Goal: Task Accomplishment & Management: Use online tool/utility

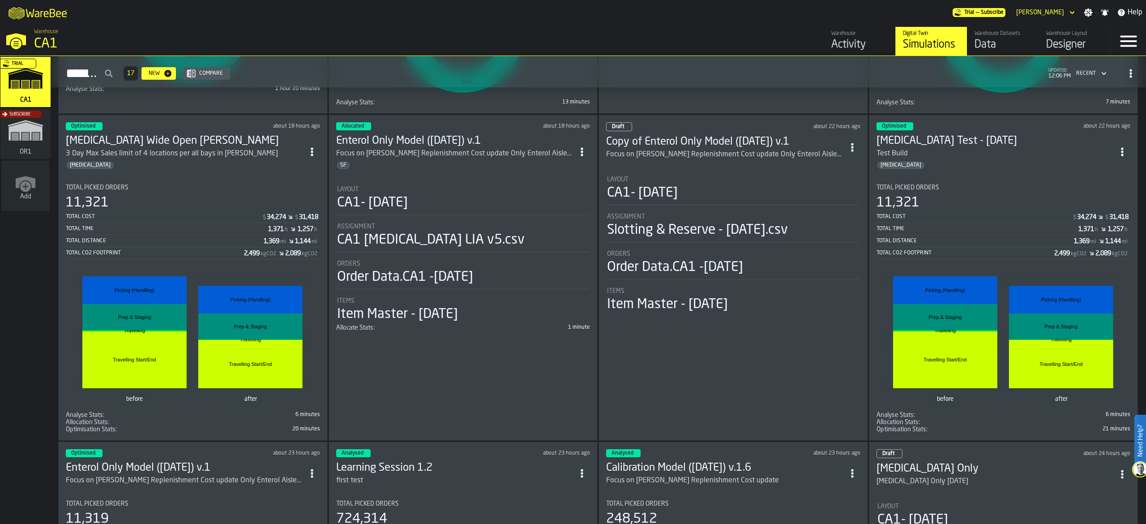
scroll to position [343, 0]
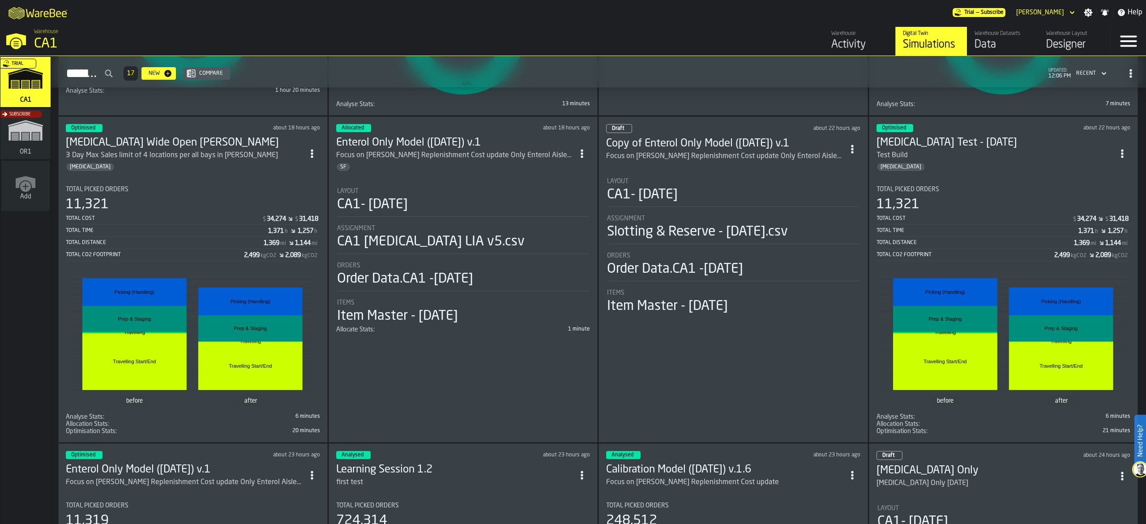
click at [230, 169] on div "[MEDICAL_DATA]" at bounding box center [185, 166] width 238 height 9
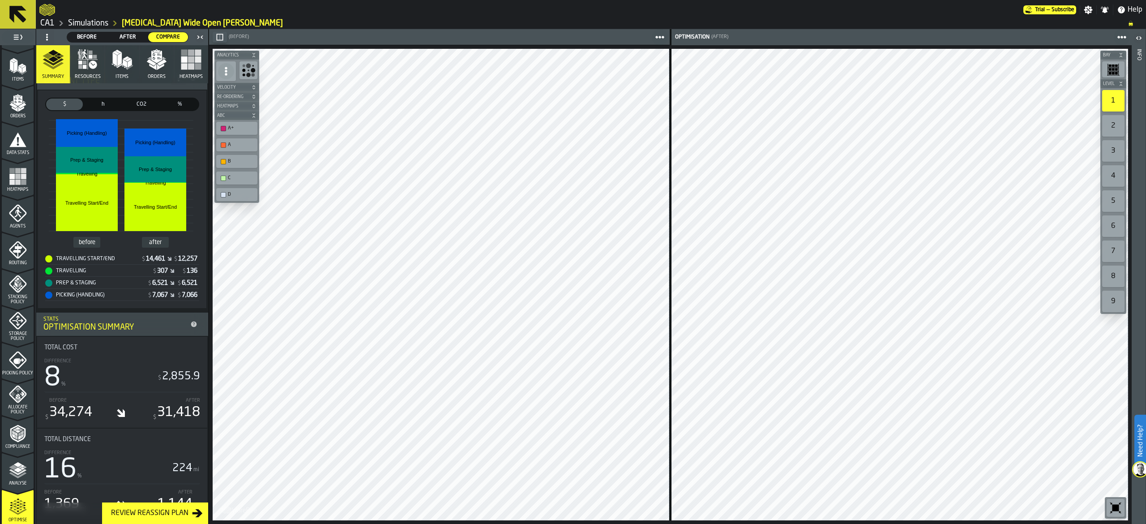
scroll to position [108, 0]
click at [15, 408] on span "Allocate Policy" at bounding box center [18, 409] width 32 height 10
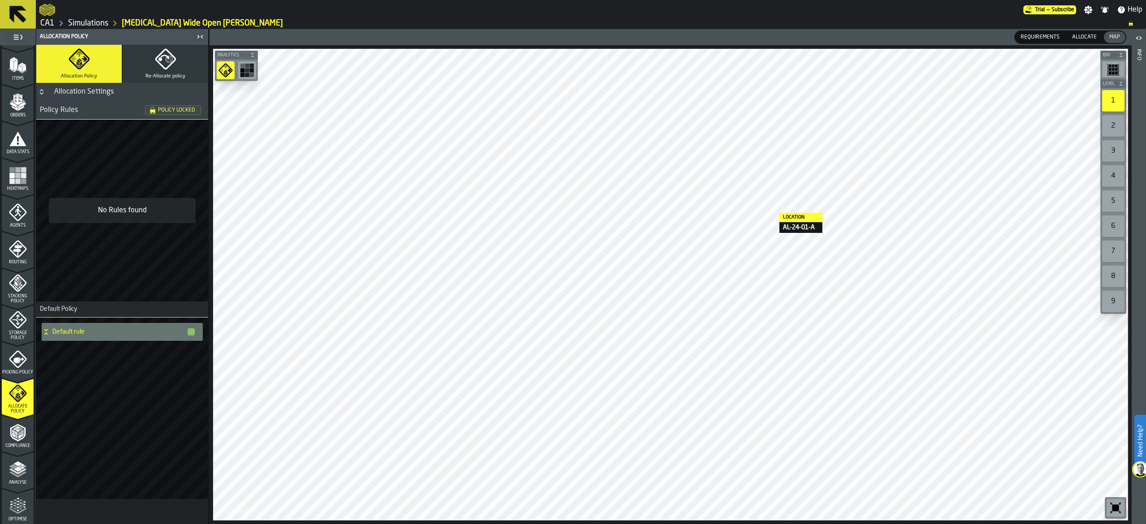
click at [18, 11] on icon at bounding box center [17, 14] width 21 height 21
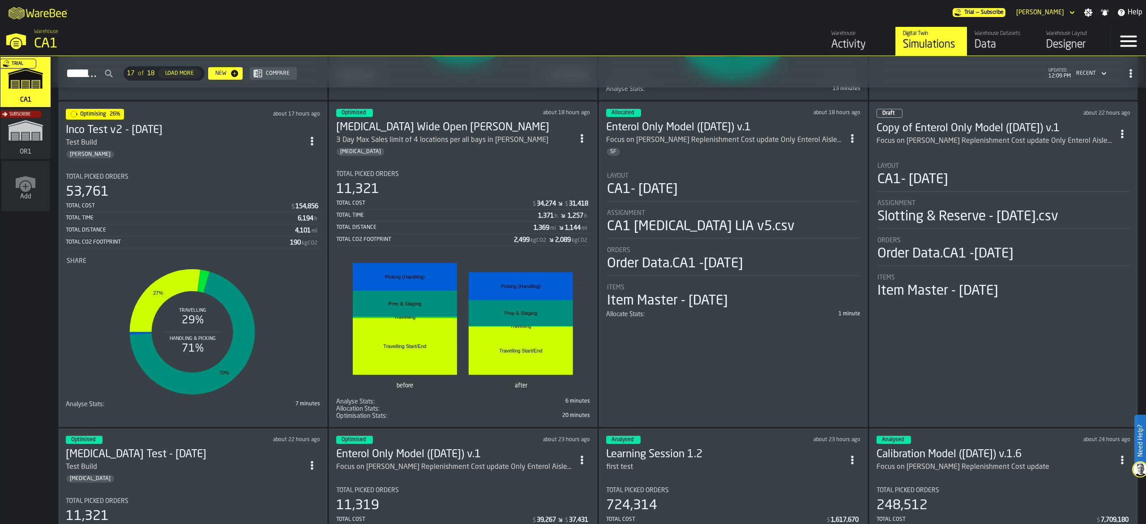
scroll to position [269, 0]
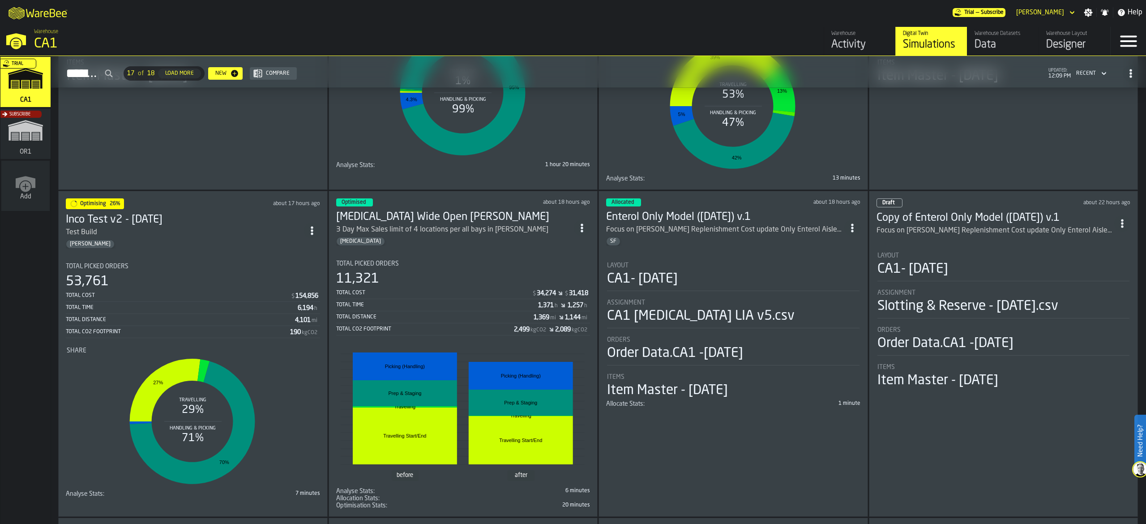
click at [583, 225] on circle "ItemListCard-DashboardItemContainer" at bounding box center [581, 224] width 2 height 2
click at [556, 249] on div "Open" at bounding box center [564, 247] width 47 height 11
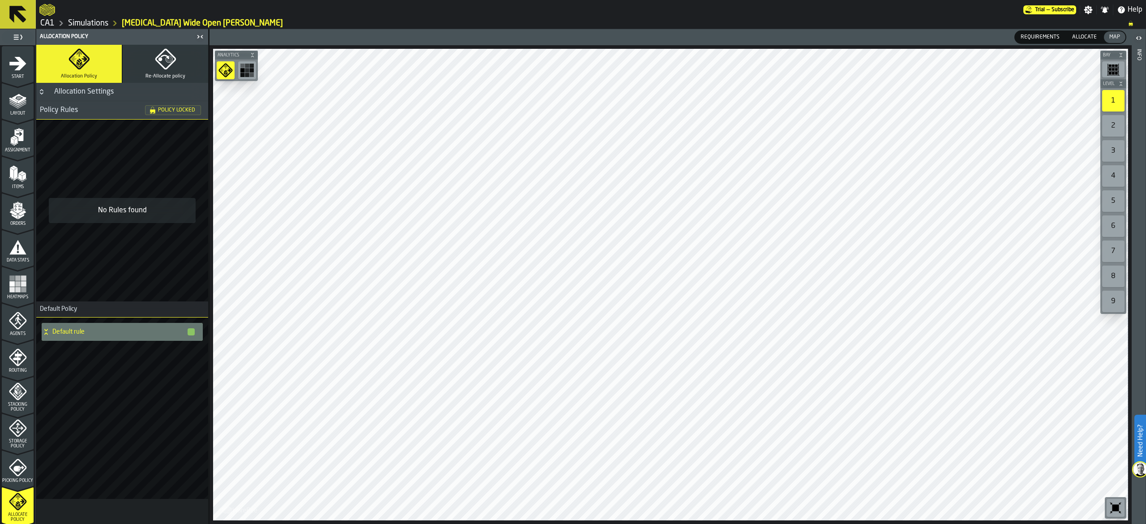
click at [13, 5] on icon at bounding box center [17, 14] width 21 height 21
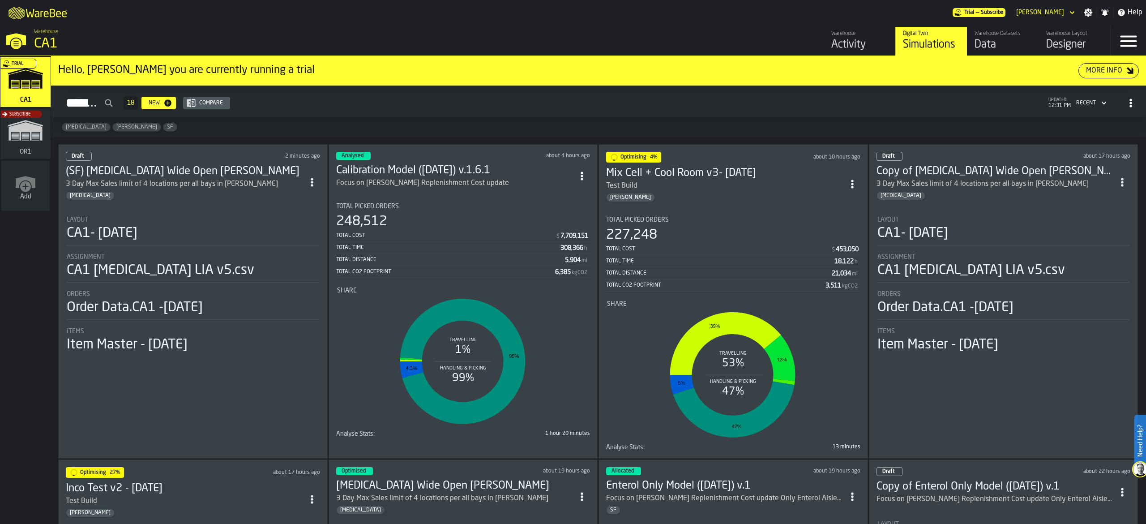
click at [31, 82] on div "Trial" at bounding box center [24, 85] width 50 height 52
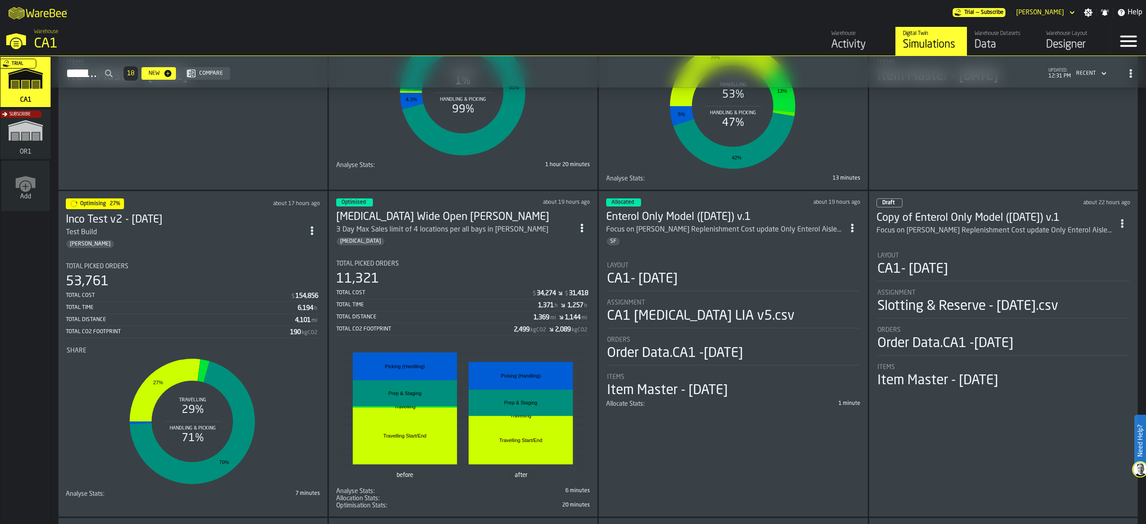
scroll to position [358, 0]
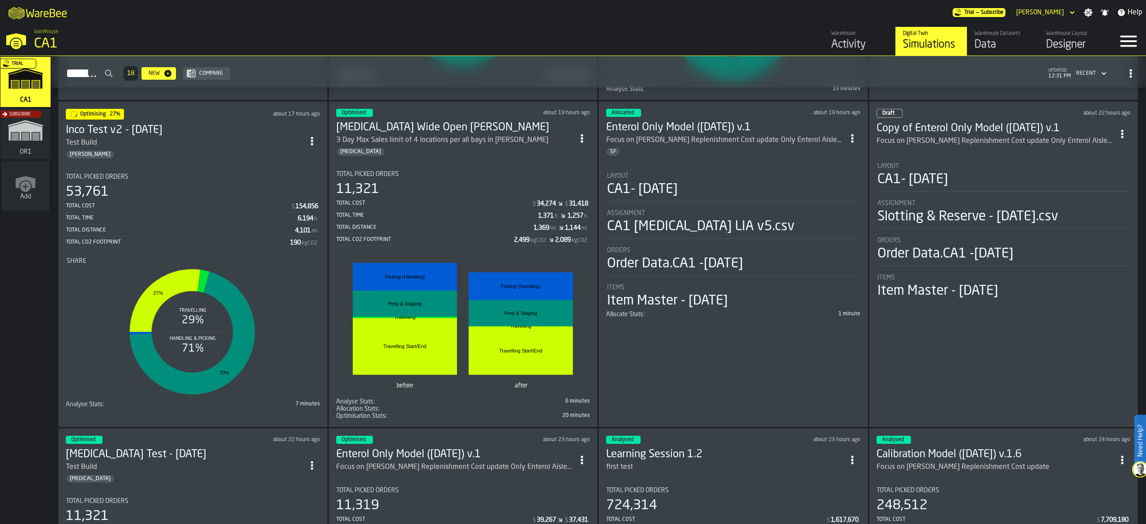
click at [254, 148] on div "Test Build" at bounding box center [185, 142] width 238 height 11
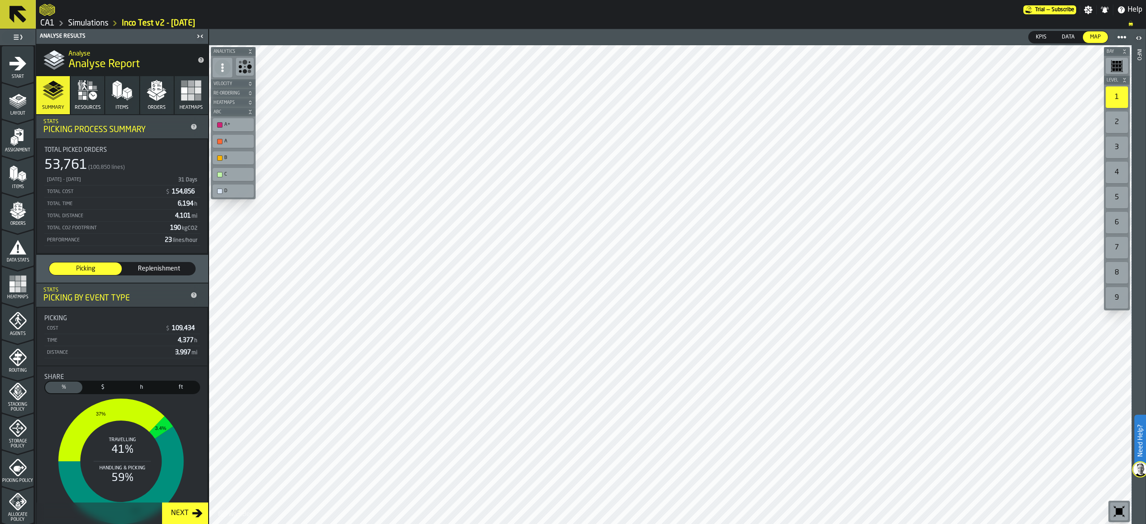
click at [16, 10] on icon at bounding box center [17, 14] width 17 height 17
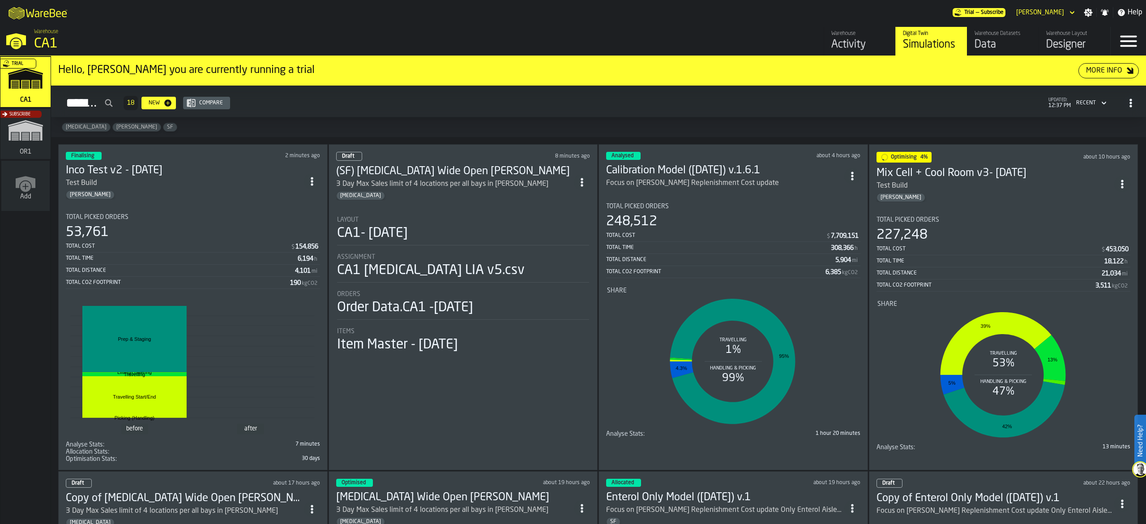
click at [487, 220] on div "Layout" at bounding box center [463, 219] width 252 height 7
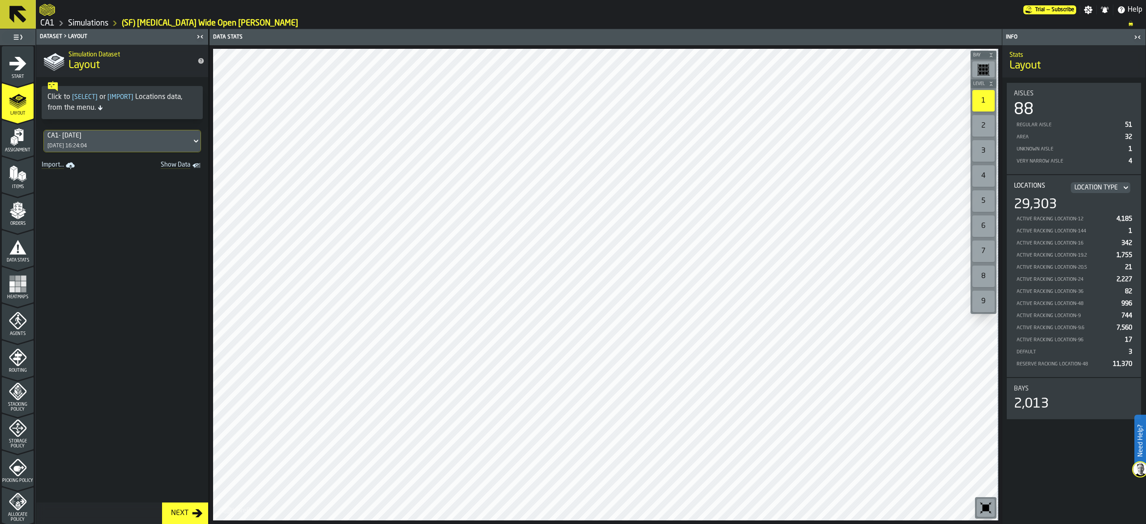
click at [18, 149] on span "Assignment" at bounding box center [18, 150] width 32 height 5
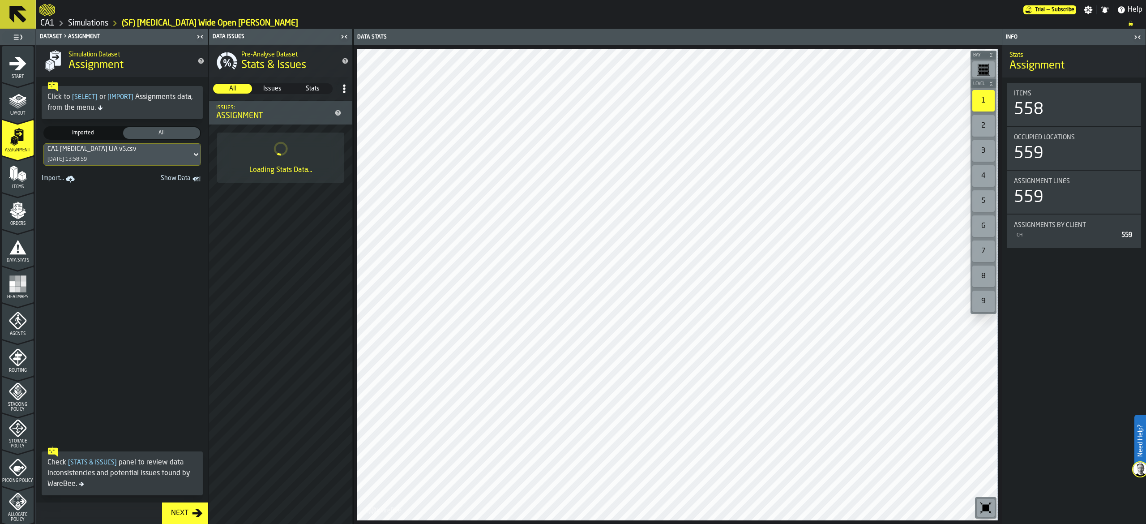
click at [15, 184] on span "Items" at bounding box center [18, 186] width 32 height 5
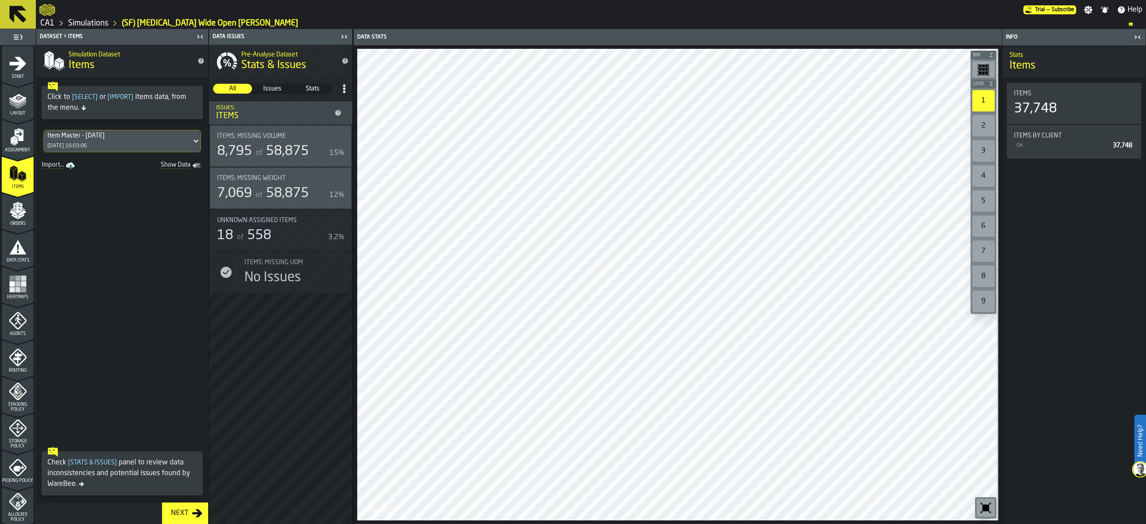
click at [18, 216] on polygon "menu Orders" at bounding box center [21, 215] width 6 height 5
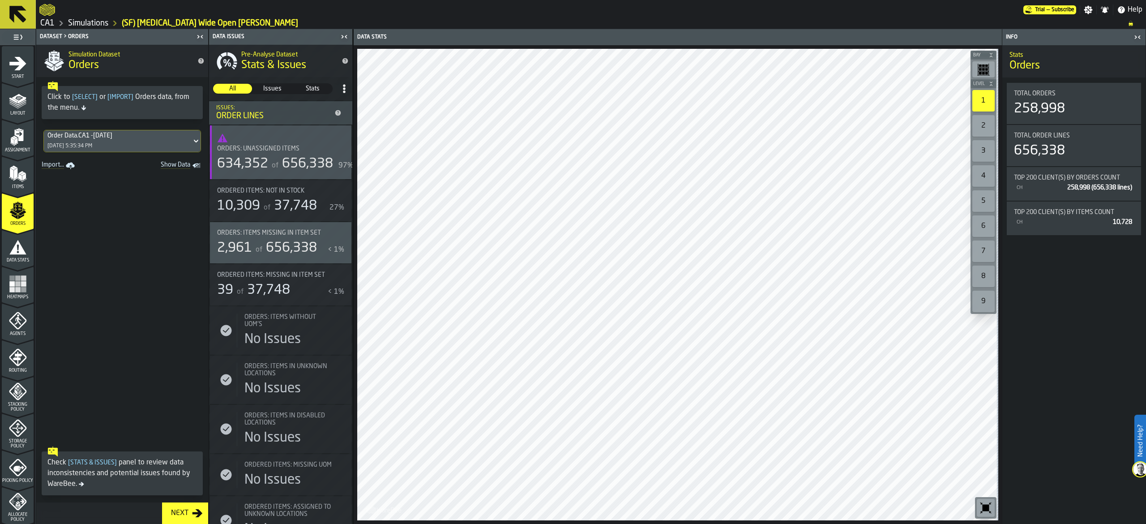
click at [14, 258] on span "Data Stats" at bounding box center [18, 260] width 32 height 5
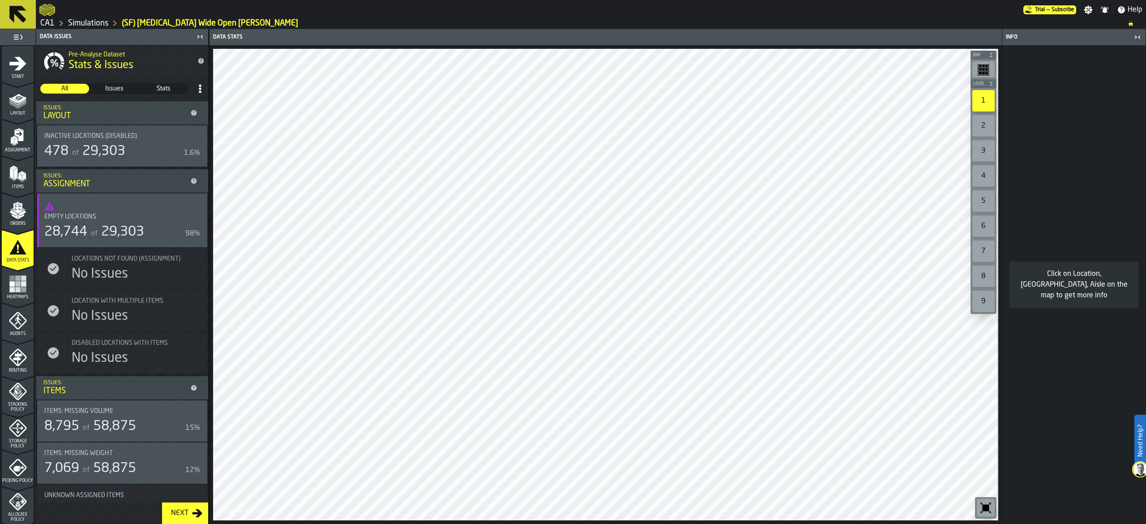
click at [21, 330] on div "Agents" at bounding box center [18, 323] width 32 height 25
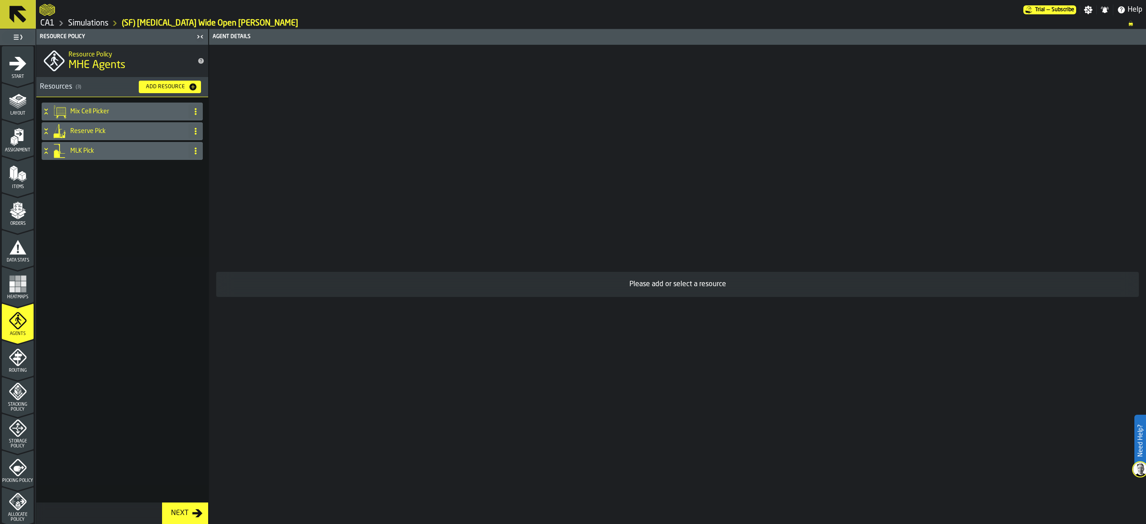
click at [111, 147] on h4 "MLK Pick" at bounding box center [127, 150] width 115 height 7
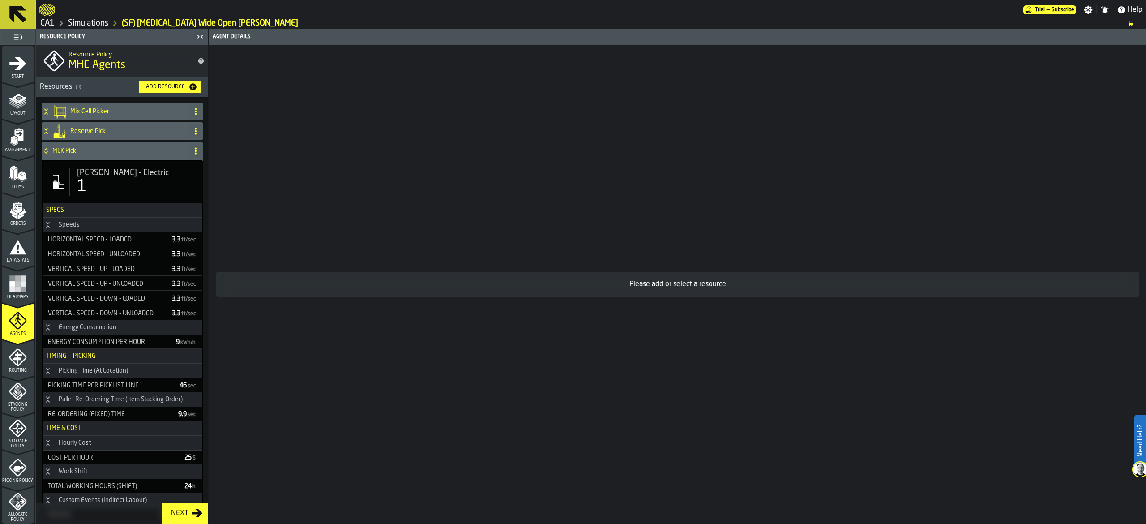
click at [198, 109] on span at bounding box center [195, 111] width 14 height 14
click at [161, 152] on div "Delete" at bounding box center [157, 151] width 75 height 11
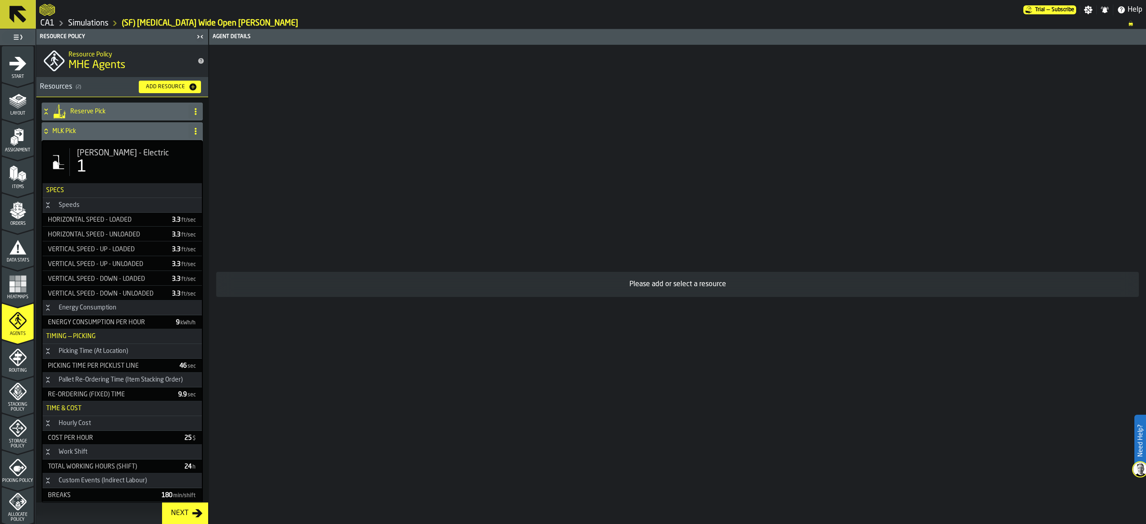
click at [21, 404] on span "Stacking Policy" at bounding box center [18, 407] width 32 height 10
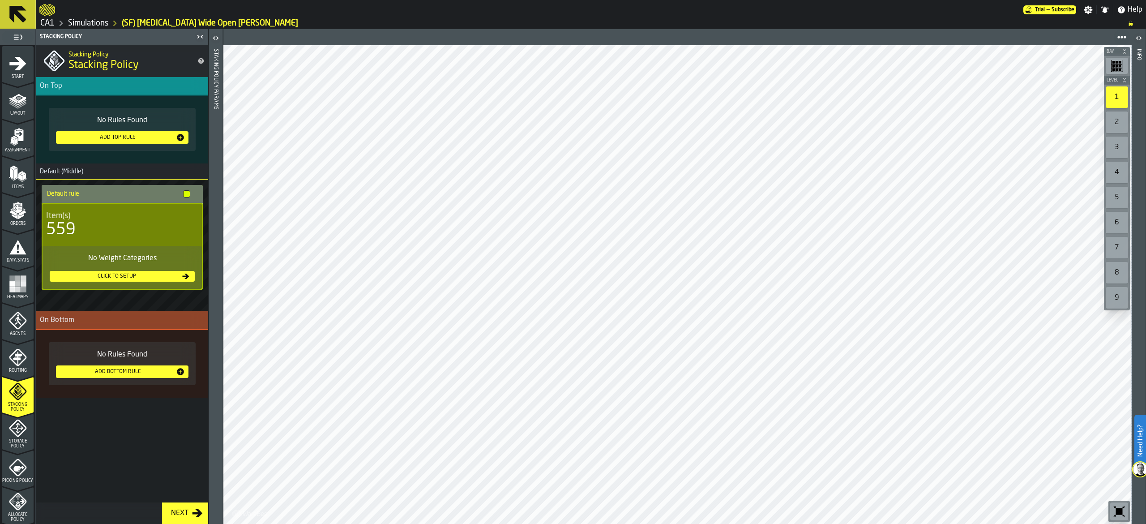
click at [17, 440] on span "Storage Policy" at bounding box center [18, 444] width 32 height 10
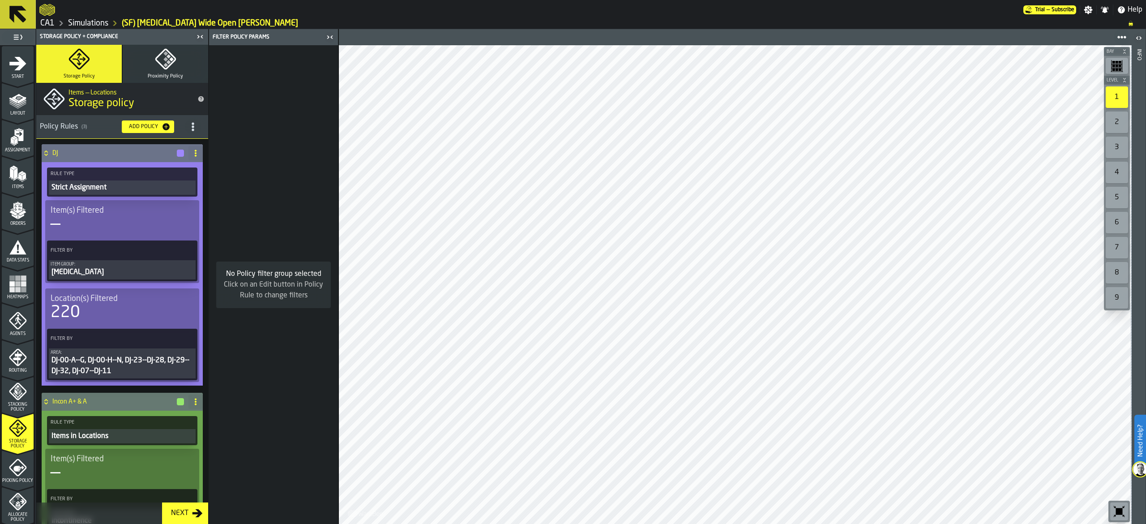
click at [192, 152] on icon at bounding box center [195, 152] width 7 height 7
click at [158, 188] on div "Delete" at bounding box center [157, 193] width 75 height 11
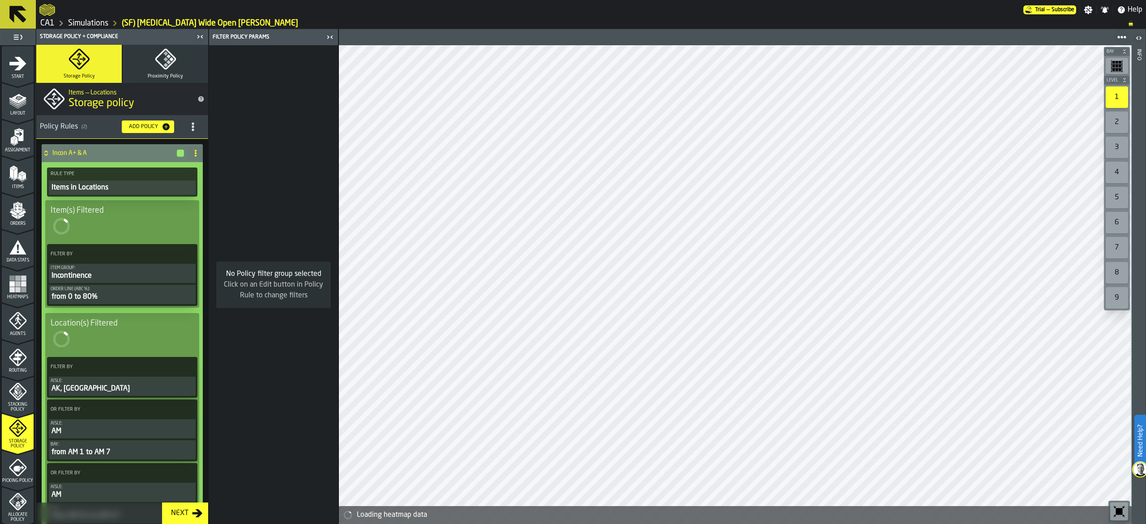
click at [189, 155] on span at bounding box center [195, 153] width 14 height 14
click at [196, 155] on icon at bounding box center [195, 152] width 7 height 7
click at [172, 191] on div "Delete" at bounding box center [157, 193] width 75 height 11
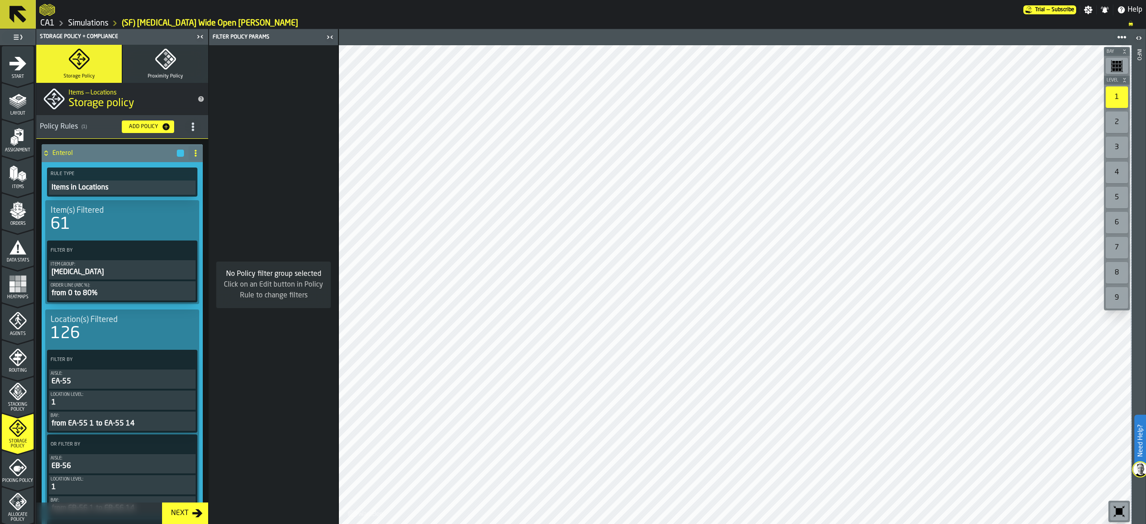
click at [197, 152] on span at bounding box center [195, 153] width 14 height 14
click at [152, 196] on div "Delete" at bounding box center [157, 193] width 75 height 11
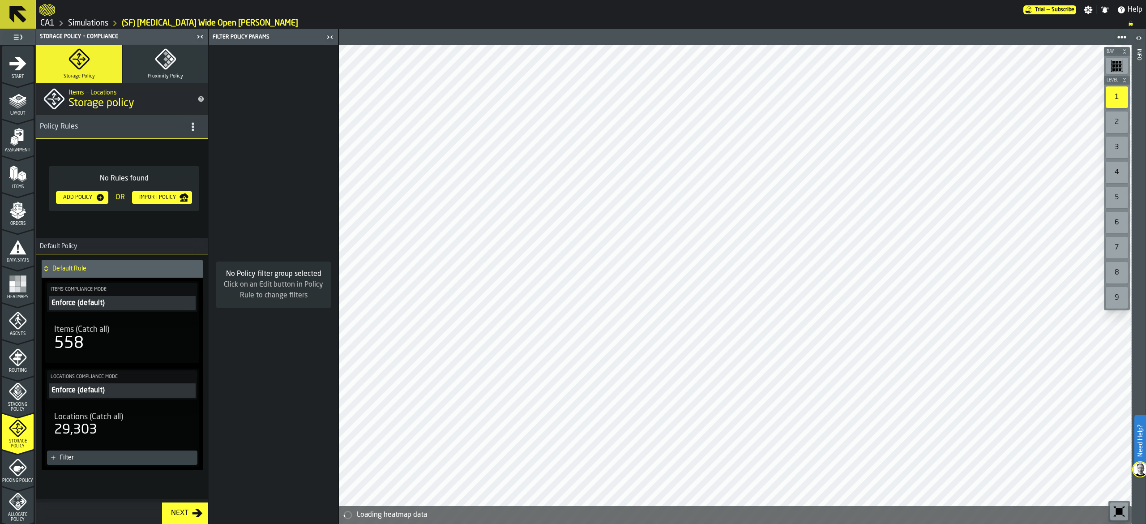
click at [97, 195] on icon "button-Add Policy" at bounding box center [100, 197] width 9 height 9
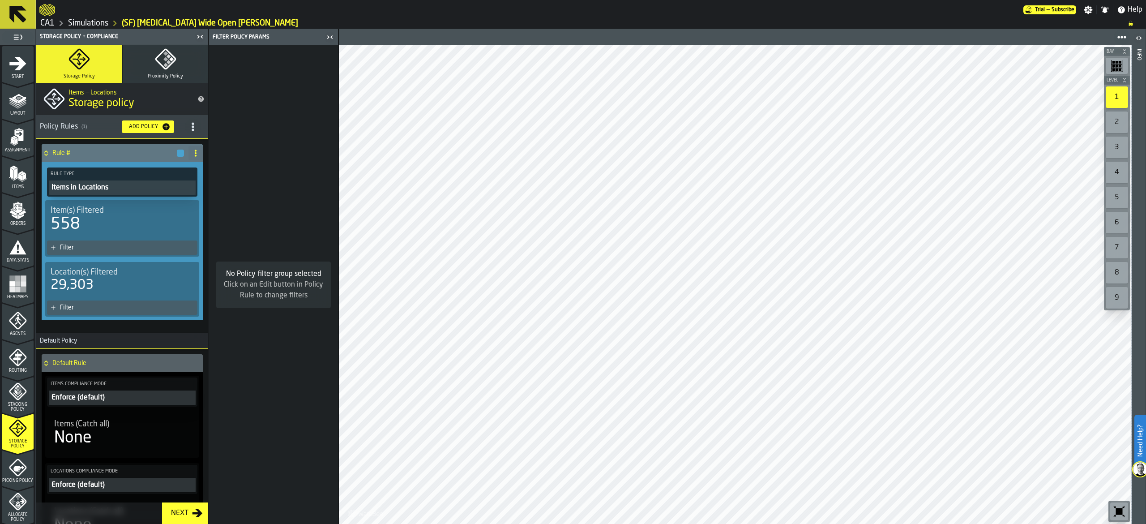
click at [111, 185] on div "Items in Locations" at bounding box center [122, 187] width 143 height 11
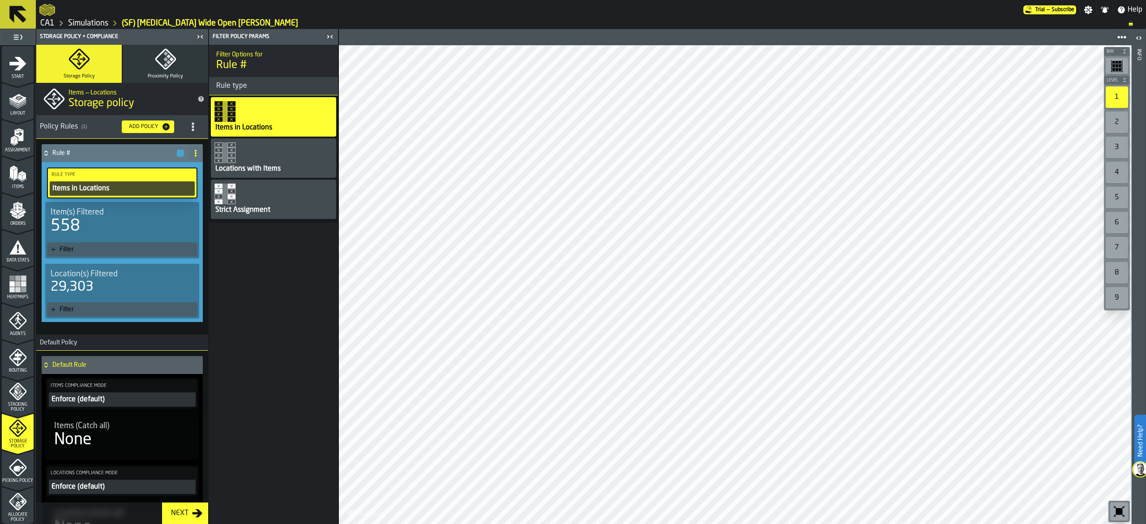
click at [117, 184] on div "Items in Locations" at bounding box center [121, 188] width 141 height 11
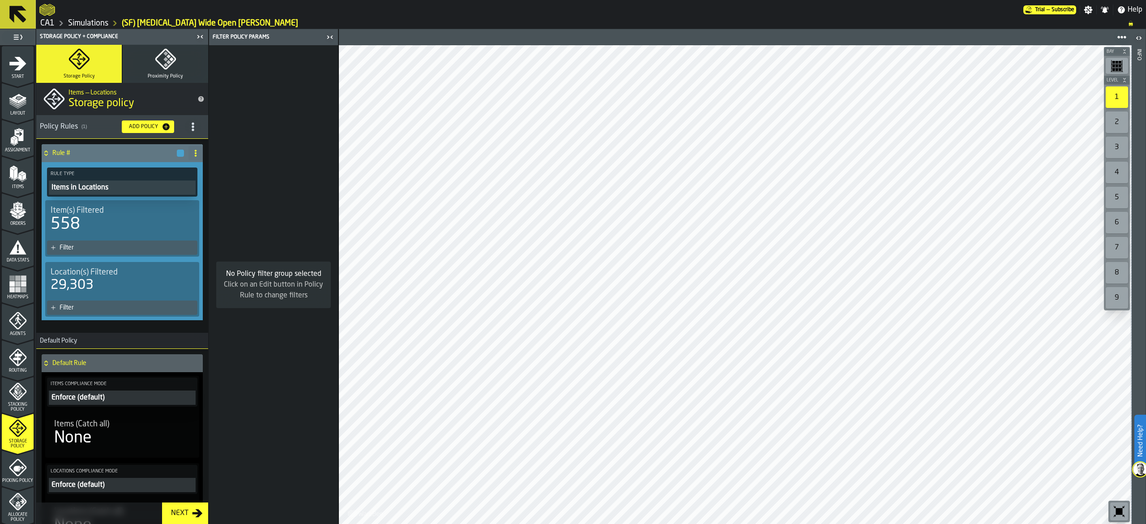
click at [64, 248] on div "Filter" at bounding box center [127, 247] width 134 height 7
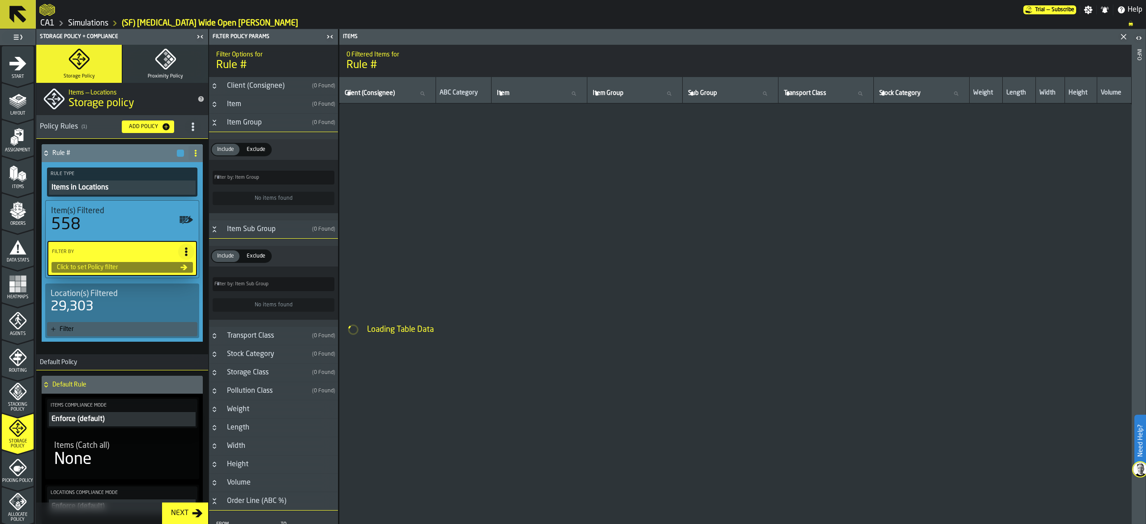
type input "*"
type input "***"
type input "*"
type input "***"
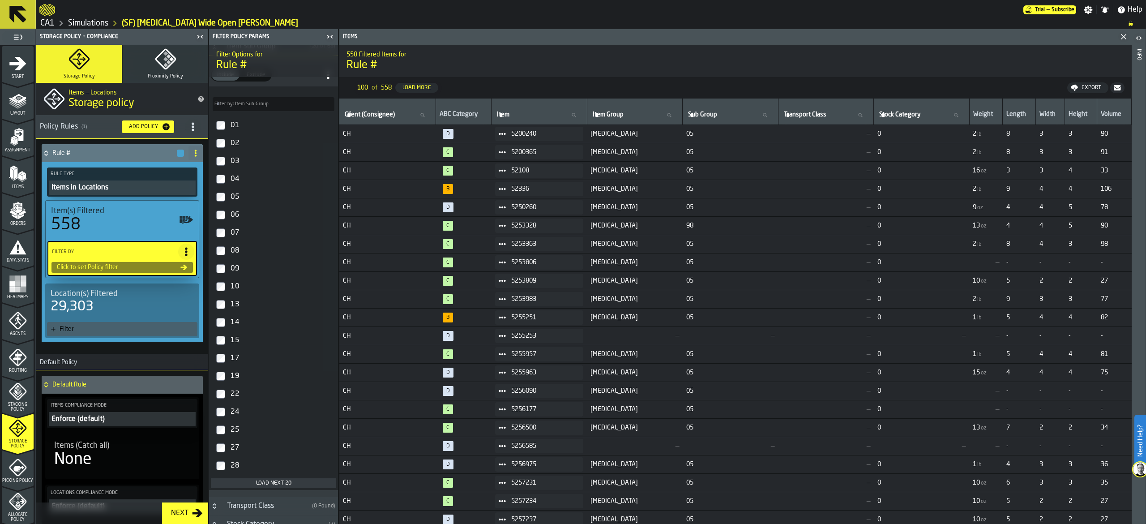
scroll to position [537, 0]
click at [253, 193] on div "05" at bounding box center [282, 195] width 106 height 14
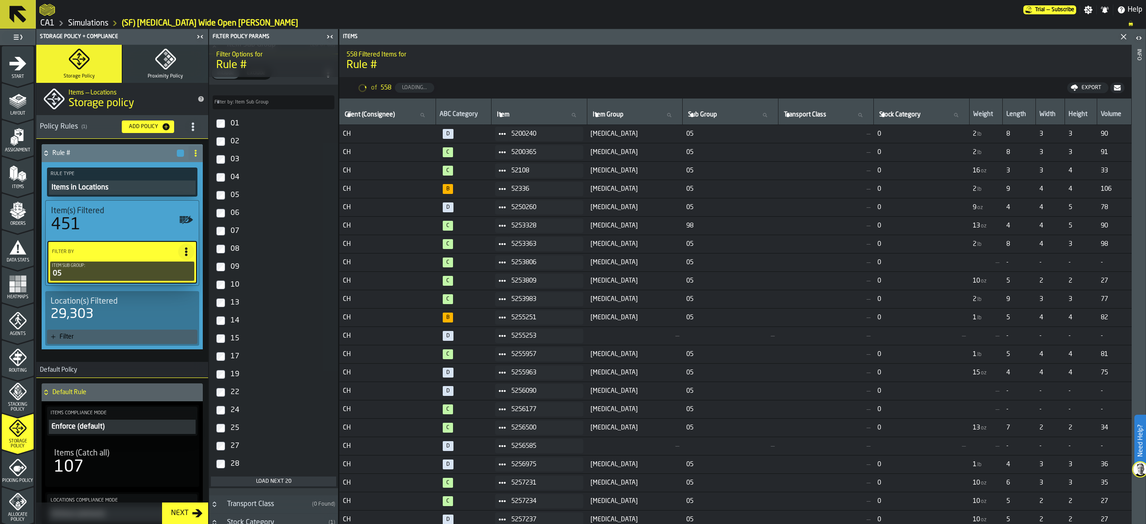
scroll to position [306, 0]
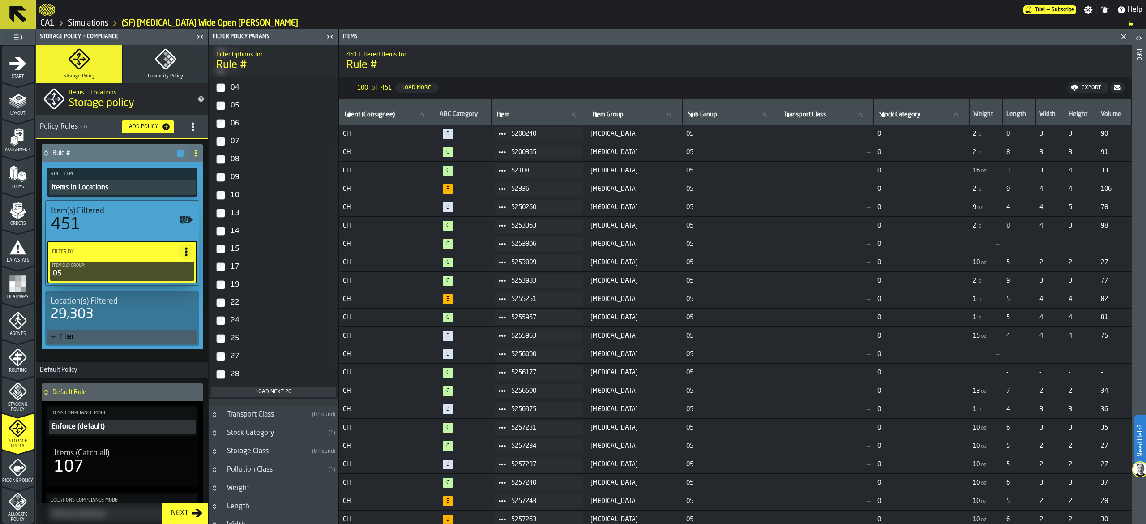
click at [283, 395] on div "Load next 20" at bounding box center [273, 391] width 118 height 6
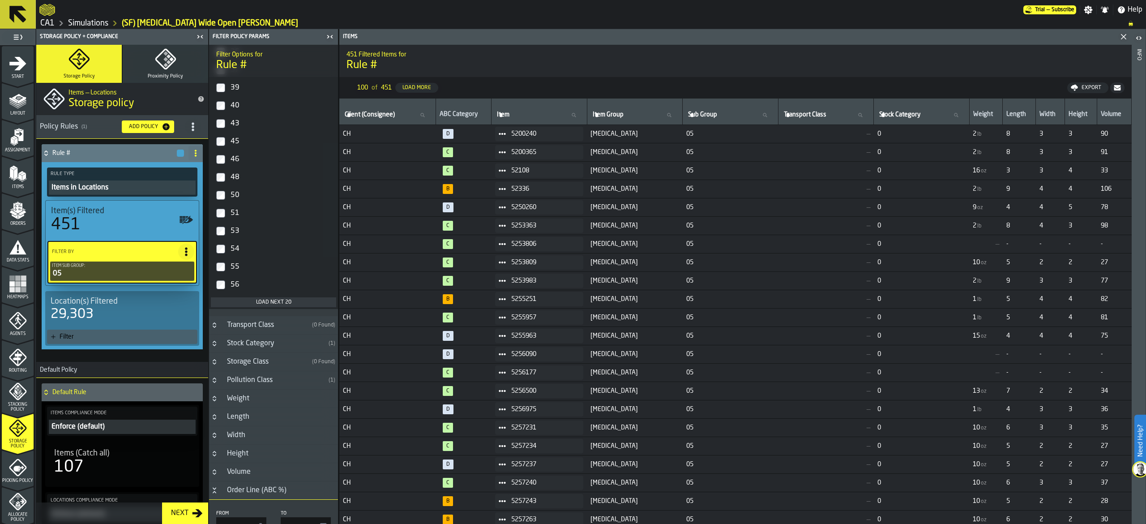
click at [276, 303] on div "Load next 20" at bounding box center [273, 302] width 118 height 6
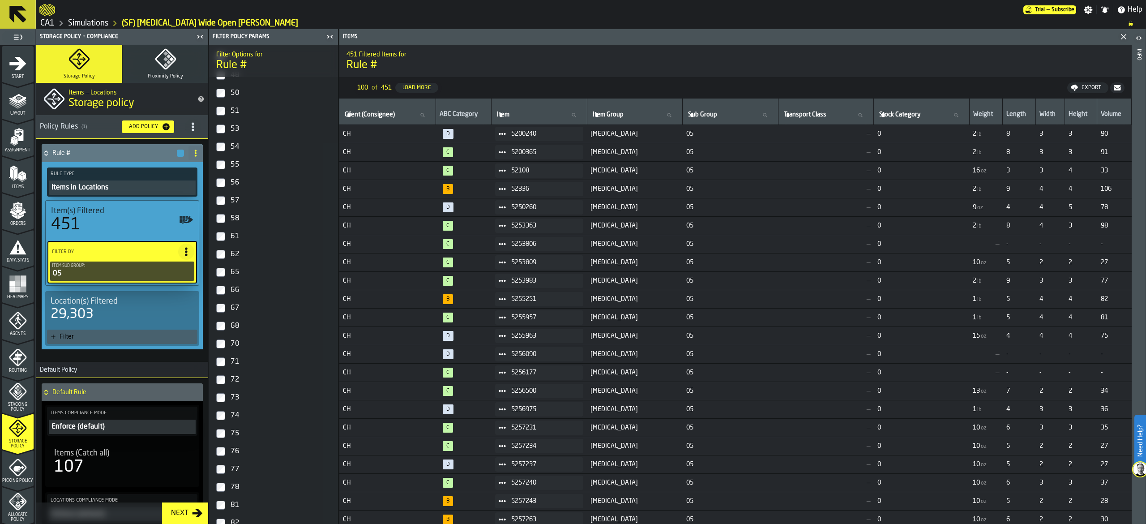
scroll to position [1022, 0]
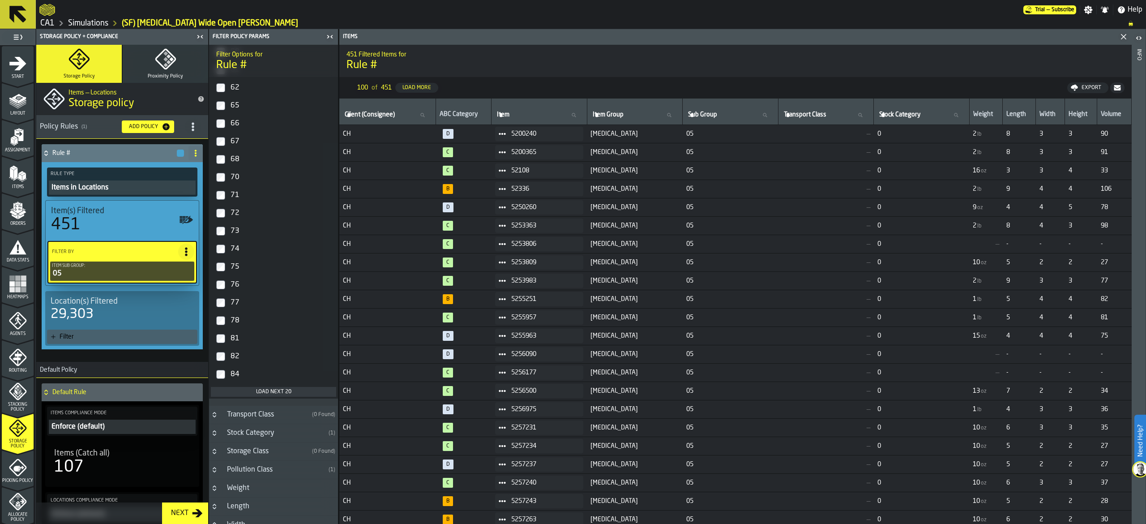
click at [280, 391] on div "Load next 20" at bounding box center [273, 391] width 118 height 6
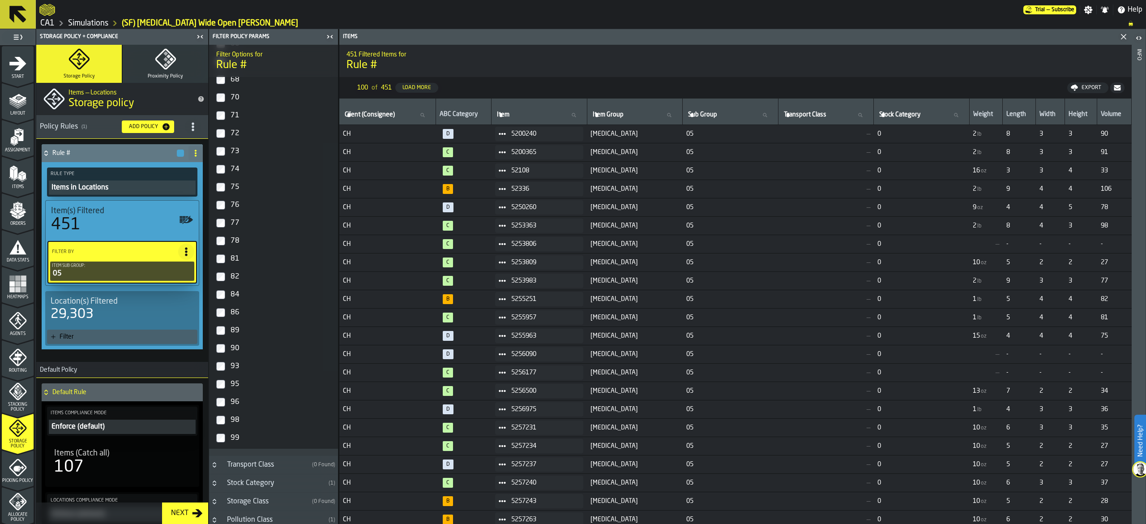
scroll to position [1201, 0]
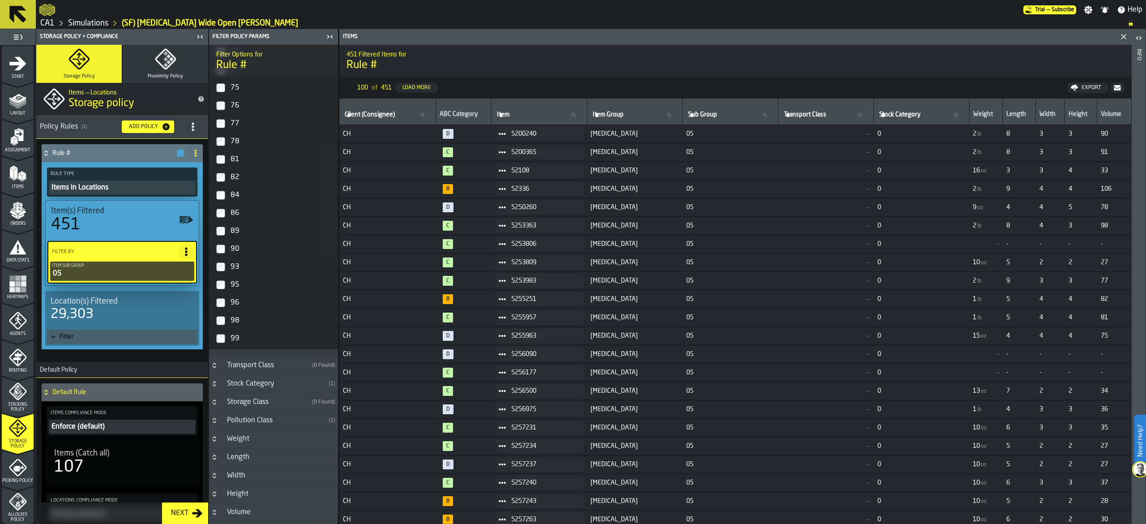
click at [241, 328] on div "98" at bounding box center [282, 320] width 106 height 14
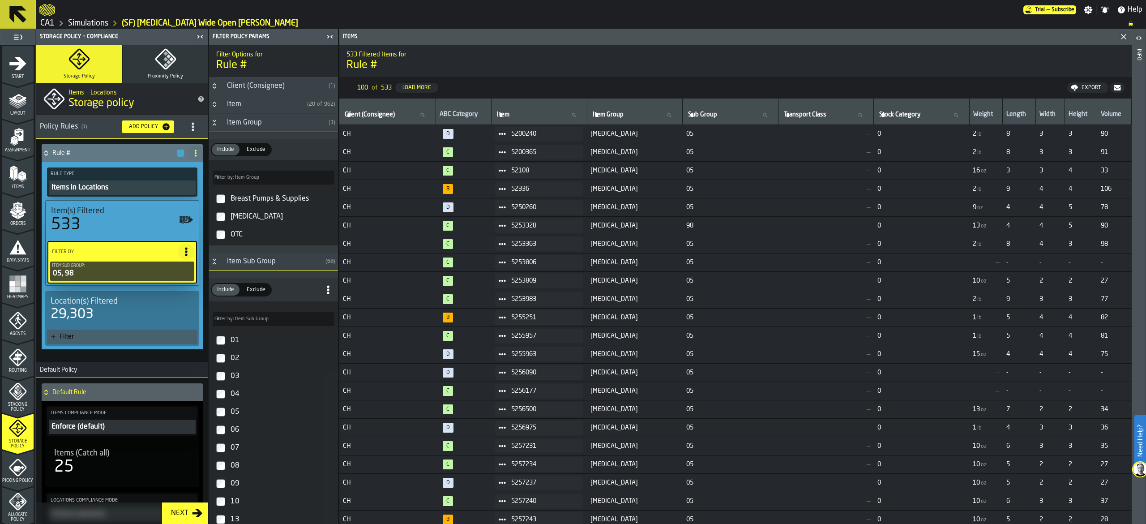
scroll to position [179, 0]
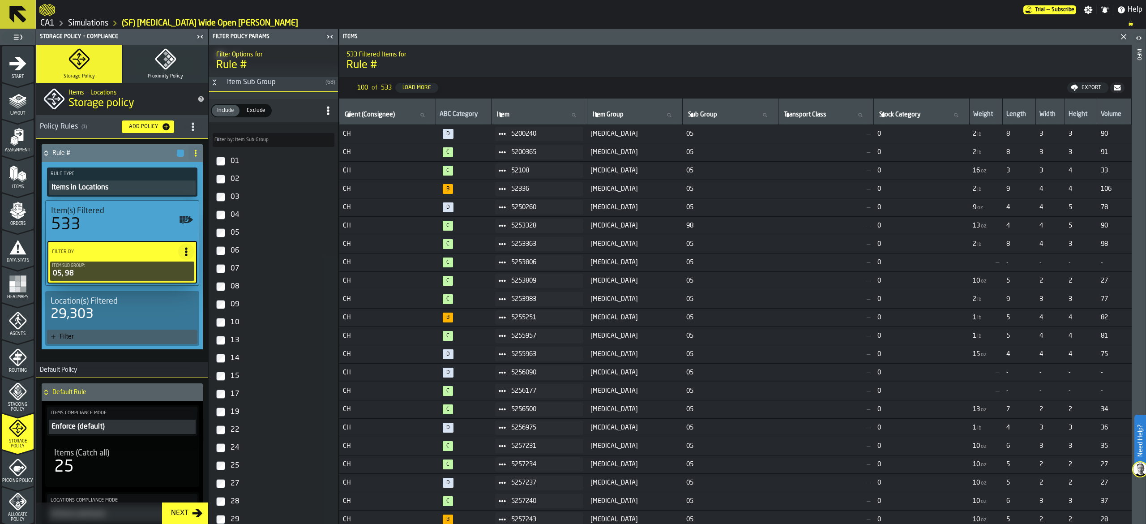
click at [226, 234] on label "05" at bounding box center [273, 233] width 125 height 18
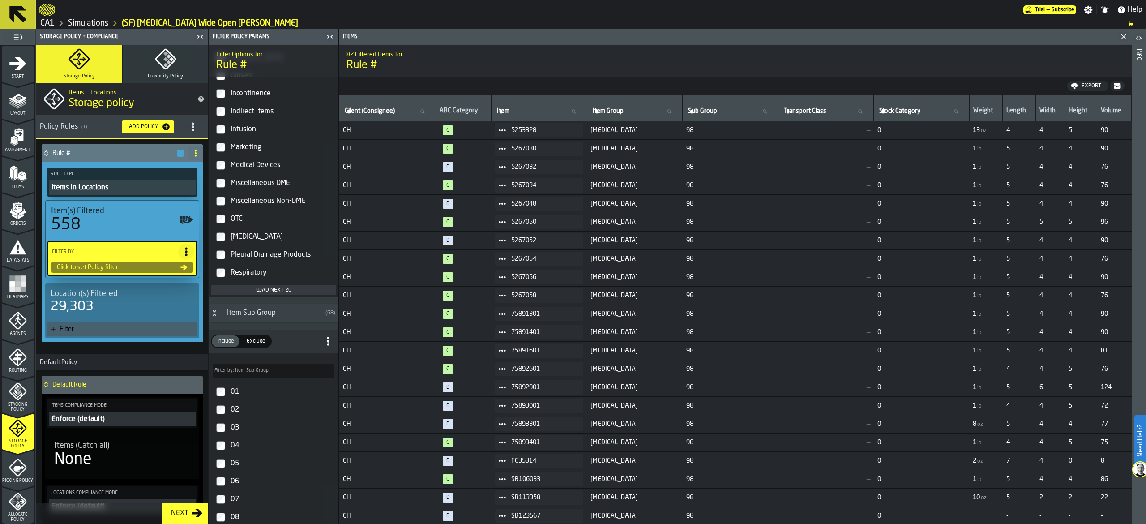
scroll to position [358, 0]
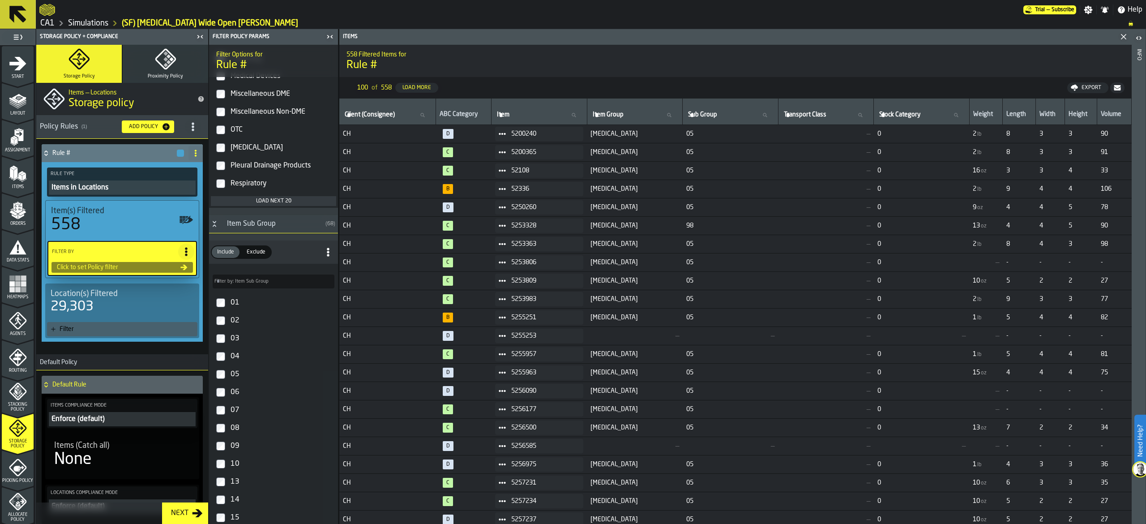
click at [254, 253] on span "Exclude" at bounding box center [256, 252] width 26 height 8
click at [217, 246] on div "Include Include Exclude Exclude" at bounding box center [273, 251] width 129 height 23
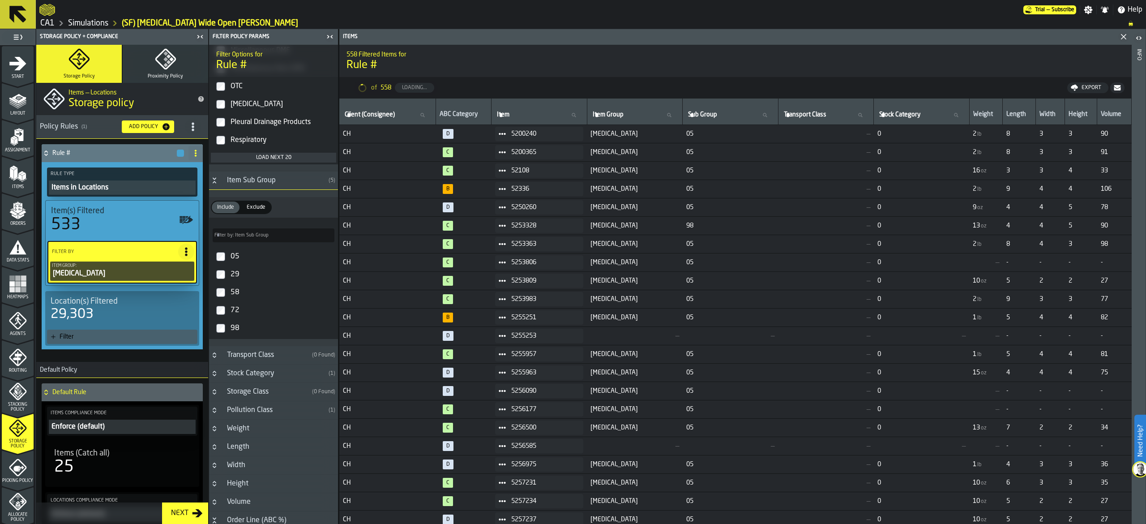
scroll to position [448, 0]
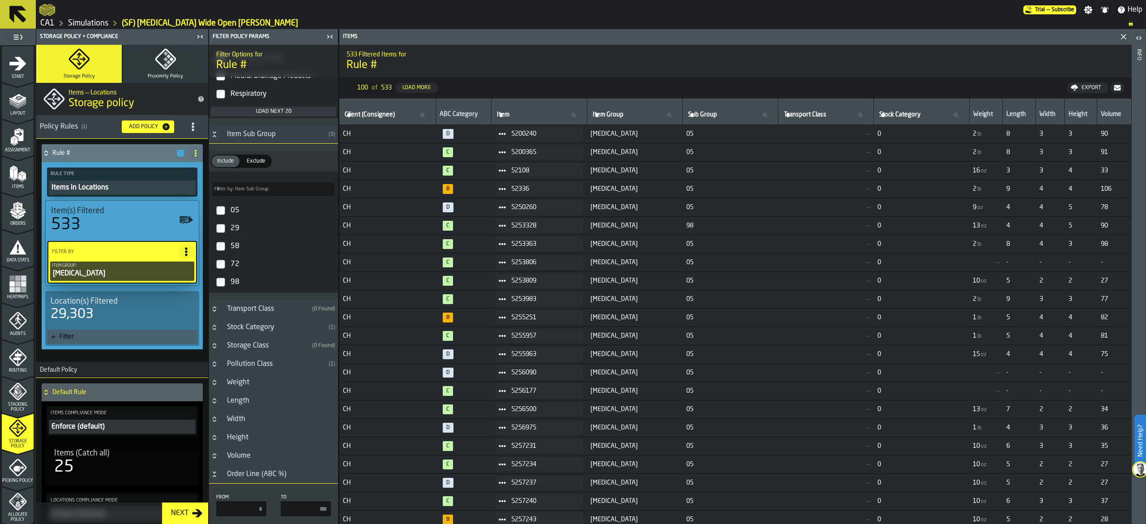
click at [246, 163] on span "Exclude" at bounding box center [256, 161] width 26 height 8
click at [239, 230] on div "29" at bounding box center [282, 228] width 106 height 14
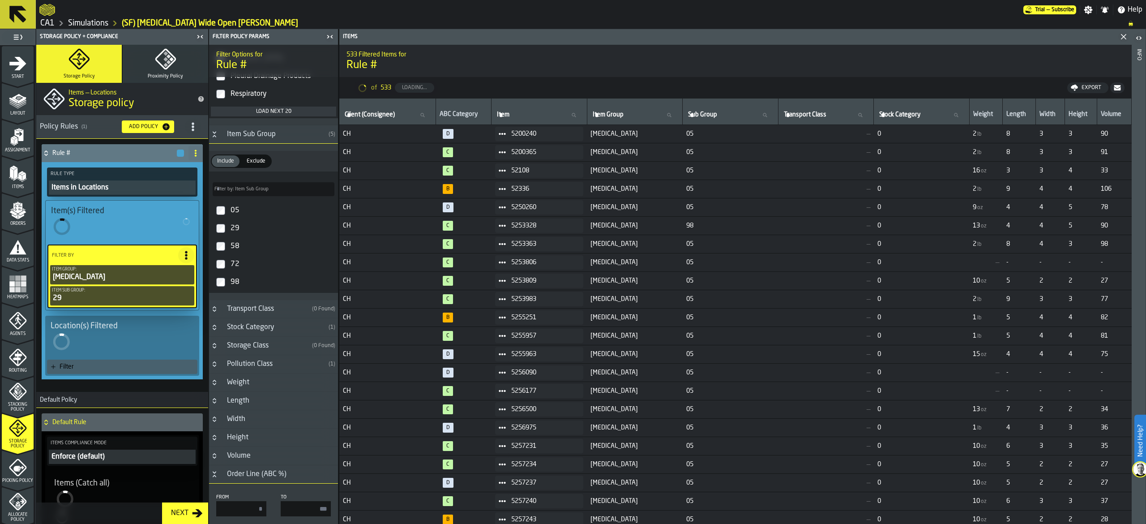
drag, startPoint x: 233, startPoint y: 250, endPoint x: 233, endPoint y: 265, distance: 15.2
click at [233, 250] on div "58" at bounding box center [282, 246] width 106 height 14
click at [233, 265] on div "Filter Options for Rule # Client (Consignee) ( 1 ) Item ( 20 of 2,345 ) Item Gr…" at bounding box center [273, 284] width 129 height 479
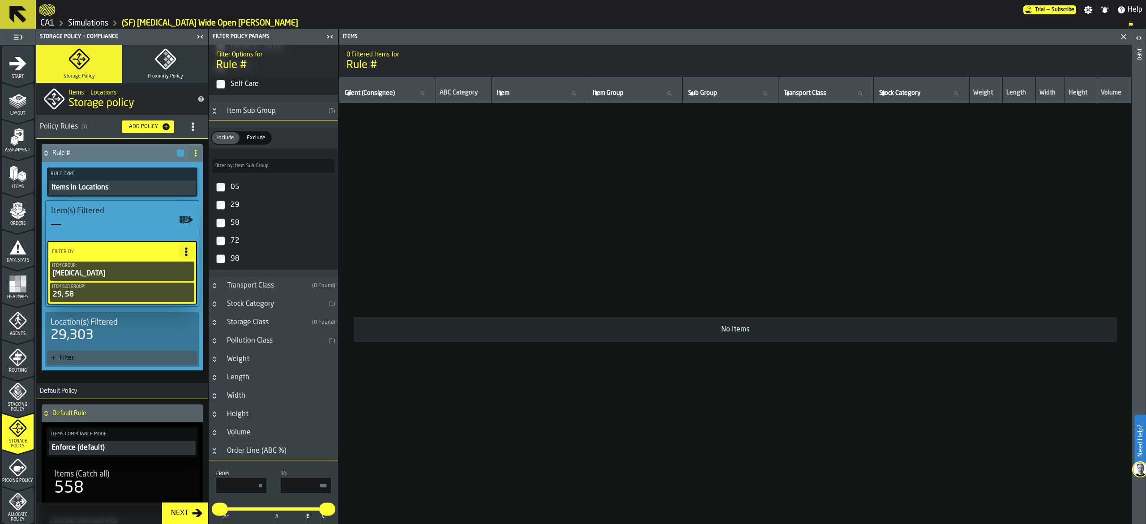
scroll to position [79, 0]
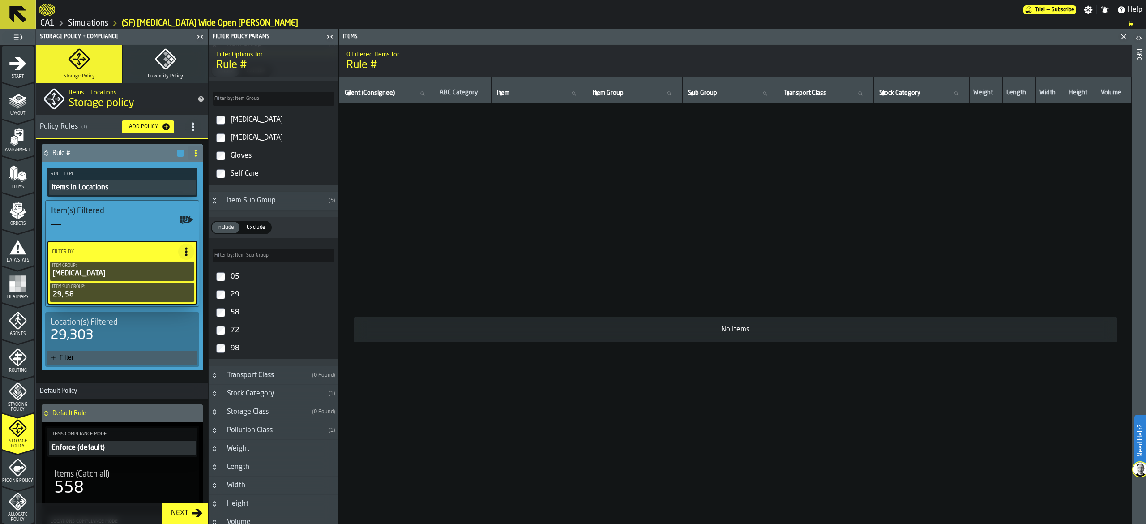
click at [261, 224] on div "Exclude" at bounding box center [256, 228] width 30 height 12
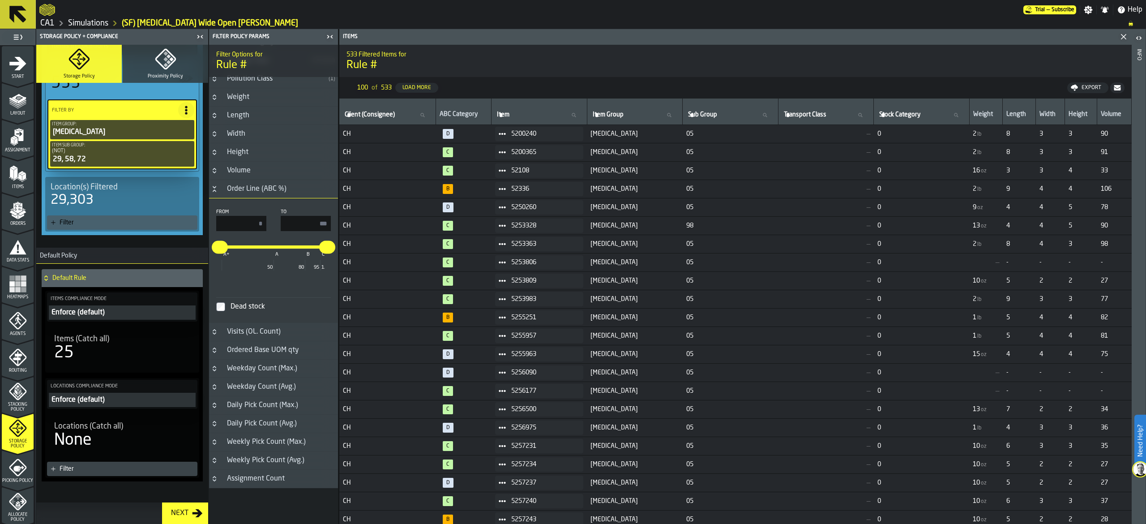
scroll to position [153, 0]
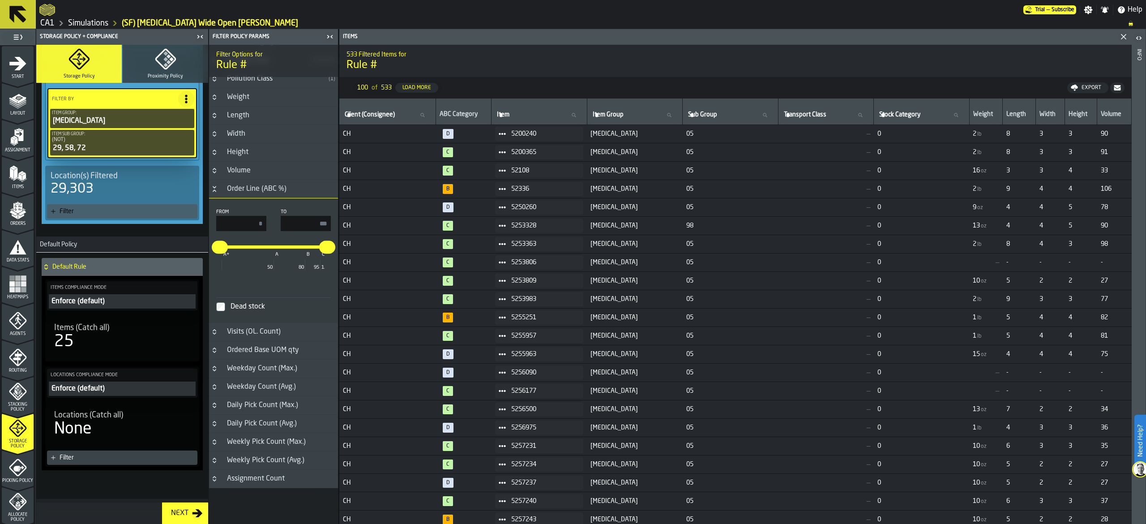
click at [126, 334] on div "25" at bounding box center [122, 341] width 136 height 18
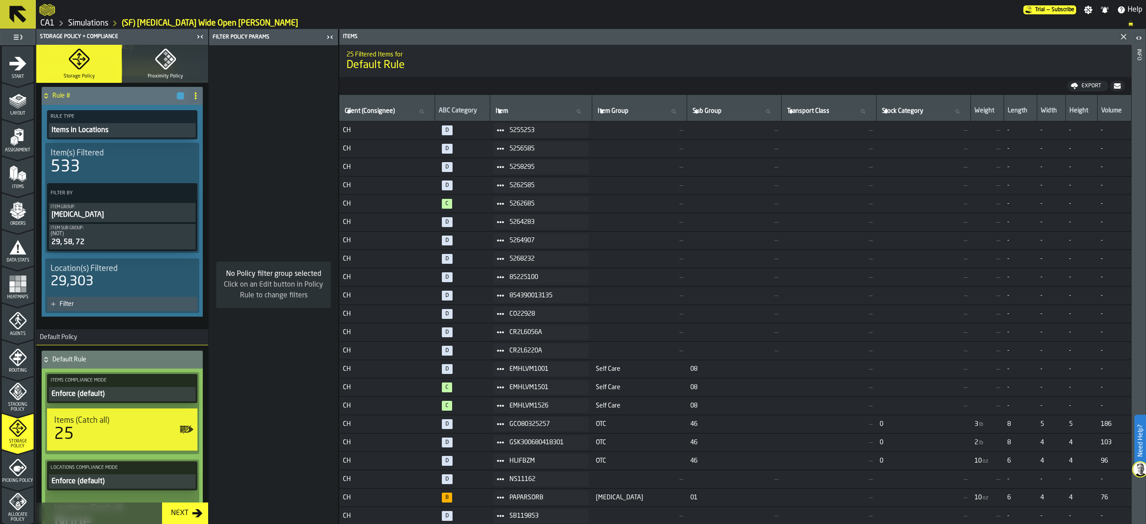
scroll to position [0, 0]
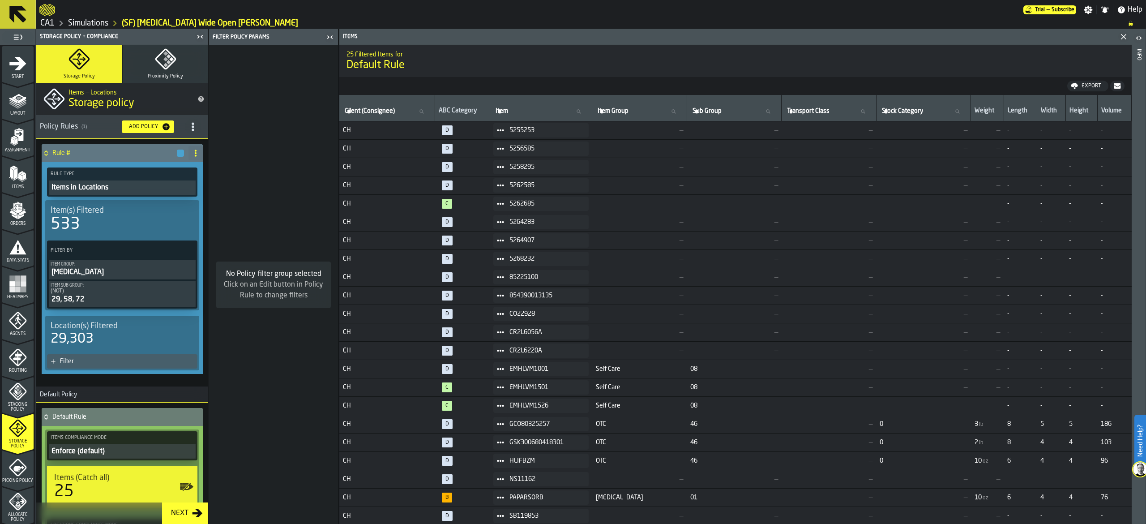
click at [135, 150] on h4 "Rule #" at bounding box center [114, 152] width 124 height 7
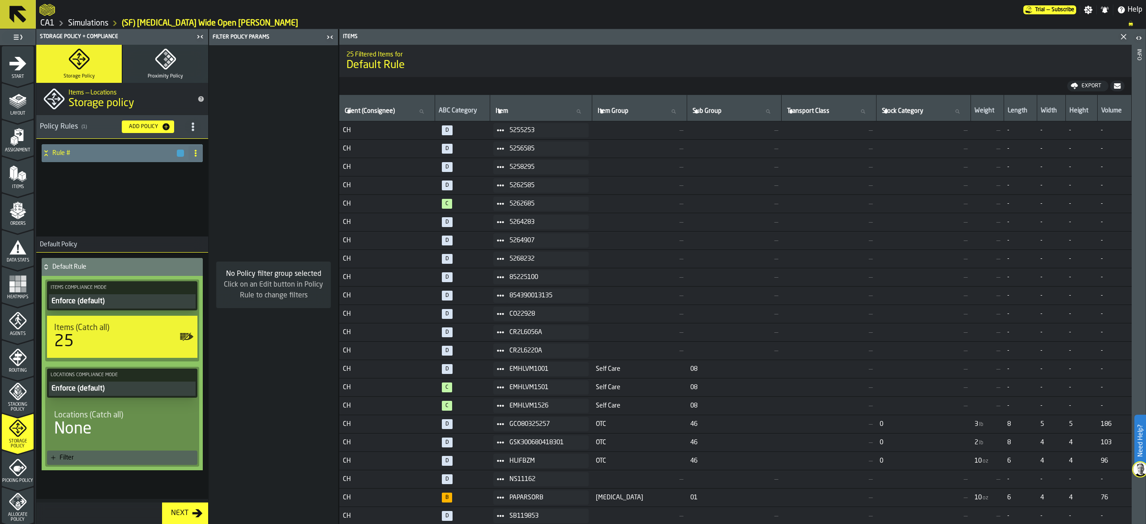
click at [135, 150] on h4 "Rule #" at bounding box center [114, 152] width 124 height 7
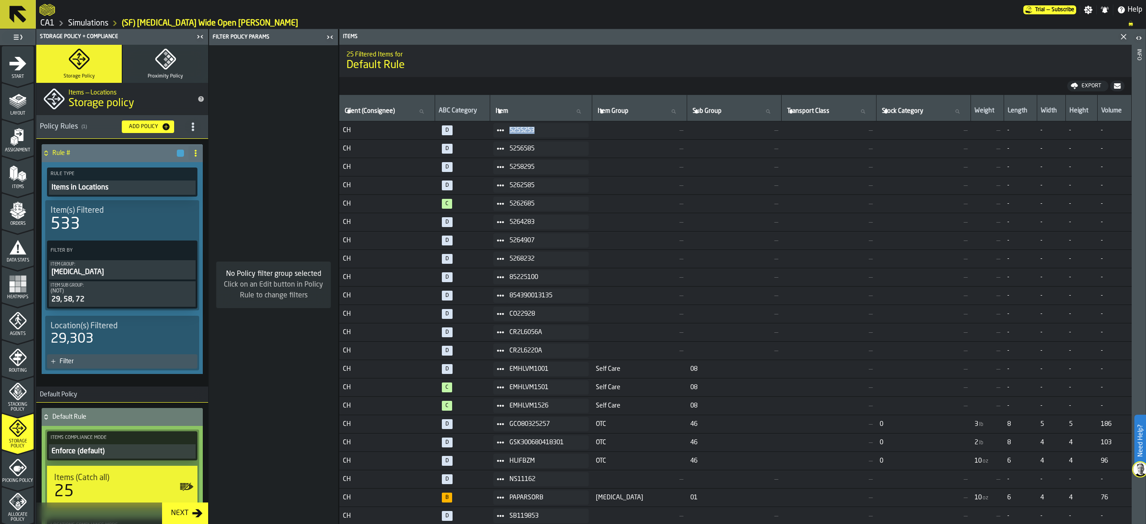
drag, startPoint x: 543, startPoint y: 132, endPoint x: 506, endPoint y: 132, distance: 37.6
click at [506, 132] on div "5255253" at bounding box center [540, 130] width 95 height 14
copy span "5255253"
click at [0, 16] on button at bounding box center [18, 14] width 36 height 29
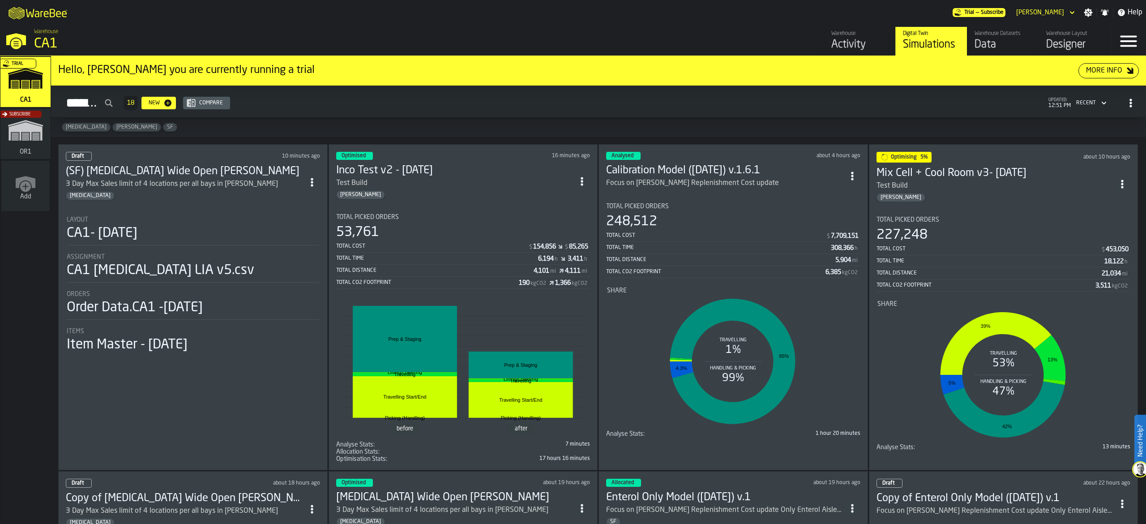
click at [509, 166] on h3 "Inco Test v2 - 9.30.25" at bounding box center [455, 170] width 238 height 14
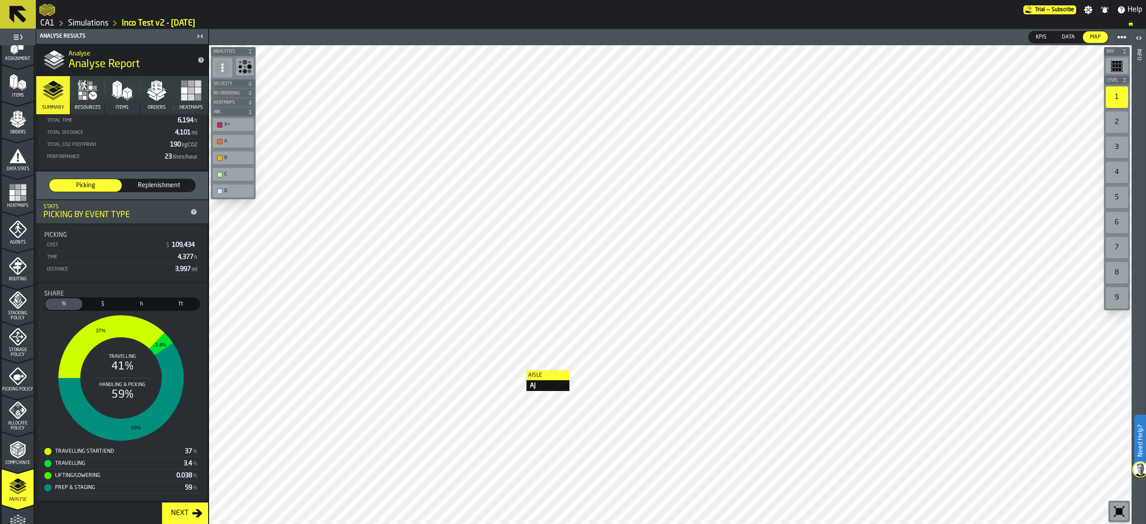
scroll to position [182, 0]
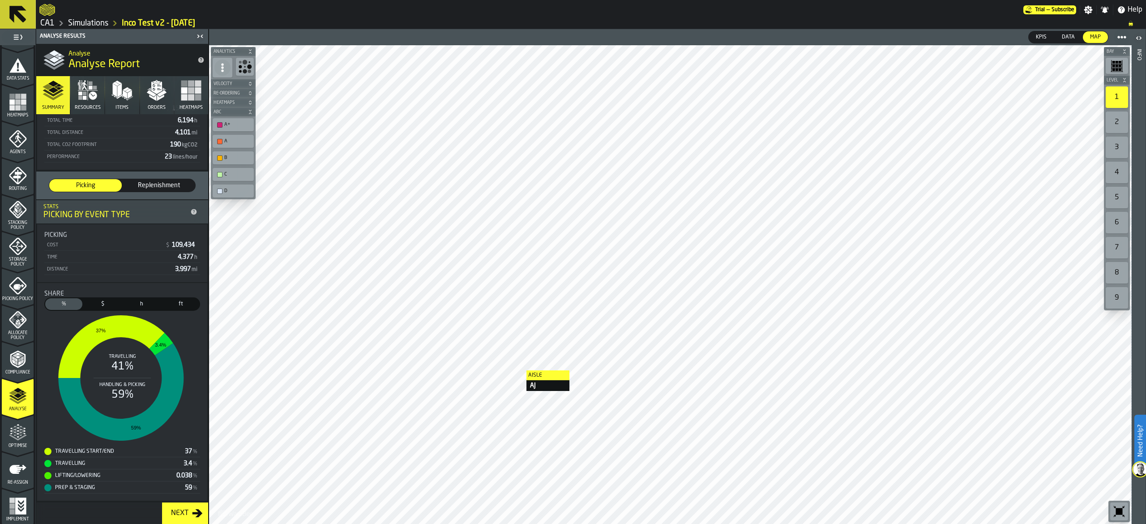
click at [17, 426] on polygon "menu Optimise" at bounding box center [18, 427] width 2 height 2
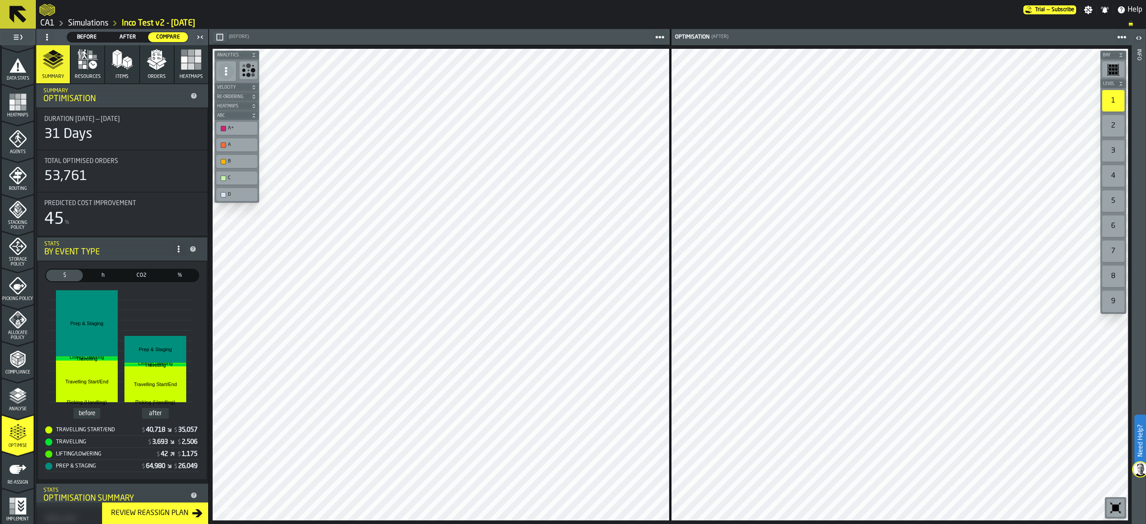
click at [13, 398] on icon "menu Analyse" at bounding box center [18, 396] width 18 height 18
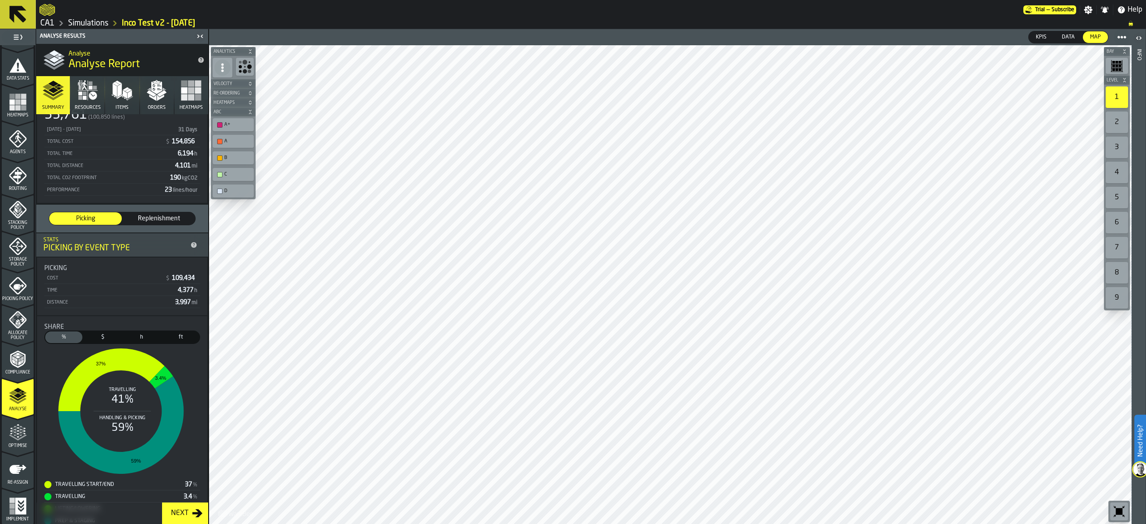
scroll to position [86, 0]
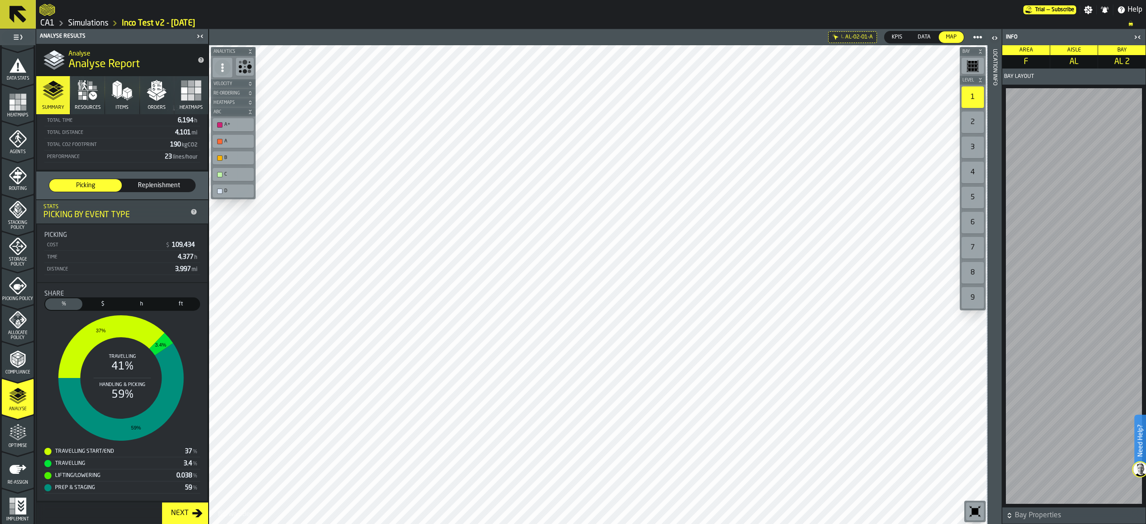
click at [16, 5] on icon at bounding box center [17, 14] width 21 height 21
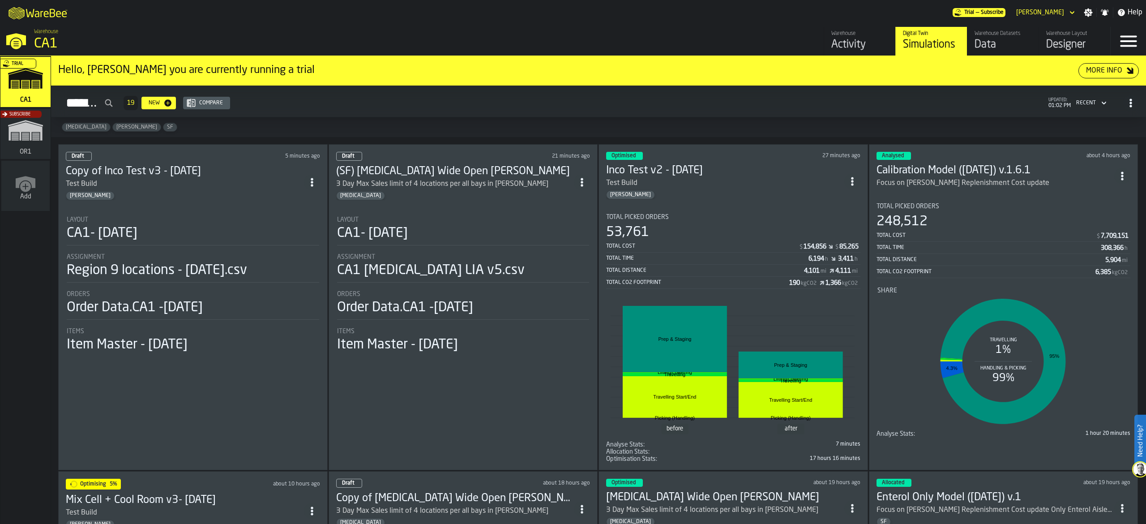
click at [517, 183] on div "3 Day Max Sales limit of 4 locations per all bays in EA-EC" at bounding box center [455, 184] width 238 height 11
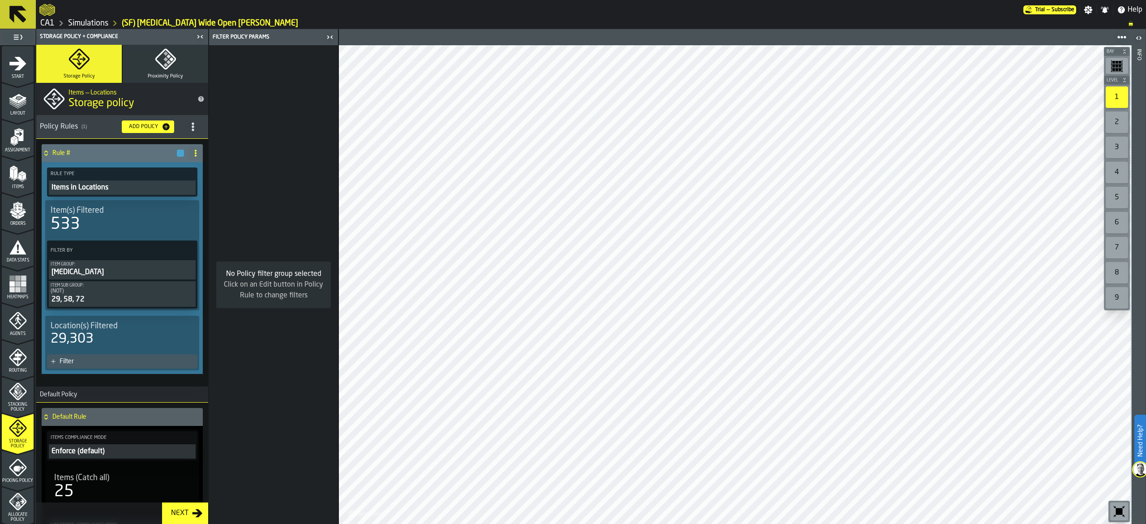
click at [13, 443] on span "Storage Policy" at bounding box center [18, 444] width 32 height 10
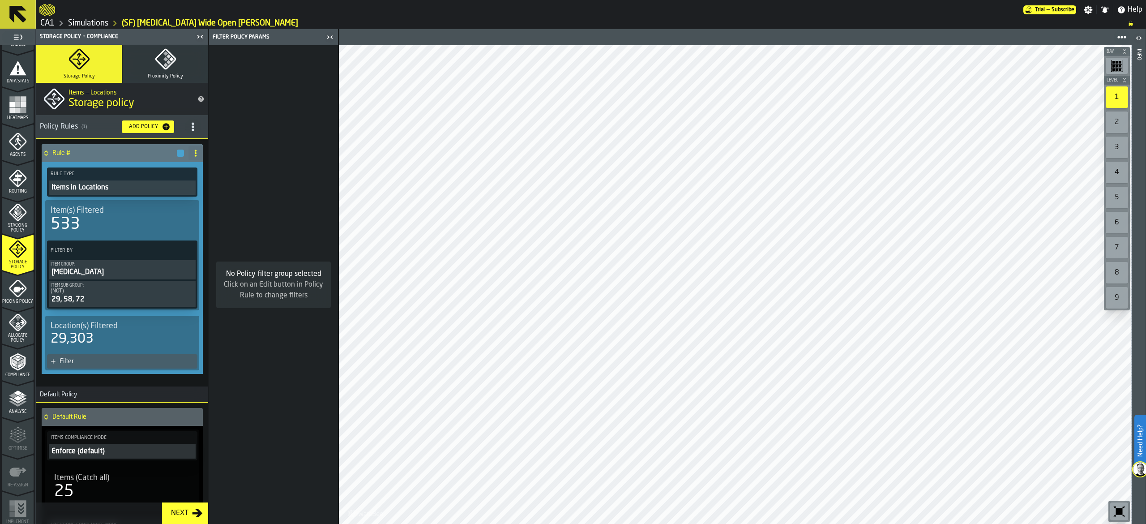
click at [59, 364] on div "Filter" at bounding box center [122, 361] width 150 height 14
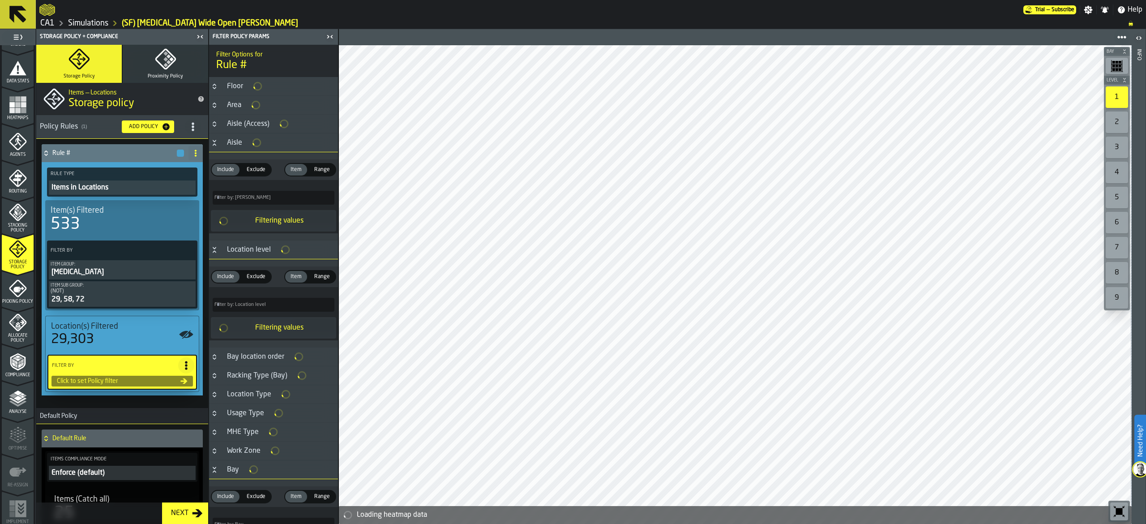
scroll to position [90, 0]
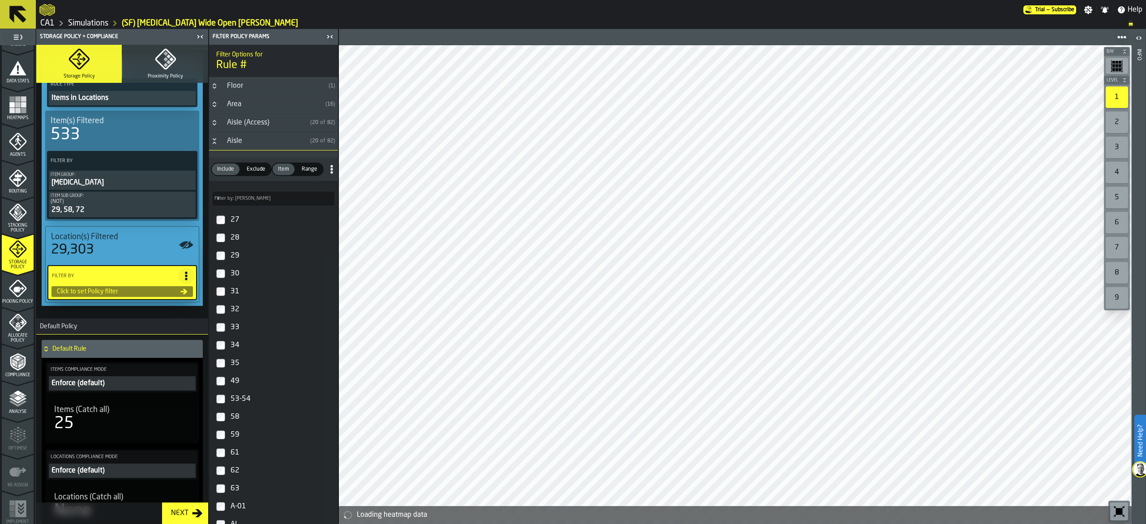
click at [270, 204] on input "Filter by: Aisle Filter by: Aisle" at bounding box center [274, 199] width 122 height 14
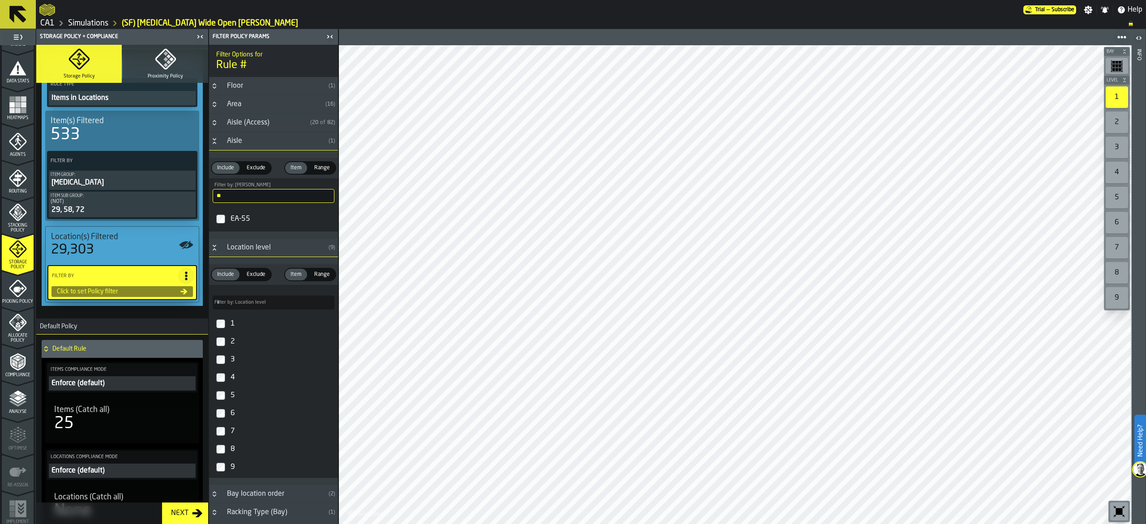
type input "**"
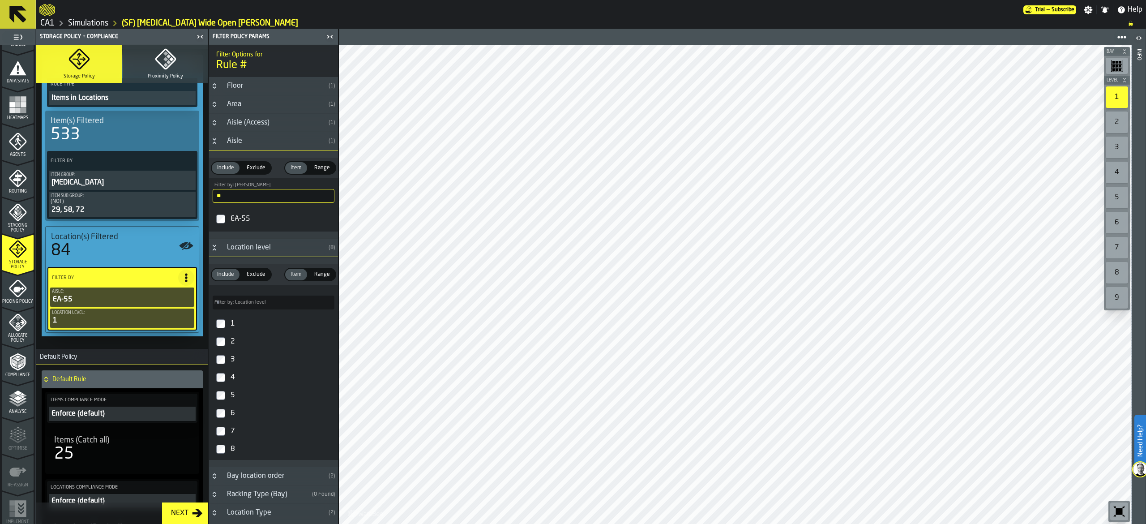
click at [251, 325] on div "1" at bounding box center [282, 323] width 106 height 14
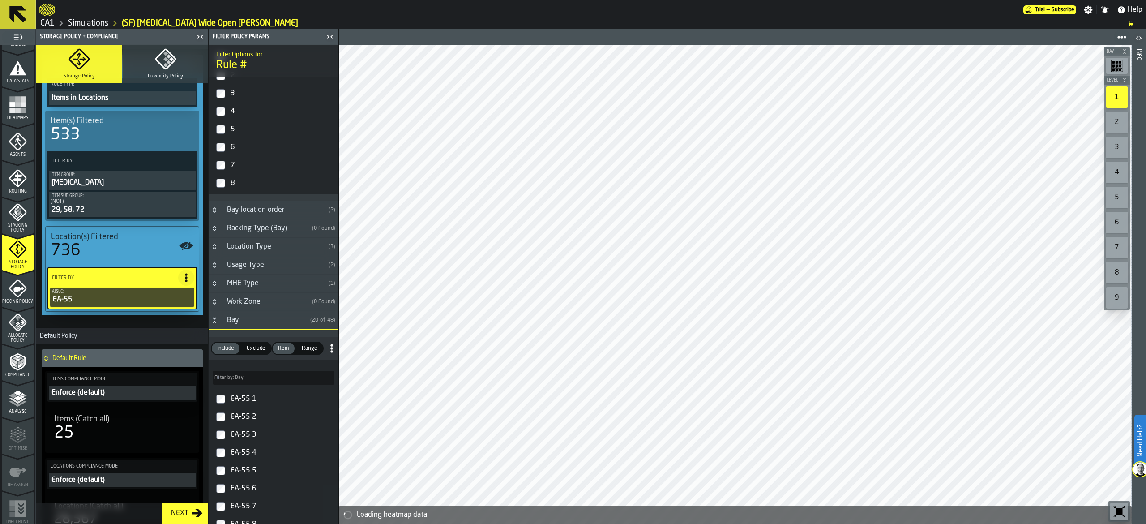
scroll to position [267, 0]
click at [285, 247] on div "Location Type" at bounding box center [273, 245] width 103 height 11
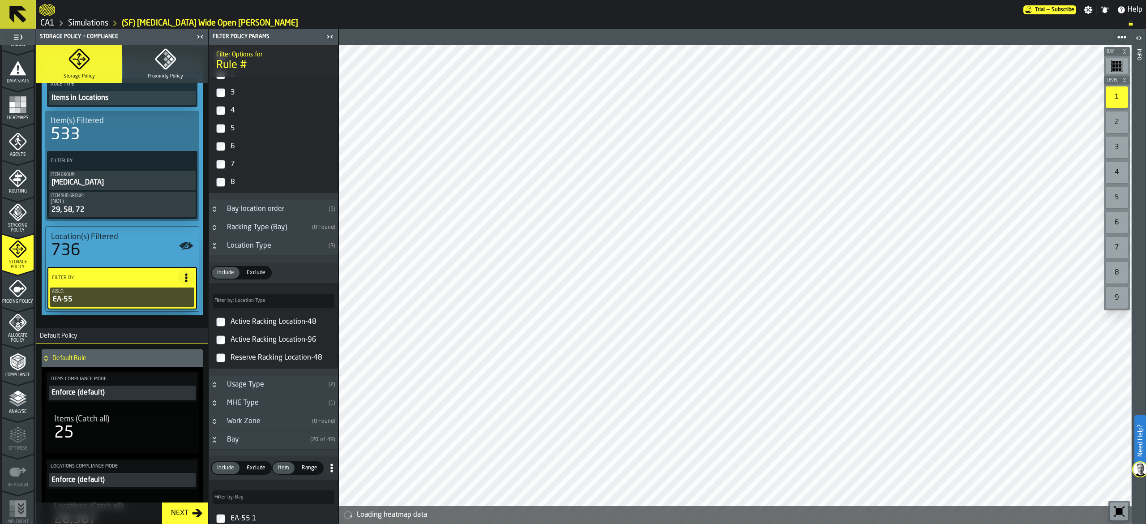
click at [305, 325] on div "Active Racking Location-48" at bounding box center [282, 322] width 106 height 14
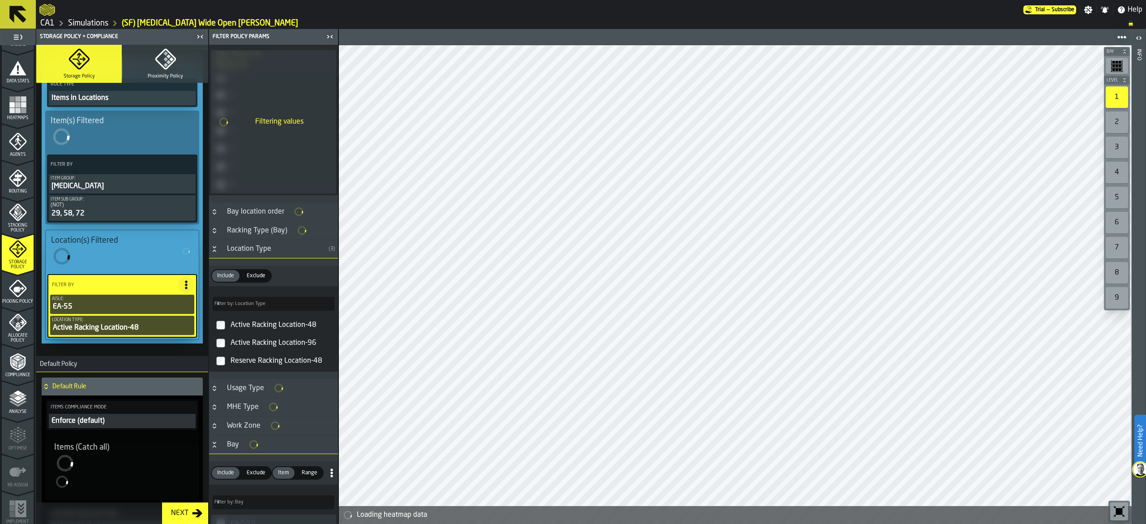
scroll to position [269, 0]
click at [294, 342] on div "Active Racking Location-96" at bounding box center [282, 340] width 106 height 14
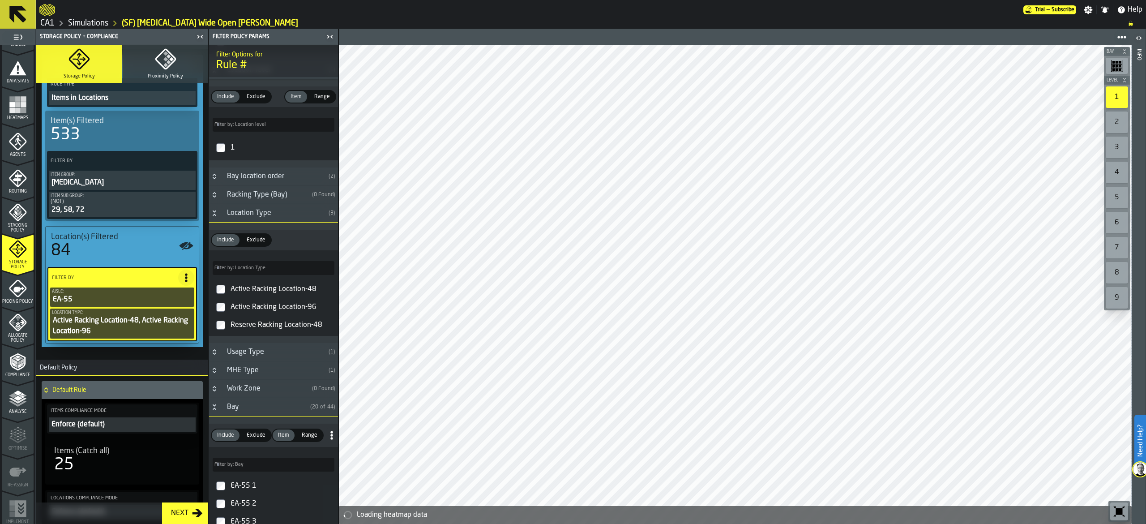
scroll to position [177, 0]
click at [185, 275] on circle at bounding box center [186, 274] width 2 height 2
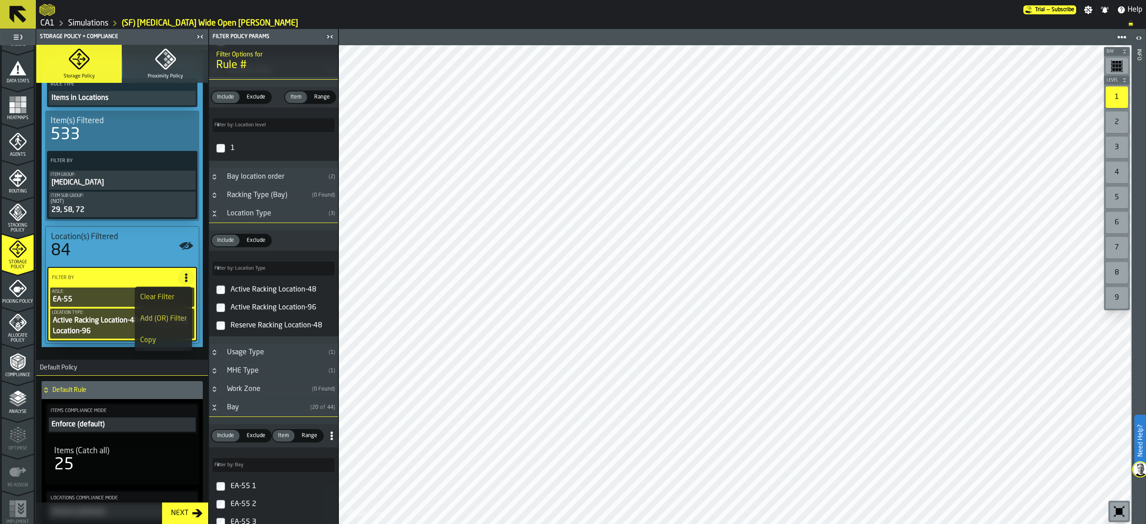
click at [174, 319] on div "Add (OR) Filter" at bounding box center [163, 318] width 47 height 11
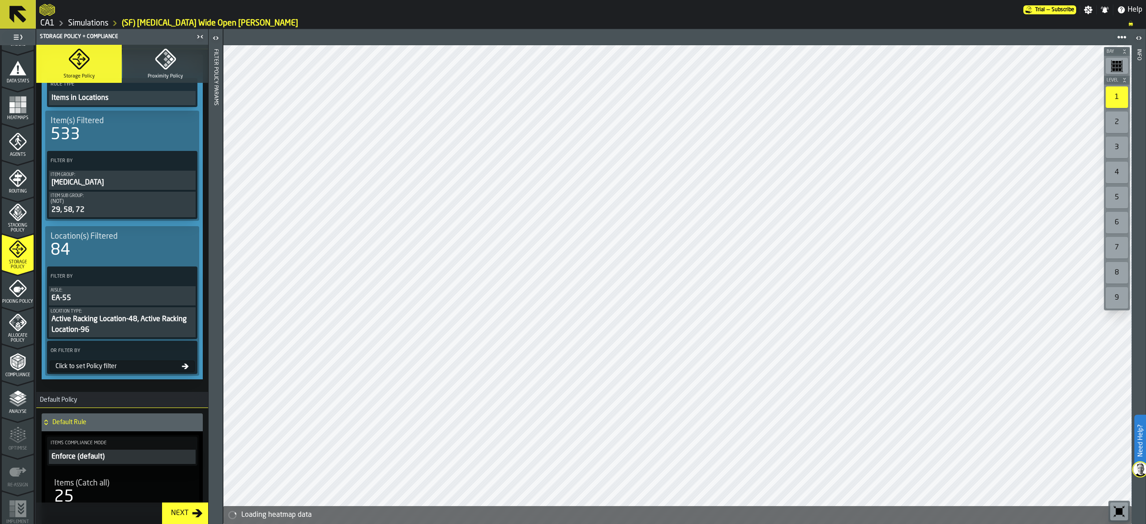
click at [184, 354] on icon at bounding box center [187, 350] width 9 height 9
click at [94, 368] on div "Click to set Policy filter" at bounding box center [117, 365] width 130 height 7
click at [95, 367] on div "Click to set Policy filter" at bounding box center [117, 365] width 130 height 7
click at [144, 350] on label "OR Filter By" at bounding box center [114, 350] width 131 height 9
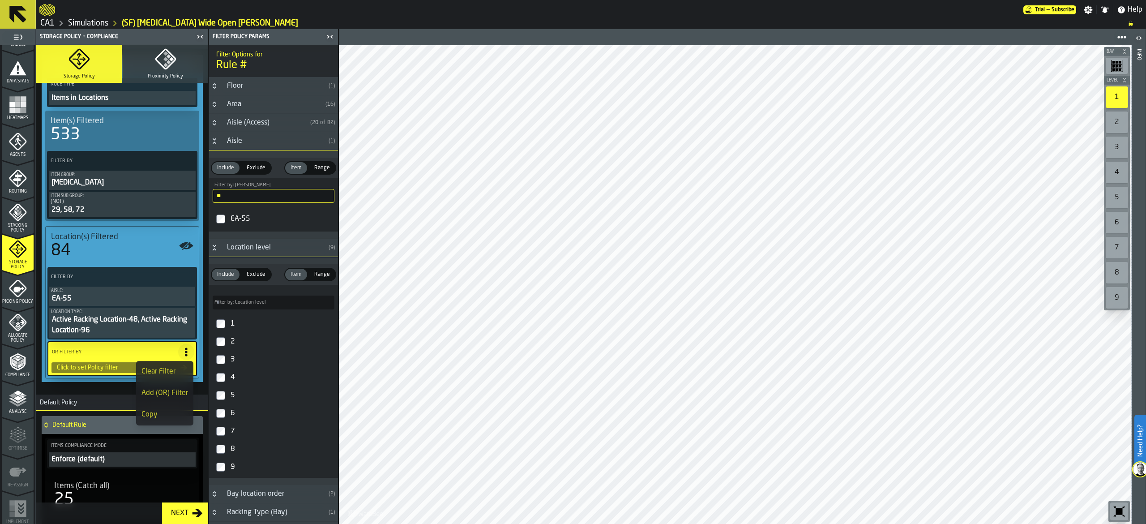
click at [239, 196] on input "**" at bounding box center [274, 196] width 122 height 14
type input "**"
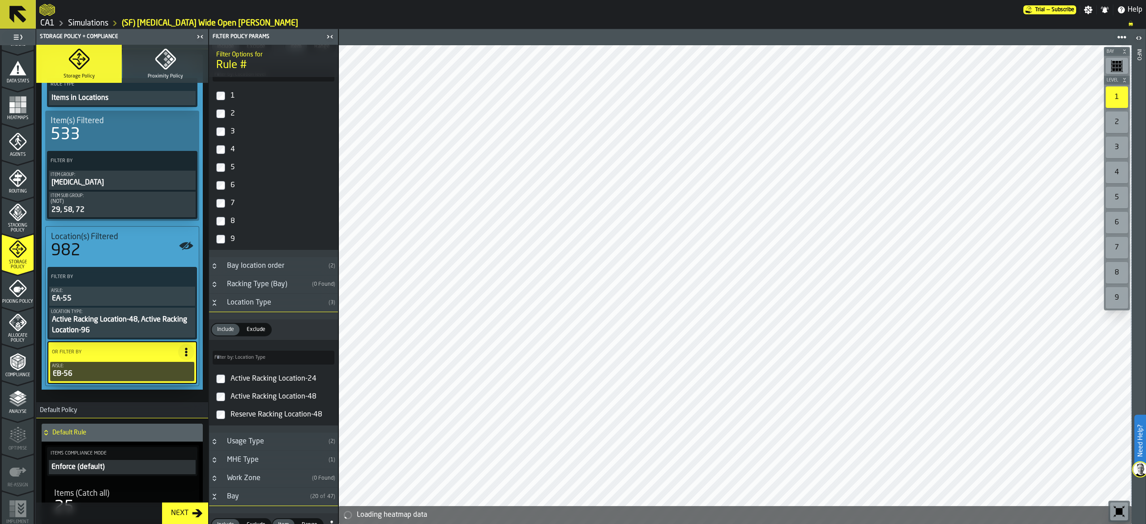
scroll to position [269, 0]
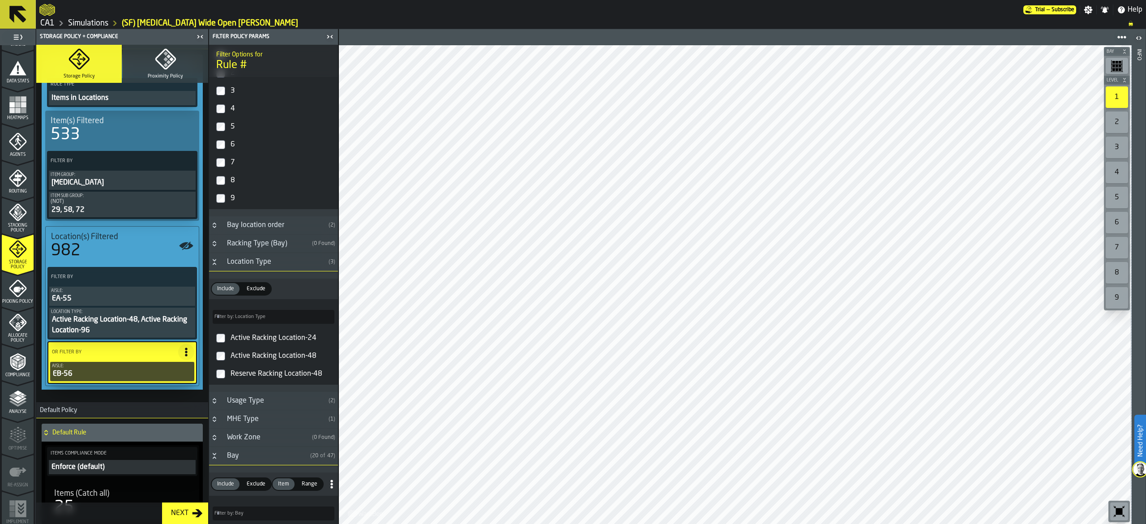
click at [283, 247] on div "Racking Type (Bay)" at bounding box center [265, 243] width 87 height 11
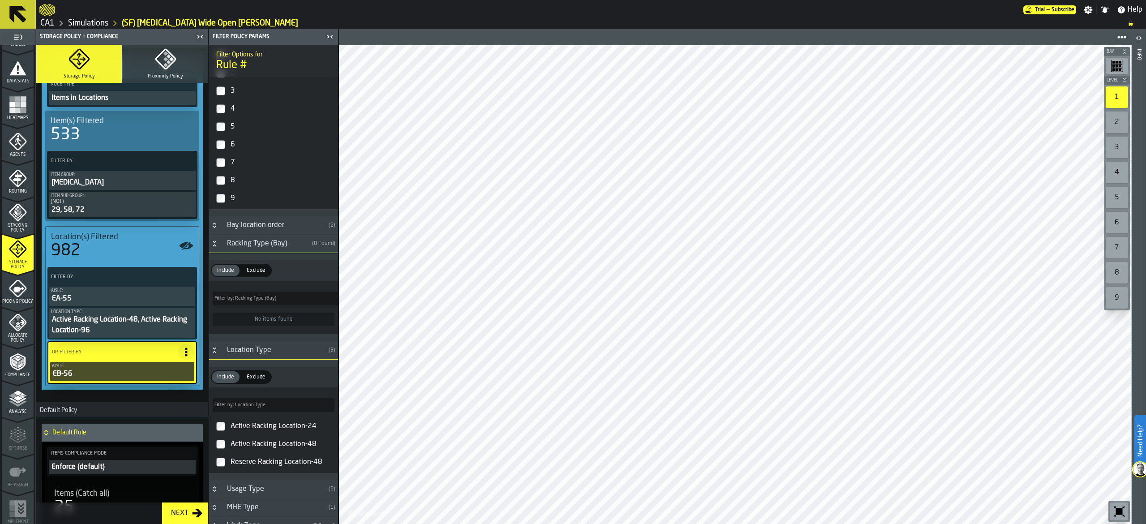
click at [226, 435] on label "Active Racking Location-24" at bounding box center [273, 426] width 125 height 18
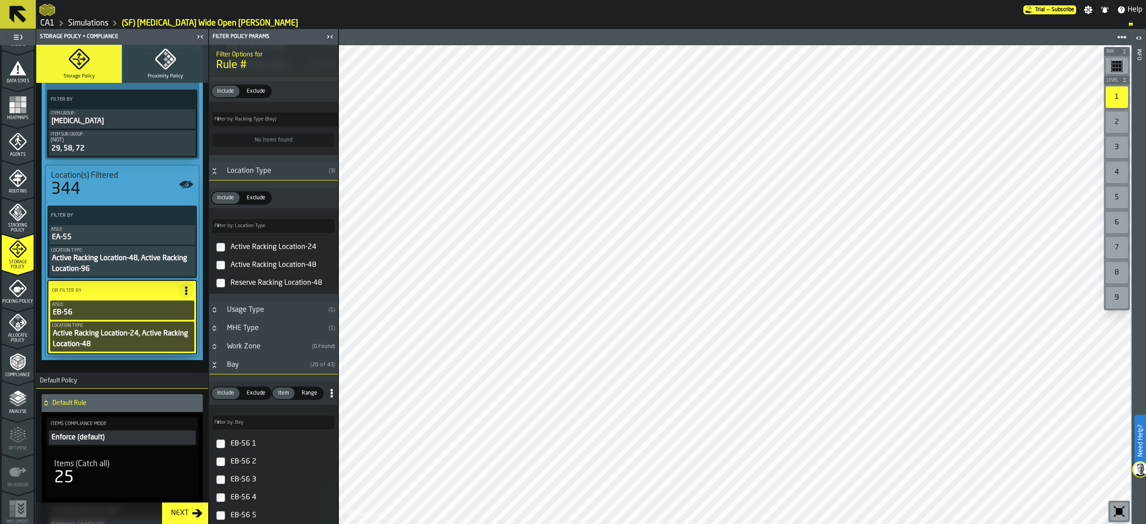
scroll to position [179, 0]
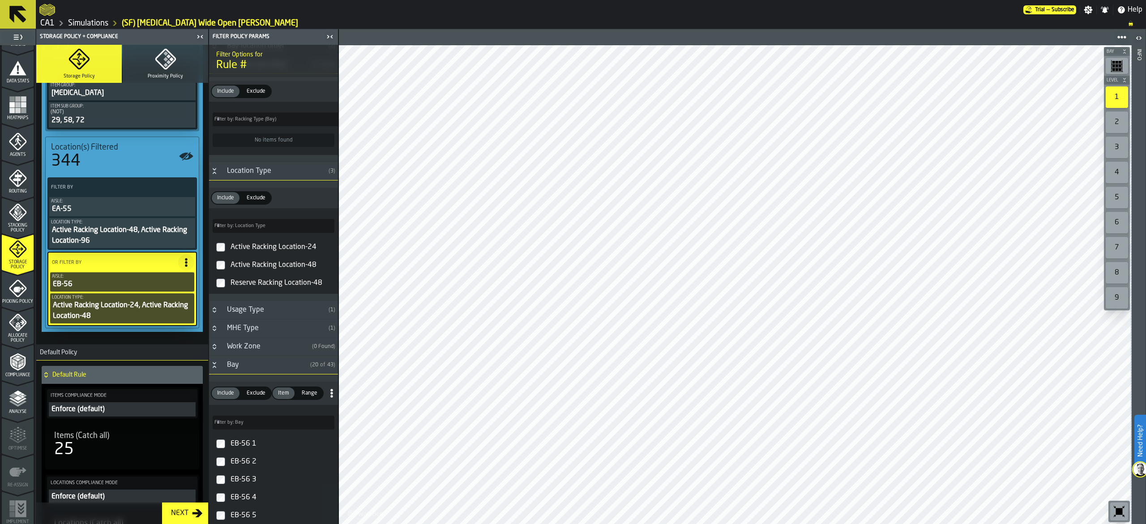
click at [190, 264] on span at bounding box center [186, 262] width 16 height 16
click at [156, 306] on div "Add (OR) Filter" at bounding box center [163, 304] width 47 height 11
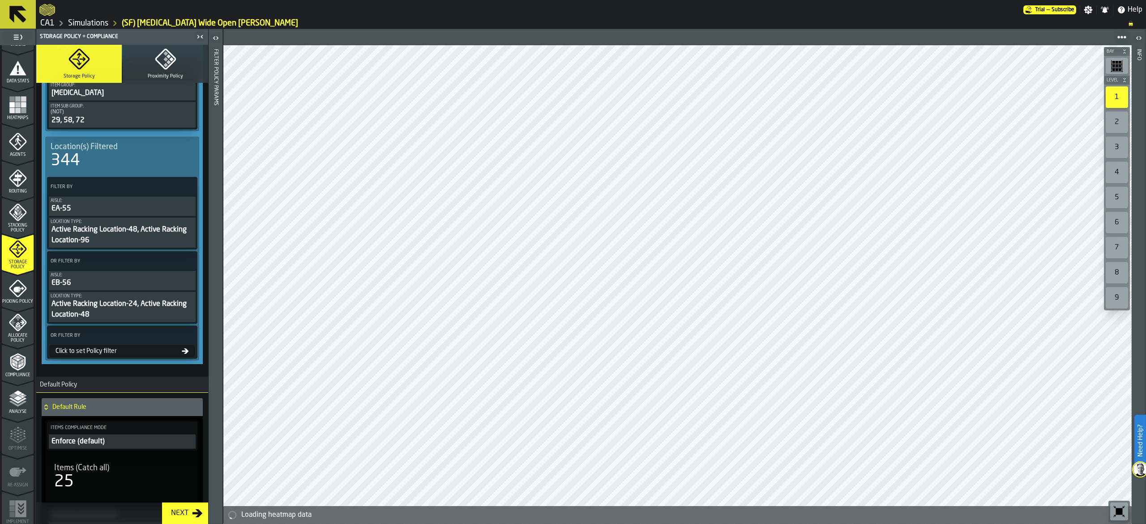
click at [123, 354] on div "Click to set Policy filter" at bounding box center [117, 350] width 130 height 7
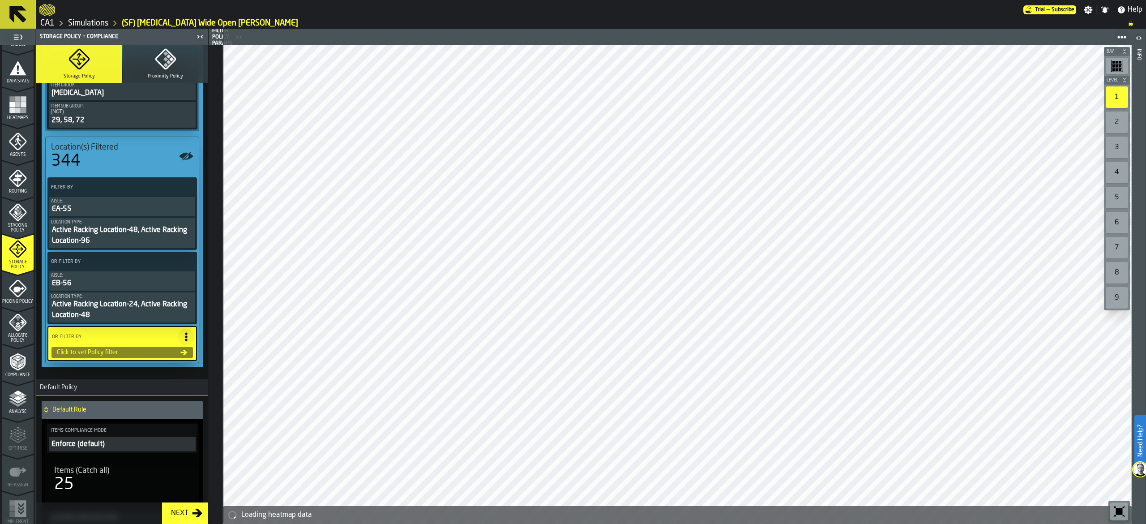
click at [81, 349] on div "Click to set Policy filter" at bounding box center [122, 352] width 142 height 12
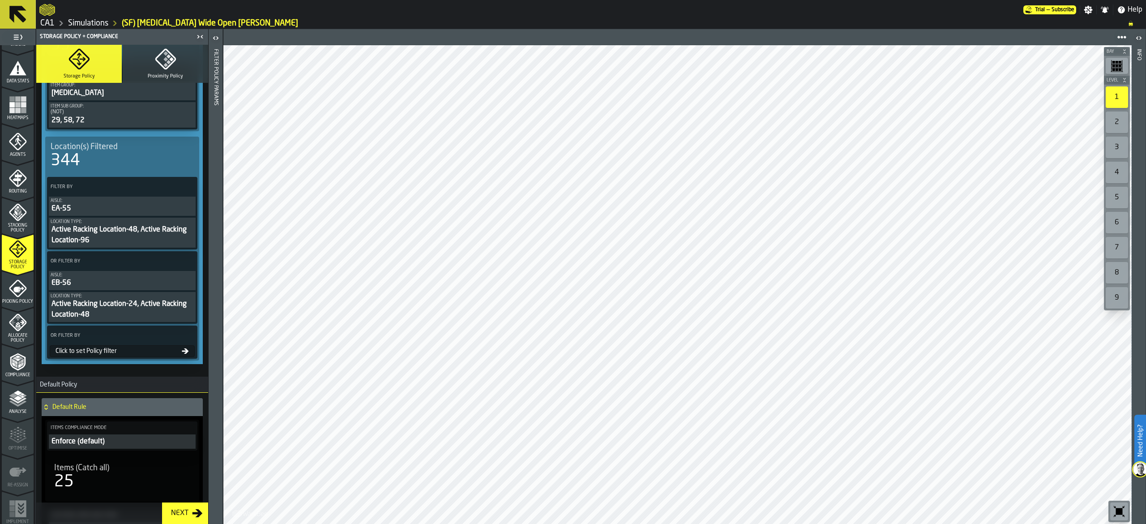
click at [88, 352] on div "Click to set Policy filter" at bounding box center [117, 350] width 130 height 7
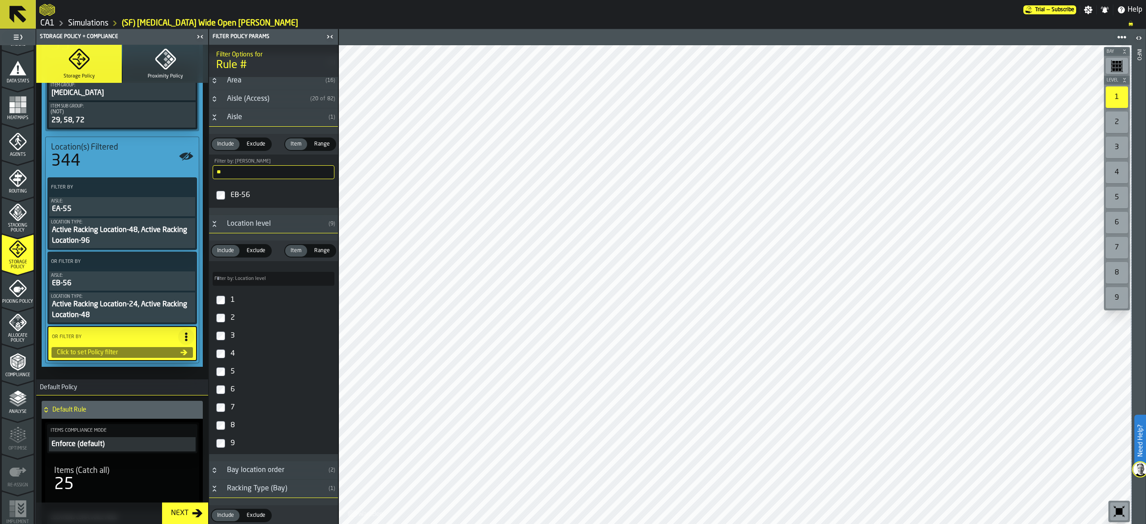
scroll to position [0, 0]
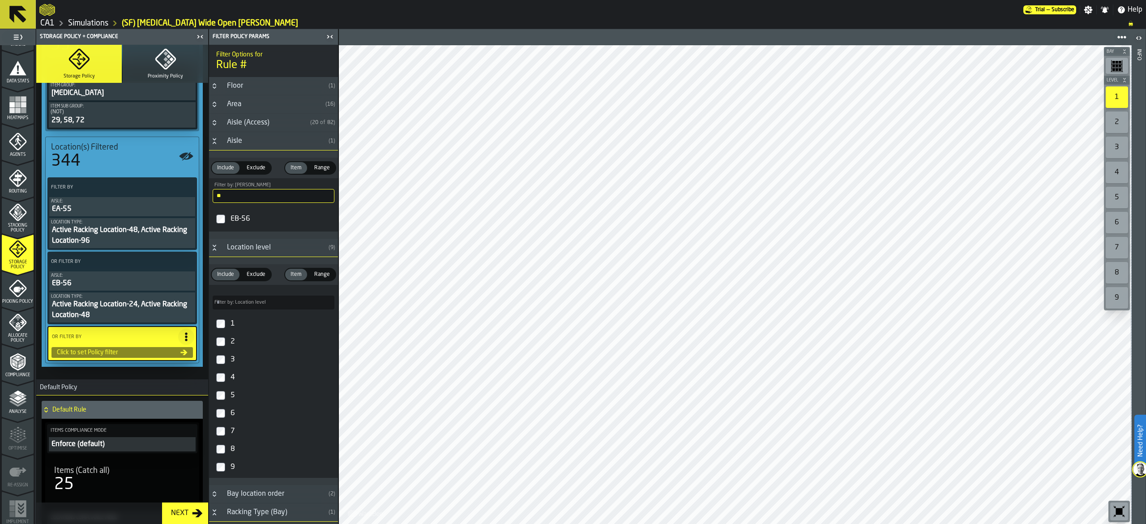
click at [242, 196] on input "**" at bounding box center [274, 196] width 122 height 14
type input "**"
click at [226, 220] on label "EC-57" at bounding box center [273, 218] width 125 height 21
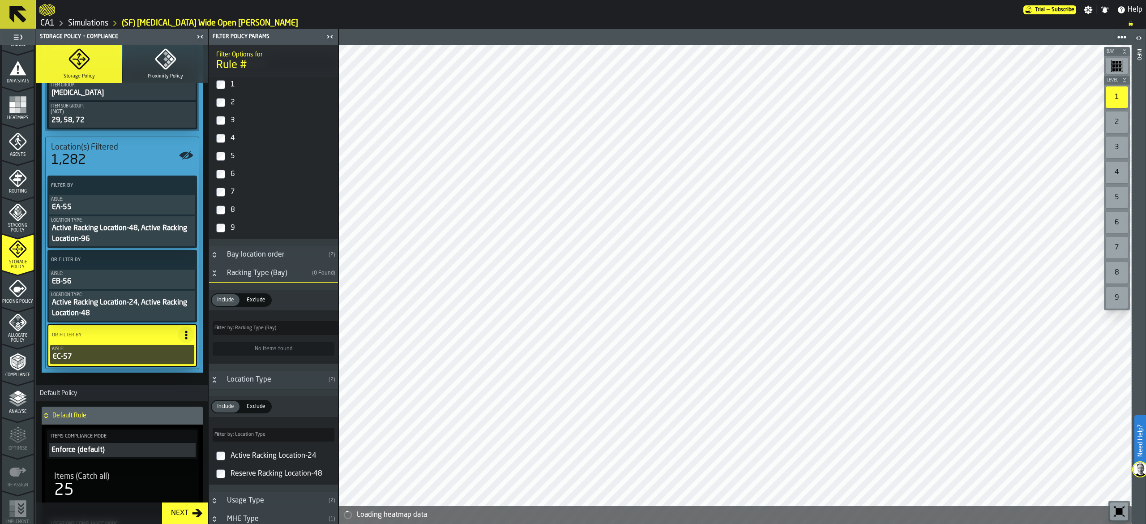
scroll to position [267, 0]
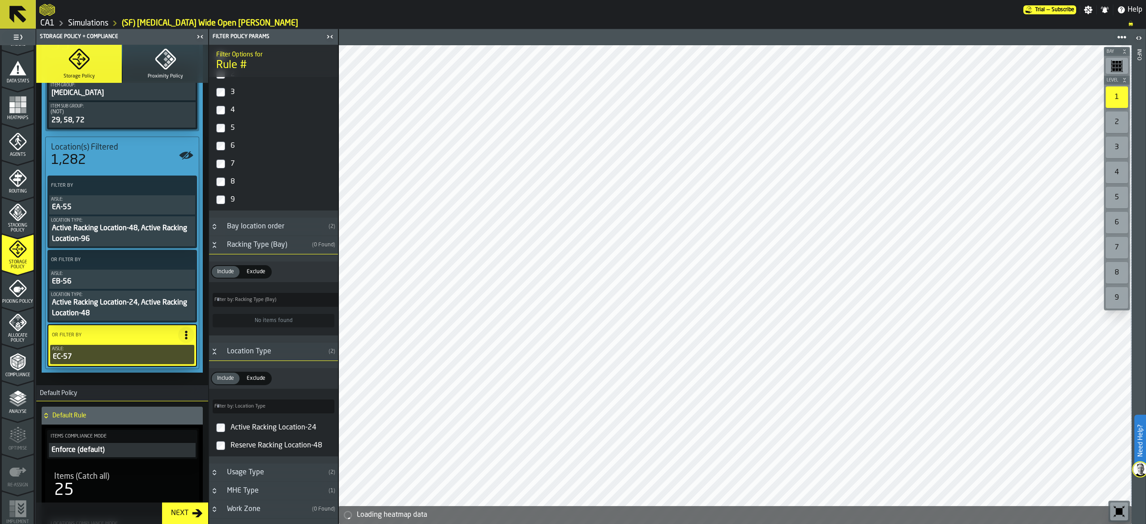
click at [226, 429] on label "Active Racking Location-24" at bounding box center [273, 427] width 125 height 18
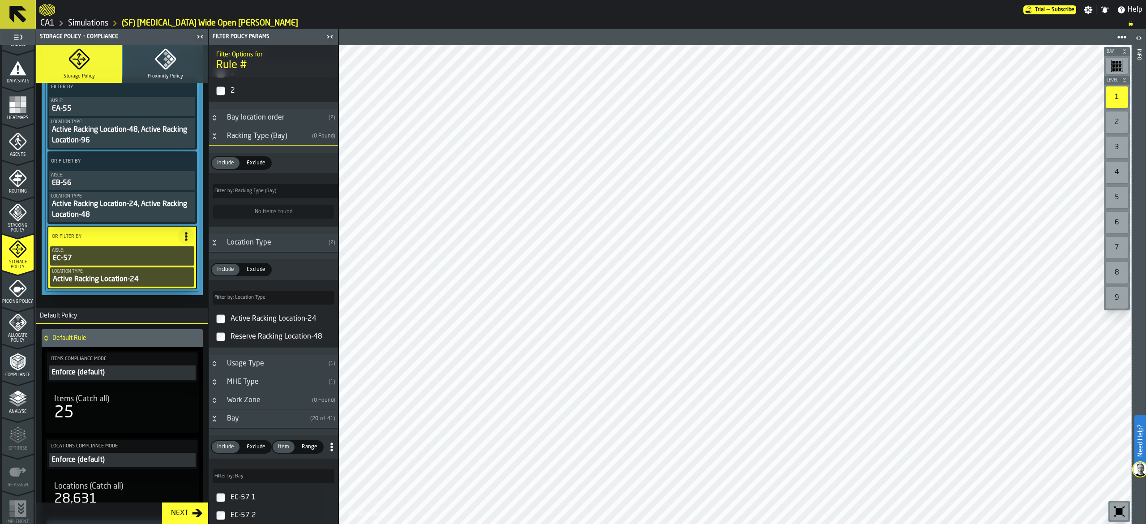
scroll to position [351, 0]
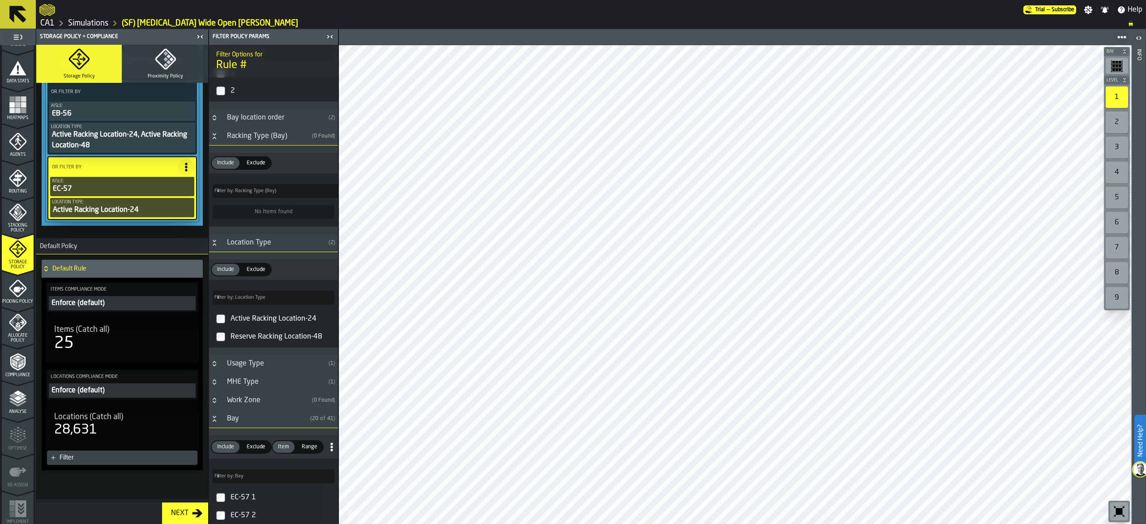
click at [185, 168] on icon at bounding box center [186, 166] width 9 height 9
click at [168, 205] on div "Add (OR) Filter" at bounding box center [163, 207] width 47 height 11
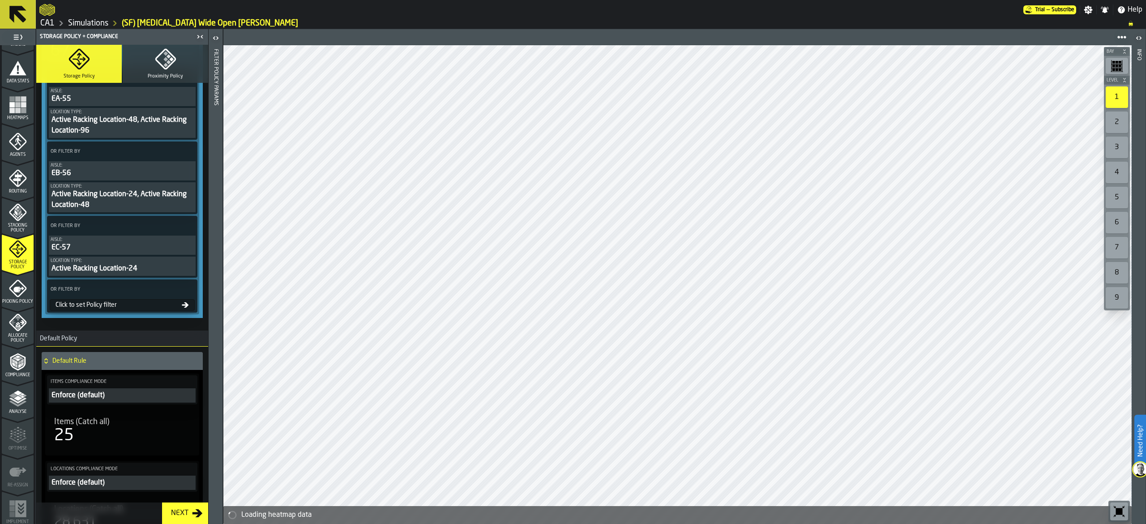
scroll to position [261, 0]
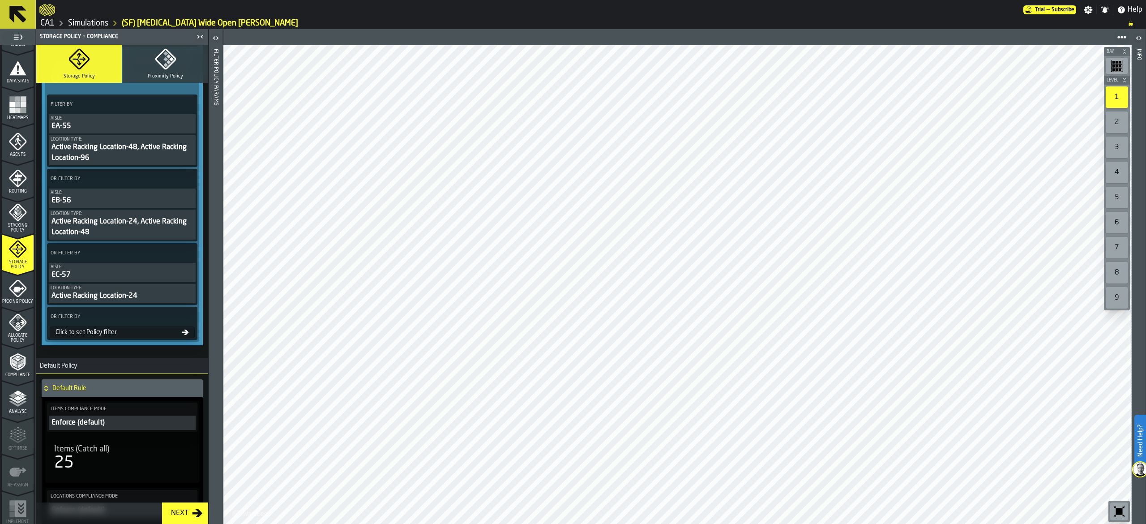
click at [119, 336] on div "Click to set Policy filter" at bounding box center [117, 331] width 130 height 7
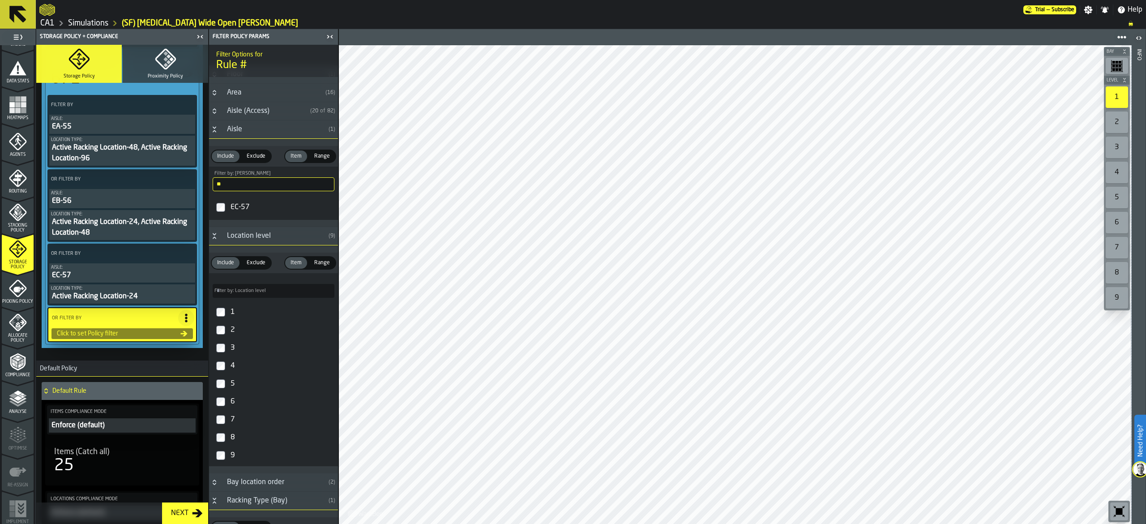
scroll to position [0, 0]
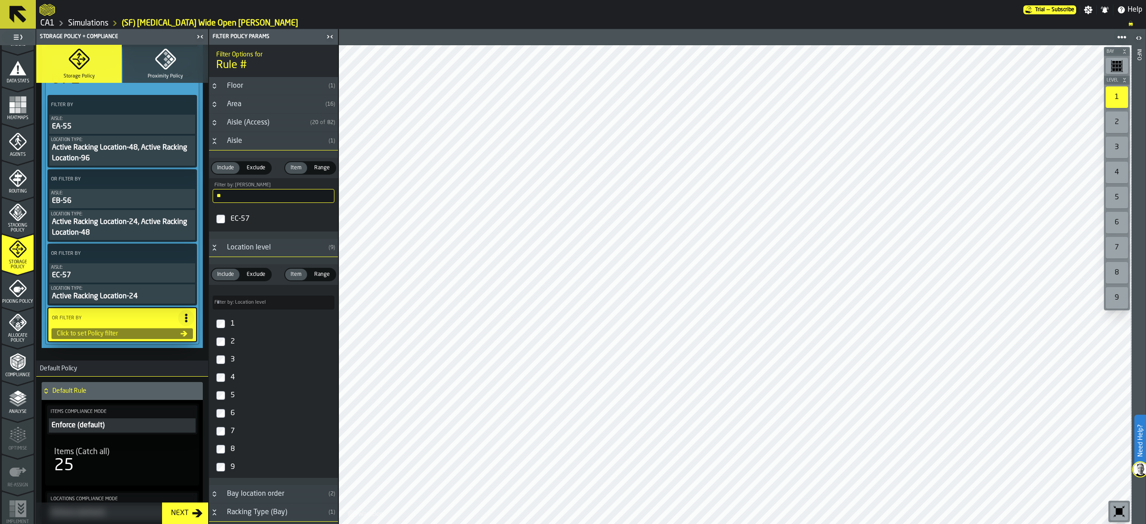
click at [277, 192] on input "**" at bounding box center [274, 196] width 122 height 14
type input "*"
type input "**"
click at [226, 222] on label "58" at bounding box center [273, 218] width 125 height 21
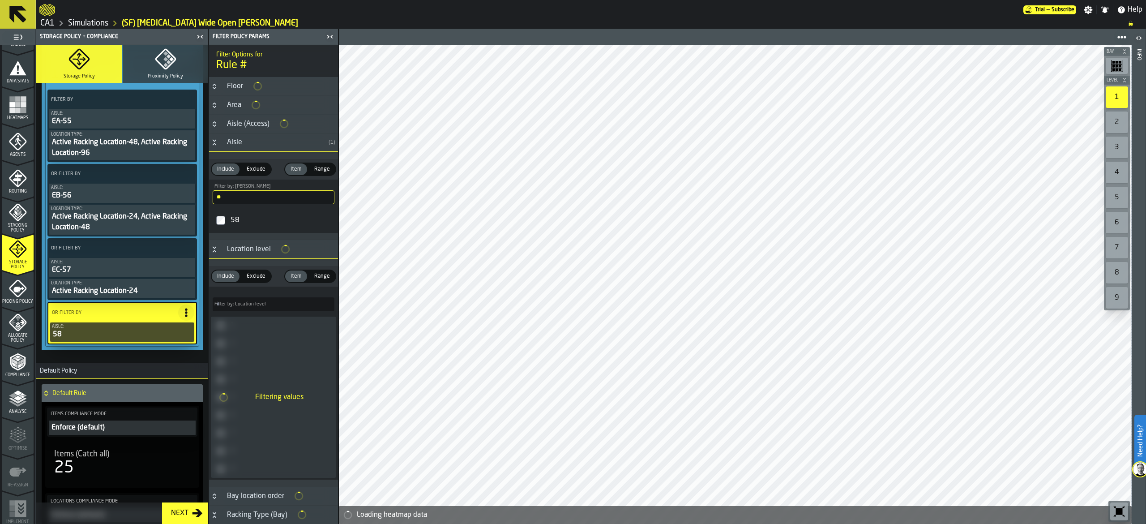
scroll to position [261, 0]
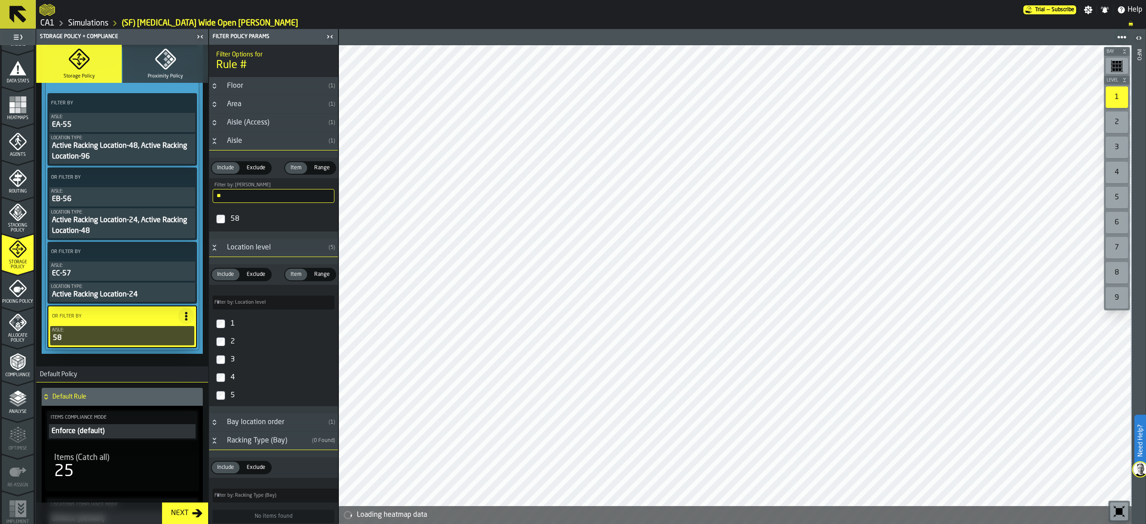
click at [242, 324] on div "1" at bounding box center [282, 323] width 106 height 14
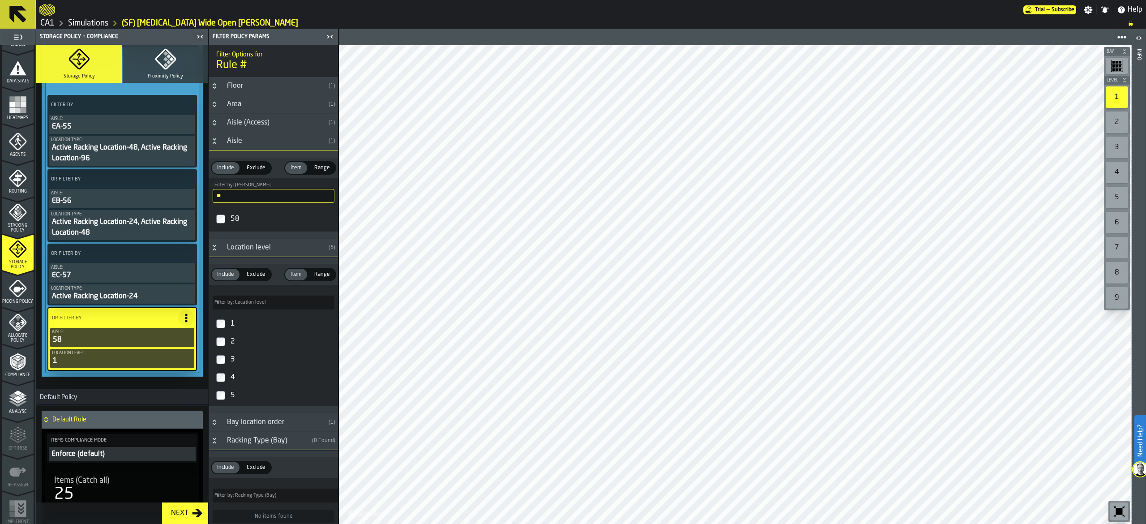
click at [246, 347] on div "2" at bounding box center [282, 341] width 106 height 14
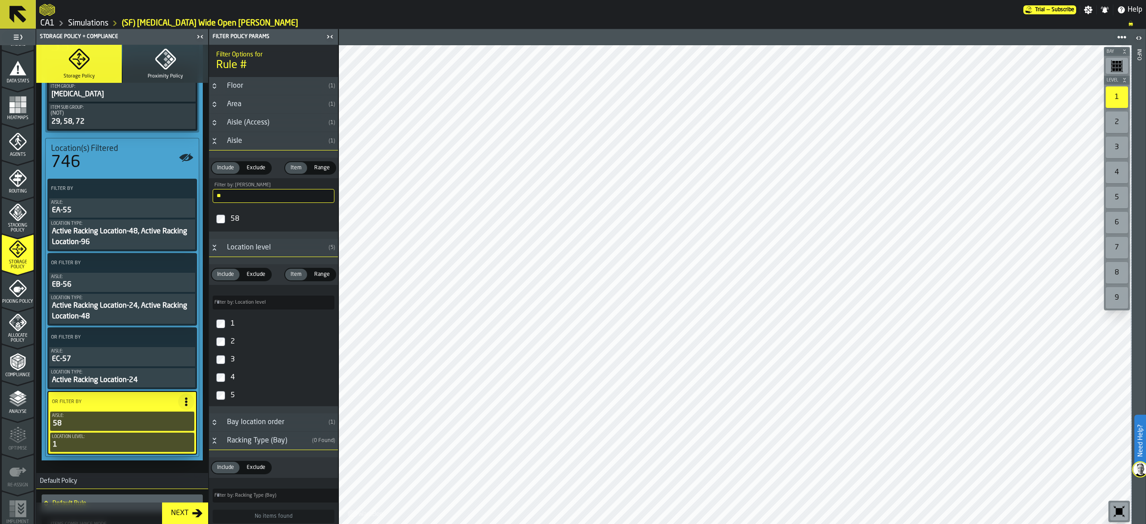
scroll to position [179, 0]
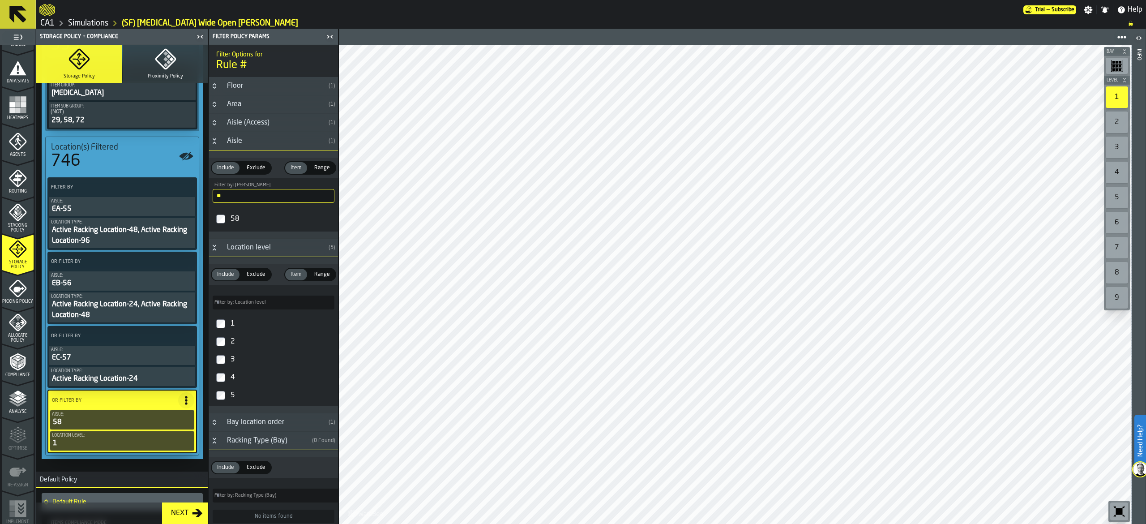
click at [231, 347] on div "2" at bounding box center [282, 341] width 106 height 14
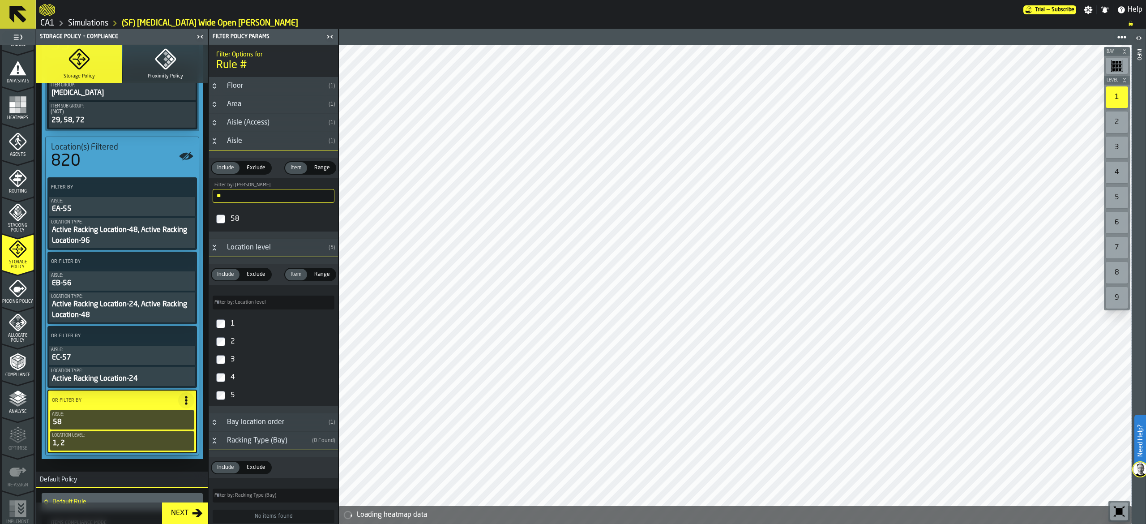
drag, startPoint x: 11, startPoint y: 331, endPoint x: 0, endPoint y: 357, distance: 28.1
click at [10, 331] on div "Allocate Policy" at bounding box center [18, 328] width 32 height 30
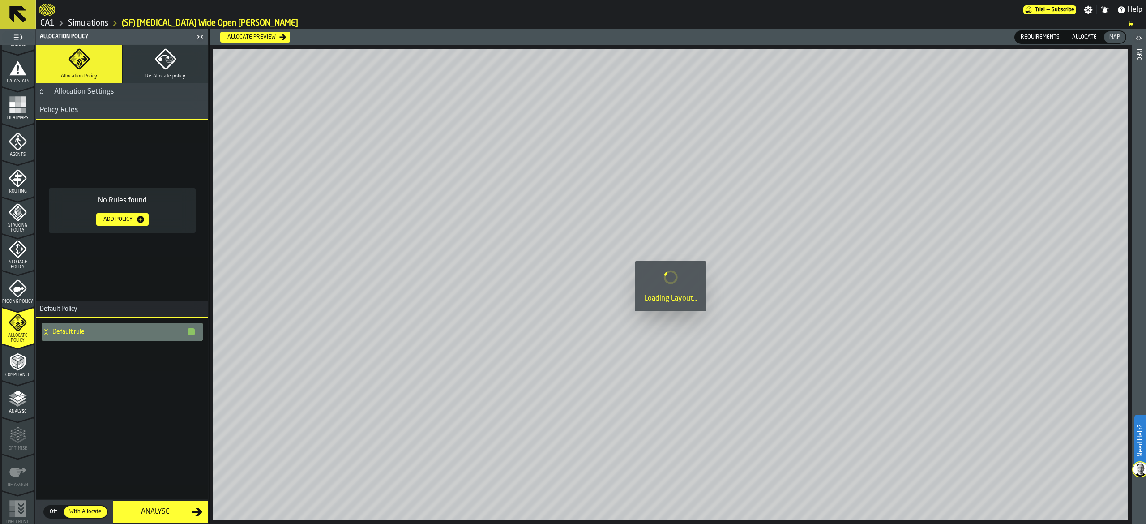
click at [142, 213] on button "Add Policy" at bounding box center [122, 219] width 52 height 13
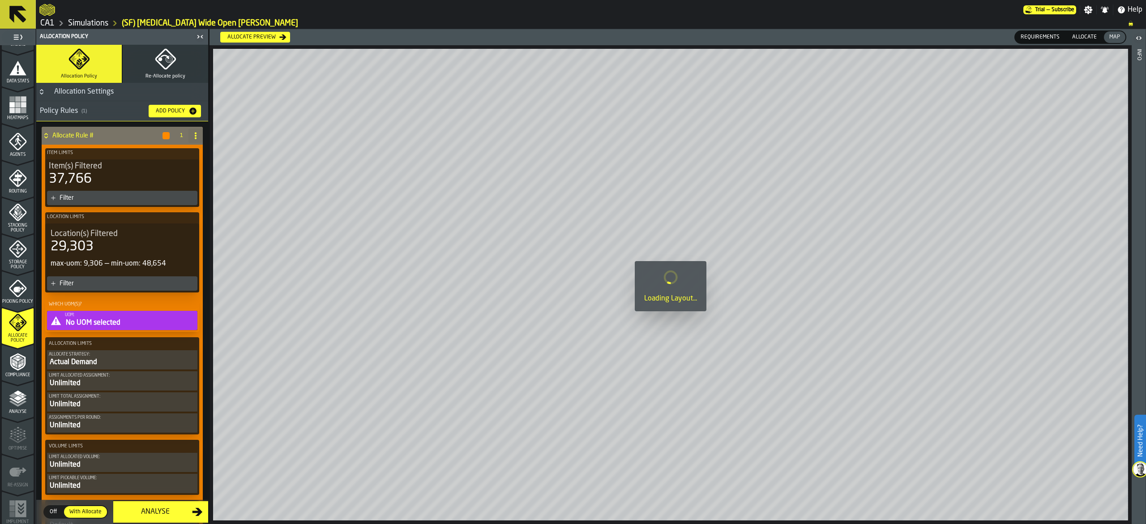
scroll to position [90, 0]
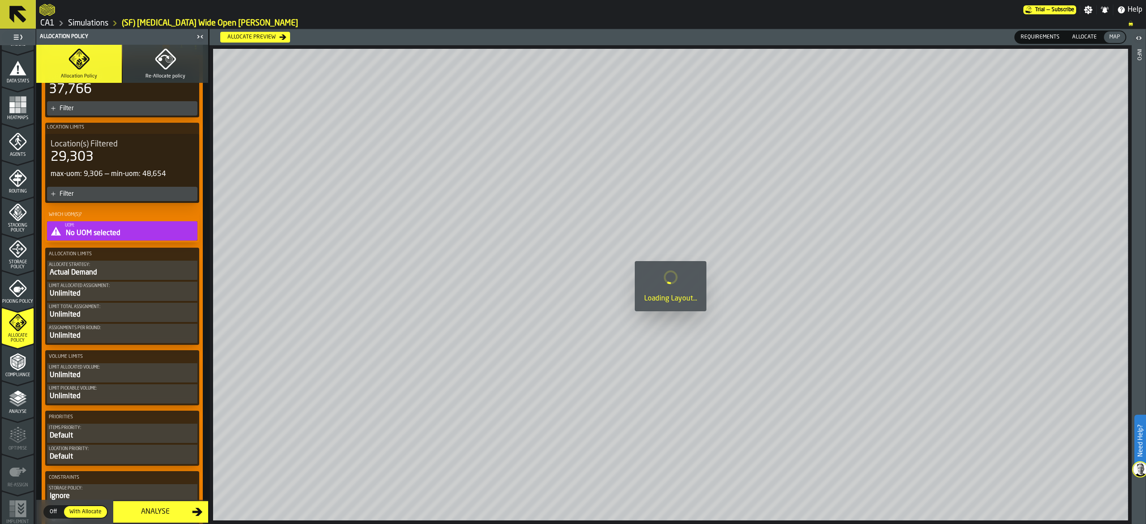
click at [147, 265] on div "Allocate Strategy:" at bounding box center [122, 264] width 147 height 5
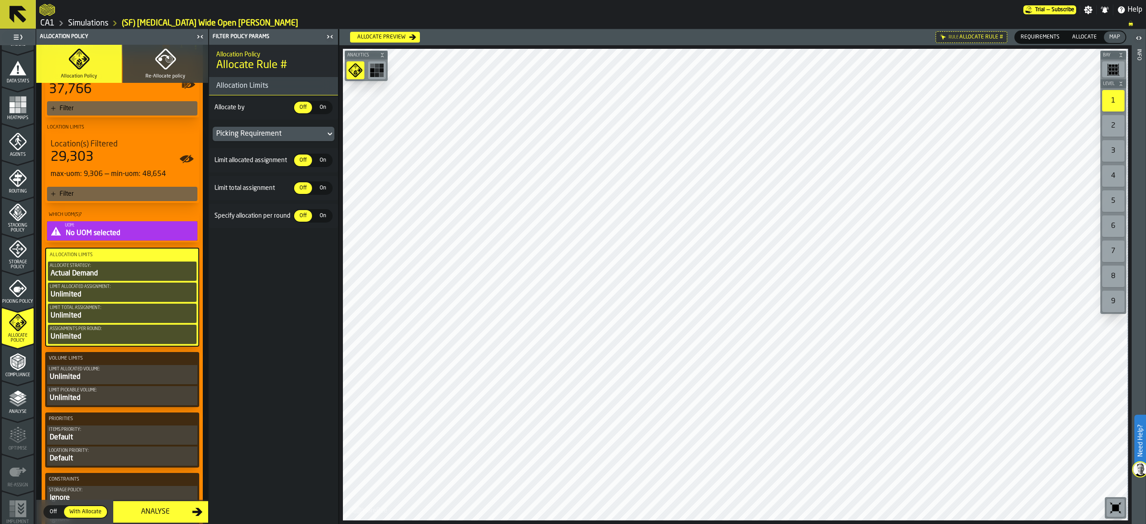
click at [328, 105] on span "On" at bounding box center [322, 107] width 14 height 8
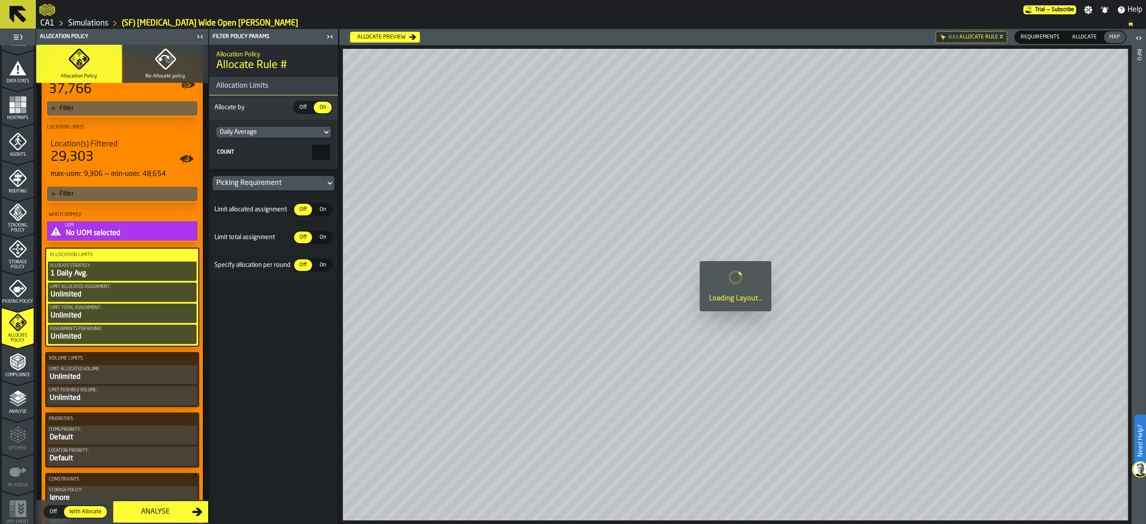
click at [322, 132] on icon at bounding box center [326, 132] width 9 height 11
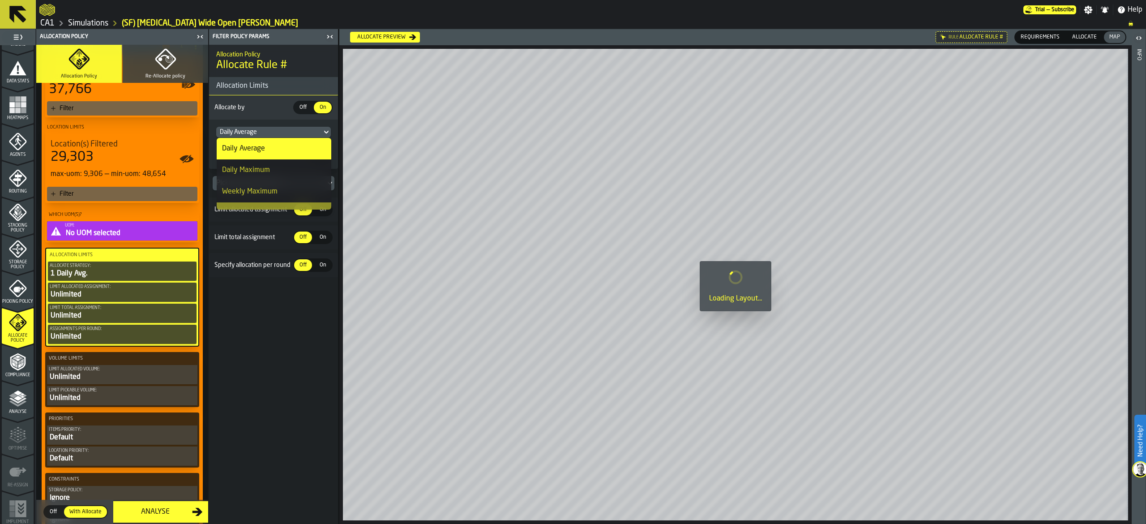
click at [302, 166] on div "Daily Maximum" at bounding box center [274, 170] width 104 height 11
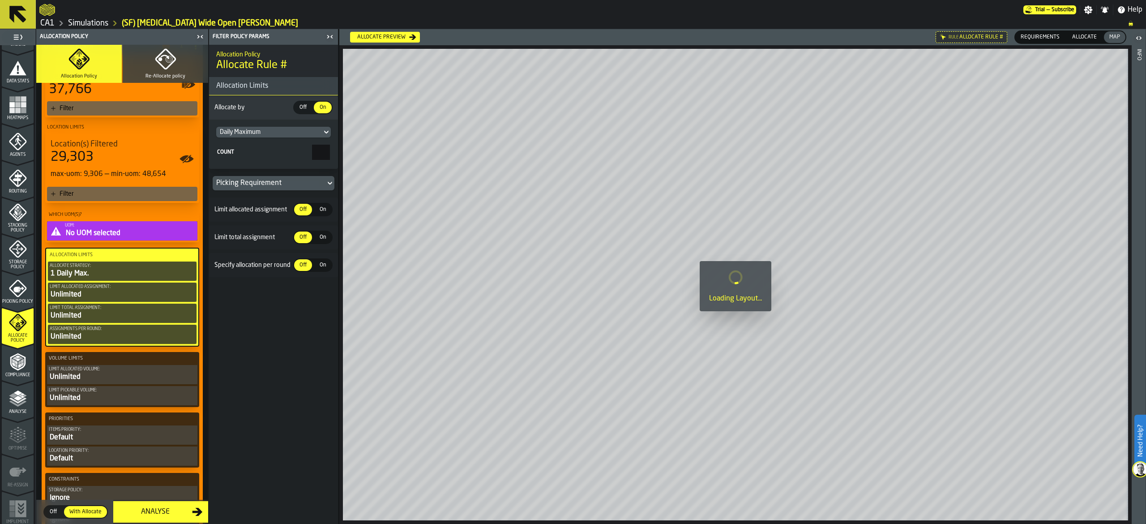
click at [319, 151] on input "*" at bounding box center [321, 152] width 18 height 15
drag, startPoint x: 319, startPoint y: 151, endPoint x: 342, endPoint y: 153, distance: 23.3
click at [342, 153] on main "1 Start 1.1 Layout 1.2 Assignment 1.3 Items 1.4 Orders 1.5 Data Stats 1.6 Heatm…" at bounding box center [573, 276] width 1146 height 494
type input "*"
click at [273, 348] on div "Allocation Policy Allocate Rule # Allocation Limits Allocate by Off Off On On D…" at bounding box center [273, 284] width 129 height 479
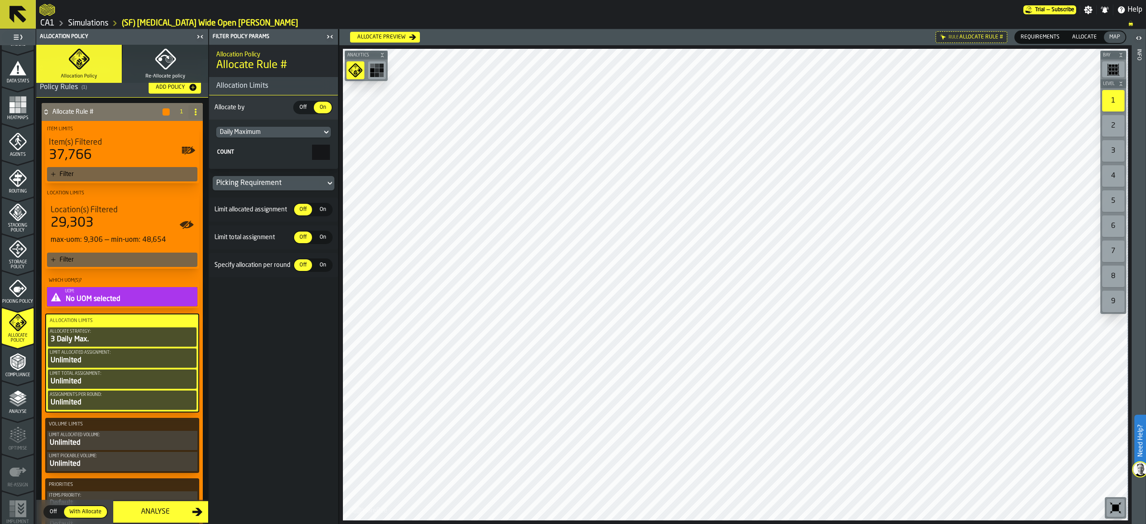
scroll to position [0, 0]
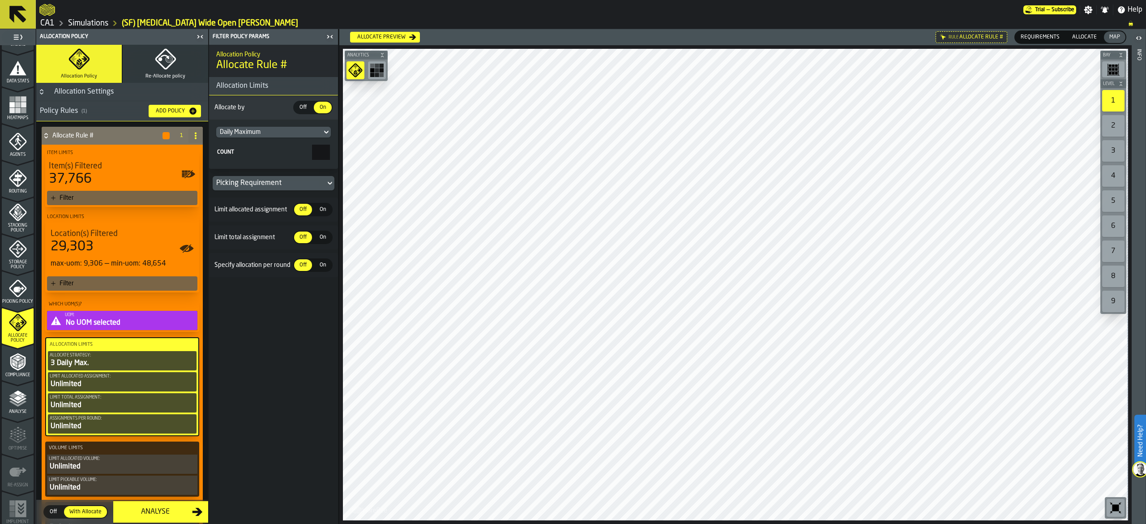
click at [165, 193] on div "Filter" at bounding box center [122, 198] width 150 height 14
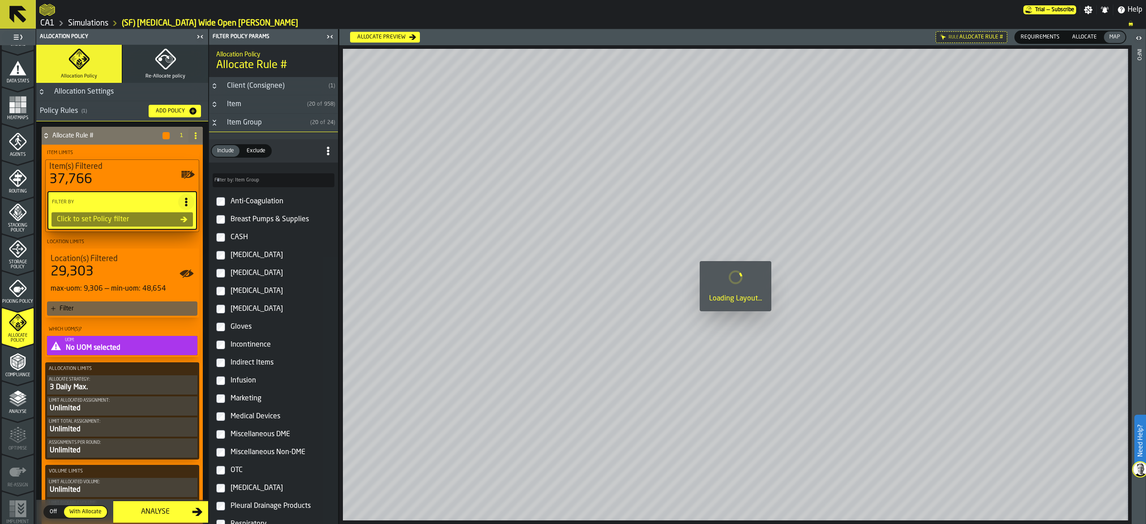
type input "*"
type input "***"
type input "*"
type input "***"
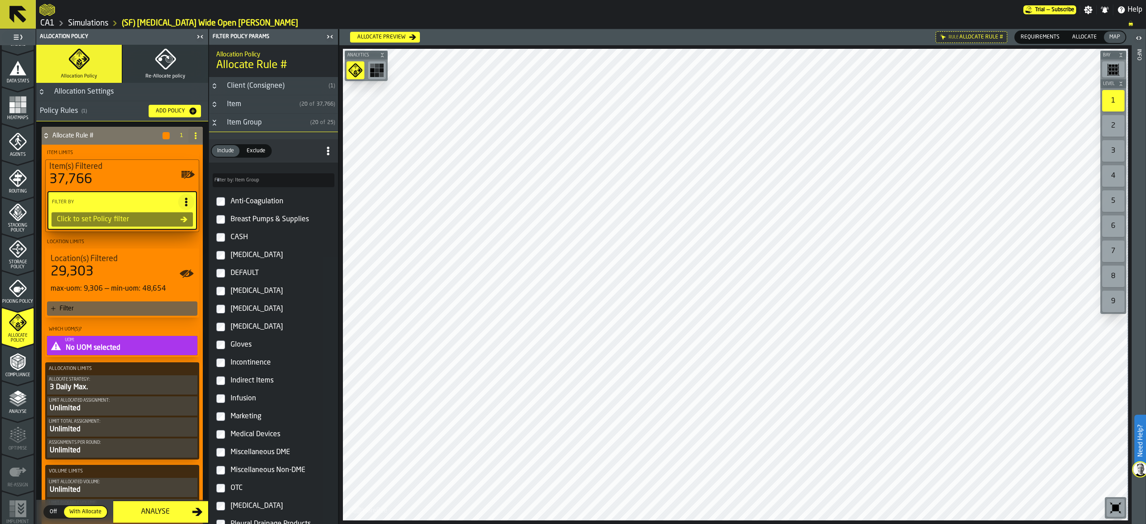
click at [294, 319] on label "[MEDICAL_DATA]" at bounding box center [273, 327] width 125 height 18
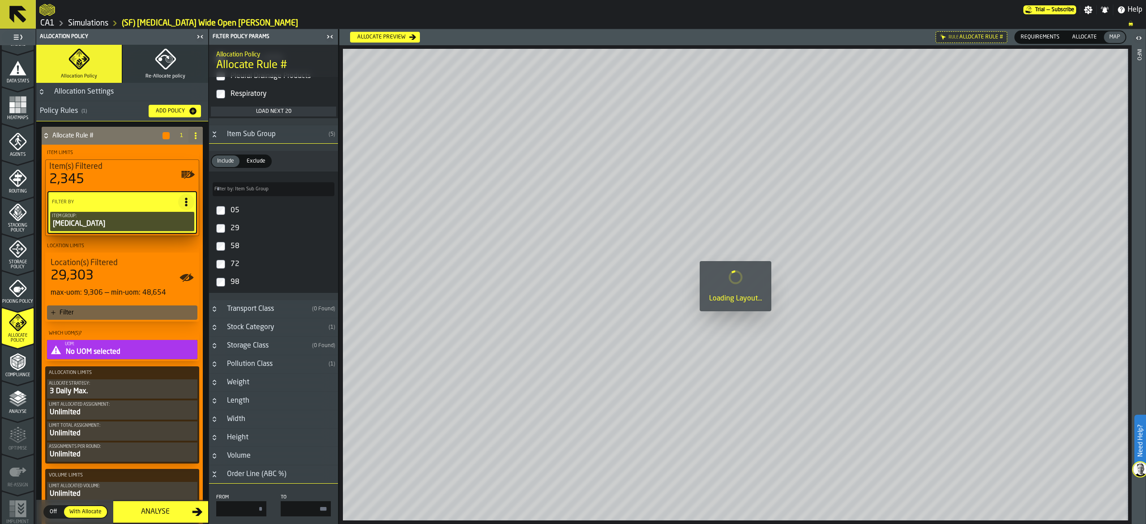
scroll to position [358, 0]
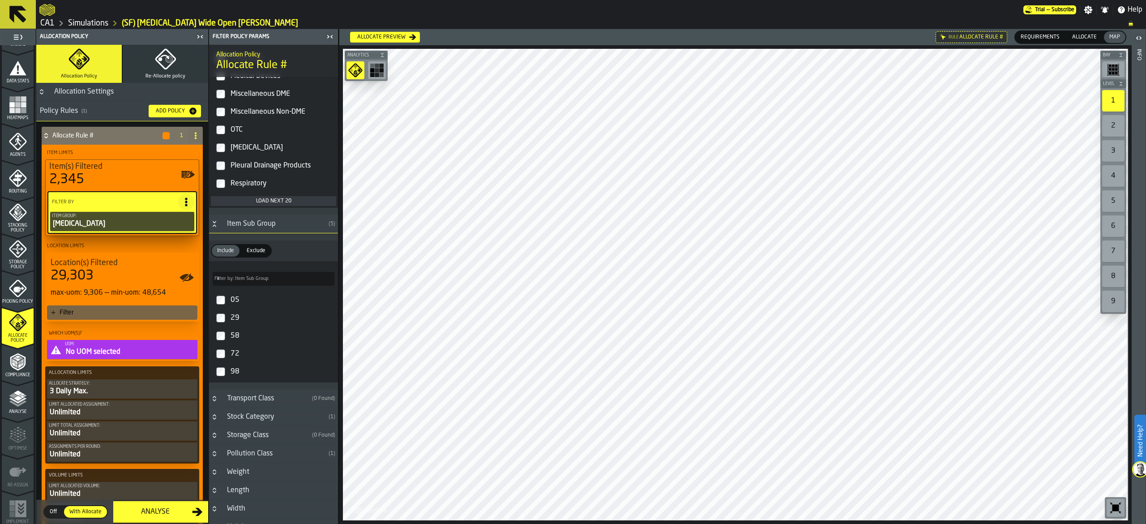
click at [253, 255] on span "Exclude" at bounding box center [256, 251] width 26 height 8
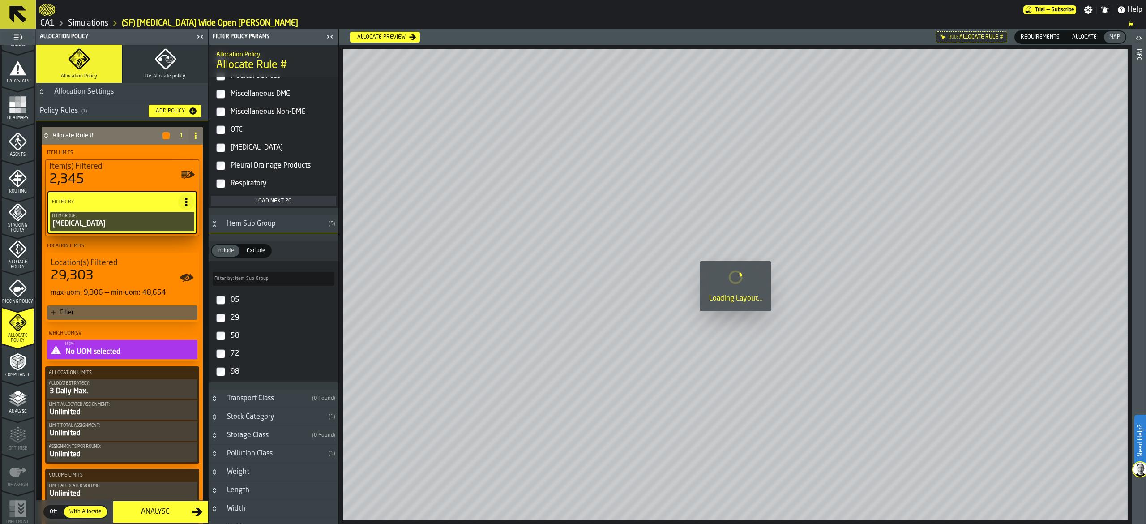
click at [240, 315] on div "29" at bounding box center [282, 318] width 106 height 14
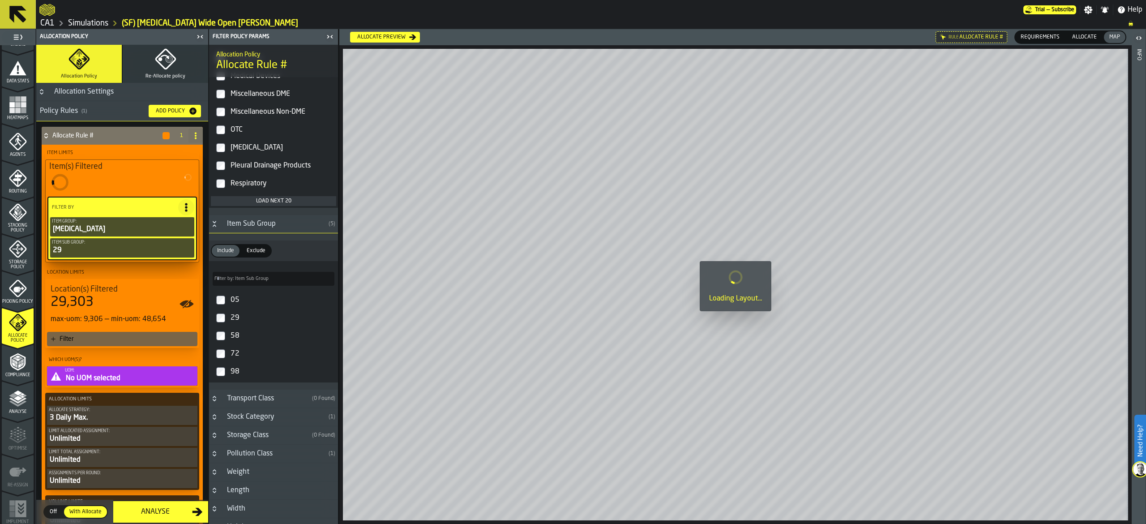
click at [233, 337] on div "58" at bounding box center [282, 335] width 106 height 14
click at [230, 356] on div "72" at bounding box center [282, 353] width 106 height 14
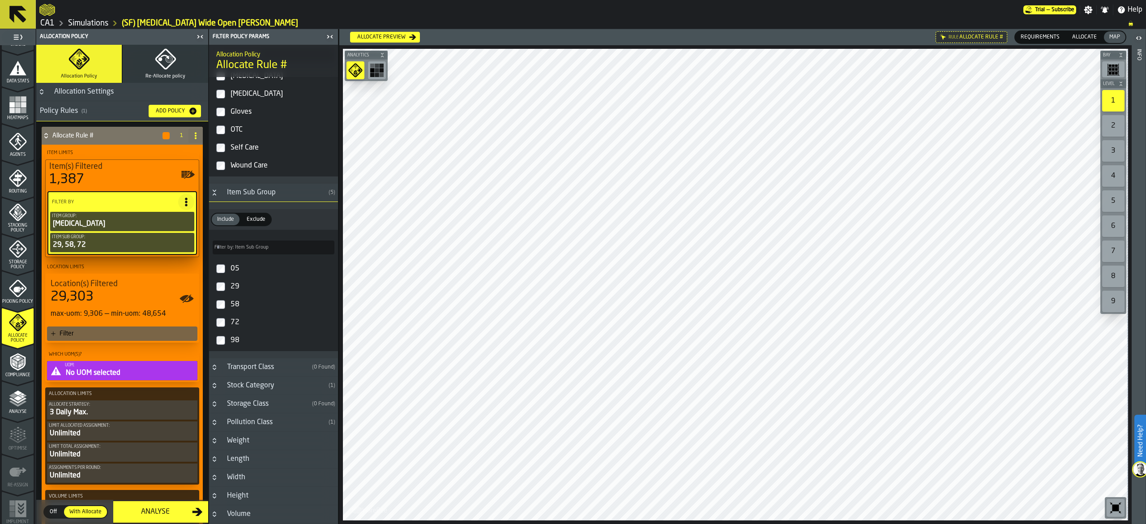
click at [185, 299] on icon "button-toggle-Show on Map" at bounding box center [187, 298] width 11 height 8
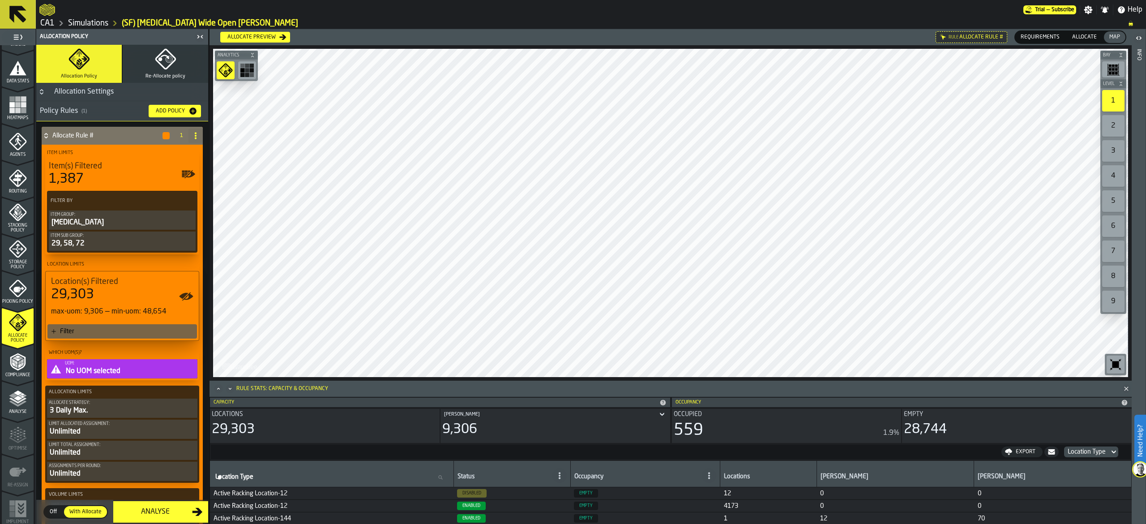
click at [83, 322] on div "Location(s) Filtered 29,303 max-uom: 9,306 — min-uom: 48,654" at bounding box center [122, 296] width 153 height 51
click at [83, 332] on div "Filter" at bounding box center [126, 331] width 133 height 7
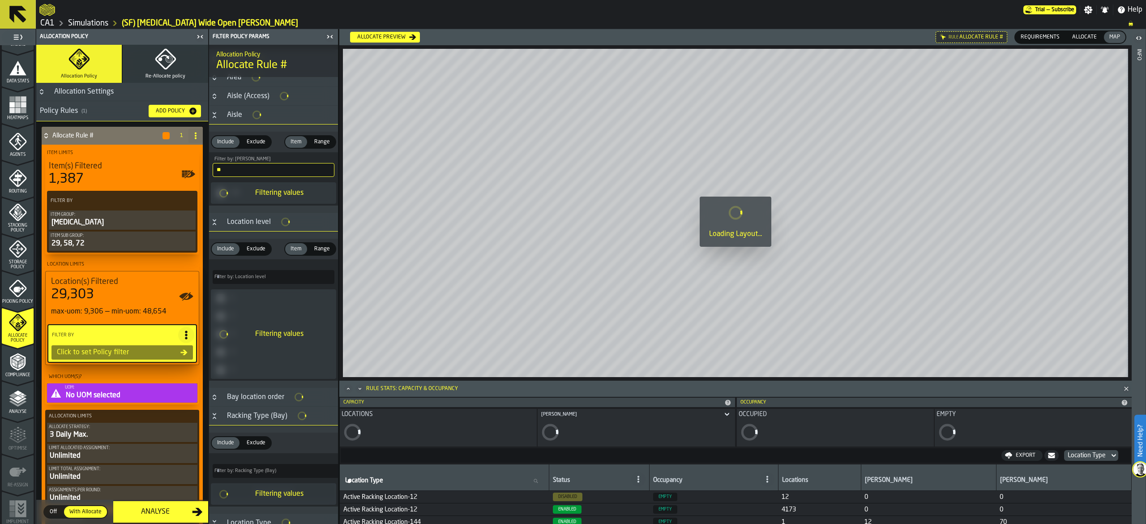
scroll to position [0, 0]
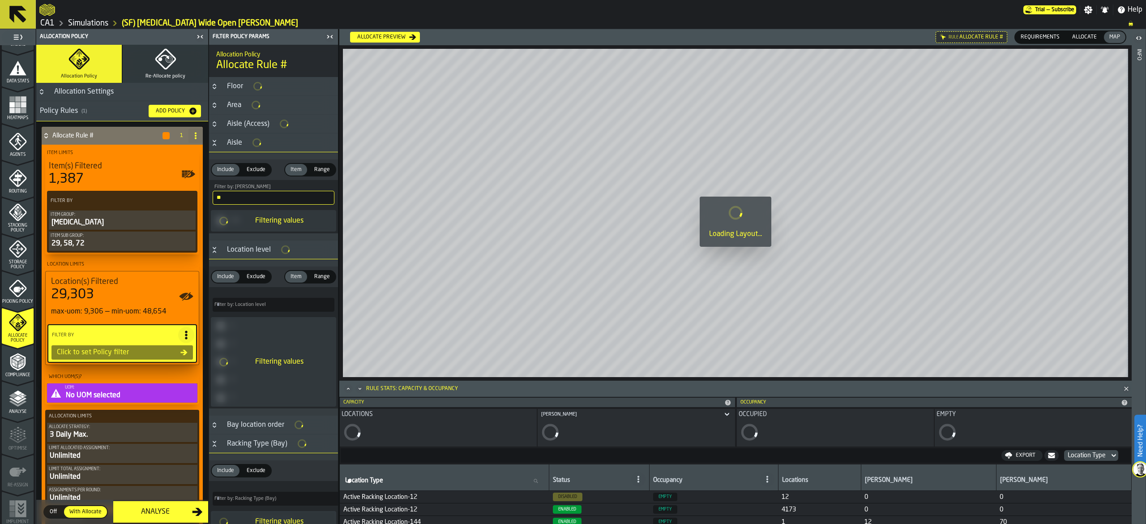
click at [262, 202] on input "**" at bounding box center [274, 198] width 122 height 14
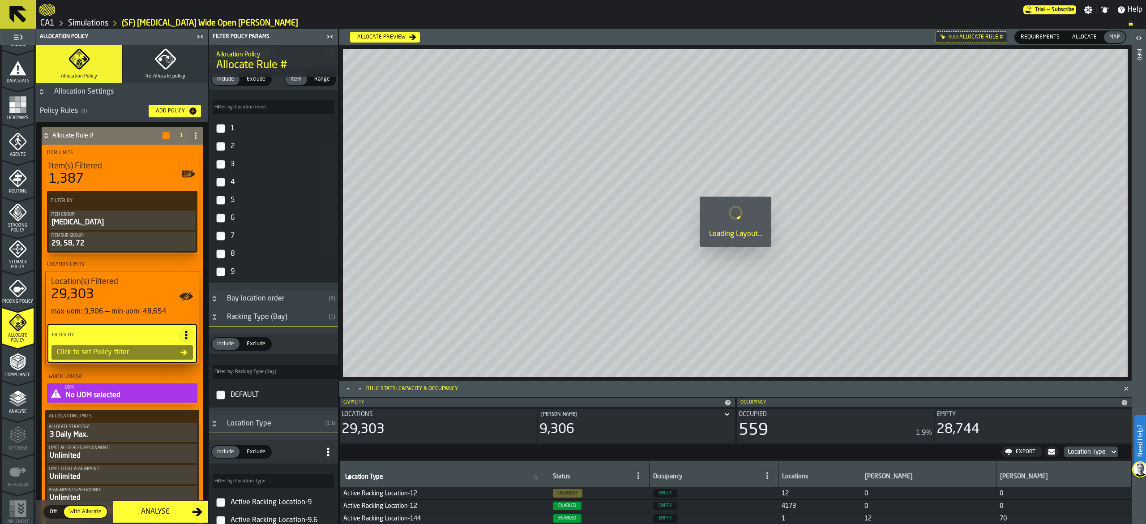
scroll to position [88, 0]
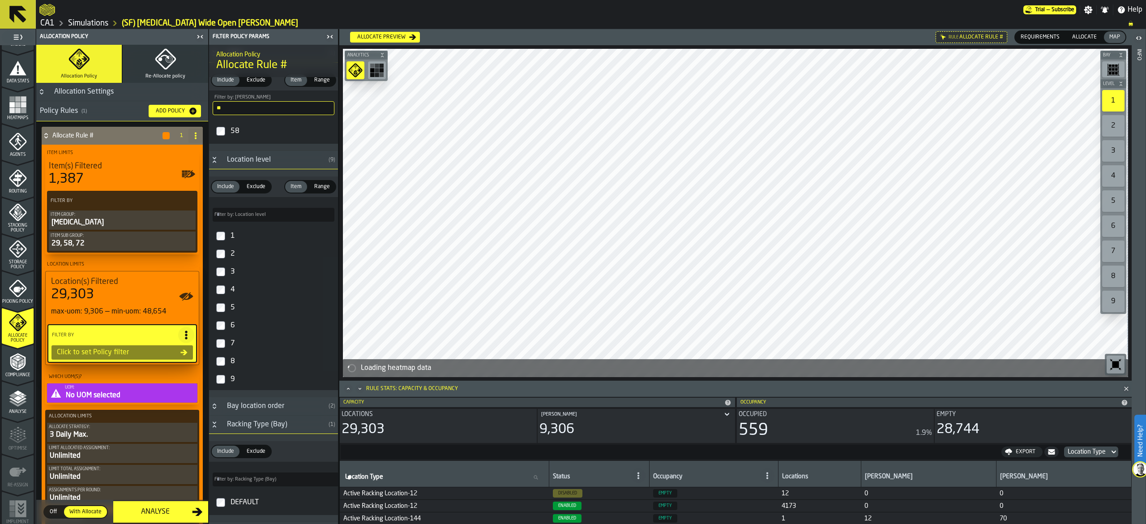
click at [251, 234] on div "1" at bounding box center [282, 236] width 106 height 14
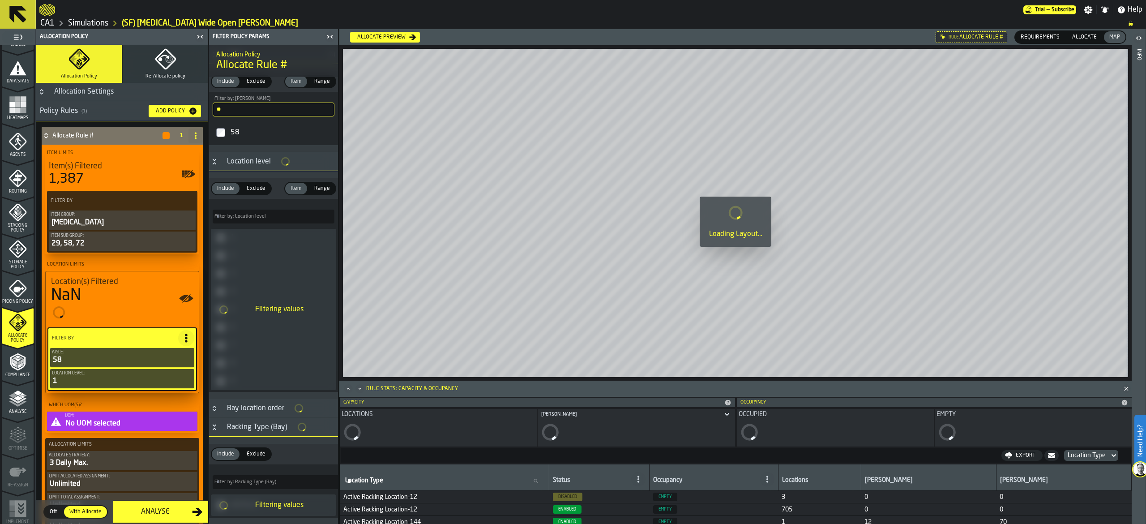
scroll to position [89, 0]
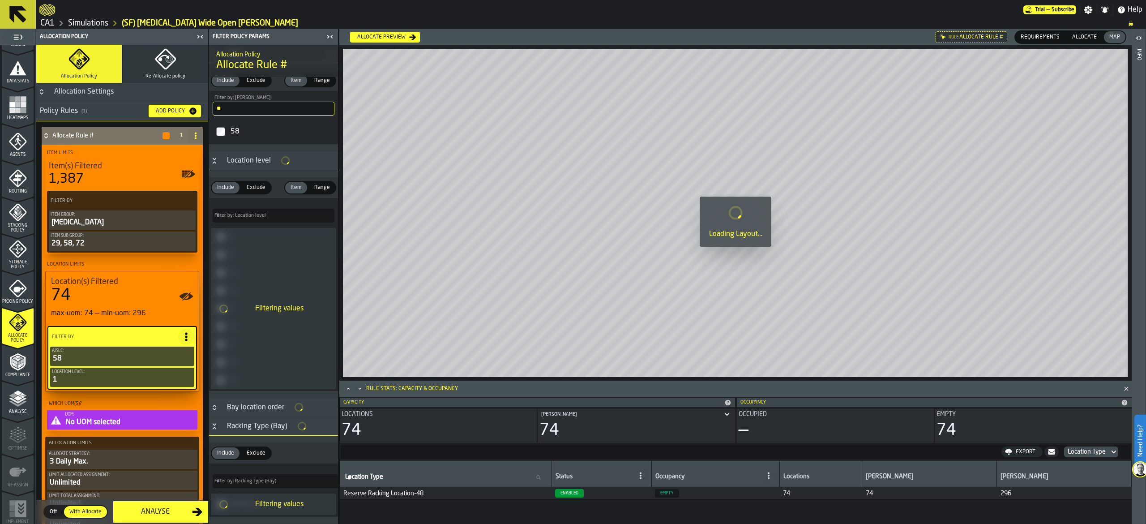
click at [265, 107] on input "**" at bounding box center [274, 109] width 122 height 14
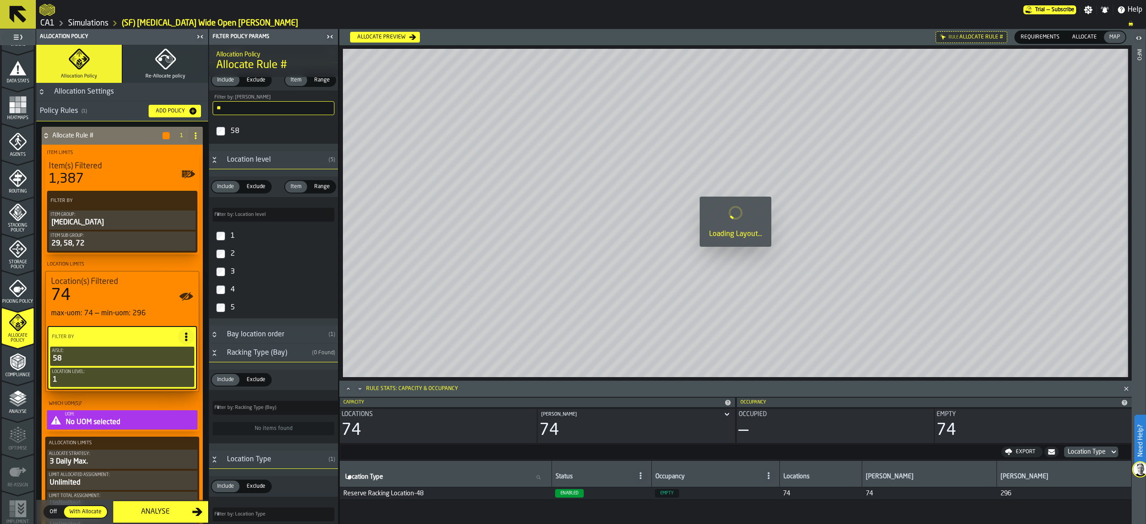
type input "*"
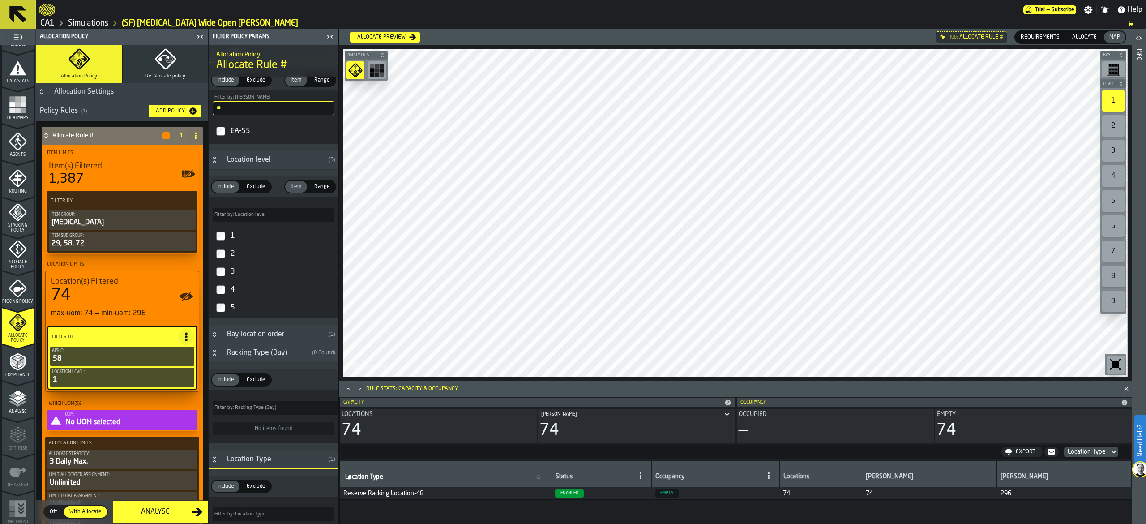
type input "**"
click at [289, 131] on div "EA-55" at bounding box center [282, 131] width 106 height 14
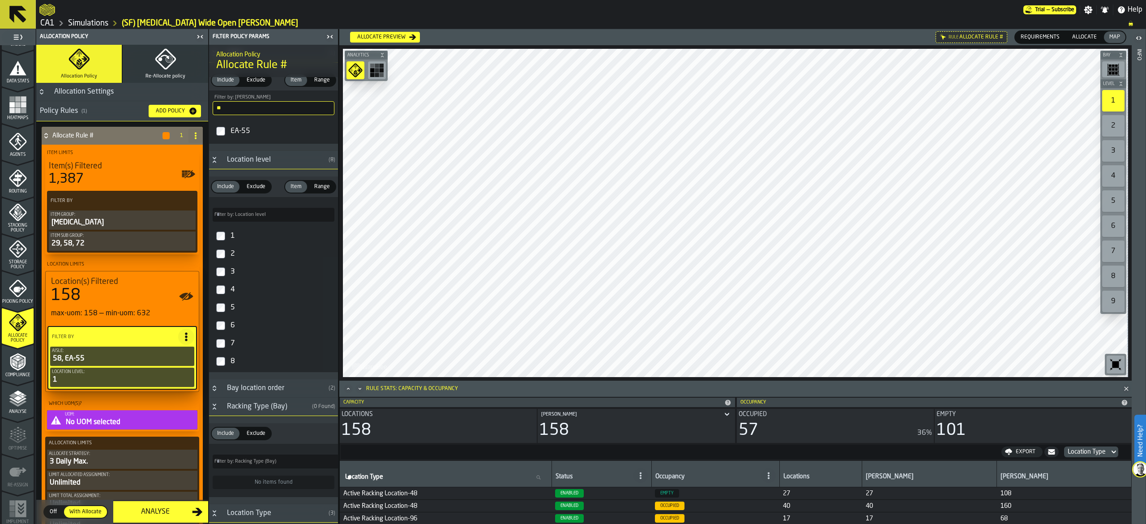
click at [220, 127] on label "EA-55" at bounding box center [273, 130] width 125 height 21
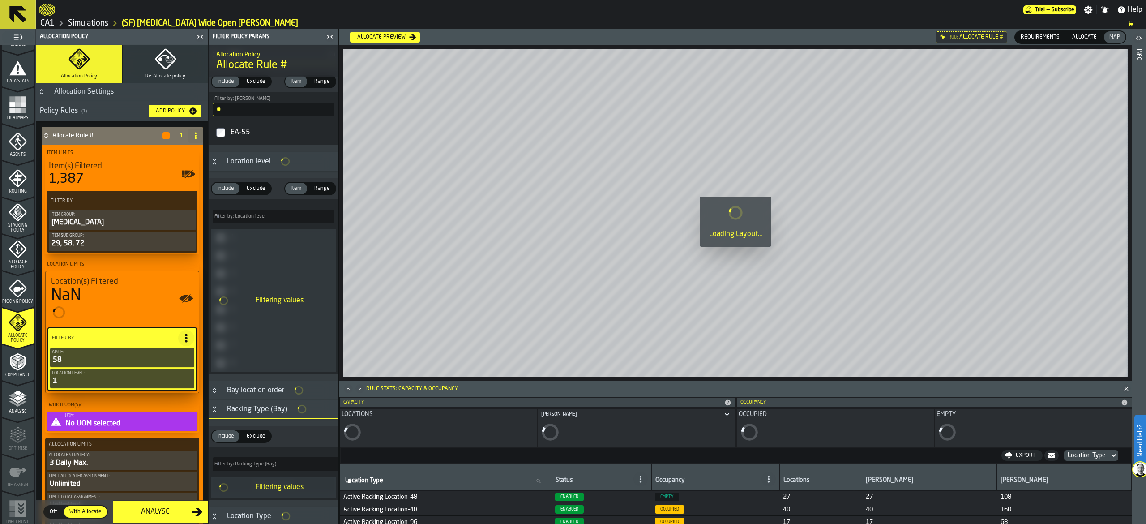
scroll to position [89, 0]
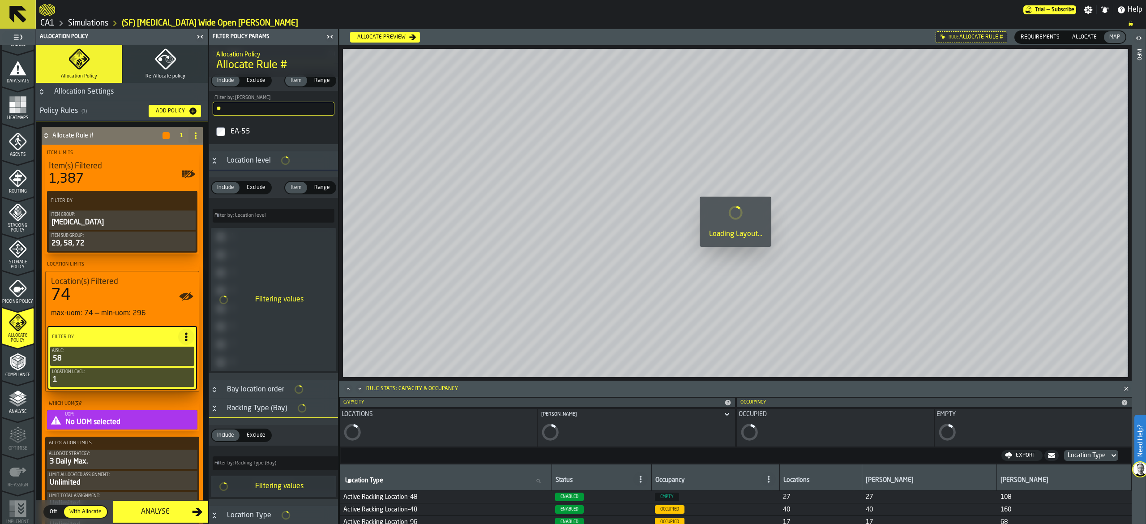
click at [188, 339] on span at bounding box center [186, 336] width 16 height 16
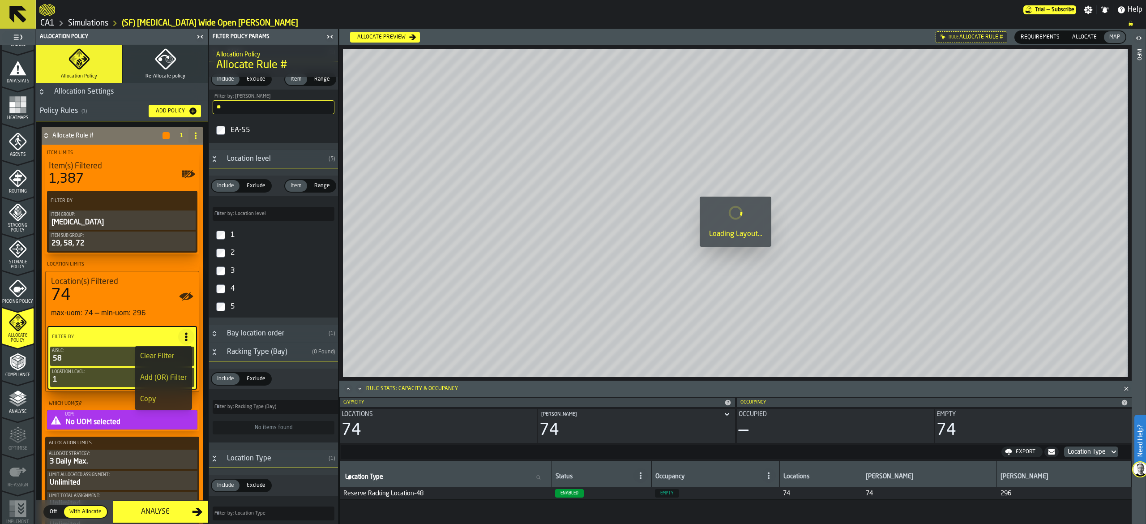
scroll to position [88, 0]
click at [174, 377] on div "Add (OR) Filter" at bounding box center [163, 377] width 47 height 11
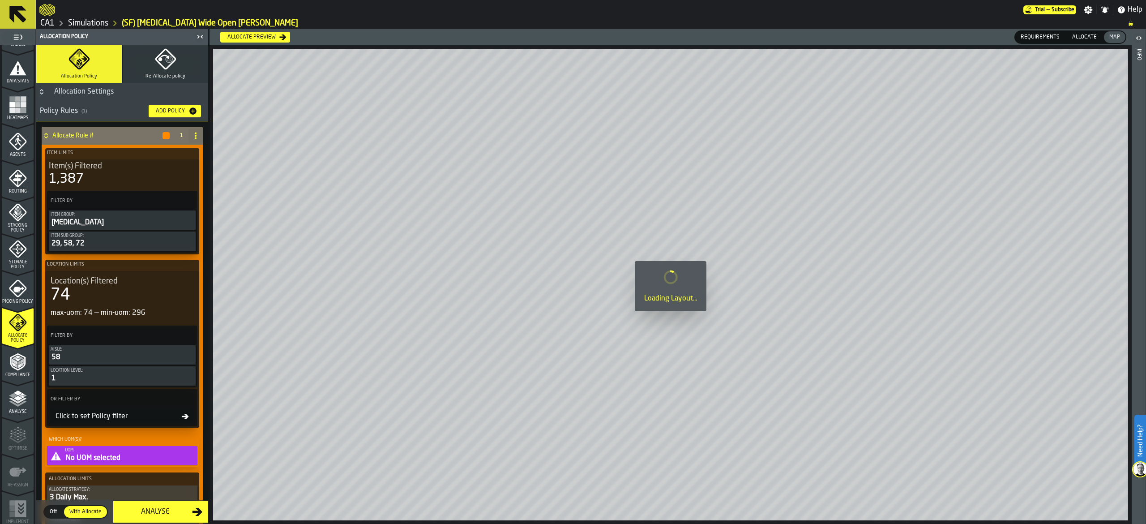
click at [191, 402] on span at bounding box center [187, 399] width 16 height 16
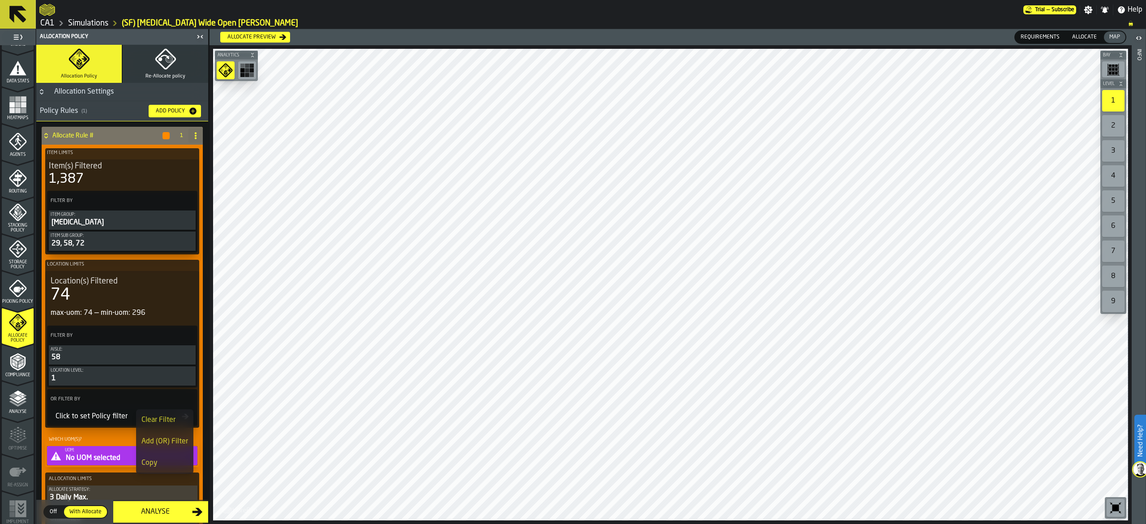
click at [177, 440] on div "Add (OR) Filter" at bounding box center [164, 441] width 47 height 11
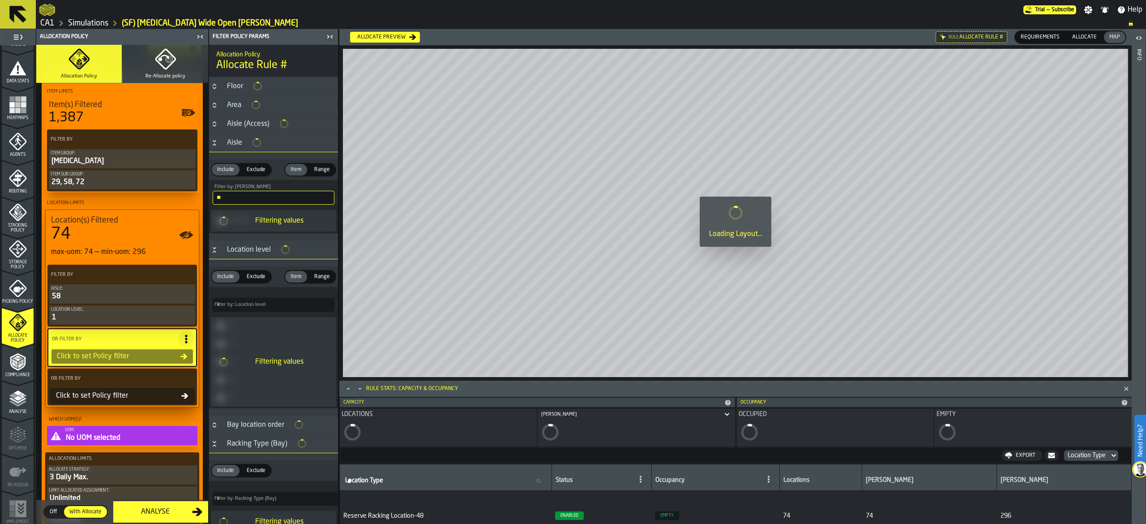
scroll to position [90, 0]
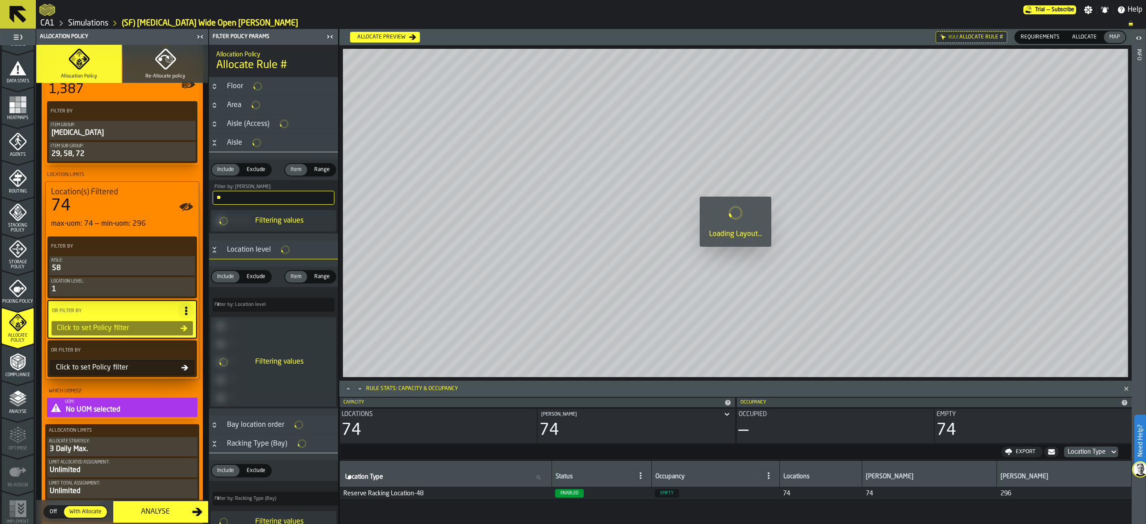
click at [101, 328] on div "Click to set Policy filter" at bounding box center [116, 328] width 127 height 11
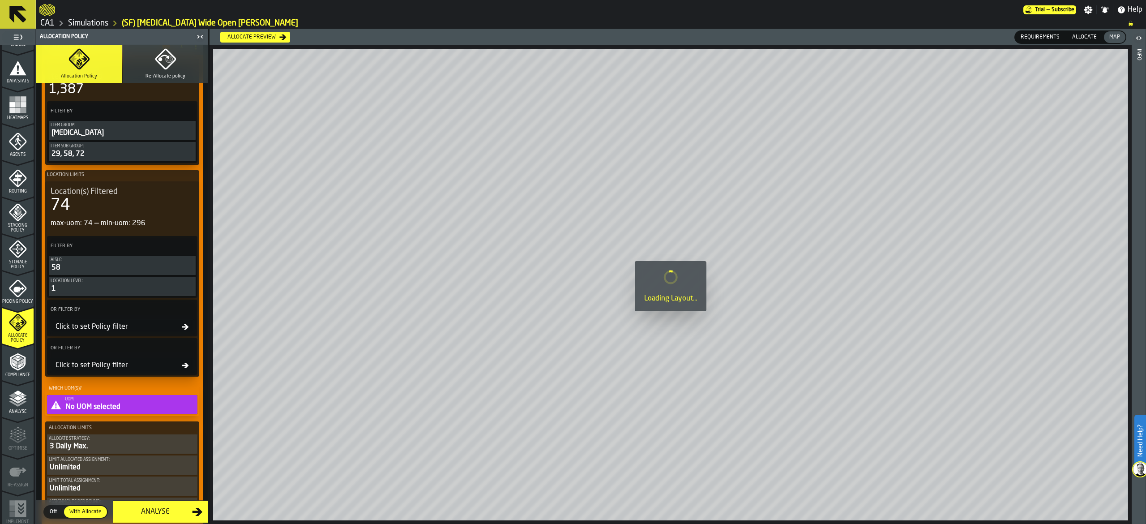
click at [79, 325] on div "Click to set Policy filter" at bounding box center [117, 326] width 130 height 11
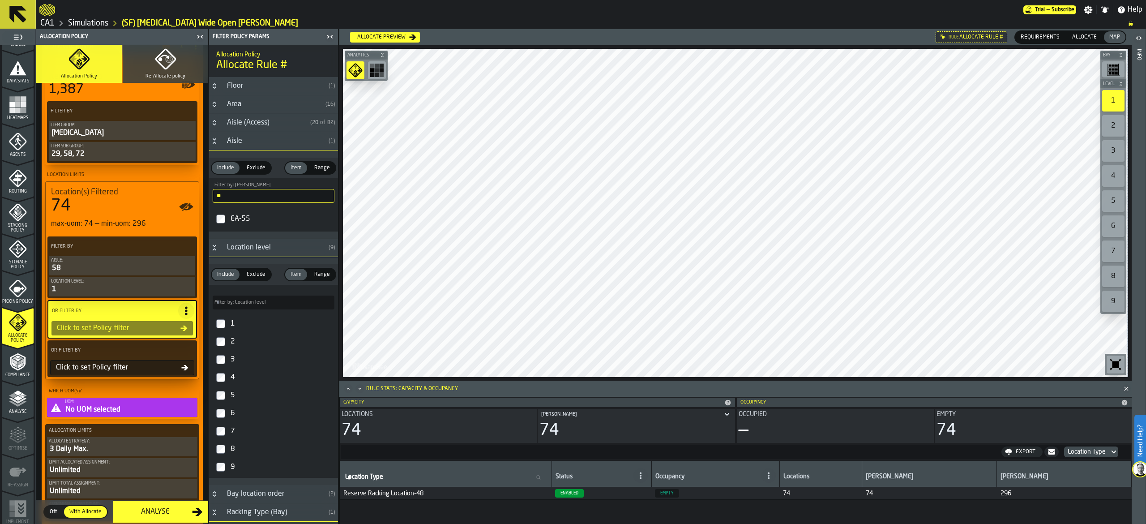
click at [245, 220] on div "EA-55" at bounding box center [282, 219] width 106 height 14
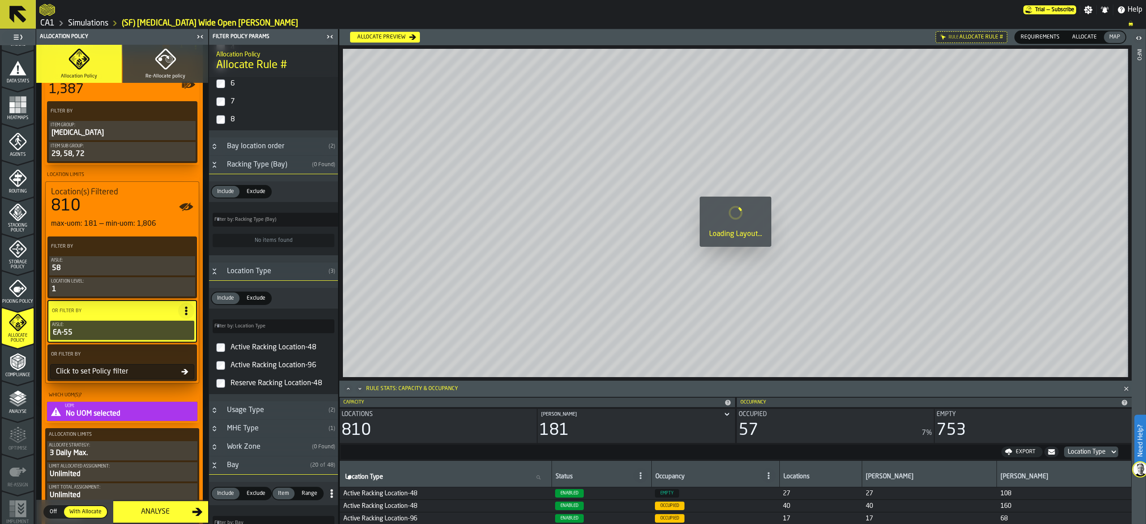
scroll to position [357, 0]
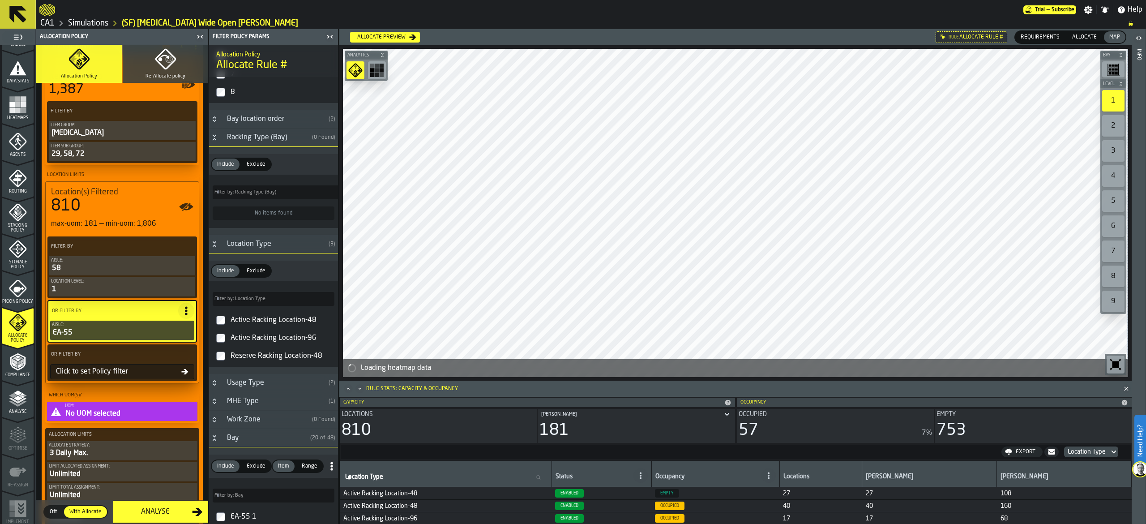
click at [251, 327] on div "Active Racking Location-48" at bounding box center [282, 320] width 106 height 14
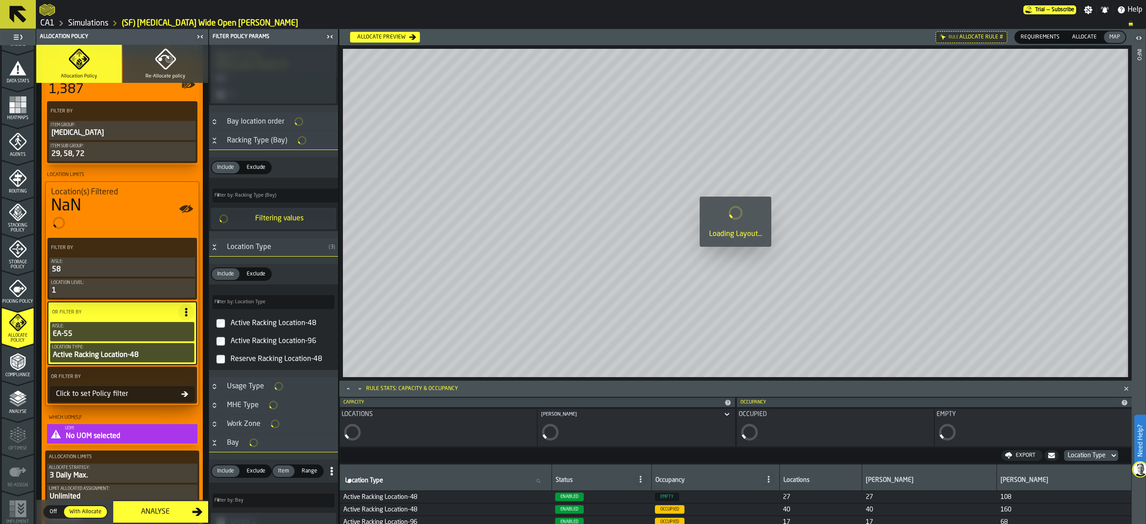
scroll to position [358, 0]
click at [247, 343] on div "Active Racking Location-96" at bounding box center [282, 339] width 106 height 14
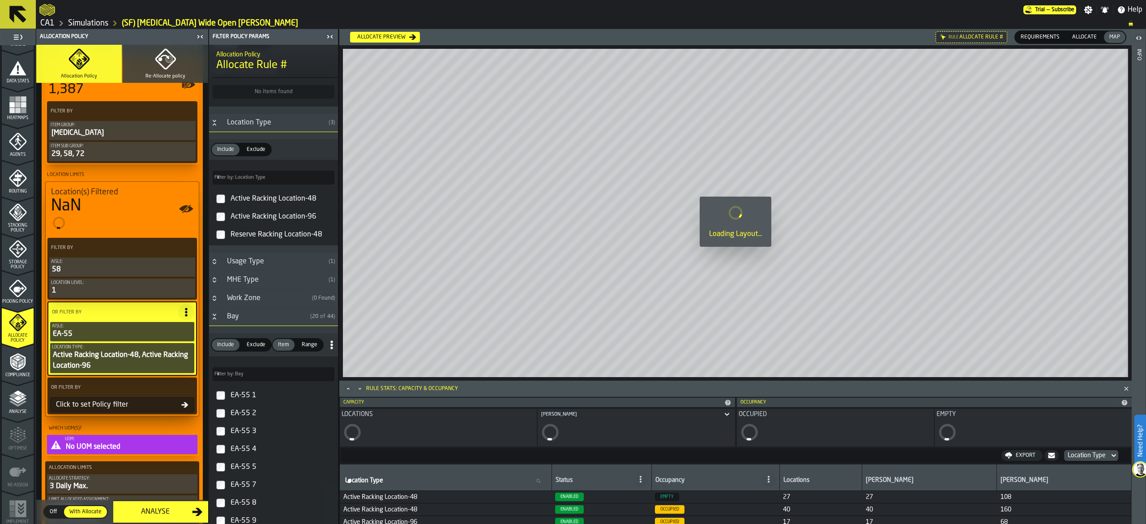
scroll to position [179, 0]
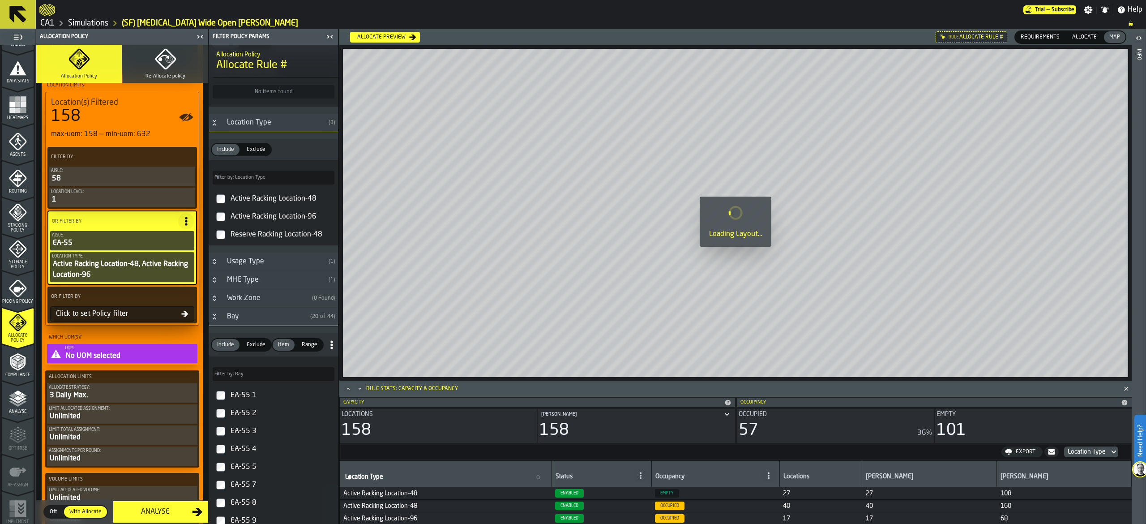
click at [126, 314] on div "Click to set Policy filter" at bounding box center [116, 313] width 129 height 11
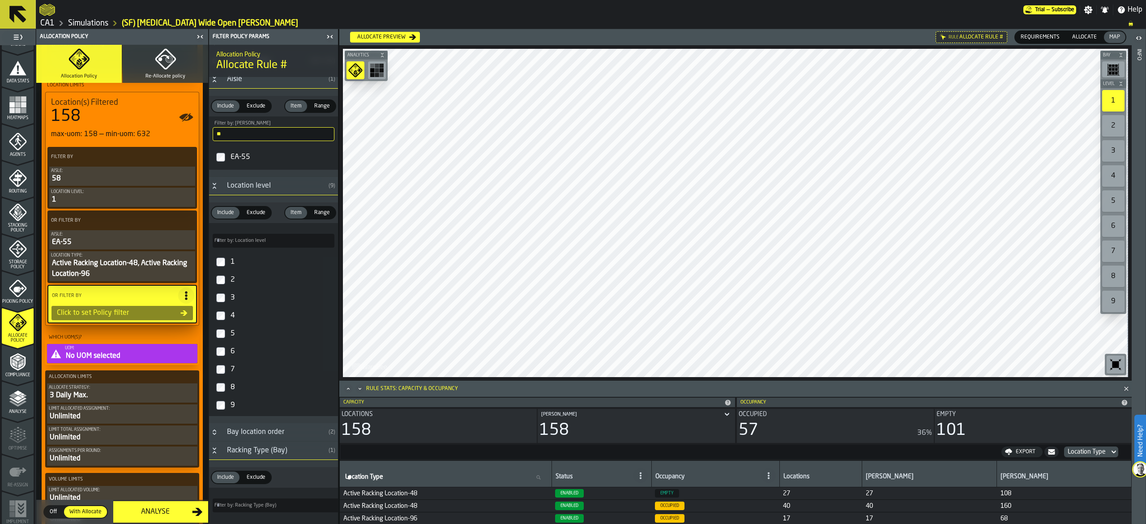
scroll to position [48, 0]
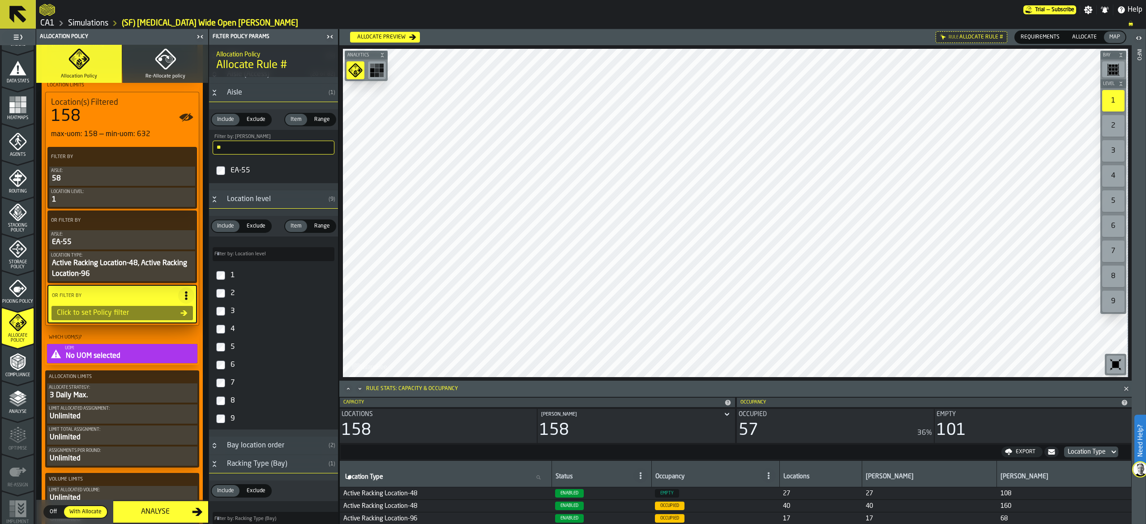
click at [236, 150] on input "**" at bounding box center [274, 148] width 122 height 14
type input "**"
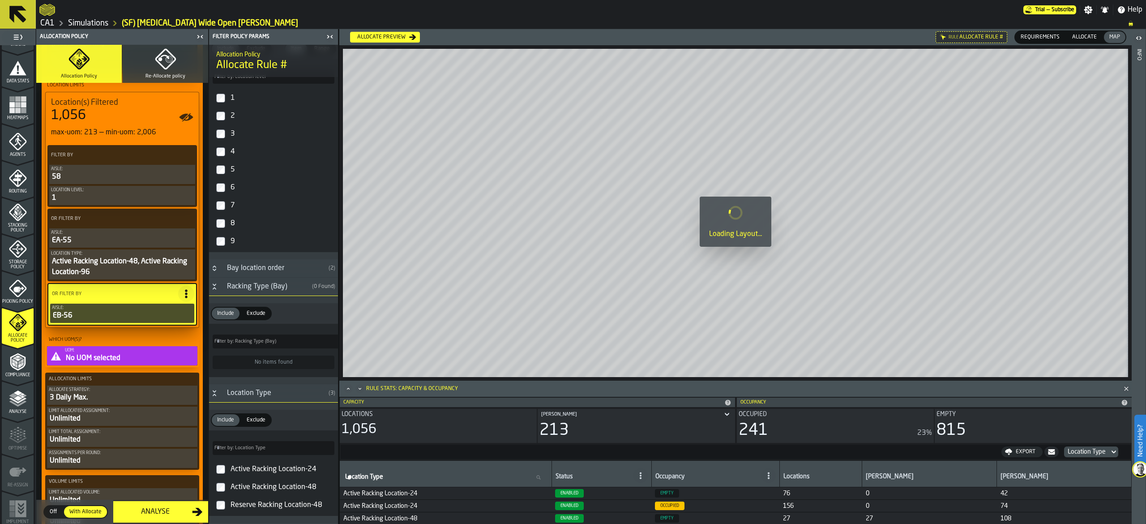
scroll to position [315, 0]
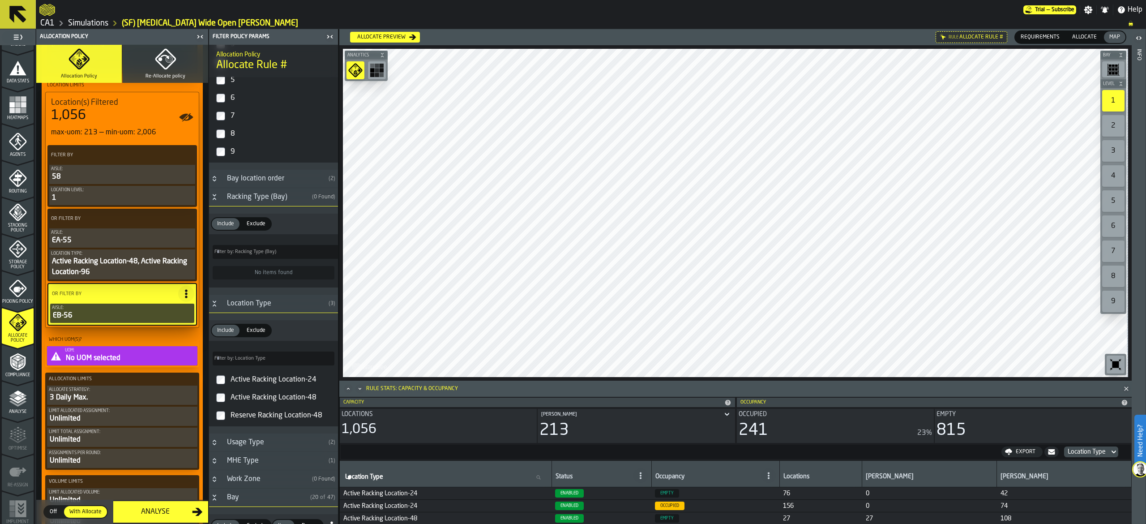
click at [297, 383] on div "Active Racking Location-24" at bounding box center [282, 379] width 106 height 14
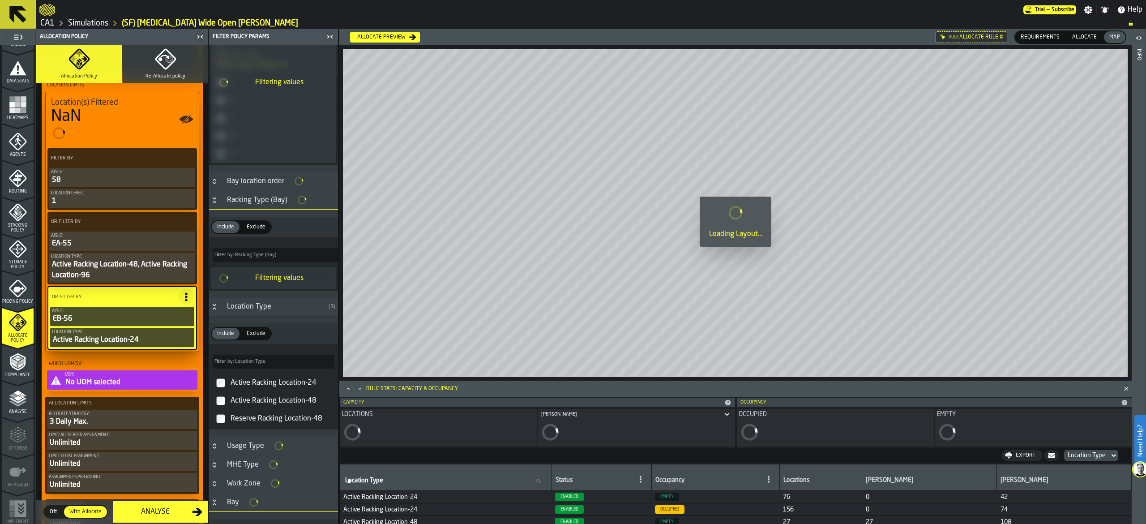
scroll to position [317, 0]
click at [287, 405] on div "Active Racking Location-48" at bounding box center [282, 399] width 106 height 14
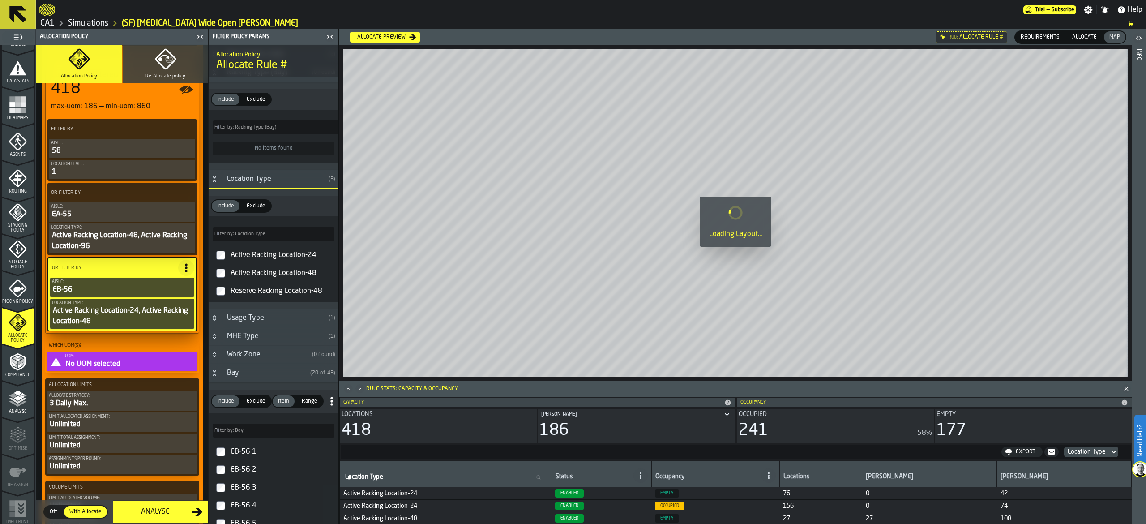
scroll to position [179, 0]
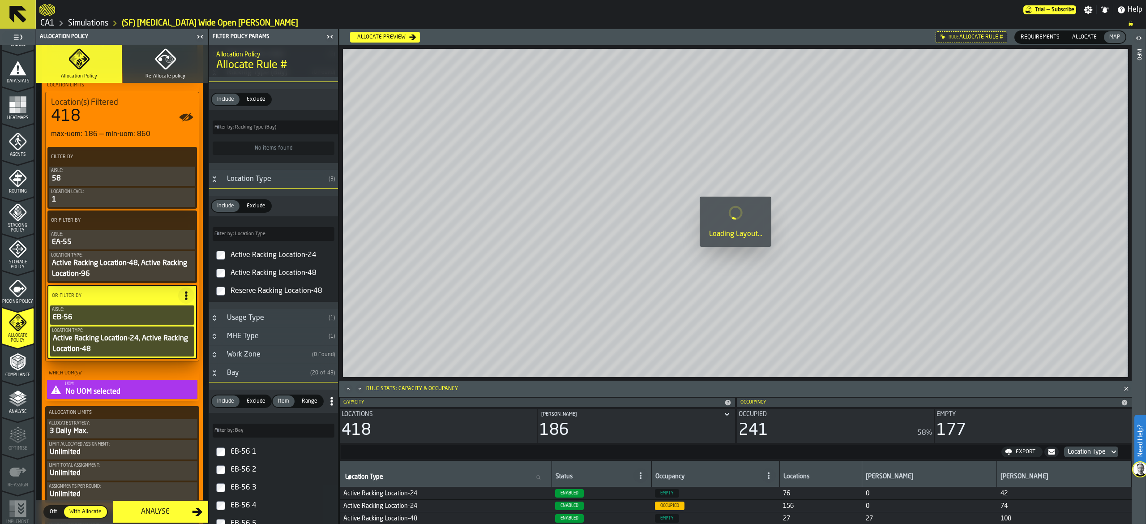
click at [187, 298] on icon at bounding box center [186, 295] width 9 height 9
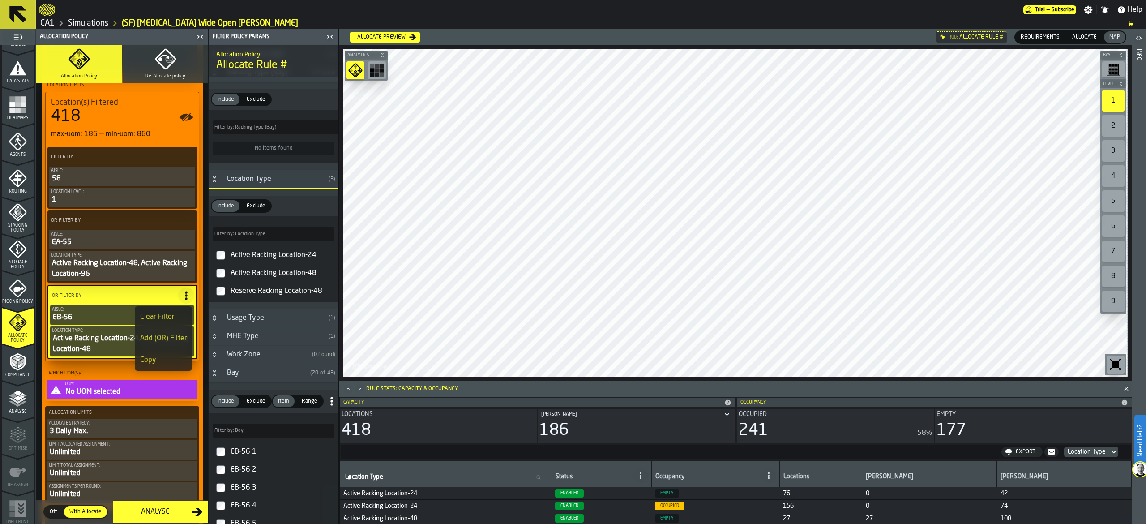
click at [158, 338] on div "Add (OR) Filter" at bounding box center [163, 338] width 47 height 11
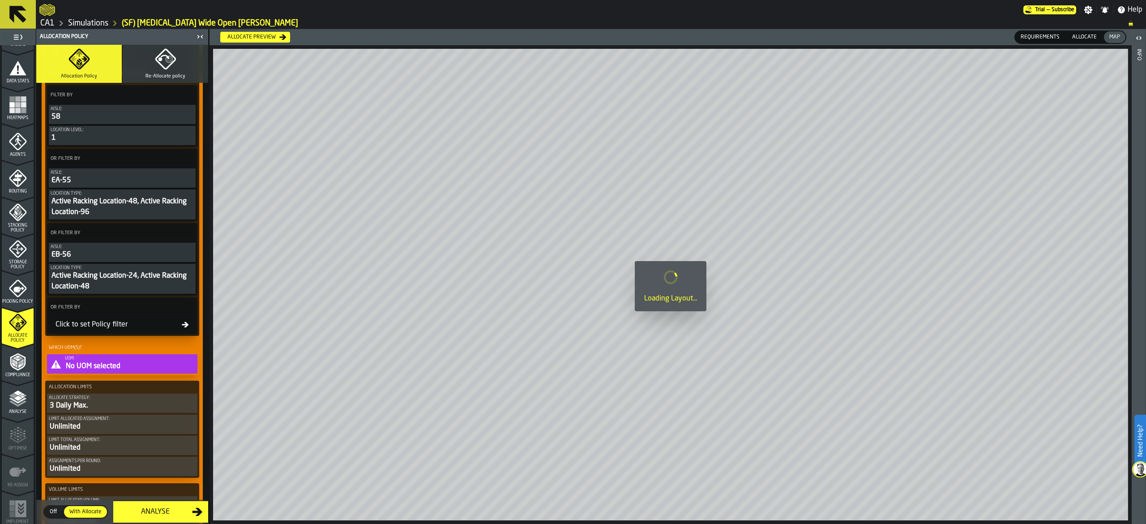
scroll to position [269, 0]
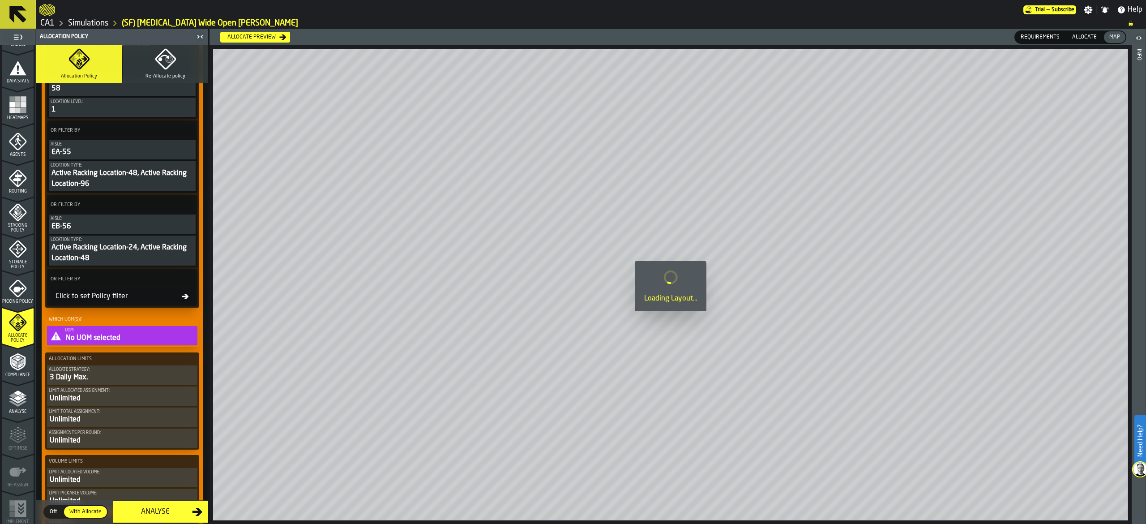
click at [113, 300] on div "Click to set Policy filter" at bounding box center [117, 296] width 130 height 11
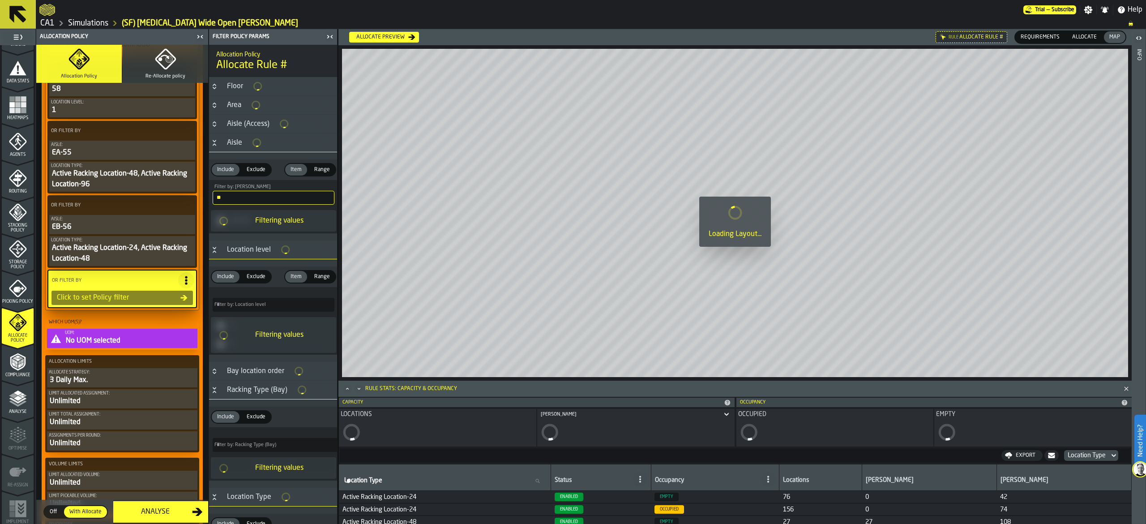
scroll to position [269, 0]
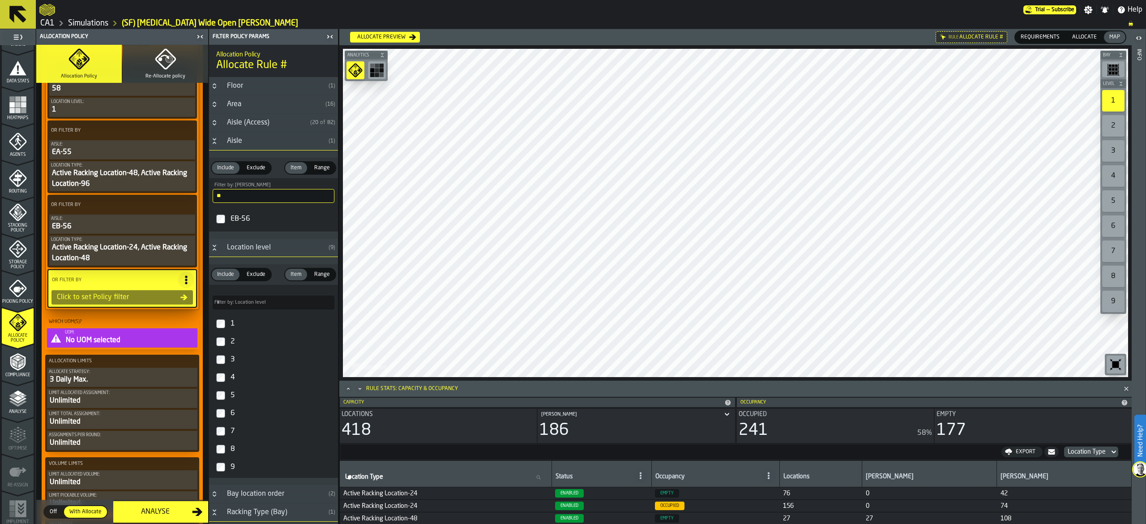
click at [243, 192] on input "**" at bounding box center [274, 196] width 122 height 14
type input "**"
click at [237, 222] on div "EC-57" at bounding box center [282, 219] width 106 height 14
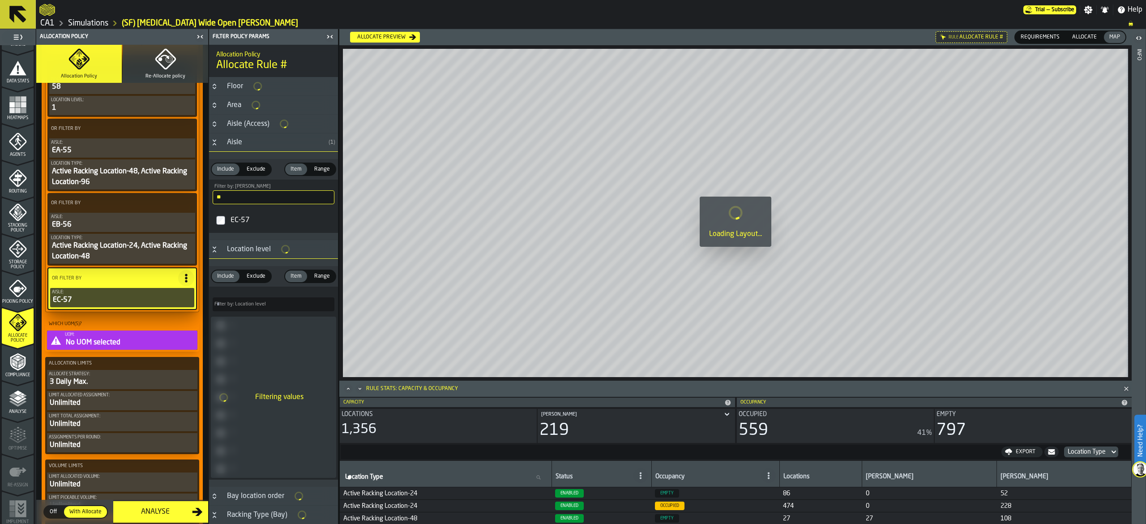
scroll to position [178, 0]
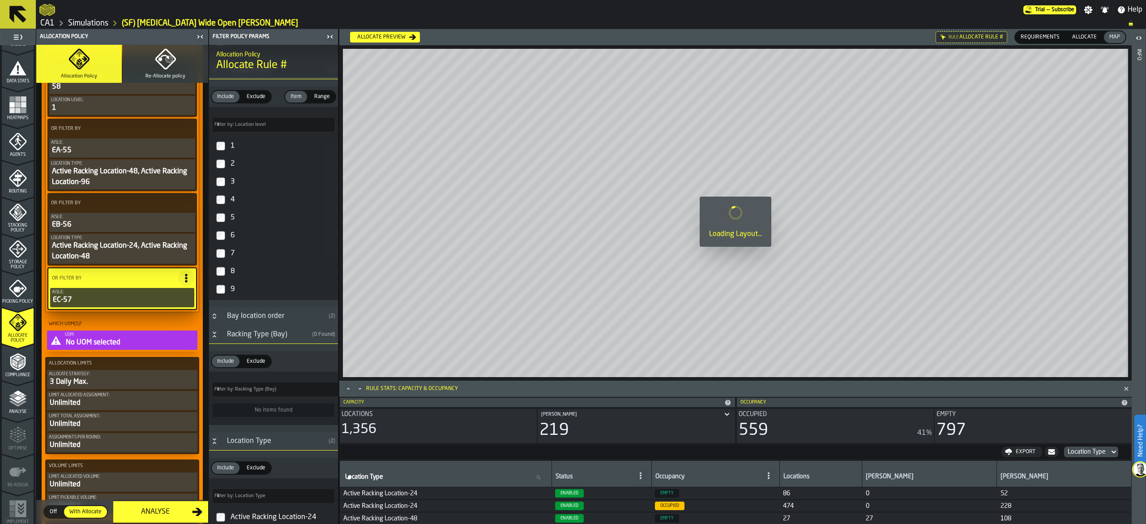
click at [286, 338] on div "Racking Type (Bay)" at bounding box center [265, 334] width 87 height 11
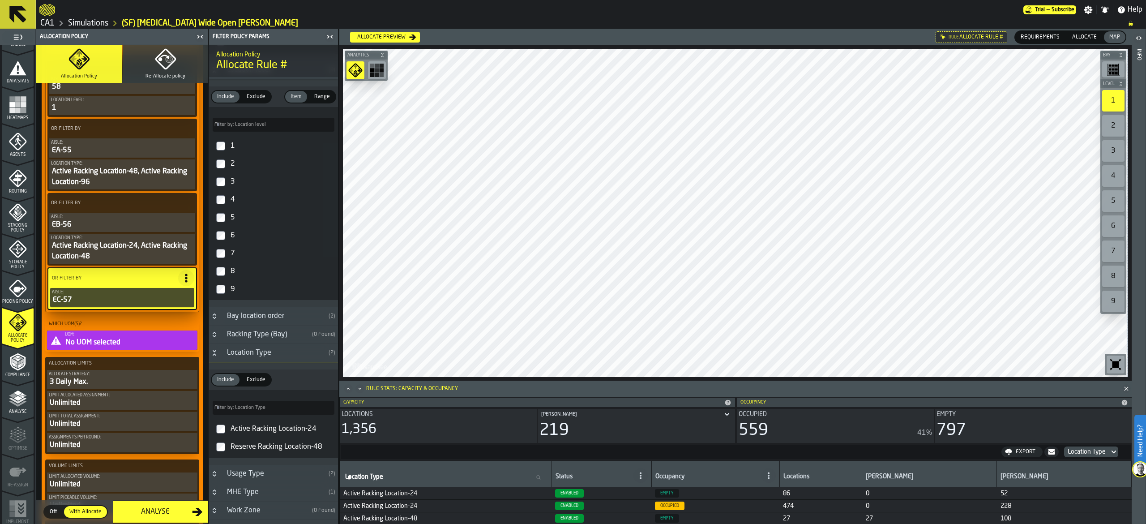
click at [226, 430] on label "Active Racking Location-24" at bounding box center [273, 429] width 125 height 18
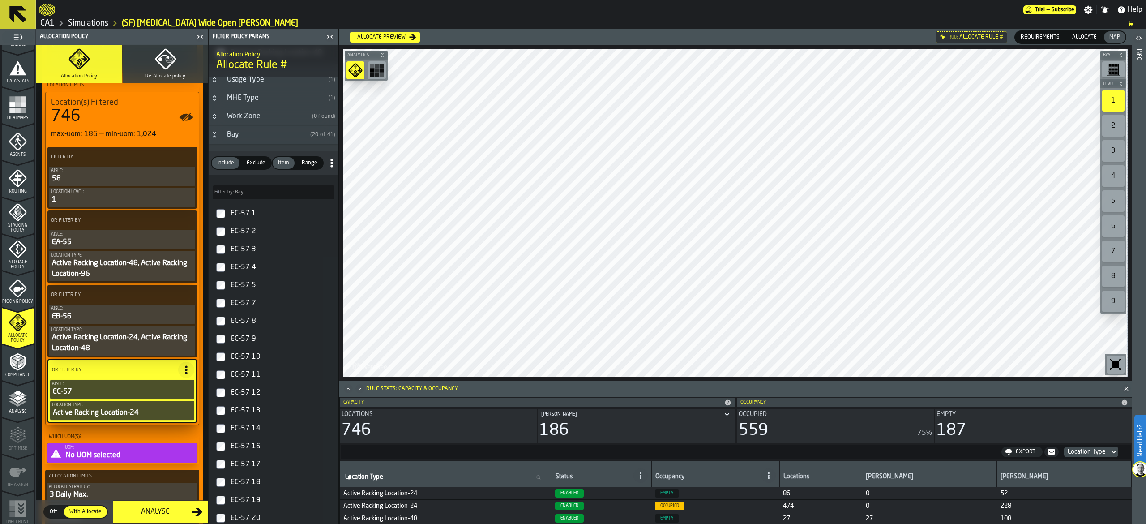
scroll to position [269, 0]
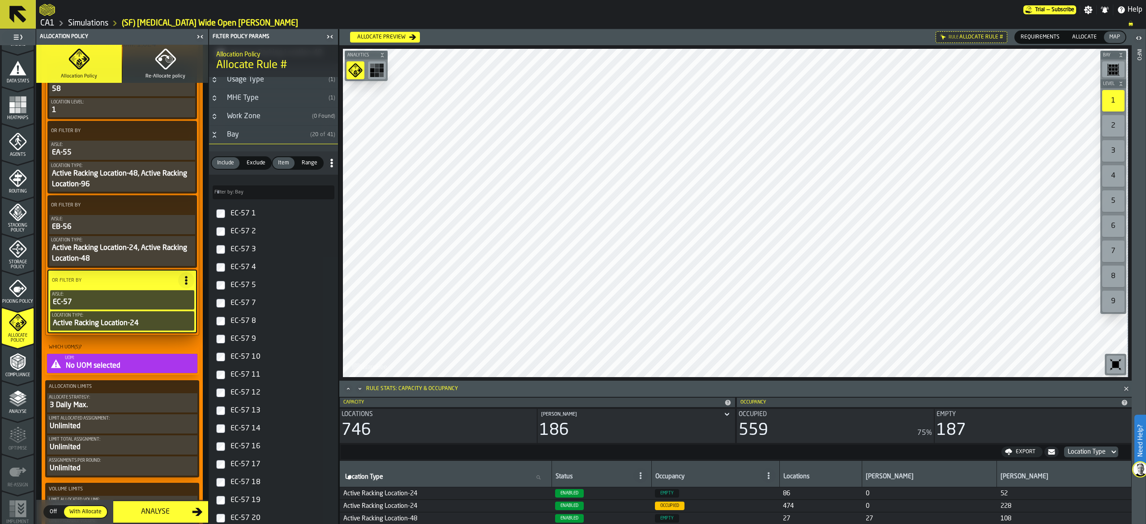
click at [110, 369] on div "No UOM selected" at bounding box center [130, 365] width 131 height 11
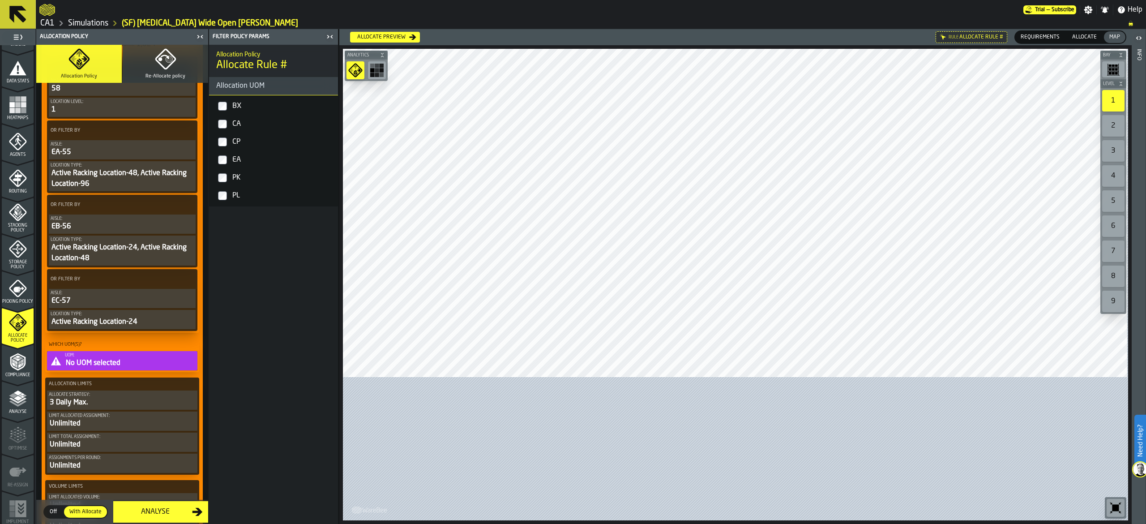
scroll to position [268, 0]
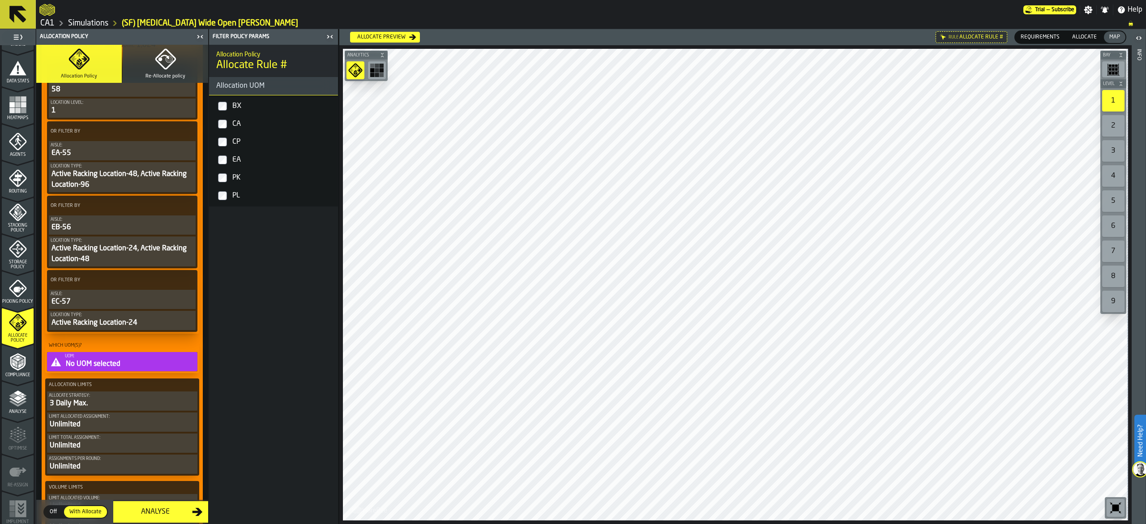
click at [251, 107] on div "BX" at bounding box center [282, 106] width 104 height 14
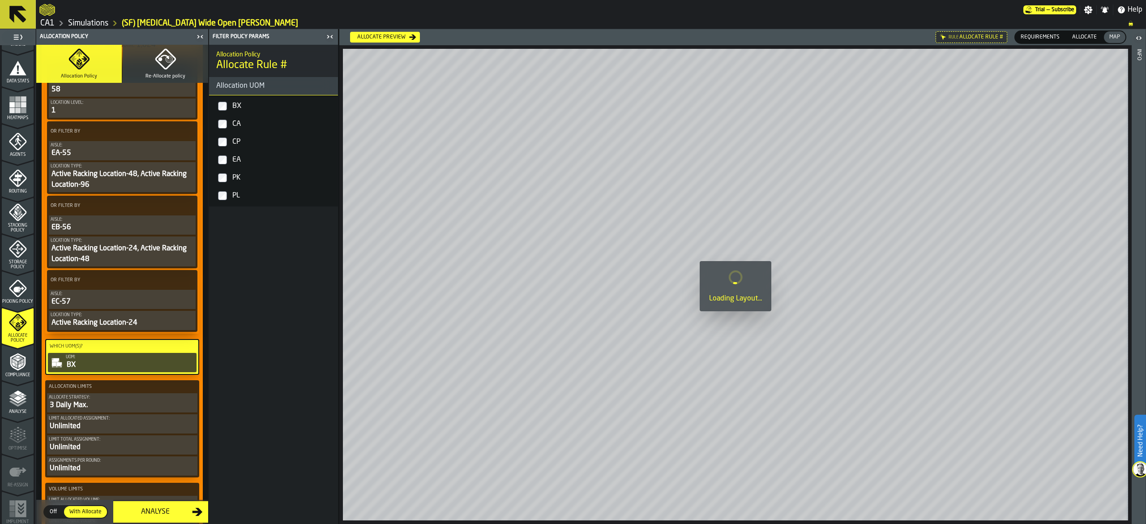
click at [242, 128] on div "CA" at bounding box center [282, 124] width 104 height 14
click at [231, 141] on div "CP" at bounding box center [282, 142] width 104 height 14
drag, startPoint x: 230, startPoint y: 180, endPoint x: 254, endPoint y: 196, distance: 29.4
click at [231, 180] on label "PK" at bounding box center [273, 178] width 125 height 18
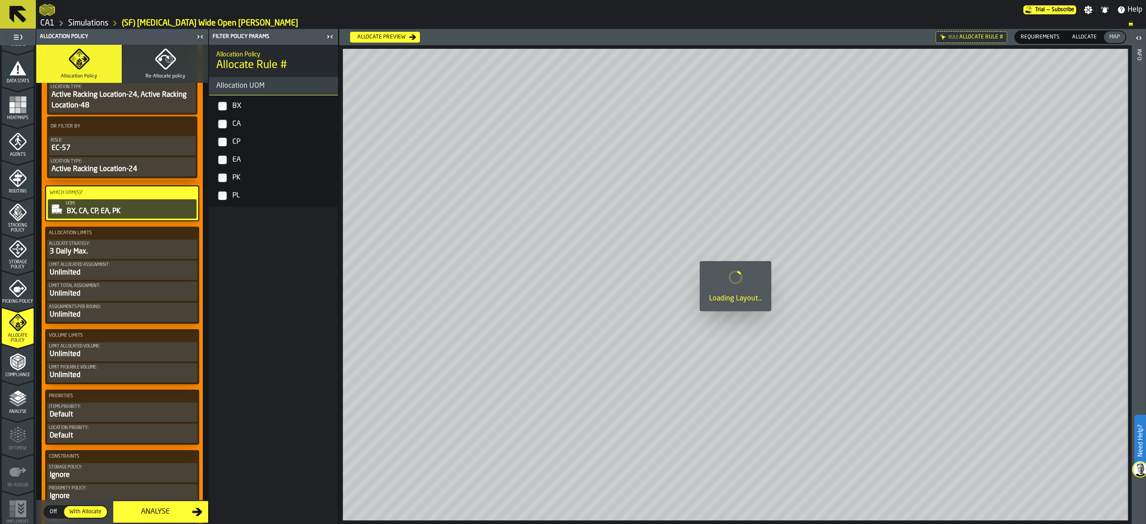
scroll to position [447, 0]
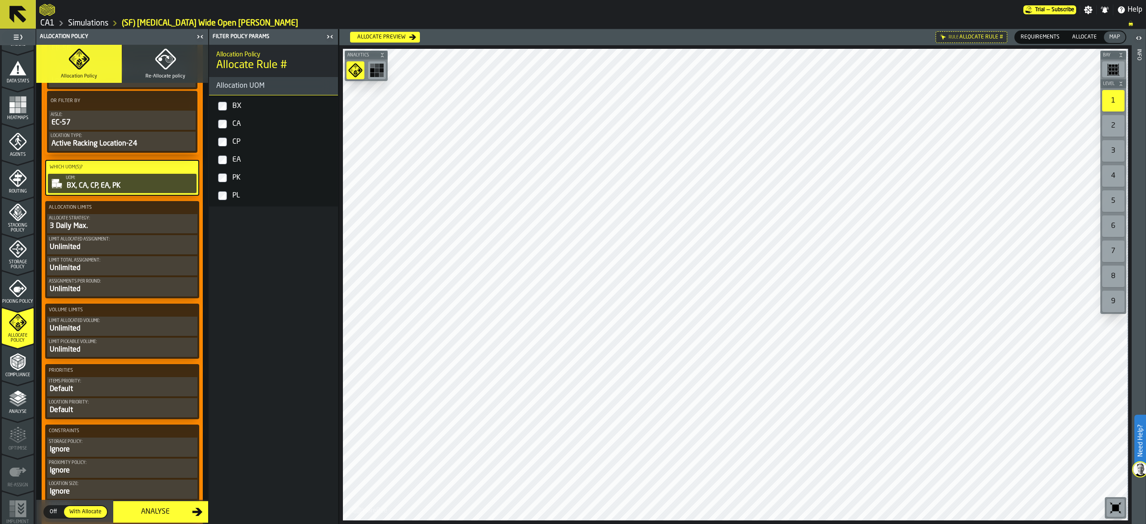
click at [172, 221] on div "Allocate Strategy:" at bounding box center [122, 218] width 147 height 5
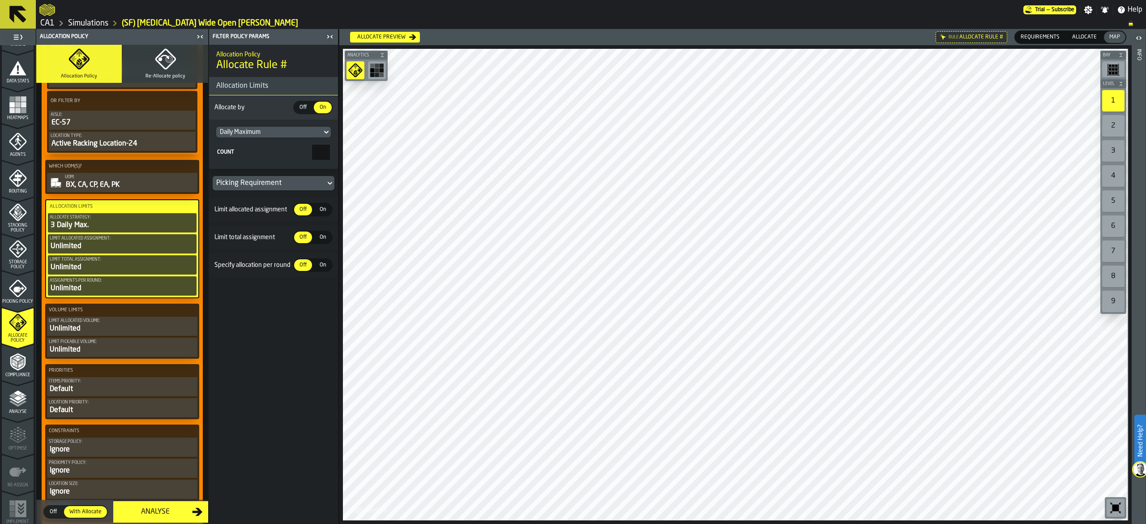
click at [308, 210] on span "Off" at bounding box center [303, 209] width 14 height 8
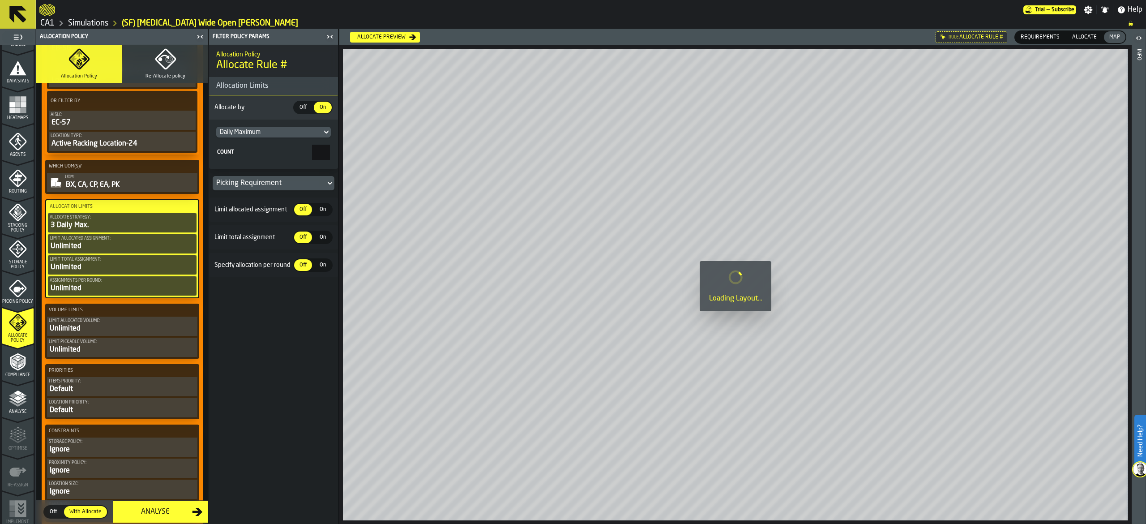
click at [307, 234] on span "Off" at bounding box center [303, 237] width 14 height 8
click at [311, 267] on div "Off" at bounding box center [303, 265] width 18 height 12
click at [323, 213] on span "On" at bounding box center [322, 209] width 14 height 8
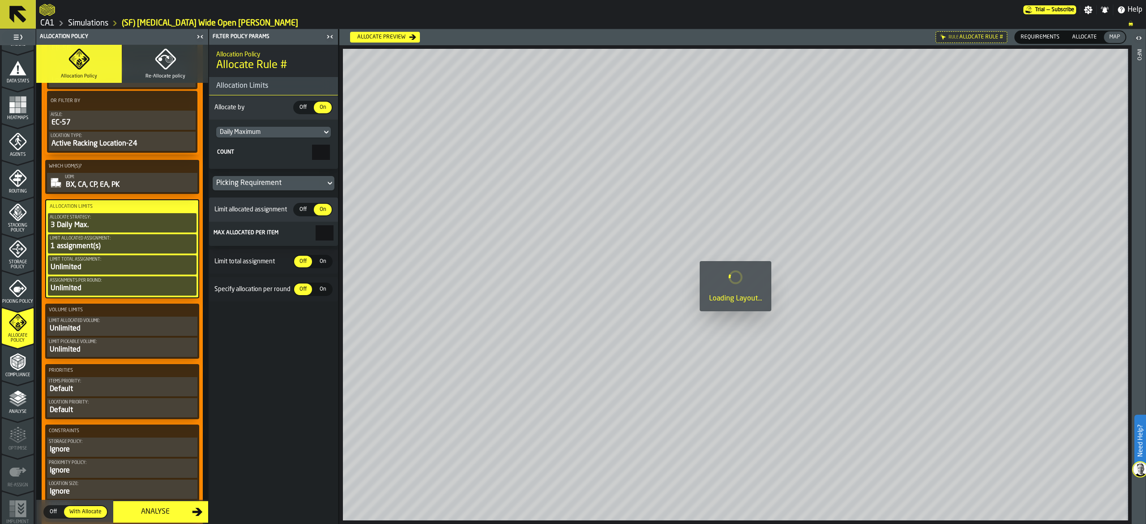
click at [325, 255] on div "Limit total assignment Off Off On On" at bounding box center [273, 261] width 129 height 24
click at [323, 260] on span "On" at bounding box center [322, 261] width 14 height 8
click at [329, 316] on span "On" at bounding box center [322, 313] width 14 height 8
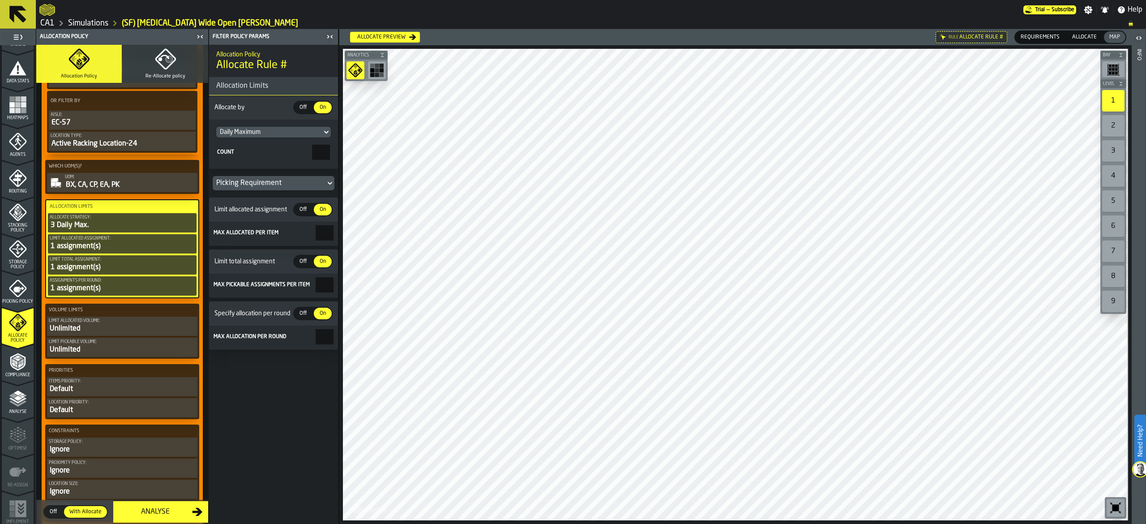
click at [3, 259] on div "Storage Policy" at bounding box center [18, 255] width 32 height 30
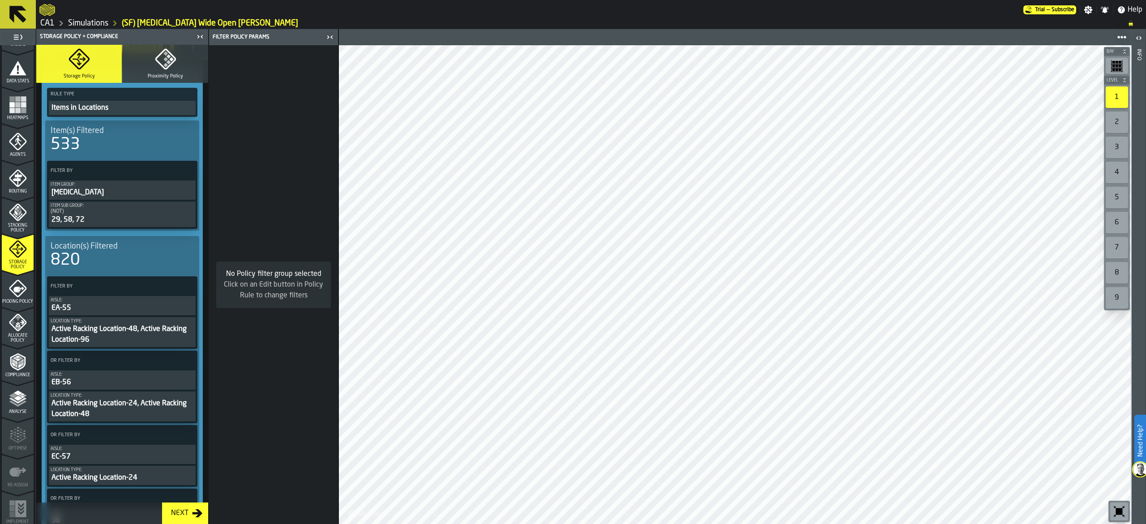
scroll to position [0, 0]
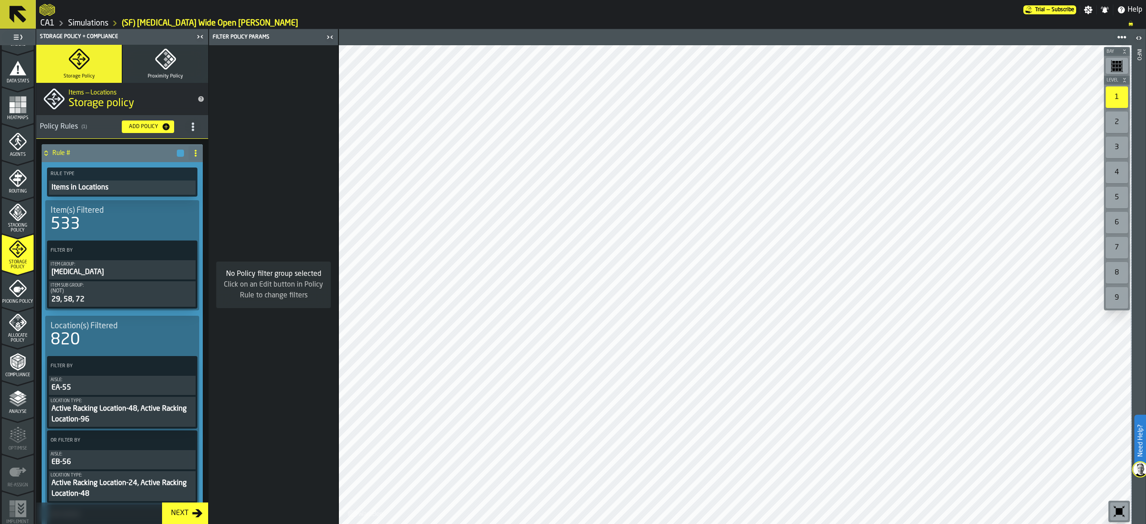
click at [190, 148] on span at bounding box center [195, 153] width 14 height 14
click at [174, 166] on div "Rename" at bounding box center [157, 171] width 75 height 11
click at [132, 153] on input "******" at bounding box center [106, 152] width 108 height 15
type input "*"
type input "**********"
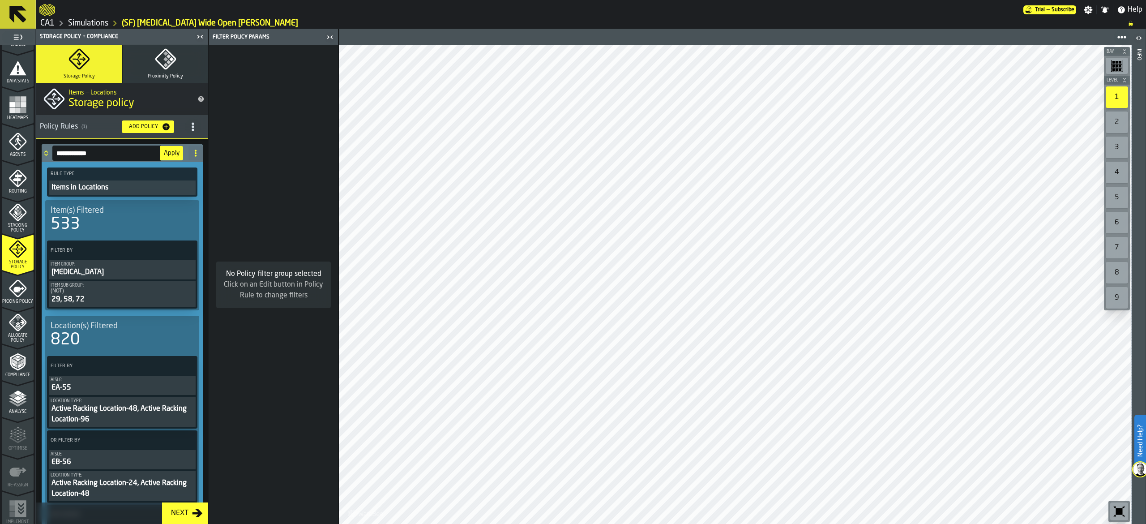
click at [175, 149] on button "Apply" at bounding box center [171, 153] width 23 height 14
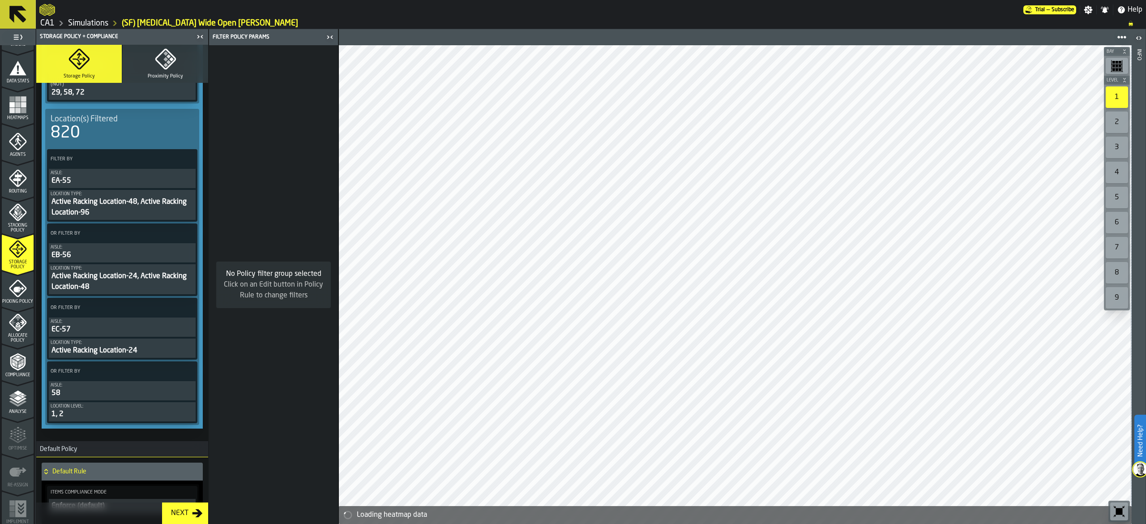
scroll to position [90, 0]
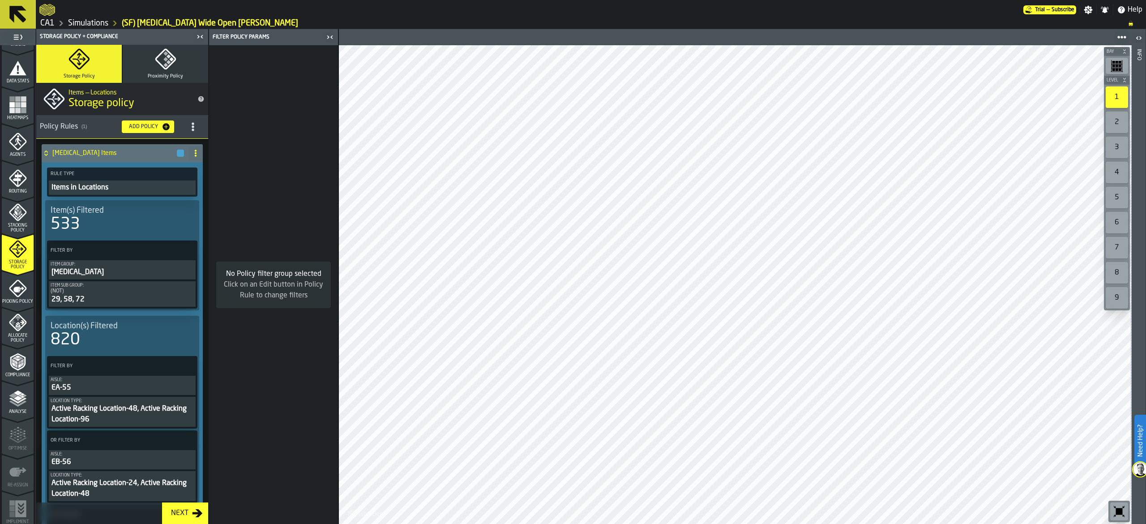
click at [156, 125] on div "Add Policy" at bounding box center [143, 127] width 36 height 6
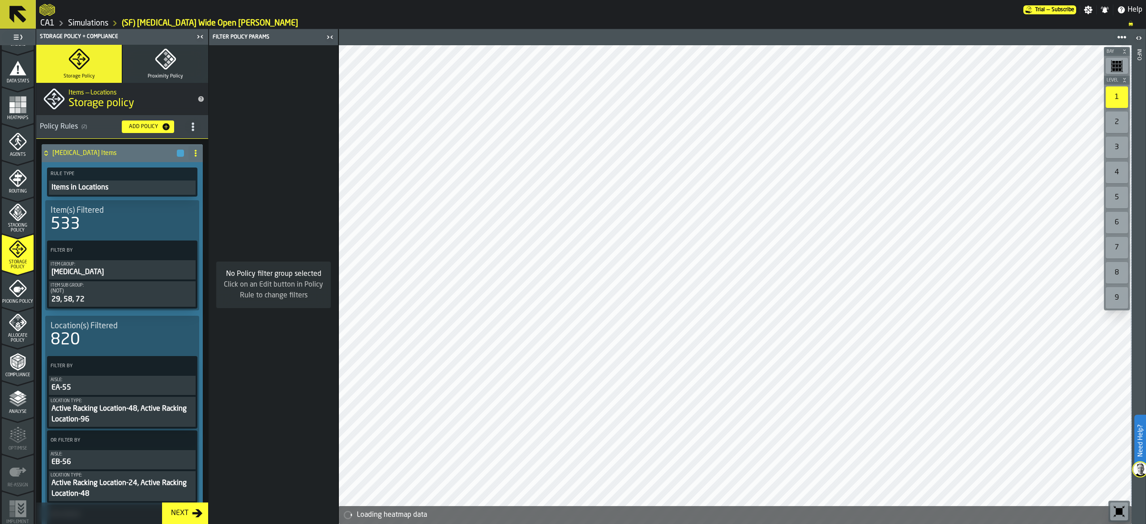
scroll to position [448, 0]
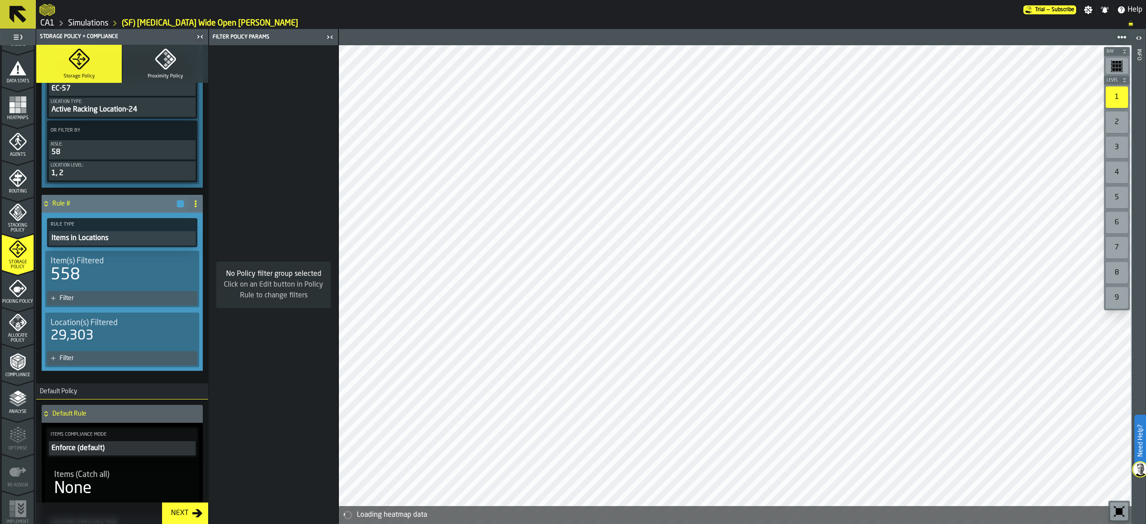
click at [117, 242] on div "Items in Locations" at bounding box center [122, 238] width 143 height 11
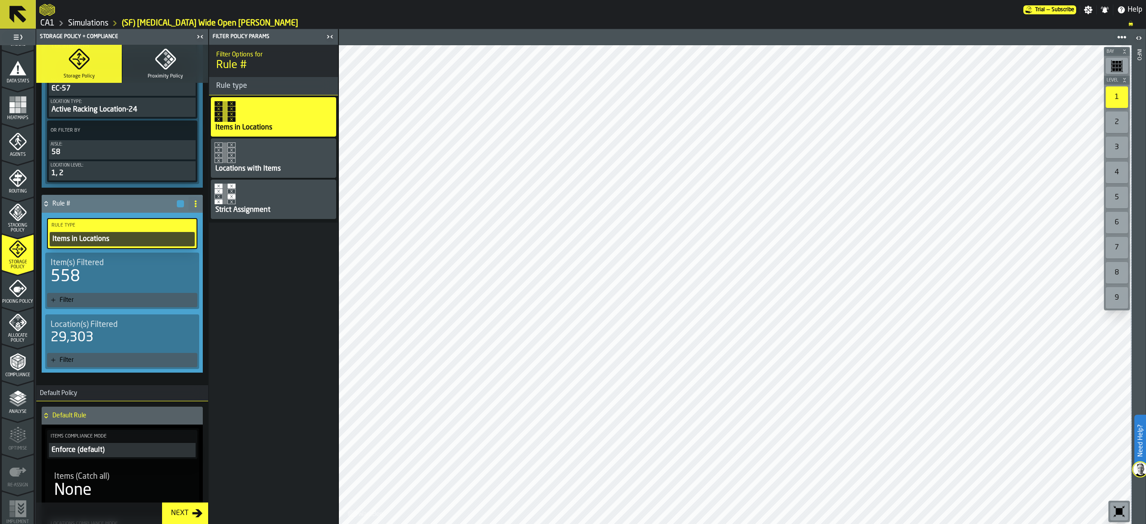
click at [69, 303] on div "Filter" at bounding box center [127, 299] width 134 height 7
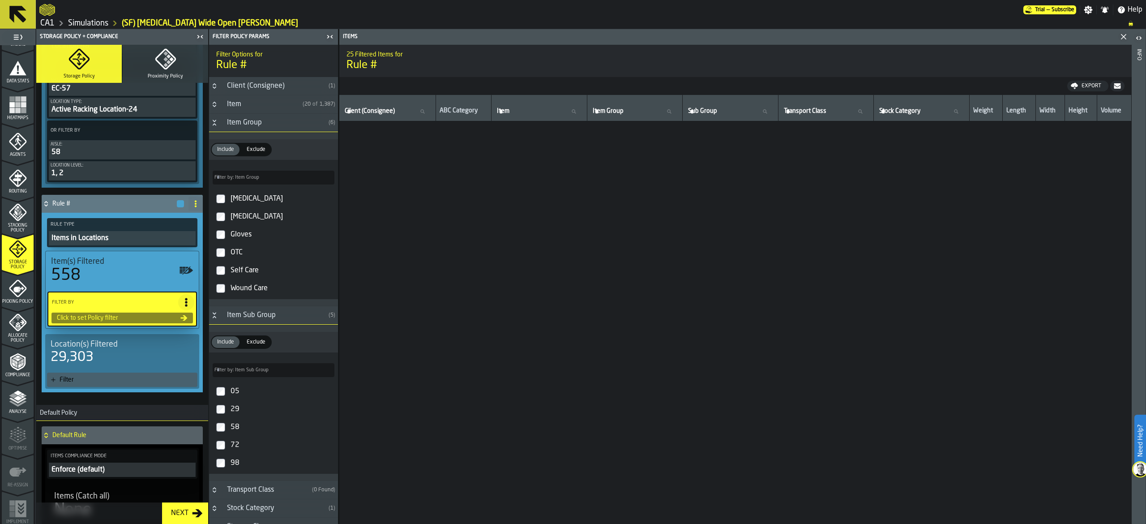
type input "*"
type input "***"
type input "*"
type input "***"
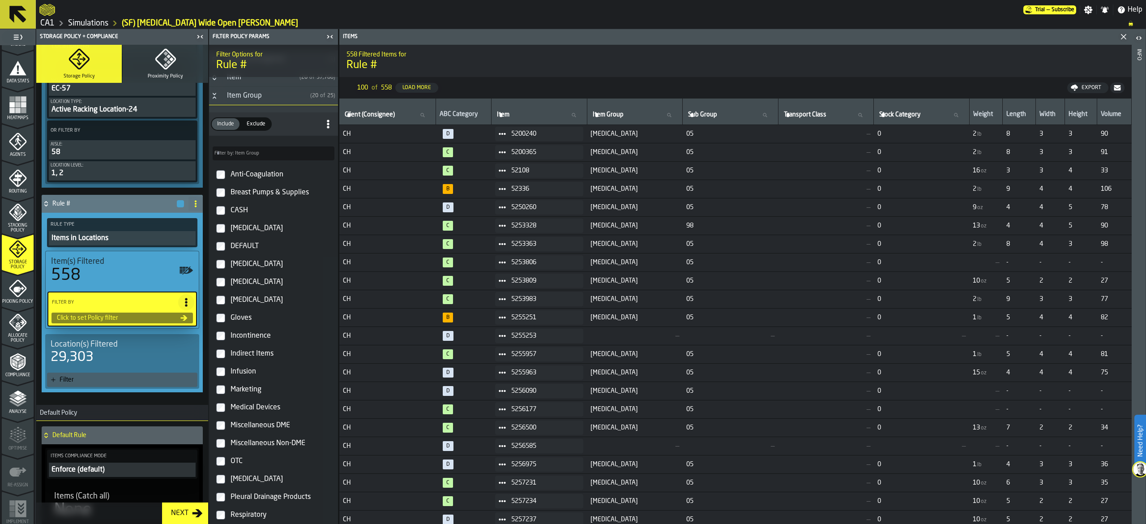
scroll to position [0, 0]
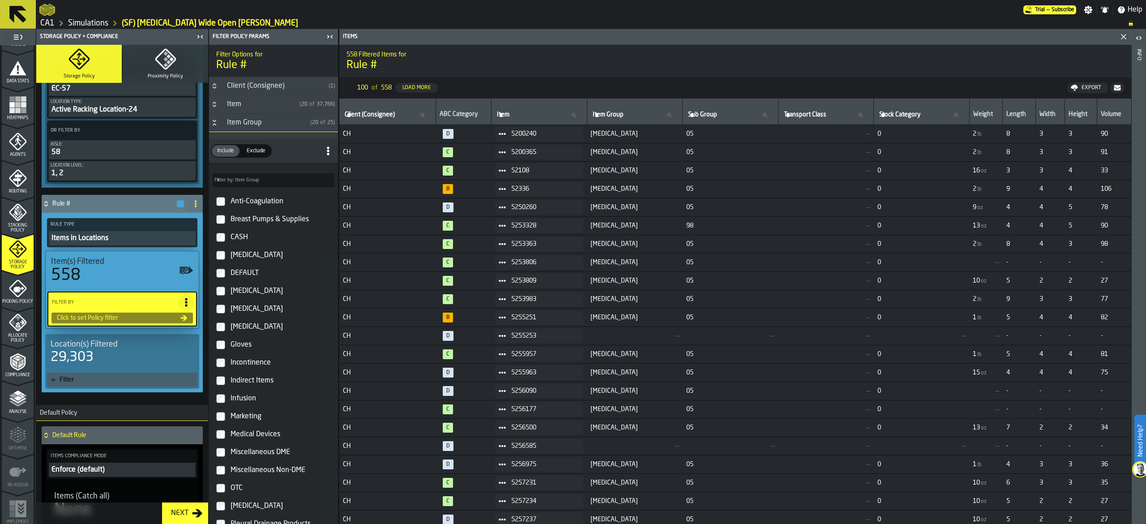
click at [234, 107] on div "Item" at bounding box center [259, 104] width 74 height 11
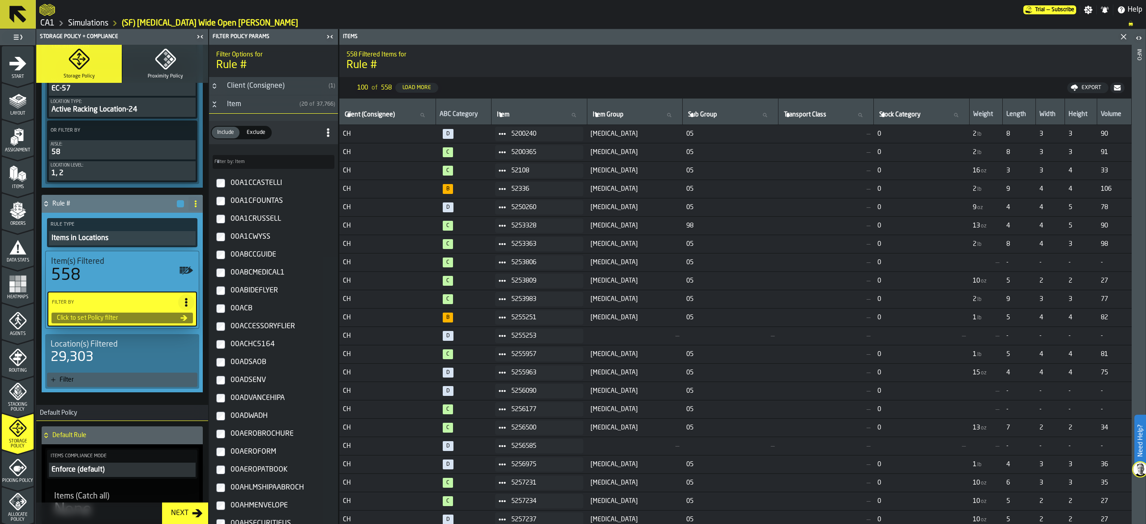
click at [21, 279] on rect "menu Heatmaps" at bounding box center [23, 277] width 5 height 5
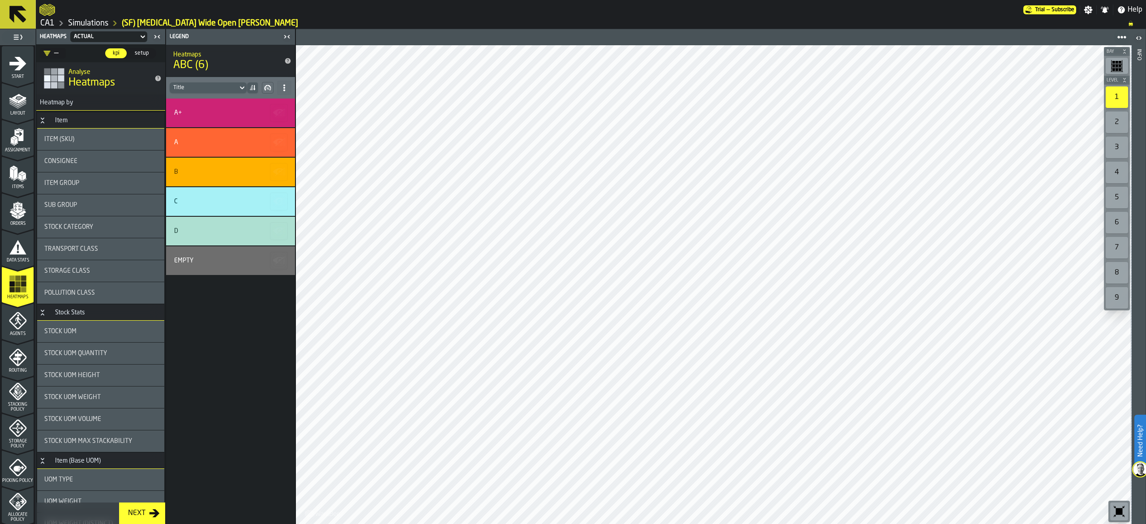
click at [235, 109] on div "A+" at bounding box center [229, 112] width 110 height 7
click at [237, 102] on div "A+" at bounding box center [230, 112] width 129 height 29
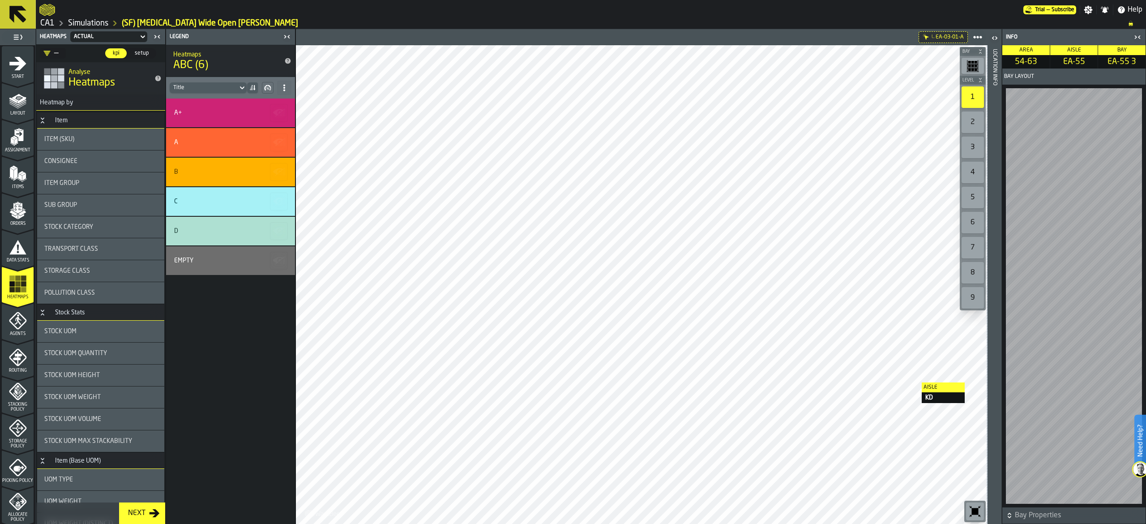
click at [994, 36] on icon "button-toggle-Open" at bounding box center [994, 38] width 11 height 11
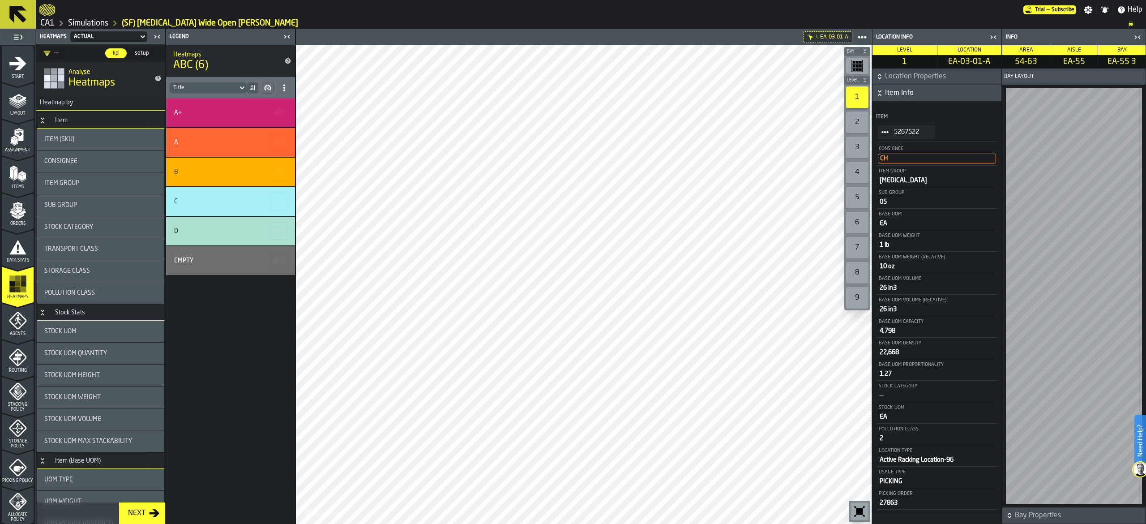
click at [909, 136] on span "5267522" at bounding box center [911, 131] width 34 height 7
click at [885, 131] on icon "StatList-item-5267522" at bounding box center [884, 131] width 7 height 7
click at [922, 130] on span "5267522" at bounding box center [911, 131] width 34 height 7
click at [916, 128] on div "5267522" at bounding box center [906, 132] width 57 height 14
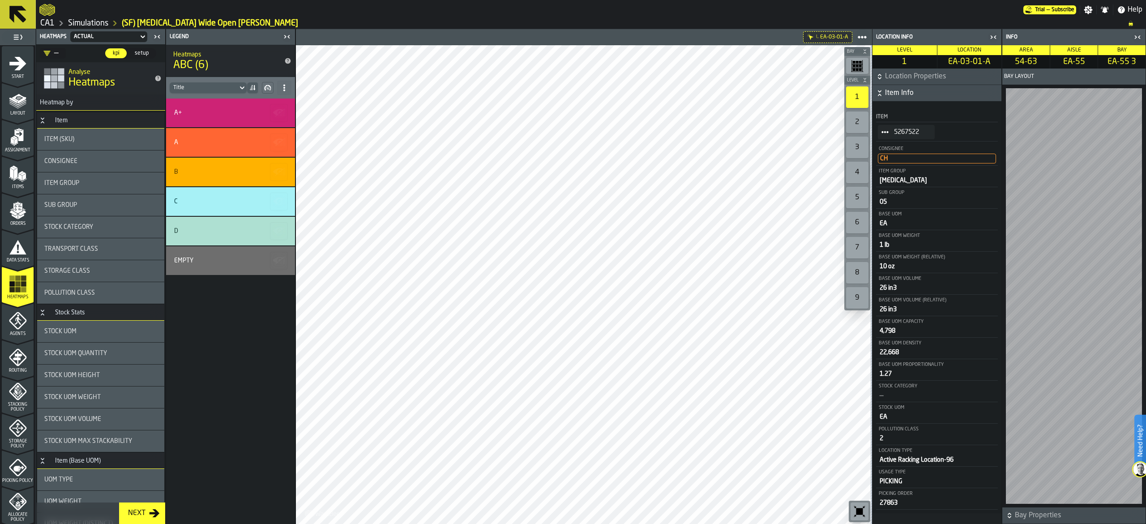
click at [882, 132] on circle "StatList-item-5267522" at bounding box center [882, 132] width 3 height 3
click at [899, 168] on li "Show Orders" at bounding box center [905, 165] width 57 height 17
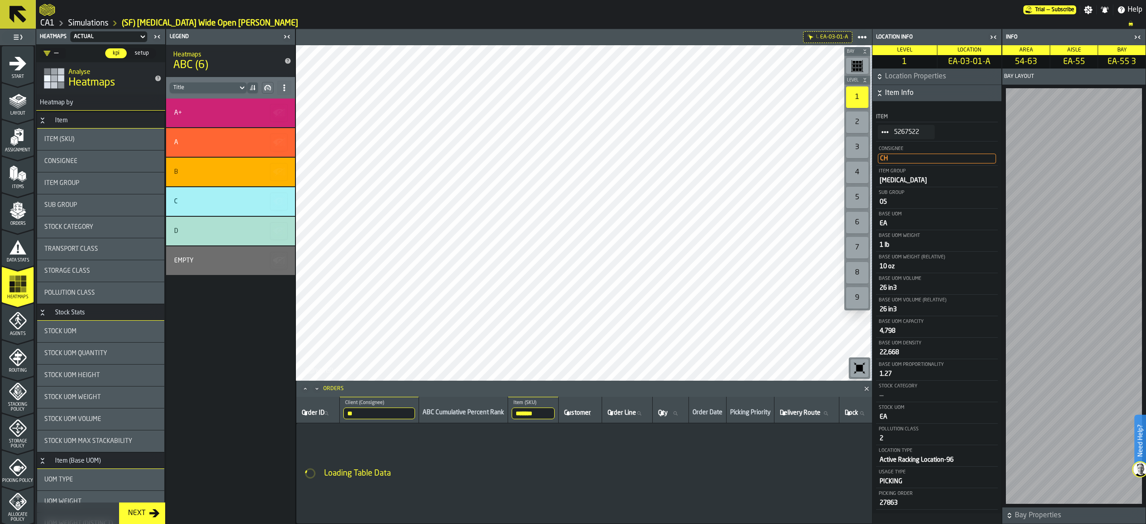
click at [882, 135] on icon "StatList-item-5267522" at bounding box center [884, 131] width 7 height 7
drag, startPoint x: 917, startPoint y: 146, endPoint x: 916, endPoint y: 188, distance: 41.6
click at [916, 188] on ul "Show Assignment Show Orders Show Items Show Hq" at bounding box center [905, 173] width 57 height 66
click at [911, 182] on div "Show Items" at bounding box center [905, 182] width 47 height 6
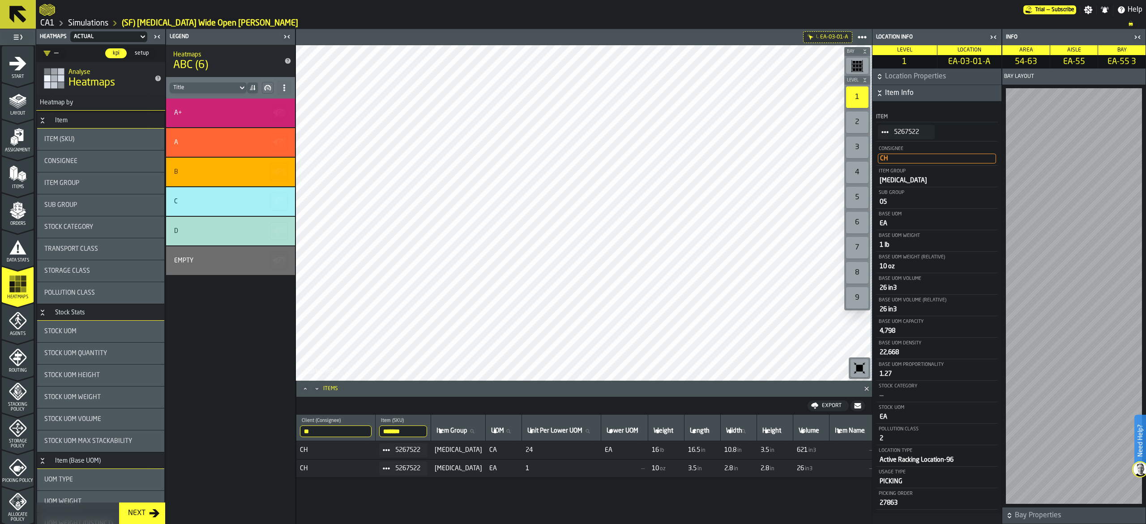
drag, startPoint x: 418, startPoint y: 448, endPoint x: 403, endPoint y: 452, distance: 15.6
click at [403, 452] on span "5267522" at bounding box center [407, 449] width 25 height 7
click at [390, 447] on icon at bounding box center [386, 449] width 7 height 7
drag, startPoint x: 420, startPoint y: 431, endPoint x: 351, endPoint y: 421, distance: 69.7
click at [351, 421] on tr "** Client (Consignee) CH ******* Item (SKU) 5267522 Item Group Item Group UOM U…" at bounding box center [941, 427] width 1291 height 26
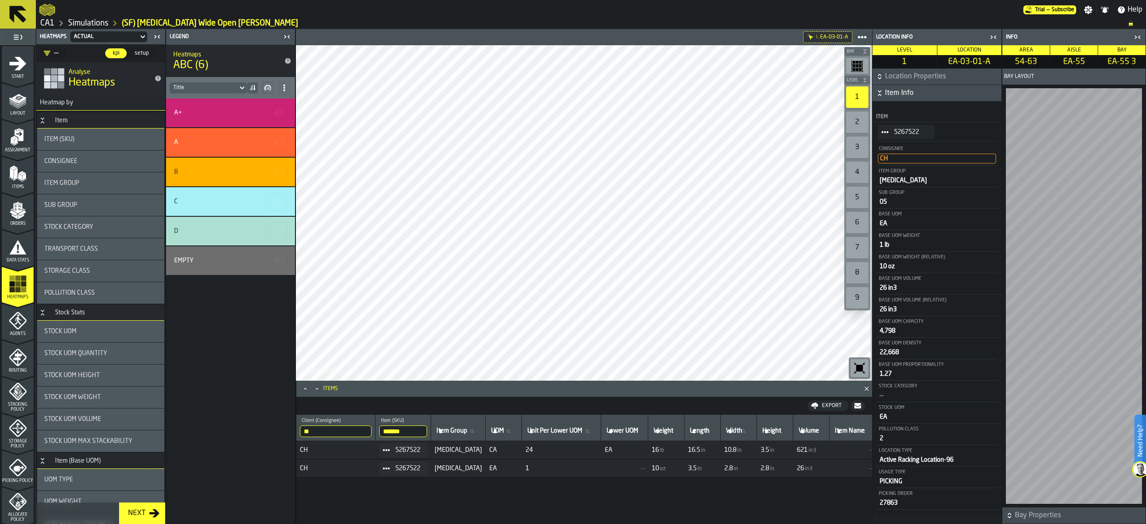
click at [23, 440] on span "Storage Policy" at bounding box center [18, 444] width 32 height 10
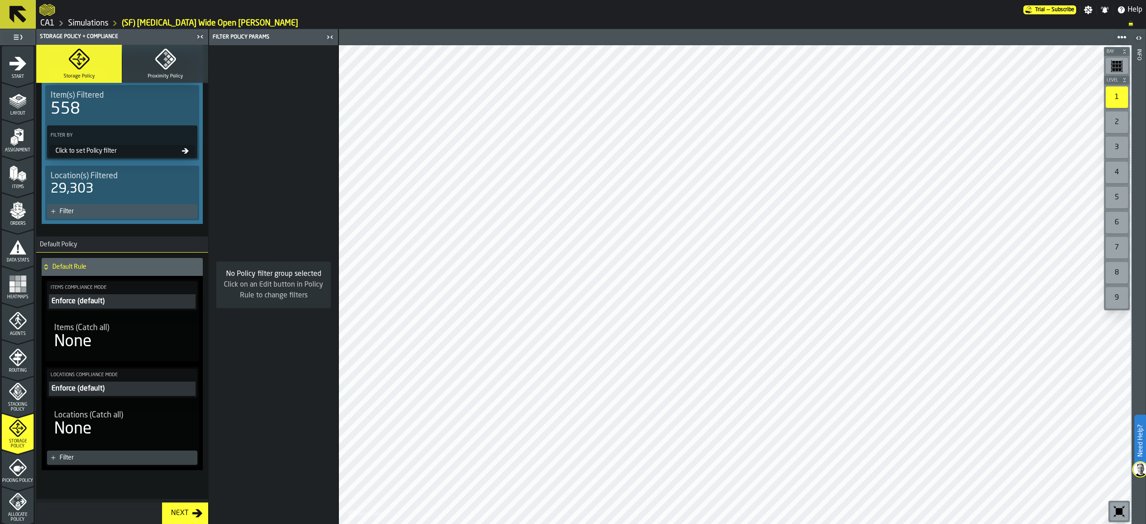
scroll to position [438, 0]
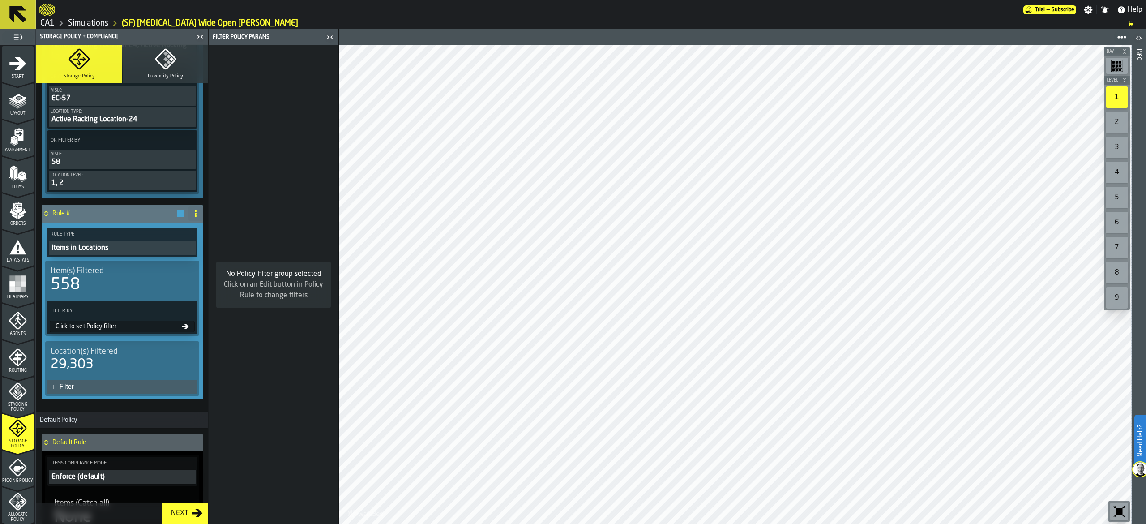
drag, startPoint x: 120, startPoint y: 277, endPoint x: 140, endPoint y: 292, distance: 24.3
click at [122, 276] on div "Item(s) Filtered" at bounding box center [122, 271] width 143 height 10
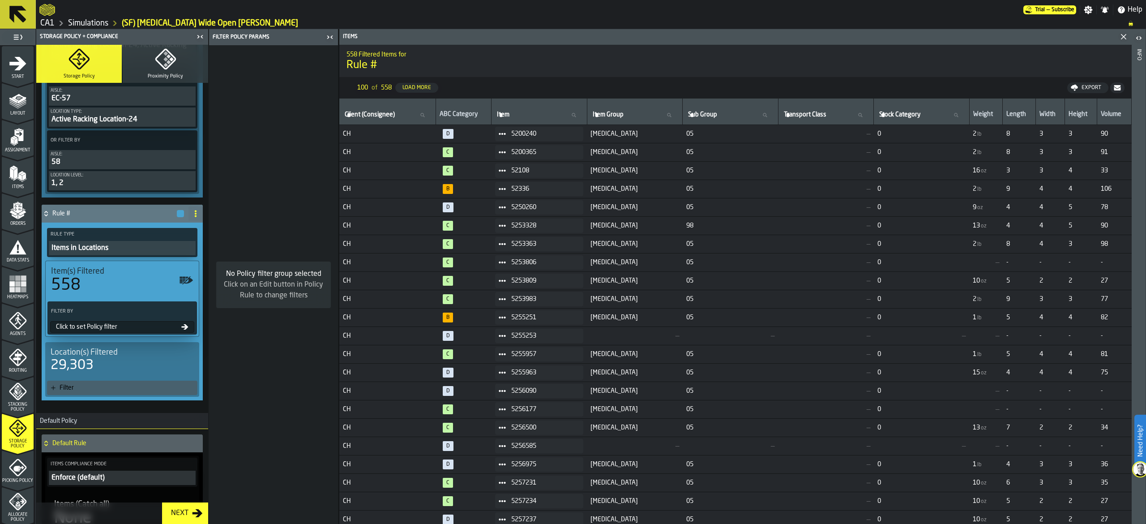
click at [153, 330] on div "Click to set Policy filter" at bounding box center [116, 326] width 129 height 7
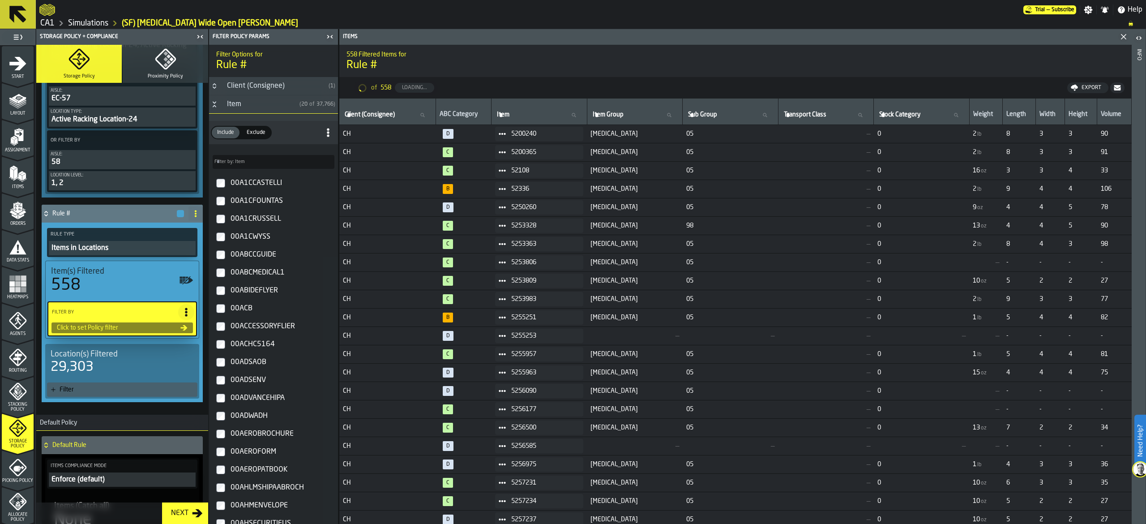
type input "*"
type input "***"
type input "*"
type input "***"
click at [183, 330] on icon at bounding box center [184, 327] width 7 height 5
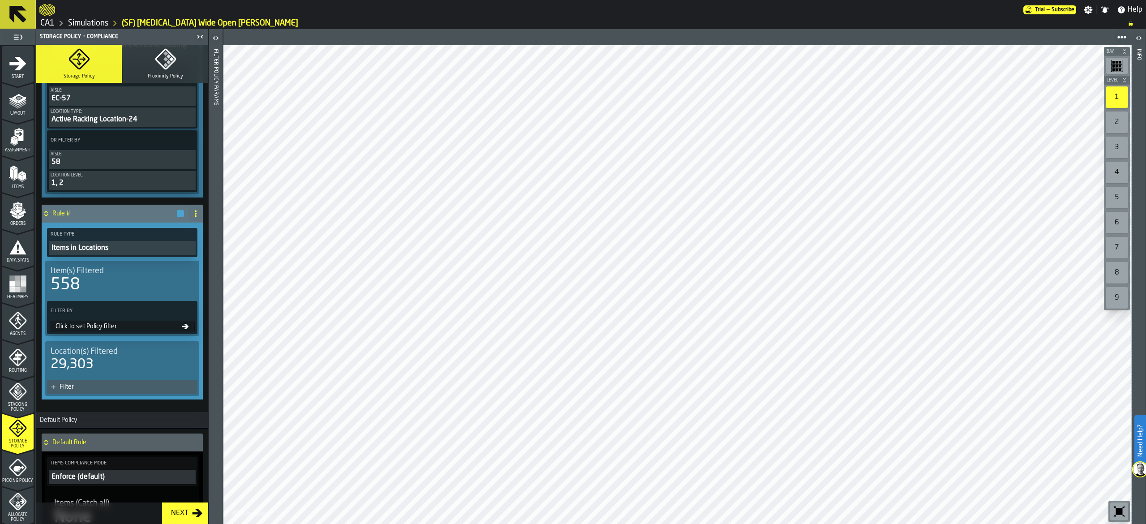
click at [132, 329] on div "Click to set Policy filter" at bounding box center [117, 326] width 130 height 7
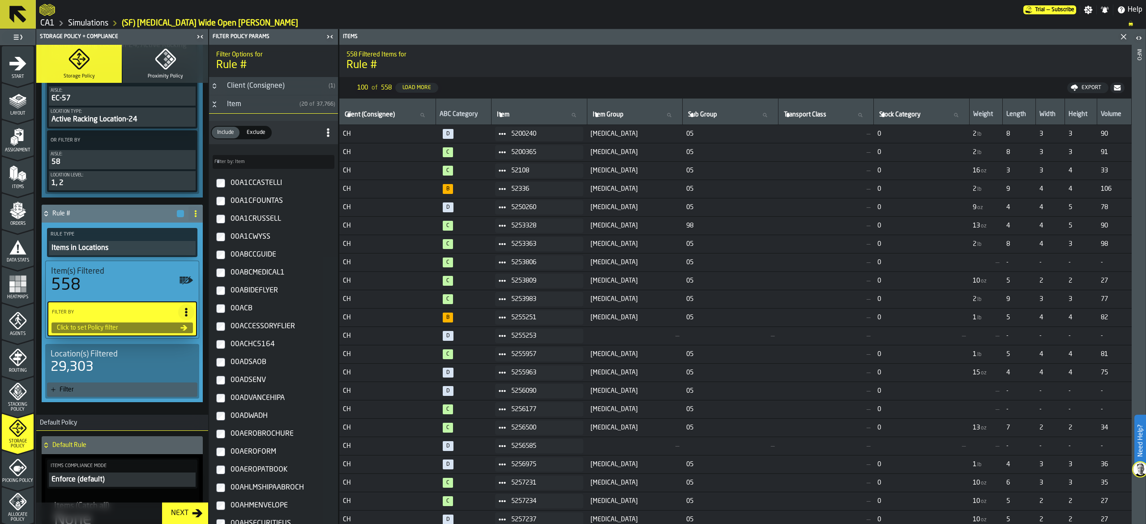
click at [249, 100] on div "Item" at bounding box center [259, 104] width 74 height 11
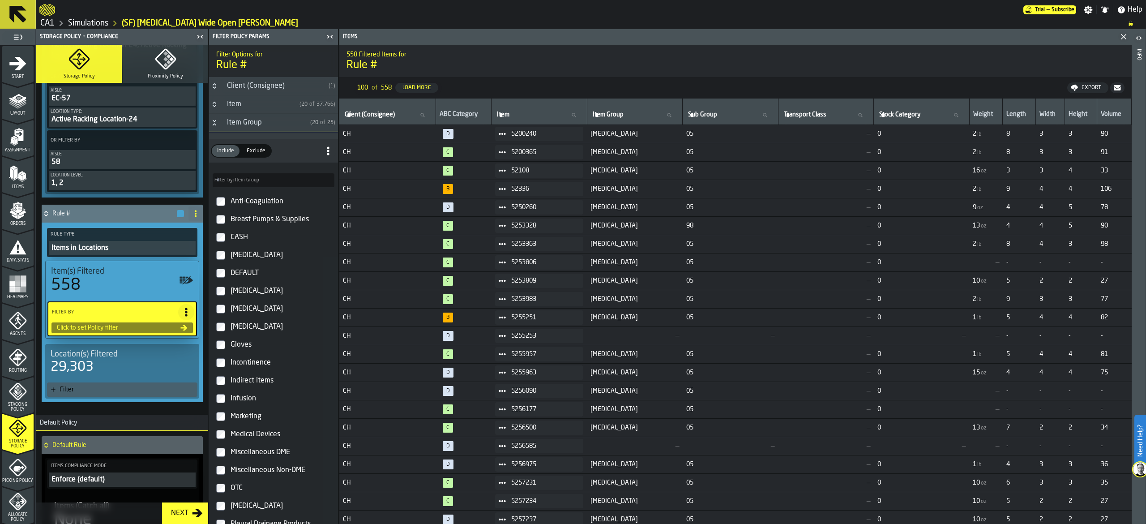
click at [246, 115] on h3 "Item Group ( 20 of 25 )" at bounding box center [273, 123] width 129 height 18
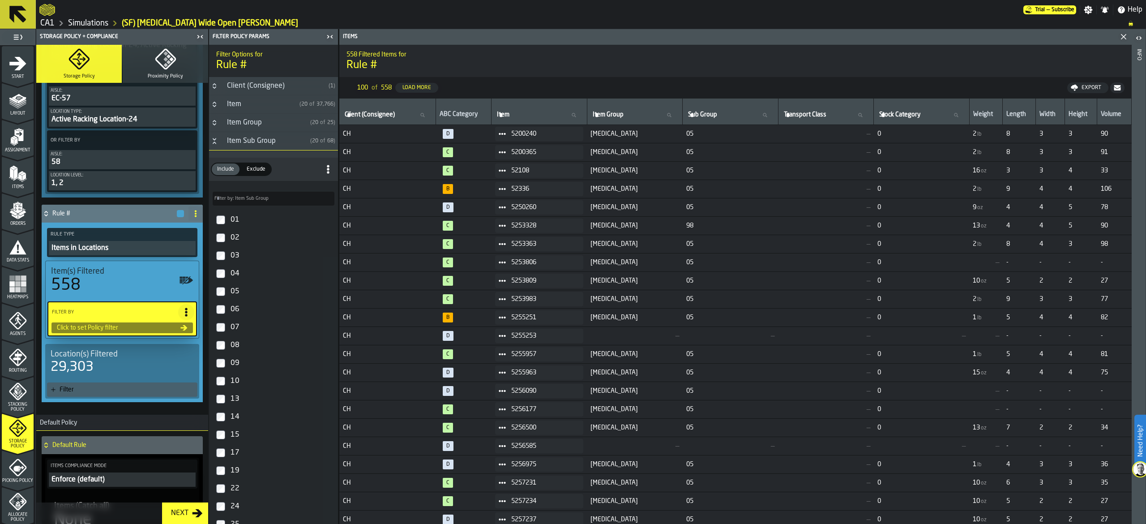
click at [249, 105] on div "Item" at bounding box center [259, 104] width 74 height 11
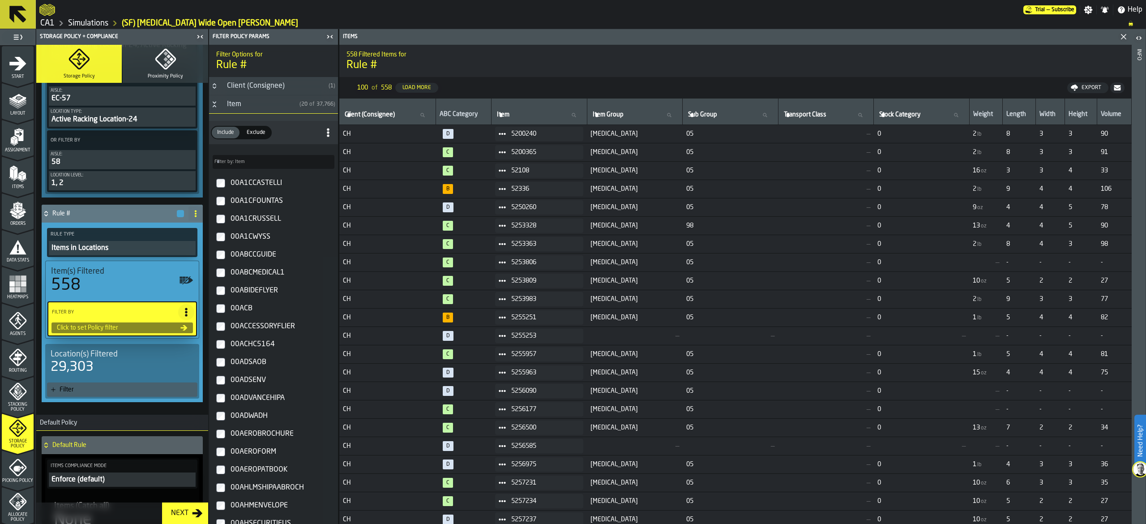
click at [258, 164] on input "Filter by: Item Filter by: Item" at bounding box center [274, 162] width 122 height 14
paste input "*******"
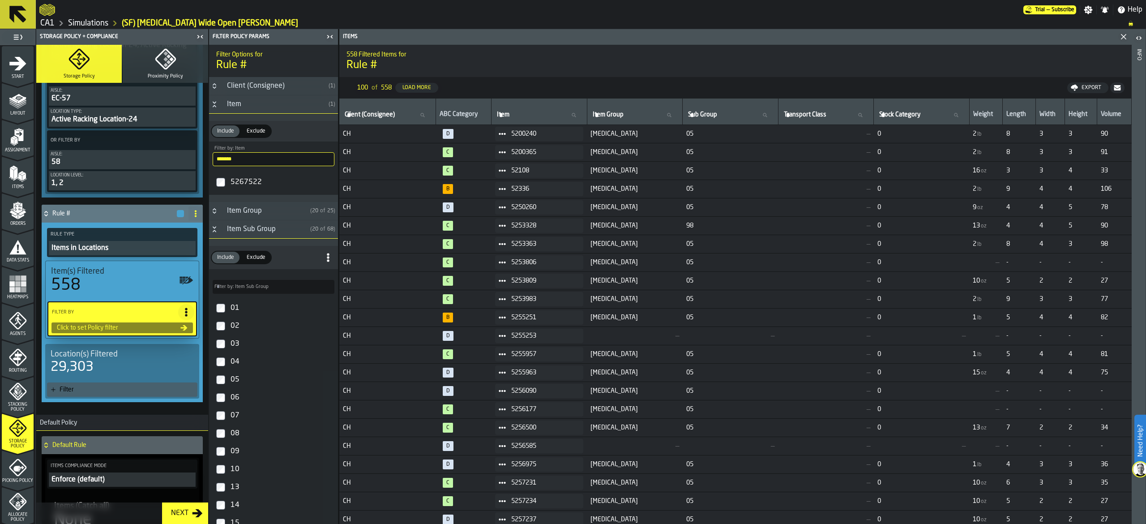
type input "*******"
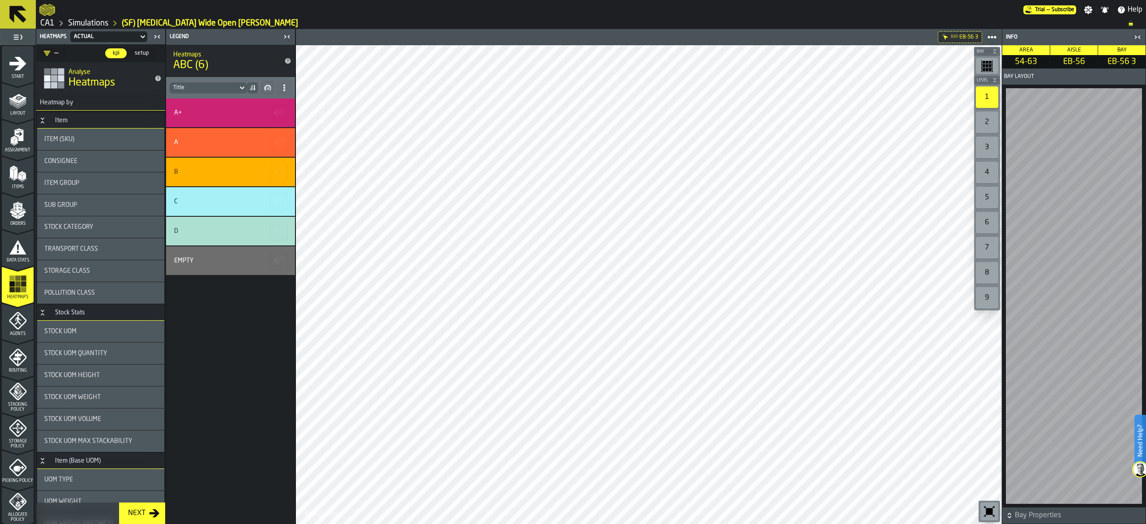
click at [21, 435] on icon "menu Storage Policy" at bounding box center [18, 428] width 18 height 18
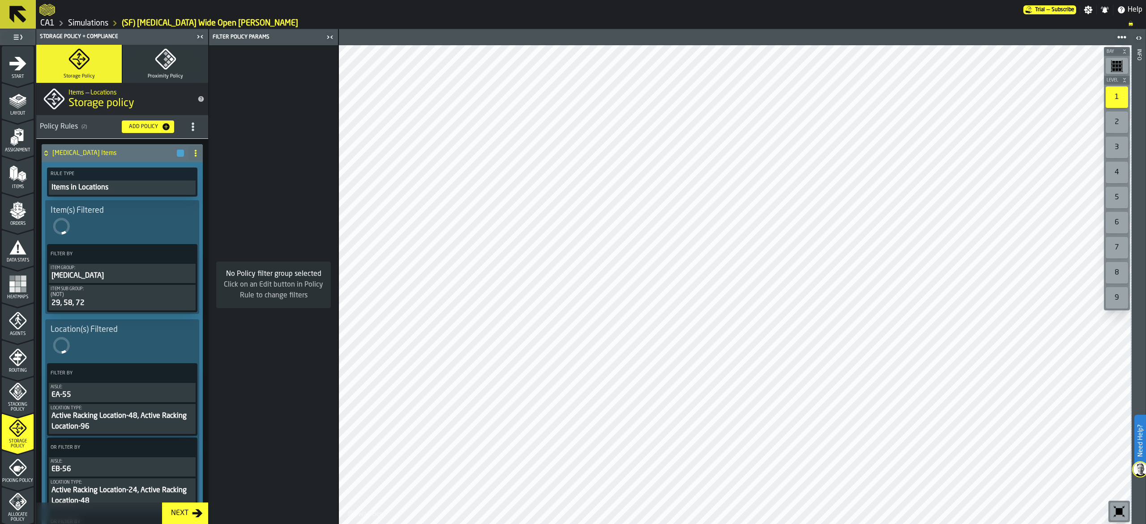
scroll to position [440, 0]
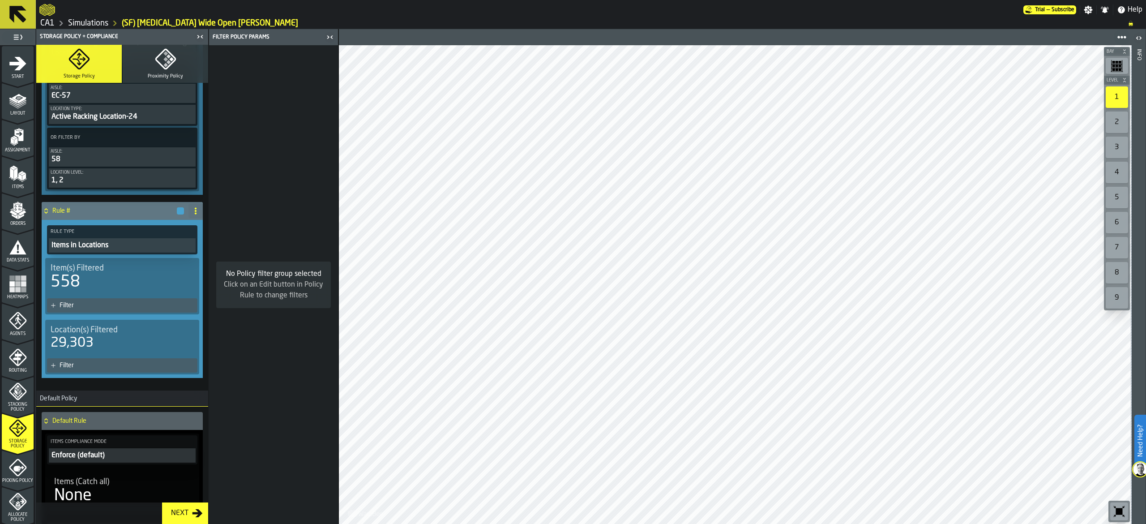
click at [164, 247] on div "Items in Locations" at bounding box center [122, 245] width 143 height 11
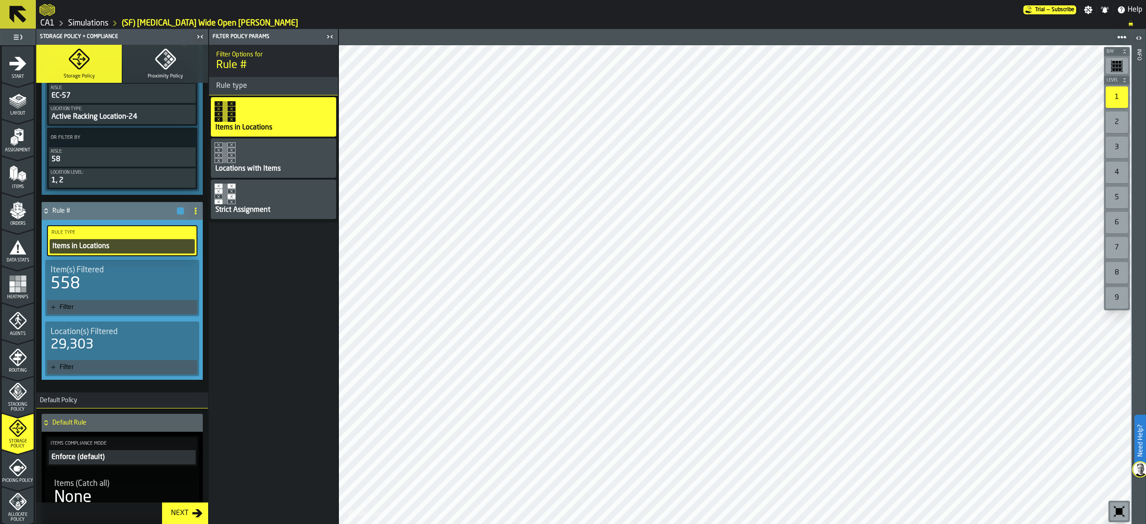
click at [164, 248] on div "Items in Locations" at bounding box center [121, 246] width 141 height 11
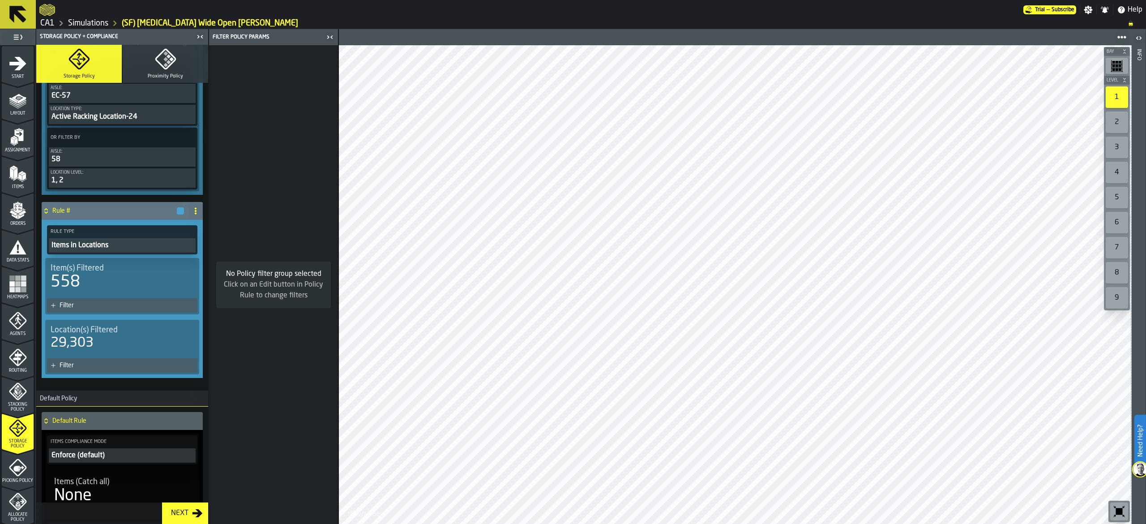
click at [64, 306] on div "Filter" at bounding box center [127, 305] width 134 height 7
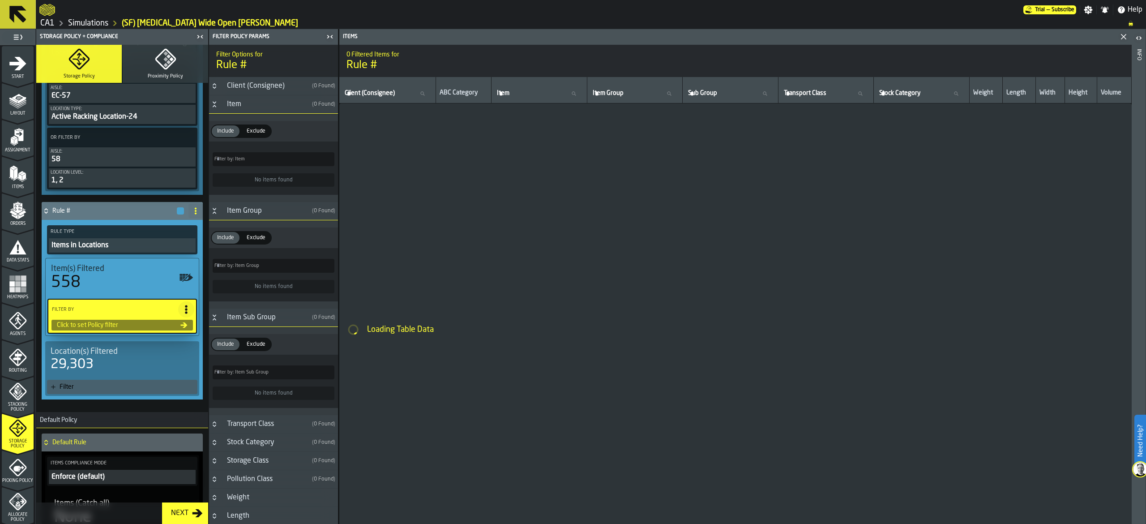
type input "*"
type input "***"
type input "*"
type input "***"
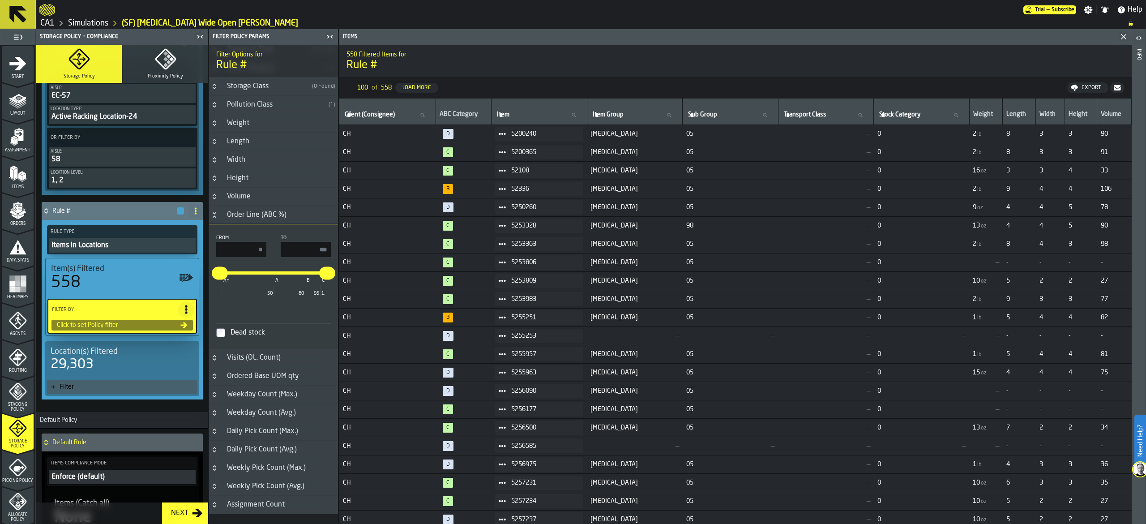
scroll to position [1466, 0]
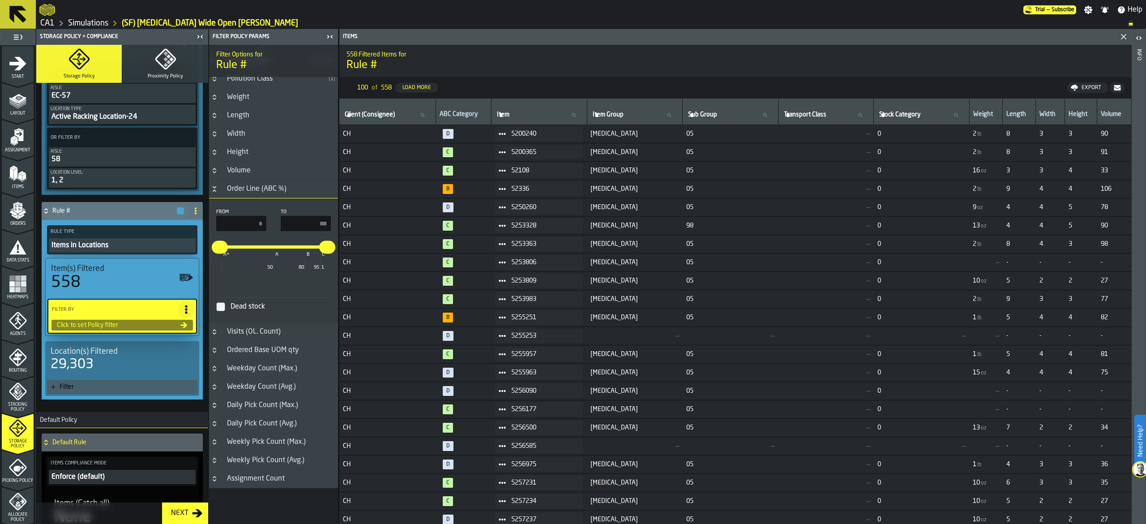
click at [286, 186] on div "Order Line (ABC %)" at bounding box center [257, 188] width 70 height 11
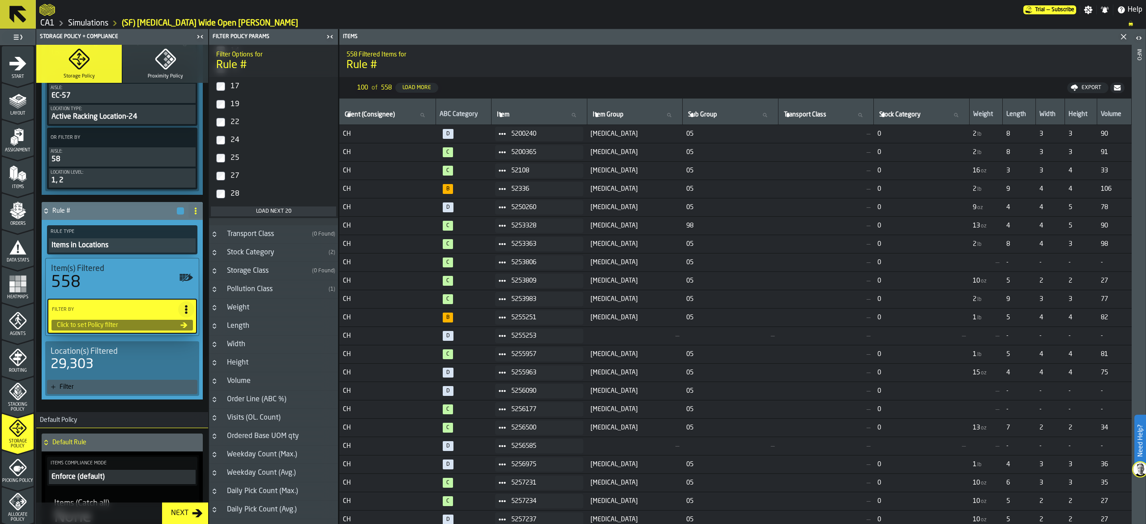
scroll to position [1251, 0]
click at [280, 400] on div "Order Line (ABC %)" at bounding box center [257, 395] width 70 height 11
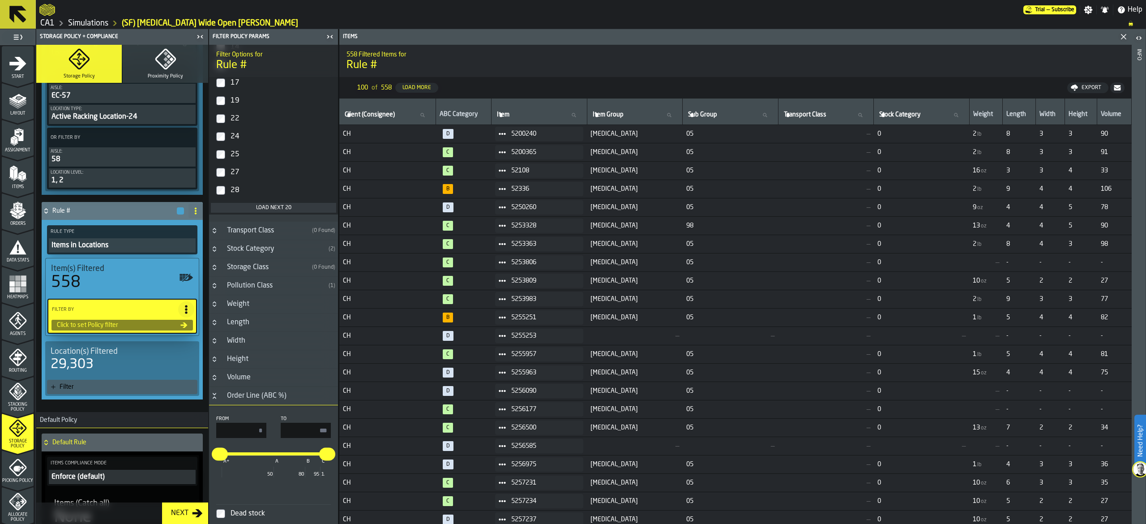
scroll to position [1430, 0]
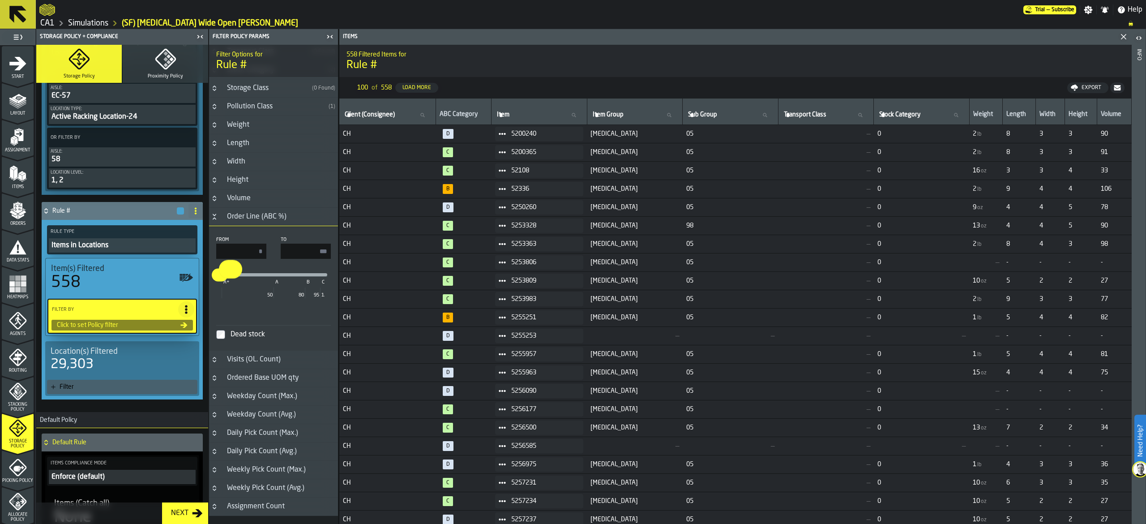
drag, startPoint x: 328, startPoint y: 279, endPoint x: 231, endPoint y: 290, distance: 97.3
click at [231, 277] on div "* ** A+ A B C 50 80 95 100" at bounding box center [273, 275] width 107 height 4
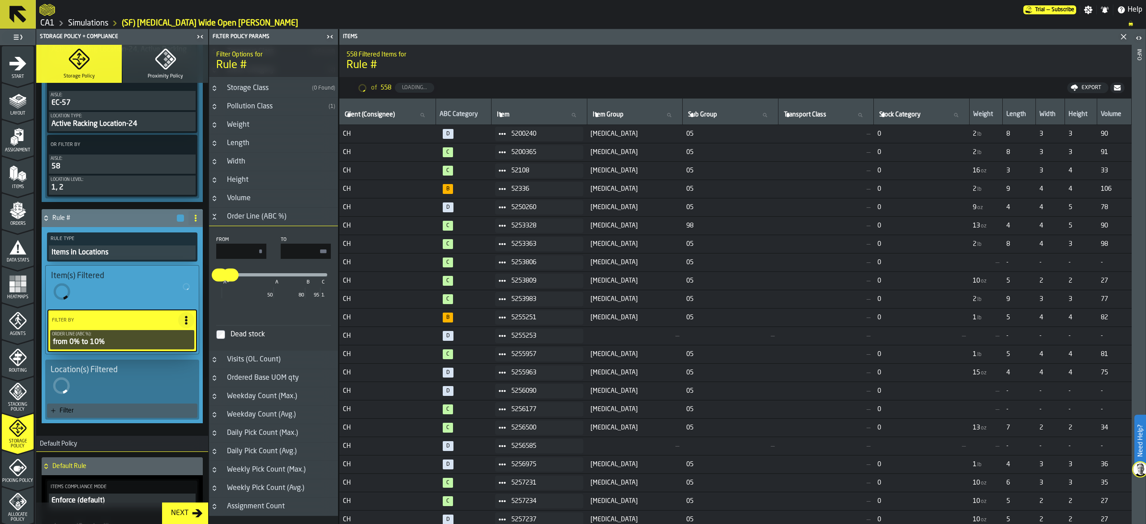
type input "***"
type input "**"
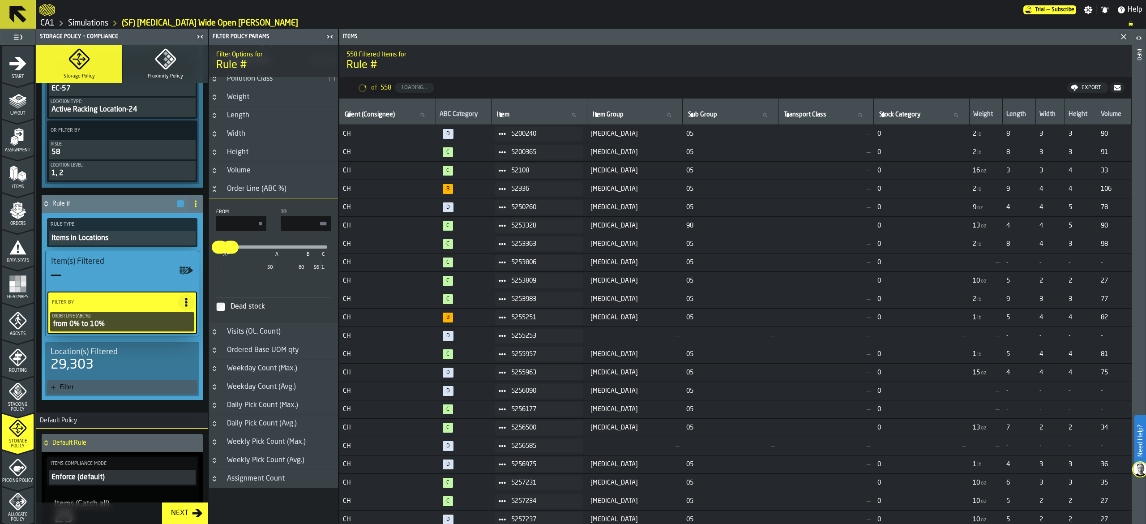
scroll to position [440, 0]
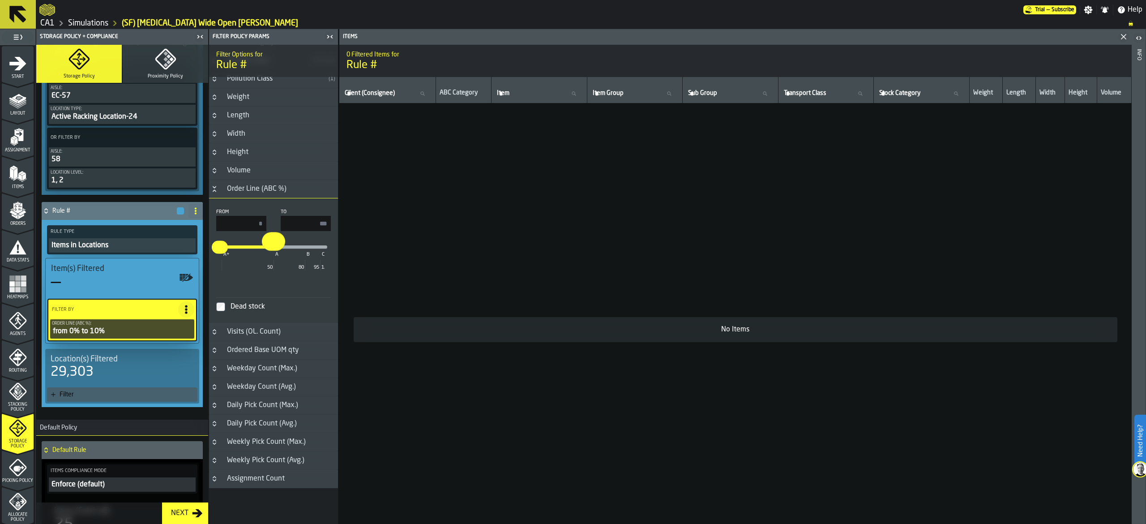
drag, startPoint x: 228, startPoint y: 248, endPoint x: 273, endPoint y: 255, distance: 45.3
click at [273, 249] on div "* ** A+ A B C 50 80 95 100" at bounding box center [273, 247] width 107 height 4
type input "**"
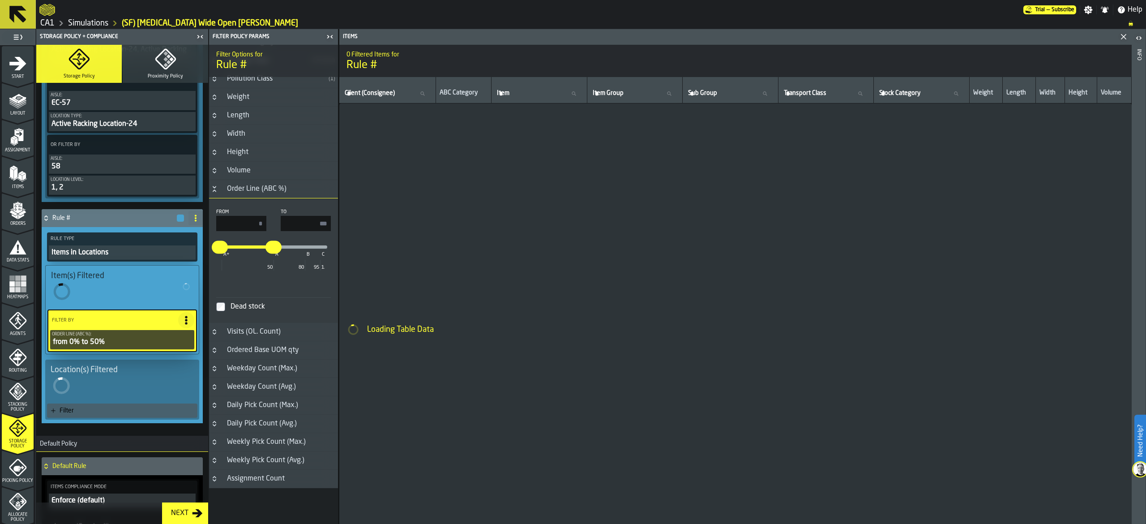
type input "**"
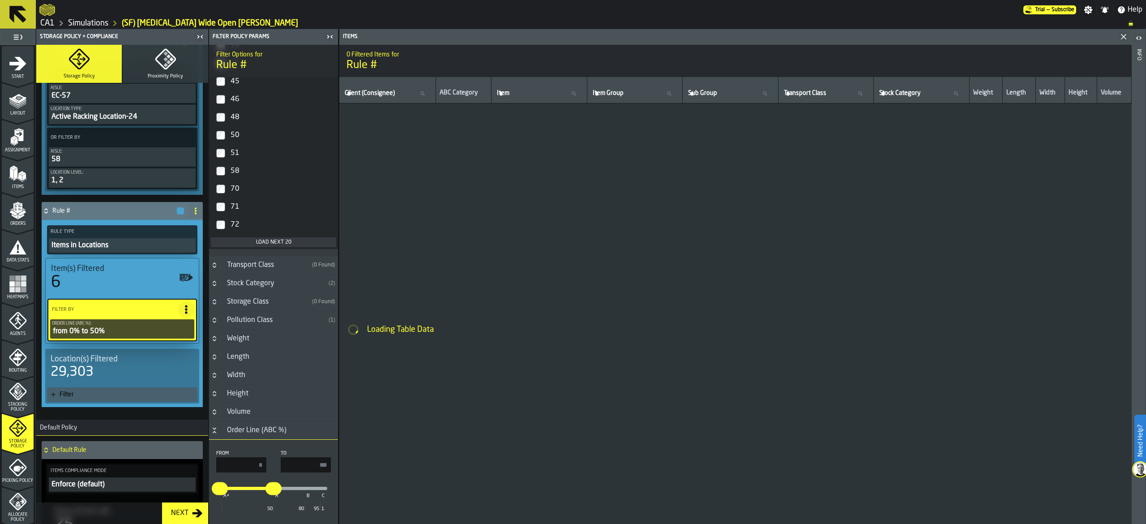
scroll to position [1345, 0]
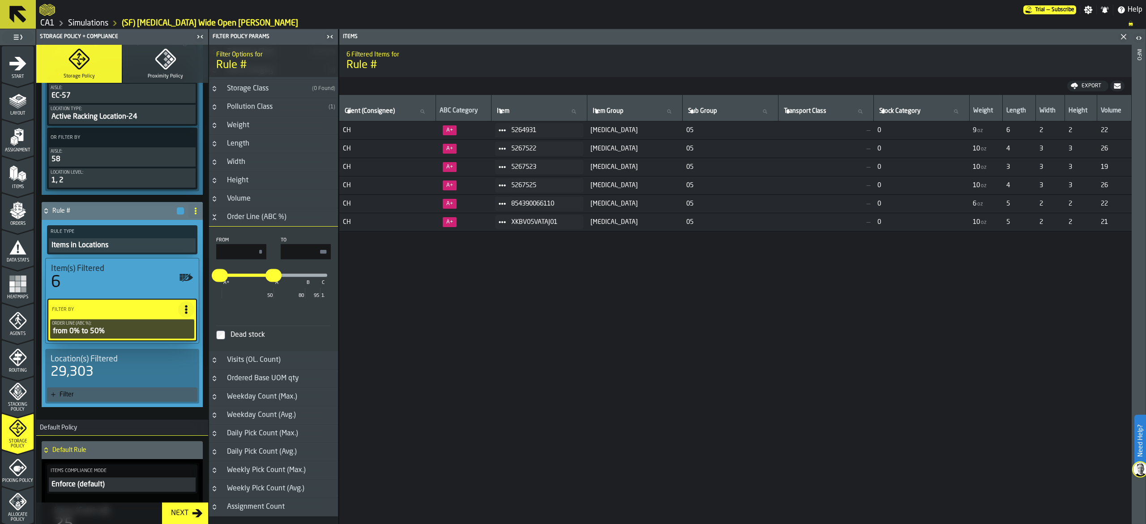
click at [196, 213] on icon at bounding box center [195, 210] width 7 height 7
click at [167, 234] on div "Rename" at bounding box center [157, 233] width 75 height 11
click at [93, 214] on input "******" at bounding box center [106, 210] width 108 height 15
drag, startPoint x: 93, startPoint y: 214, endPoint x: 15, endPoint y: 209, distance: 78.0
click at [15, 209] on aside "1 Start 1.1 Layout 1.2 Assignment 1.3 Items 1.4 Orders 1.5 Data Stats 1.6 Heatm…" at bounding box center [169, 276] width 338 height 494
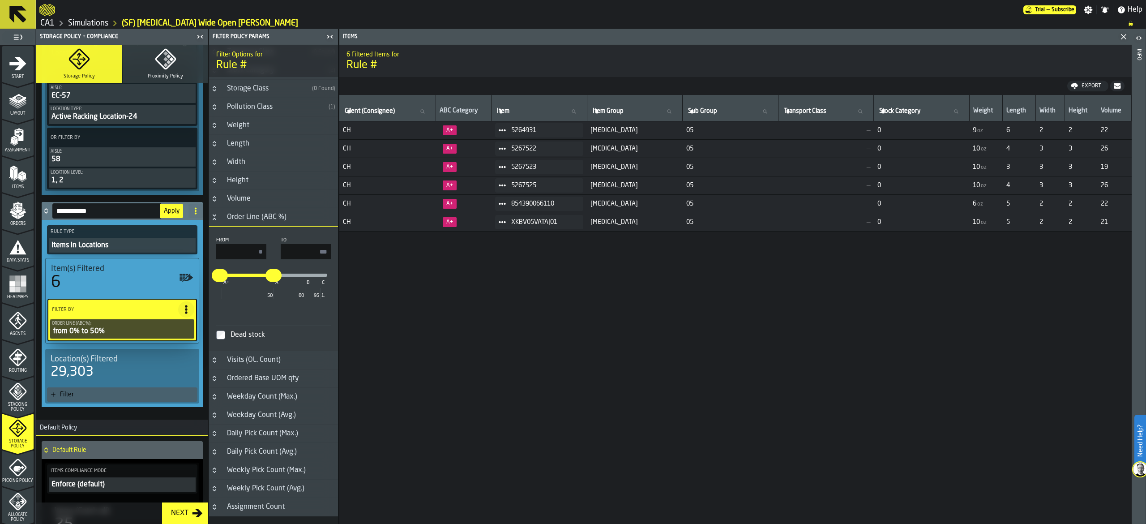
type input "**********"
drag, startPoint x: 268, startPoint y: 281, endPoint x: 285, endPoint y: 293, distance: 21.0
click at [265, 279] on input "**" at bounding box center [260, 269] width 14 height 19
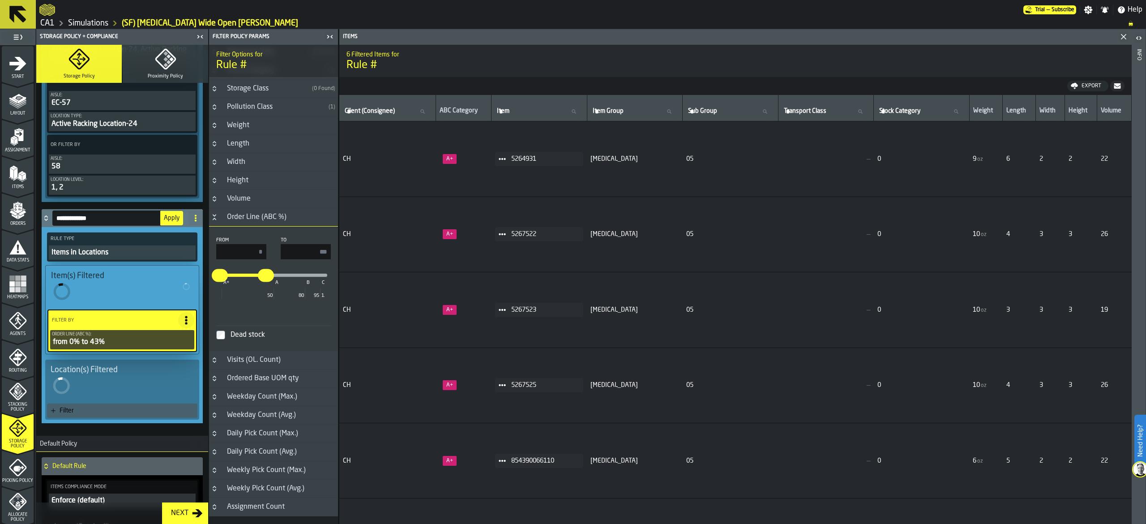
type input "**"
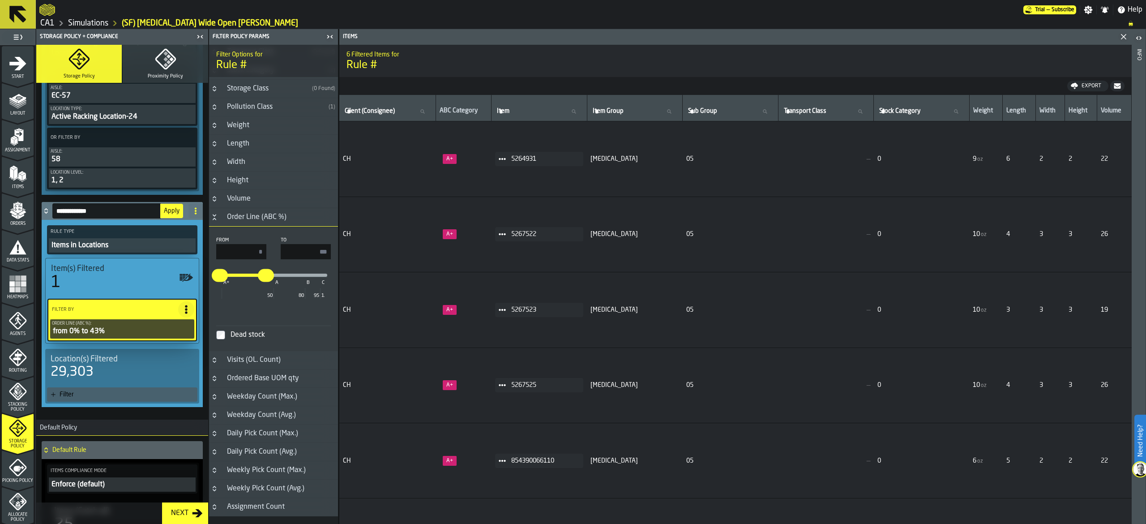
scroll to position [1327, 0]
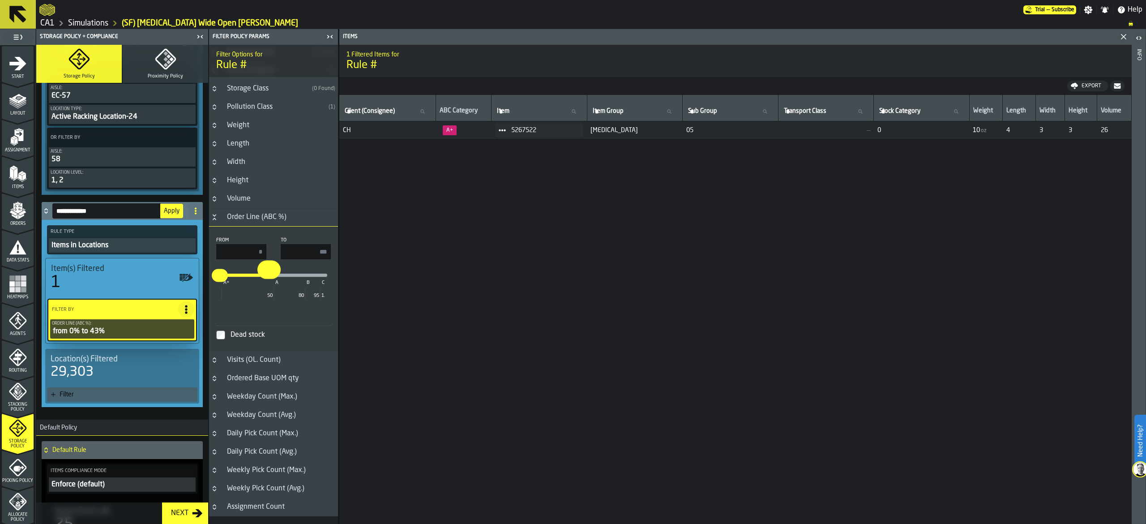
click at [269, 277] on input "**" at bounding box center [264, 269] width 14 height 19
type input "**"
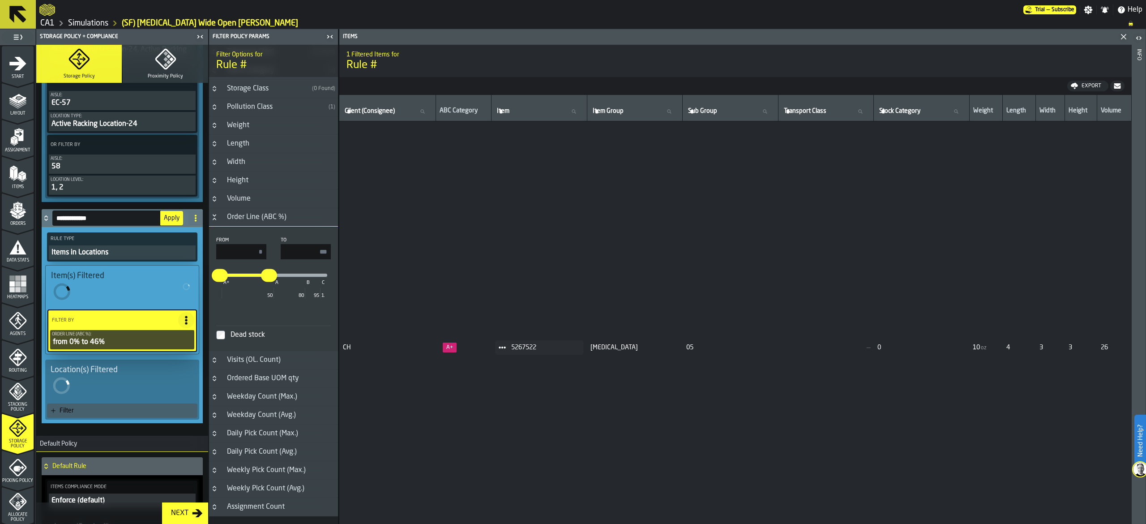
type input "**"
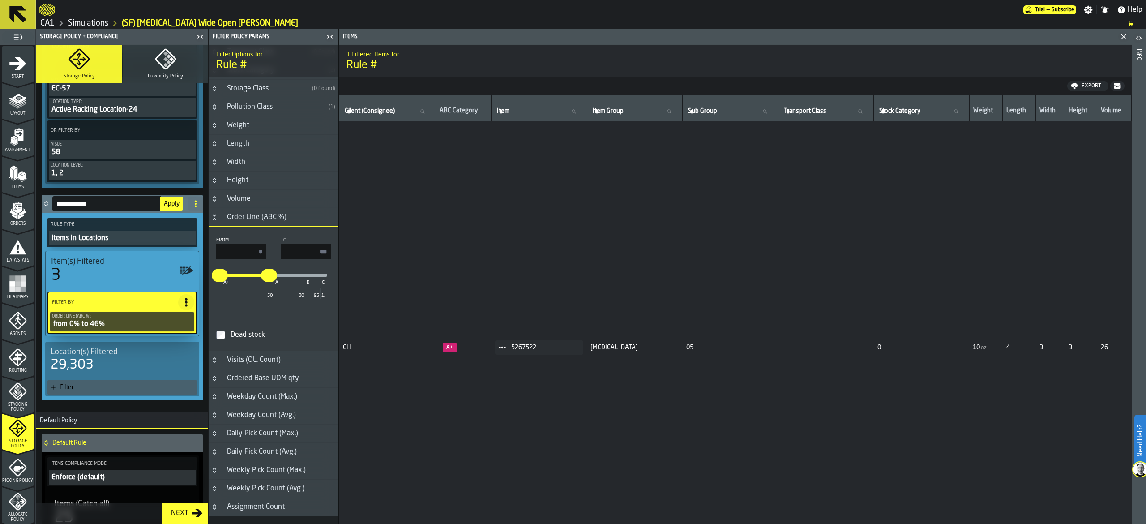
scroll to position [440, 0]
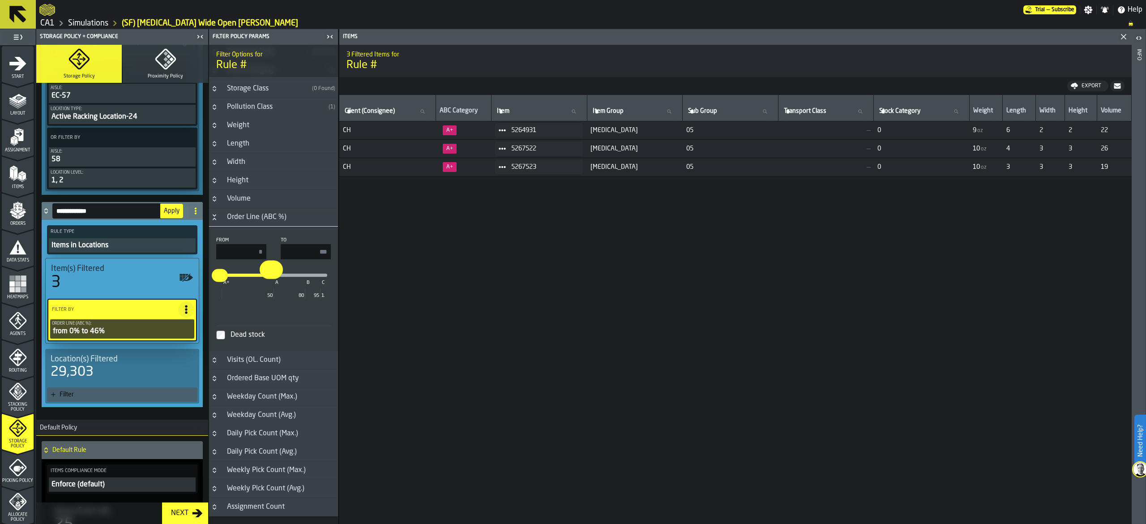
click at [271, 277] on input "**" at bounding box center [267, 269] width 14 height 19
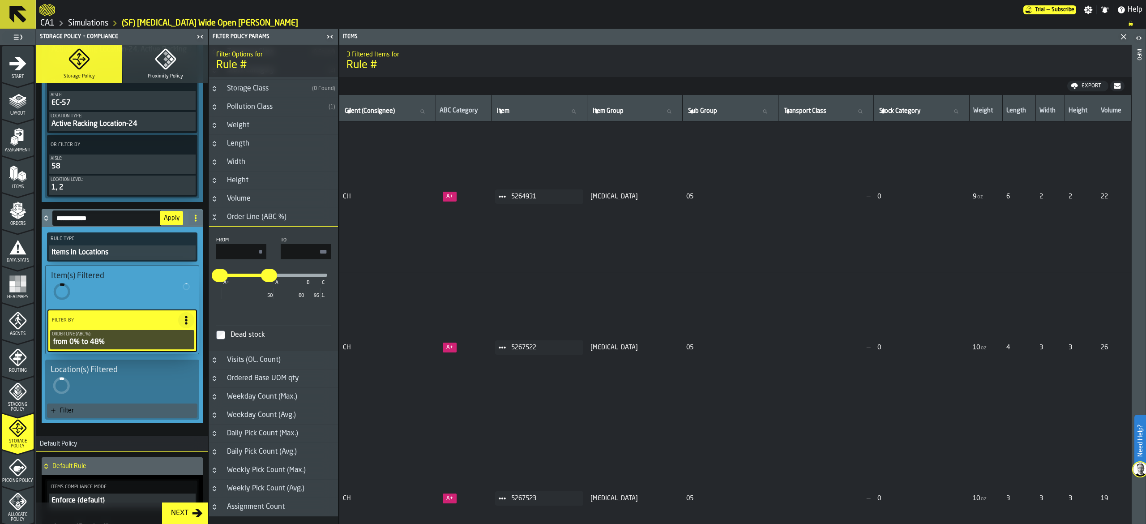
type input "**"
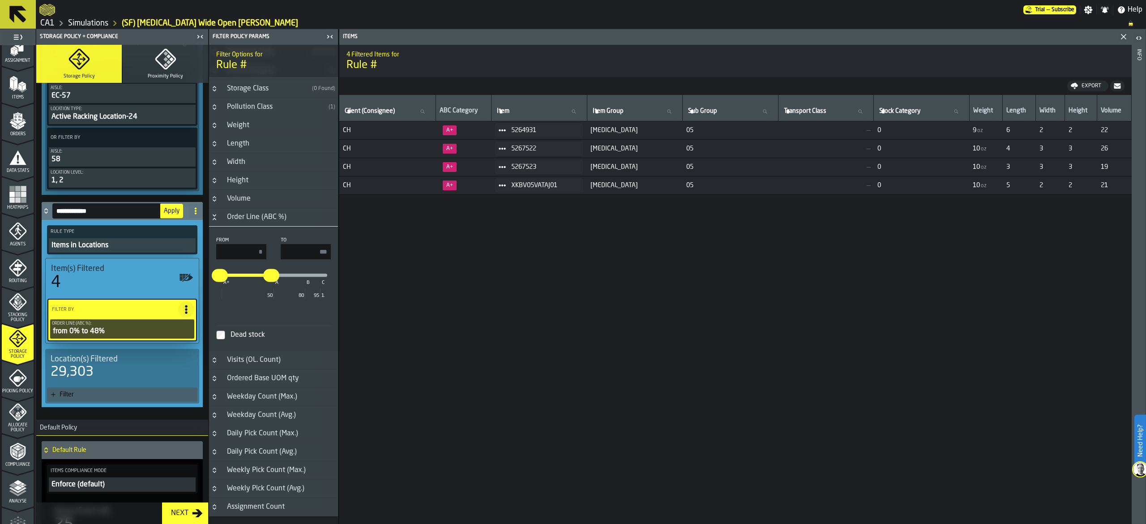
click at [190, 369] on icon "button-toggle-Show on Map" at bounding box center [186, 367] width 14 height 14
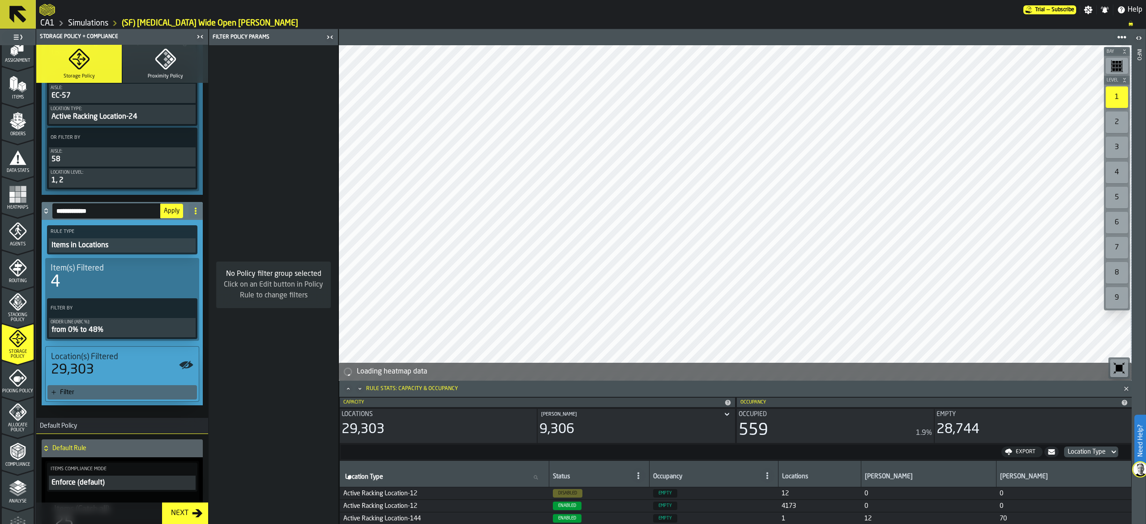
scroll to position [619, 0]
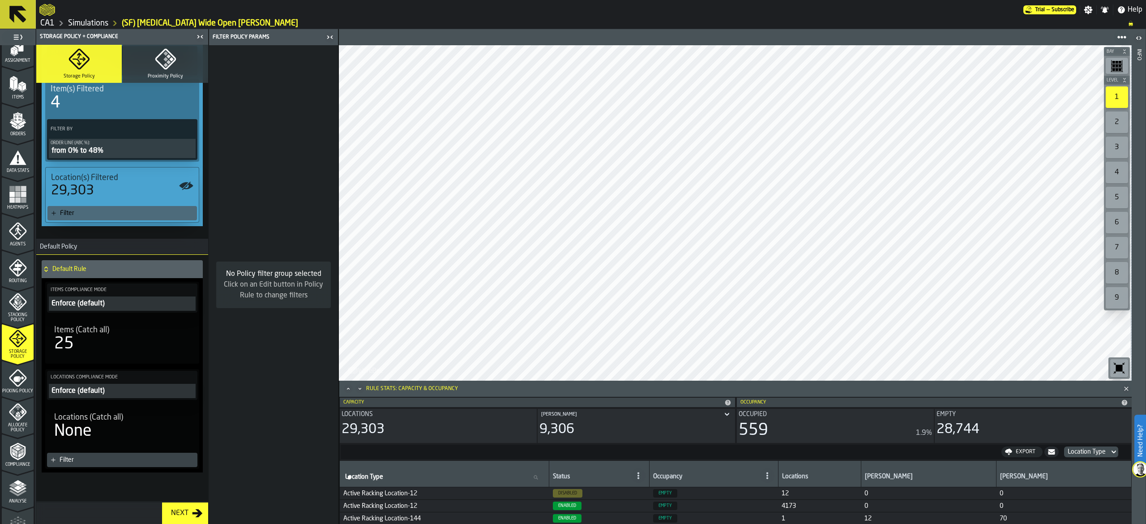
click at [65, 217] on div "Filter" at bounding box center [126, 212] width 133 height 7
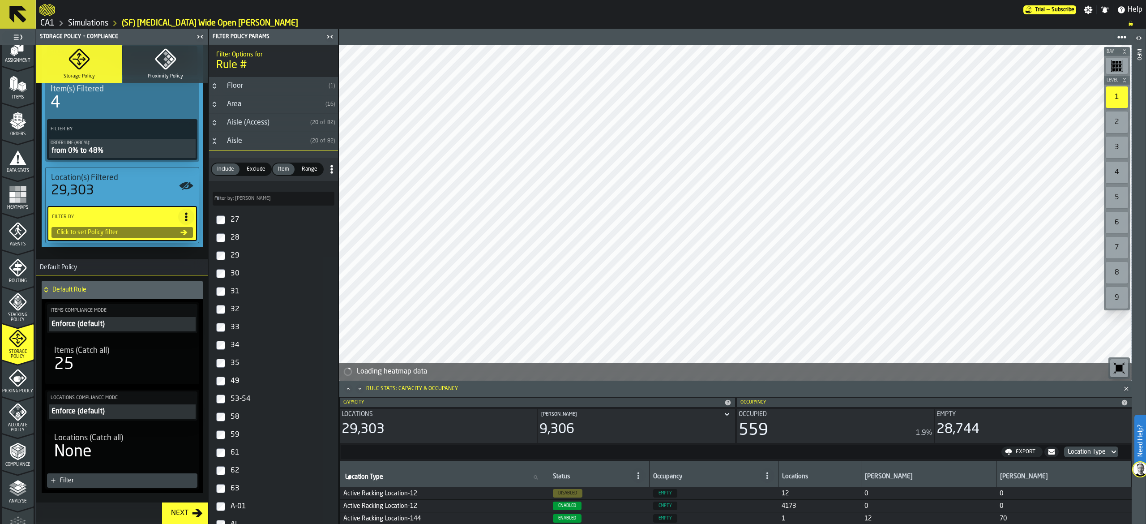
click at [244, 138] on div "Aisle" at bounding box center [264, 141] width 85 height 11
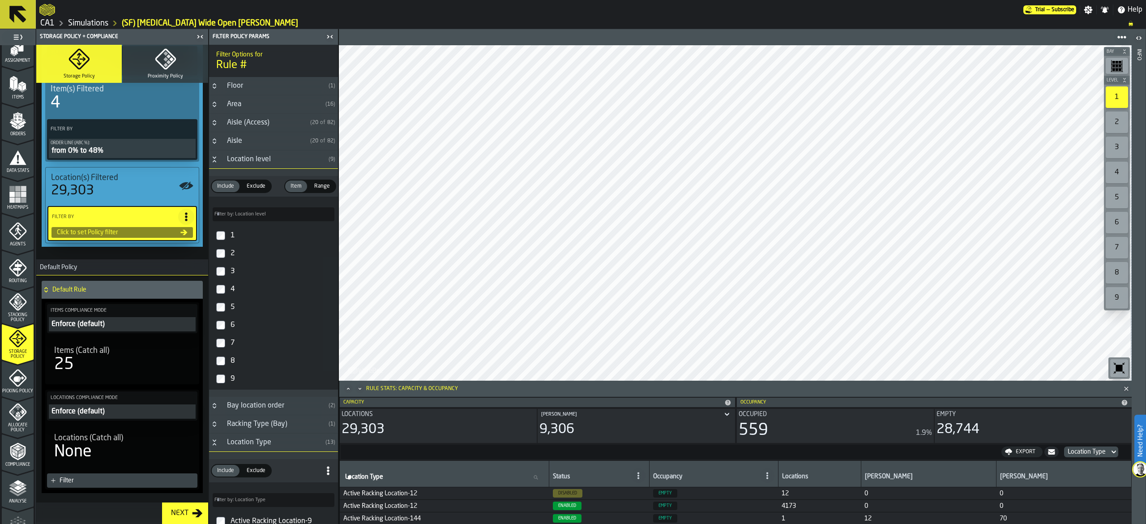
click at [244, 215] on label "Filter by: Location level Filter by: Location level" at bounding box center [274, 214] width 122 height 14
click at [244, 215] on input "Filter by: Location level Filter by: Location level" at bounding box center [274, 214] width 122 height 14
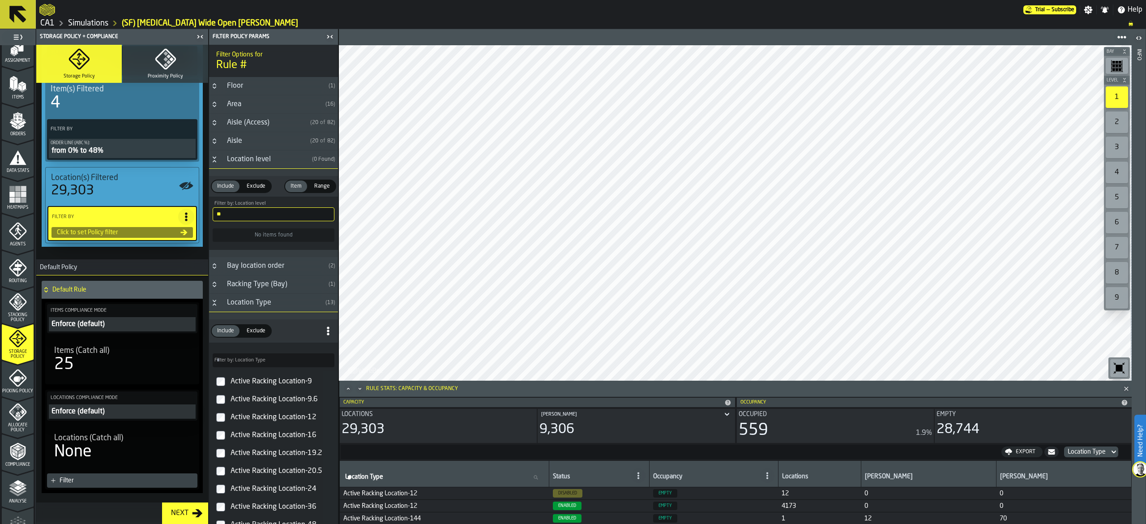
type input "*"
click at [241, 136] on div "Aisle" at bounding box center [264, 141] width 85 height 11
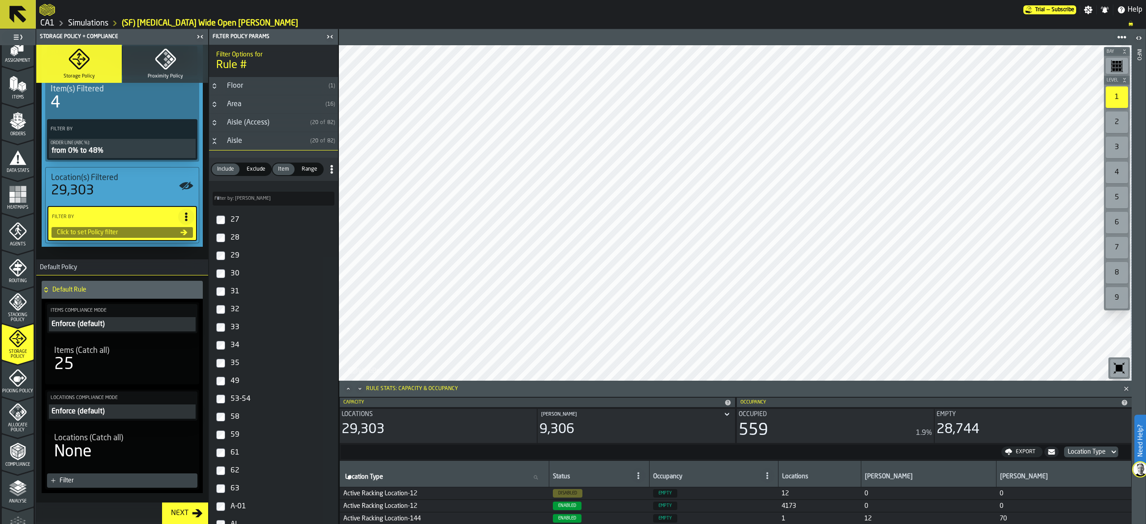
click at [239, 202] on label "Filter by: Aisle Filter by: Aisle" at bounding box center [274, 199] width 122 height 14
click at [239, 202] on input "Filter by: Aisle Filter by: Aisle" at bounding box center [274, 199] width 122 height 14
type input "*"
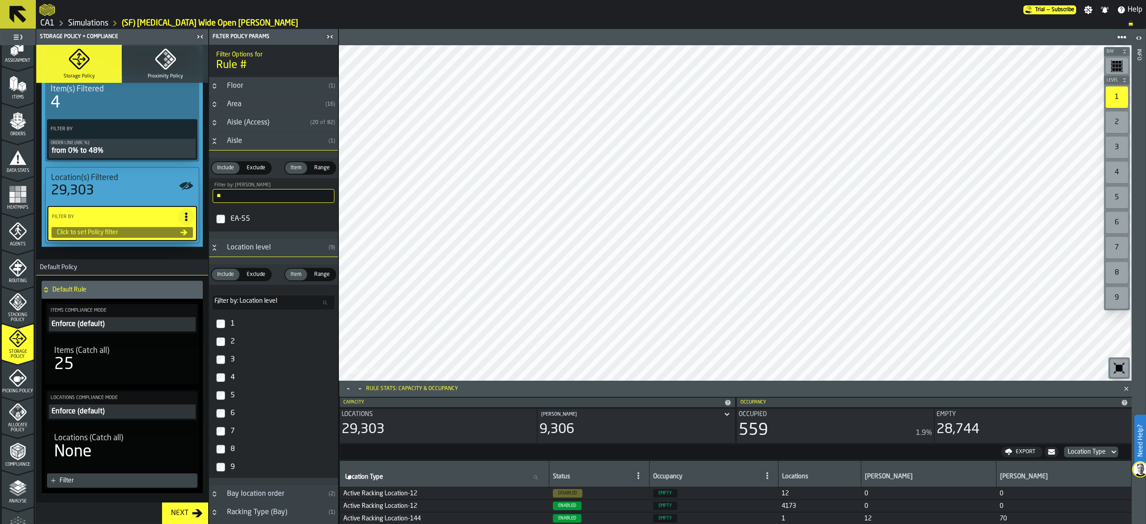
type input "**"
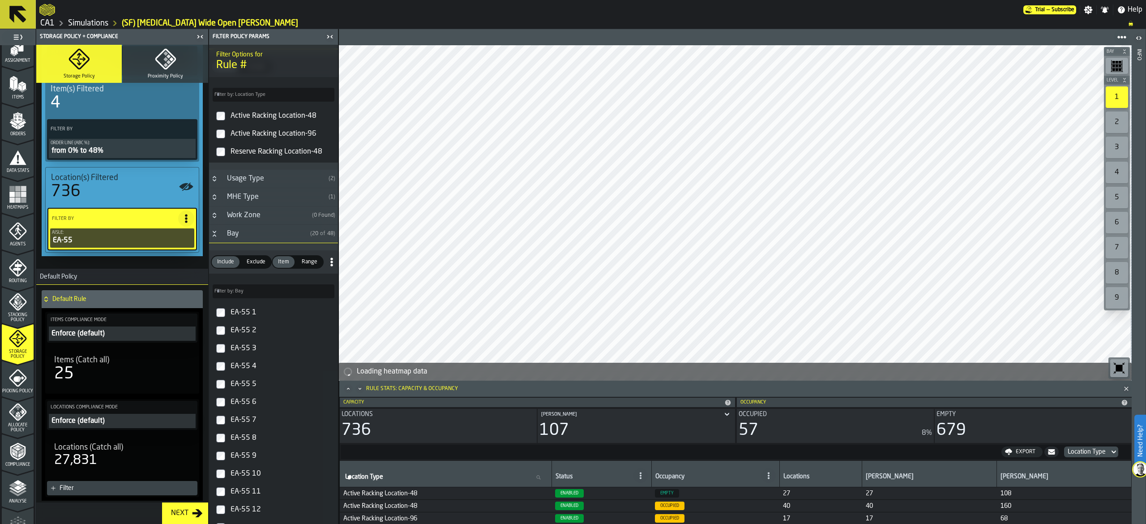
scroll to position [537, 0]
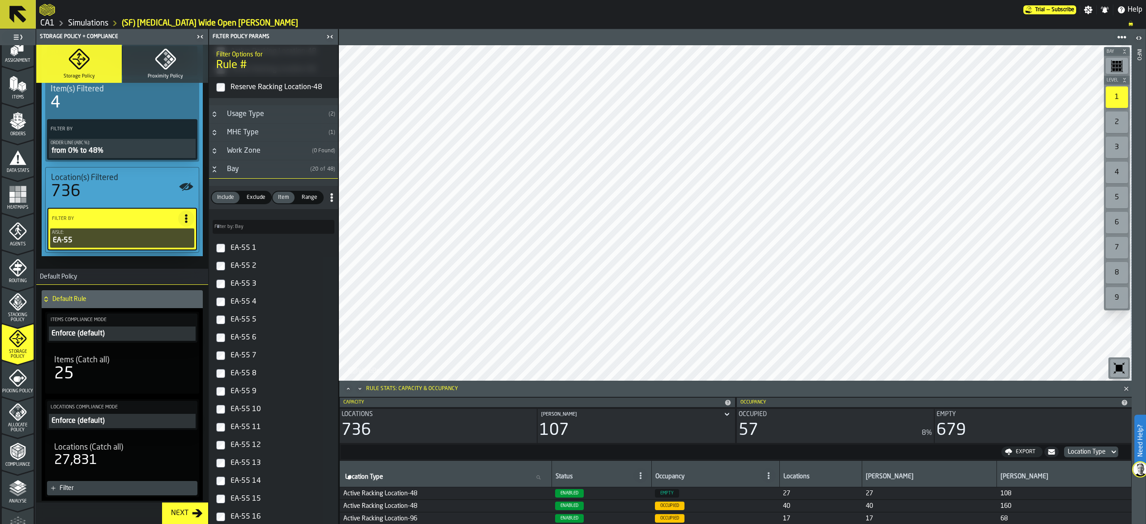
click at [268, 250] on div "EA-55 1" at bounding box center [282, 248] width 106 height 14
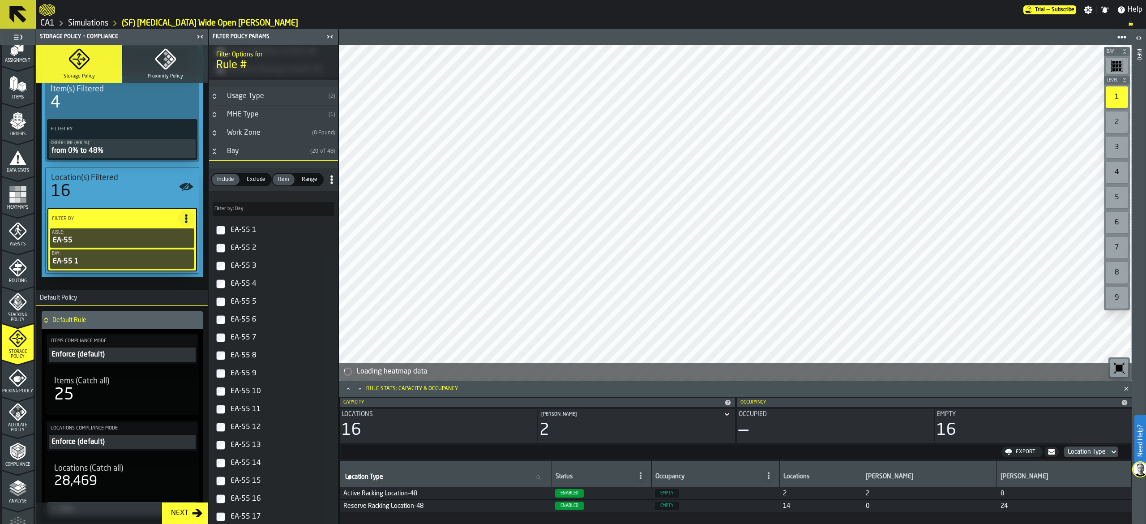
scroll to position [806, 0]
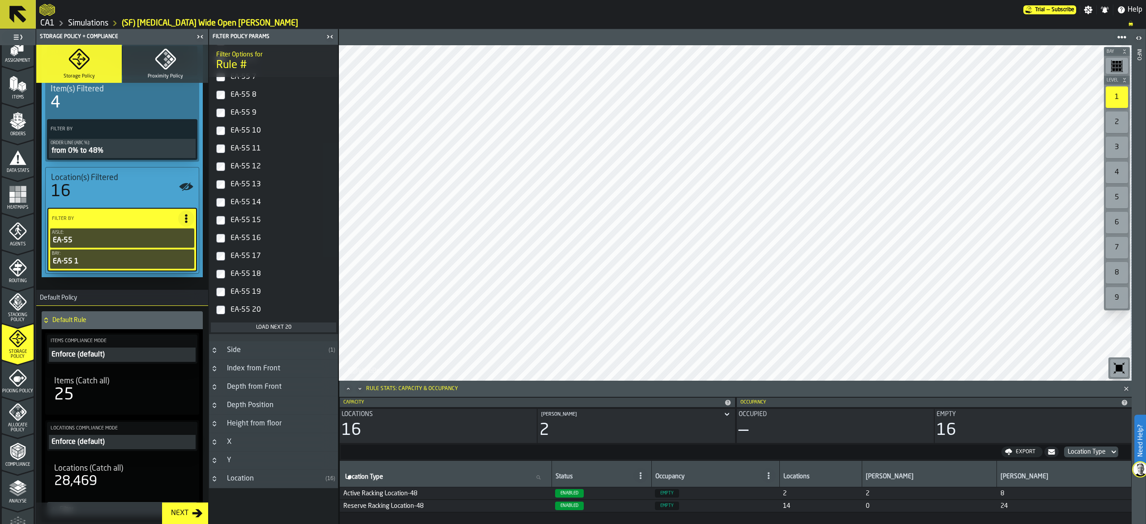
click at [257, 327] on div "Load next 20" at bounding box center [273, 327] width 118 height 6
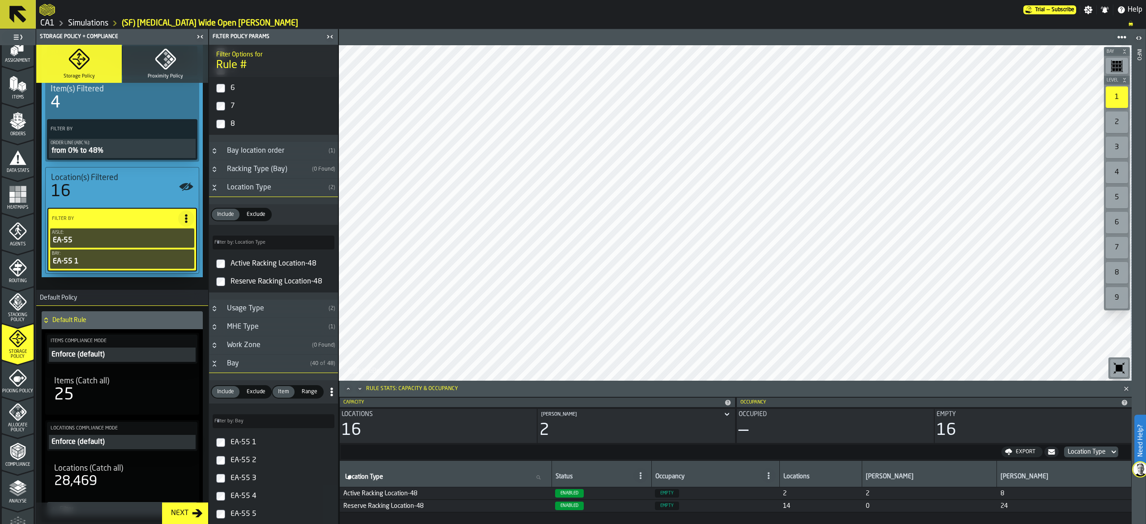
scroll to position [448, 0]
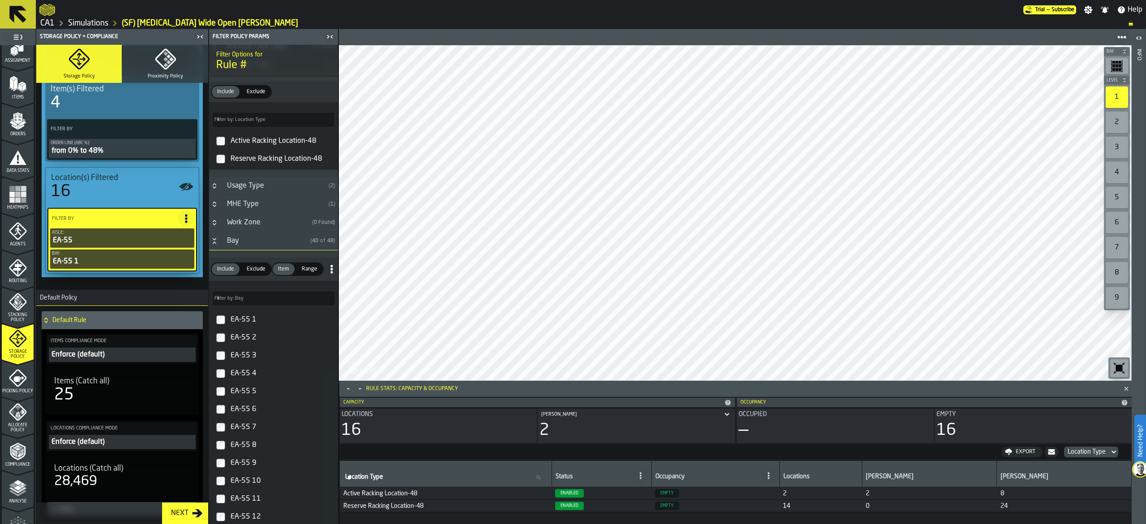
click at [244, 305] on input "Filter by: Bay Filter by: Bay" at bounding box center [274, 298] width 122 height 14
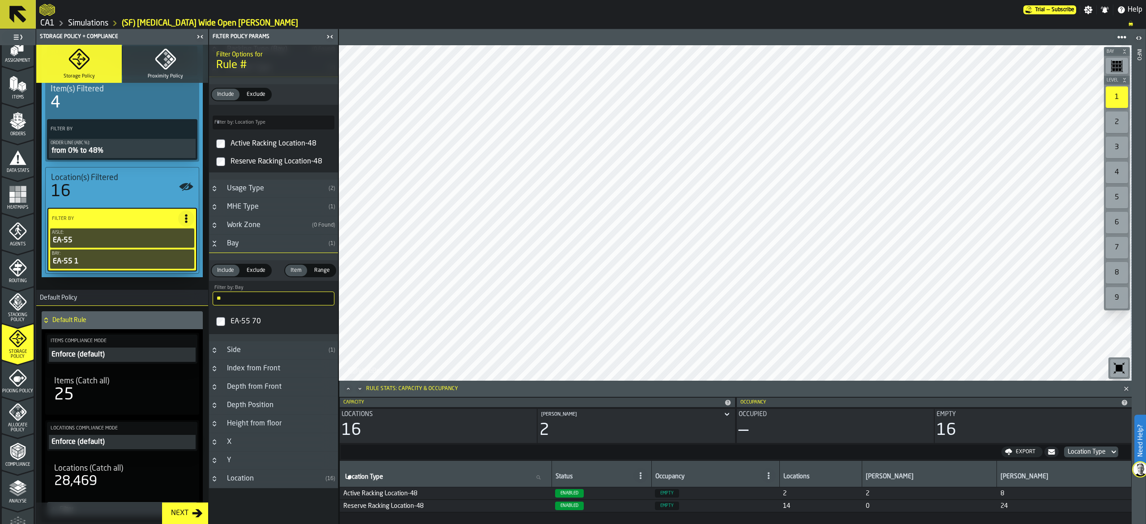
click at [269, 328] on div "EA-55 70" at bounding box center [282, 321] width 106 height 14
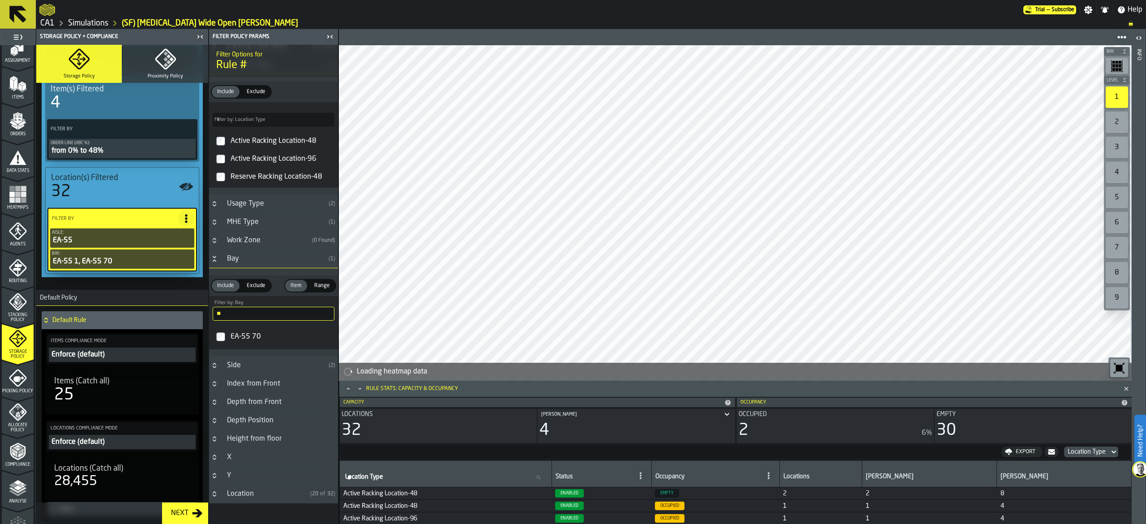
drag, startPoint x: 242, startPoint y: 320, endPoint x: 180, endPoint y: 321, distance: 61.8
click at [180, 321] on aside "**********" at bounding box center [169, 276] width 338 height 494
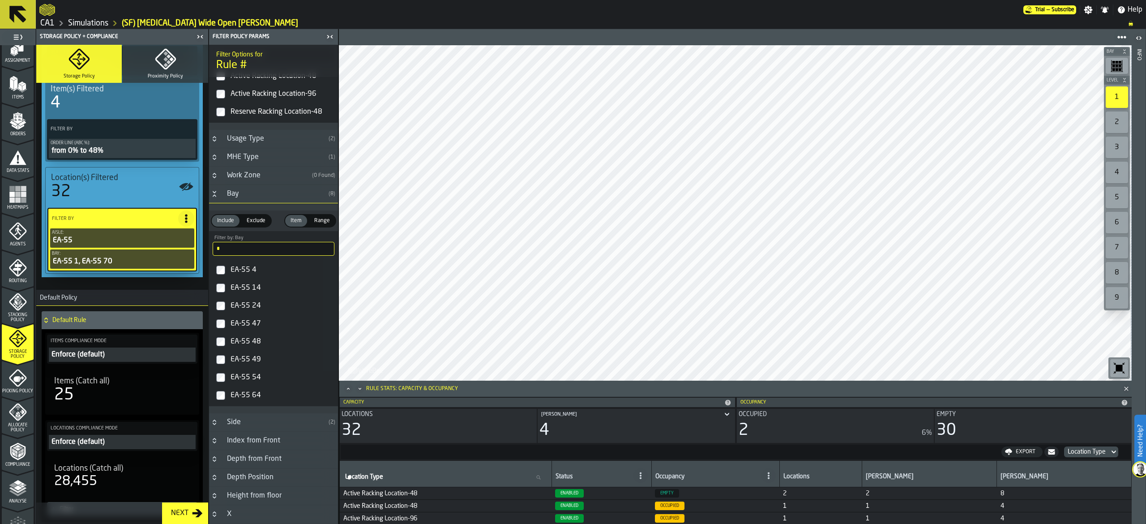
scroll to position [537, 0]
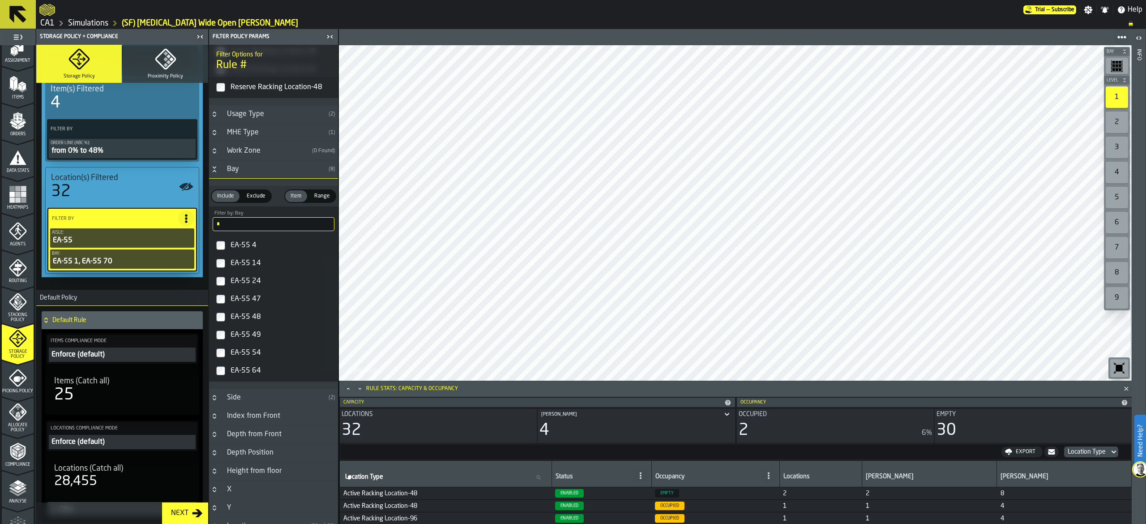
click at [237, 252] on div "EA-55 4" at bounding box center [282, 245] width 106 height 14
drag, startPoint x: 251, startPoint y: 227, endPoint x: 136, endPoint y: 224, distance: 114.2
click at [151, 216] on aside "**********" at bounding box center [169, 276] width 338 height 494
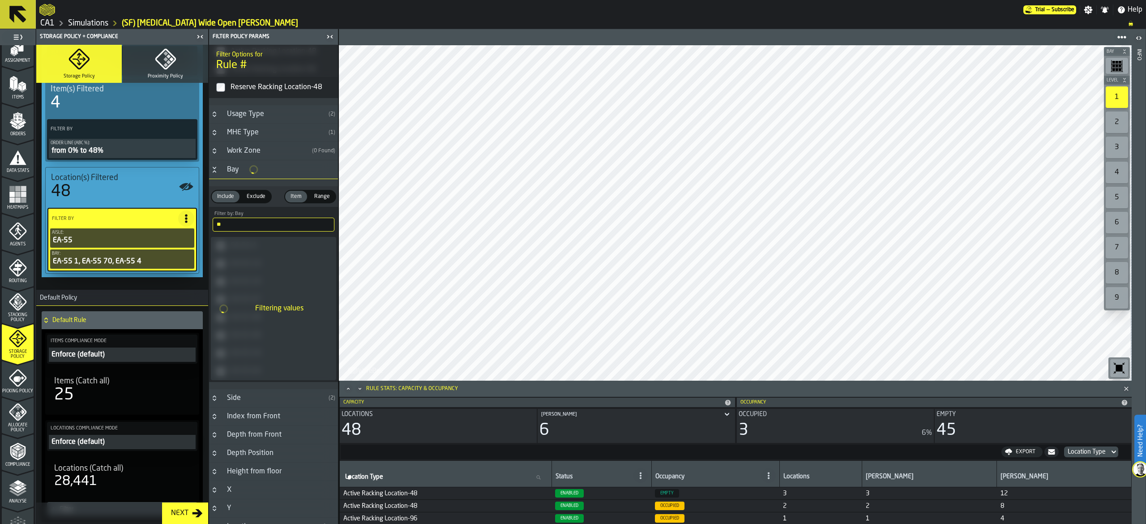
scroll to position [471, 0]
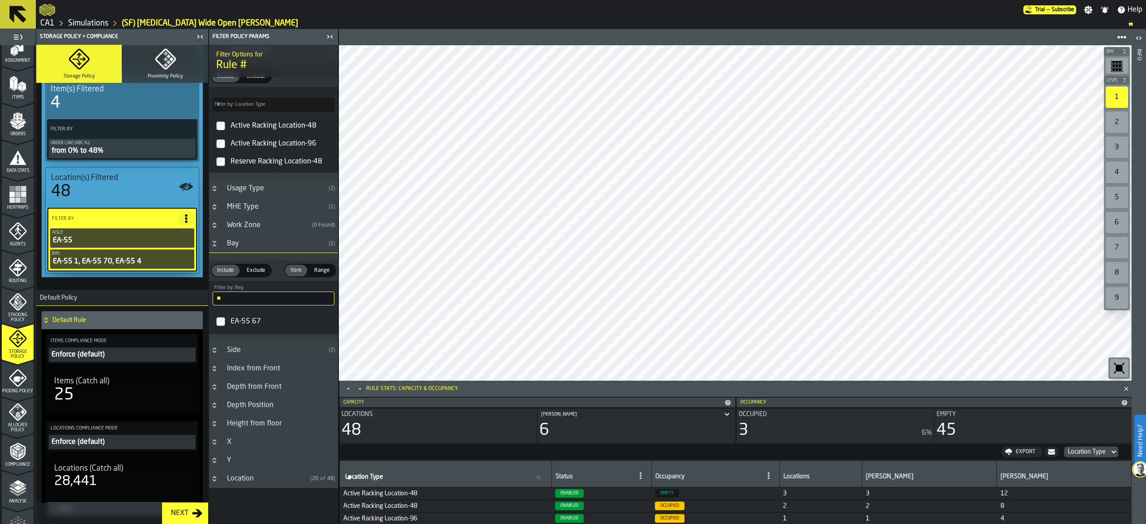
type input "**"
click at [242, 323] on div "EA-55 67" at bounding box center [282, 321] width 106 height 14
click at [0, 0] on icon "PolicyFilterItem-Bay" at bounding box center [0, 0] width 0 height 0
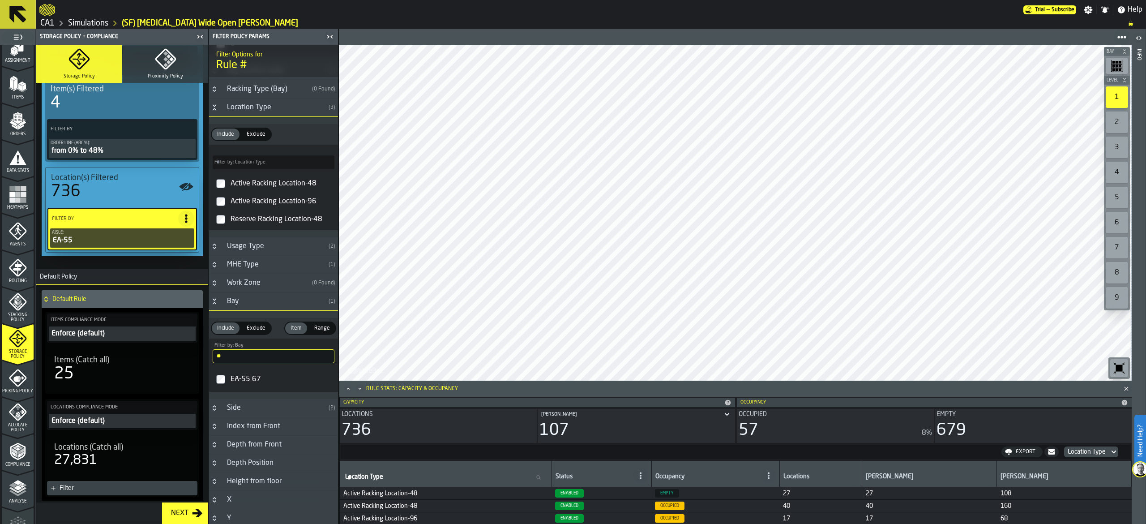
scroll to position [381, 0]
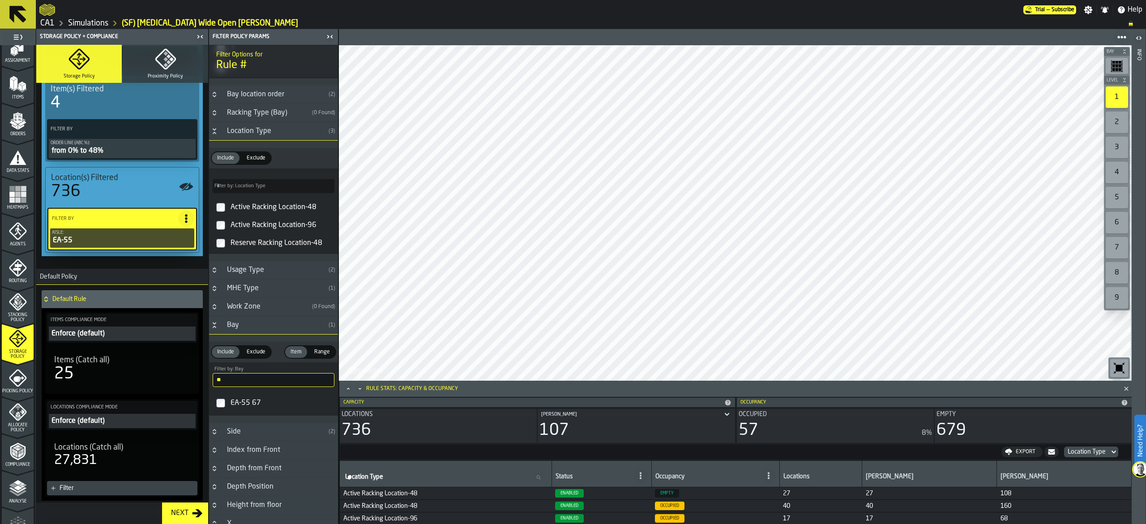
drag, startPoint x: 240, startPoint y: 387, endPoint x: 121, endPoint y: 378, distance: 119.8
click at [121, 378] on aside "**********" at bounding box center [169, 276] width 338 height 494
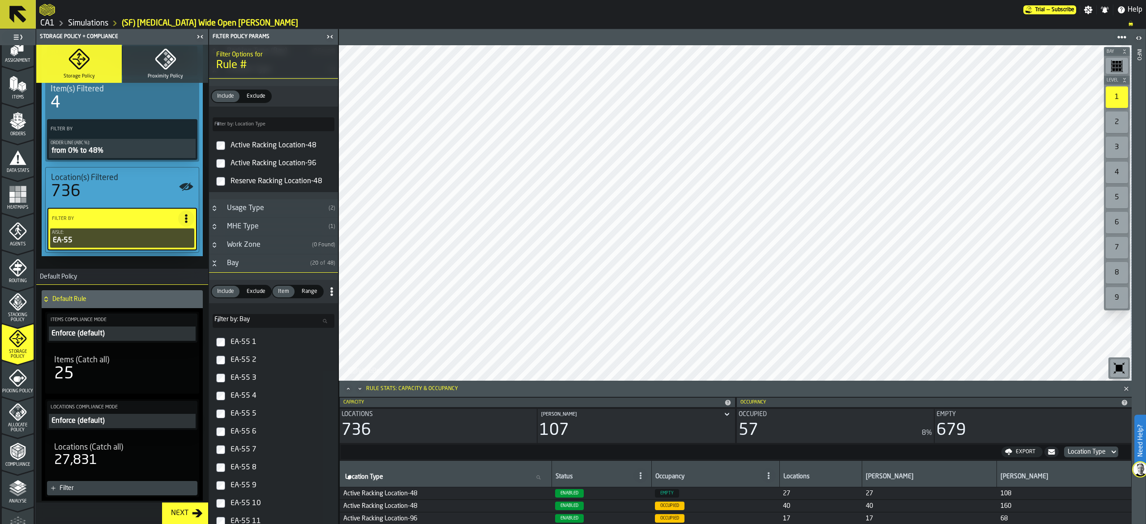
scroll to position [471, 0]
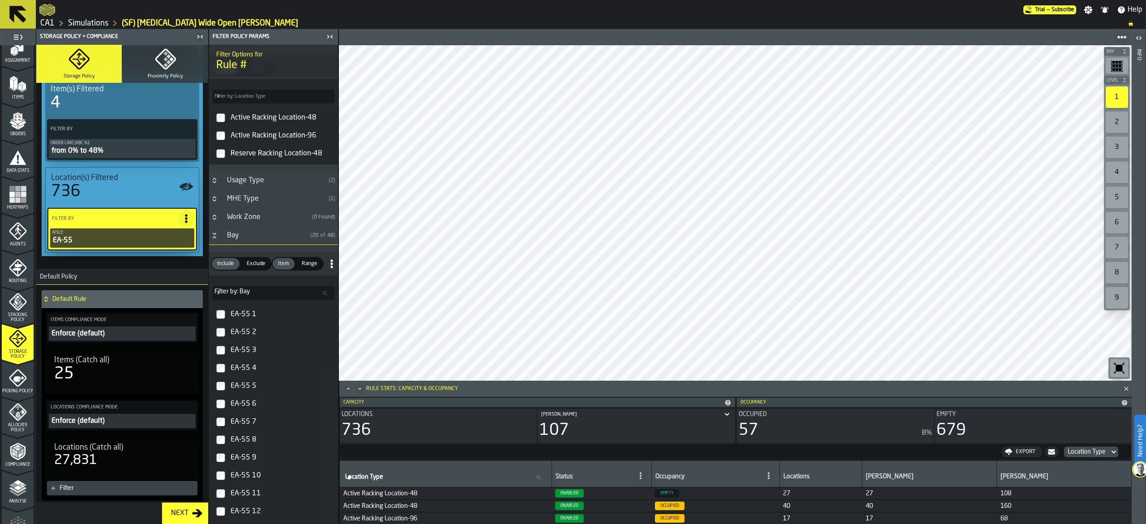
click at [305, 268] on span "Range" at bounding box center [309, 264] width 23 height 8
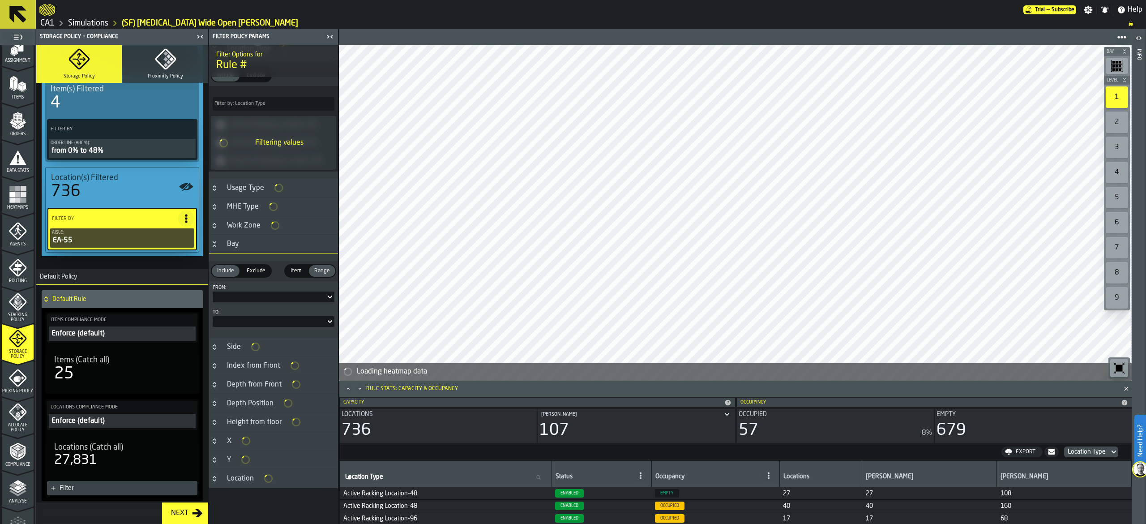
scroll to position [466, 0]
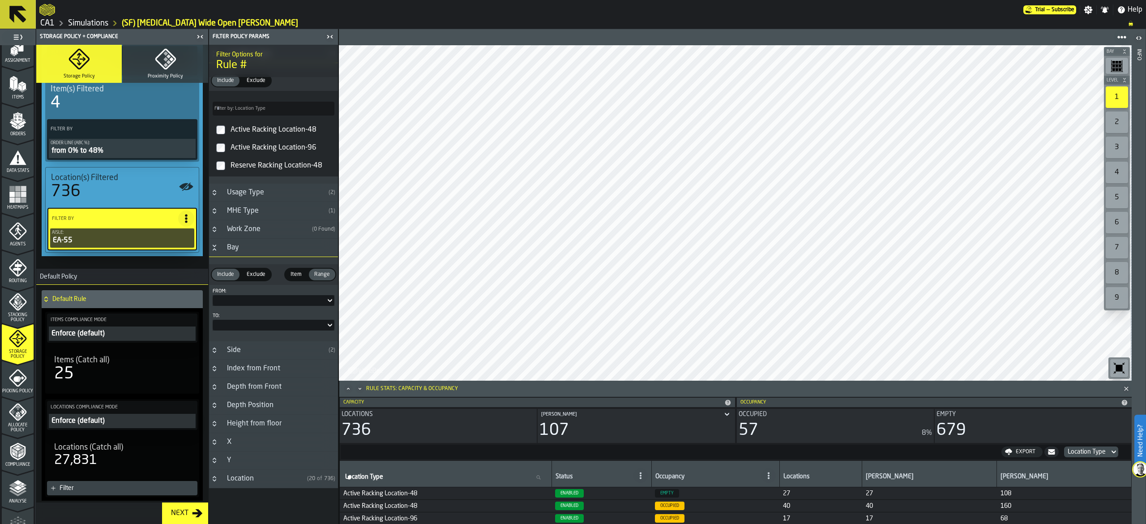
click at [268, 295] on div at bounding box center [274, 300] width 122 height 11
click at [245, 331] on div "EA-55 1" at bounding box center [241, 334] width 47 height 11
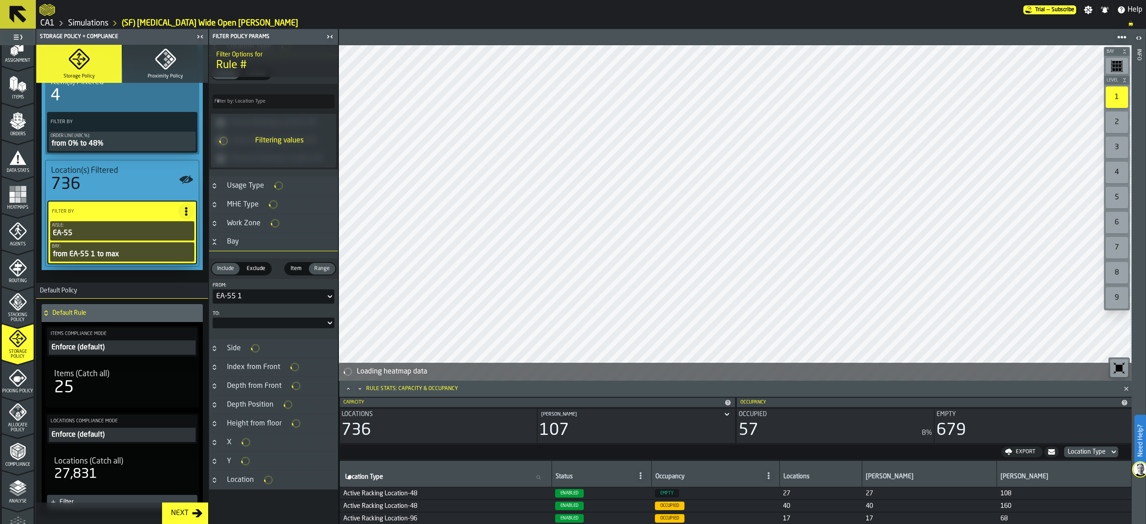
scroll to position [619, 0]
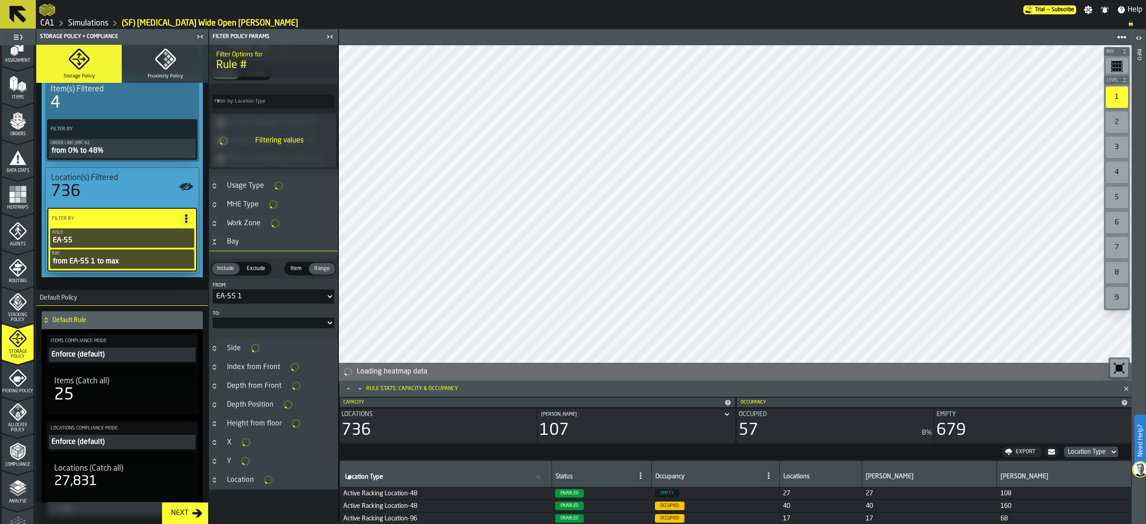
click at [308, 325] on div at bounding box center [274, 322] width 122 height 11
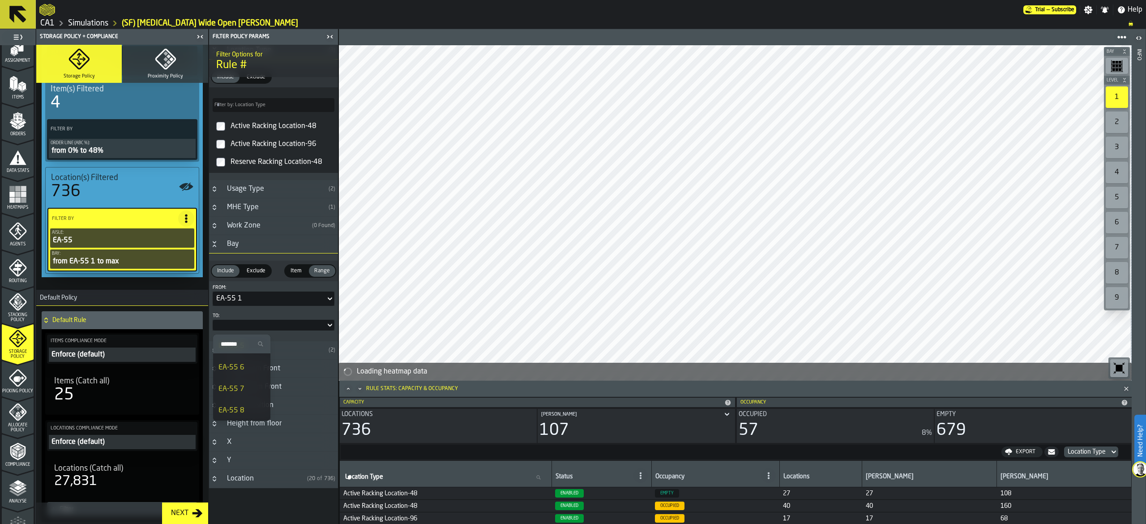
scroll to position [90, 0]
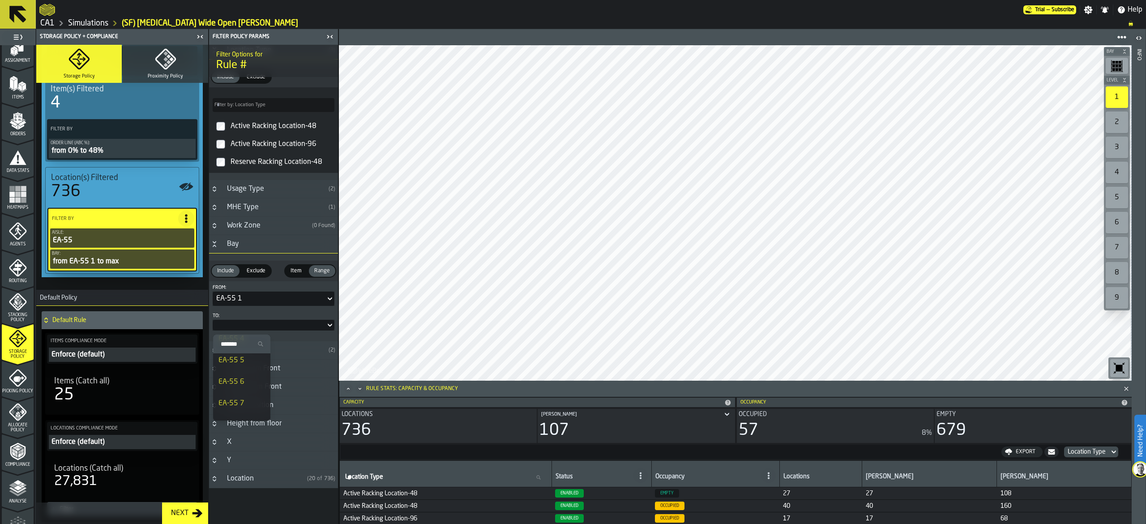
click at [251, 359] on div "EA-55 5" at bounding box center [241, 360] width 47 height 11
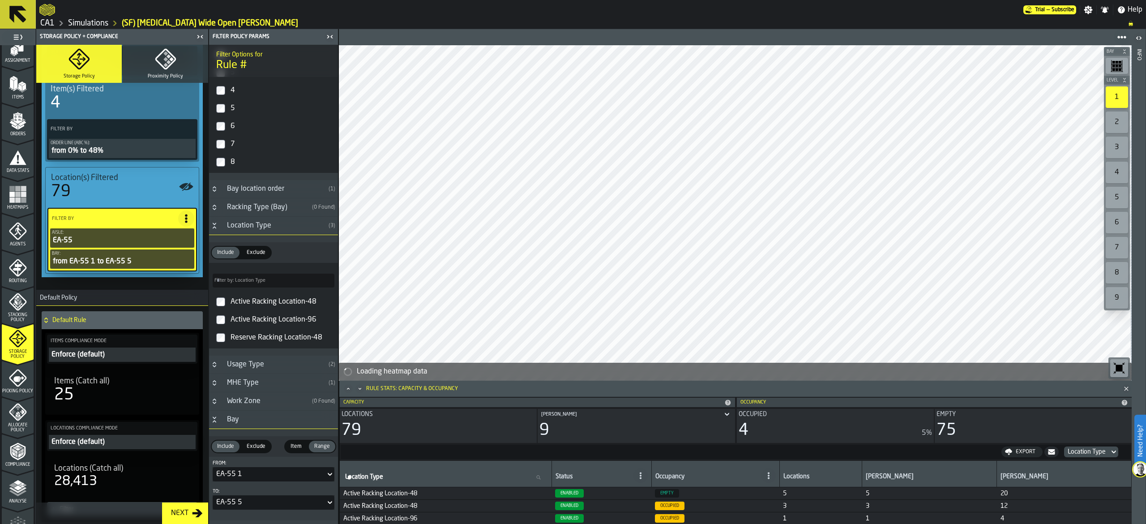
scroll to position [108, 0]
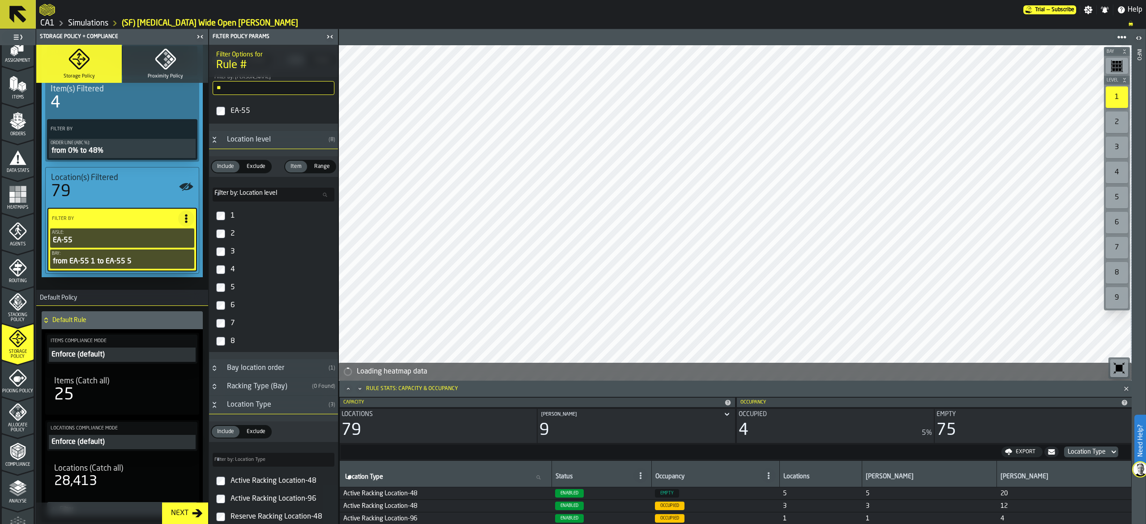
click at [246, 215] on div "1" at bounding box center [282, 216] width 106 height 14
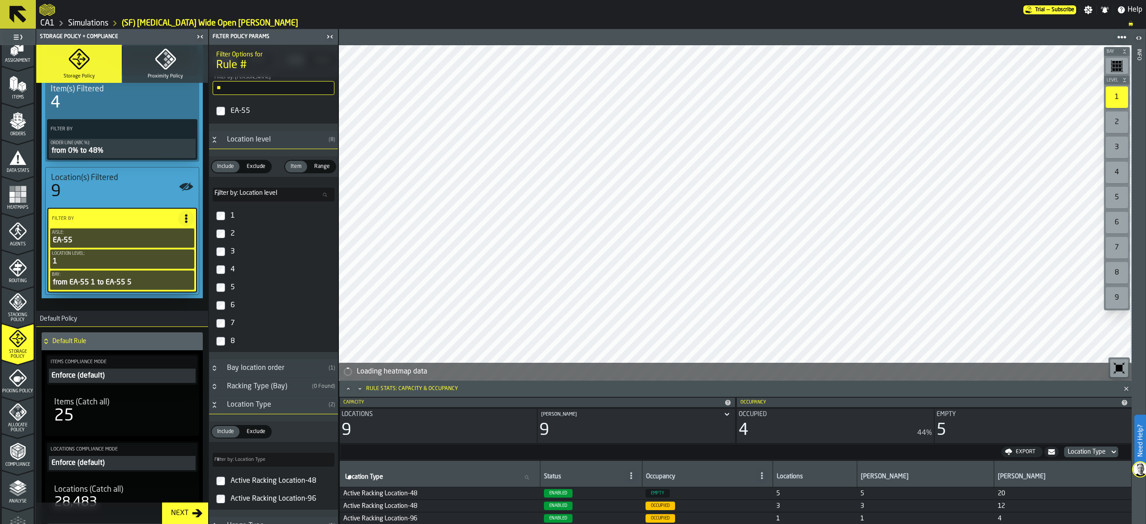
click at [185, 217] on circle at bounding box center [186, 215] width 2 height 2
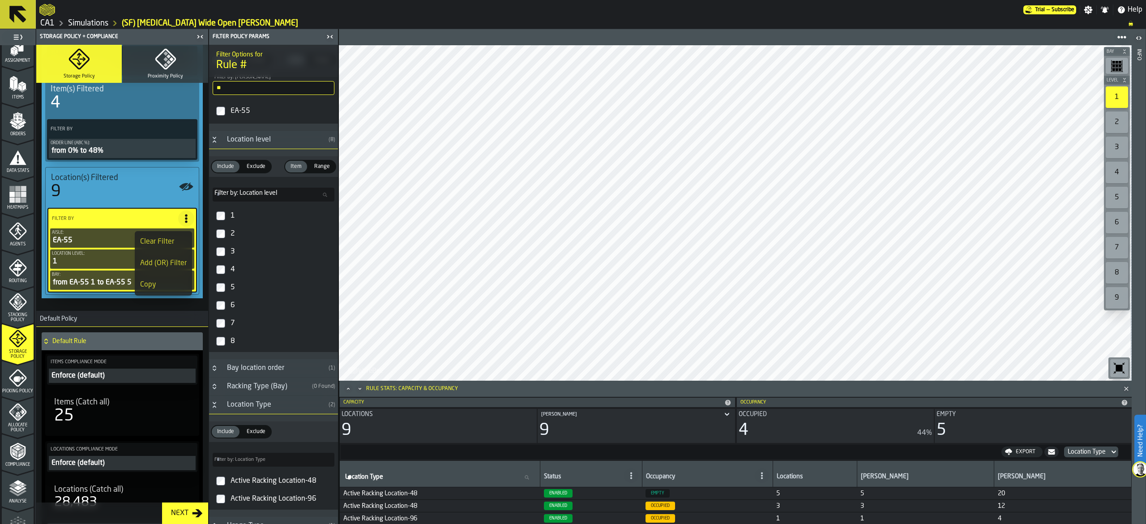
click at [175, 264] on div "Add (OR) Filter" at bounding box center [163, 263] width 47 height 11
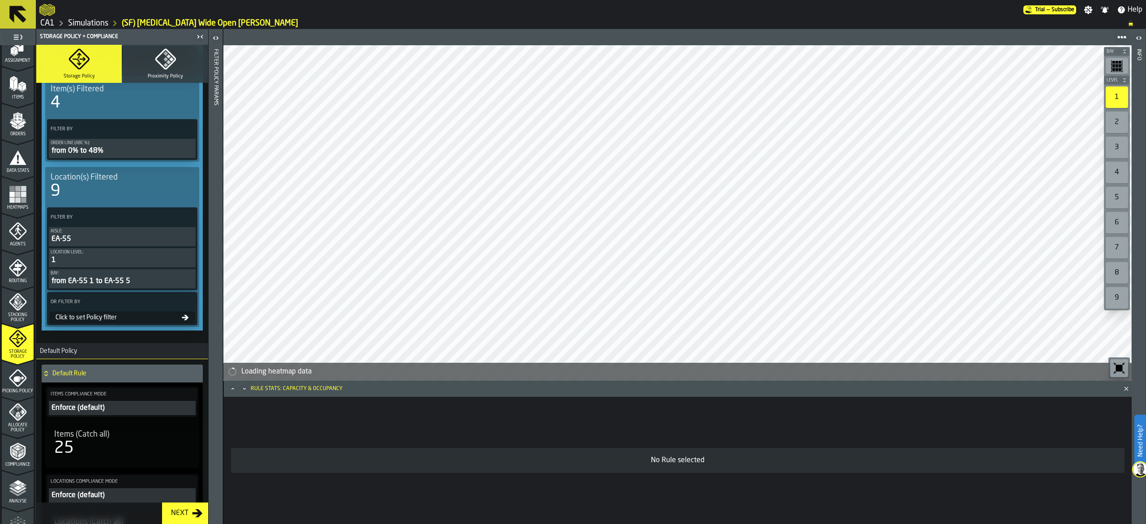
click at [108, 321] on div "Click to set Policy filter" at bounding box center [117, 317] width 130 height 7
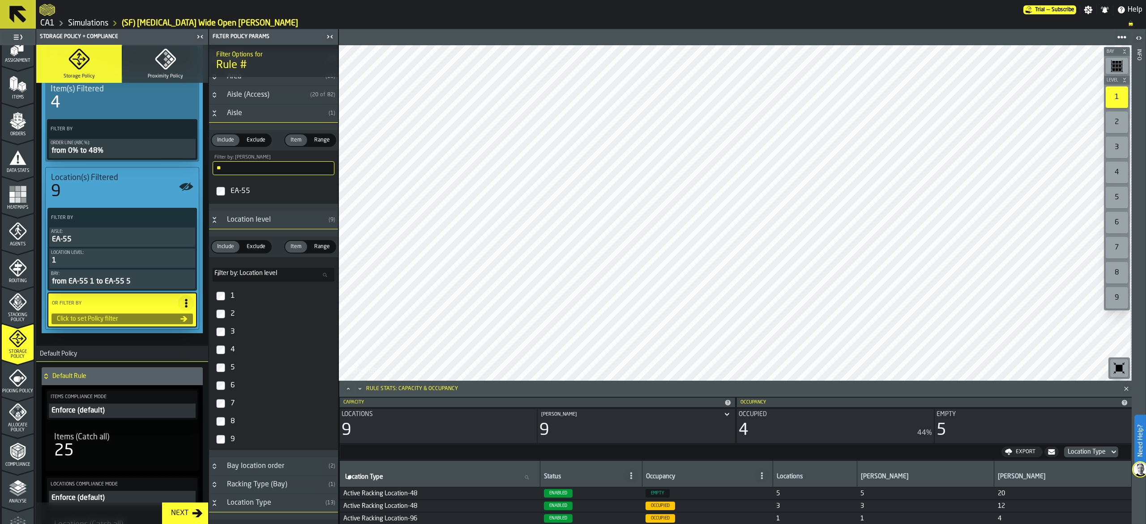
scroll to position [0, 0]
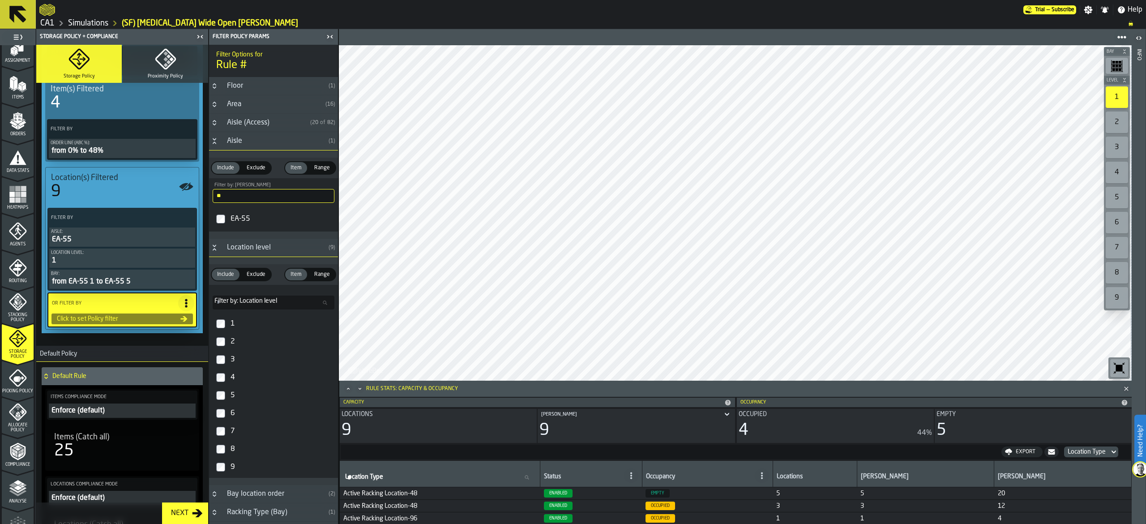
click at [236, 192] on input "**" at bounding box center [274, 196] width 122 height 14
type input "**"
click at [244, 215] on div "EA-55" at bounding box center [282, 219] width 106 height 14
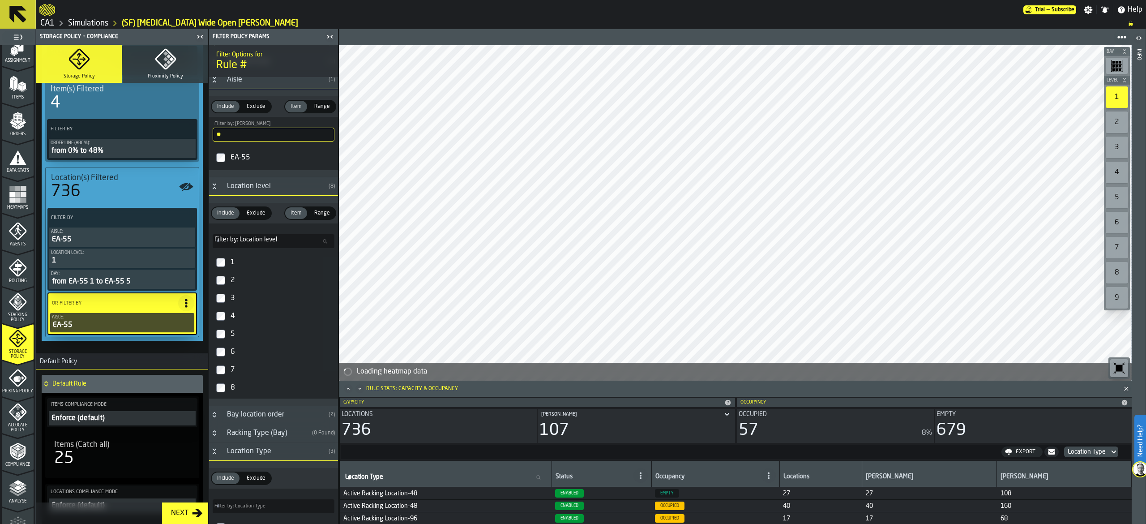
scroll to position [90, 0]
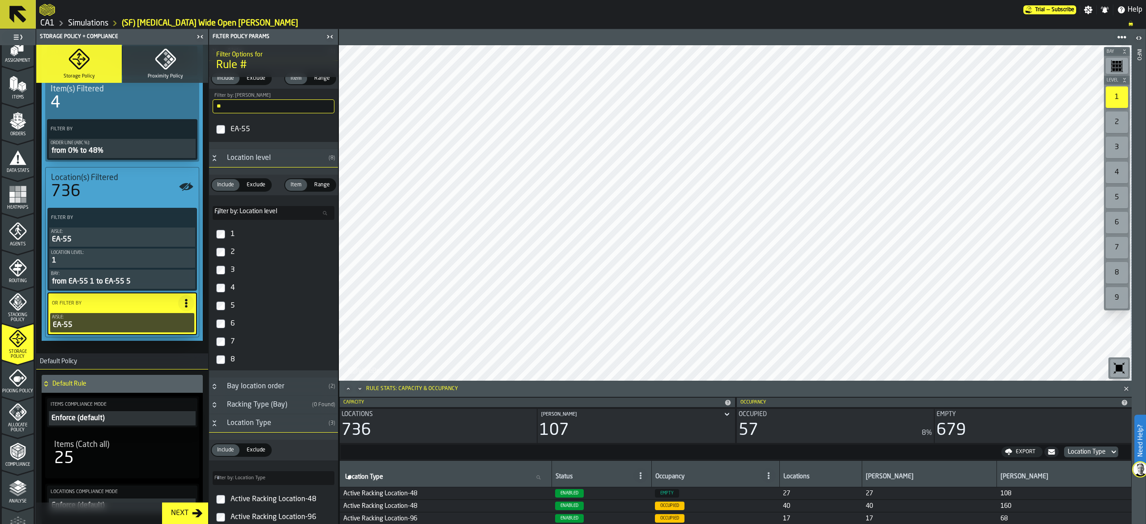
click at [273, 241] on div "1" at bounding box center [282, 234] width 106 height 14
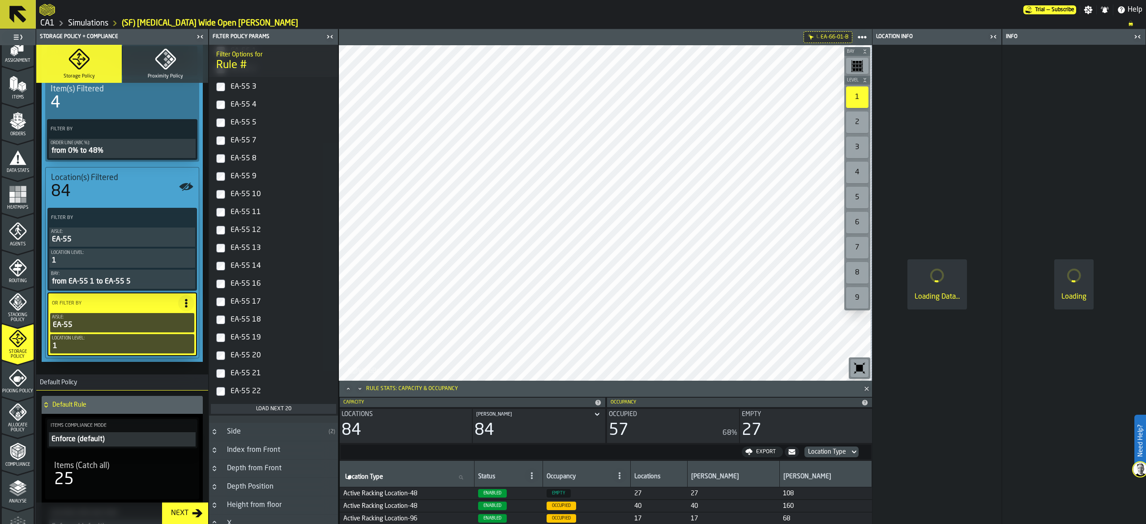
scroll to position [806, 0]
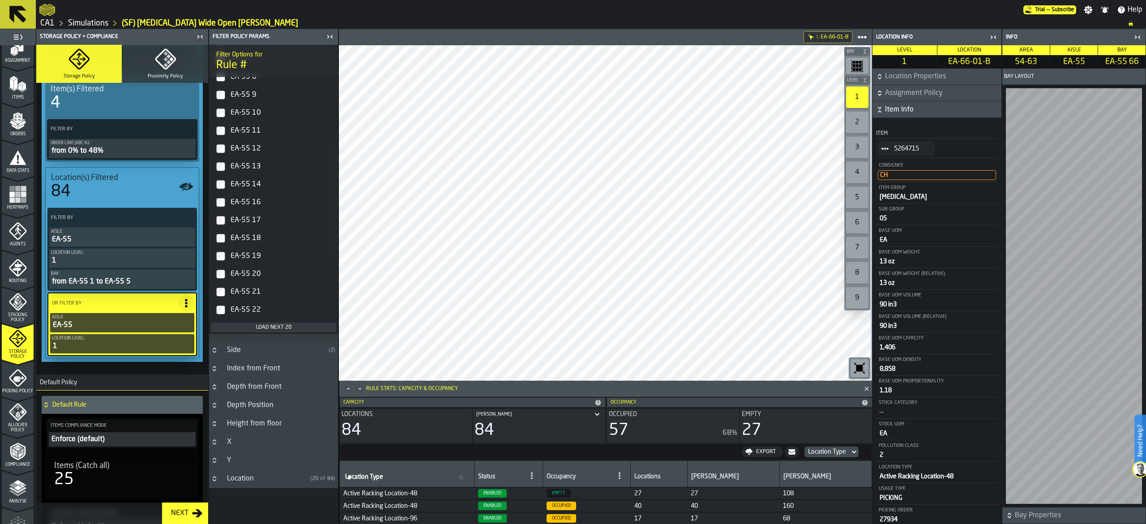
click at [264, 325] on div "Load next 20" at bounding box center [273, 327] width 118 height 6
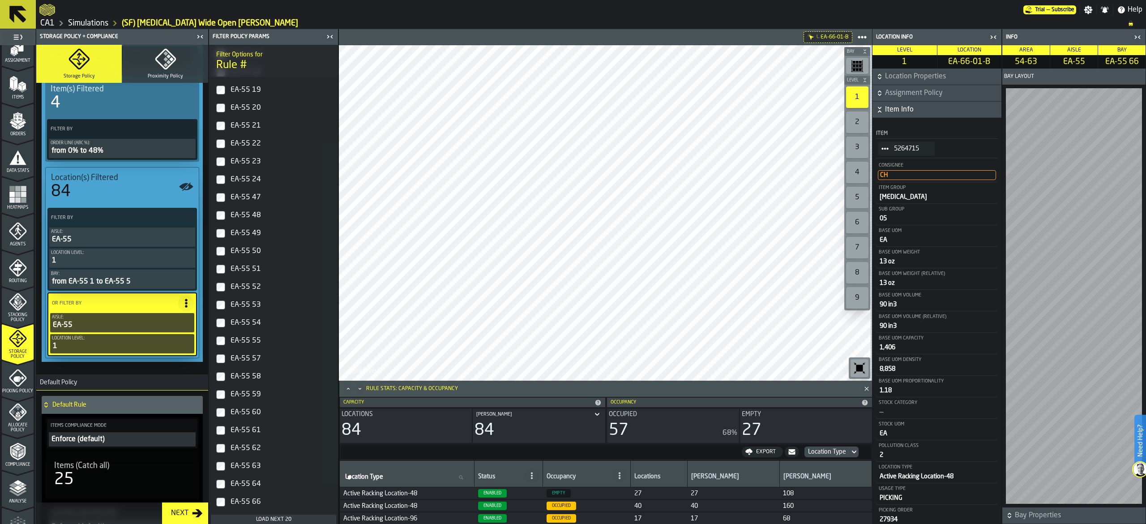
scroll to position [985, 0]
click at [251, 486] on div "EA-55 66" at bounding box center [282, 480] width 106 height 14
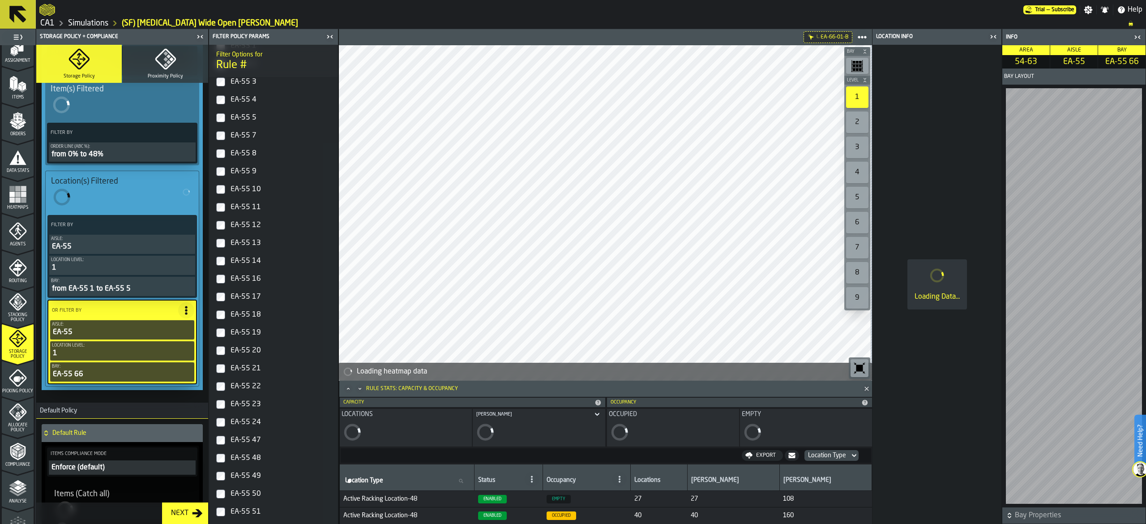
scroll to position [541, 0]
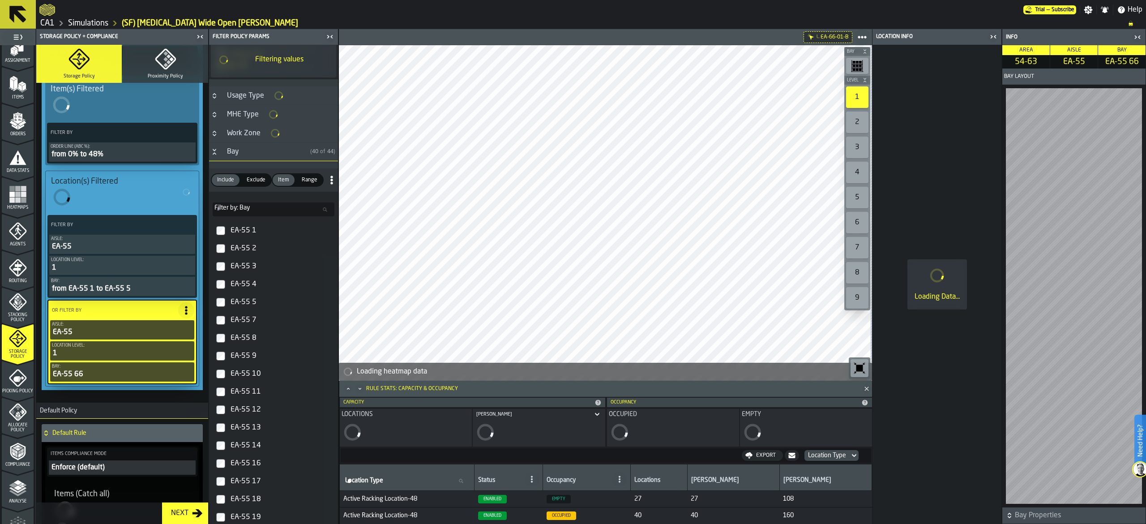
click at [312, 192] on div "Include Include Exclude Exclude Item Item Range Range" at bounding box center [273, 179] width 129 height 23
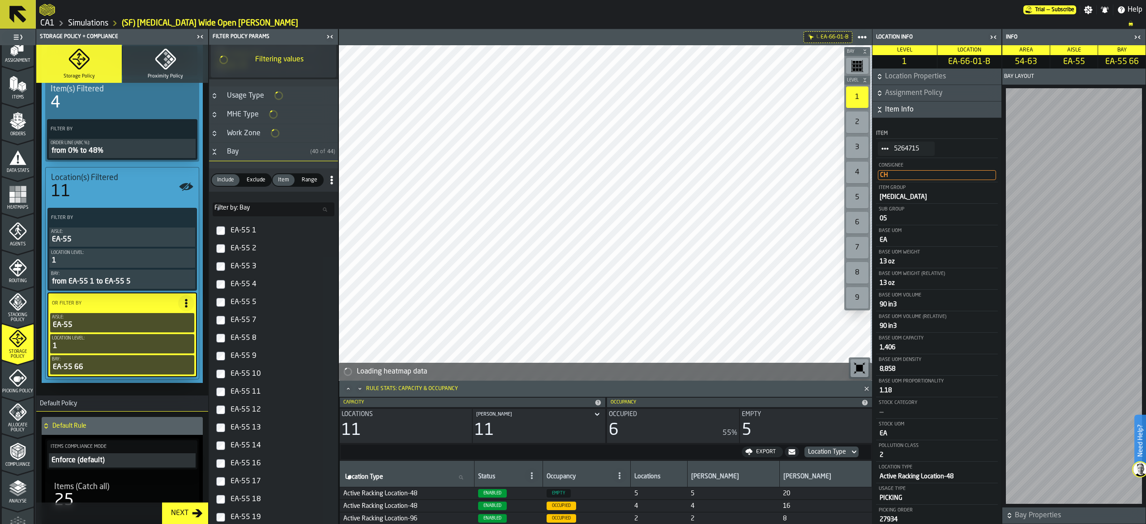
click at [313, 184] on span "Range" at bounding box center [309, 180] width 23 height 8
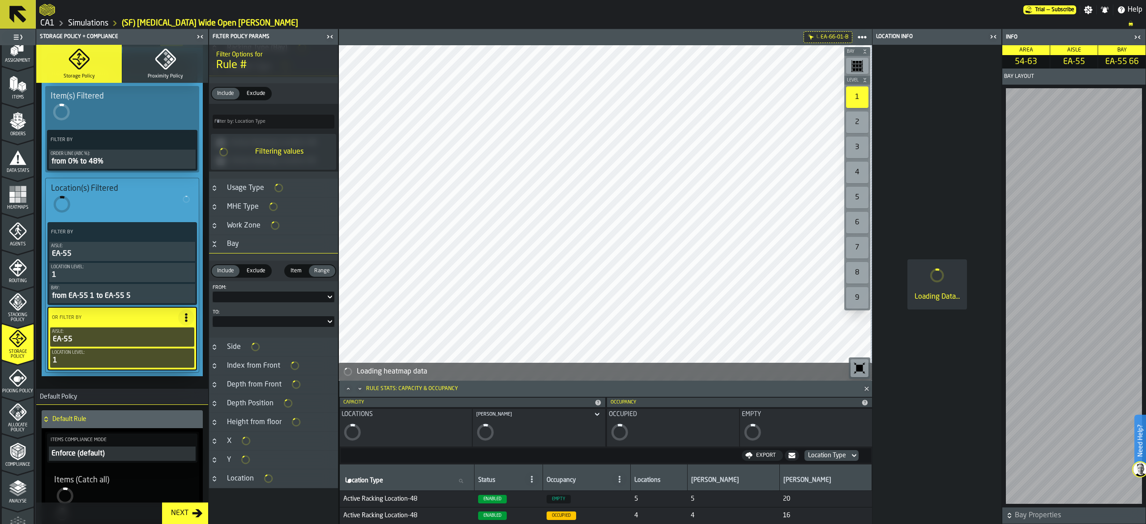
scroll to position [627, 0]
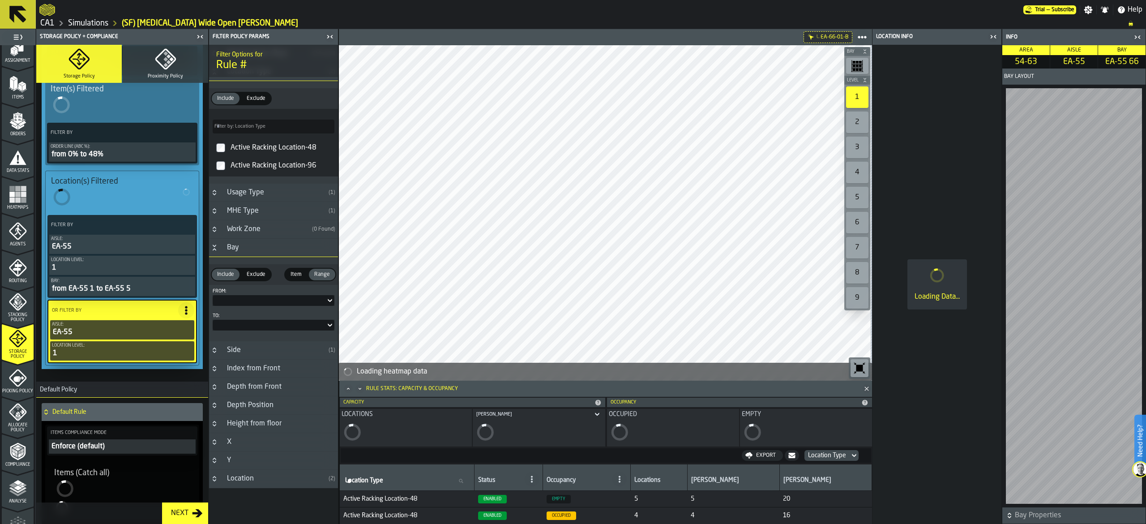
click at [260, 299] on div at bounding box center [269, 300] width 113 height 4
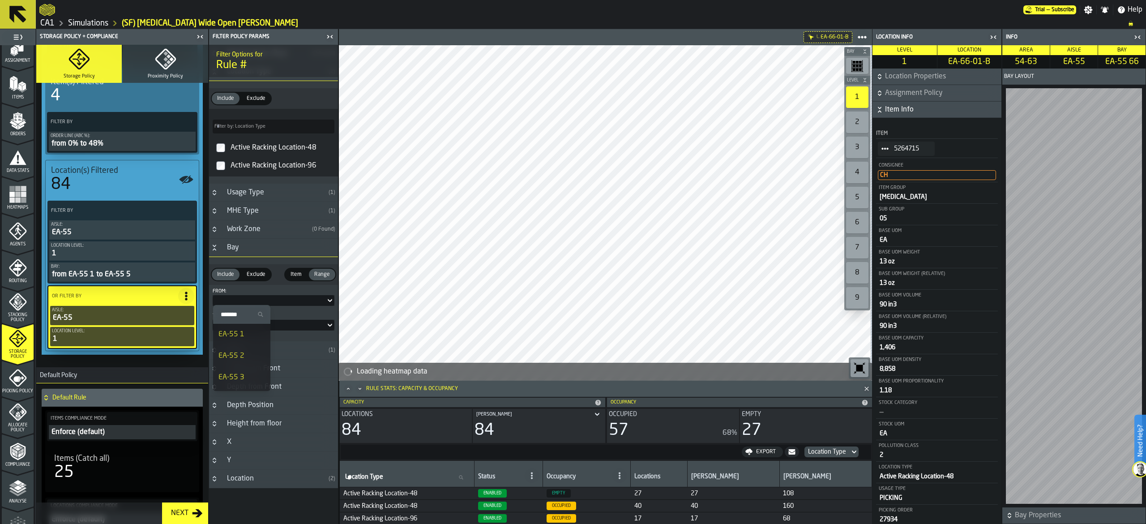
scroll to position [619, 0]
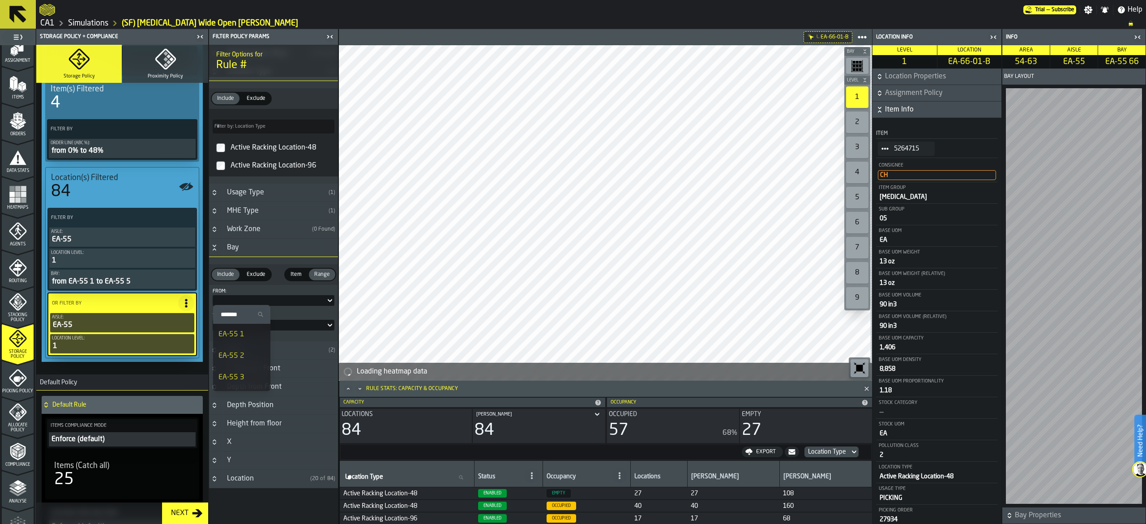
drag, startPoint x: 253, startPoint y: 314, endPoint x: 217, endPoint y: 322, distance: 37.1
click at [241, 321] on label "Search" at bounding box center [241, 314] width 57 height 19
click at [241, 320] on input "Search" at bounding box center [242, 314] width 50 height 12
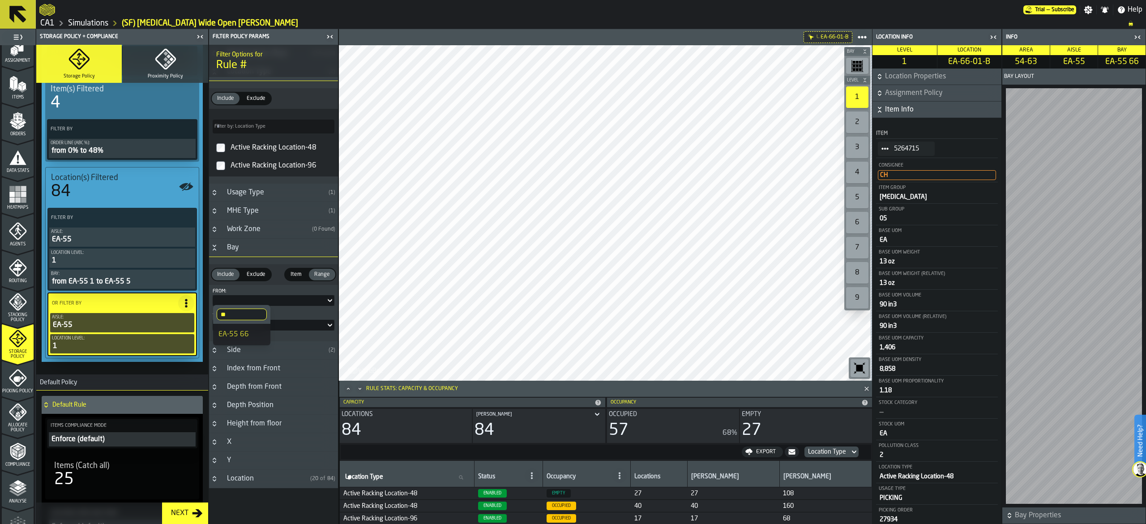
type input "**"
click at [255, 335] on div "EA-55 66" at bounding box center [241, 334] width 47 height 11
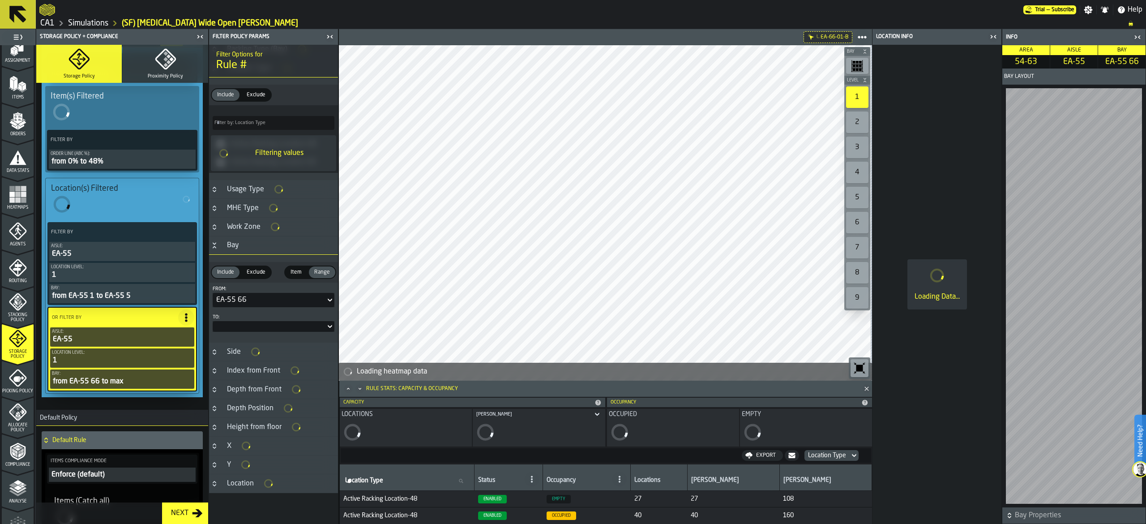
scroll to position [451, 0]
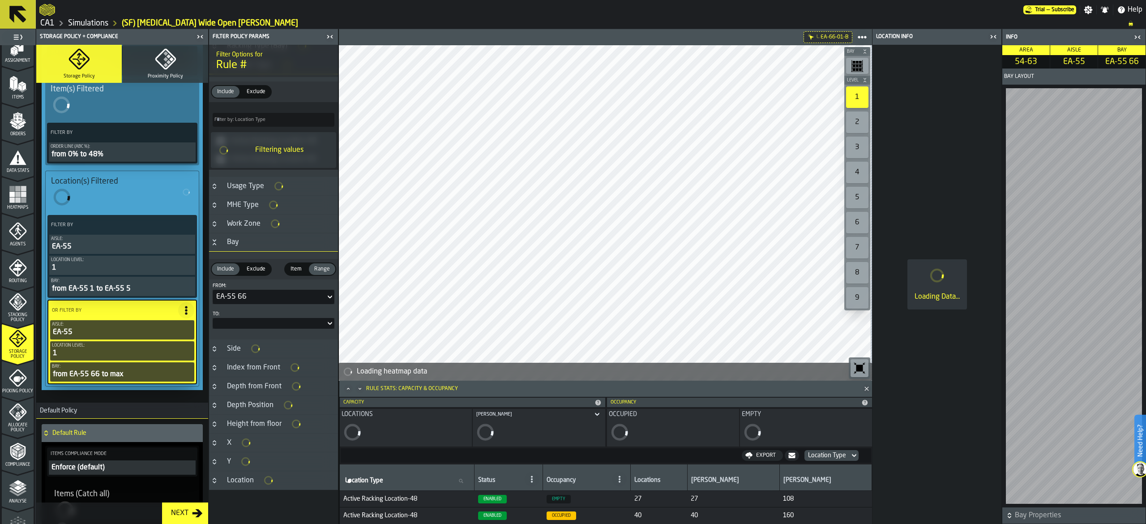
click at [261, 325] on div at bounding box center [269, 323] width 113 height 4
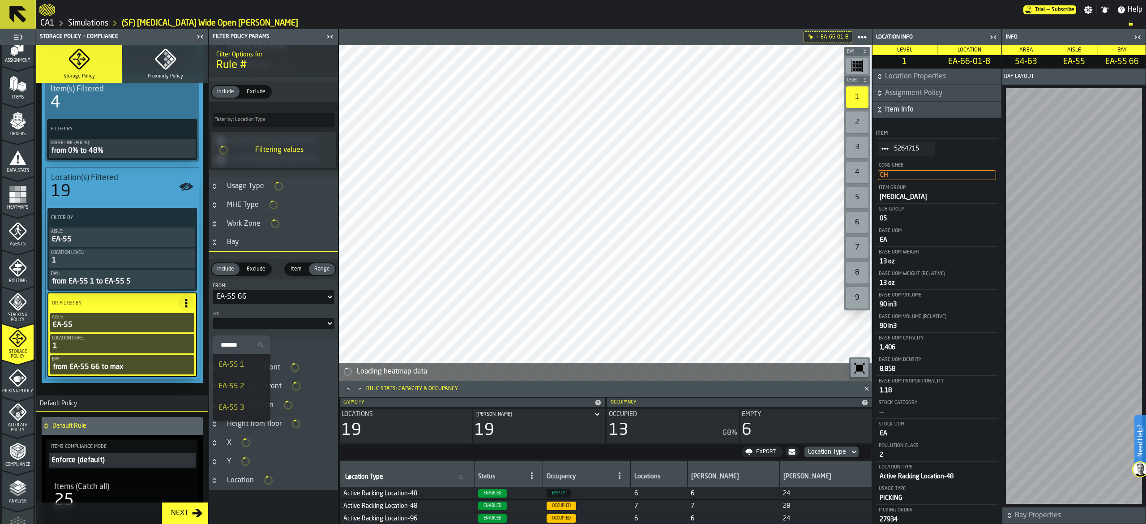
scroll to position [448, 0]
click at [244, 347] on input "Search" at bounding box center [242, 345] width 50 height 12
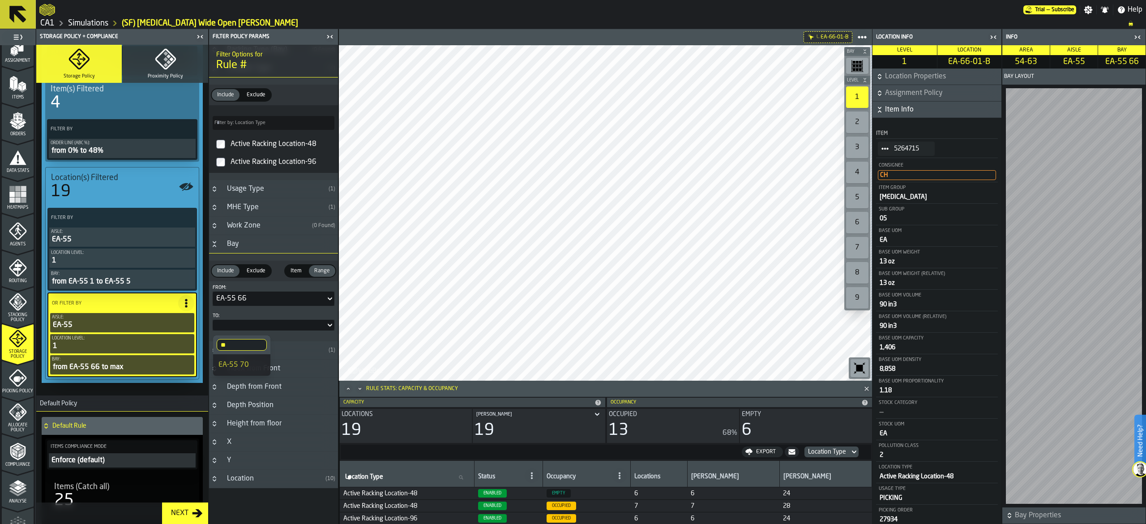
type input "**"
click at [246, 359] on li "EA-55 70" at bounding box center [241, 364] width 57 height 21
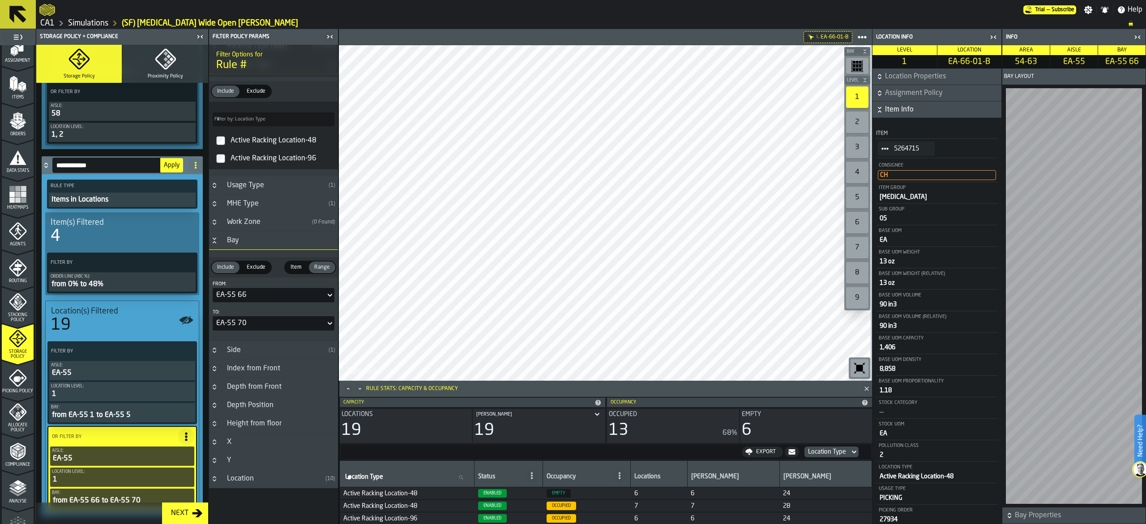
scroll to position [514, 0]
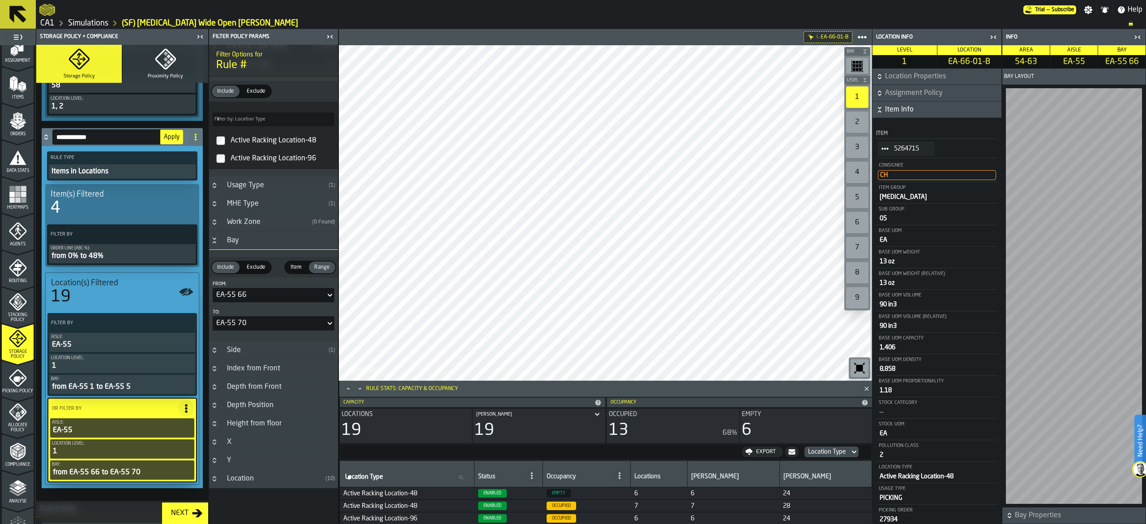
click at [78, 171] on div "Items in Locations" at bounding box center [122, 171] width 143 height 11
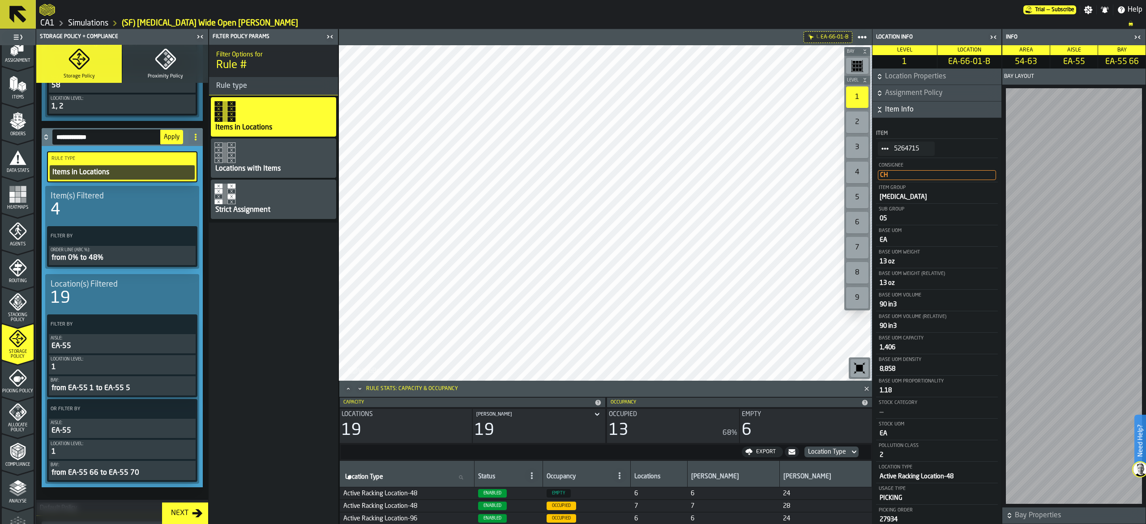
scroll to position [0, 0]
click at [288, 206] on div "Strict Assignment" at bounding box center [273, 198] width 125 height 39
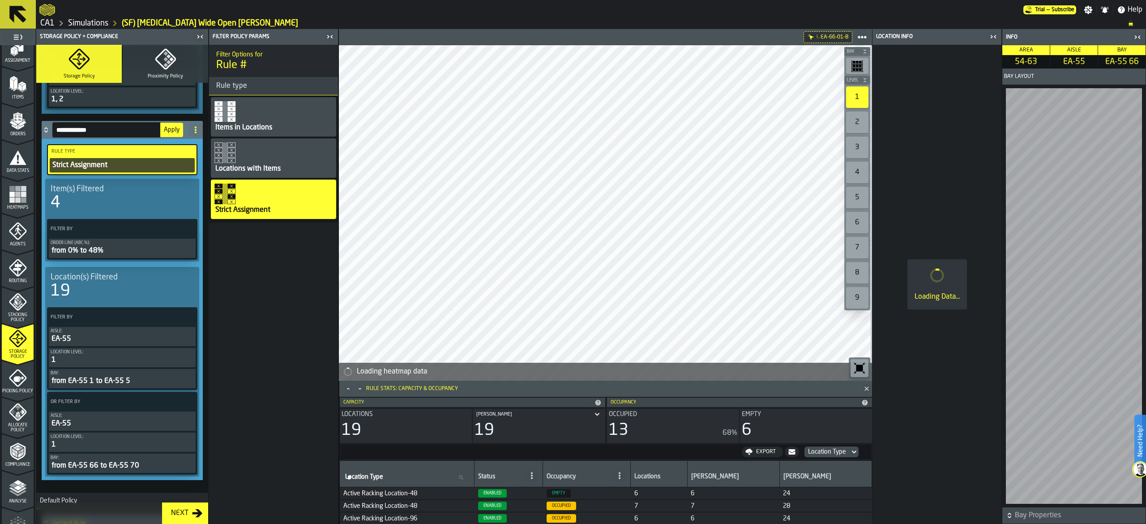
scroll to position [514, 0]
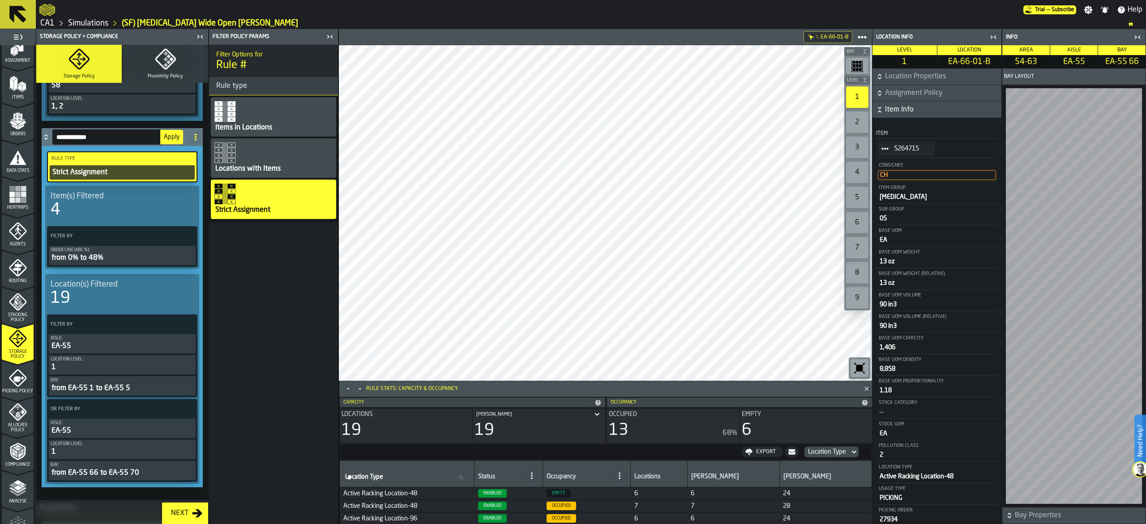
click at [176, 138] on span "Apply" at bounding box center [172, 137] width 16 height 6
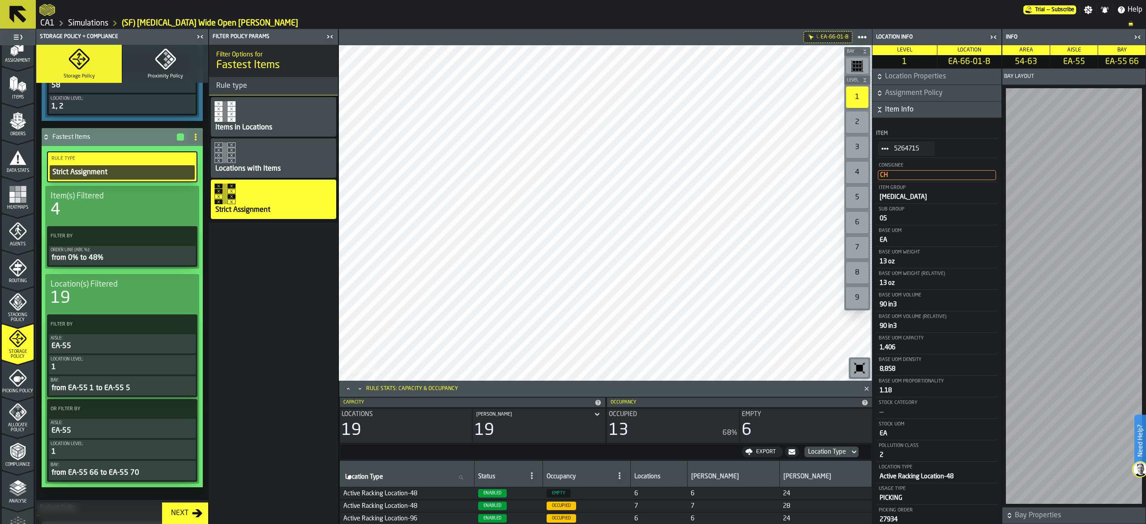
click at [992, 34] on icon "button-toggle-Close me" at bounding box center [993, 37] width 11 height 11
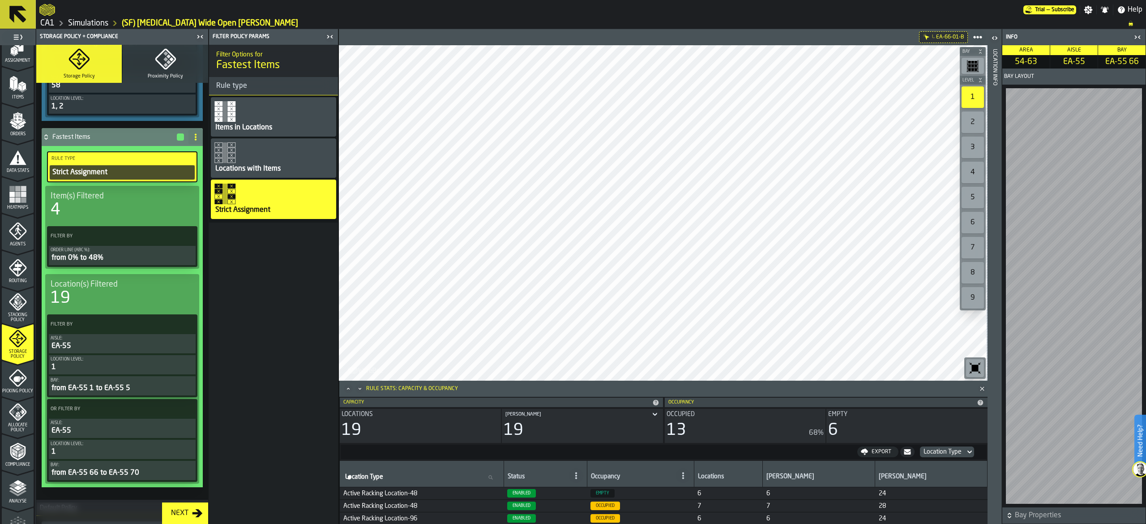
click at [7, 418] on div "Allocate Policy" at bounding box center [18, 418] width 32 height 30
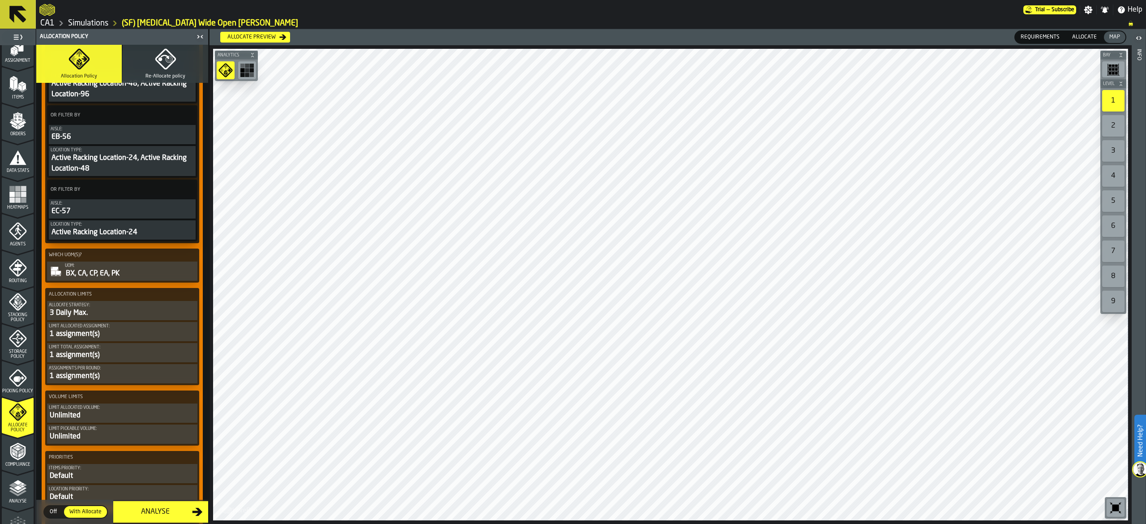
scroll to position [448, 0]
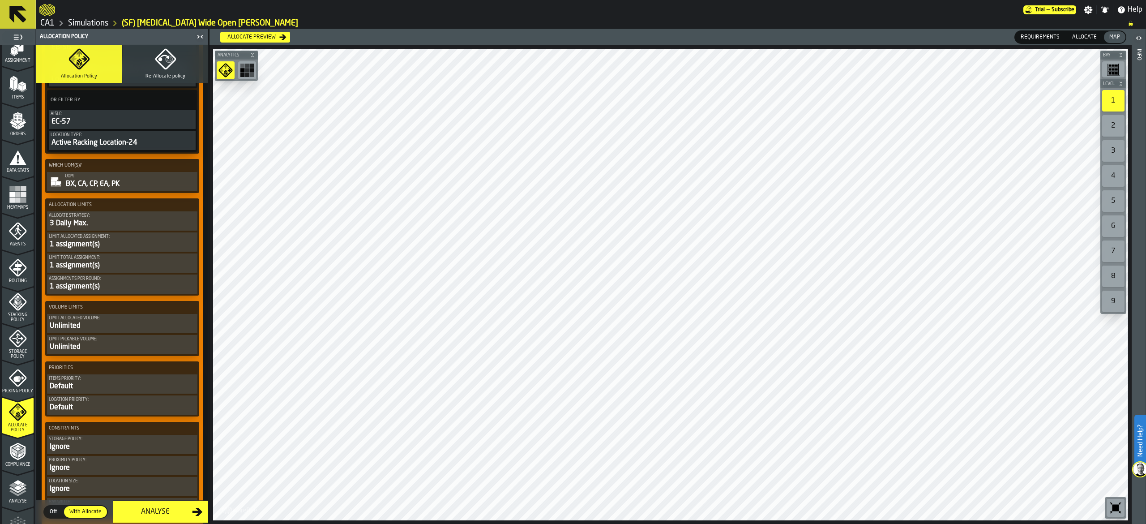
click at [141, 239] on div "Limit Allocated assignment:" at bounding box center [122, 236] width 147 height 5
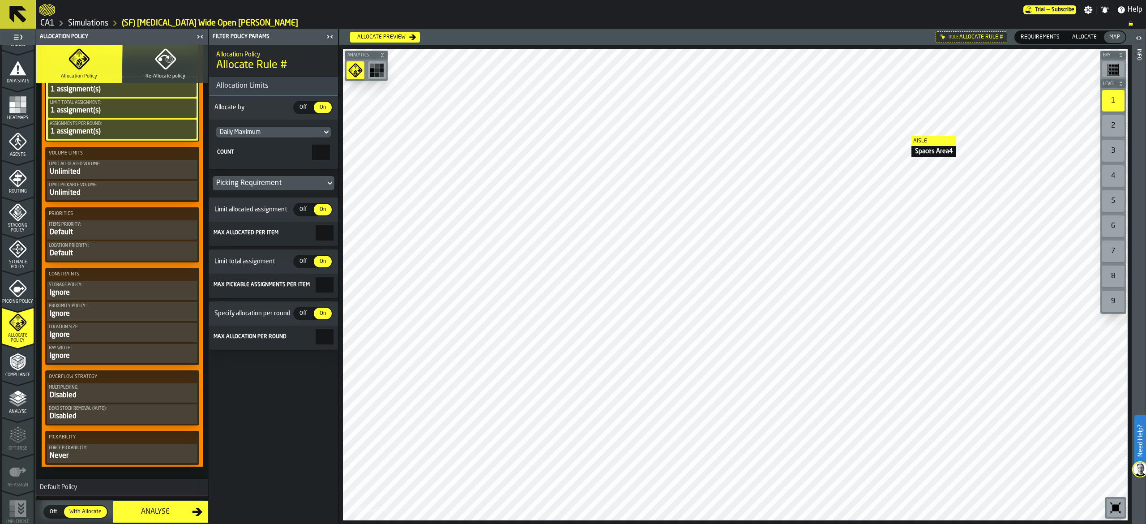
scroll to position [627, 0]
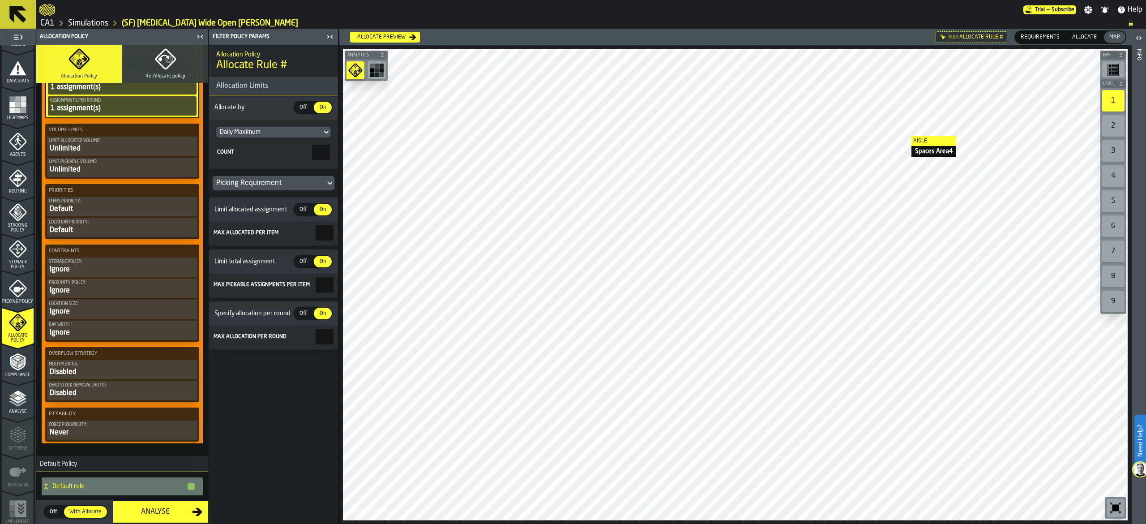
click at [112, 275] on div "Ignore" at bounding box center [122, 269] width 147 height 11
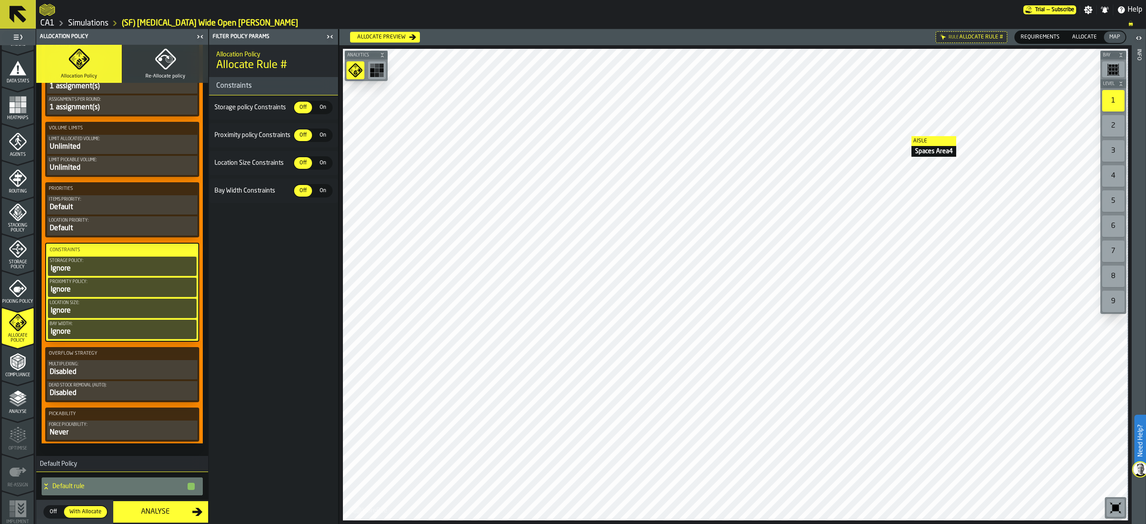
scroll to position [626, 0]
click at [72, 213] on div "Default" at bounding box center [122, 208] width 147 height 11
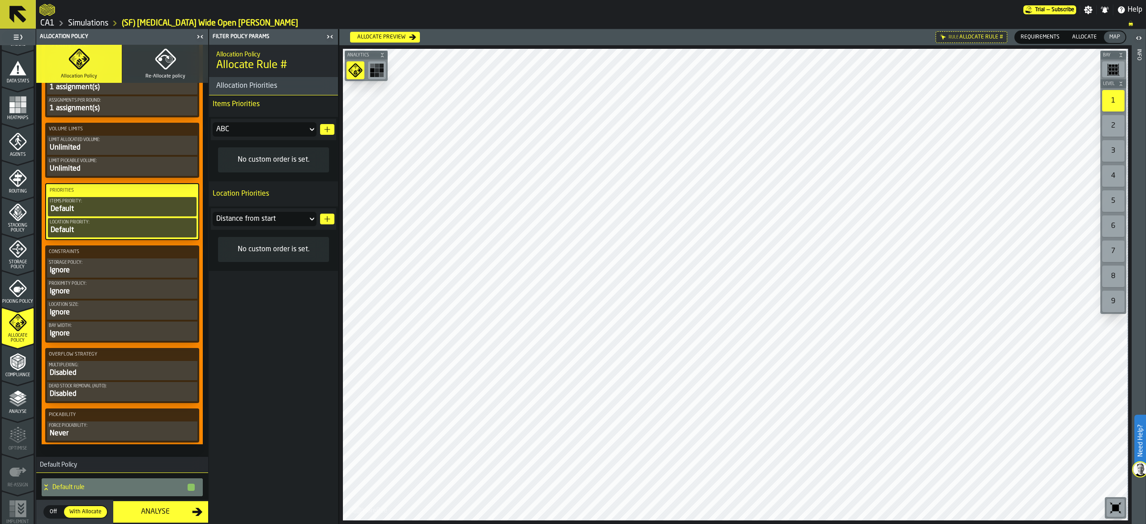
click at [323, 125] on button "button-" at bounding box center [327, 129] width 14 height 11
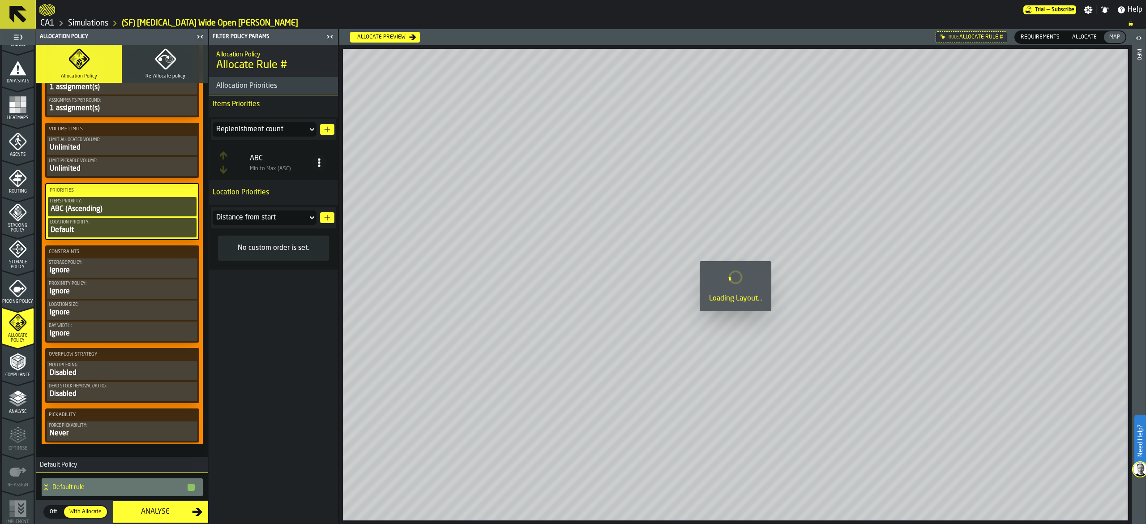
click at [307, 128] on div "Replenishment count" at bounding box center [260, 129] width 95 height 14
click at [302, 128] on div "Replenishment count" at bounding box center [260, 129] width 88 height 11
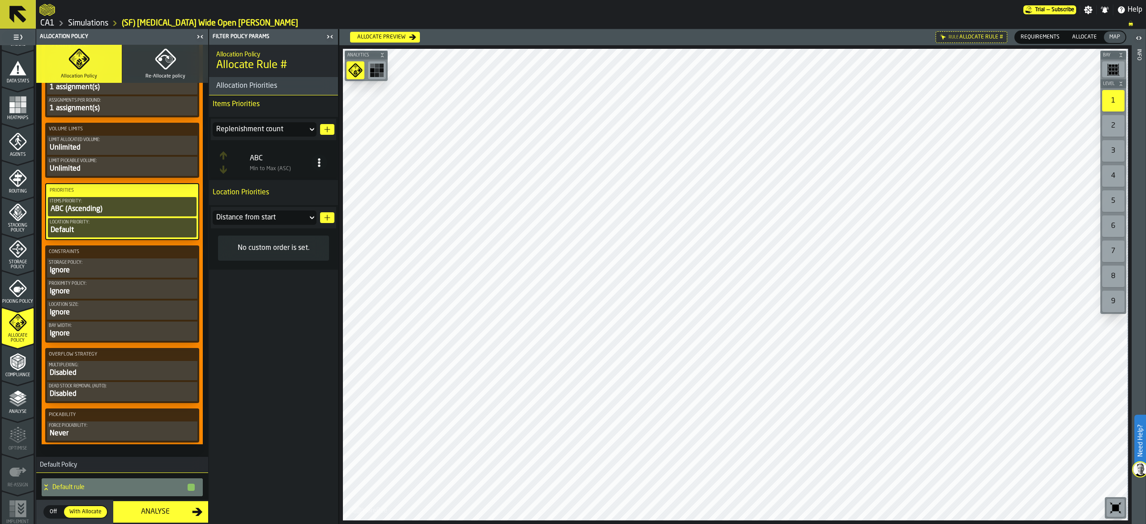
click at [269, 162] on div "ABC" at bounding box center [280, 158] width 61 height 11
click at [315, 162] on icon at bounding box center [319, 162] width 9 height 9
click at [313, 201] on div "Sort (Max to Min) (DESC)" at bounding box center [284, 203] width 77 height 11
click at [323, 214] on button "button-" at bounding box center [327, 217] width 14 height 11
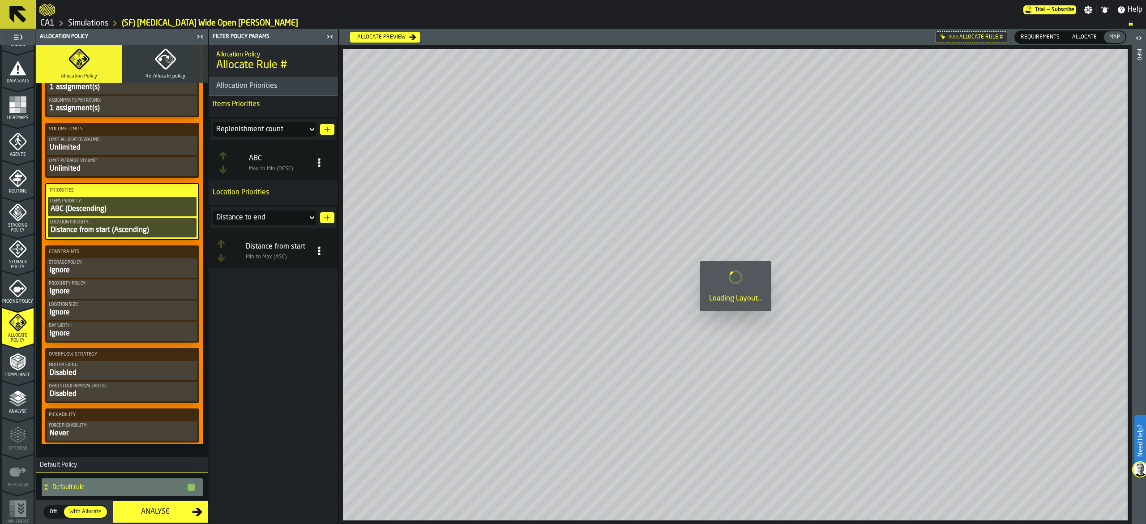
click at [260, 288] on div "Allocation Policy Allocate Rule # Allocation Priorities Items Priorities Replen…" at bounding box center [273, 284] width 129 height 479
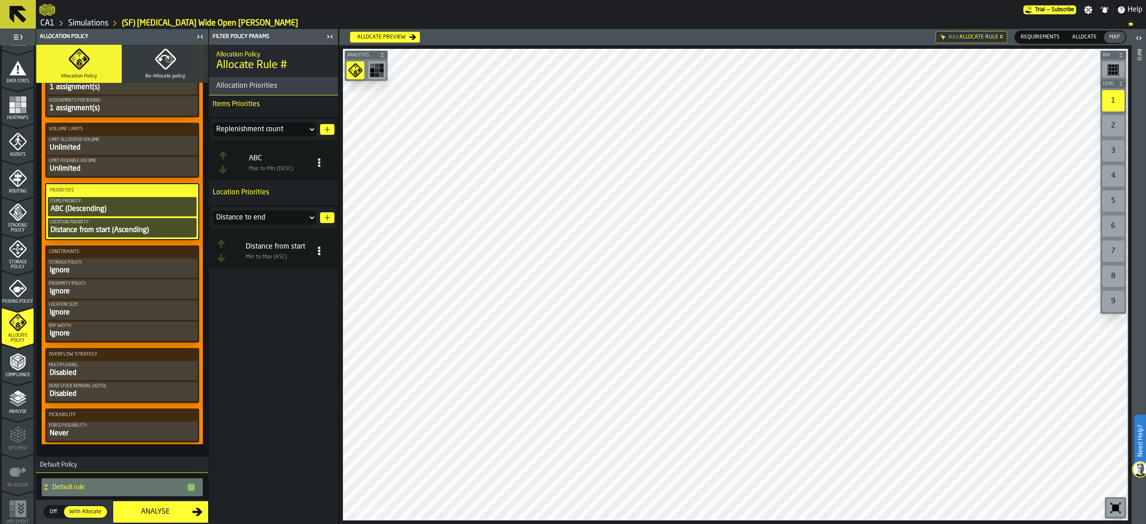
click at [323, 255] on icon at bounding box center [319, 250] width 9 height 9
drag, startPoint x: 309, startPoint y: 288, endPoint x: 310, endPoint y: 261, distance: 27.3
click at [310, 261] on ul "Sort (Min to Max) (ASC) Sort (Max to Min) (DESC) Sort (Default) Delete" at bounding box center [283, 302] width 87 height 86
click at [308, 268] on div "Sort (Min to Max) (ASC)" at bounding box center [284, 269] width 77 height 11
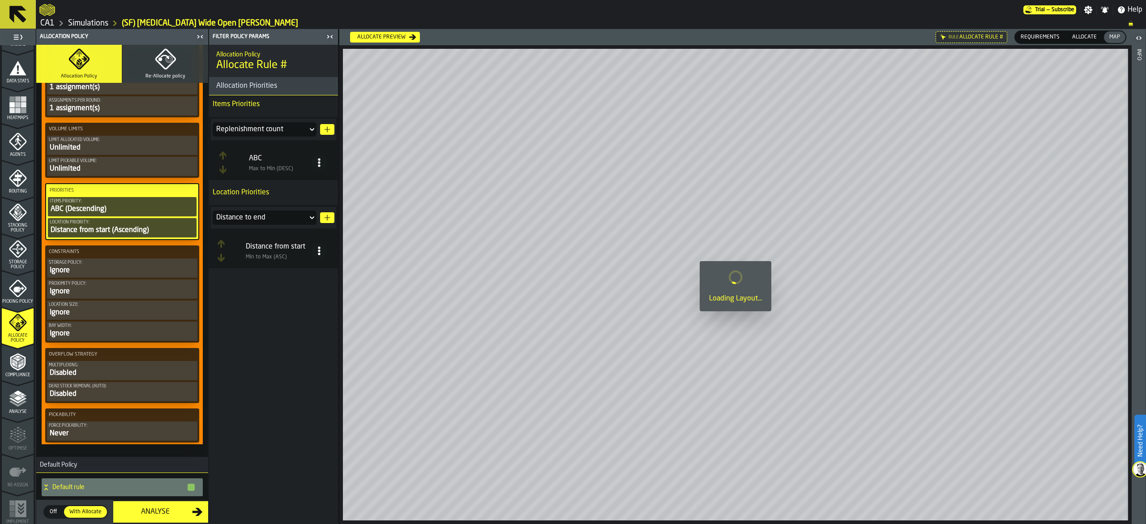
click at [256, 291] on div "Allocation Policy Allocate Rule # Allocation Priorities Items Priorities Replen…" at bounding box center [273, 284] width 129 height 479
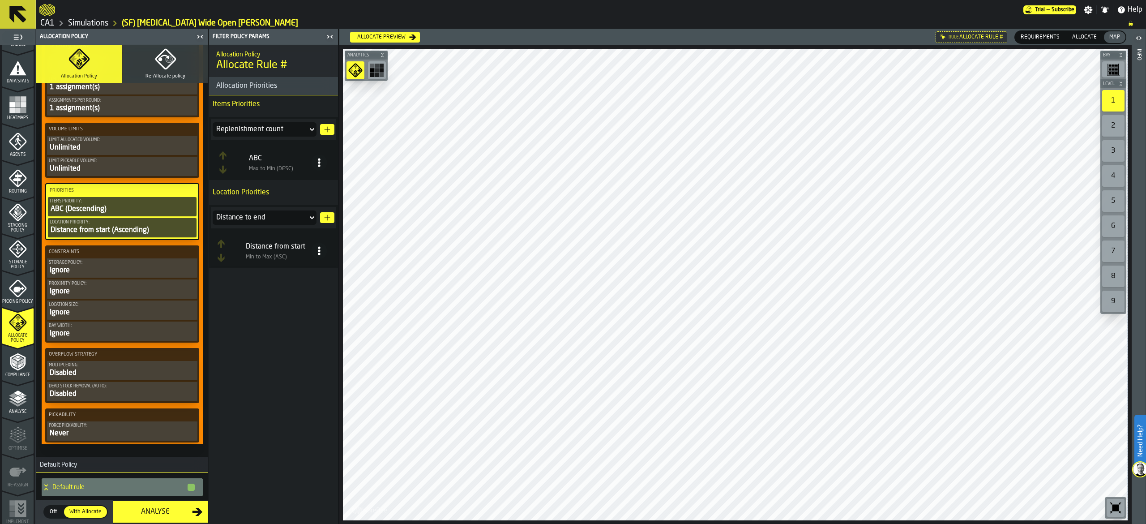
drag, startPoint x: 132, startPoint y: 268, endPoint x: 141, endPoint y: 270, distance: 10.1
click at [131, 268] on button "Storage policy: Ignore" at bounding box center [122, 267] width 150 height 19
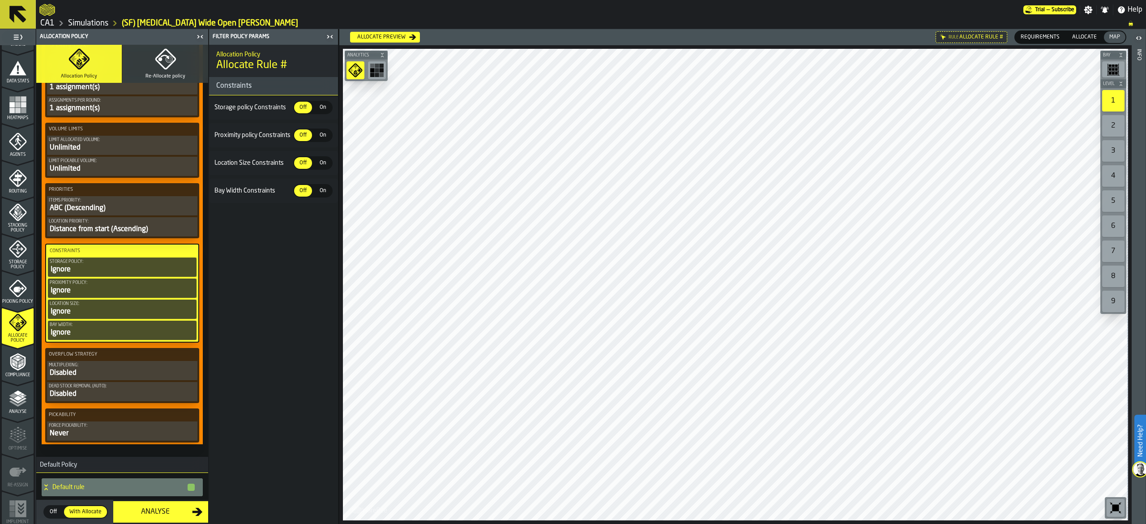
click at [305, 97] on div "Storage policy Constraints Off Off On On" at bounding box center [273, 107] width 129 height 24
drag, startPoint x: 303, startPoint y: 108, endPoint x: 328, endPoint y: 166, distance: 62.9
click at [303, 107] on span "Off" at bounding box center [303, 107] width 14 height 8
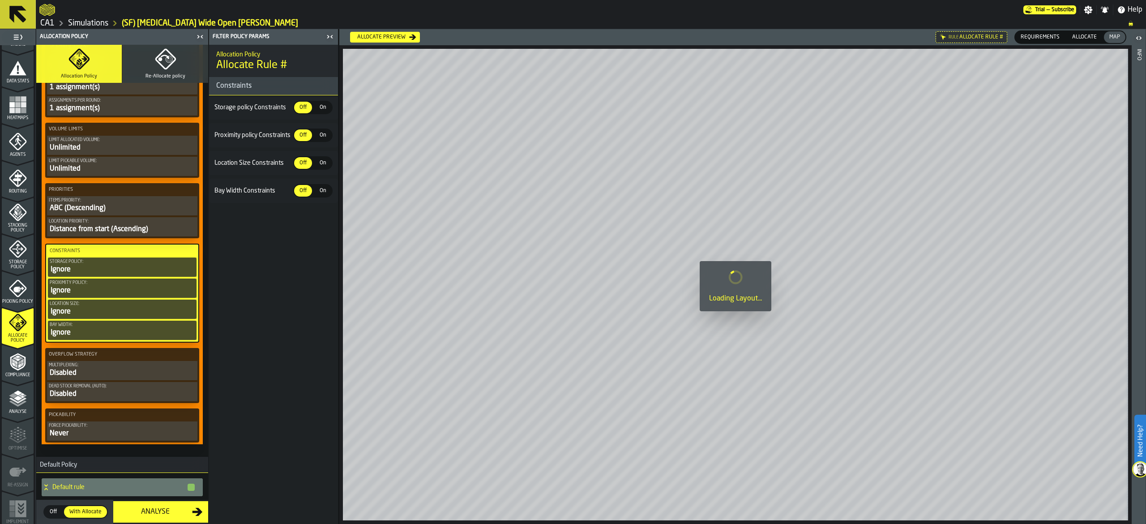
click at [310, 166] on span "Off" at bounding box center [303, 163] width 14 height 8
click at [328, 107] on span "On" at bounding box center [322, 107] width 14 height 8
click at [319, 161] on span "On" at bounding box center [322, 163] width 14 height 8
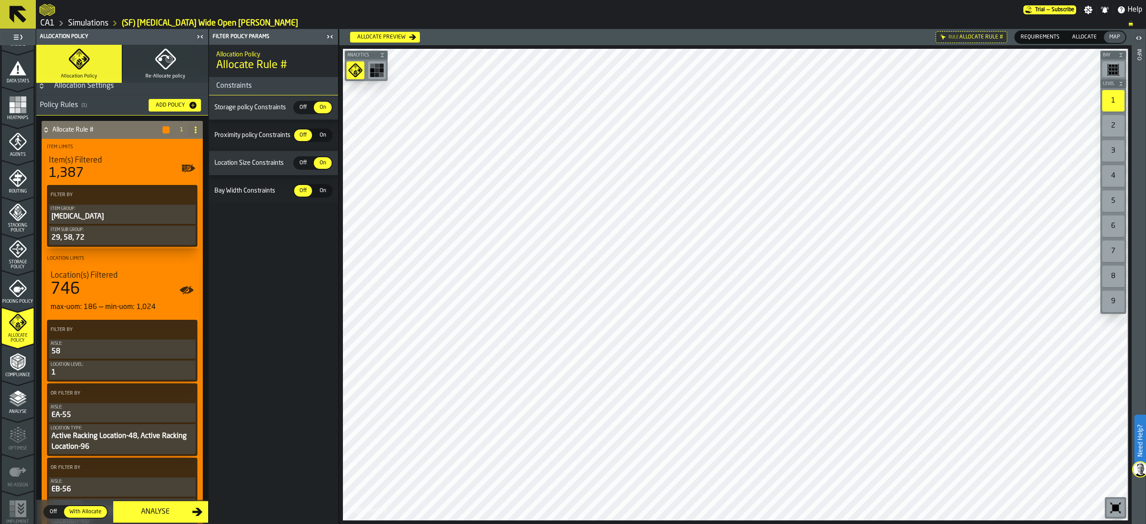
scroll to position [0, 0]
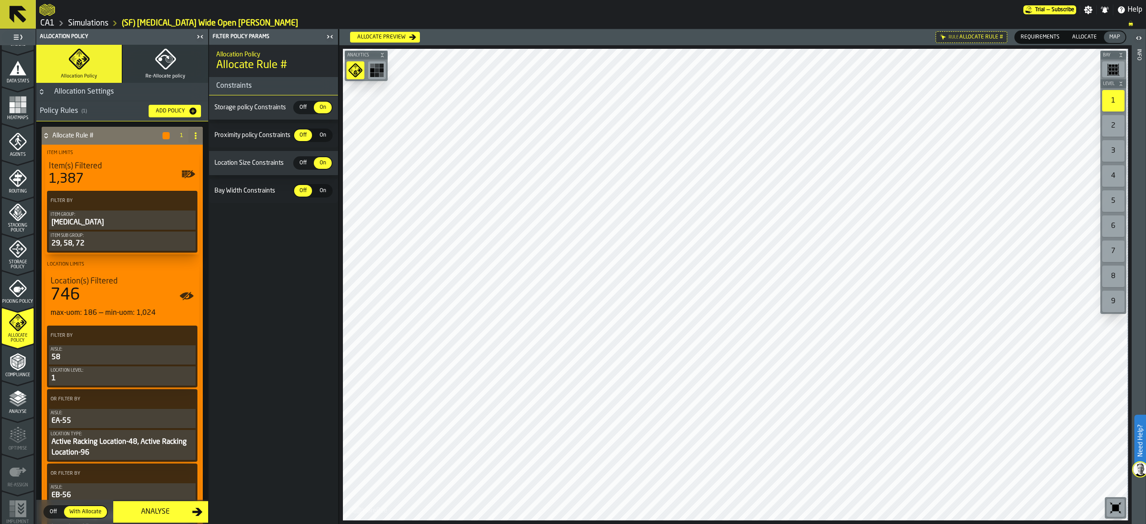
click at [184, 105] on button "Add Policy" at bounding box center [175, 111] width 52 height 13
click at [47, 136] on icon at bounding box center [46, 135] width 9 height 7
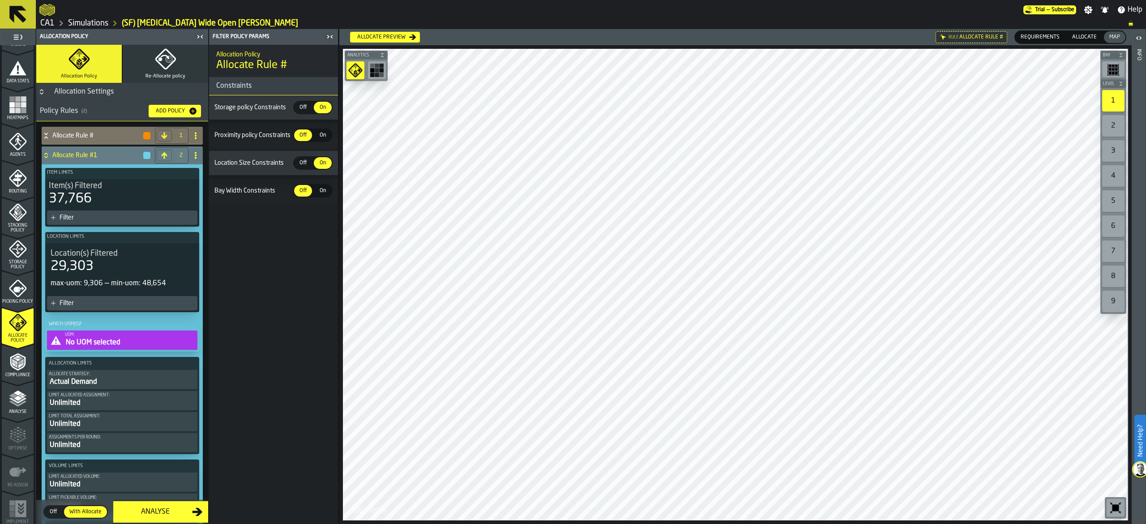
click at [93, 220] on div "Filter" at bounding box center [127, 217] width 134 height 7
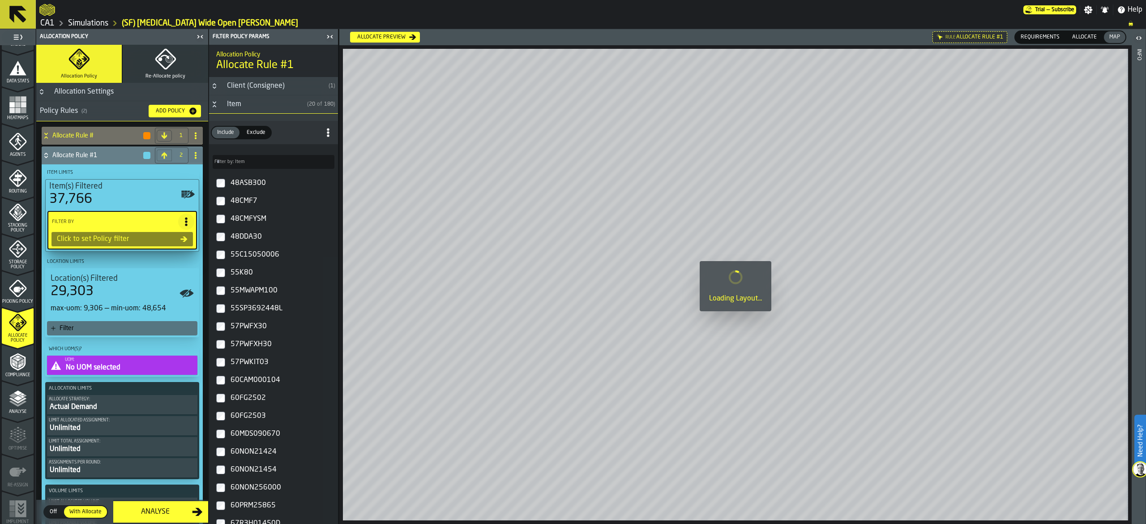
type input "*"
type input "***"
type input "*"
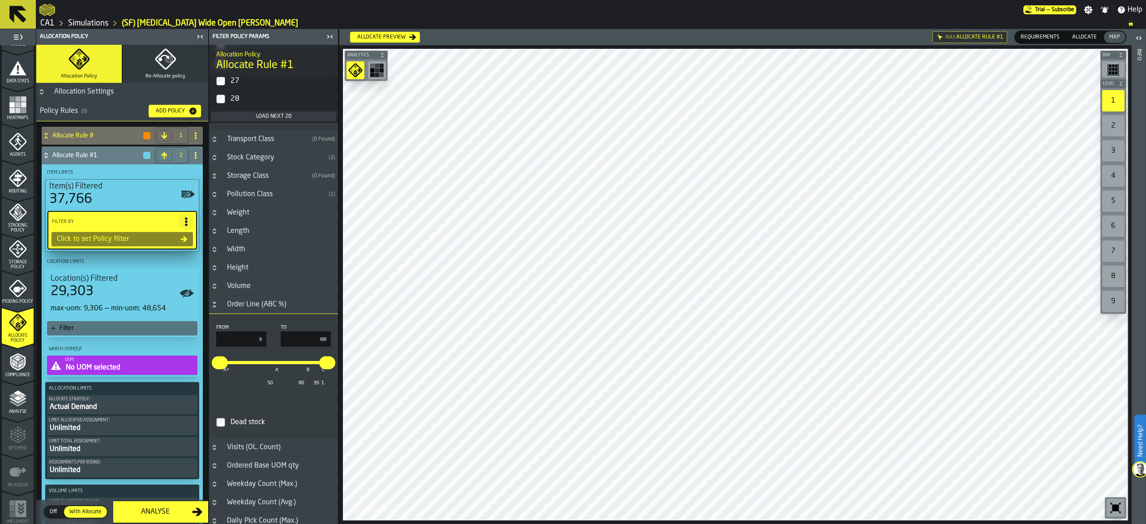
scroll to position [1430, 0]
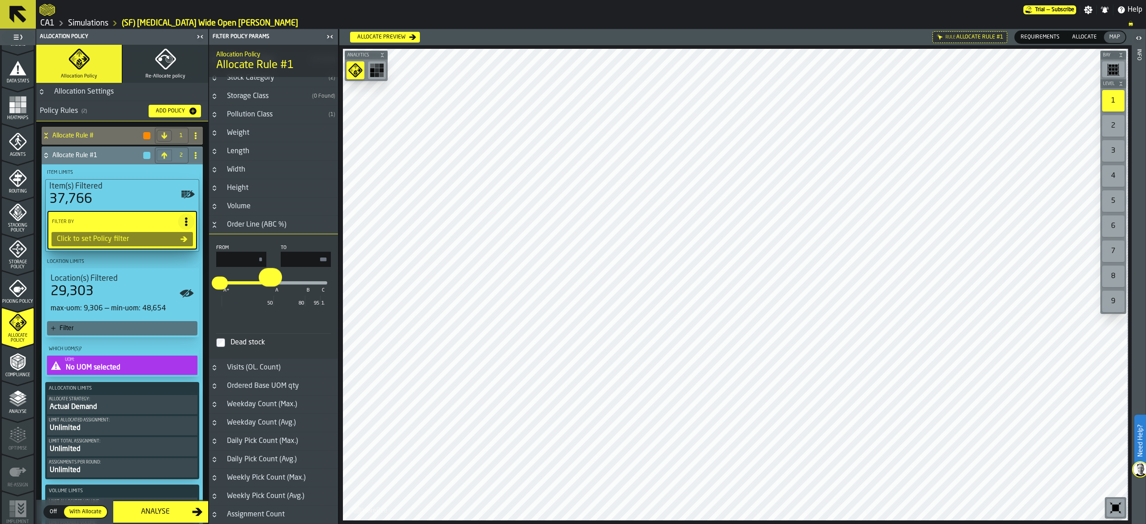
drag, startPoint x: 321, startPoint y: 282, endPoint x: 269, endPoint y: 282, distance: 51.9
click at [269, 282] on input "**" at bounding box center [266, 277] width 14 height 19
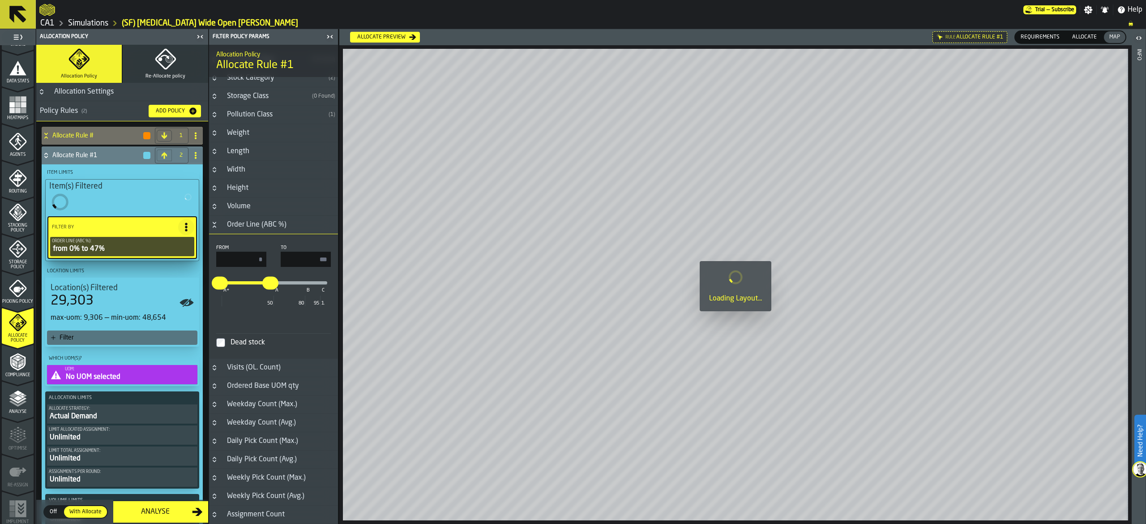
type input "***"
type input "**"
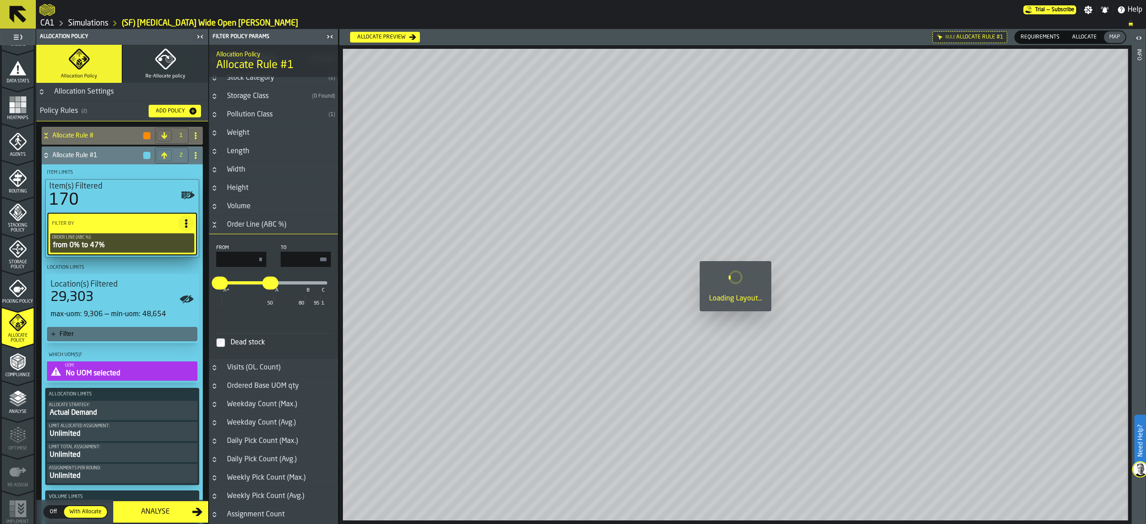
drag, startPoint x: 307, startPoint y: 260, endPoint x: 342, endPoint y: 257, distance: 35.0
click at [342, 257] on main "1 Start 1.1 Layout 1.2 Assignment 1.3 Items 1.4 Orders 1.5 Data Stats 1.6 Heatm…" at bounding box center [573, 276] width 1146 height 494
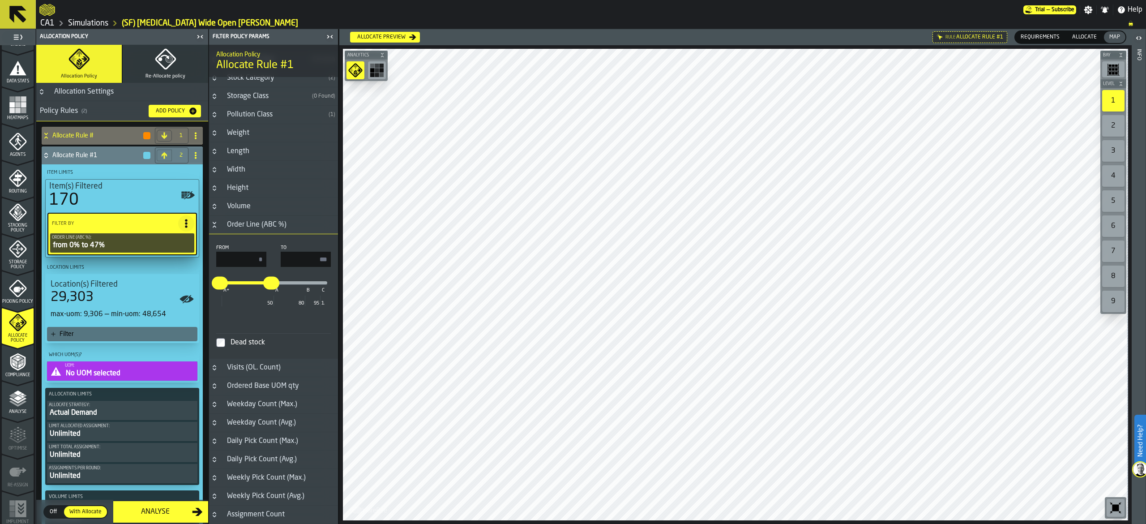
type input "**"
click at [334, 315] on div "From * To ** * ** A+ A B C 50 80 95 100 Dead stock" at bounding box center [273, 296] width 129 height 110
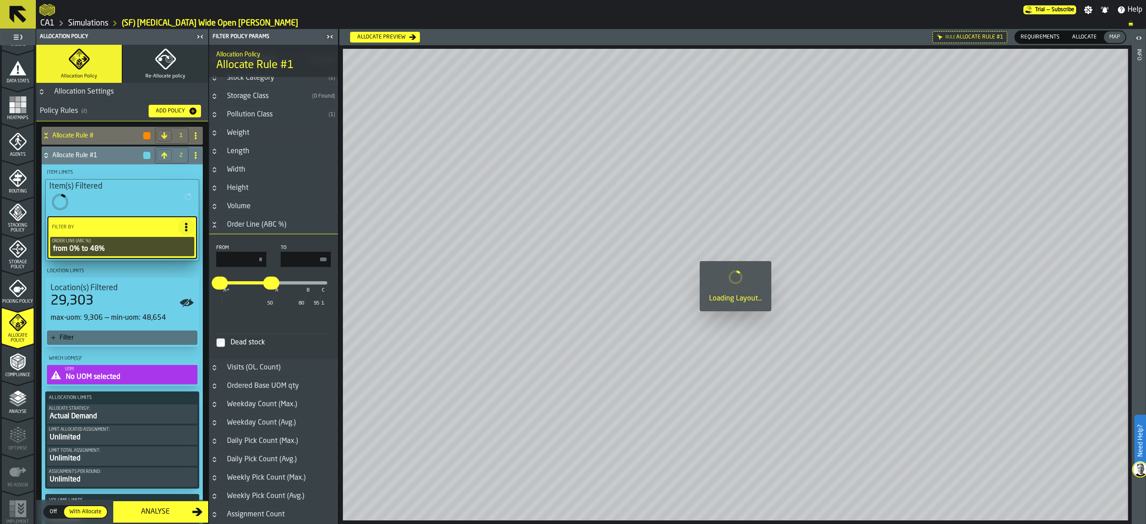
type input "**"
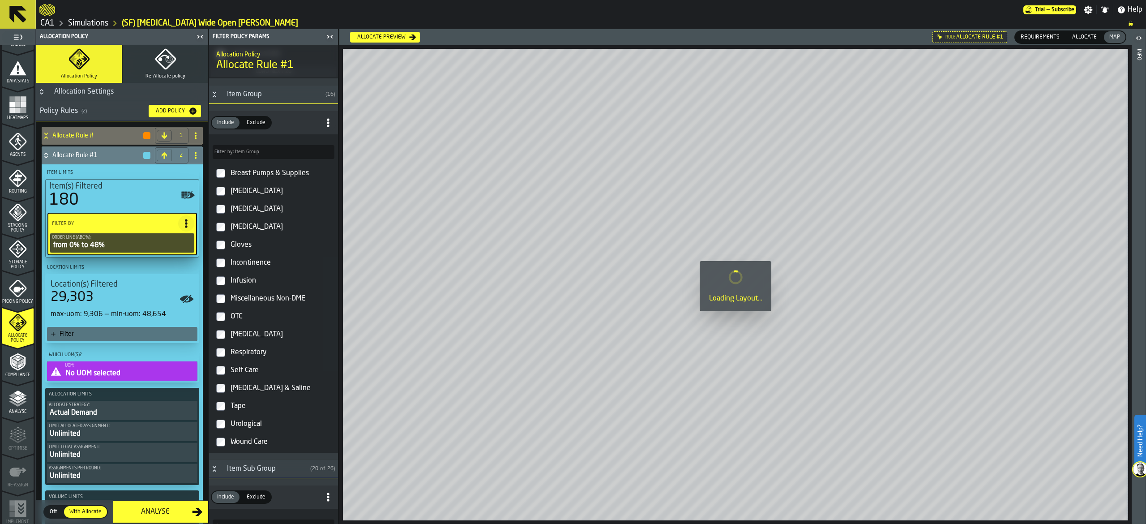
scroll to position [450, 0]
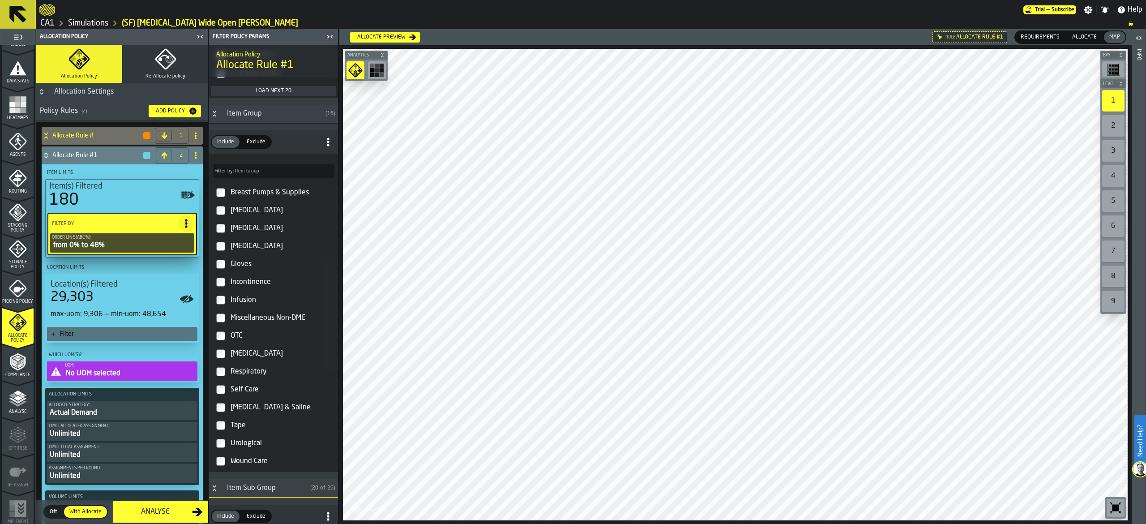
click at [246, 248] on div "[MEDICAL_DATA]" at bounding box center [282, 246] width 106 height 14
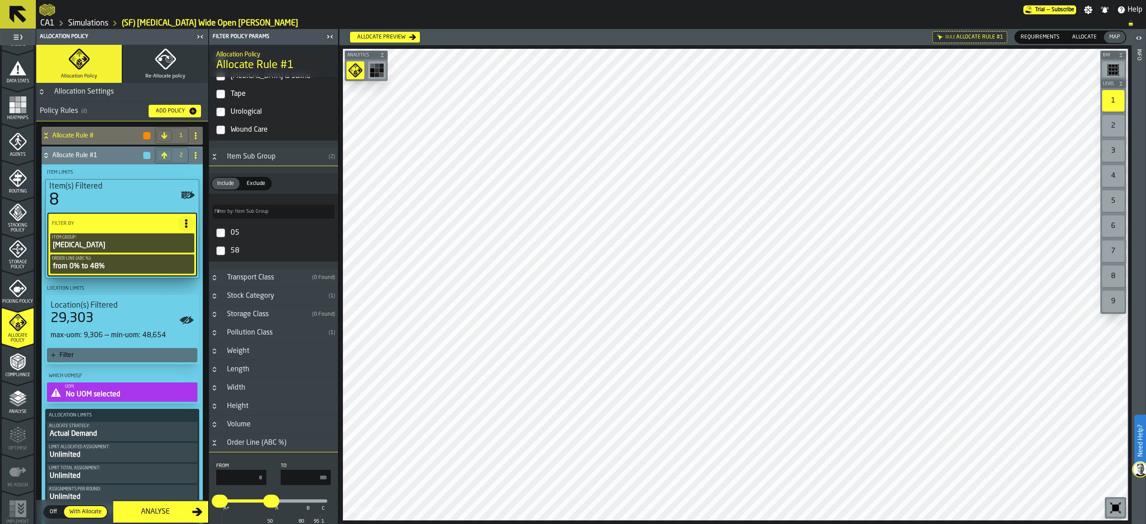
scroll to position [507, 0]
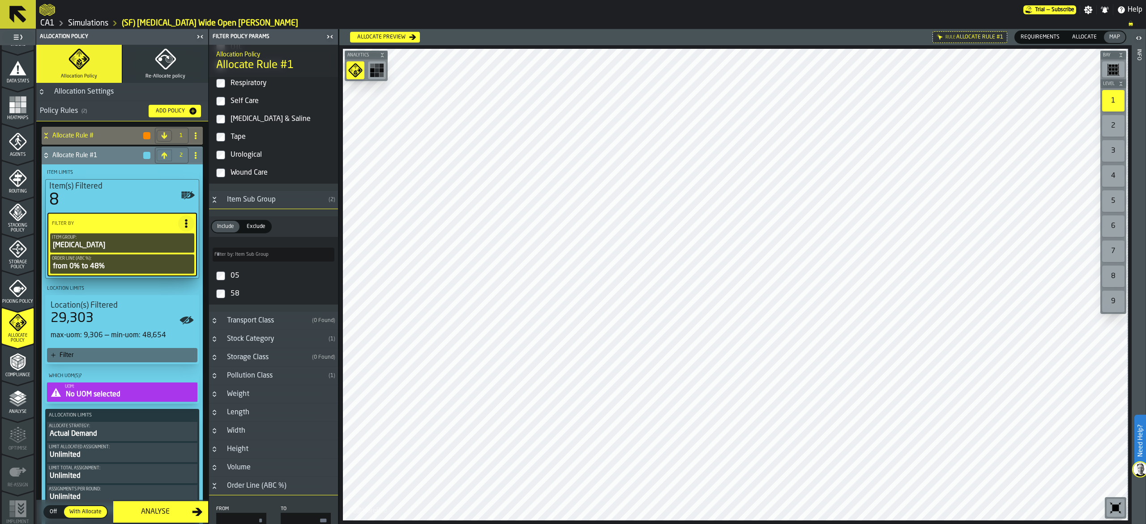
drag, startPoint x: 268, startPoint y: 238, endPoint x: 267, endPoint y: 232, distance: 5.4
click at [267, 234] on div "Include Include Exclude Exclude" at bounding box center [273, 226] width 129 height 21
click at [262, 227] on span "Exclude" at bounding box center [256, 226] width 26 height 8
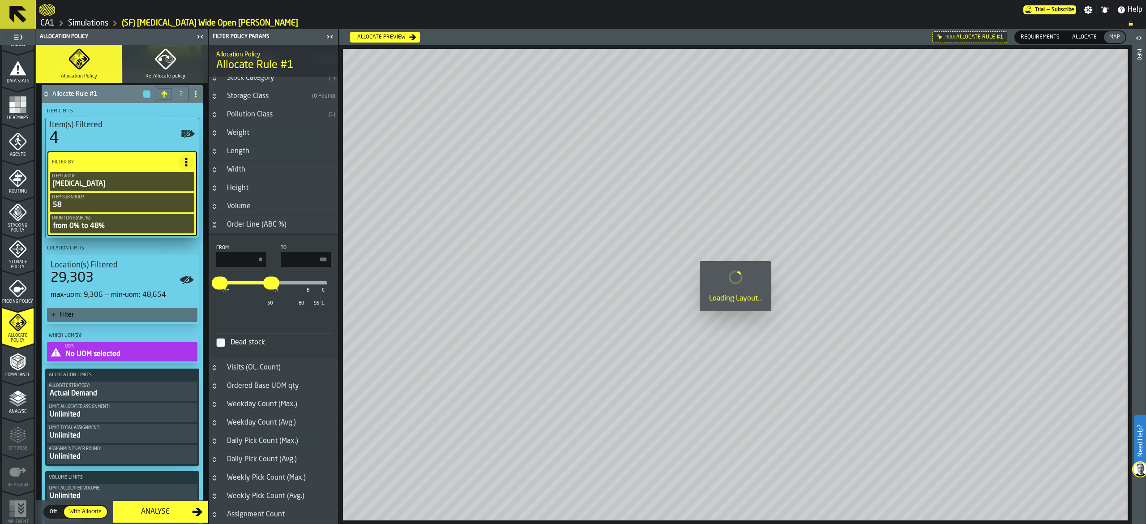
scroll to position [90, 0]
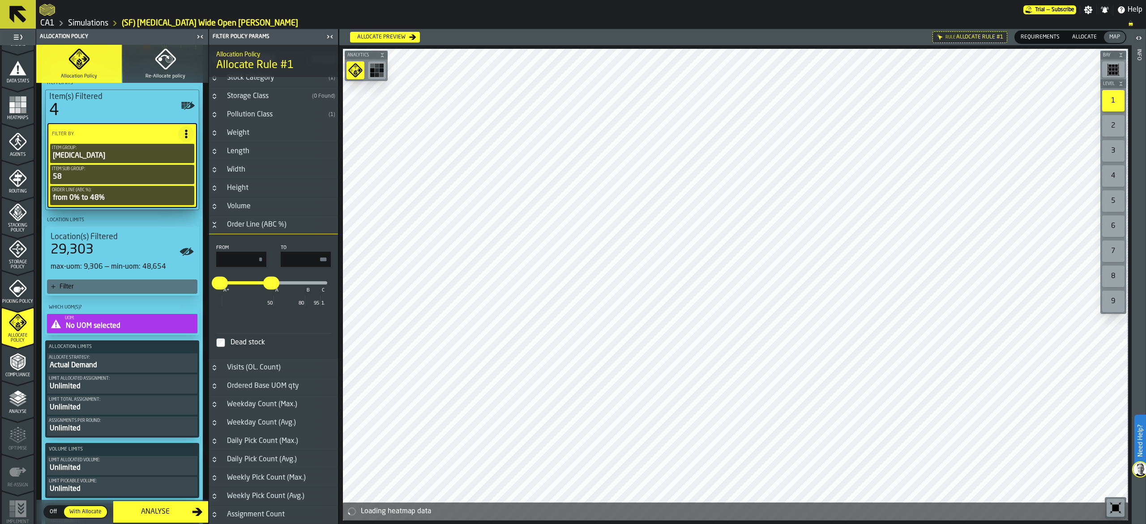
click at [181, 251] on icon "button-toggle-Show on Map" at bounding box center [183, 251] width 9 height 6
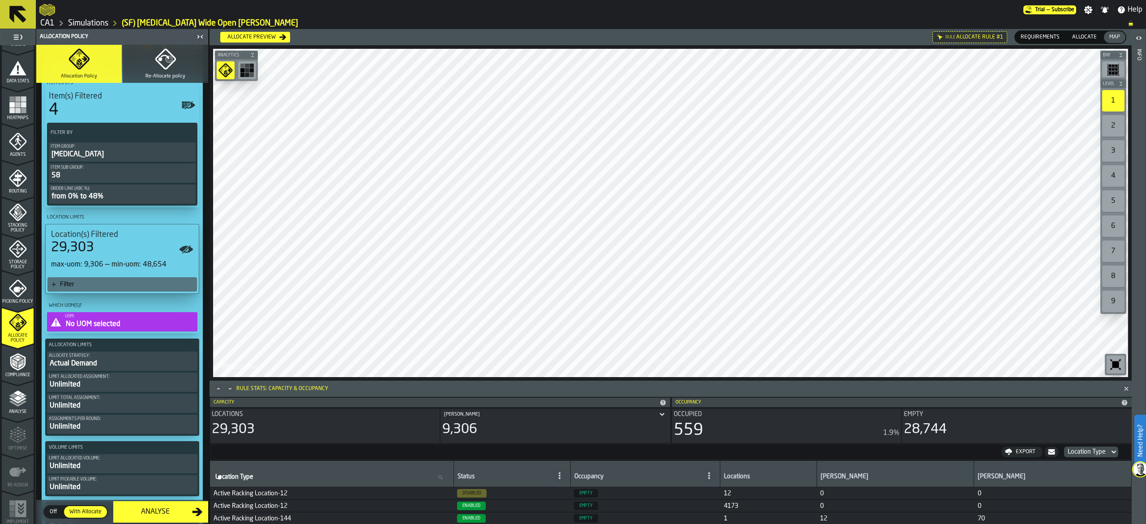
click at [135, 284] on div "Filter" at bounding box center [126, 284] width 133 height 7
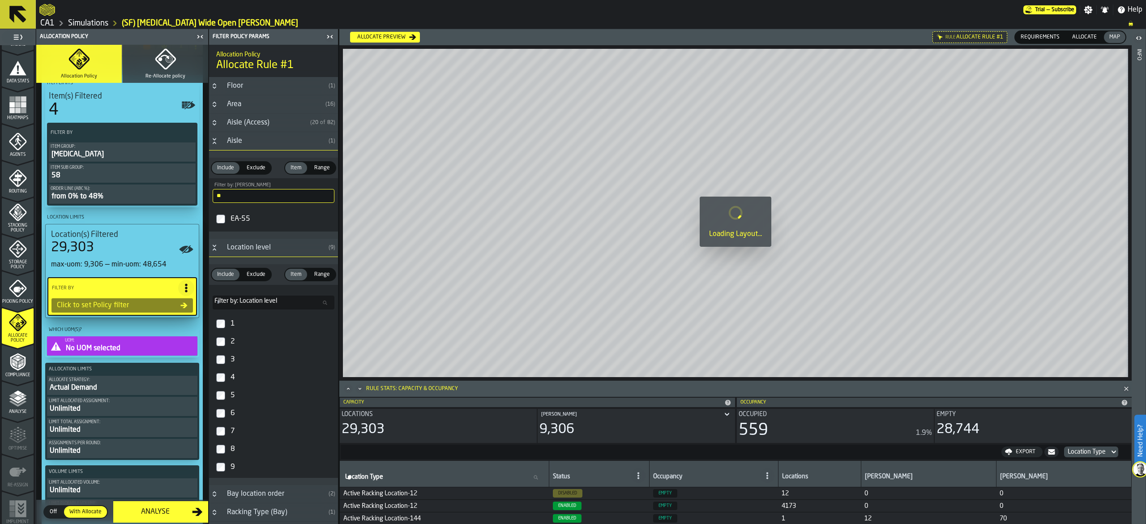
click at [242, 226] on div "EA-55" at bounding box center [282, 219] width 106 height 14
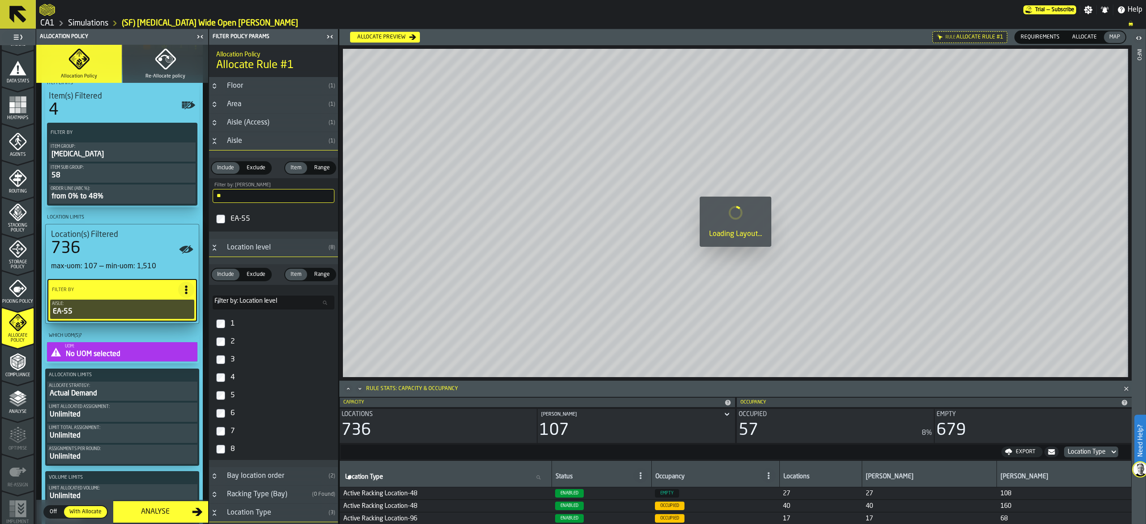
click at [230, 327] on div "1" at bounding box center [282, 323] width 106 height 14
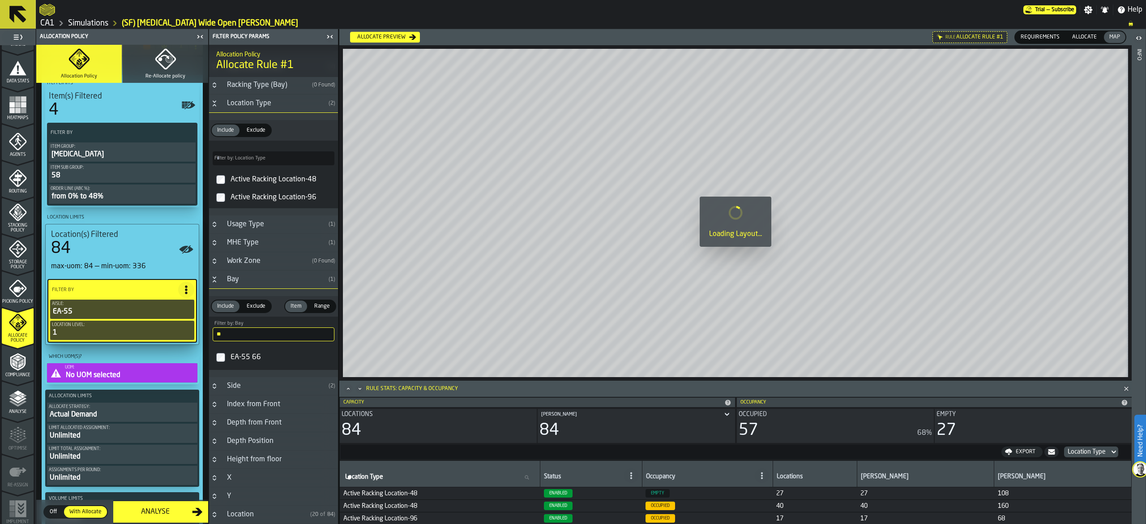
scroll to position [417, 0]
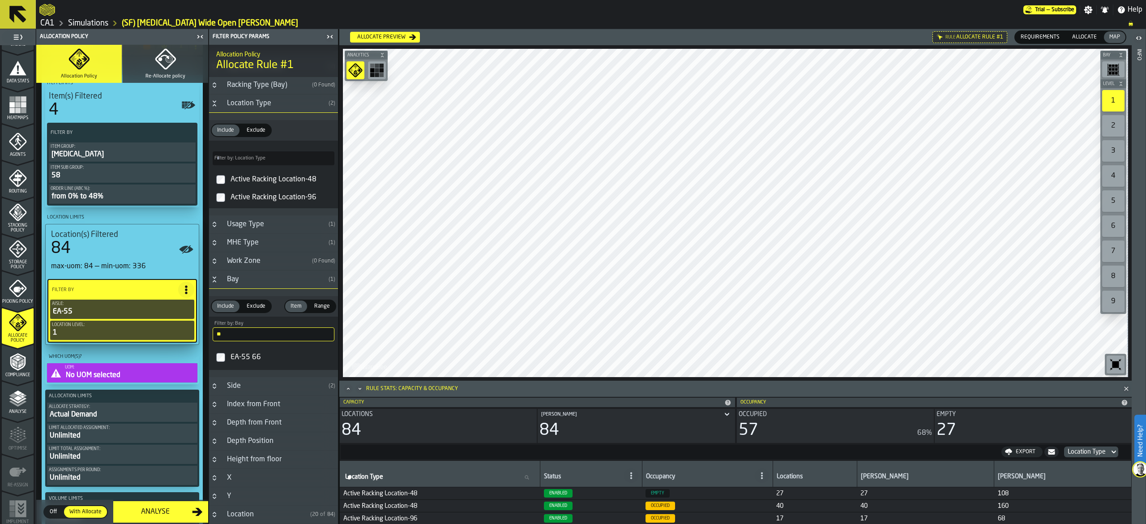
click at [319, 303] on span "Range" at bounding box center [322, 306] width 23 height 8
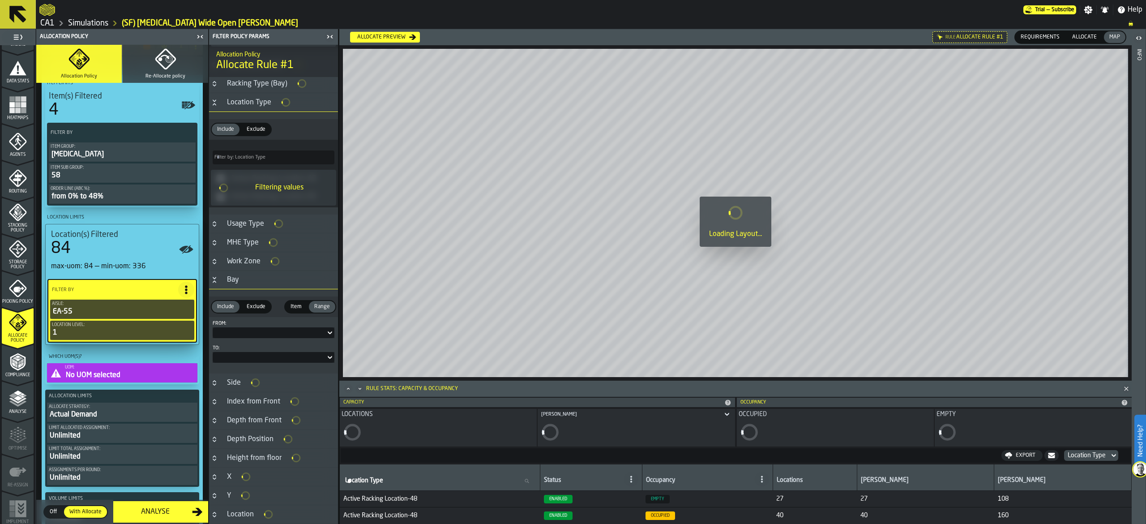
scroll to position [419, 0]
click at [268, 328] on div at bounding box center [274, 332] width 122 height 11
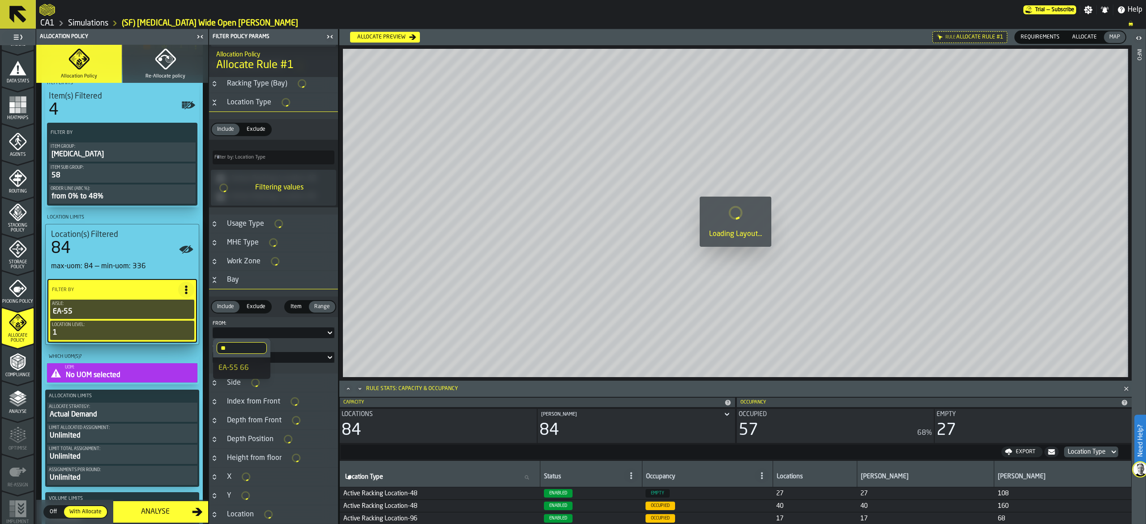
scroll to position [412, 0]
click at [267, 331] on div at bounding box center [274, 336] width 122 height 11
click at [251, 328] on label "From:" at bounding box center [274, 327] width 122 height 6
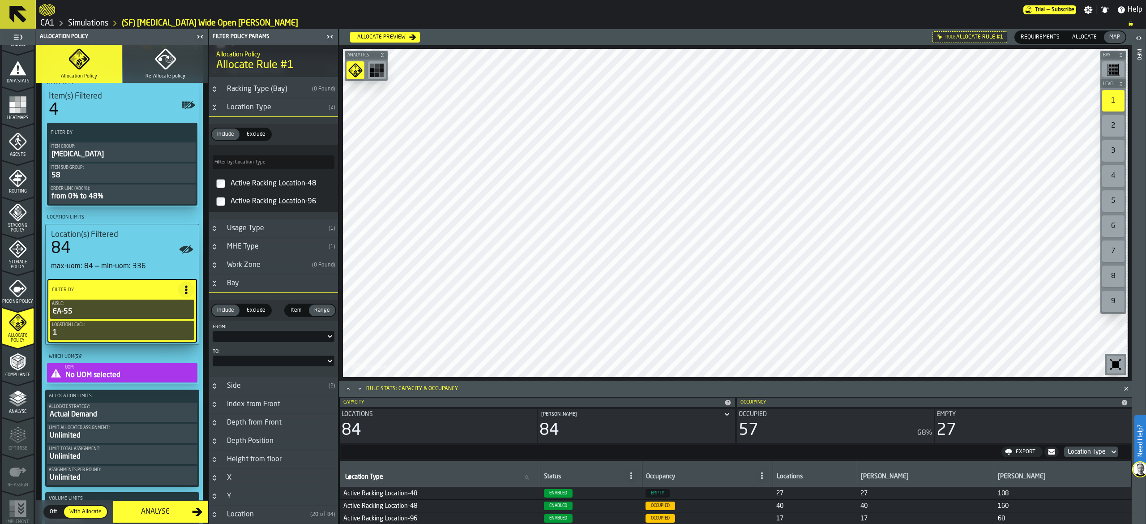
click at [249, 335] on div at bounding box center [269, 336] width 113 height 4
drag, startPoint x: 240, startPoint y: 349, endPoint x: 187, endPoint y: 344, distance: 53.5
click at [191, 346] on body "Need Help? Trial — Subscribe Settings Notifications Help CA1 Simulations (SF) E…" at bounding box center [573, 262] width 1146 height 524
click at [251, 331] on div at bounding box center [274, 336] width 122 height 11
drag, startPoint x: 245, startPoint y: 350, endPoint x: 227, endPoint y: 351, distance: 17.9
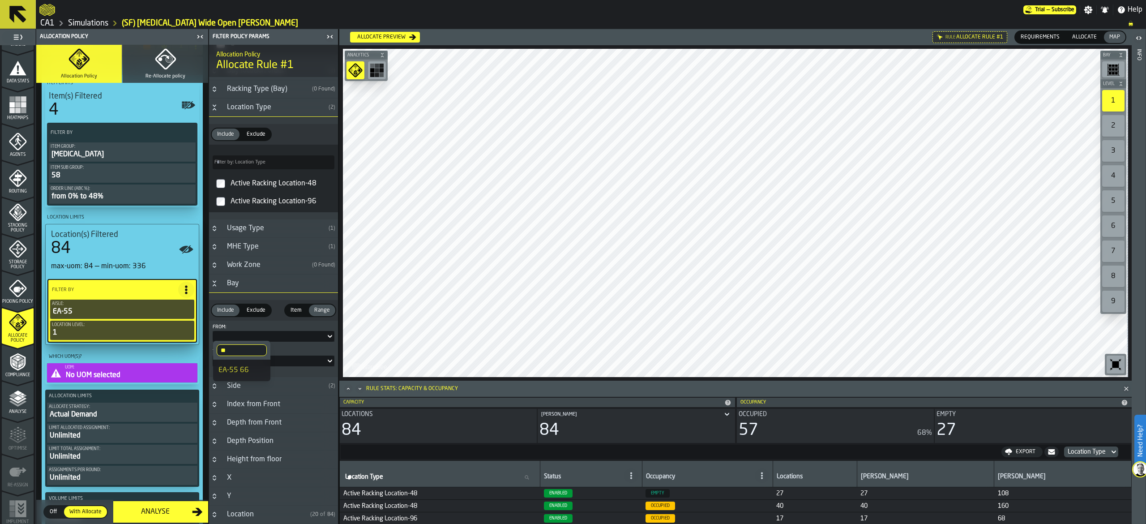
click at [207, 353] on body "Need Help? Trial — Subscribe Settings Notifications Help CA1 Simulations (SF) E…" at bounding box center [573, 262] width 1146 height 524
click at [251, 332] on div at bounding box center [274, 336] width 122 height 11
click at [258, 352] on input "**" at bounding box center [242, 350] width 50 height 12
click at [256, 351] on input "**" at bounding box center [242, 350] width 50 height 12
type input "*"
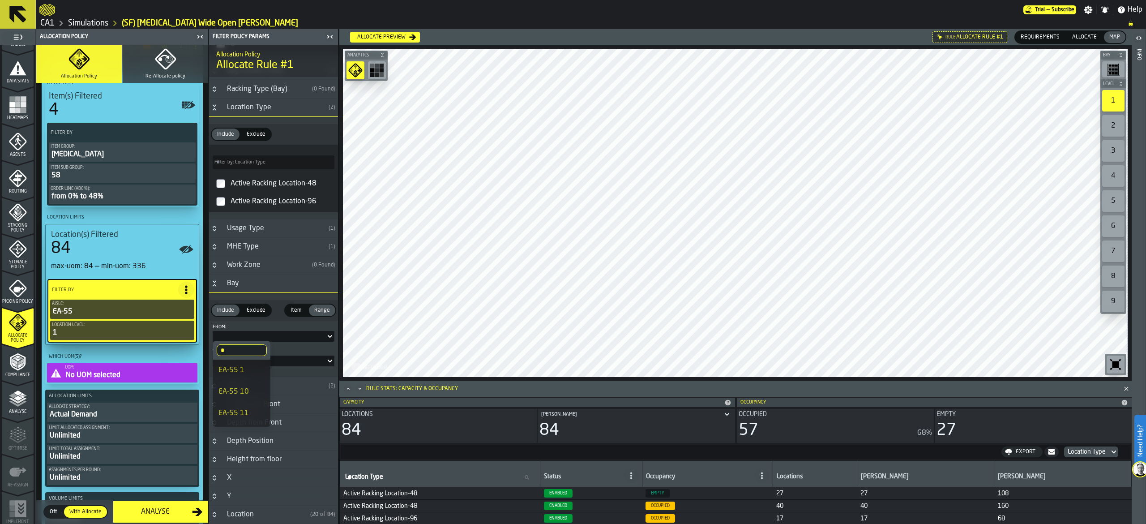
click at [255, 371] on div "EA-55 1" at bounding box center [241, 370] width 47 height 11
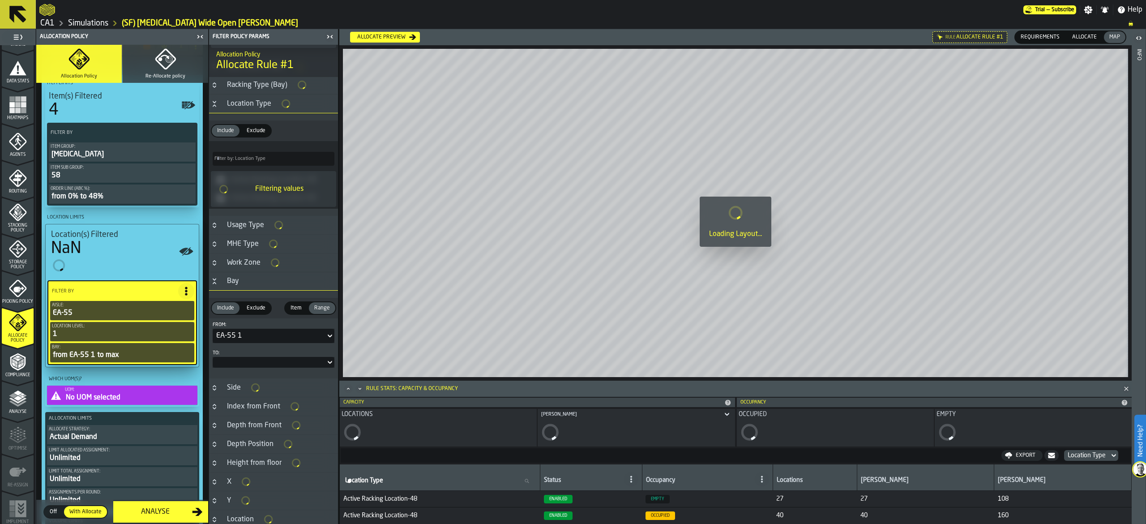
scroll to position [414, 0]
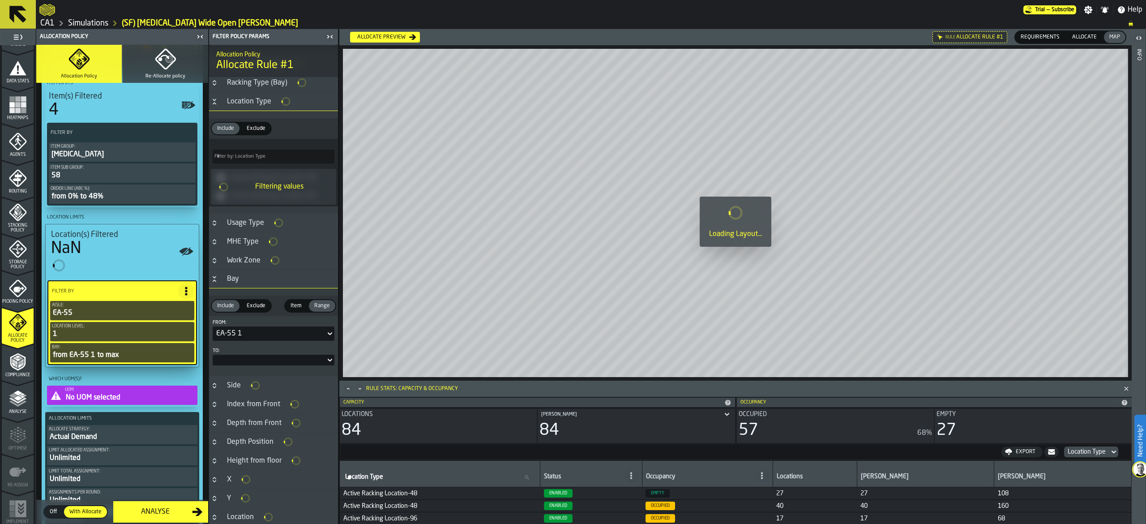
click at [247, 362] on div at bounding box center [269, 360] width 113 height 4
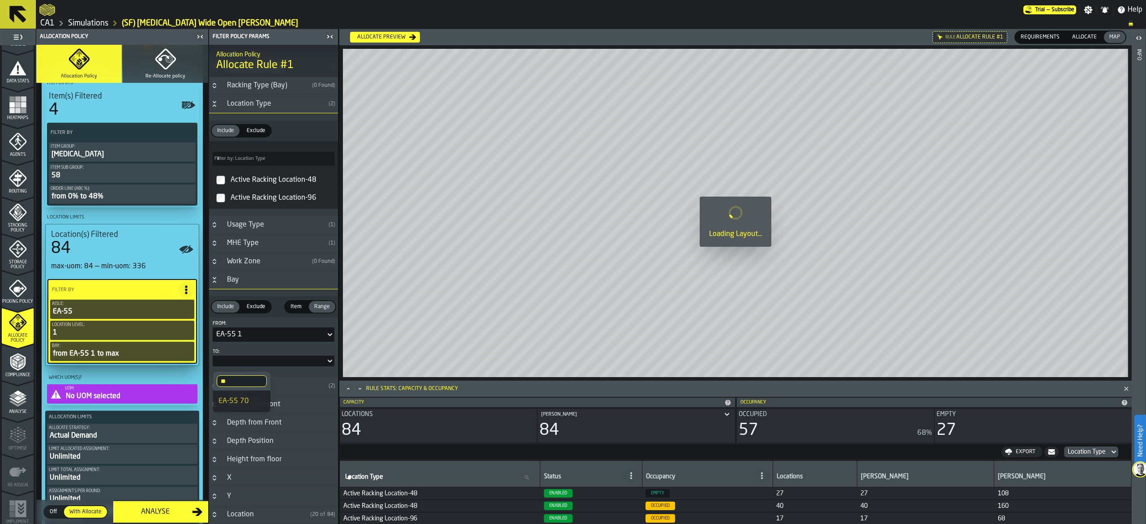
scroll to position [412, 0]
click at [240, 381] on input "**" at bounding box center [242, 381] width 50 height 12
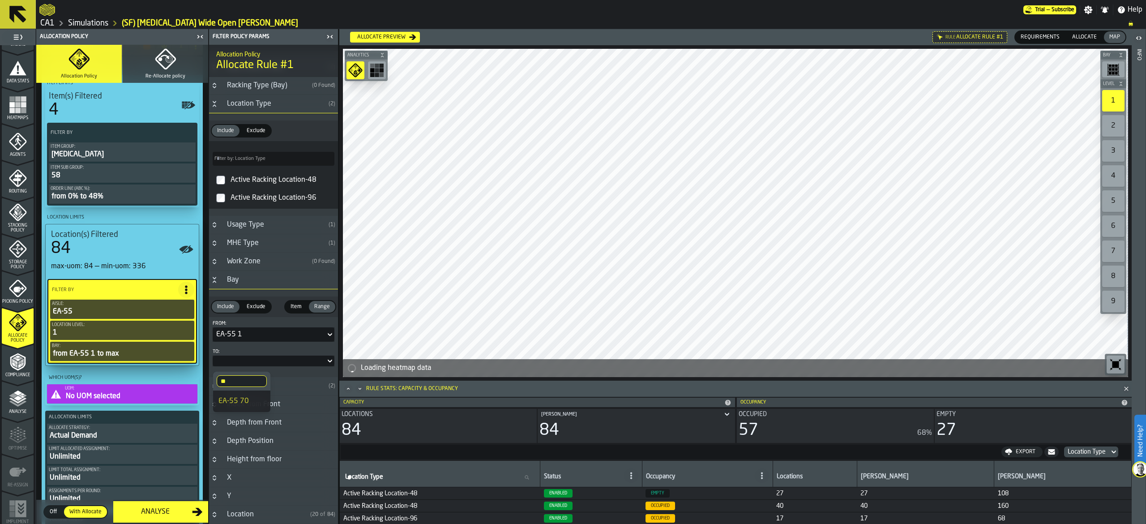
click at [267, 385] on label "** 70" at bounding box center [241, 380] width 57 height 19
click at [267, 385] on input "**" at bounding box center [242, 381] width 50 height 12
click at [260, 382] on input "**" at bounding box center [242, 381] width 50 height 12
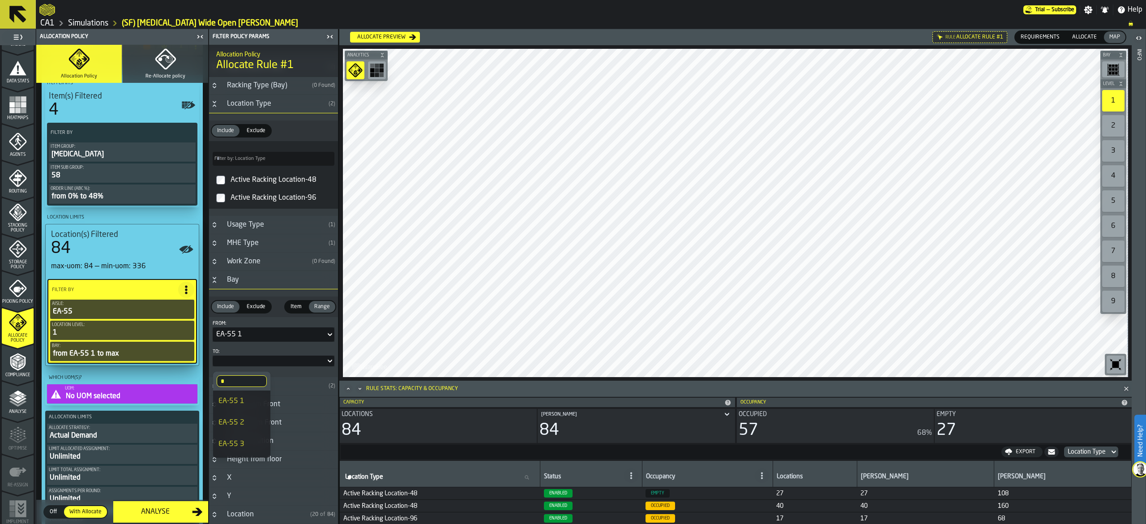
scroll to position [90, 0]
type input "*"
click at [251, 401] on div "EA-55 5" at bounding box center [241, 397] width 47 height 11
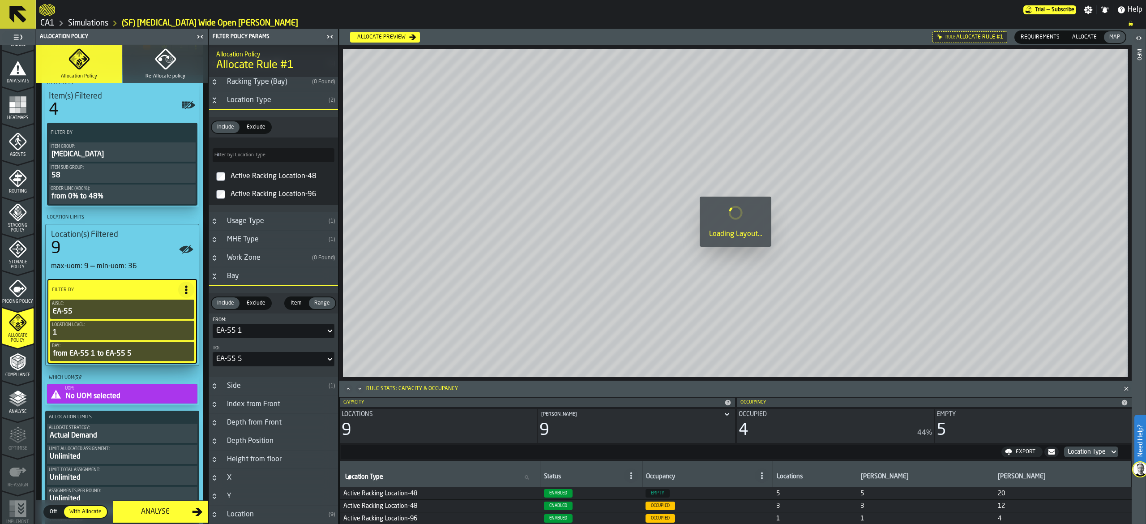
scroll to position [412, 0]
click at [184, 290] on icon at bounding box center [186, 289] width 9 height 9
click at [174, 332] on div "Add (OR) Filter" at bounding box center [163, 331] width 47 height 11
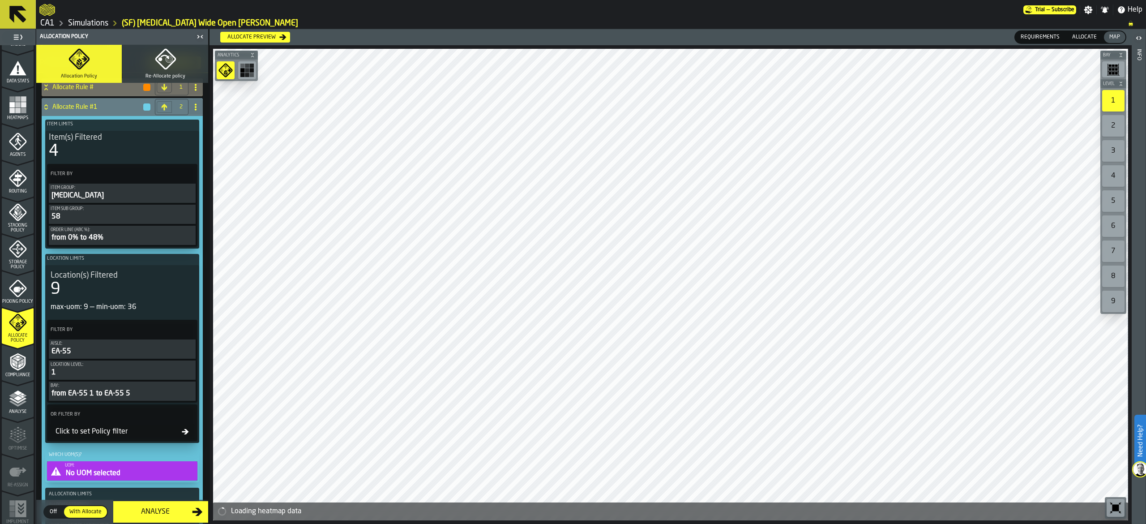
scroll to position [90, 0]
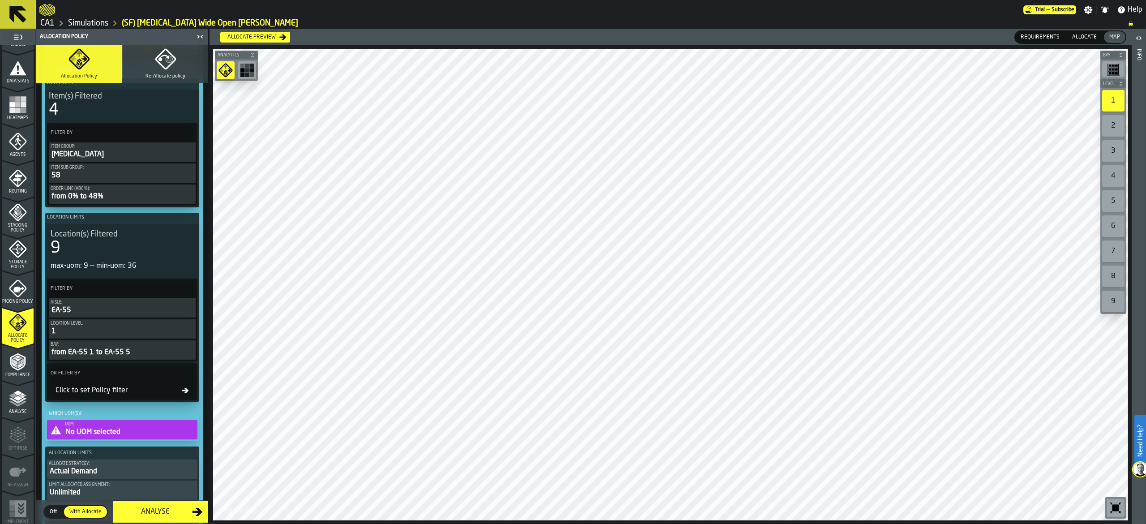
click at [122, 395] on div "Click to set Policy filter" at bounding box center [117, 390] width 130 height 11
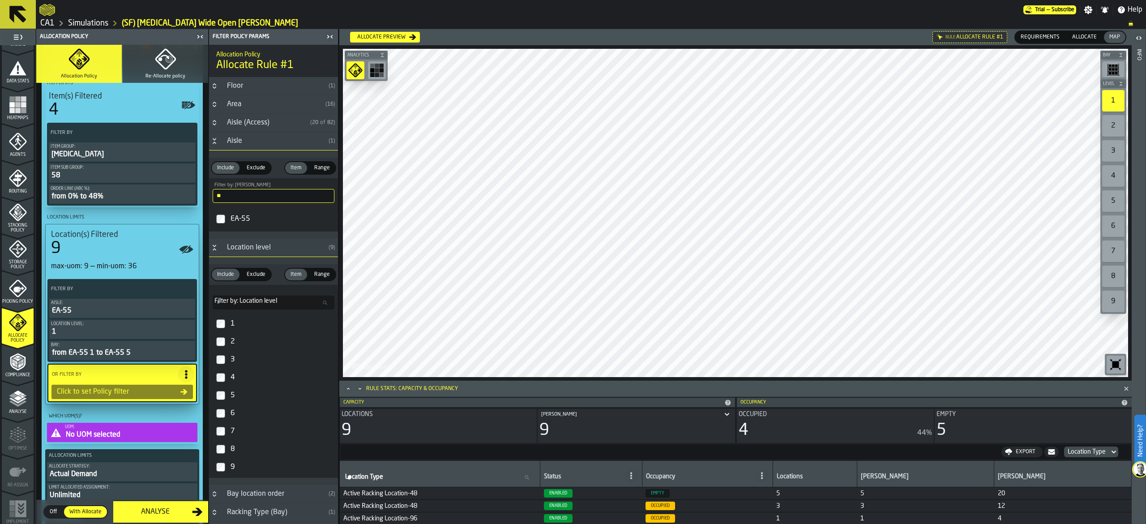
click at [251, 223] on div "EA-55" at bounding box center [282, 219] width 106 height 14
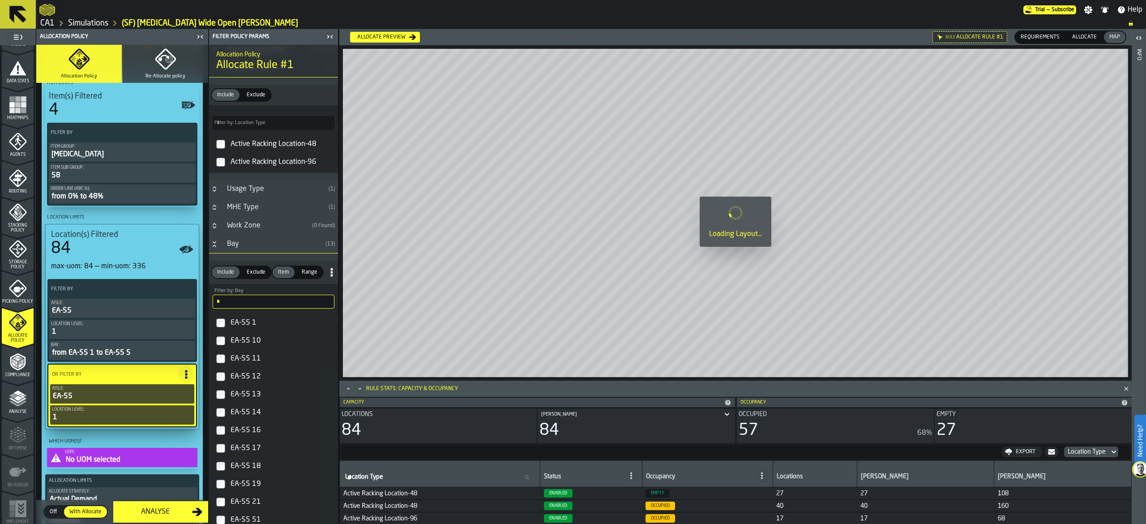
scroll to position [445, 0]
drag, startPoint x: 231, startPoint y: 306, endPoint x: 170, endPoint y: 296, distance: 62.1
click at [170, 296] on aside "1 Start 1.1 Layout 1.2 Assignment 1.3 Items 1.4 Orders 1.5 Data Stats 1.6 Heatm…" at bounding box center [169, 276] width 338 height 494
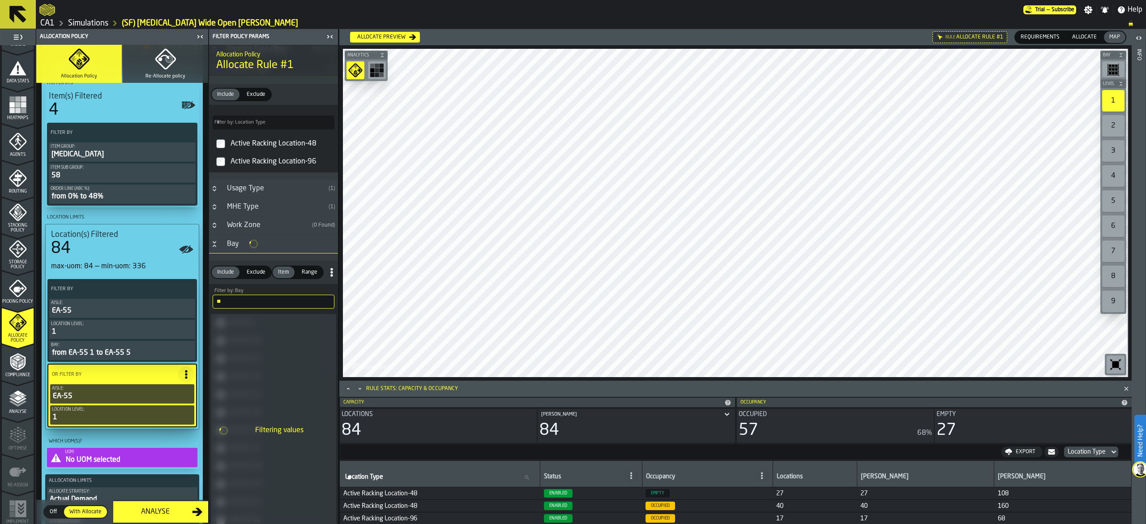
scroll to position [417, 0]
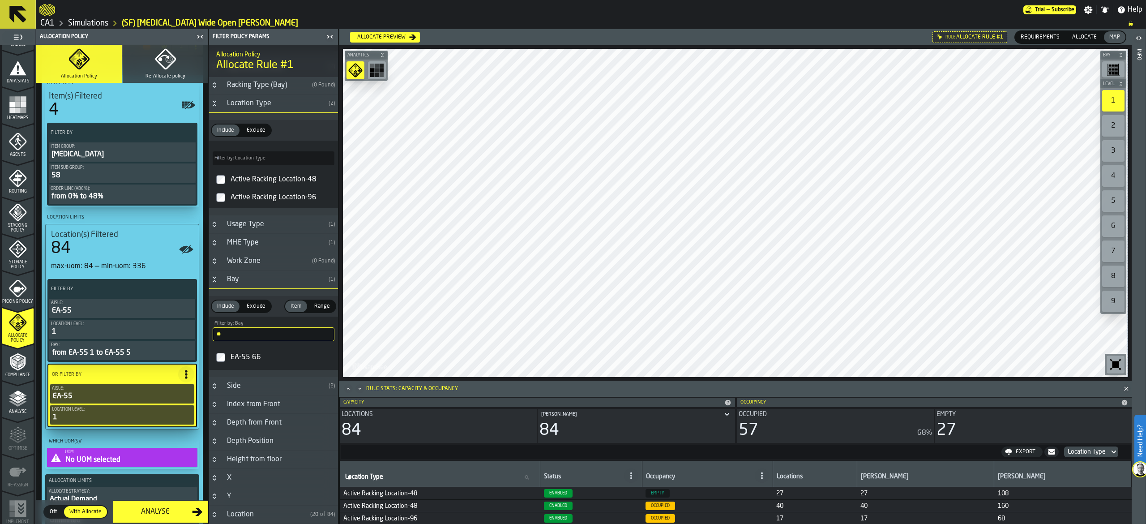
type input "**"
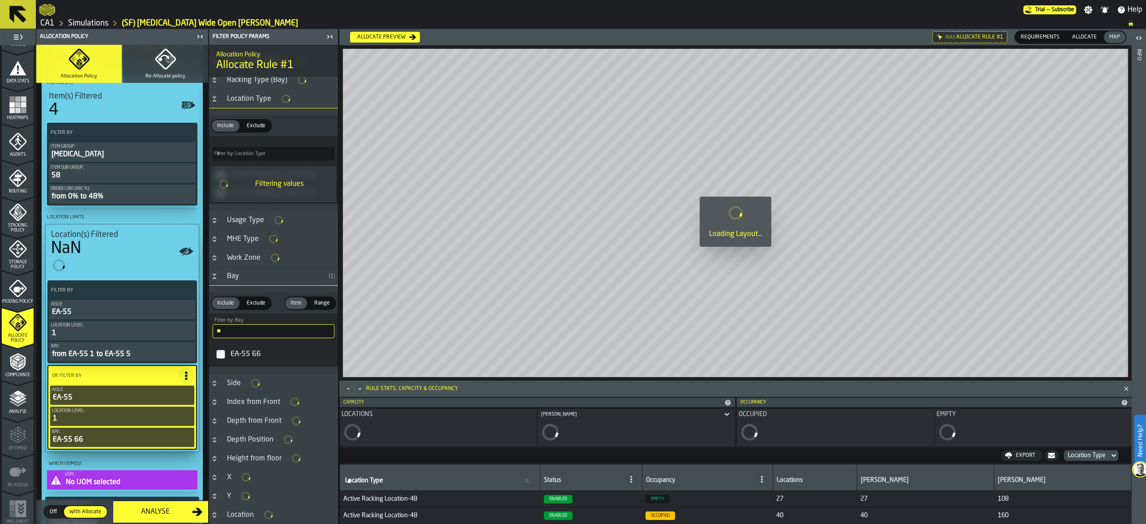
scroll to position [419, 0]
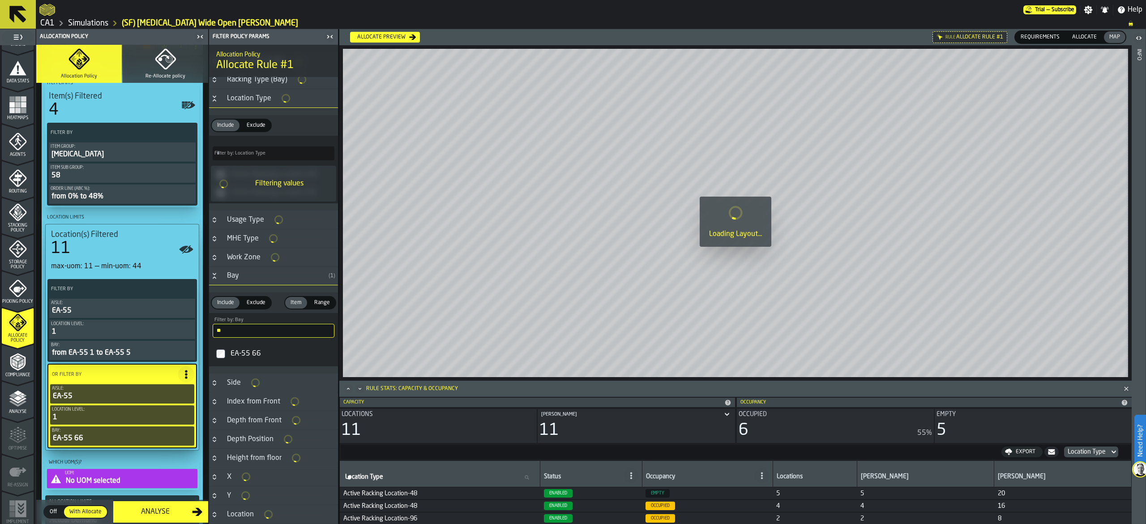
click at [315, 307] on span "Range" at bounding box center [322, 302] width 23 height 8
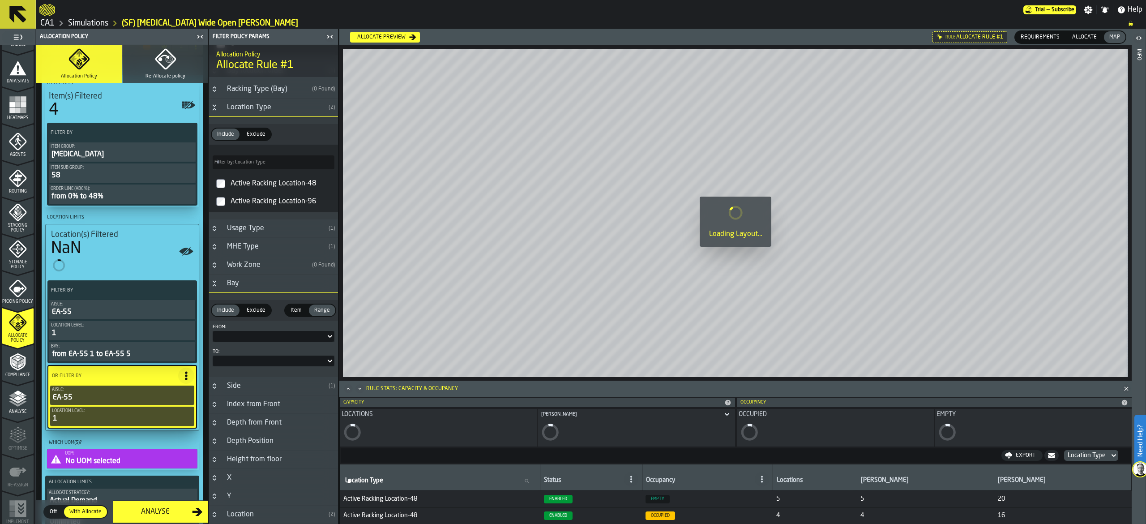
click at [315, 307] on span "Range" at bounding box center [322, 310] width 23 height 8
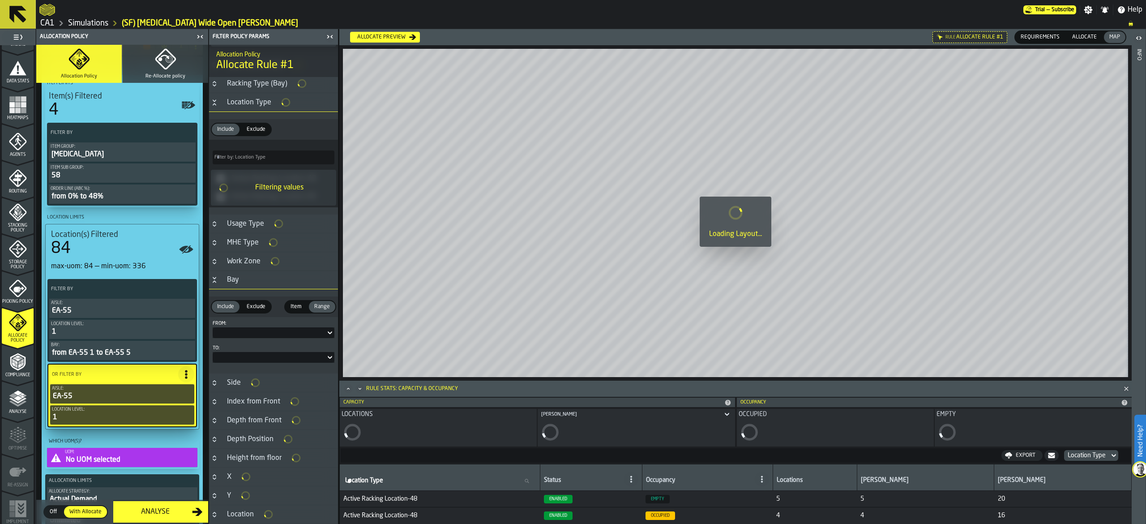
click at [271, 331] on div at bounding box center [269, 333] width 113 height 4
drag, startPoint x: 240, startPoint y: 371, endPoint x: 248, endPoint y: 358, distance: 14.7
click at [240, 371] on div "EA-55 66" at bounding box center [241, 367] width 47 height 11
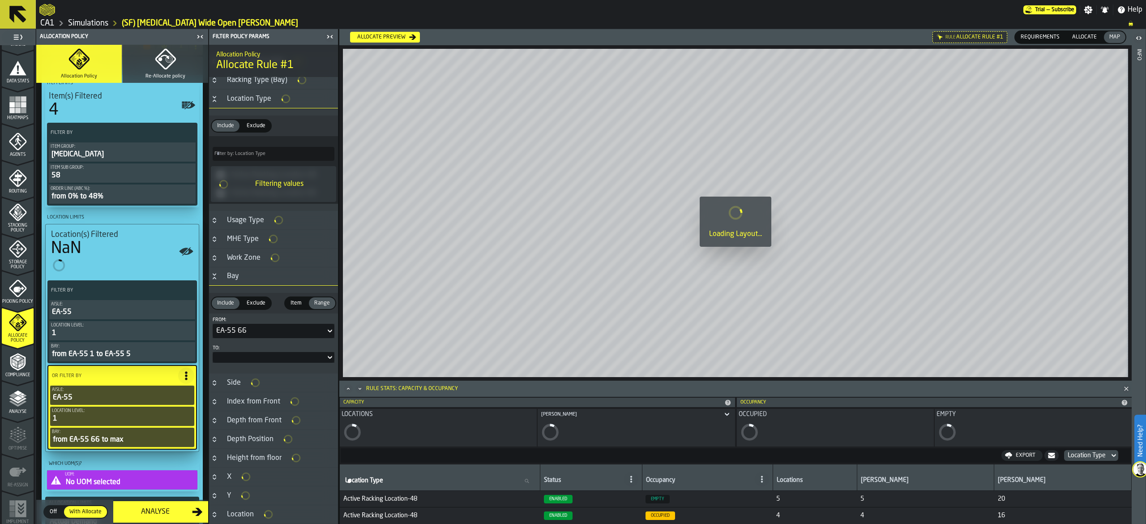
click at [248, 359] on div at bounding box center [269, 357] width 113 height 4
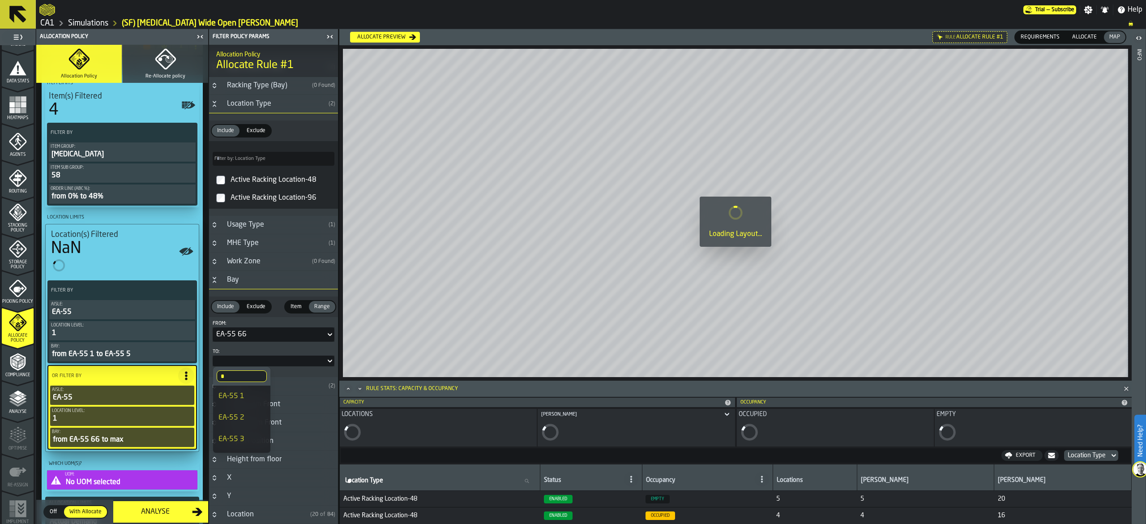
drag, startPoint x: 239, startPoint y: 377, endPoint x: 179, endPoint y: 373, distance: 59.6
click at [179, 373] on body "Need Help? Trial — Subscribe Settings Notifications Help CA1 Simulations (SF) E…" at bounding box center [573, 262] width 1146 height 524
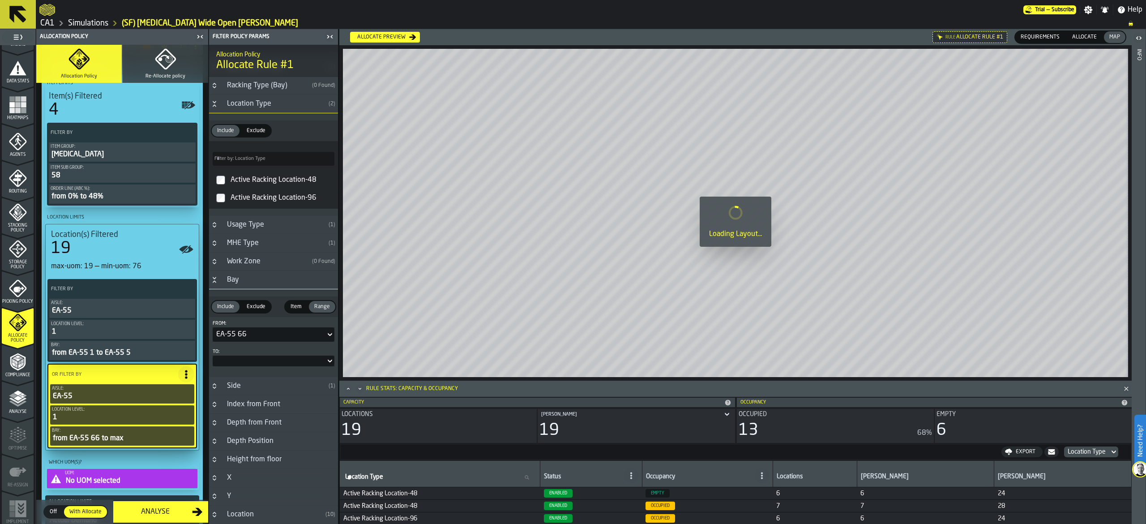
click at [266, 355] on div at bounding box center [274, 360] width 122 height 11
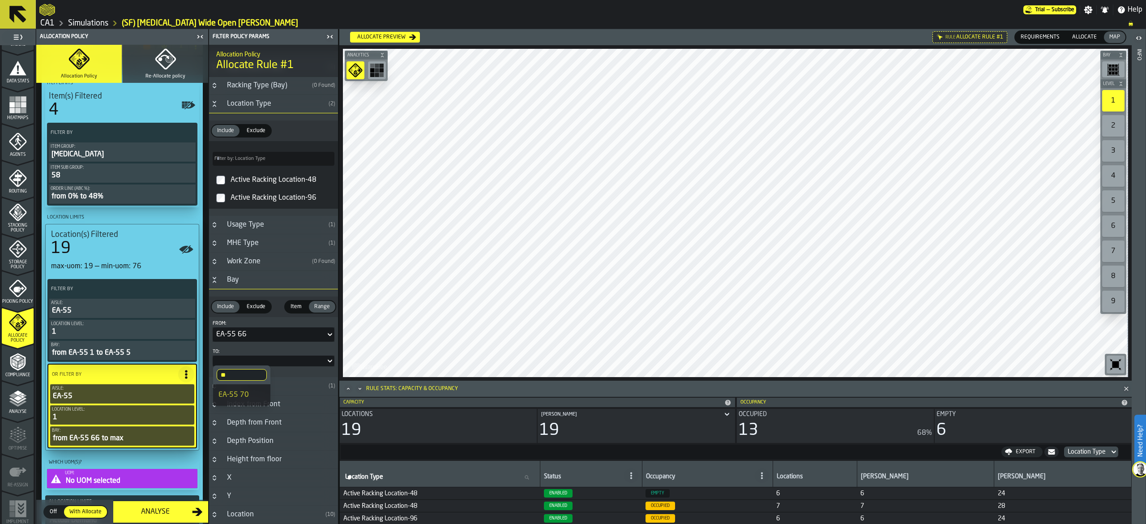
click at [246, 390] on div "EA-55 70" at bounding box center [241, 394] width 47 height 11
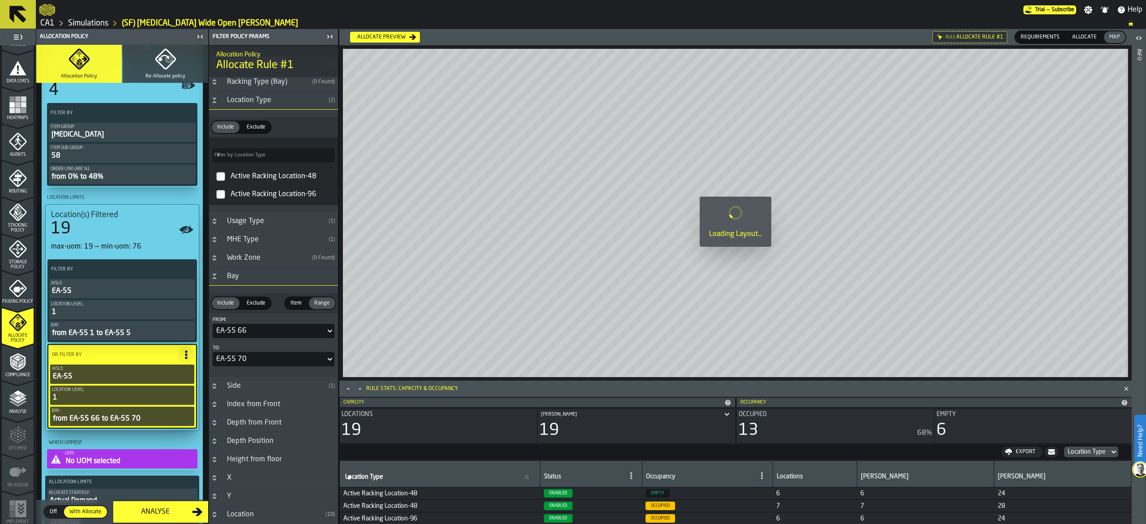
scroll to position [358, 0]
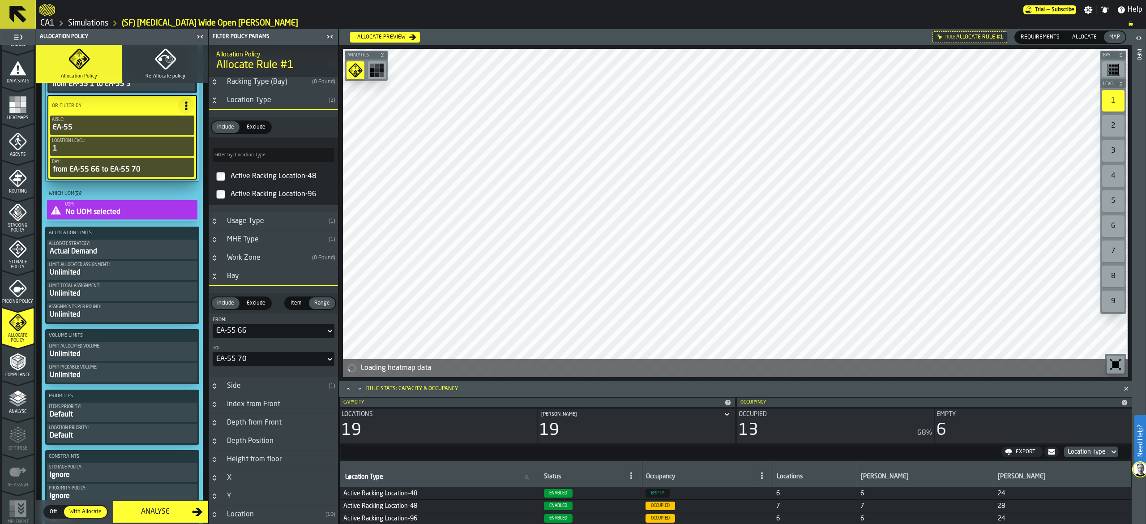
click at [107, 207] on div "UOM:" at bounding box center [130, 204] width 131 height 5
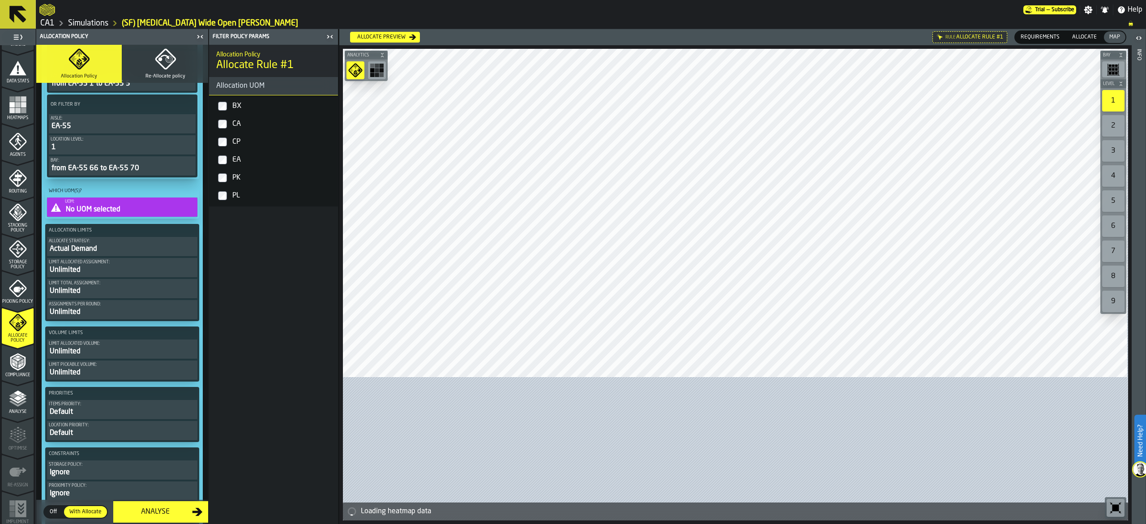
scroll to position [357, 0]
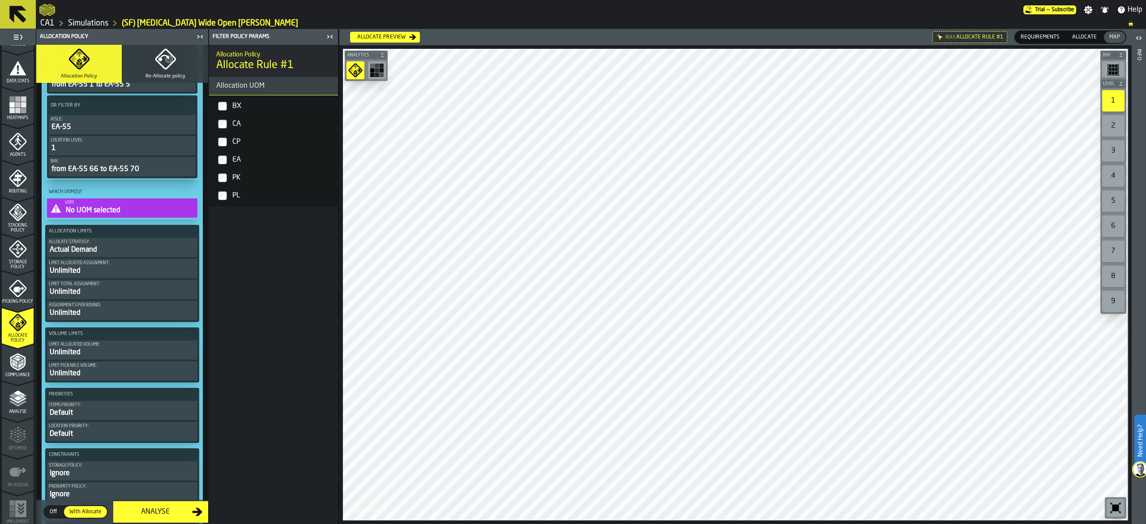
drag, startPoint x: 231, startPoint y: 100, endPoint x: 223, endPoint y: 132, distance: 33.2
click at [231, 101] on div "BX" at bounding box center [282, 106] width 104 height 14
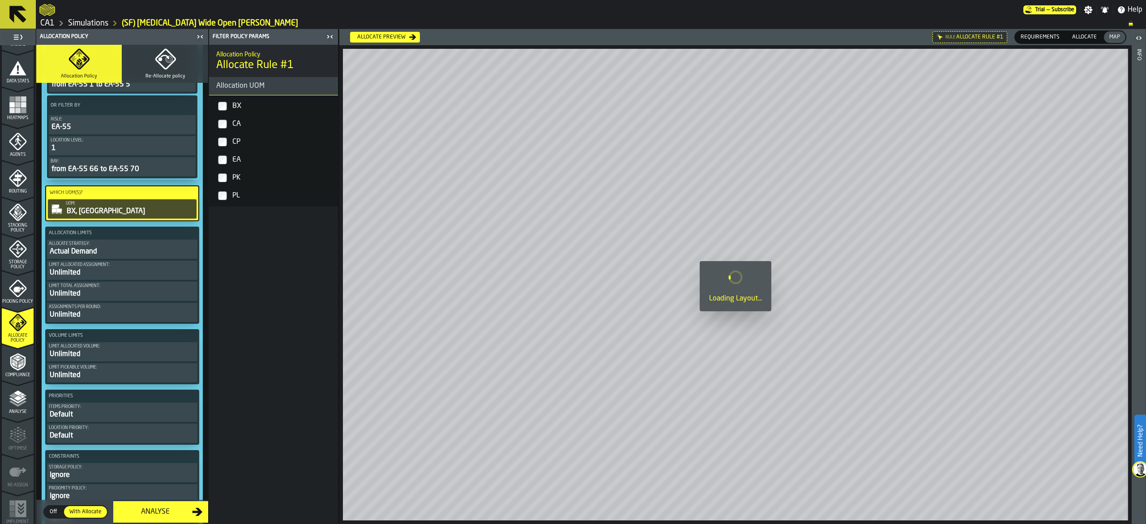
click at [226, 146] on label "CP" at bounding box center [273, 142] width 125 height 18
click at [231, 182] on div "PK" at bounding box center [282, 177] width 104 height 14
click at [94, 257] on div "Actual Demand" at bounding box center [122, 251] width 147 height 11
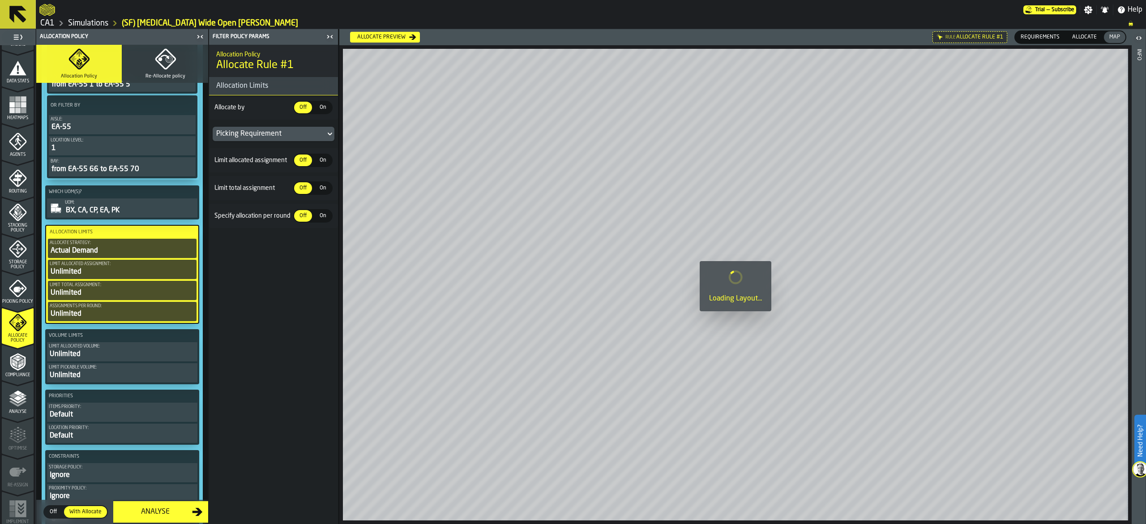
click at [322, 103] on span "On" at bounding box center [322, 107] width 14 height 8
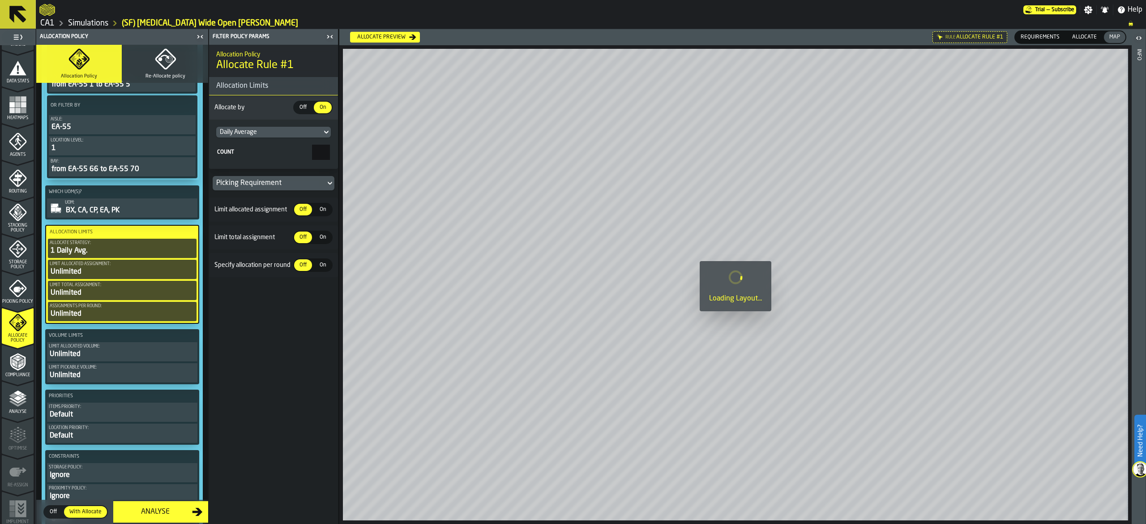
click at [297, 133] on div "Daily Average" at bounding box center [269, 131] width 98 height 7
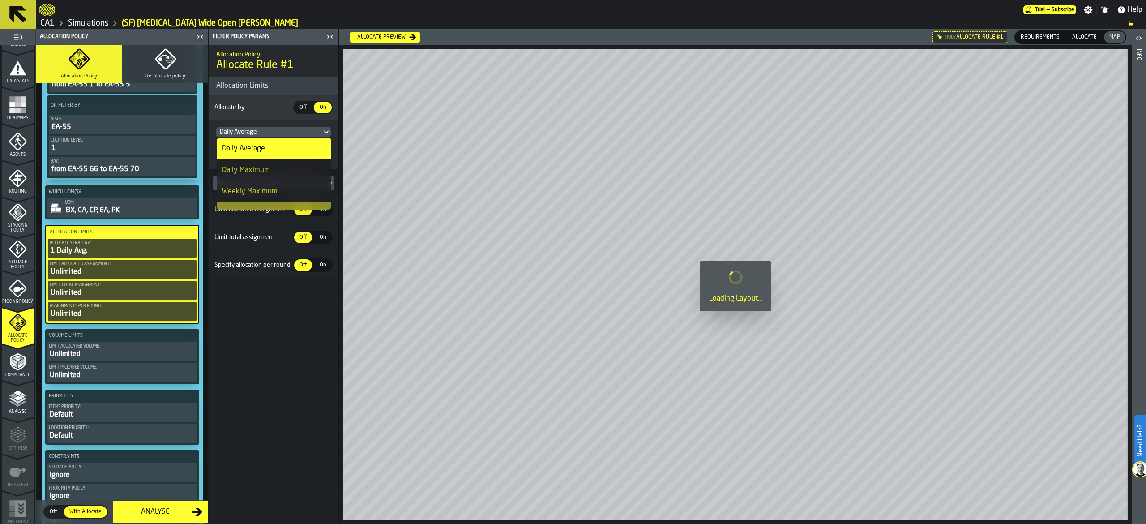
click at [301, 137] on div "Daily Average" at bounding box center [269, 132] width 106 height 11
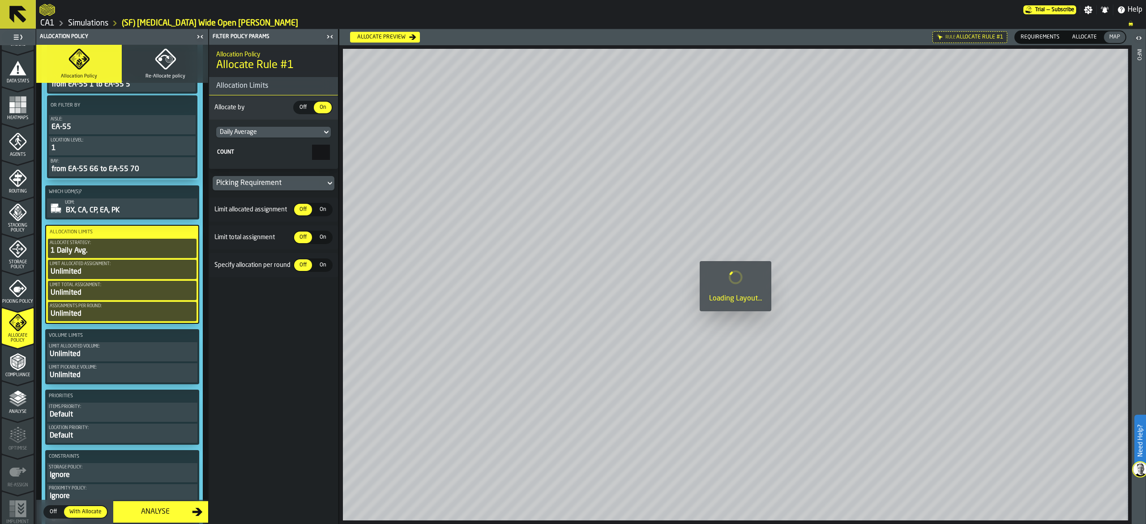
drag, startPoint x: 316, startPoint y: 154, endPoint x: 337, endPoint y: 153, distance: 21.0
click at [338, 150] on div "Filter Policy Params Allocation Policy Allocate Rule #1 Allocation Limits Alloc…" at bounding box center [274, 276] width 130 height 494
type input "*"
click at [311, 212] on div "Off" at bounding box center [303, 210] width 18 height 12
click at [305, 240] on span "Off" at bounding box center [303, 237] width 14 height 8
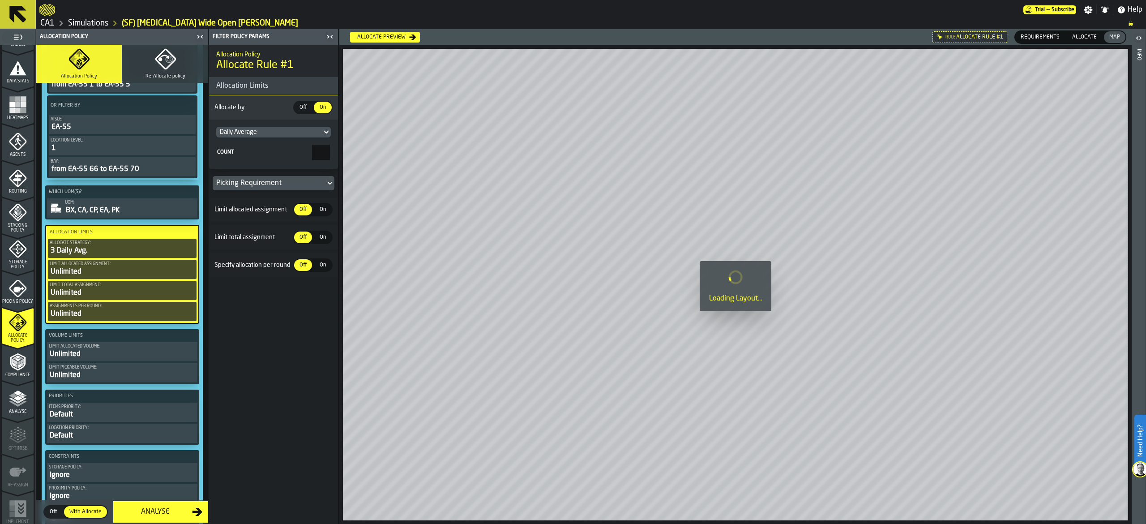
click at [301, 269] on span "Off" at bounding box center [303, 265] width 14 height 8
drag, startPoint x: 319, startPoint y: 209, endPoint x: 323, endPoint y: 214, distance: 6.5
click at [320, 209] on span "On" at bounding box center [322, 209] width 14 height 8
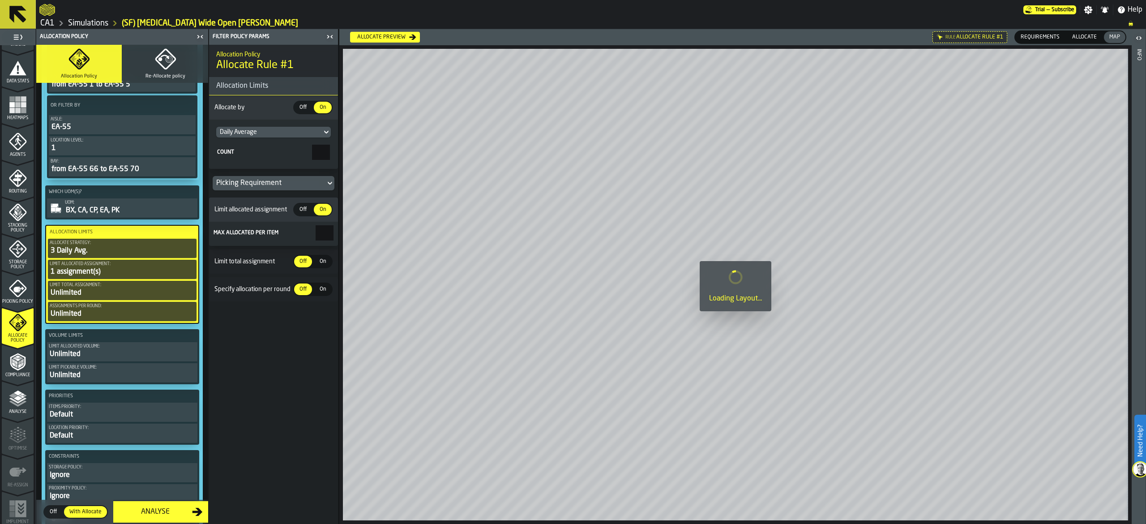
click at [321, 231] on input "*" at bounding box center [324, 232] width 18 height 15
drag, startPoint x: 324, startPoint y: 235, endPoint x: 348, endPoint y: 238, distance: 24.3
click at [348, 238] on main "1 Start 1.1 Layout 1.2 Assignment 1.3 Items 1.4 Orders 1.5 Data Stats 1.6 Heatm…" at bounding box center [573, 276] width 1146 height 494
type input "*"
click at [326, 263] on span "On" at bounding box center [322, 261] width 14 height 8
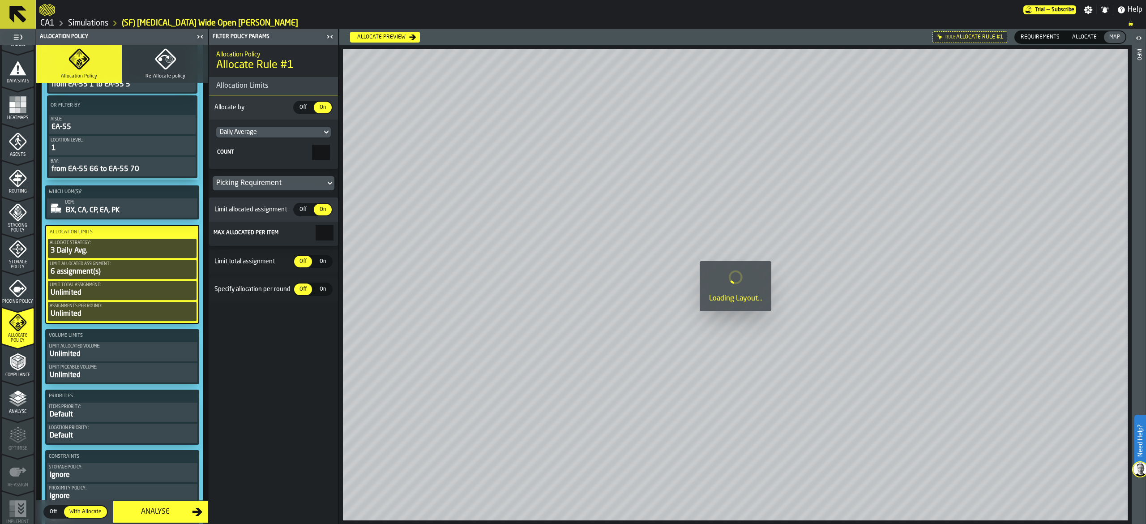
click at [327, 282] on section "Allocate by Off Off On On Daily Average Count * Picking Requirement Limit alloc…" at bounding box center [273, 198] width 129 height 206
click at [326, 287] on span "On" at bounding box center [322, 289] width 14 height 8
click at [326, 268] on label "On On" at bounding box center [323, 261] width 20 height 13
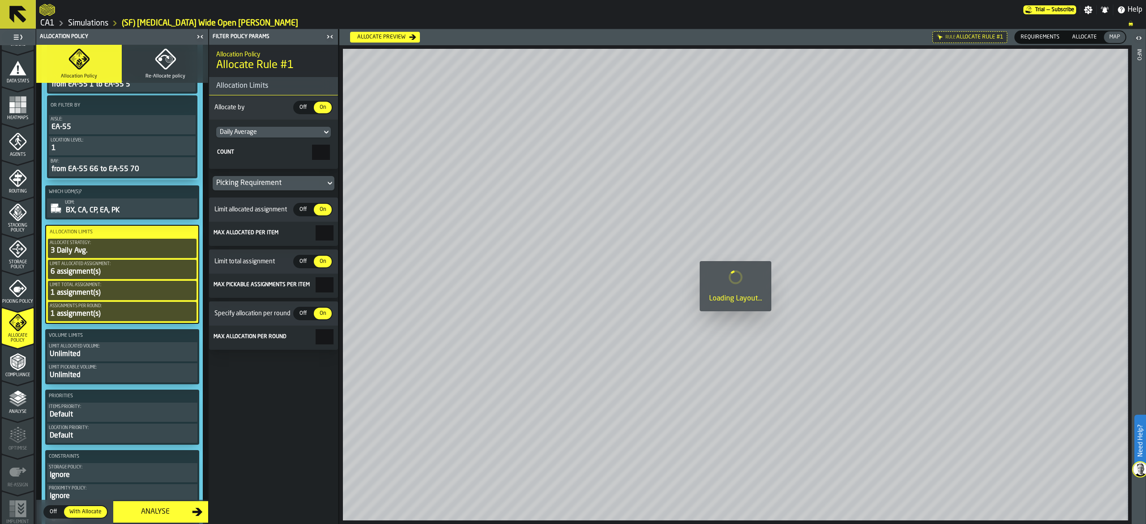
drag, startPoint x: 317, startPoint y: 286, endPoint x: 367, endPoint y: 295, distance: 50.8
click at [367, 295] on main "1 Start 1.1 Layout 1.2 Assignment 1.3 Items 1.4 Orders 1.5 Data Stats 1.6 Heatm…" at bounding box center [573, 276] width 1146 height 494
type input "*"
drag, startPoint x: 321, startPoint y: 332, endPoint x: 337, endPoint y: 338, distance: 16.3
click at [337, 338] on section "Max allocation per round *" at bounding box center [273, 337] width 129 height 24
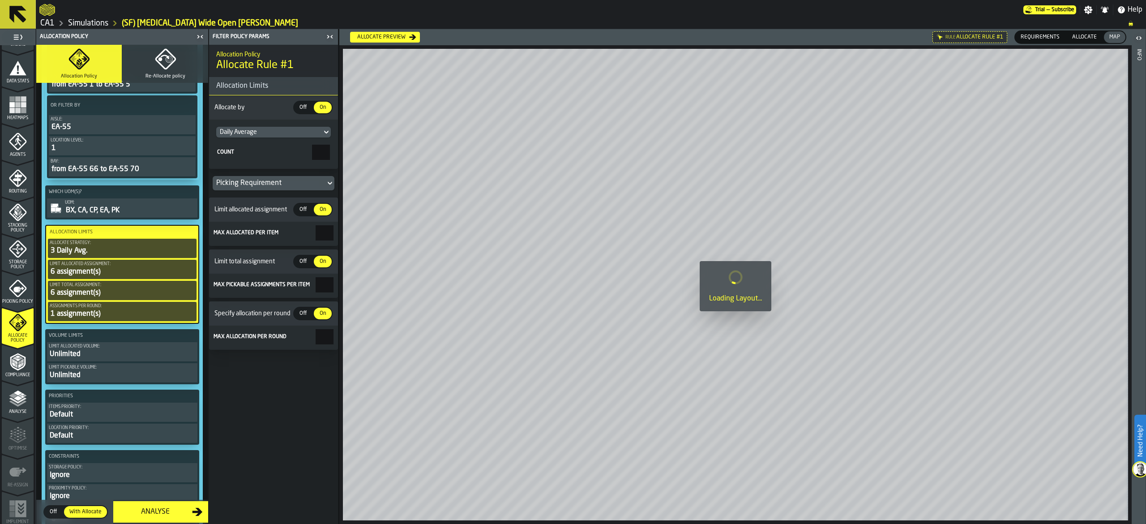
type input "*"
click at [273, 417] on div "Allocation Policy Allocate Rule #1 Allocation Limits Allocate by Off Off On On …" at bounding box center [273, 284] width 129 height 479
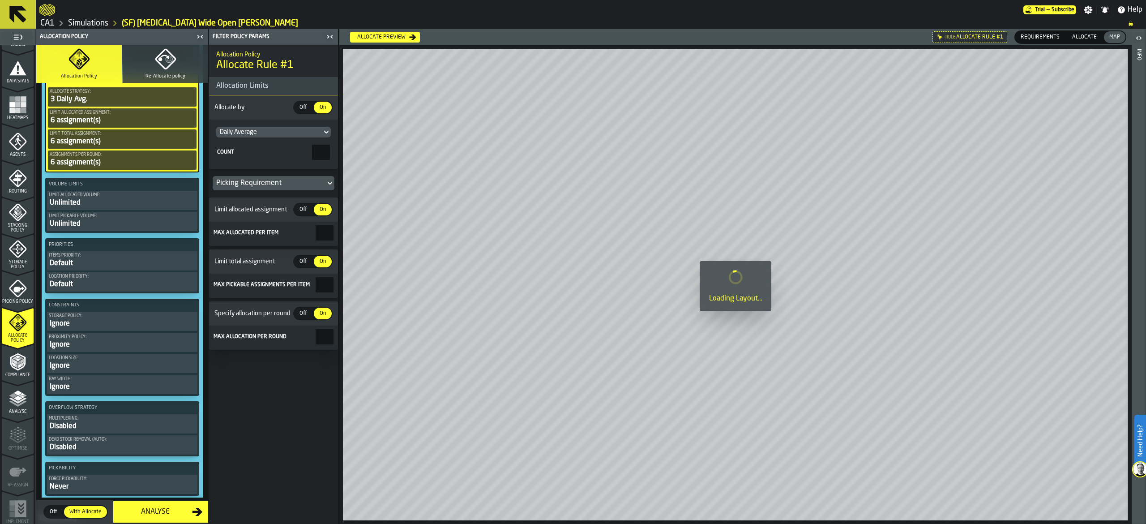
scroll to position [536, 0]
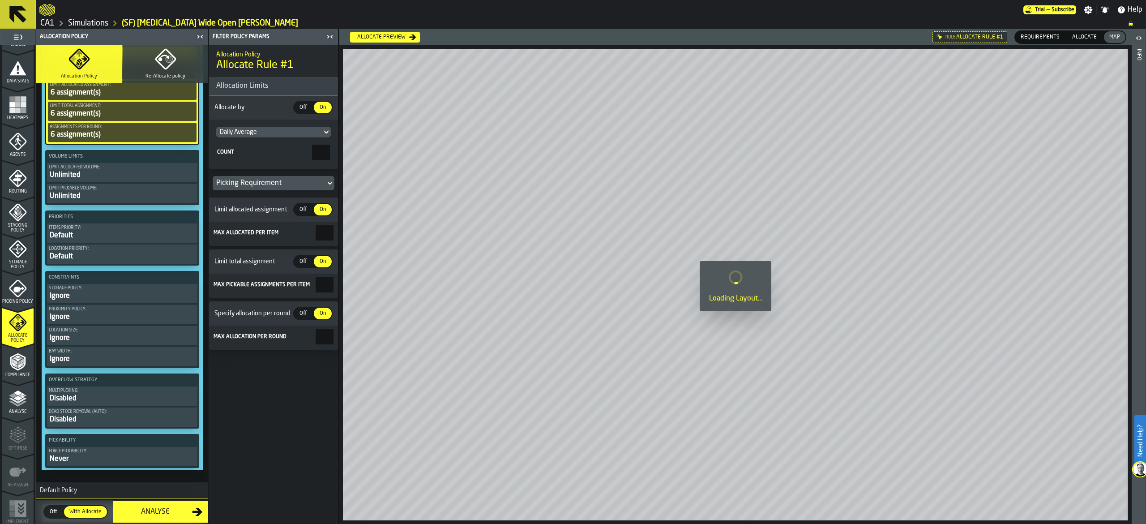
click at [106, 230] on div "Items priority:" at bounding box center [122, 227] width 147 height 5
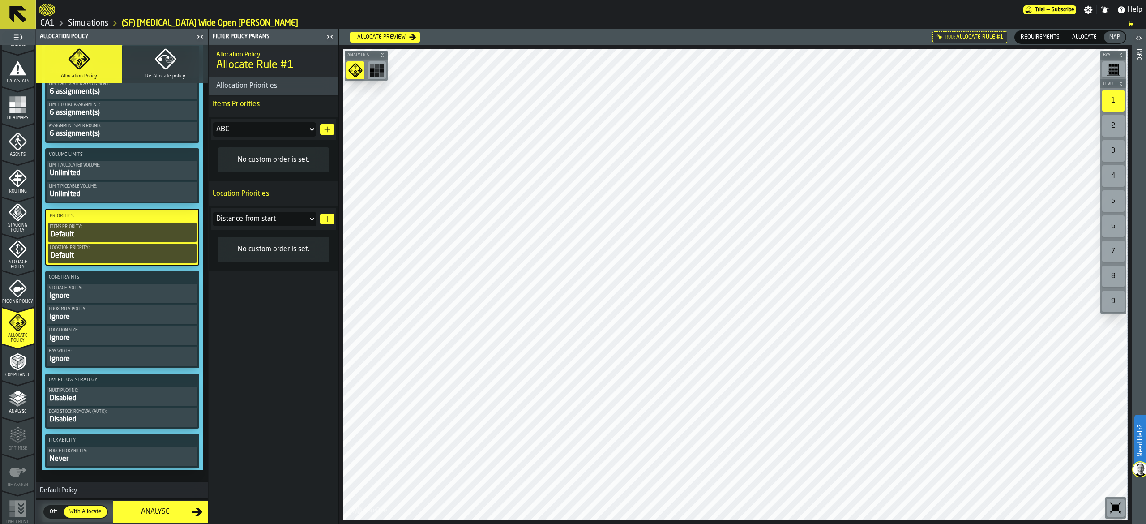
click at [328, 127] on icon "button-" at bounding box center [327, 129] width 7 height 7
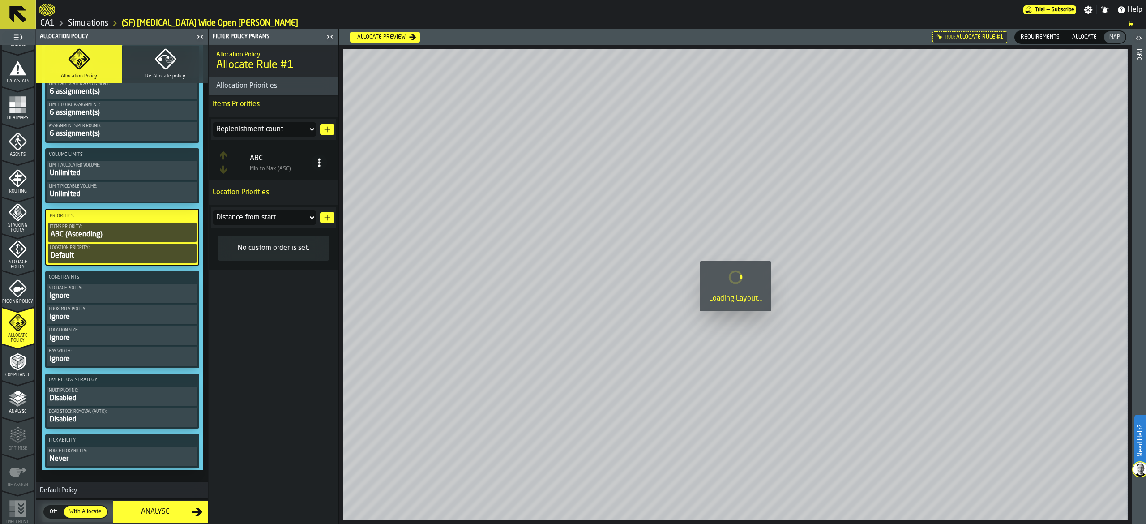
click at [316, 168] on span at bounding box center [319, 162] width 16 height 16
click at [312, 205] on div "Sort (Max to Min) (DESC)" at bounding box center [284, 203] width 77 height 11
click at [312, 218] on icon at bounding box center [311, 217] width 9 height 11
drag, startPoint x: 294, startPoint y: 230, endPoint x: 299, endPoint y: 232, distance: 4.8
click at [296, 230] on li "Distance from start" at bounding box center [265, 234] width 104 height 18
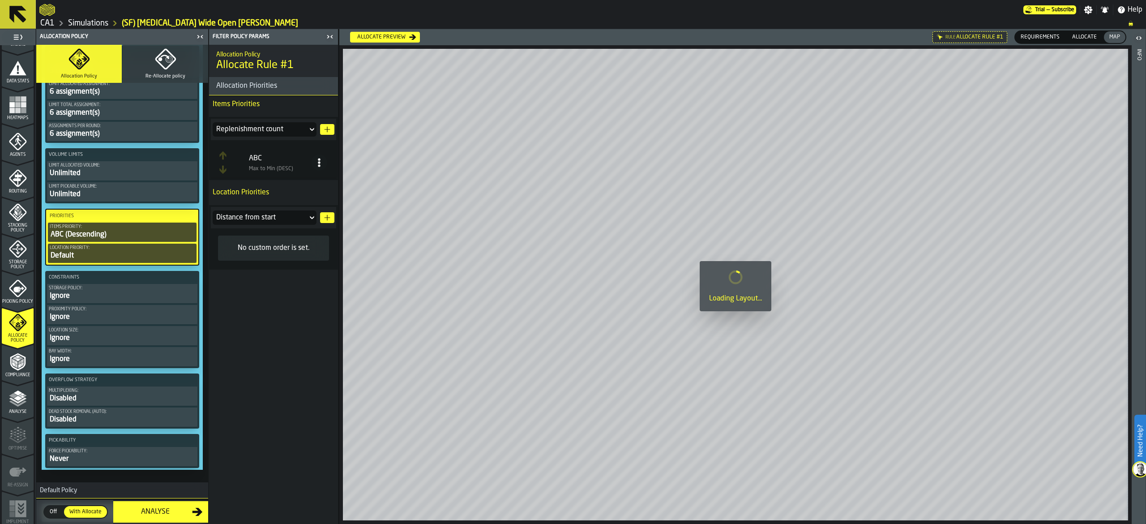
click at [326, 222] on button "button-" at bounding box center [327, 217] width 14 height 11
click at [258, 300] on div "Allocation Policy Allocate Rule #1 Allocation Priorities Items Priorities Reple…" at bounding box center [273, 284] width 129 height 479
click at [150, 301] on div "Ignore" at bounding box center [122, 295] width 147 height 11
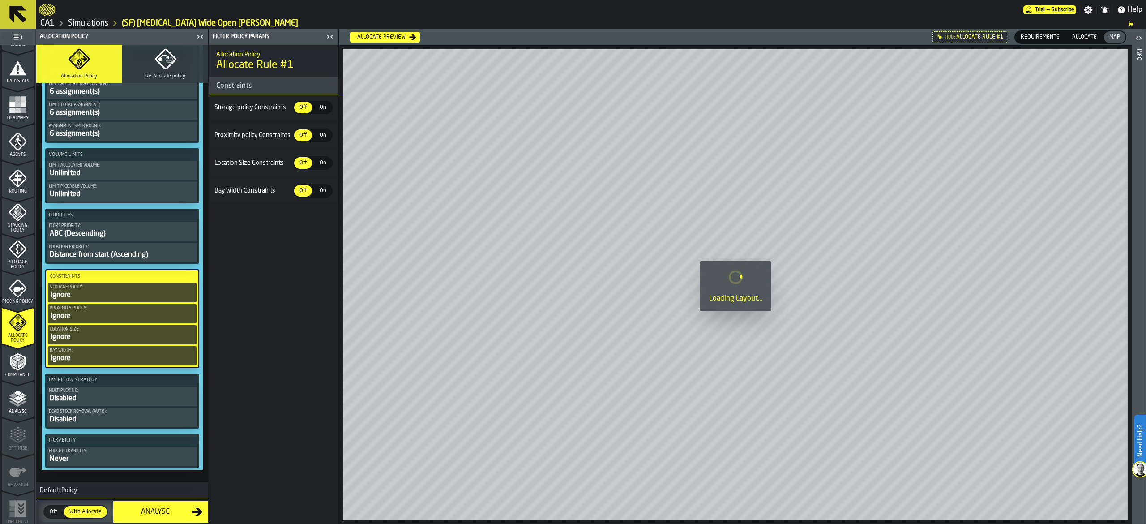
drag, startPoint x: 320, startPoint y: 103, endPoint x: 315, endPoint y: 156, distance: 53.1
click at [321, 103] on span "On" at bounding box center [322, 107] width 14 height 8
click at [326, 166] on span "On" at bounding box center [322, 163] width 14 height 8
click at [410, 36] on icon "button-Allocate preview" at bounding box center [412, 37] width 7 height 7
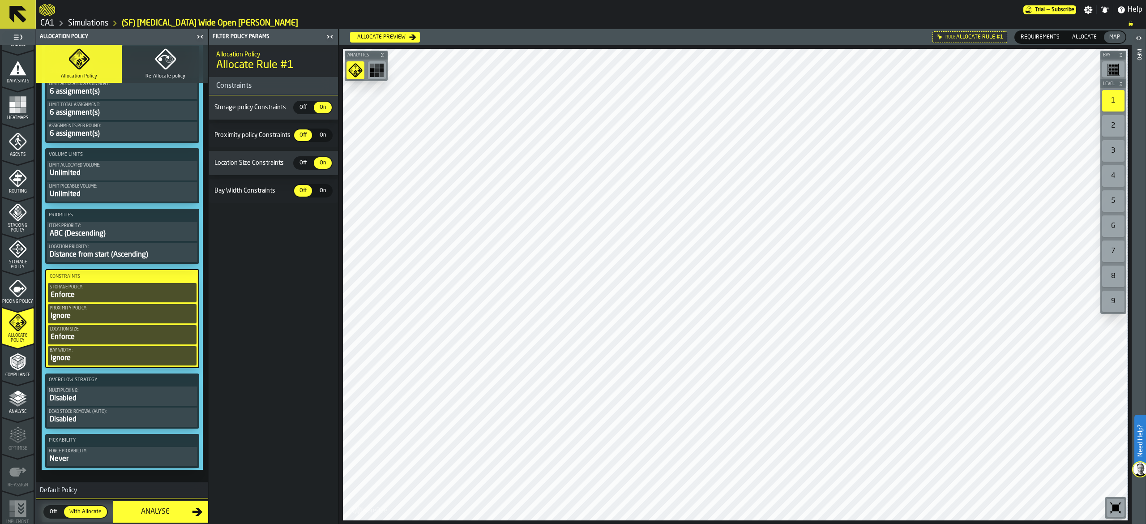
click at [410, 36] on icon "button-Allocate preview" at bounding box center [412, 37] width 7 height 7
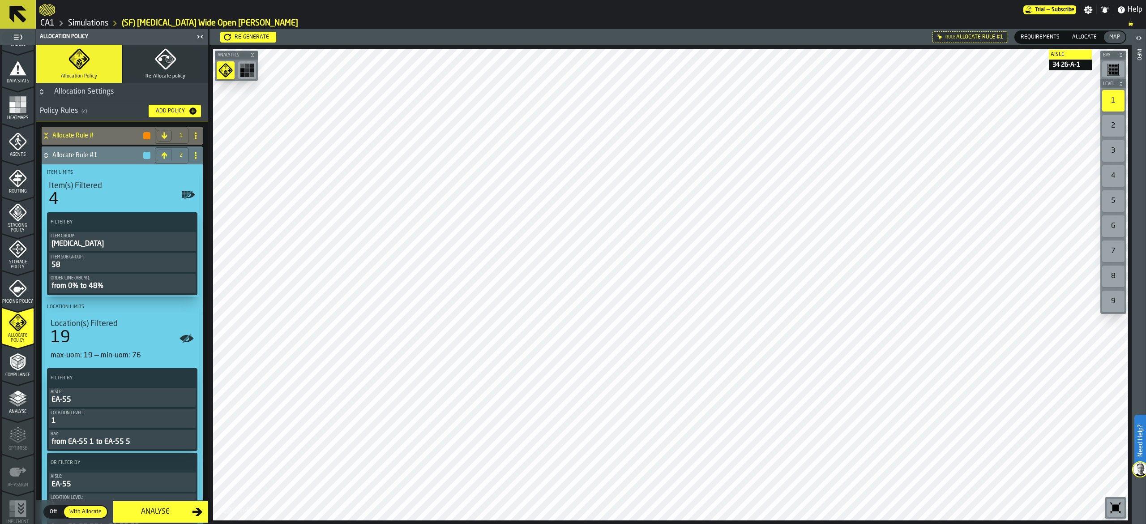
click at [1089, 34] on span "Allocate" at bounding box center [1084, 37] width 32 height 8
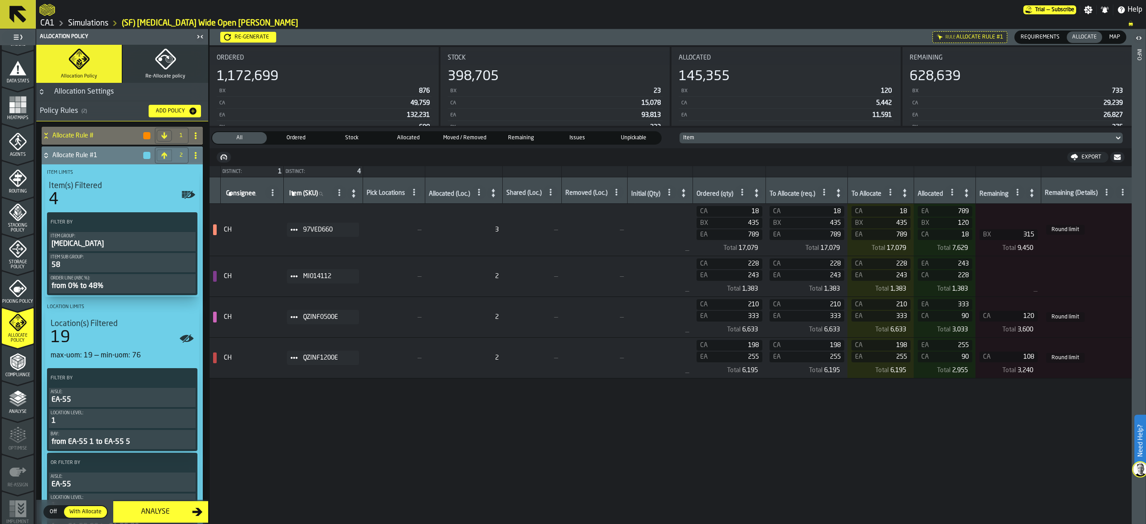
click at [18, 100] on rect "menu Heatmaps" at bounding box center [17, 98] width 5 height 5
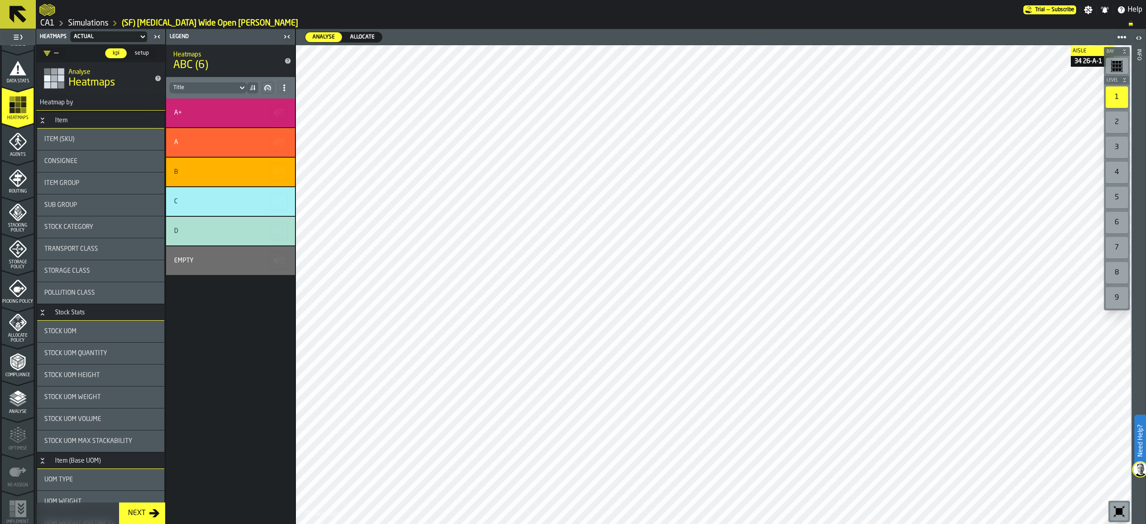
click at [371, 36] on span "Allocate" at bounding box center [362, 37] width 32 height 8
click at [17, 320] on polygon "menu Allocate Policy" at bounding box center [18, 320] width 3 height 3
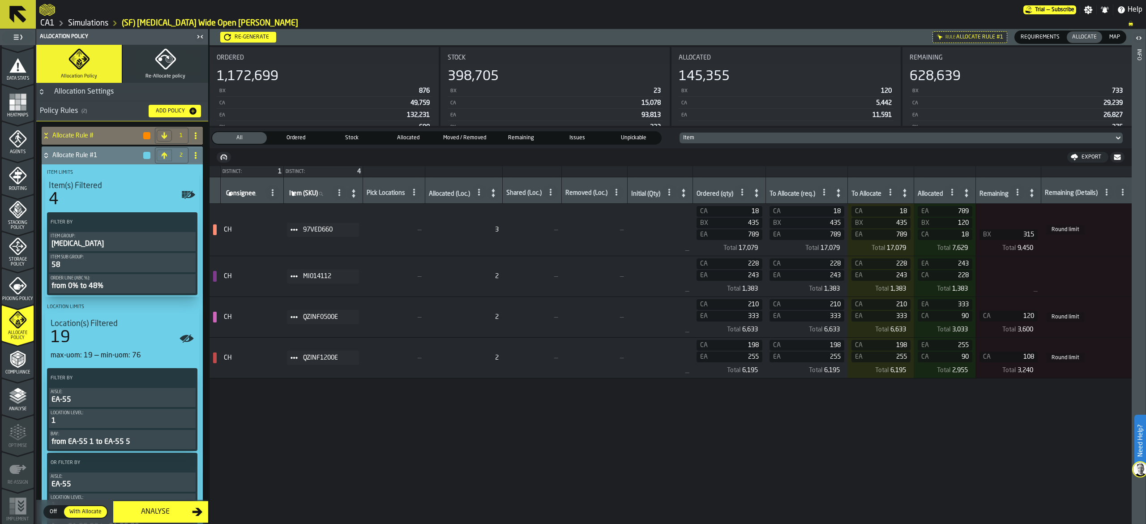
click at [109, 128] on div "Allocate Rule #" at bounding box center [97, 136] width 110 height 18
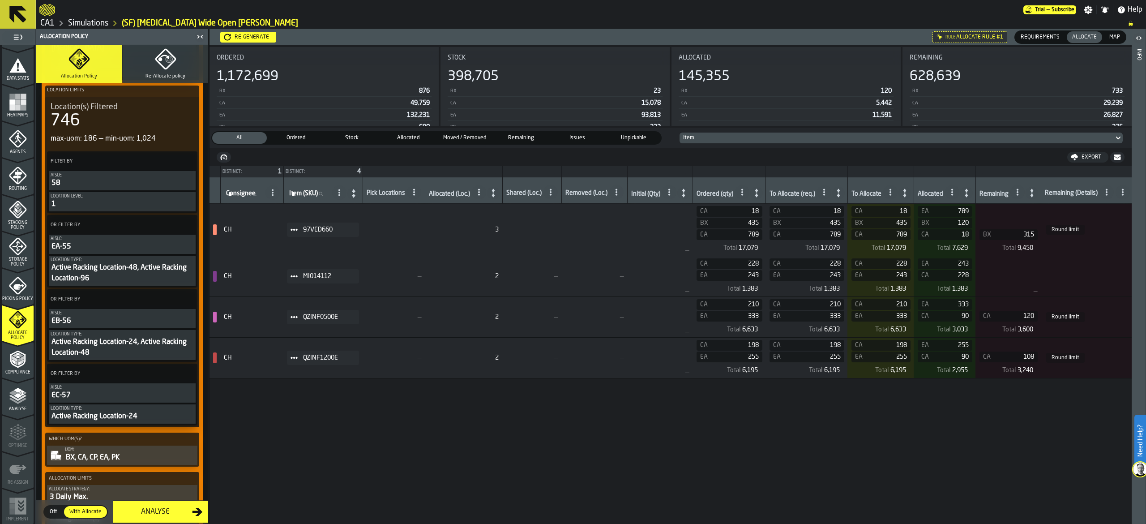
scroll to position [179, 0]
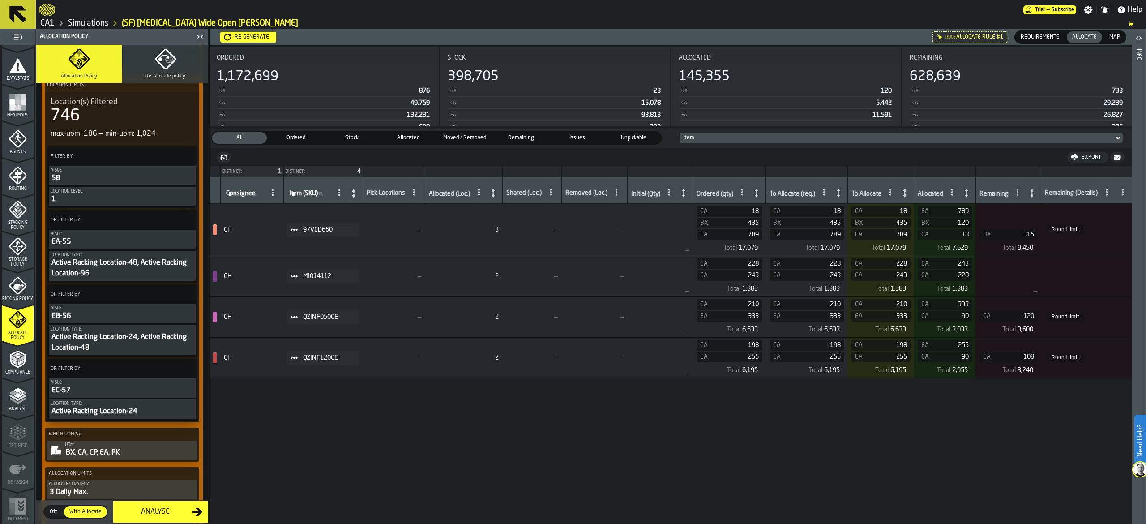
click at [24, 284] on icon "menu Picking Policy" at bounding box center [18, 286] width 18 height 18
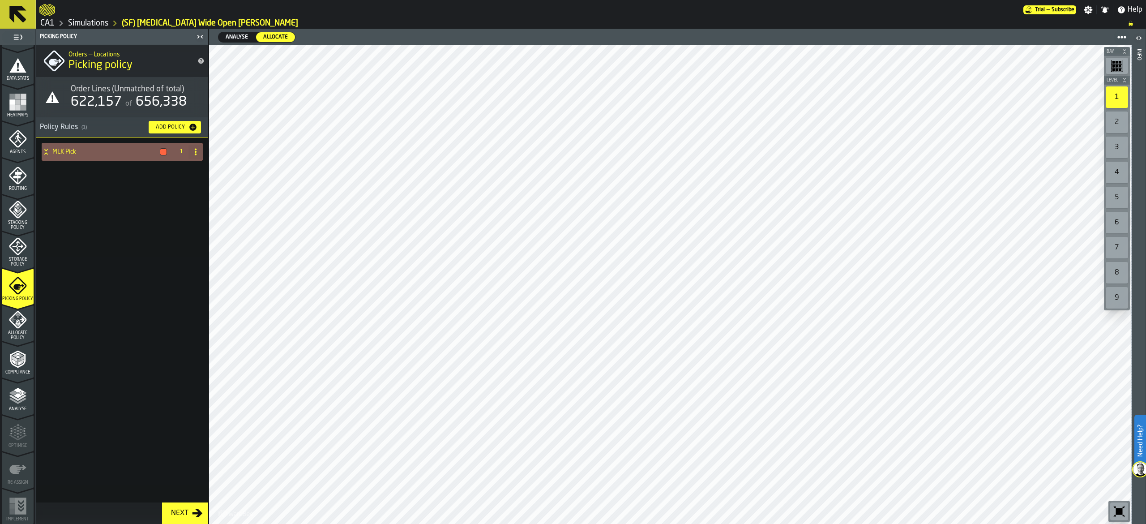
click at [194, 148] on icon at bounding box center [195, 151] width 7 height 7
click at [81, 149] on h4 "MLK Pick" at bounding box center [104, 151] width 104 height 7
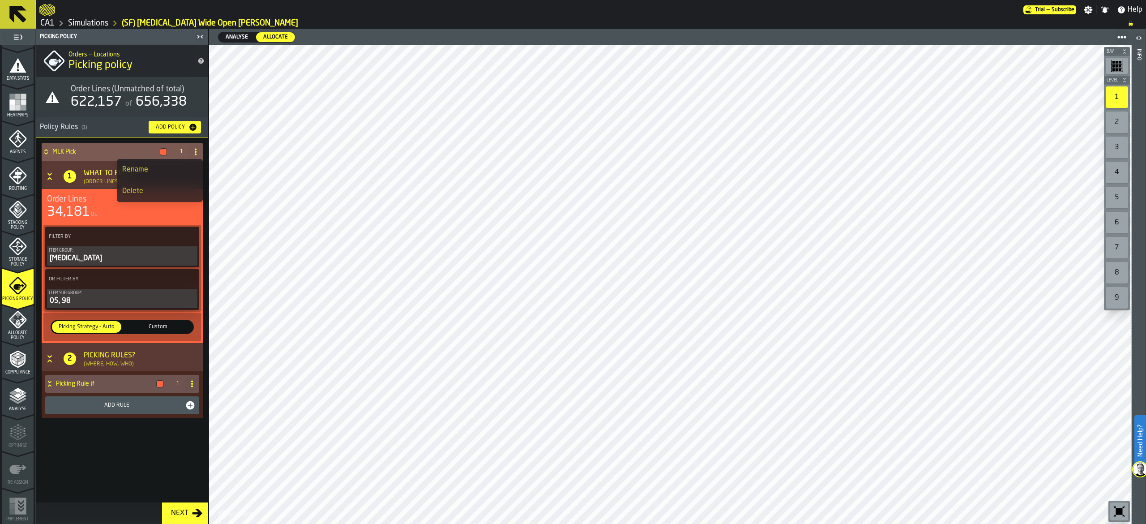
click at [51, 359] on icon "Button-[object Object]-open" at bounding box center [49, 358] width 9 height 9
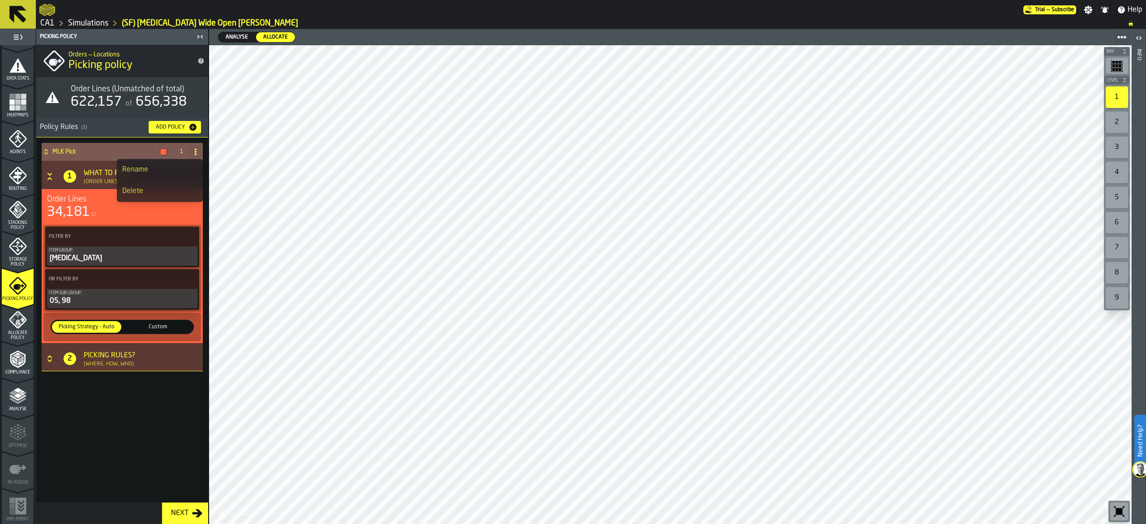
click at [50, 357] on icon "Button-[object Object]-closed" at bounding box center [49, 358] width 9 height 9
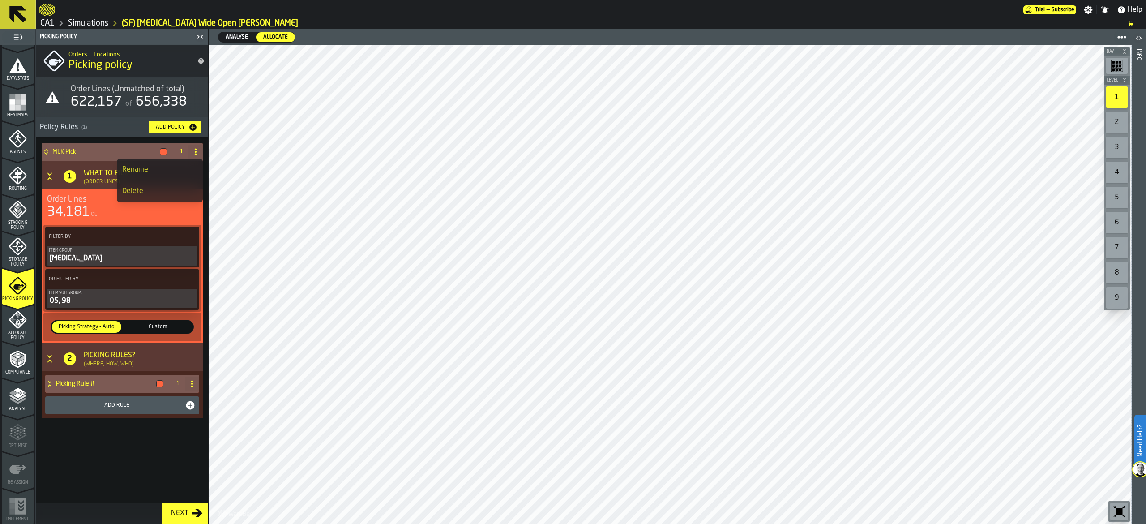
click at [109, 380] on div "Picking Rule #" at bounding box center [106, 384] width 122 height 18
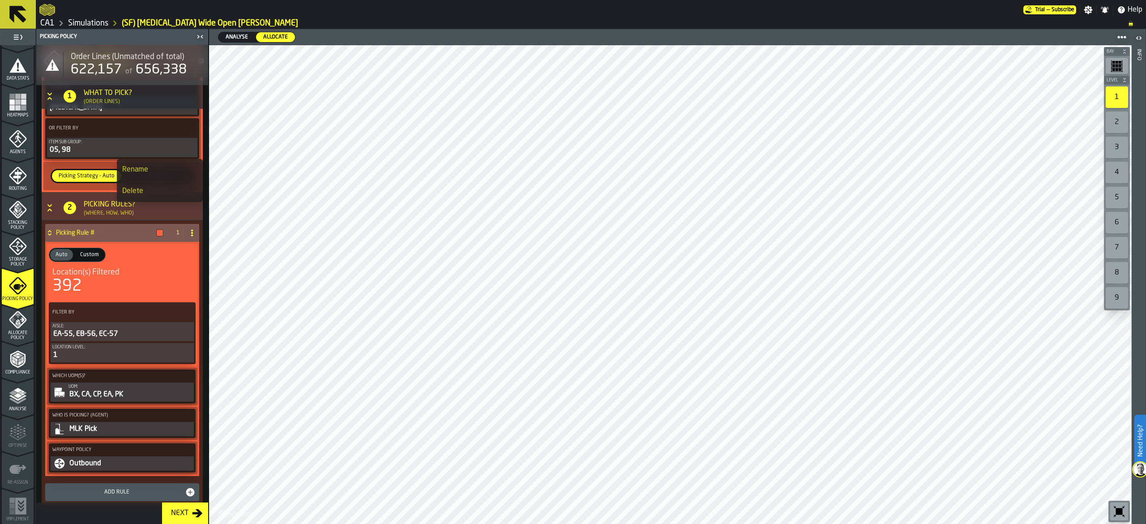
scroll to position [167, 0]
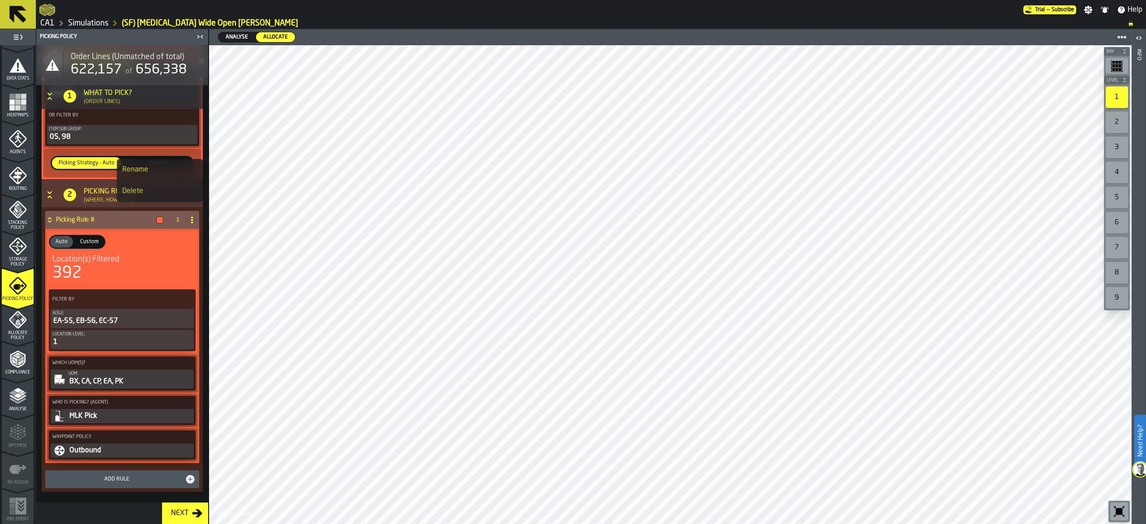
click at [150, 318] on div "EA-55, EB-56, EC-57" at bounding box center [122, 320] width 140 height 11
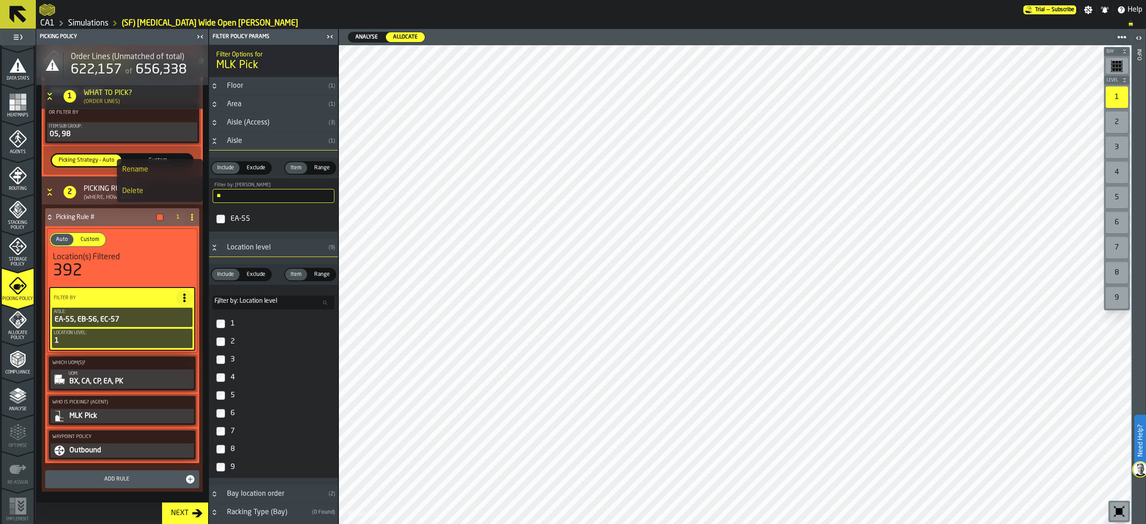
click at [180, 297] on icon at bounding box center [184, 297] width 9 height 9
click at [170, 337] on div "Add (OR) Filter" at bounding box center [161, 338] width 47 height 11
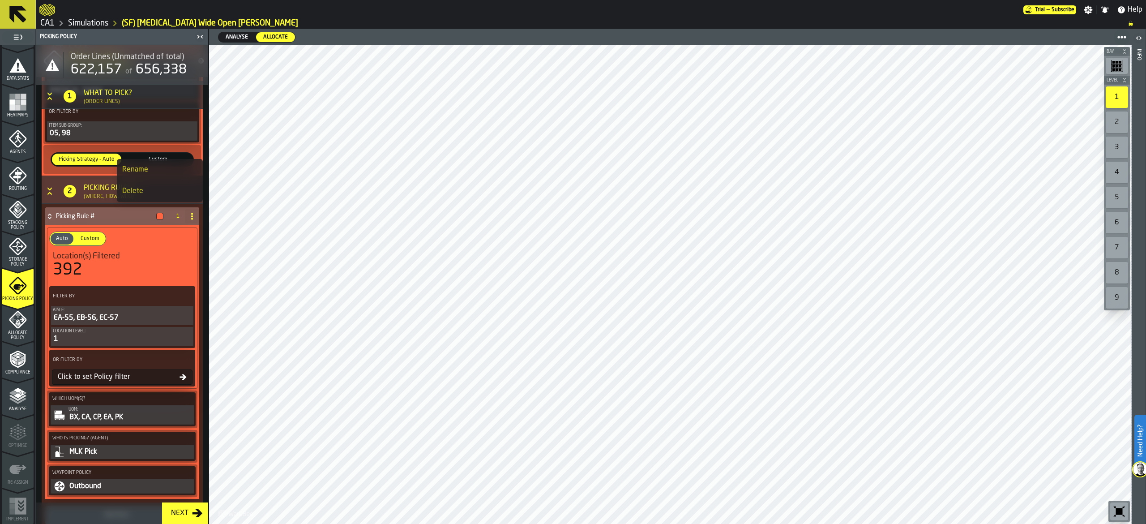
click at [97, 344] on div "1" at bounding box center [122, 338] width 139 height 11
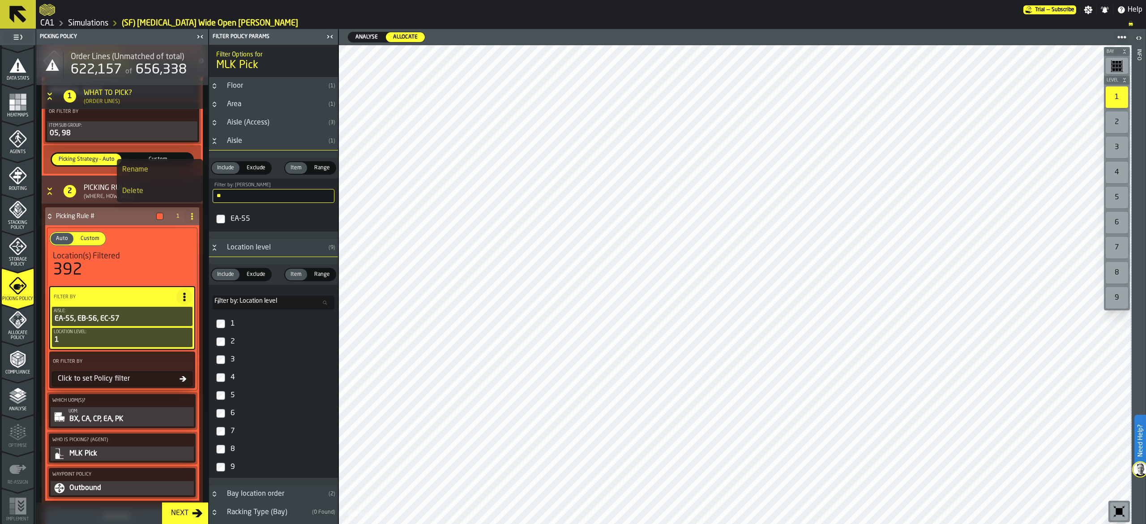
click at [185, 299] on icon at bounding box center [184, 296] width 9 height 9
click at [150, 252] on div "Location(s) Filtered 392" at bounding box center [122, 264] width 146 height 31
click at [0, 0] on icon "PolicyFilterItem-Location level" at bounding box center [0, 0] width 0 height 0
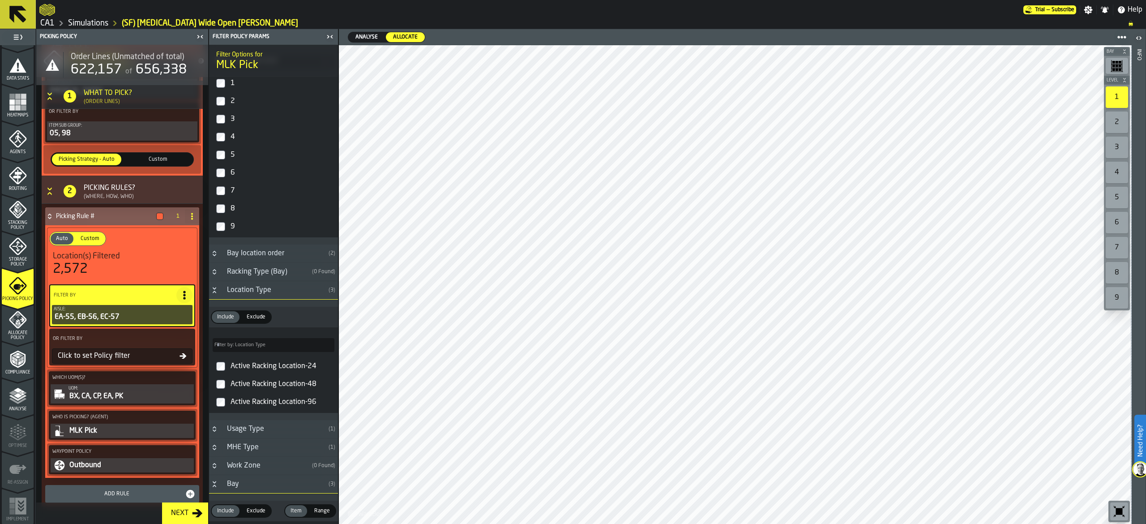
scroll to position [269, 0]
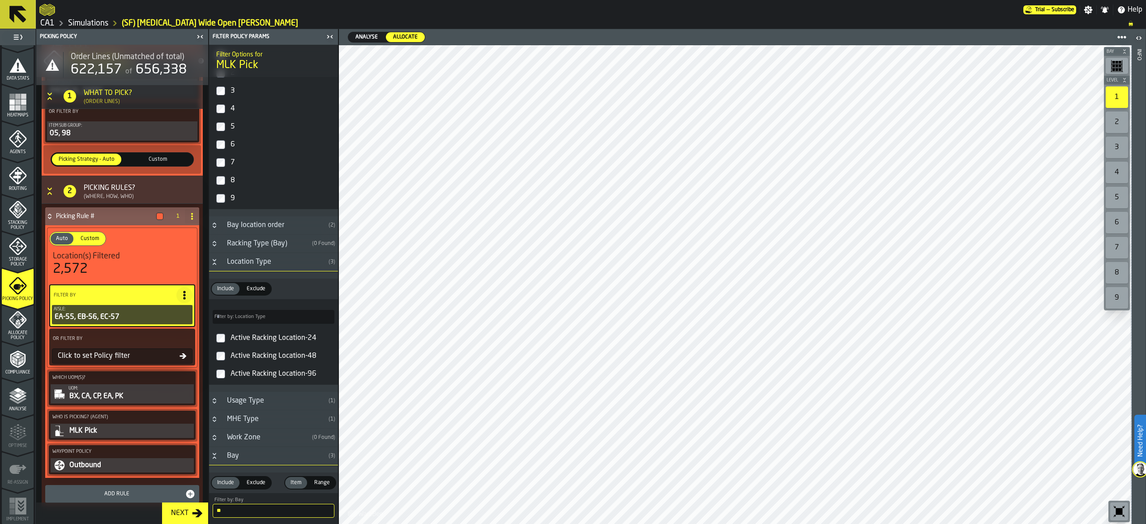
click at [275, 338] on div "Active Racking Location-24" at bounding box center [282, 338] width 106 height 14
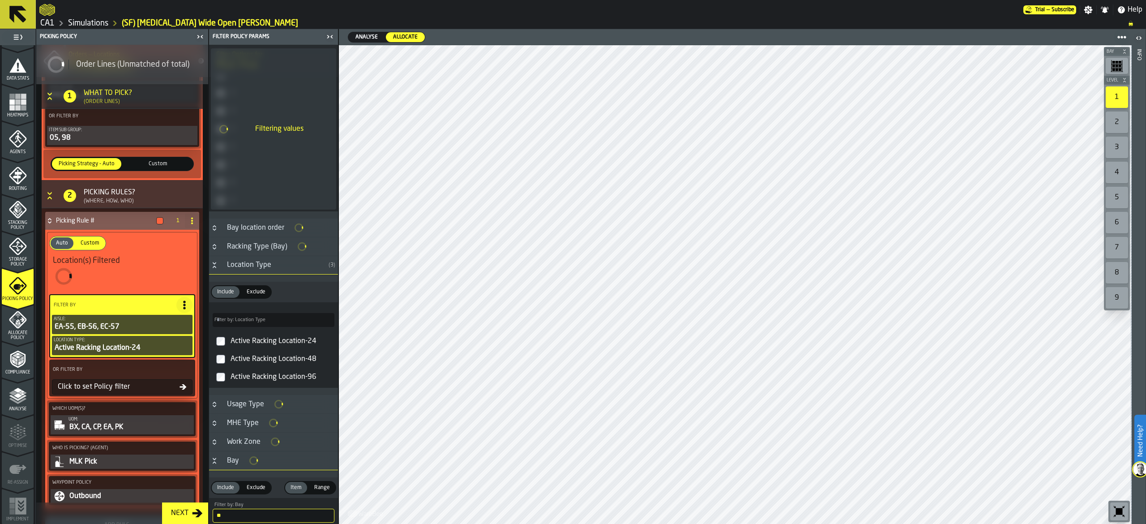
scroll to position [271, 0]
click at [273, 357] on div "Active Racking Location-48" at bounding box center [282, 357] width 106 height 14
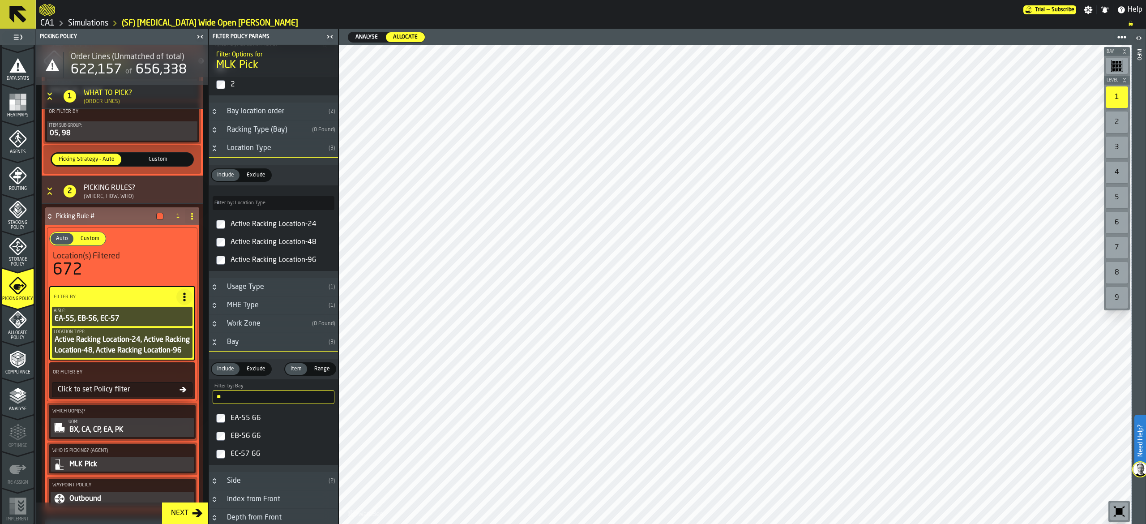
scroll to position [251, 0]
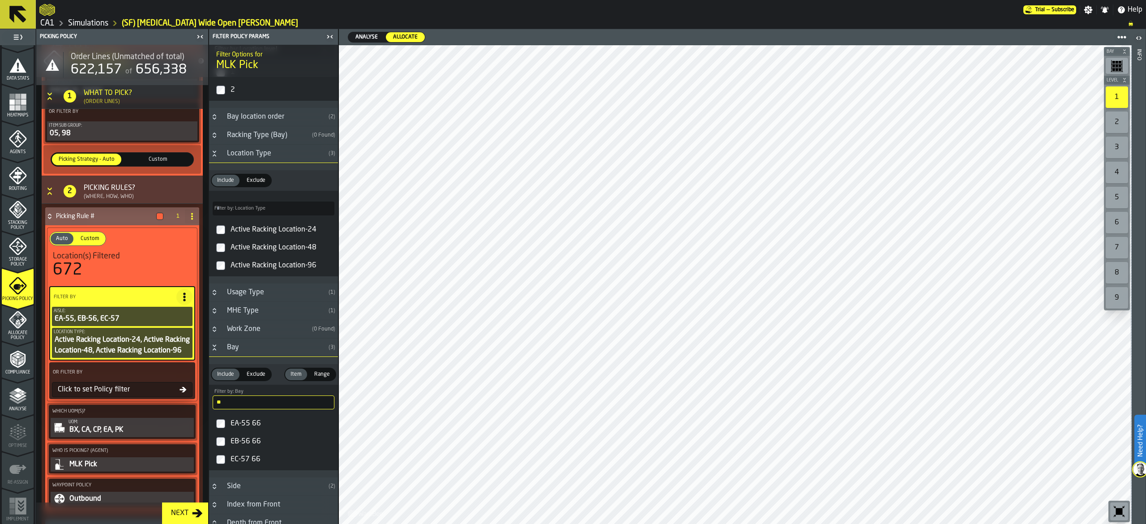
click at [181, 376] on icon at bounding box center [185, 371] width 9 height 9
click at [92, 395] on div "Click to set Policy filter" at bounding box center [116, 389] width 125 height 11
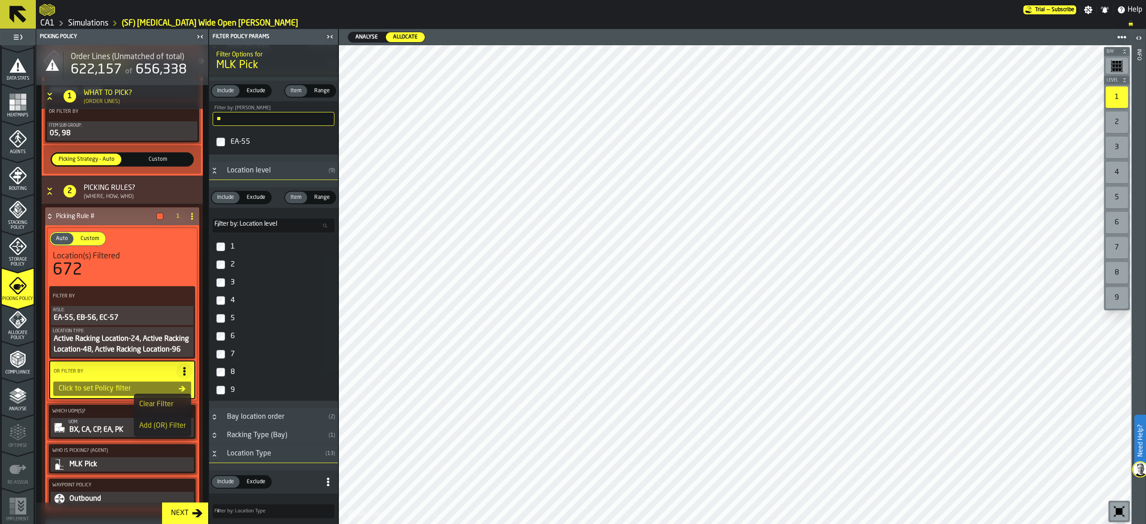
scroll to position [0, 0]
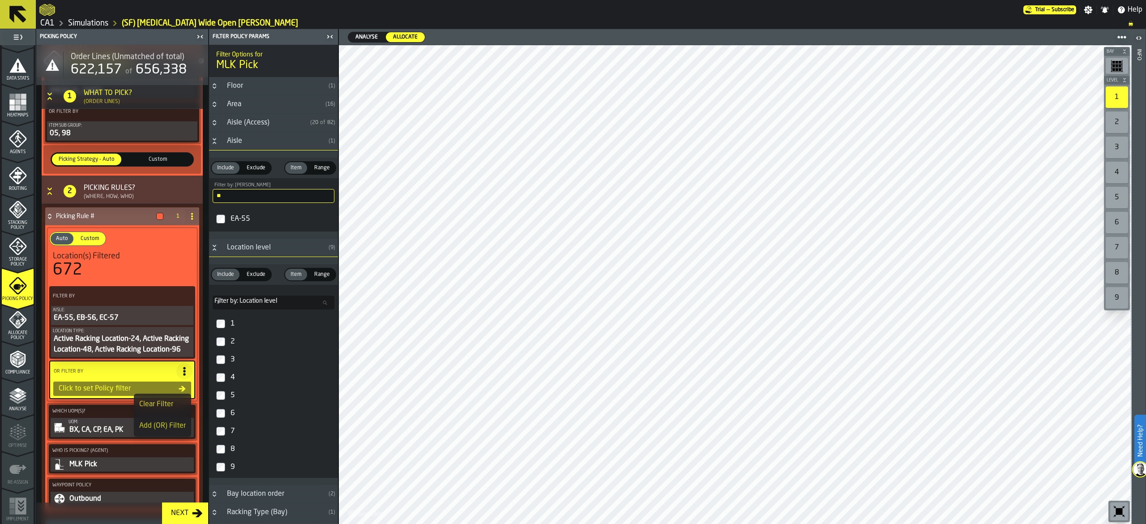
drag, startPoint x: 259, startPoint y: 202, endPoint x: 181, endPoint y: 193, distance: 77.9
click at [181, 193] on aside "1 Start 1.1 Layout 1.2 Assignment 1.3 Items 1.4 Orders 1.5 Data Stats 1.6 Heatm…" at bounding box center [169, 276] width 338 height 494
type input "**"
click at [239, 221] on div "58" at bounding box center [282, 219] width 106 height 14
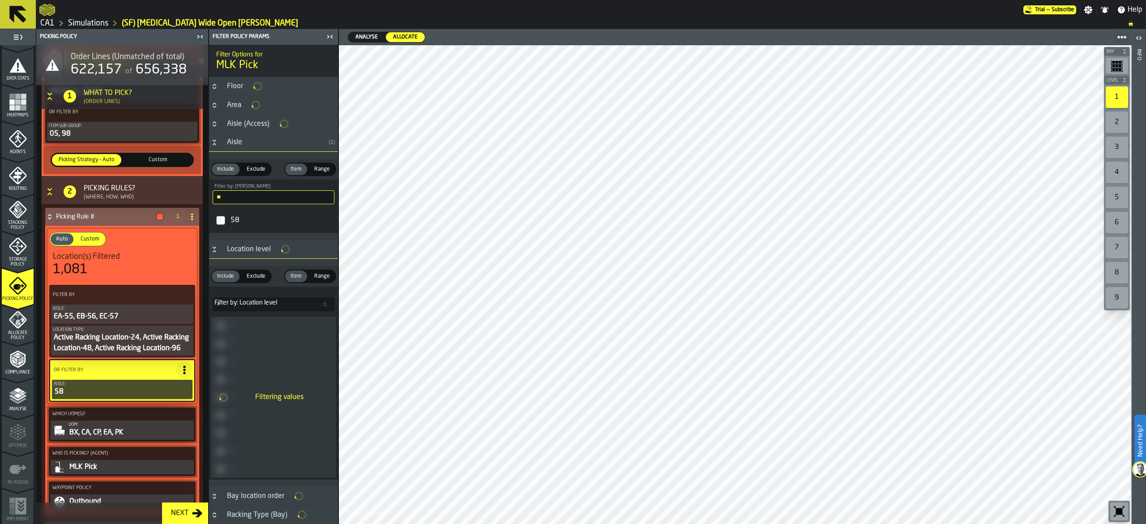
scroll to position [167, 0]
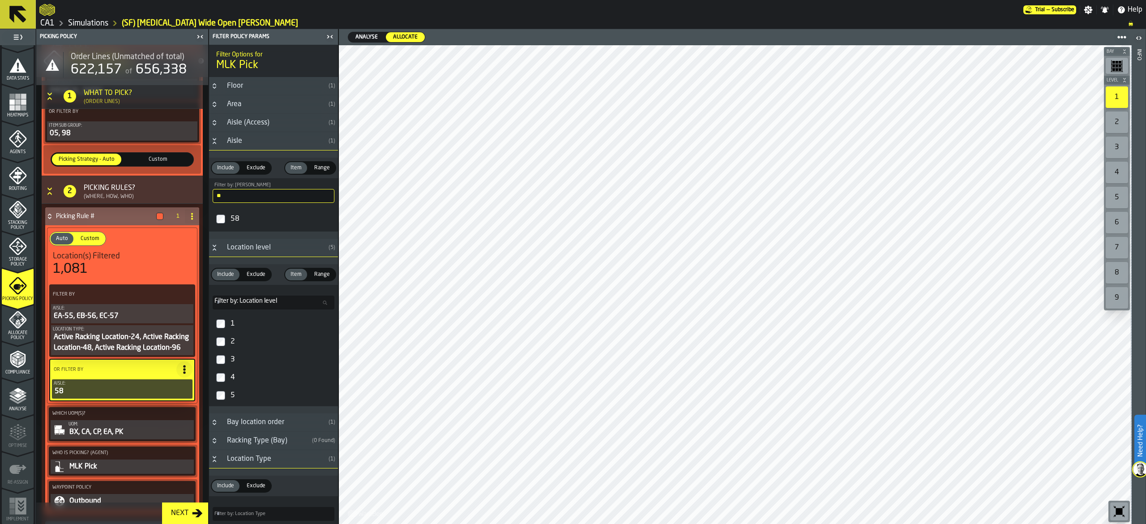
drag, startPoint x: 242, startPoint y: 329, endPoint x: 237, endPoint y: 343, distance: 14.9
click at [242, 329] on div "1" at bounding box center [282, 323] width 106 height 14
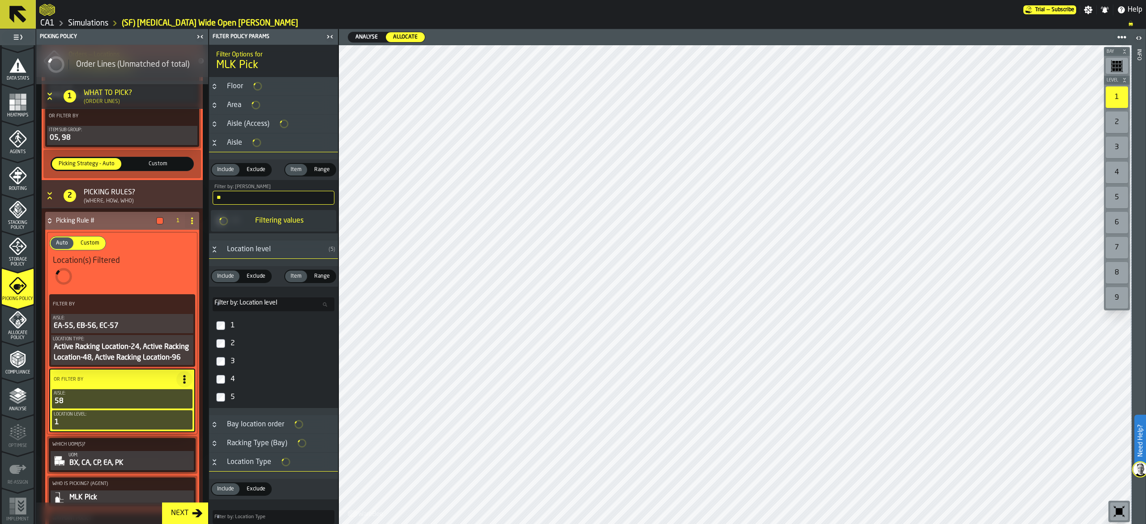
scroll to position [167, 0]
click at [236, 344] on div "2" at bounding box center [282, 343] width 106 height 14
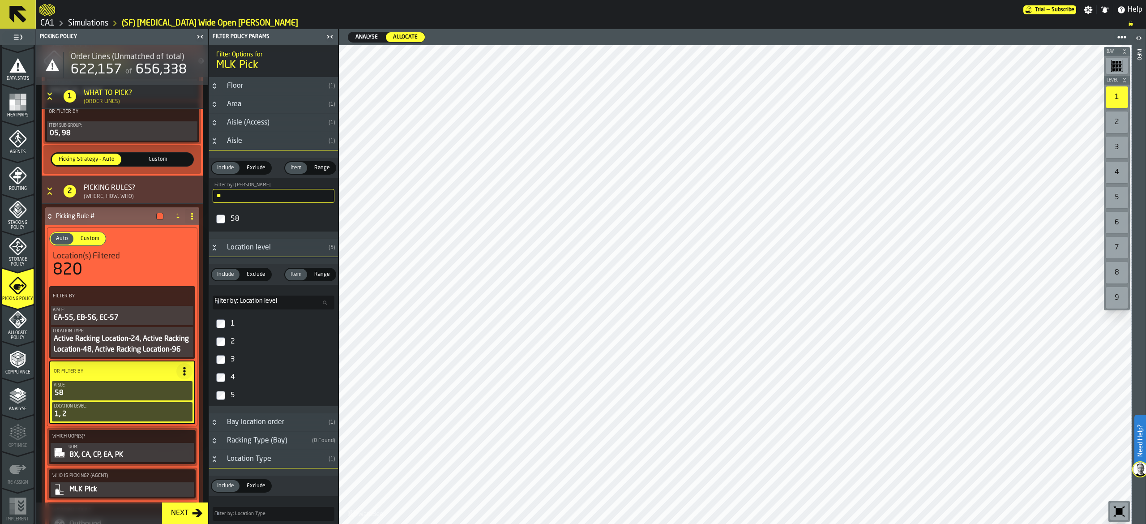
scroll to position [256, 0]
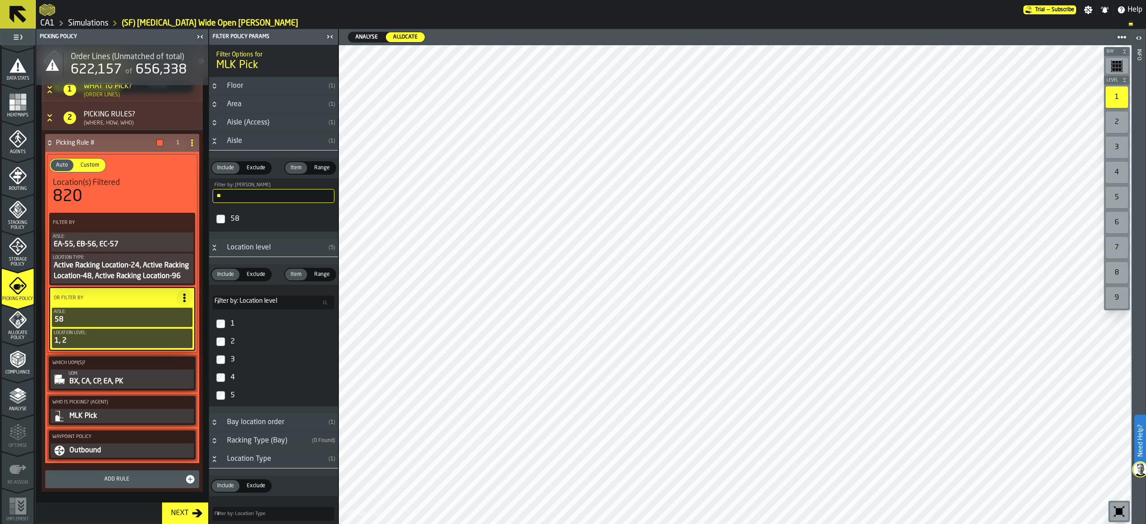
click at [25, 404] on icon "menu Analyse" at bounding box center [18, 396] width 18 height 18
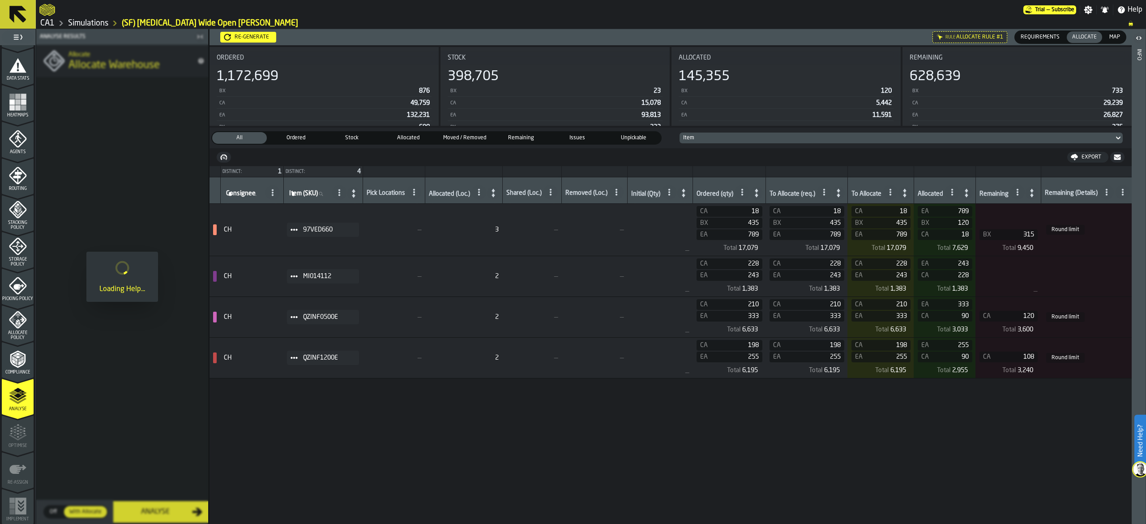
click at [22, 317] on icon "menu Allocate Policy" at bounding box center [18, 320] width 18 height 18
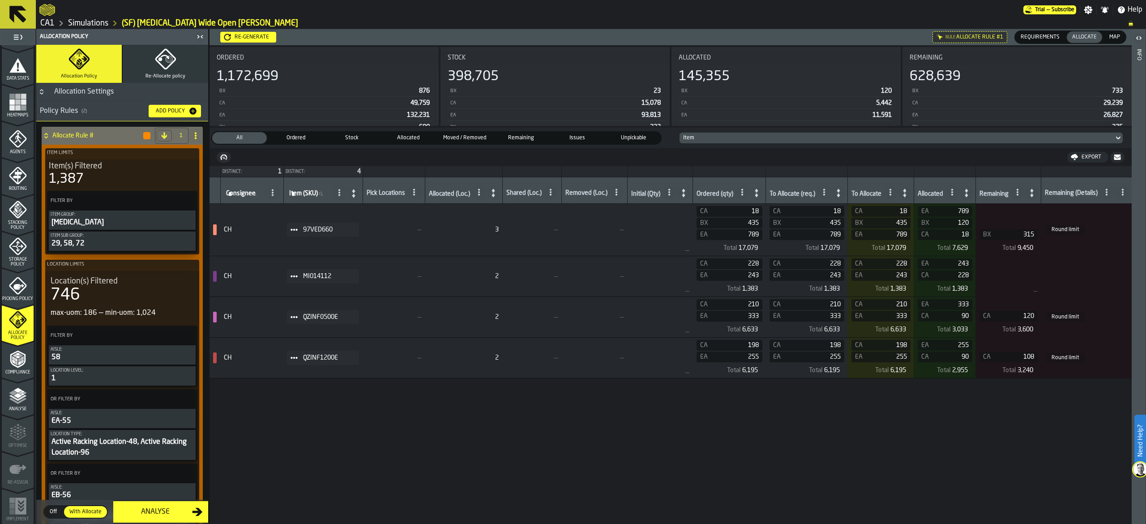
click at [235, 34] on div "Re-generate" at bounding box center [252, 37] width 42 height 6
click at [1121, 38] on span "Map" at bounding box center [1114, 37] width 18 height 8
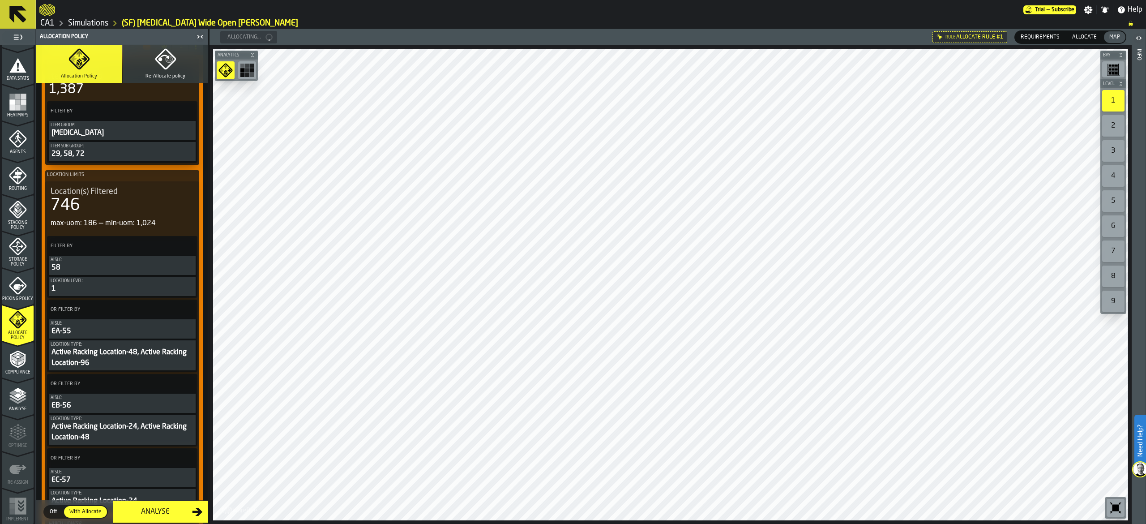
scroll to position [0, 0]
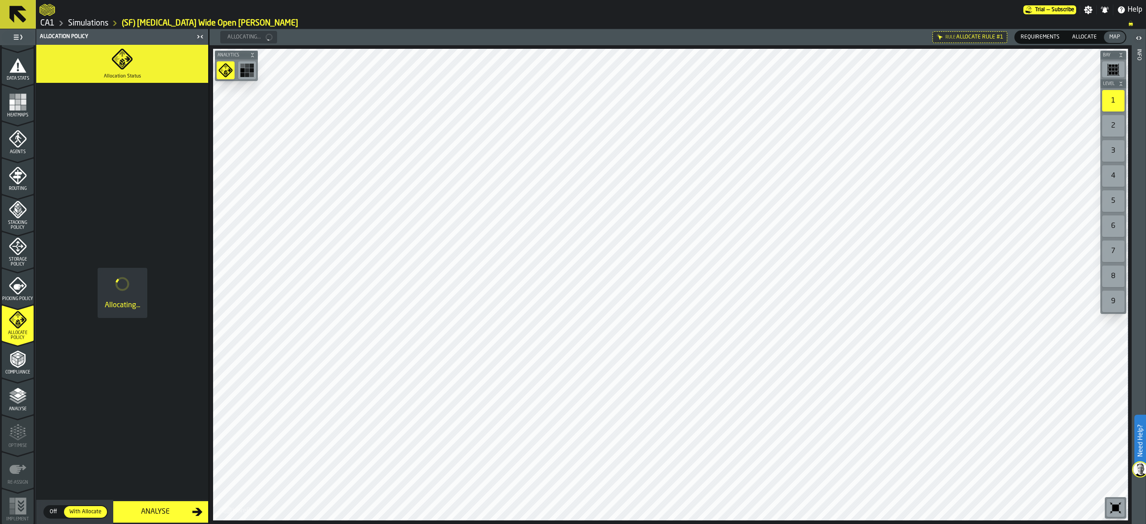
click at [18, 254] on icon "menu Storage Policy" at bounding box center [18, 246] width 18 height 18
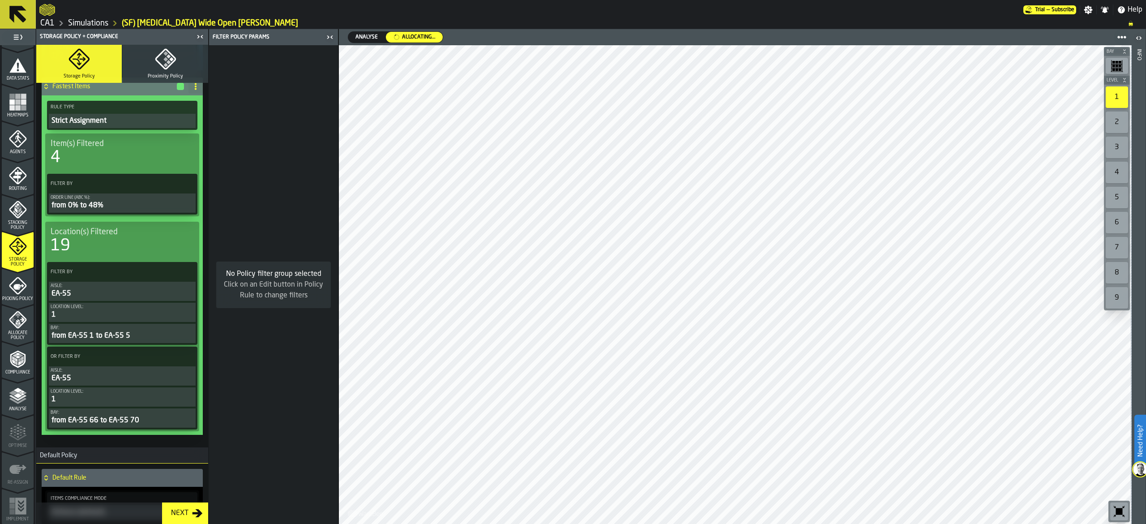
scroll to position [537, 0]
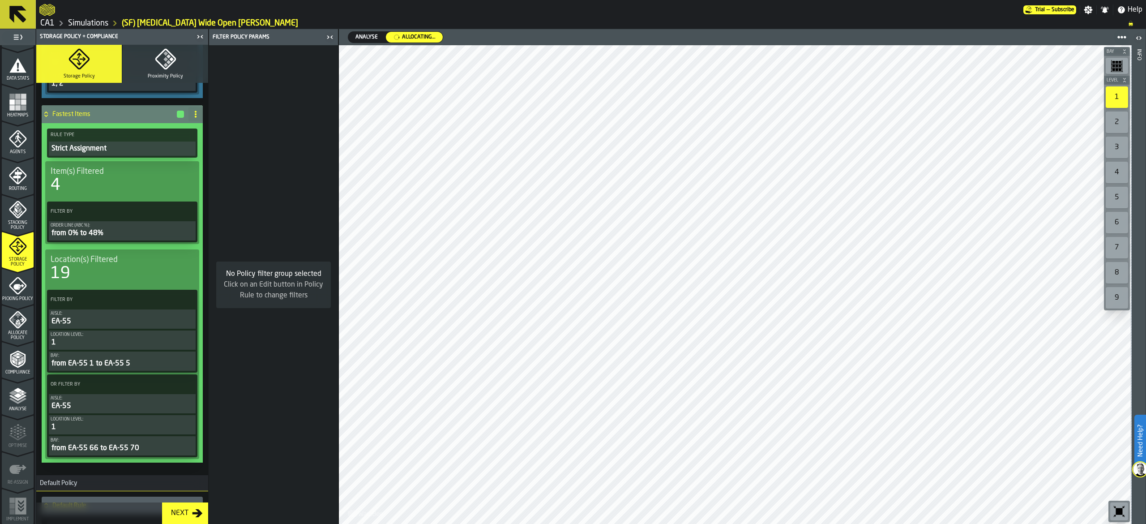
click at [125, 185] on div "4" at bounding box center [122, 185] width 143 height 18
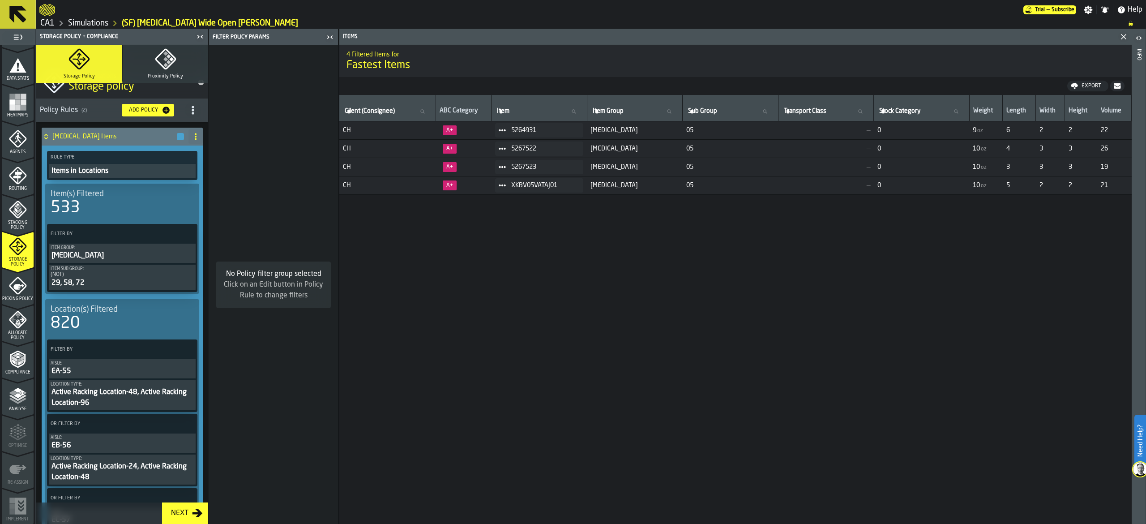
scroll to position [0, 0]
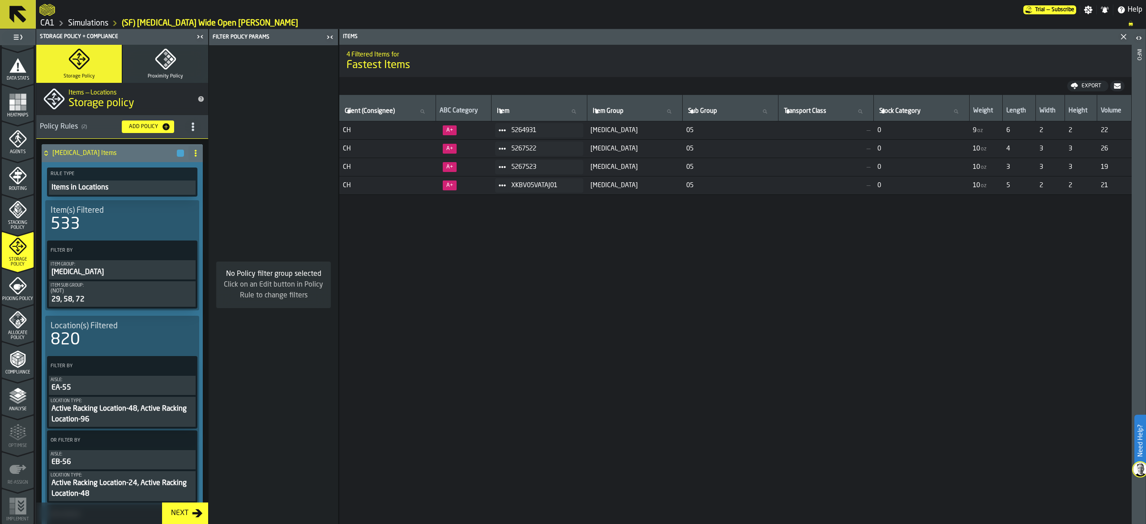
click at [20, 326] on icon "menu Allocate Policy" at bounding box center [18, 320] width 18 height 18
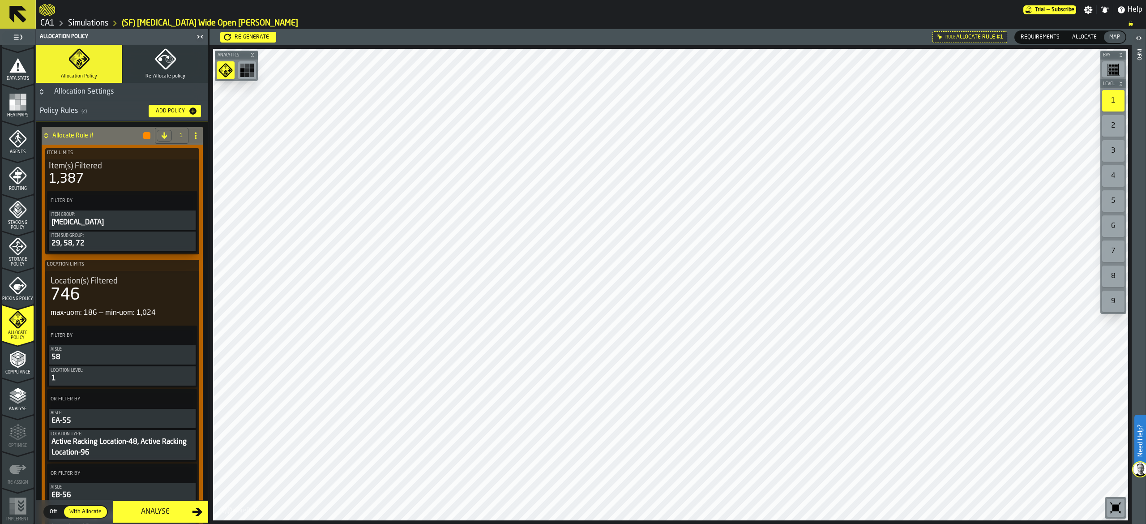
click at [1081, 35] on span "Allocate" at bounding box center [1084, 37] width 32 height 8
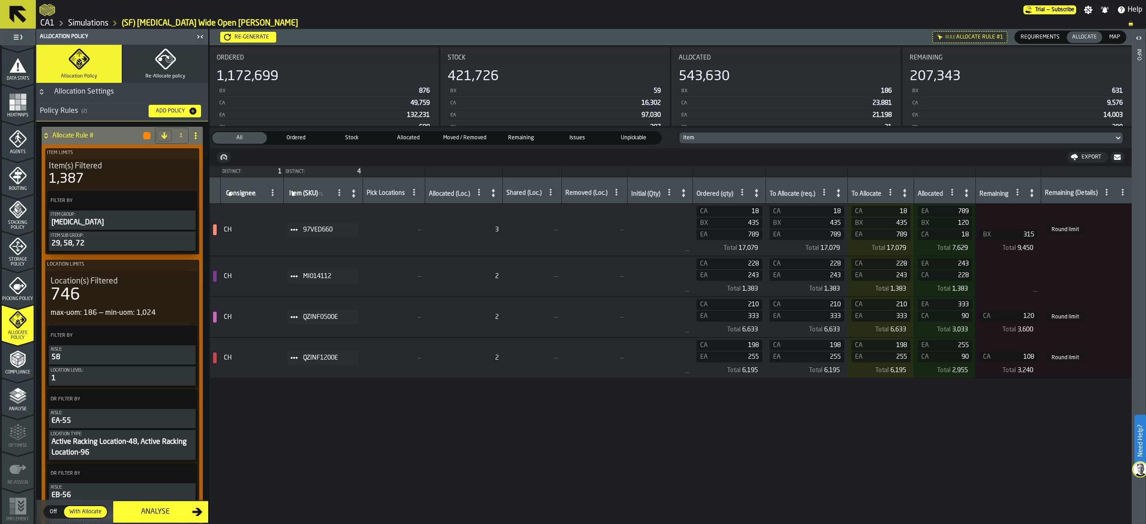
click at [16, 109] on rect "menu Heatmaps" at bounding box center [17, 107] width 5 height 5
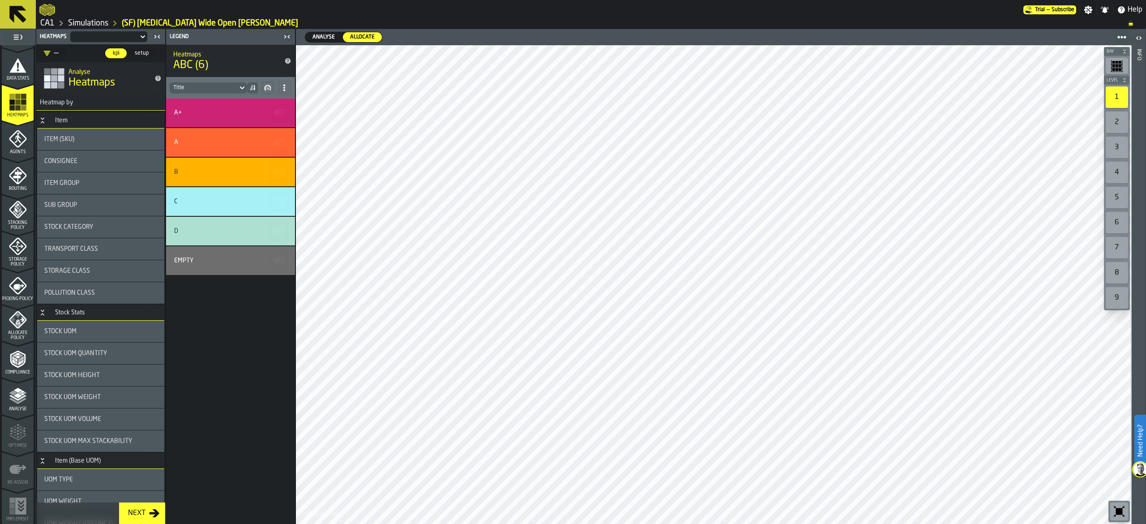
click at [224, 228] on div "D" at bounding box center [229, 230] width 110 height 7
drag, startPoint x: 226, startPoint y: 195, endPoint x: 231, endPoint y: 177, distance: 18.7
click at [226, 194] on div "C" at bounding box center [230, 201] width 129 height 29
click at [280, 172] on polygon "button-" at bounding box center [280, 172] width 11 height 8
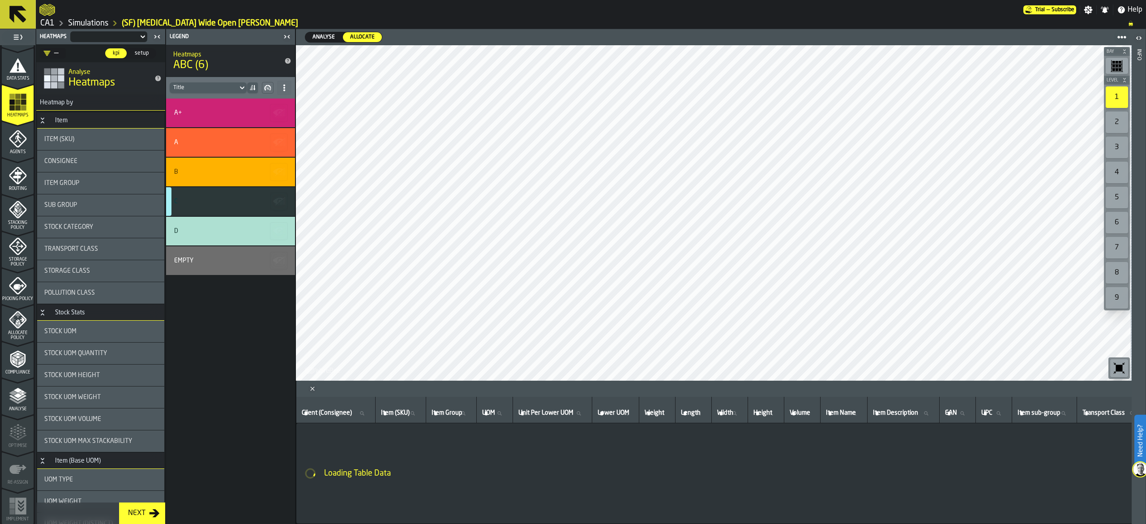
drag, startPoint x: 280, startPoint y: 137, endPoint x: 282, endPoint y: 130, distance: 7.4
click at [281, 137] on icon "button-" at bounding box center [279, 142] width 14 height 14
click at [277, 114] on icon "button-" at bounding box center [278, 112] width 10 height 6
click at [253, 230] on div "D" at bounding box center [229, 230] width 110 height 7
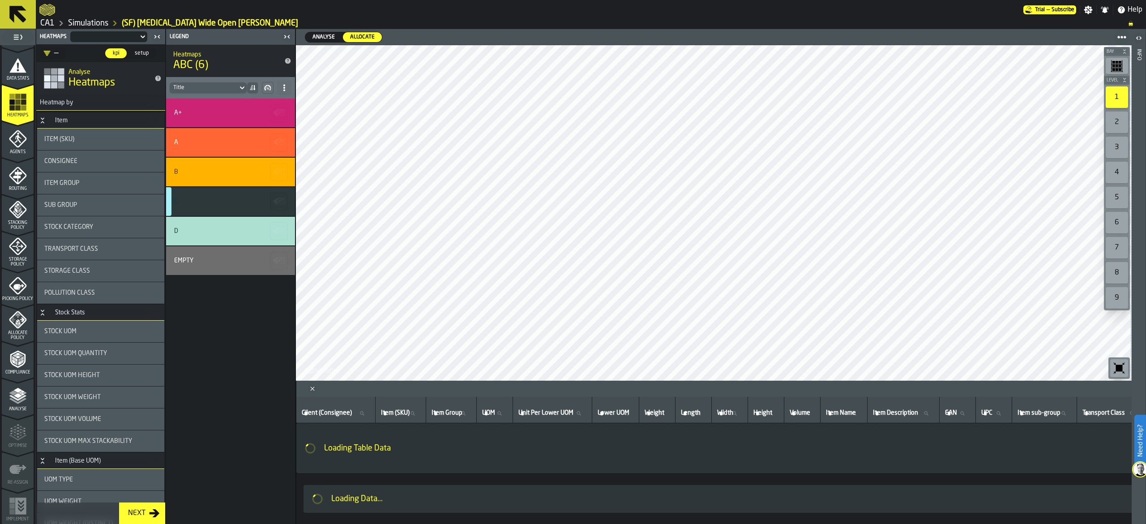
click at [253, 230] on div "D" at bounding box center [229, 230] width 110 height 7
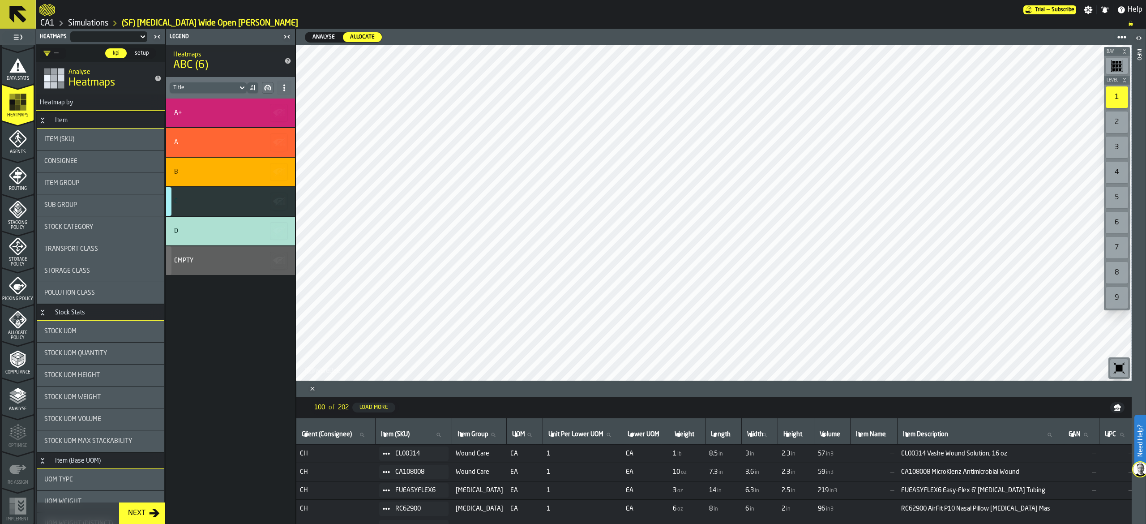
click at [218, 258] on div "Empty" at bounding box center [229, 260] width 110 height 7
click at [231, 223] on div "D" at bounding box center [230, 231] width 129 height 29
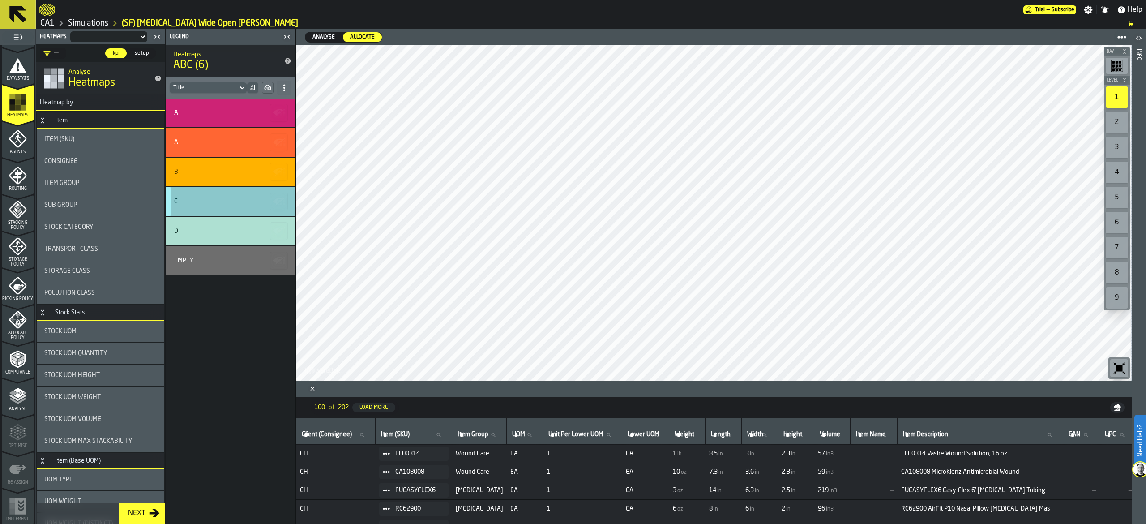
click at [250, 192] on div "C" at bounding box center [230, 201] width 129 height 29
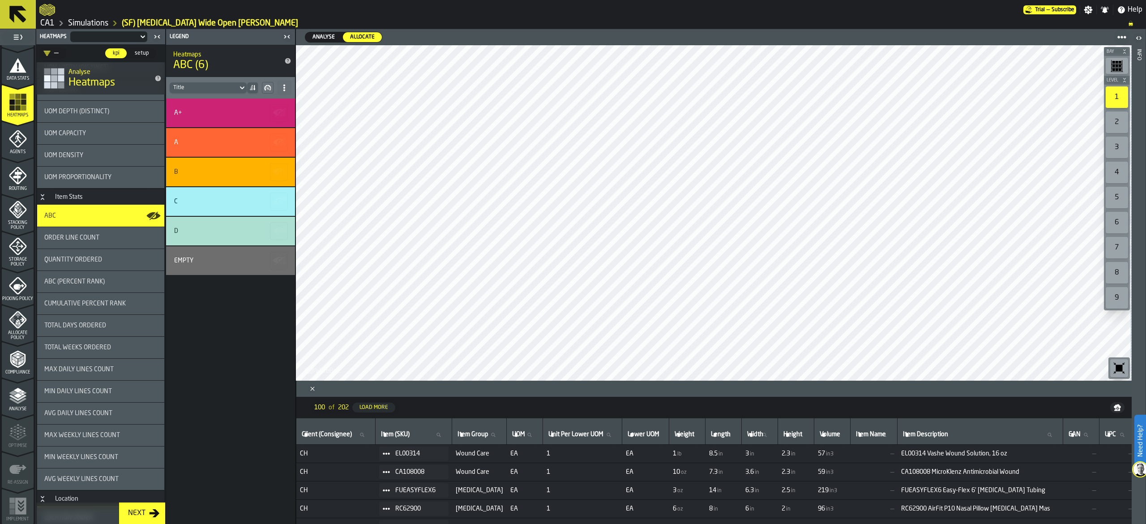
scroll to position [582, 0]
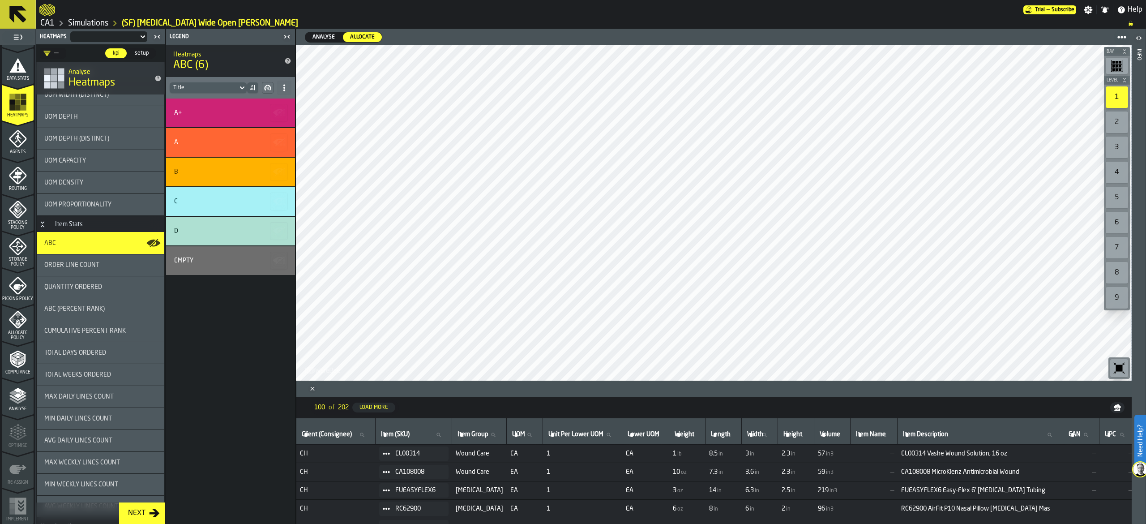
click at [21, 326] on icon "menu Allocate Policy" at bounding box center [18, 320] width 18 height 18
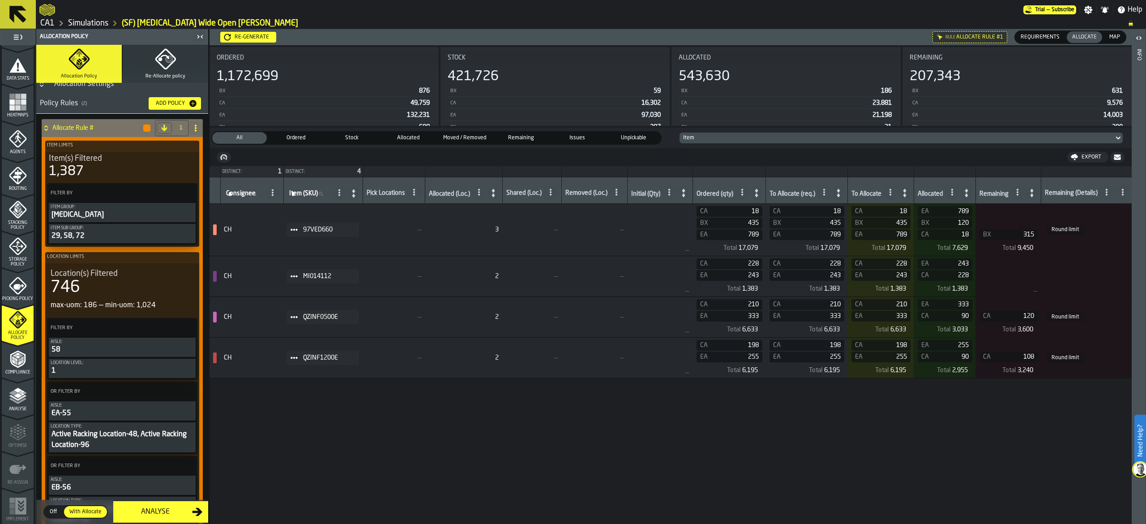
scroll to position [0, 0]
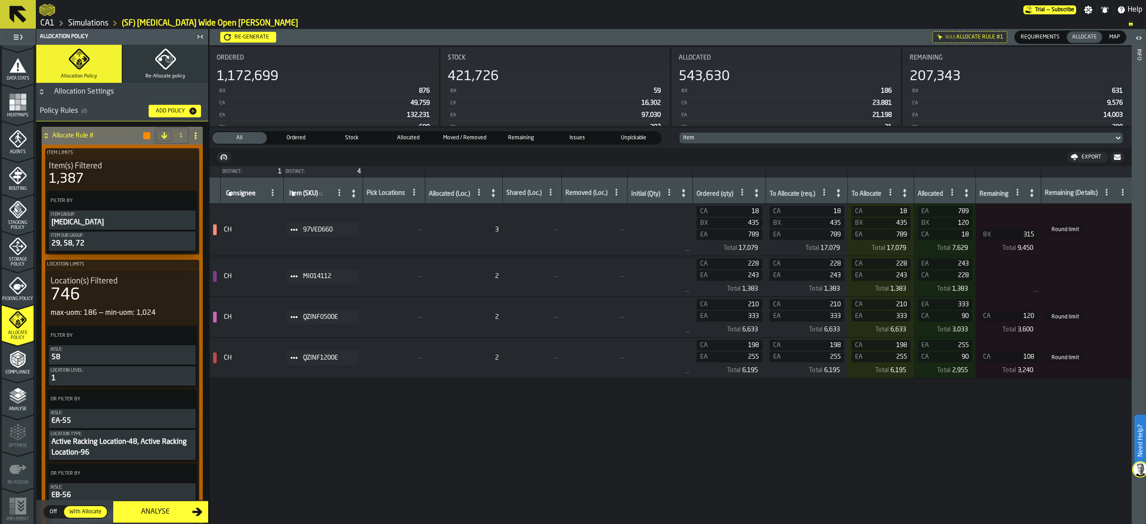
click at [116, 92] on div "Allocation Settings" at bounding box center [84, 91] width 70 height 11
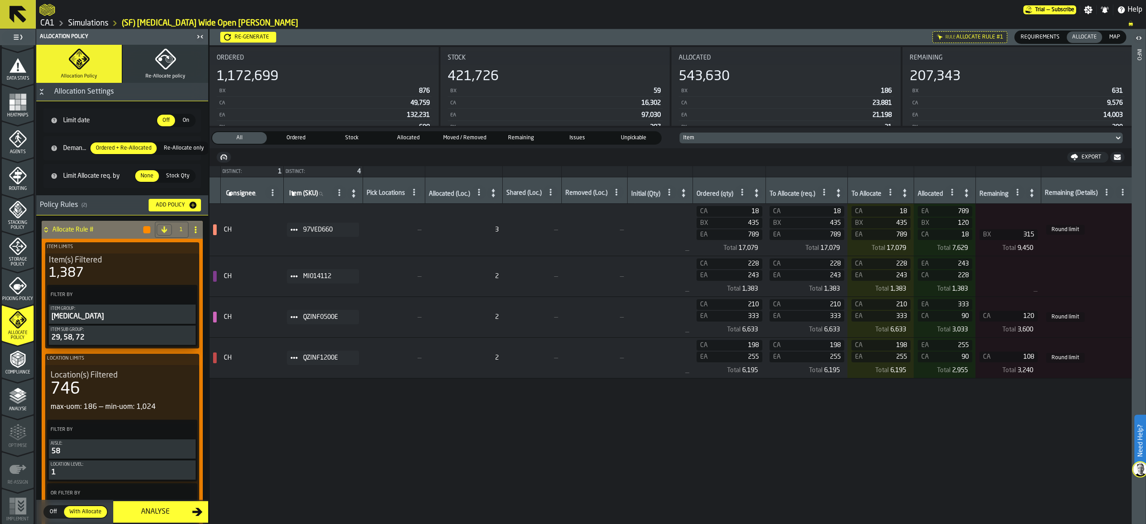
click at [94, 225] on div "Allocate Rule #" at bounding box center [97, 230] width 110 height 18
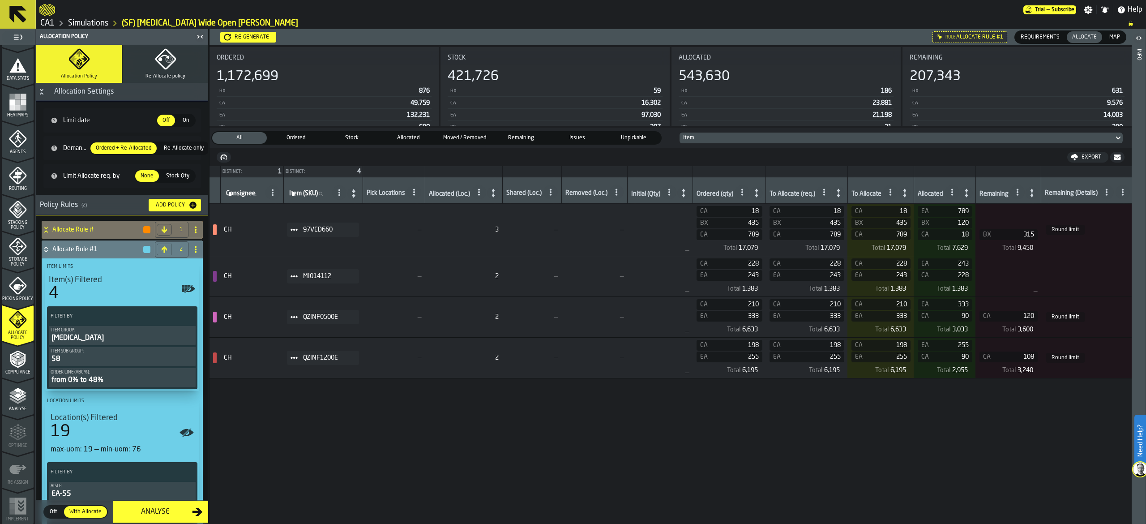
click at [96, 233] on h4 "Allocate Rule #" at bounding box center [97, 229] width 90 height 7
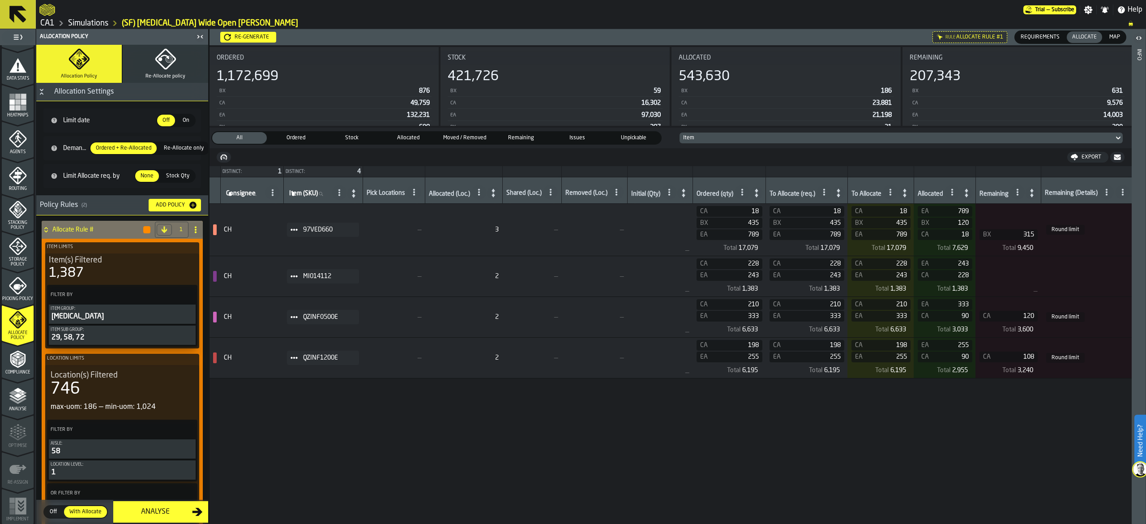
click at [128, 269] on div "1,387" at bounding box center [122, 273] width 147 height 16
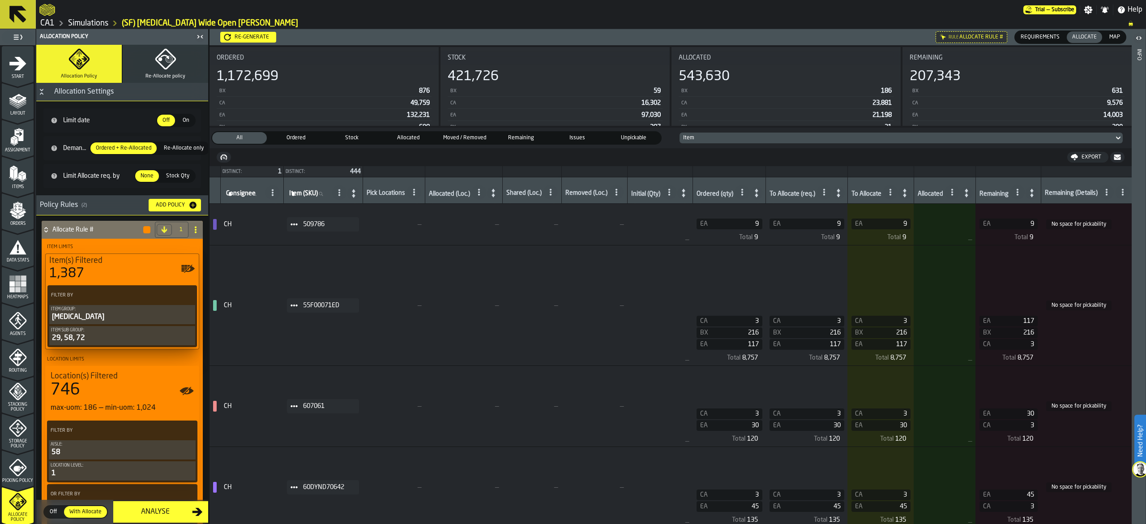
scroll to position [182, 0]
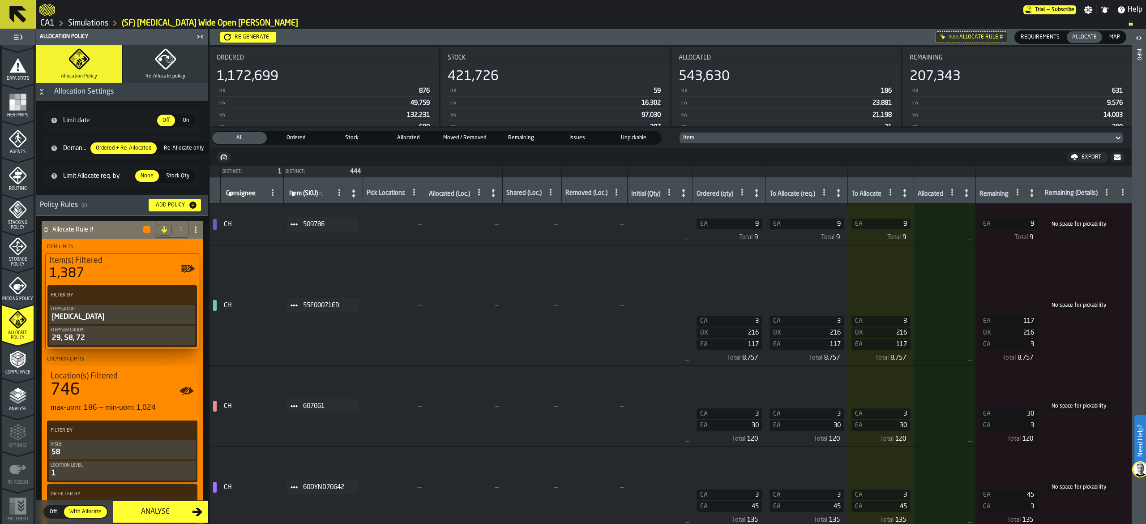
click at [1082, 189] on div "Remaining (Details)" at bounding box center [1086, 190] width 85 height 18
click at [1014, 209] on td "EA 9 Total 9" at bounding box center [1007, 225] width 65 height 42
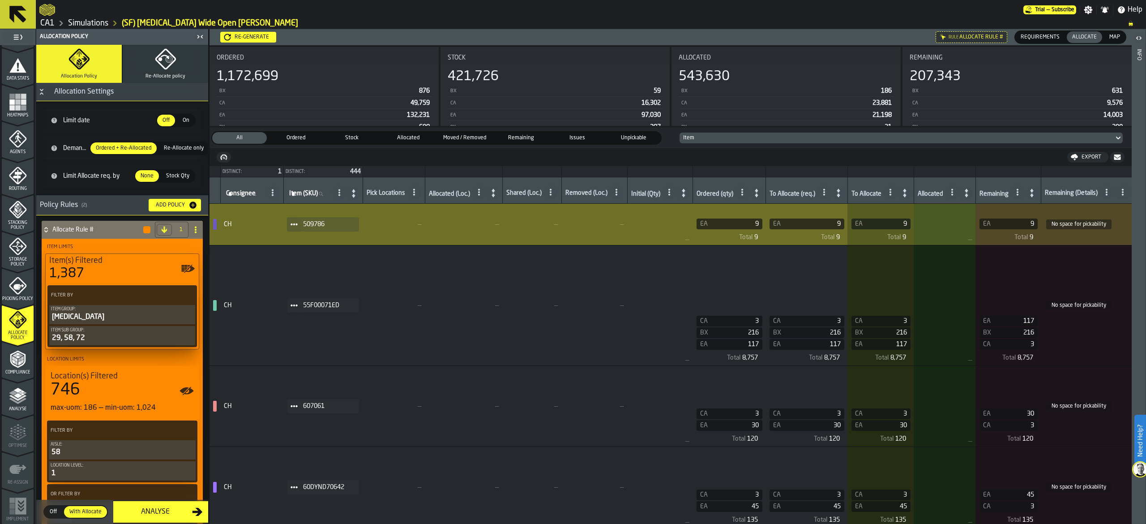
click at [1038, 192] on icon at bounding box center [1031, 193] width 13 height 13
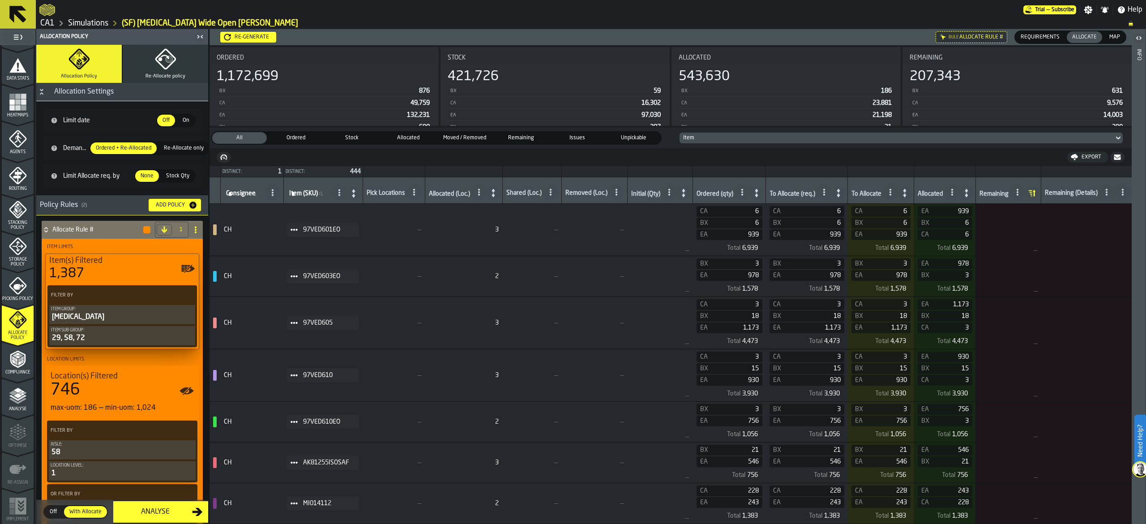
click at [1038, 192] on icon at bounding box center [1031, 193] width 13 height 13
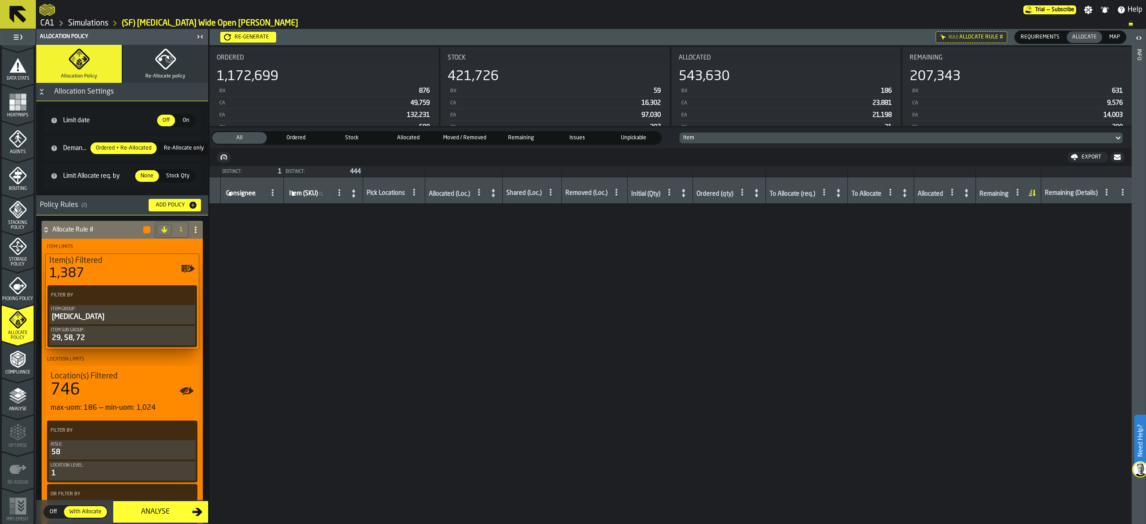
scroll to position [3680, 0]
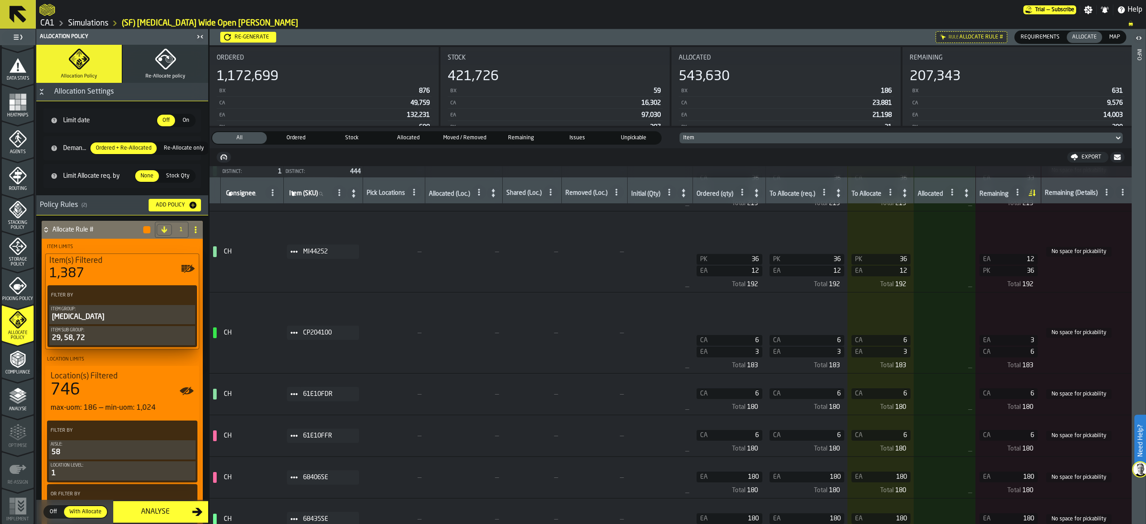
click at [1091, 152] on button "Export" at bounding box center [1087, 157] width 41 height 11
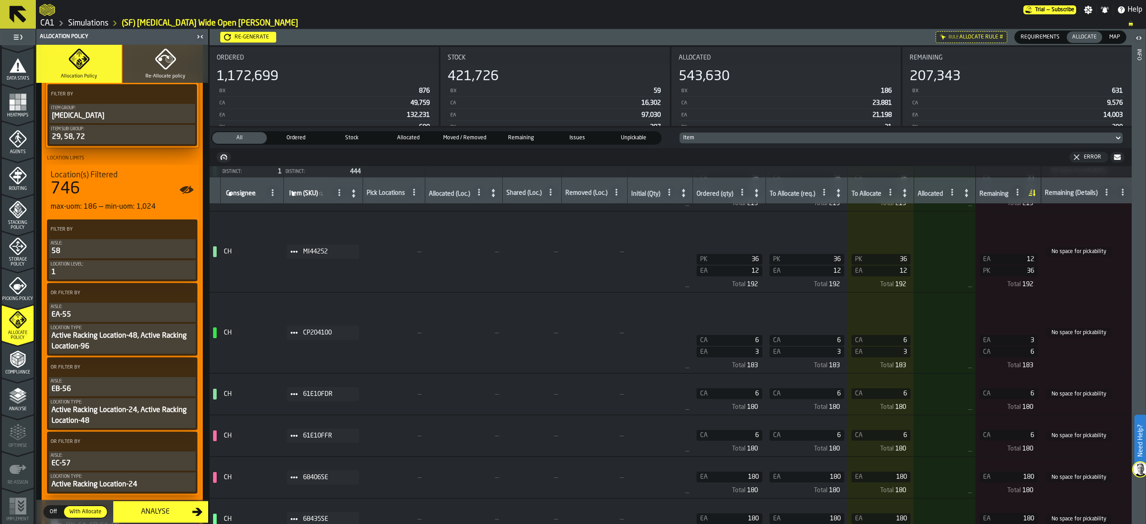
scroll to position [0, 0]
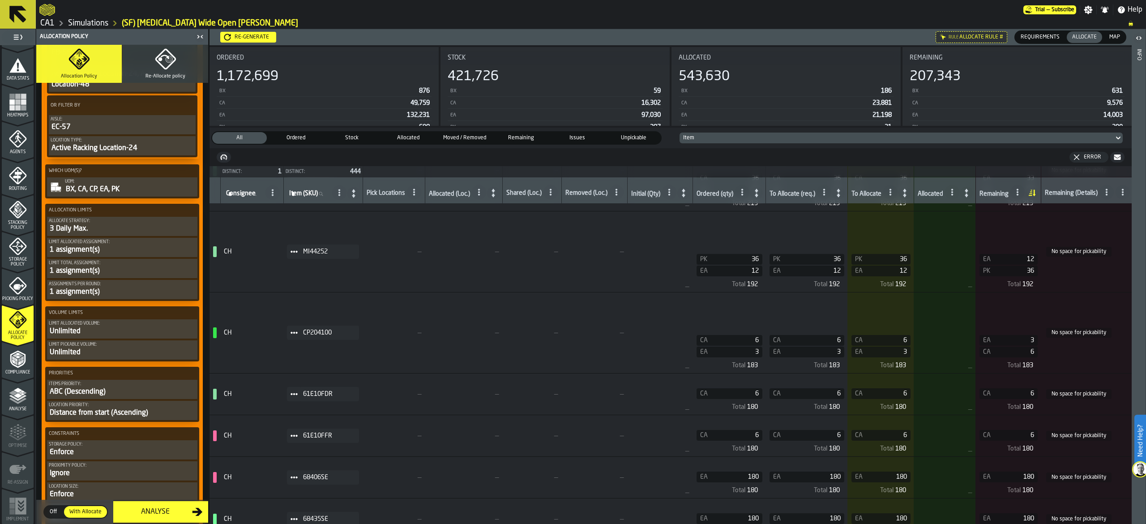
click at [115, 223] on div "Allocate Strategy:" at bounding box center [122, 220] width 147 height 5
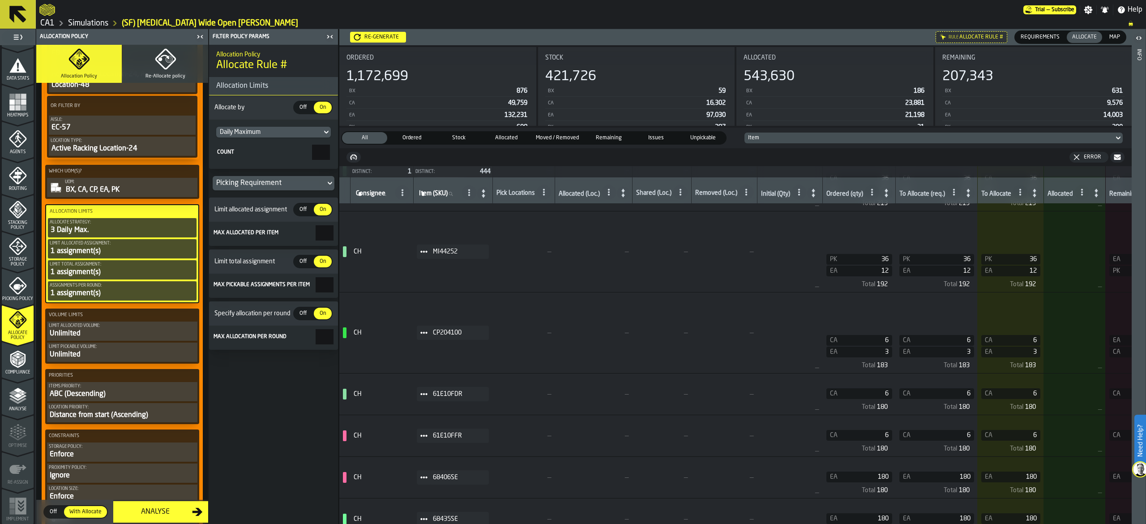
click at [319, 132] on div "Daily Maximum" at bounding box center [269, 132] width 106 height 11
click at [290, 141] on li "Daily Average" at bounding box center [274, 148] width 115 height 21
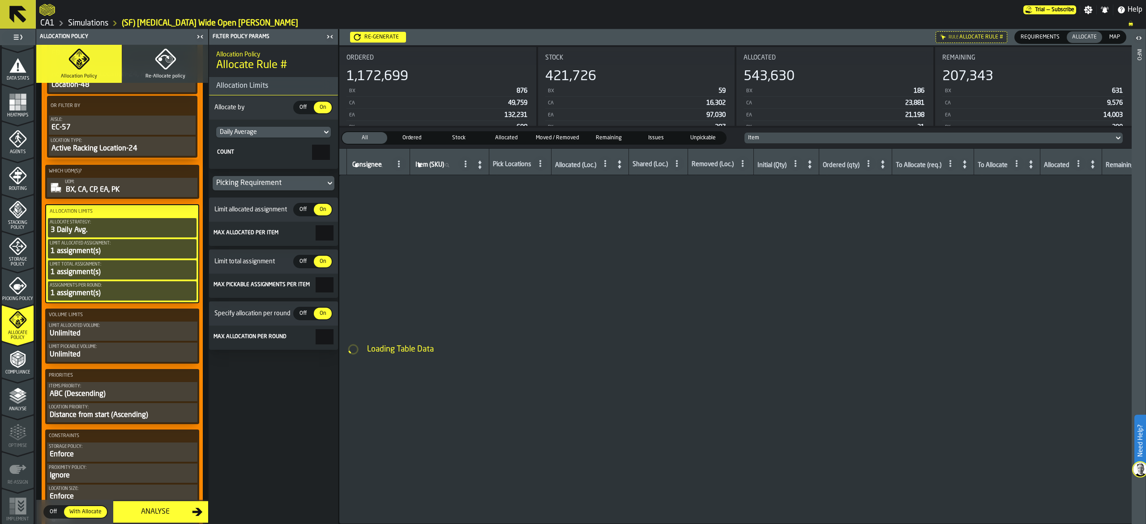
scroll to position [0, 0]
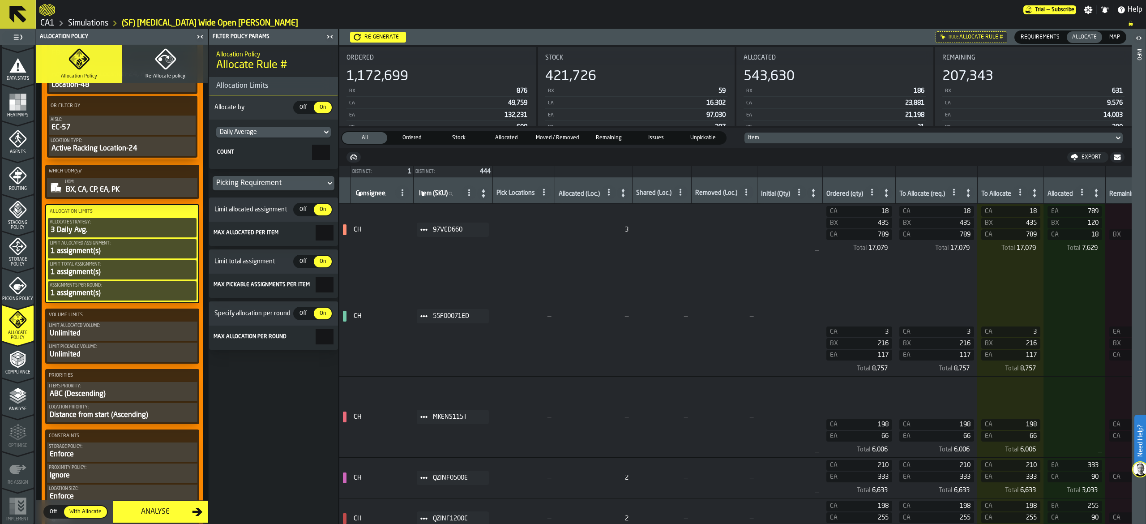
click at [388, 30] on h6 "Re-generate" at bounding box center [638, 37] width 591 height 16
click at [388, 33] on button "Re-generate" at bounding box center [378, 37] width 56 height 11
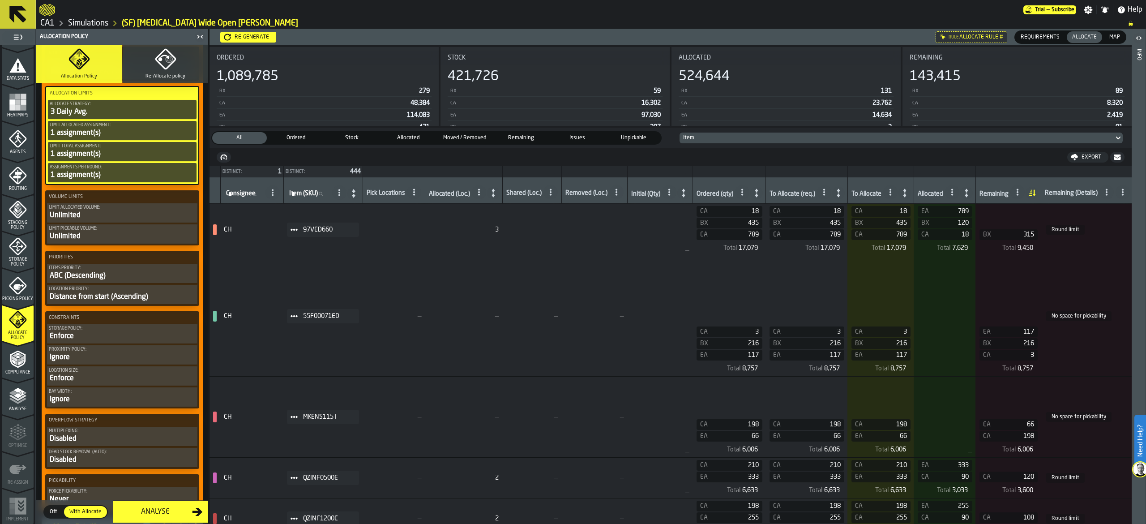
scroll to position [627, 0]
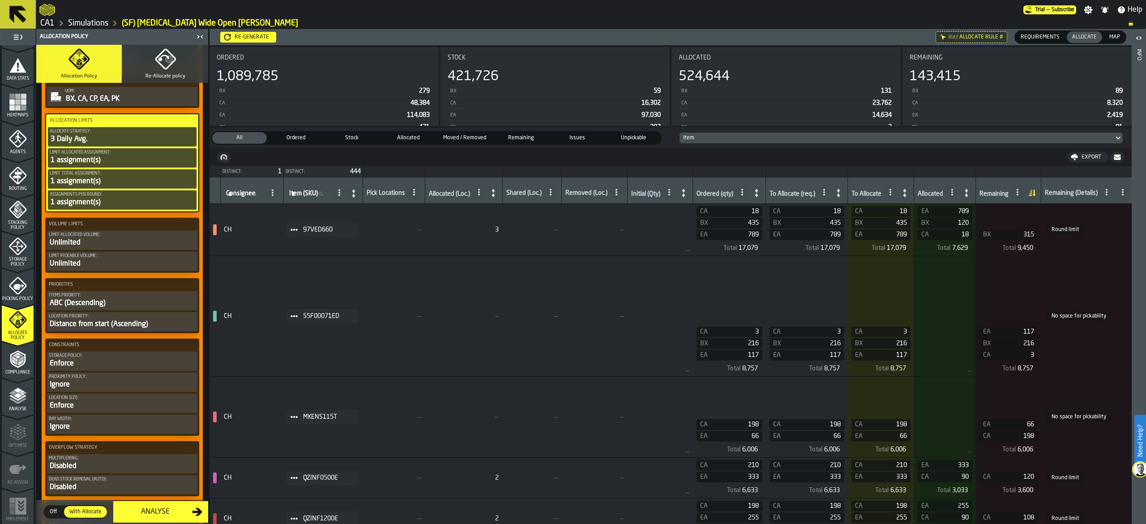
click at [125, 141] on div "3 Daily Avg." at bounding box center [122, 139] width 145 height 11
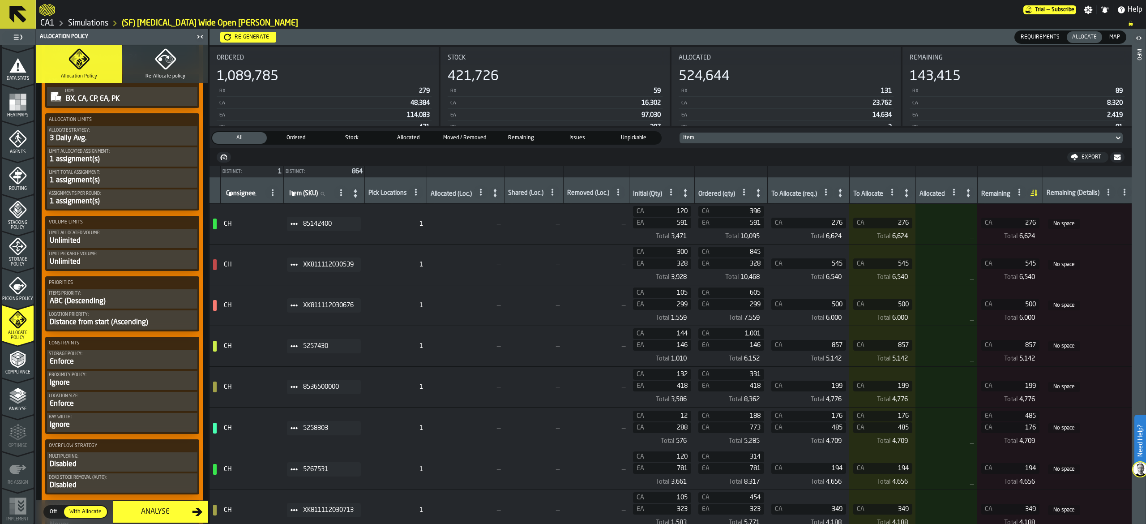
click at [128, 141] on div "3 Daily Avg." at bounding box center [122, 138] width 147 height 11
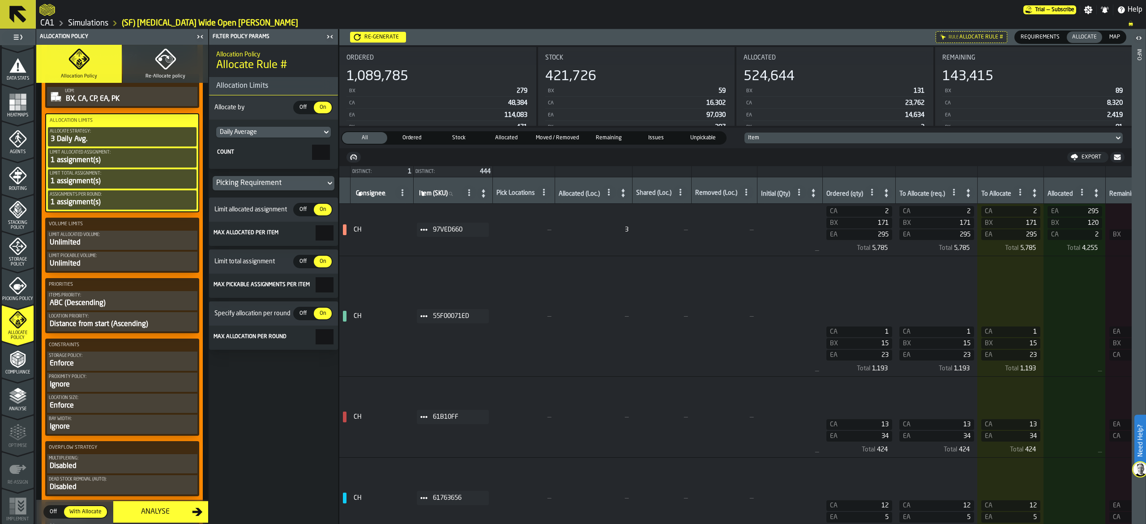
click at [258, 184] on div "Picking Requirement" at bounding box center [269, 183] width 106 height 11
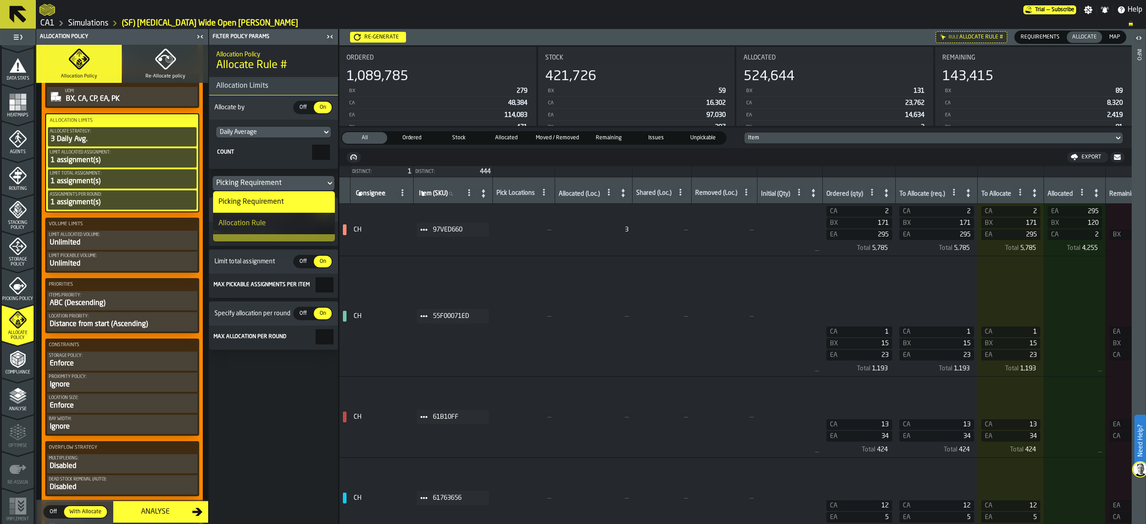
click at [303, 226] on div "Allocation Rule" at bounding box center [273, 223] width 111 height 11
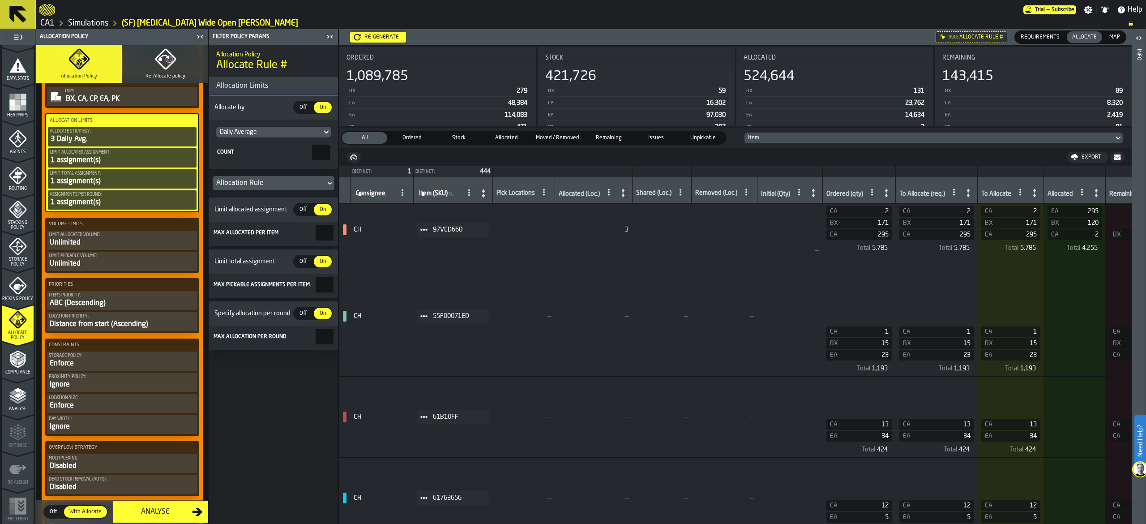
click at [387, 37] on div "Re-generate" at bounding box center [382, 37] width 42 height 6
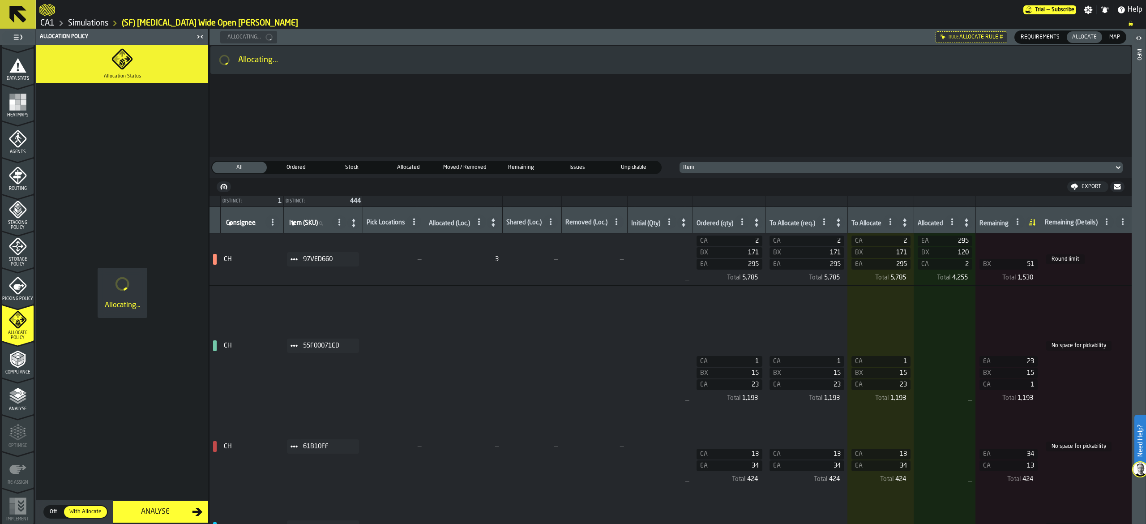
scroll to position [0, 0]
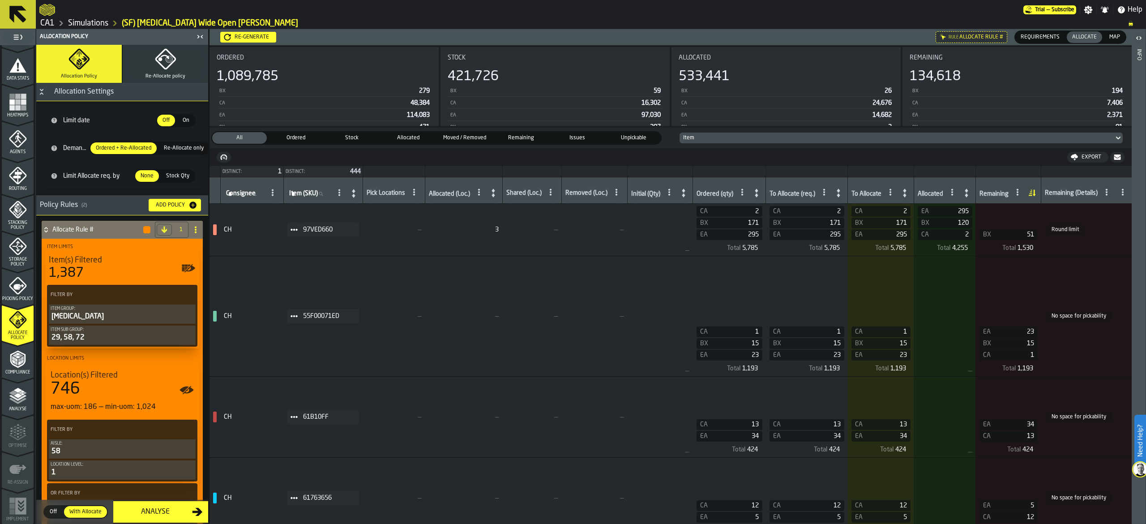
click at [98, 340] on div "29, 58, 72" at bounding box center [122, 337] width 143 height 11
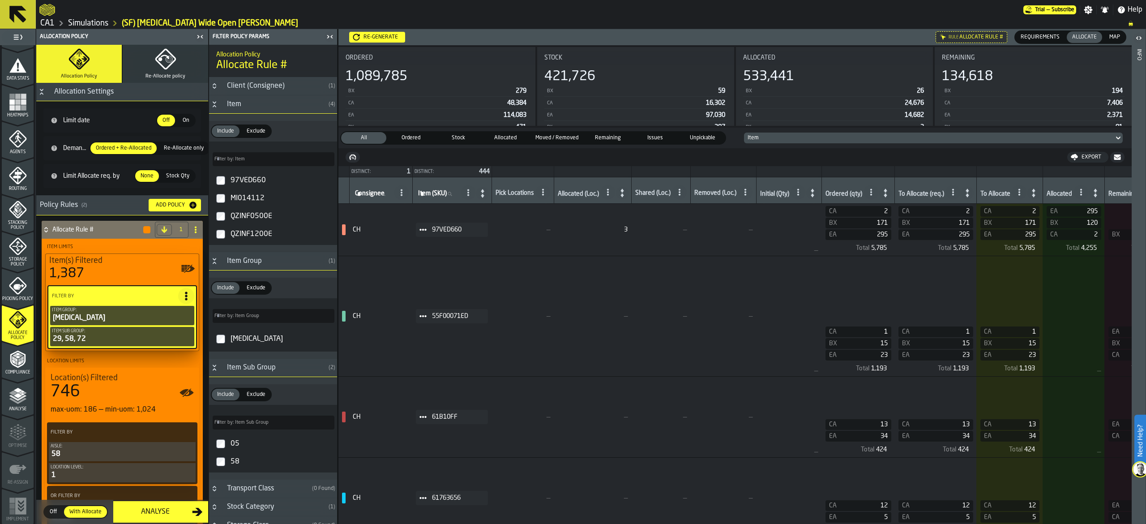
type input "*"
type input "***"
type input "*"
type input "***"
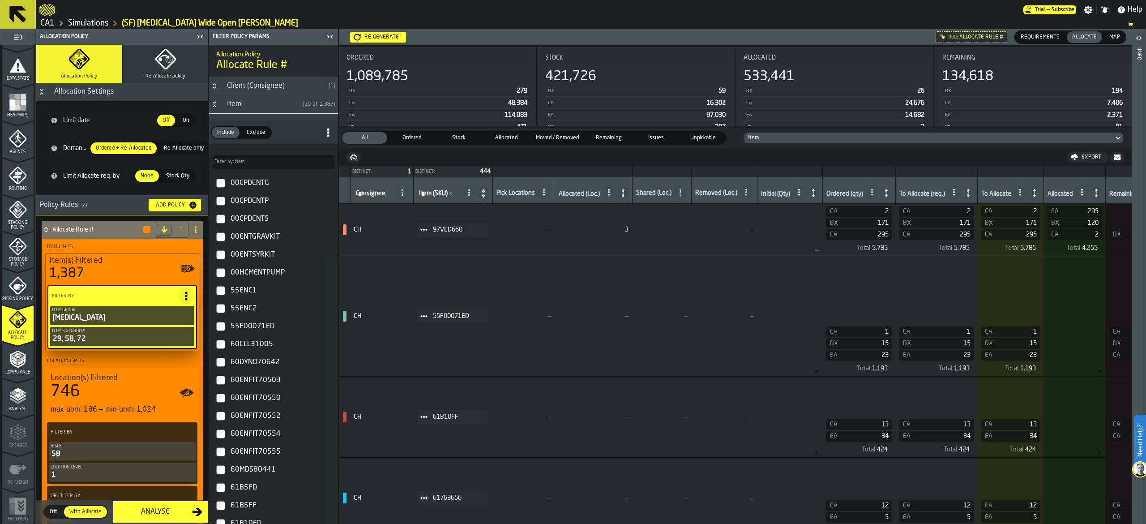
click at [98, 340] on div "29, 58, 72" at bounding box center [122, 338] width 141 height 11
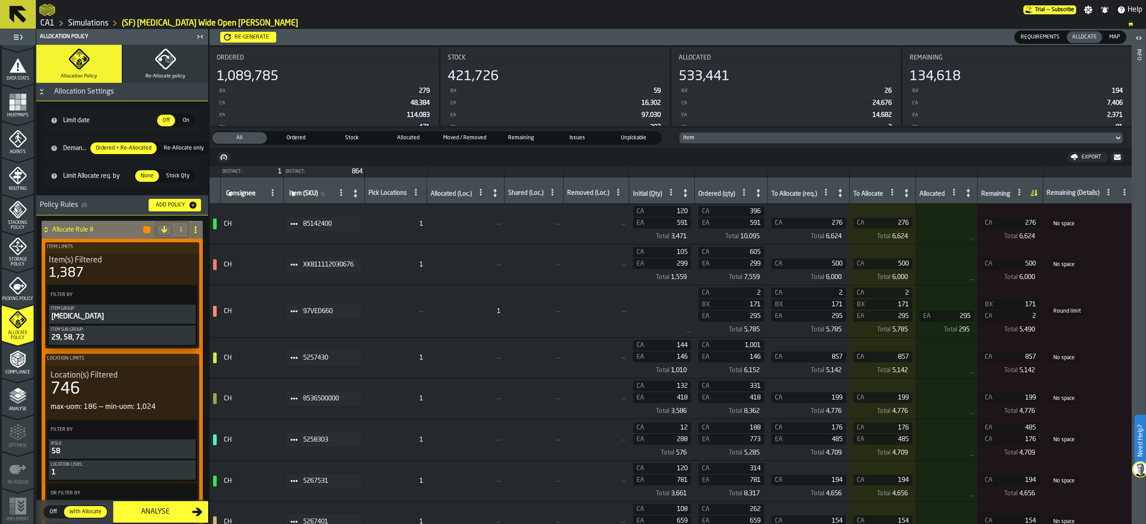
click at [128, 331] on div "Item Sub Group:" at bounding box center [122, 329] width 143 height 5
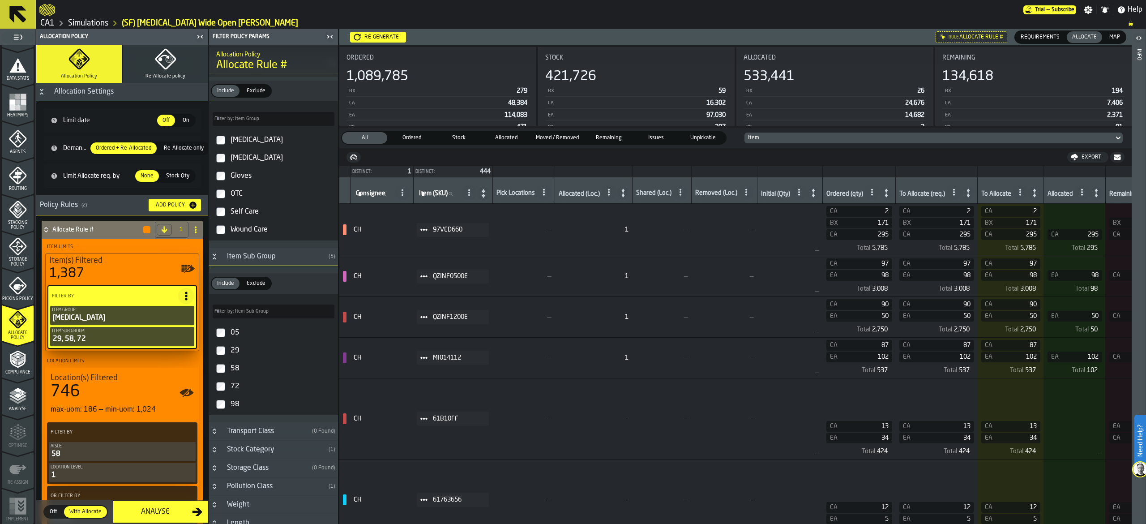
scroll to position [537, 0]
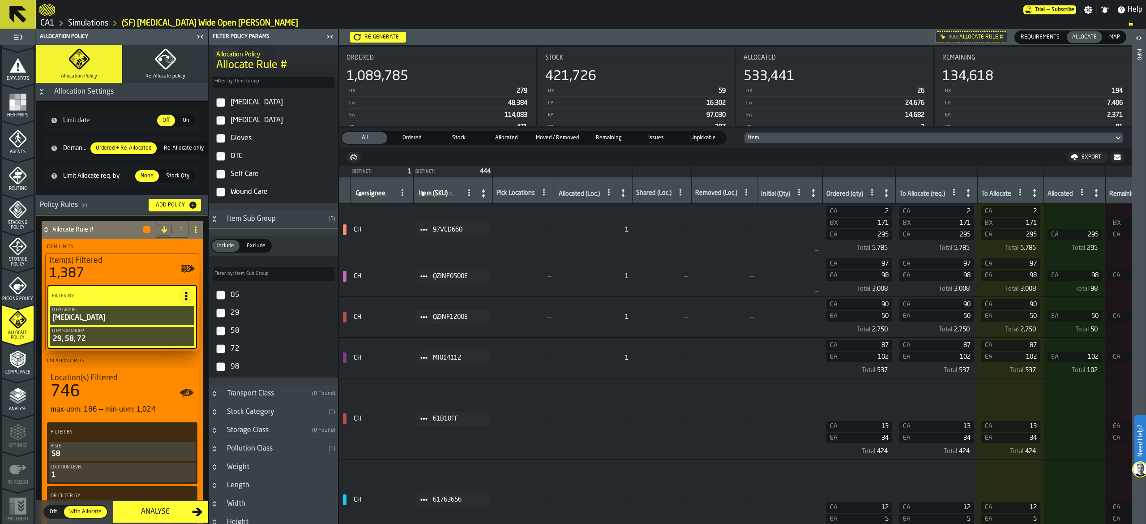
click at [260, 245] on span "Exclude" at bounding box center [256, 246] width 26 height 8
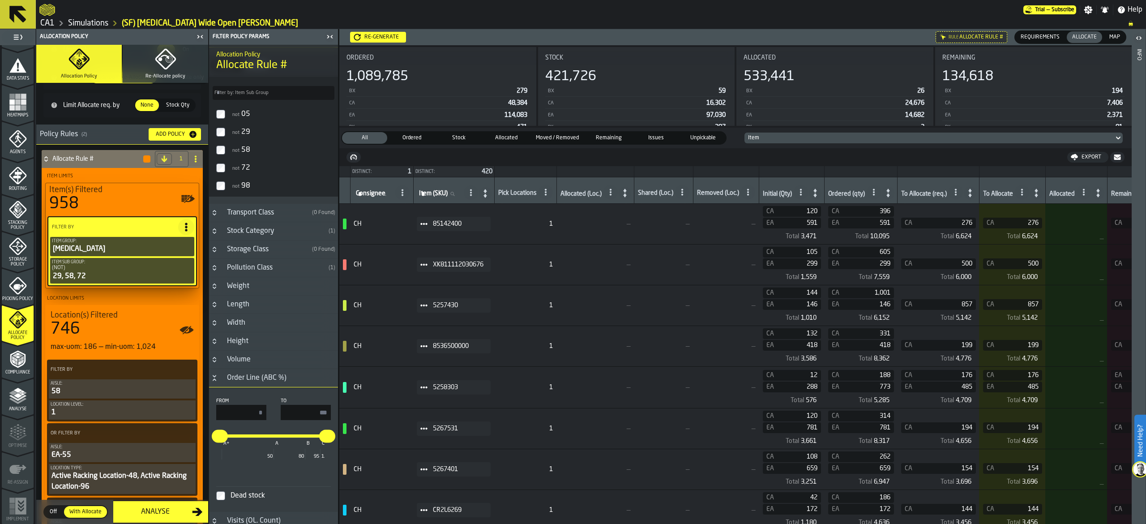
scroll to position [28, 0]
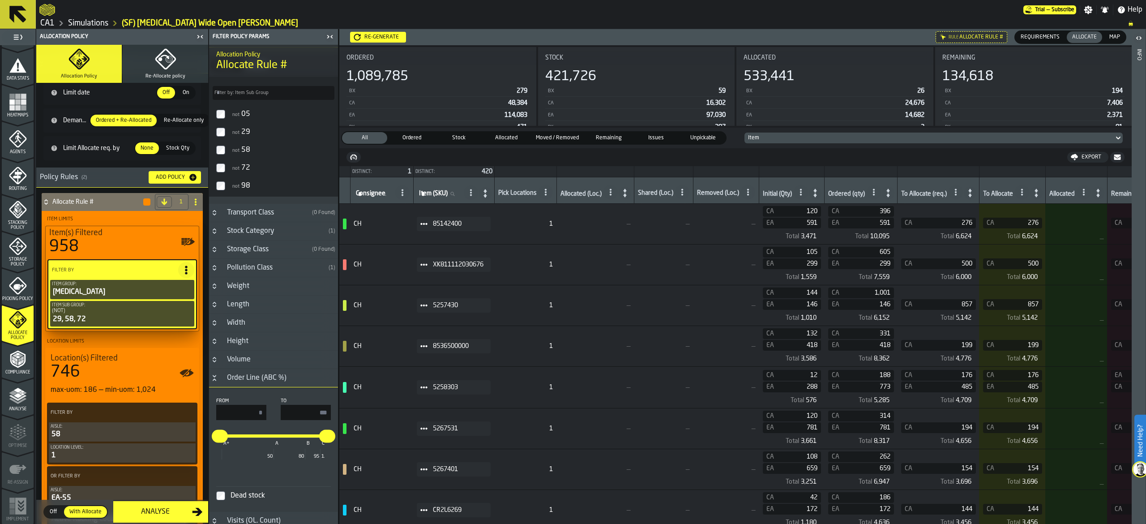
click at [384, 35] on div "Re-generate" at bounding box center [382, 37] width 42 height 6
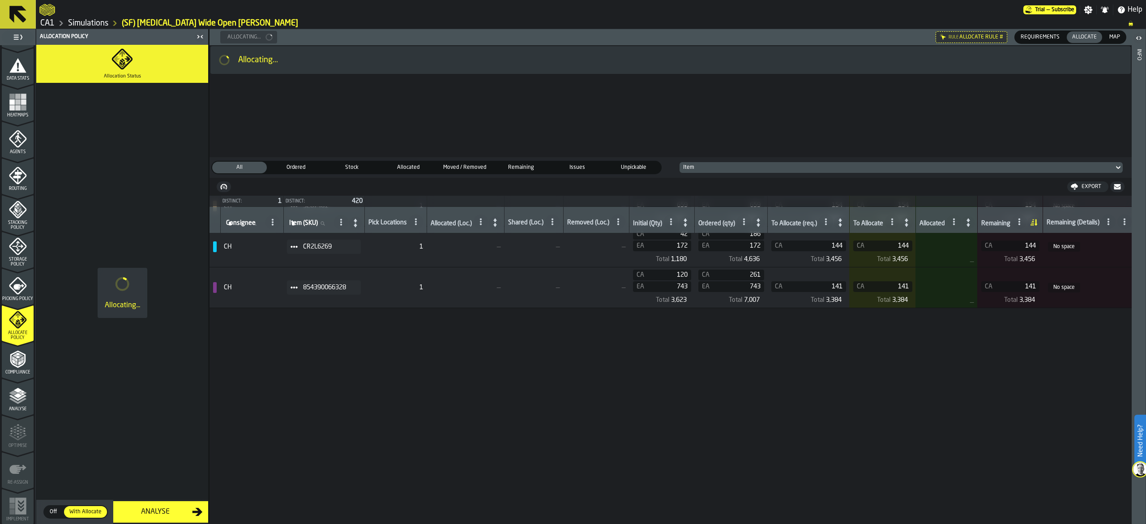
scroll to position [0, 0]
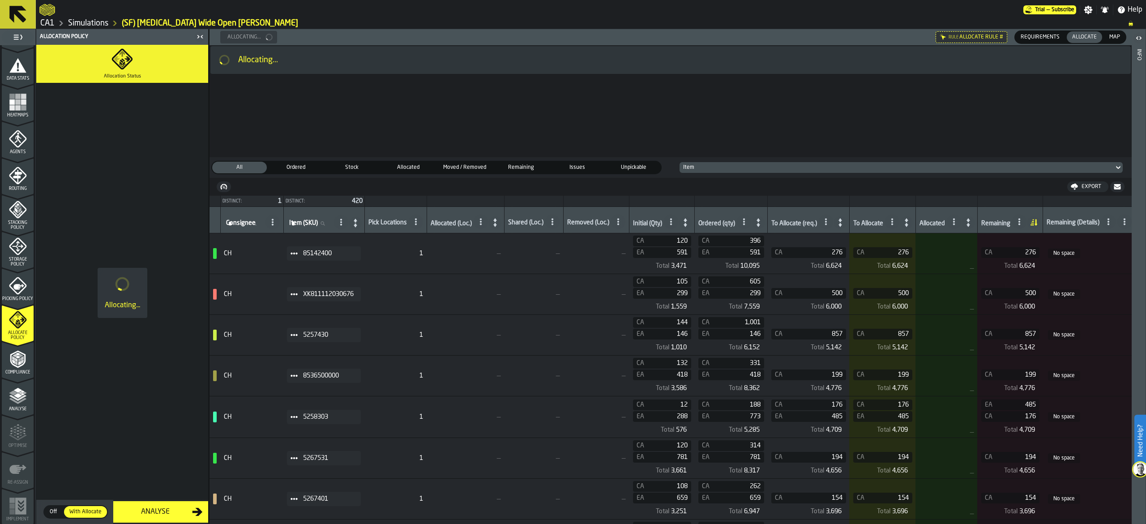
click at [1114, 38] on span "Map" at bounding box center [1114, 37] width 18 height 8
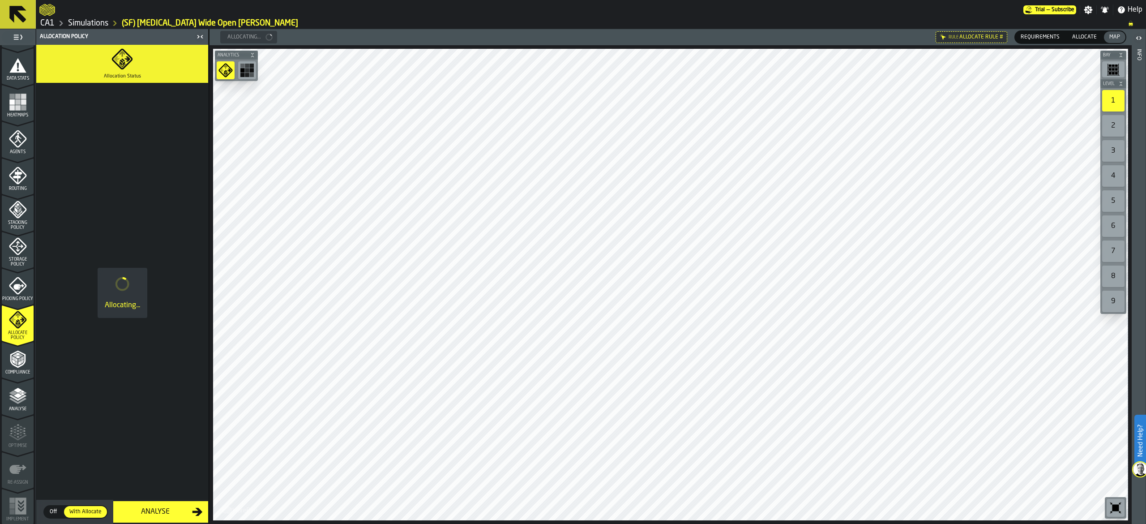
click at [1078, 34] on span "Allocate" at bounding box center [1084, 37] width 32 height 8
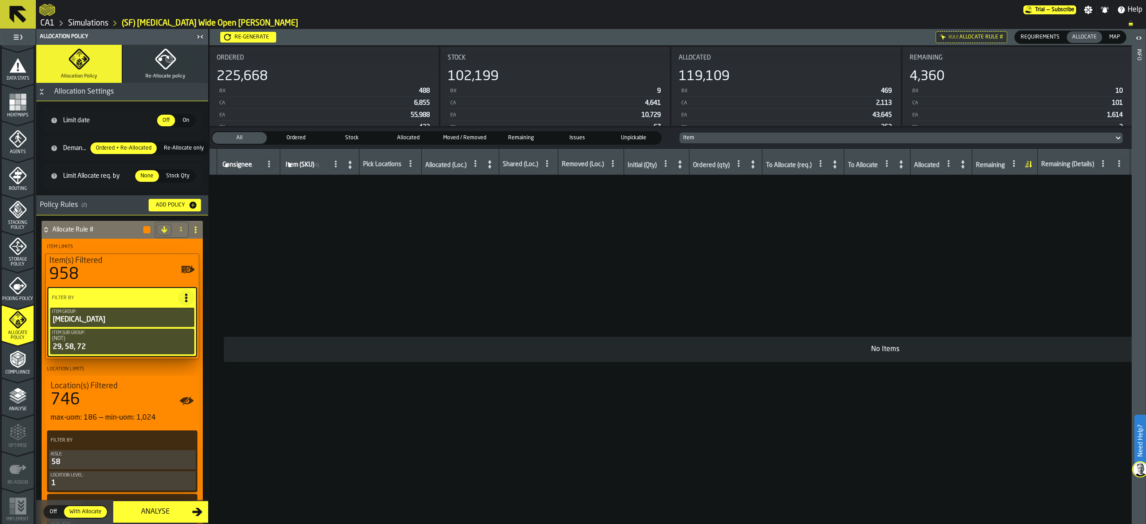
click at [1105, 30] on label "Map Map" at bounding box center [1114, 36] width 23 height 13
click at [1114, 36] on span "Map" at bounding box center [1114, 37] width 18 height 8
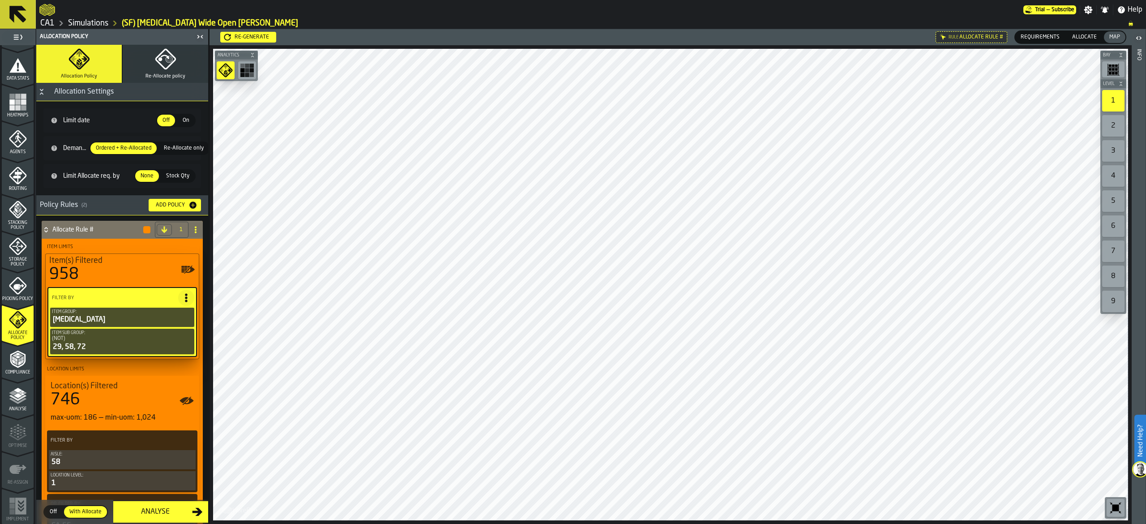
click at [1082, 34] on span "Allocate" at bounding box center [1084, 37] width 32 height 8
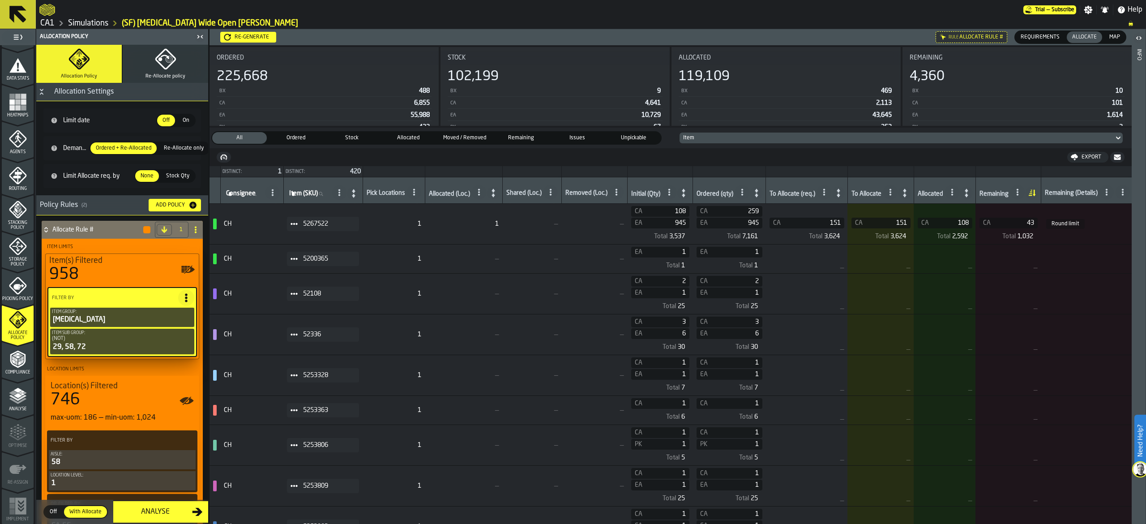
click at [1038, 192] on icon at bounding box center [1031, 193] width 13 height 13
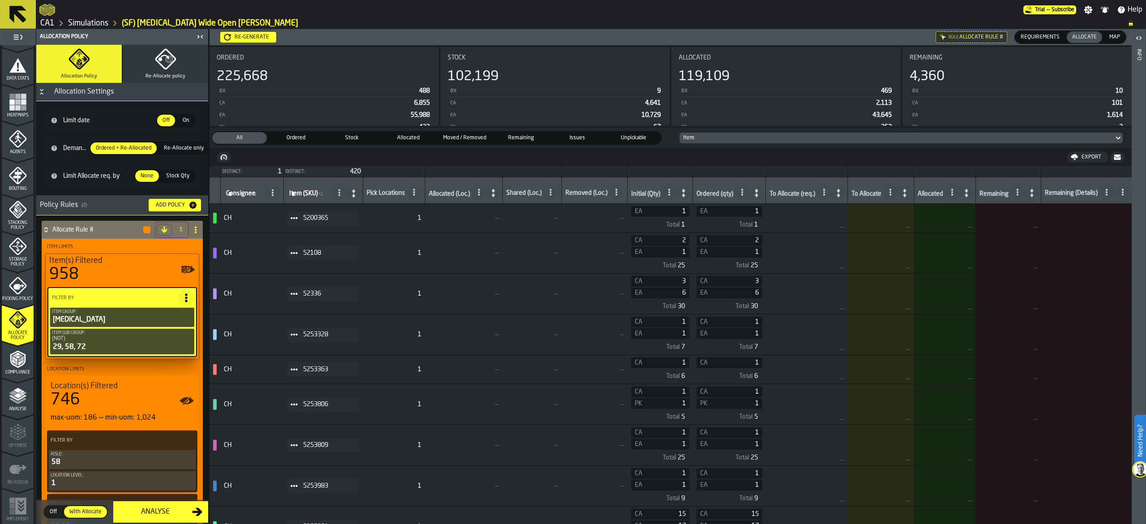
click at [1033, 192] on icon at bounding box center [1032, 192] width 4 height 9
click at [1036, 190] on icon at bounding box center [1031, 193] width 13 height 13
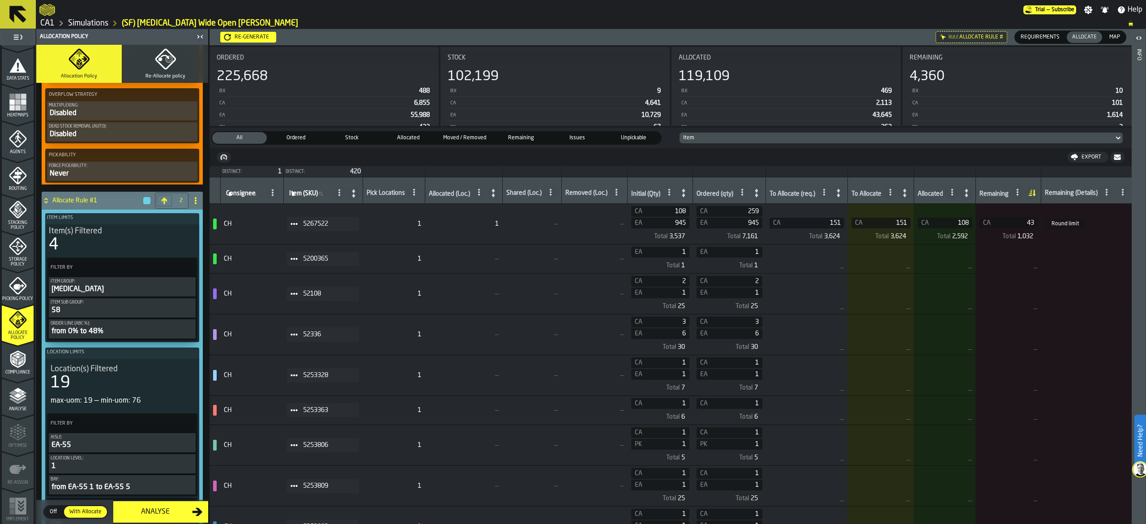
scroll to position [985, 0]
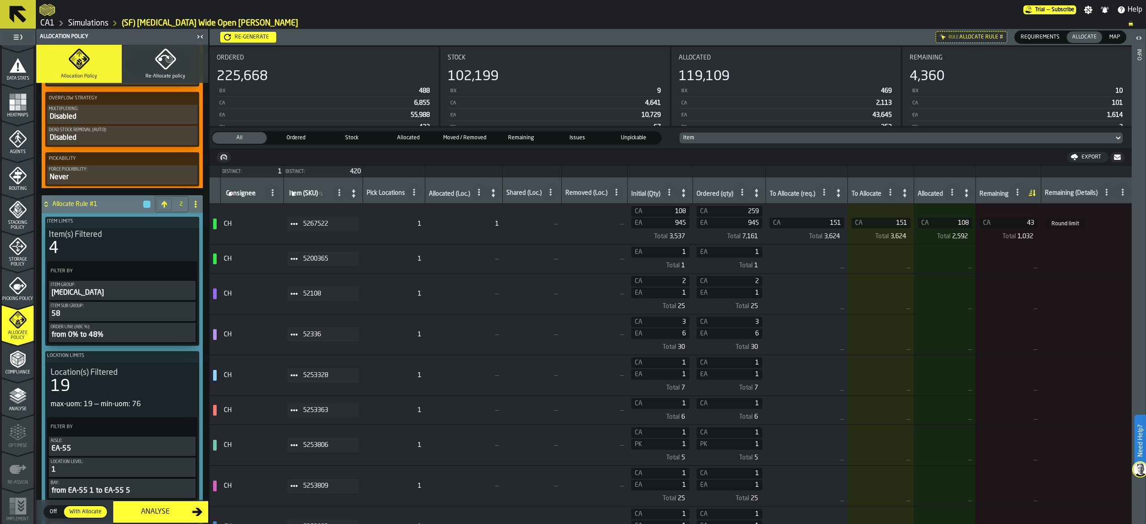
click at [296, 227] on icon at bounding box center [293, 223] width 7 height 7
click at [333, 255] on div "Show Orders" at bounding box center [318, 257] width 47 height 6
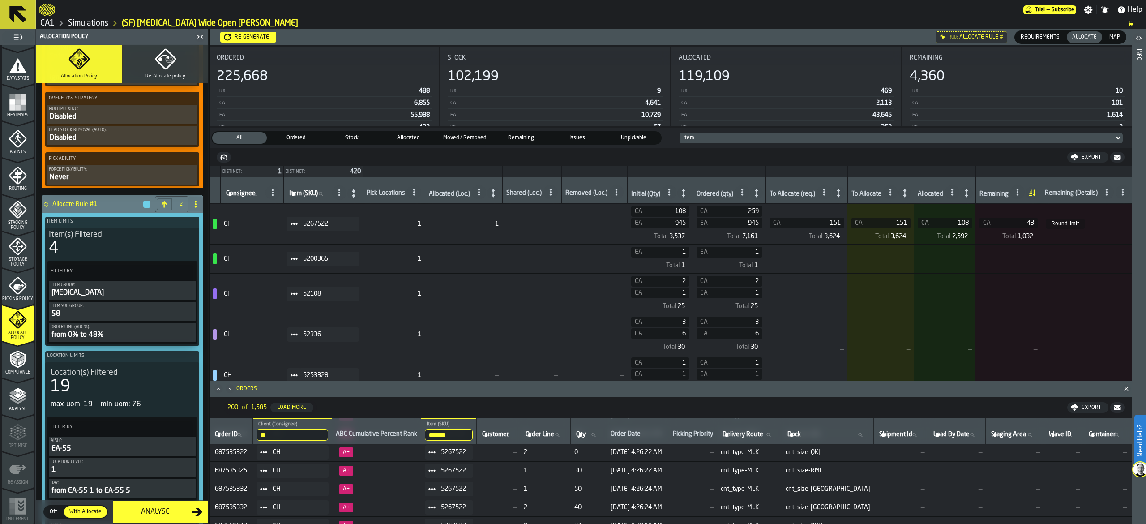
click at [190, 279] on span at bounding box center [187, 271] width 16 height 16
click at [181, 329] on div "Add (OR) Filter" at bounding box center [164, 325] width 47 height 11
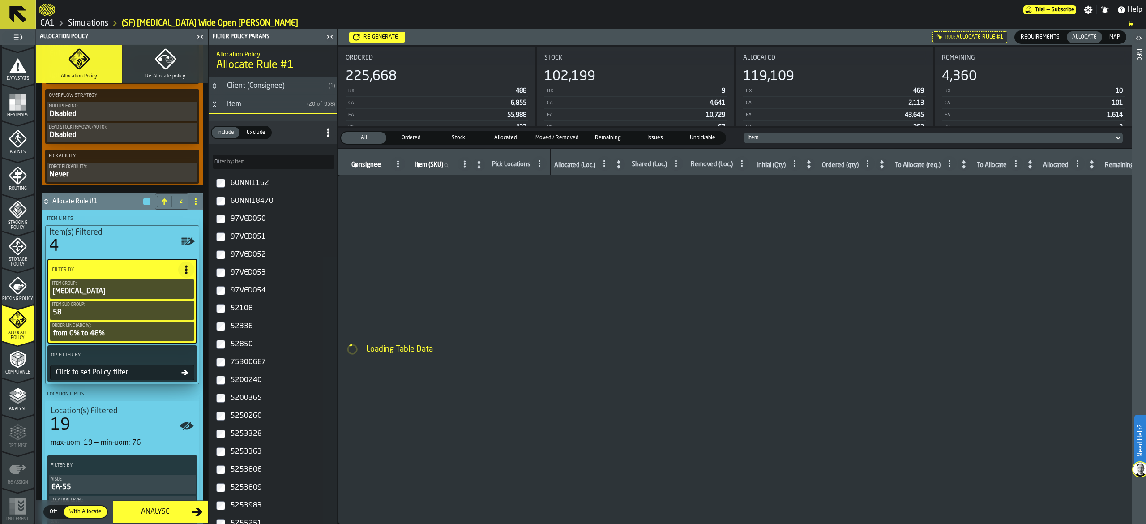
type input "*"
type input "**"
type input "*"
type input "**"
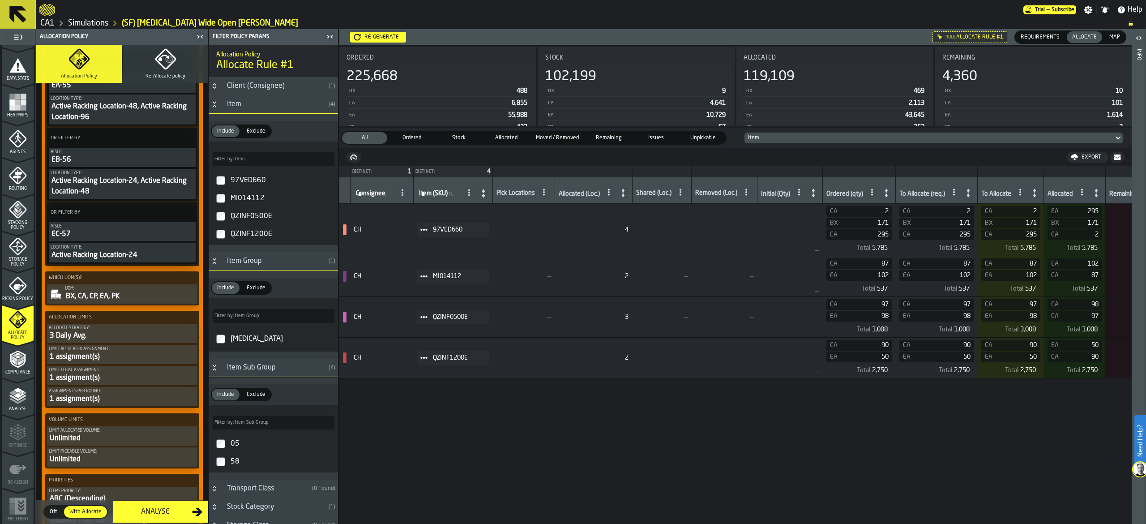
scroll to position [534, 0]
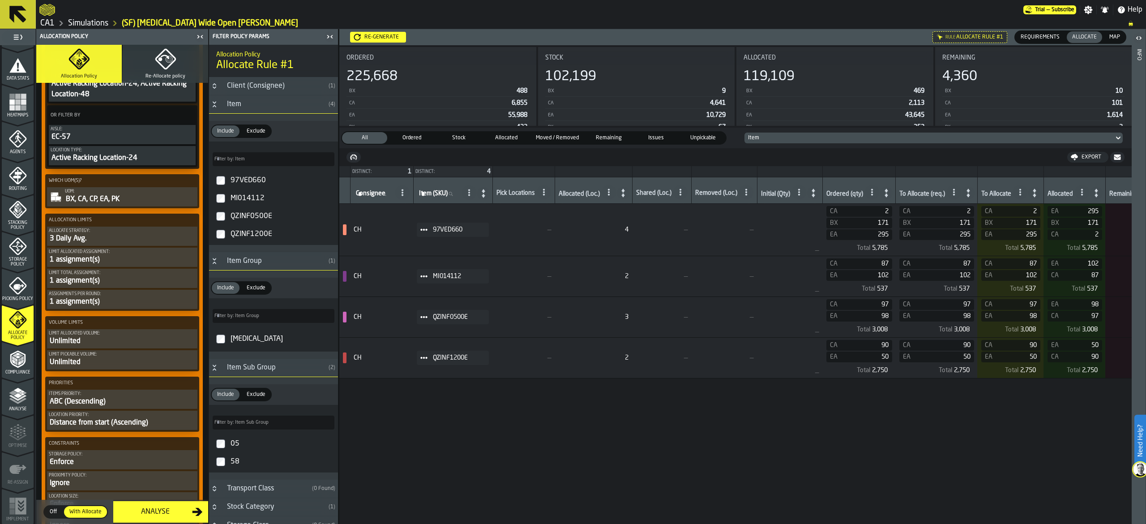
click at [144, 234] on button "Allocate Strategy: 3 Daily Avg." at bounding box center [122, 235] width 150 height 19
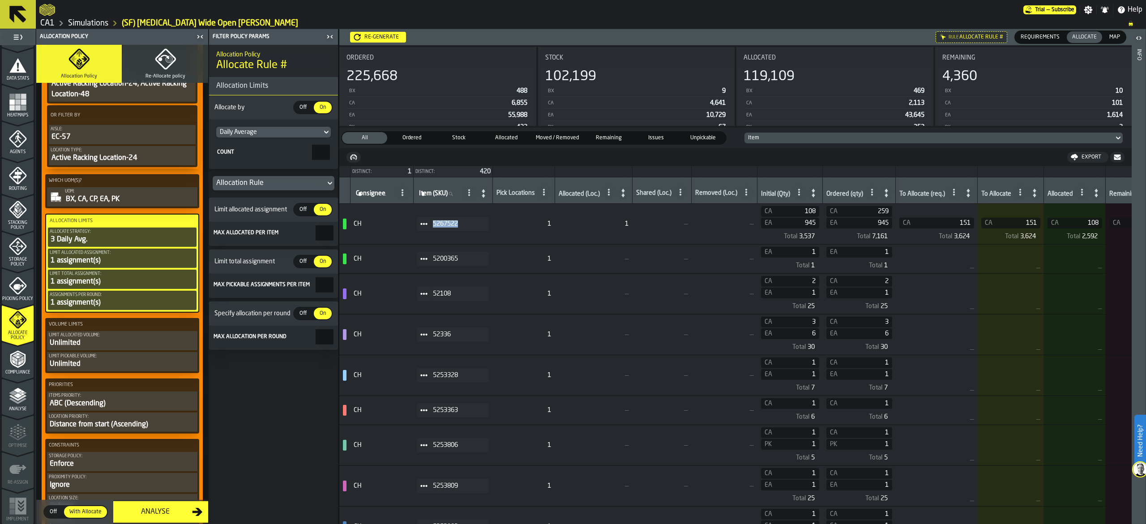
drag, startPoint x: 465, startPoint y: 223, endPoint x: 428, endPoint y: 223, distance: 37.1
click at [428, 223] on div "5267522" at bounding box center [453, 224] width 72 height 14
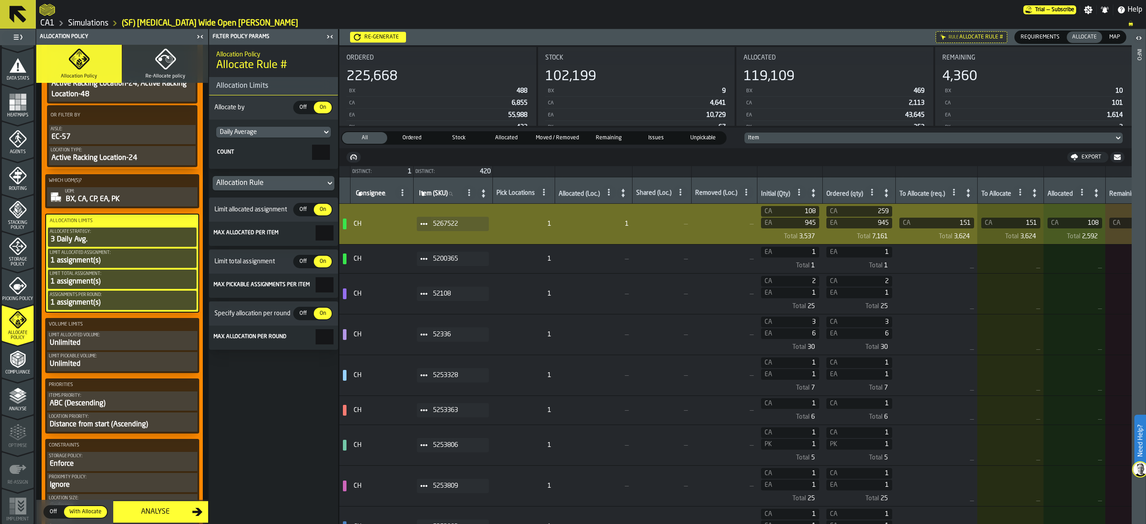
click at [427, 223] on icon at bounding box center [423, 223] width 7 height 7
click at [457, 269] on li "Show Items" at bounding box center [448, 273] width 57 height 17
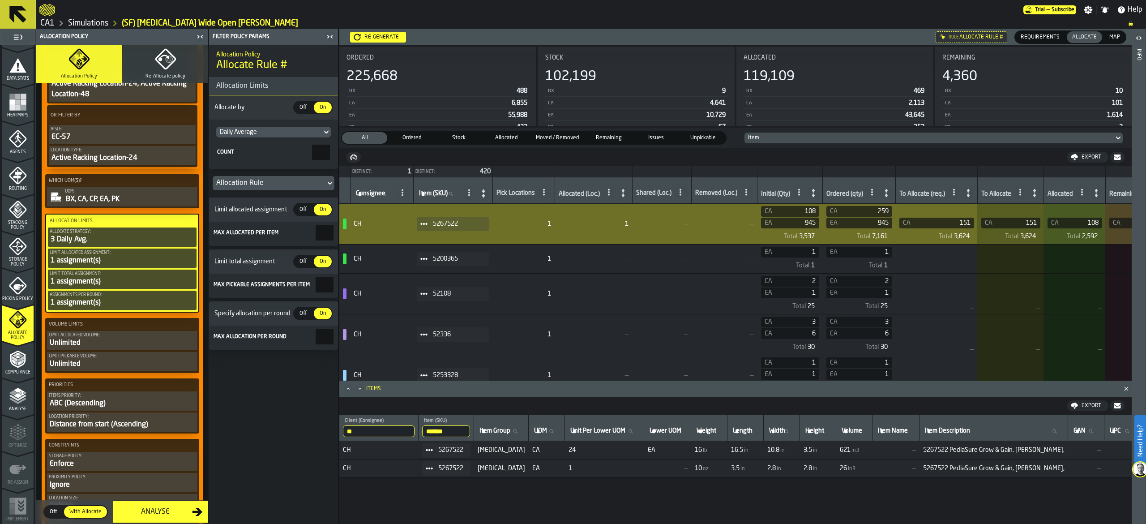
drag, startPoint x: 464, startPoint y: 434, endPoint x: 378, endPoint y: 424, distance: 86.5
click at [396, 434] on tr "** Client (Consignee) CH ******* Item (SKU) 5267522 Item Group Item Group UOM U…" at bounding box center [984, 427] width 1291 height 26
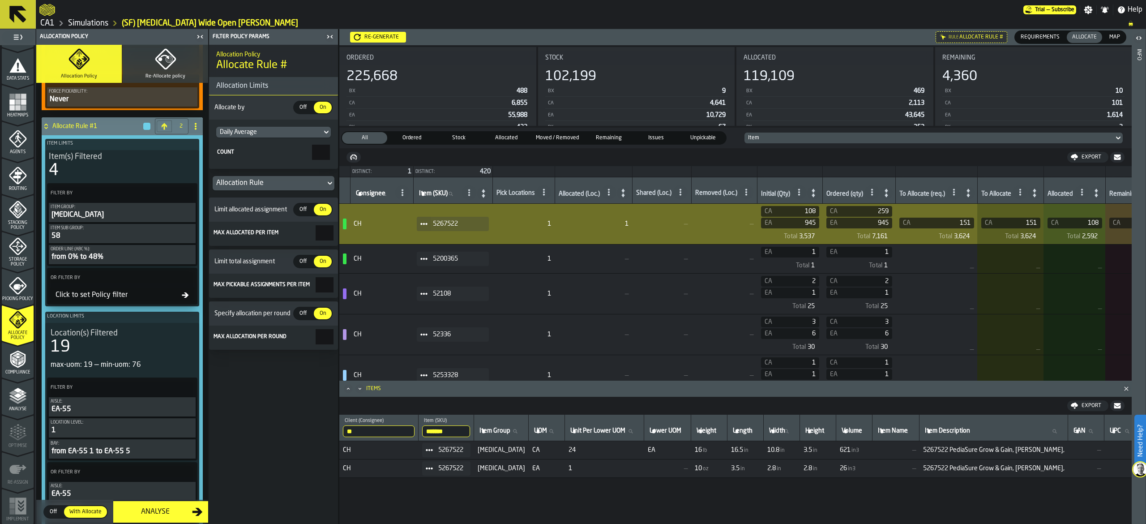
scroll to position [1071, 0]
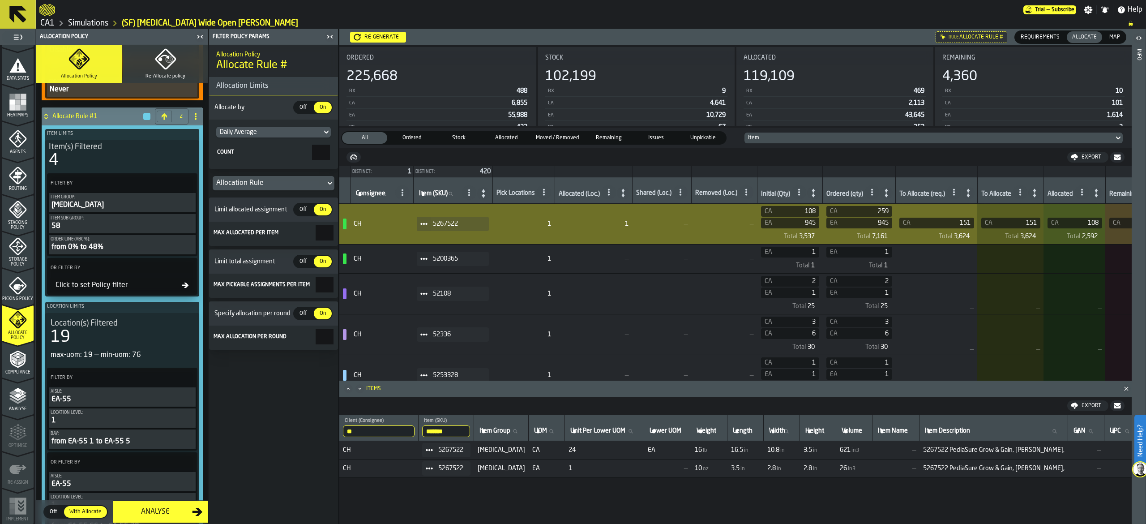
click at [94, 290] on div "Click to set Policy filter" at bounding box center [117, 285] width 130 height 11
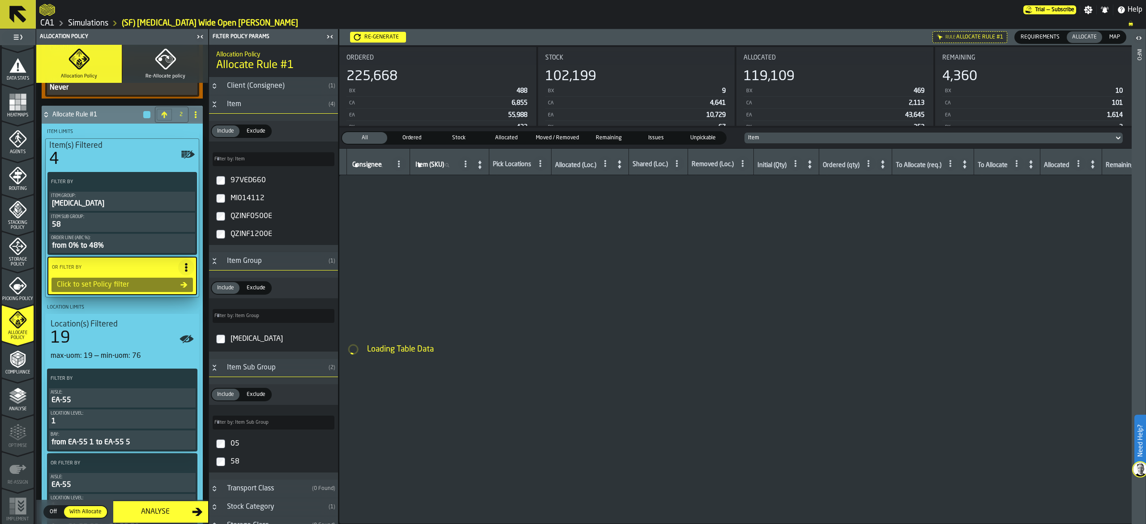
scroll to position [1070, 0]
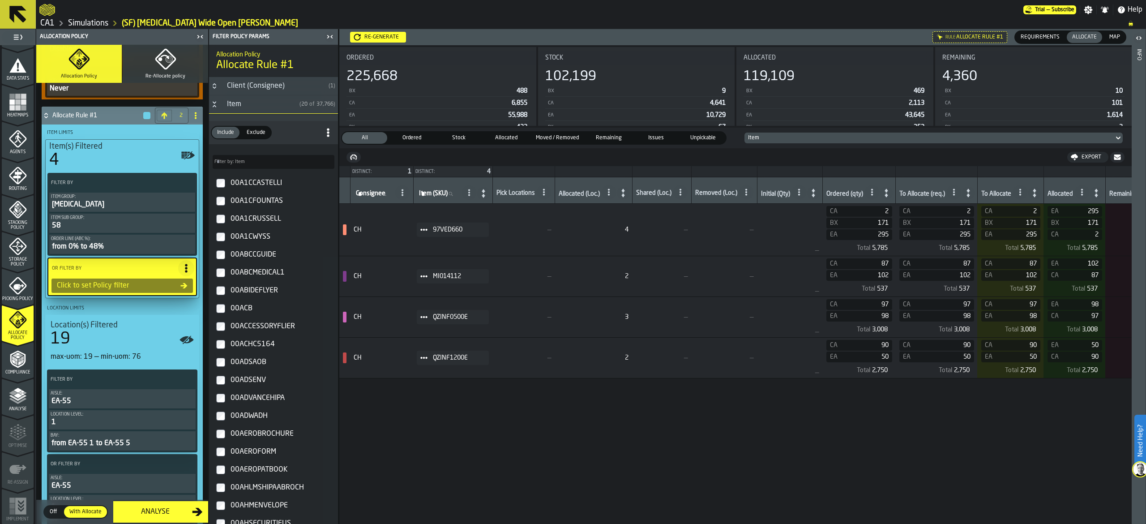
click at [94, 291] on div "Click to set Policy filter" at bounding box center [116, 285] width 127 height 11
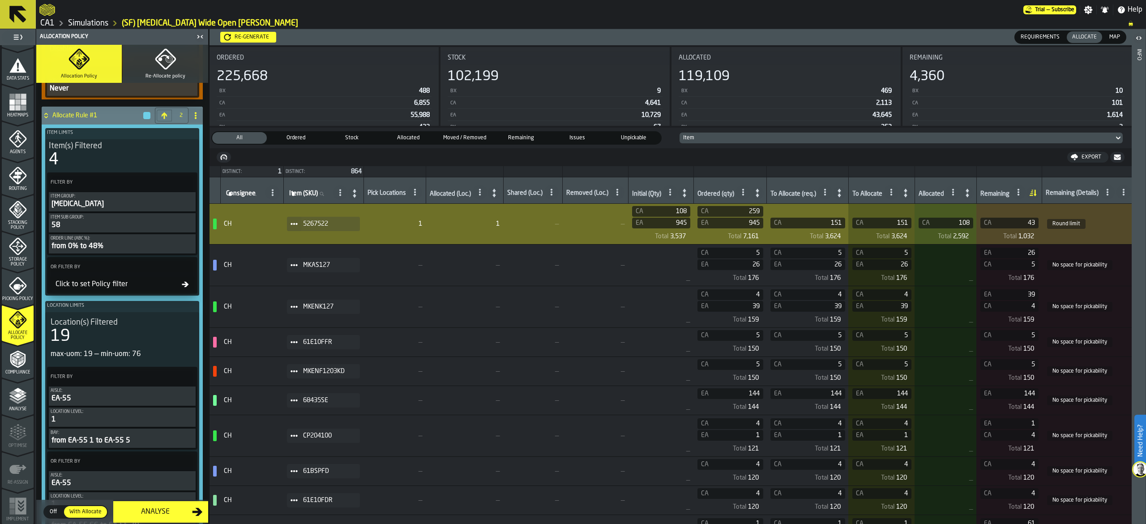
click at [115, 290] on div "Click to set Policy filter" at bounding box center [117, 284] width 130 height 11
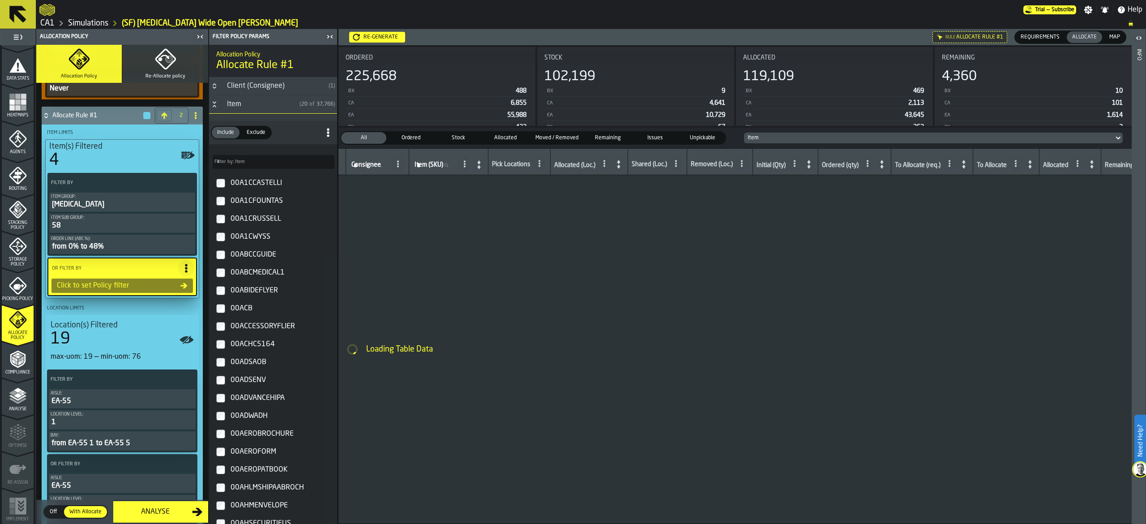
type input "*"
type input "***"
type input "*"
type input "***"
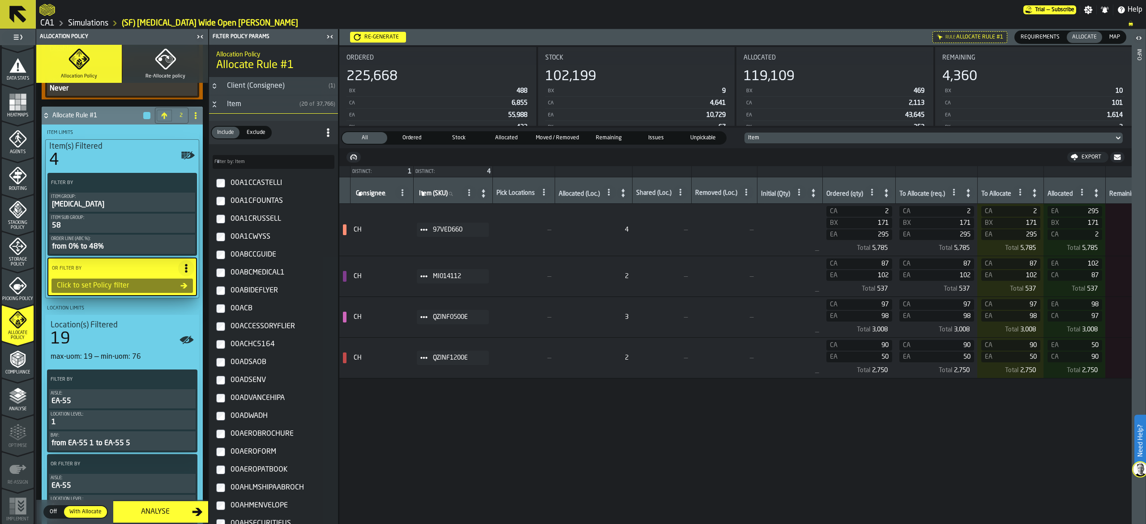
click at [253, 165] on input "Filter by: Item Filter by: Item" at bounding box center [274, 162] width 122 height 14
paste input "*******"
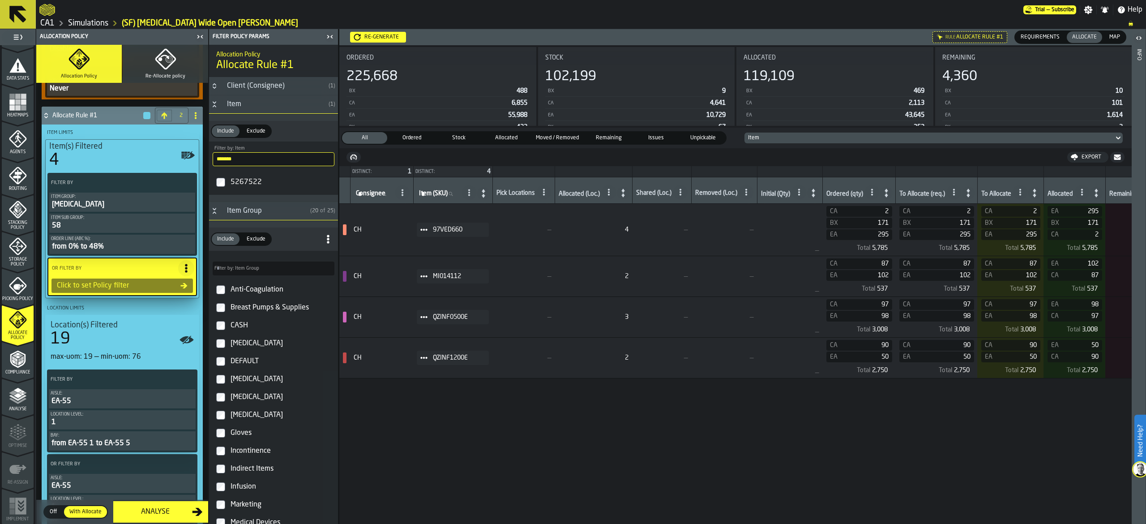
type input "*******"
click at [256, 181] on div "5267522" at bounding box center [282, 182] width 106 height 14
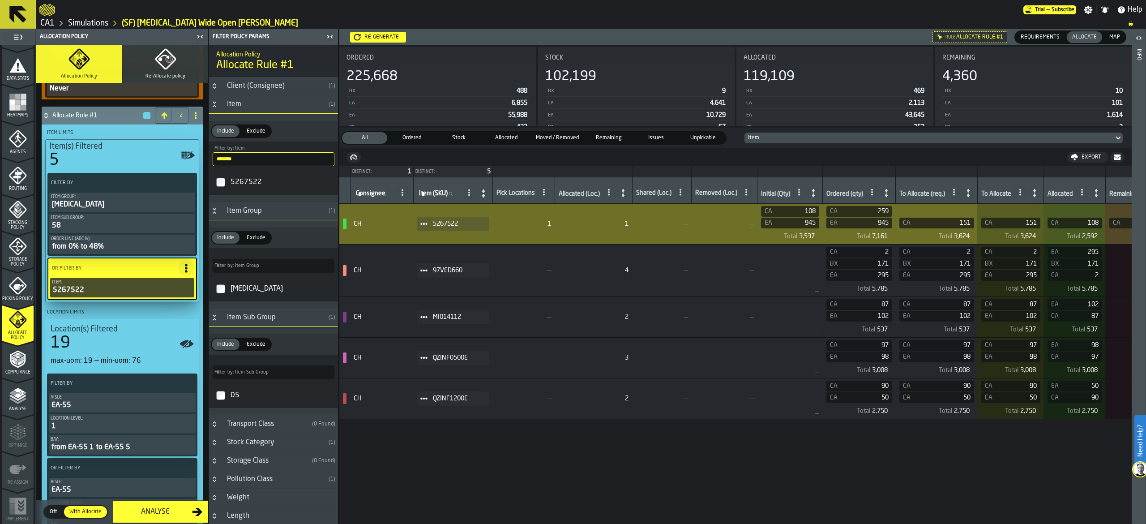
click at [25, 257] on span "Storage Policy" at bounding box center [18, 262] width 32 height 10
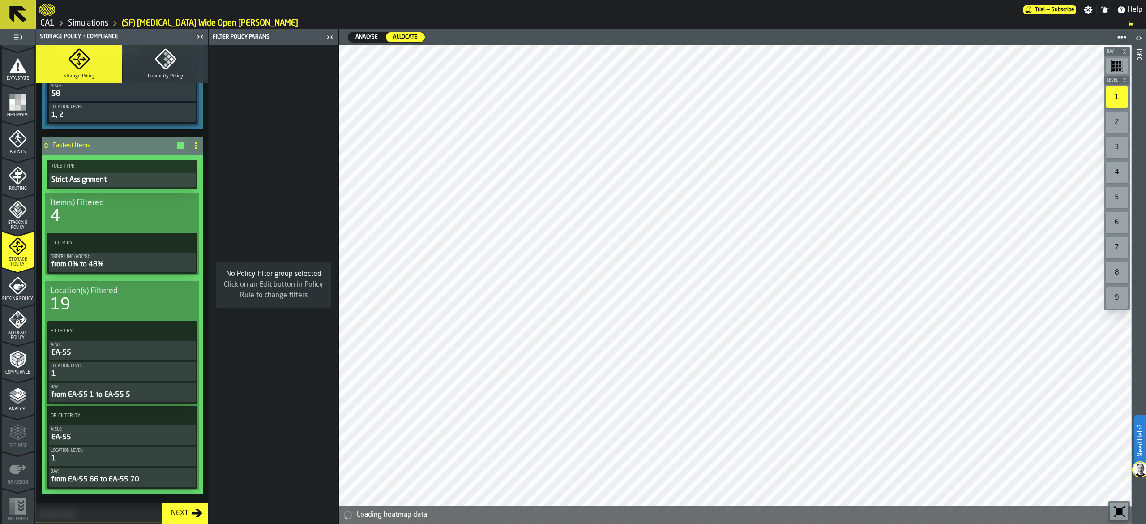
scroll to position [537, 0]
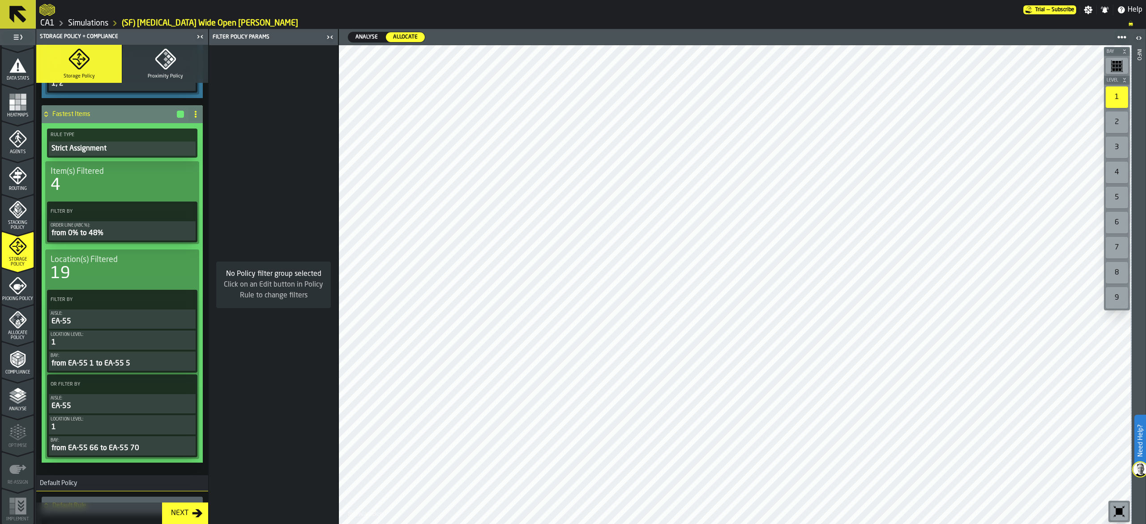
click at [188, 216] on icon at bounding box center [187, 211] width 9 height 9
click at [181, 256] on div "Add (OR) Filter" at bounding box center [164, 256] width 47 height 11
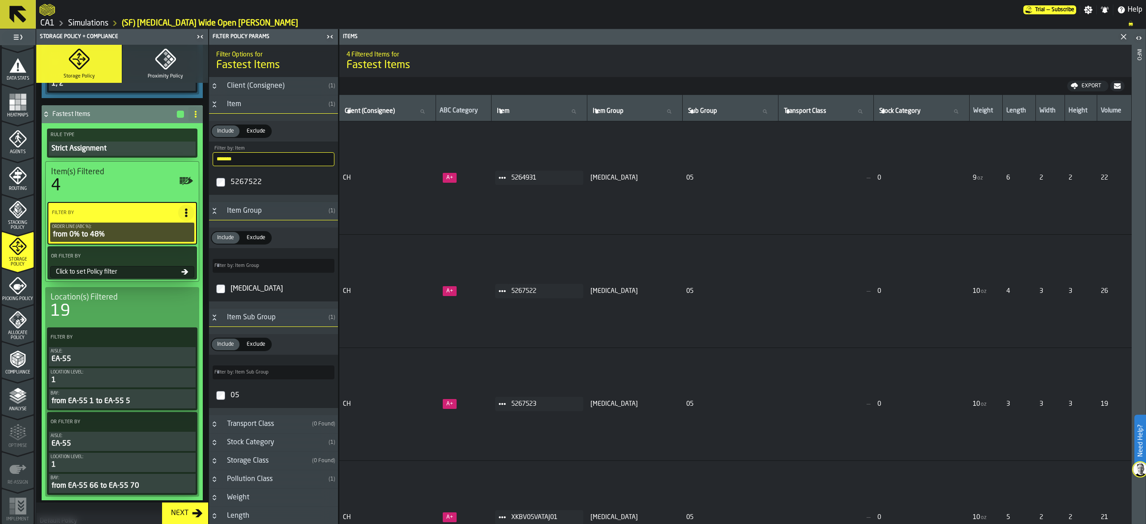
type input "*"
type input "**"
type input "*"
type input "**"
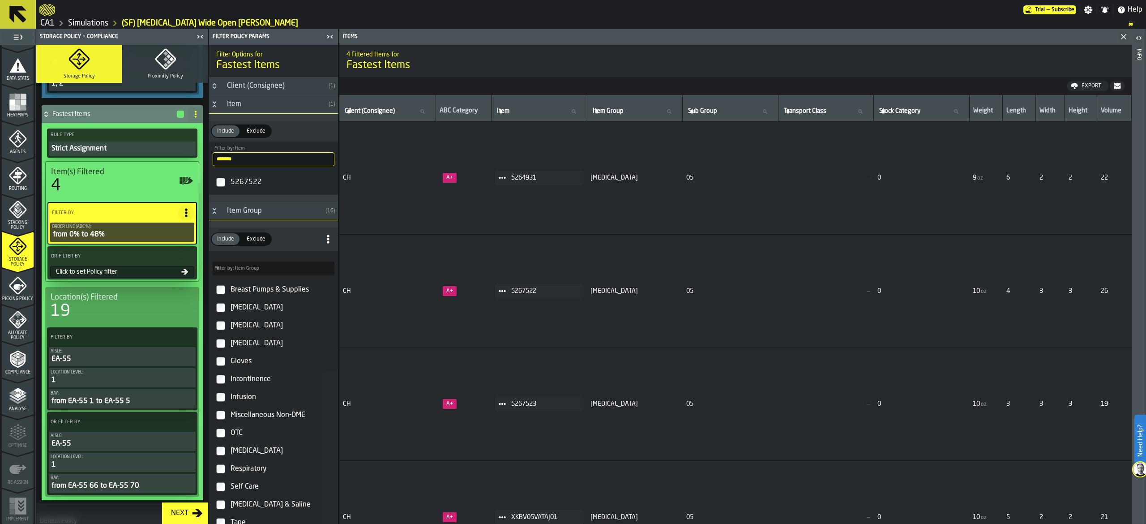
click at [129, 275] on div "Click to set Policy filter" at bounding box center [116, 271] width 129 height 7
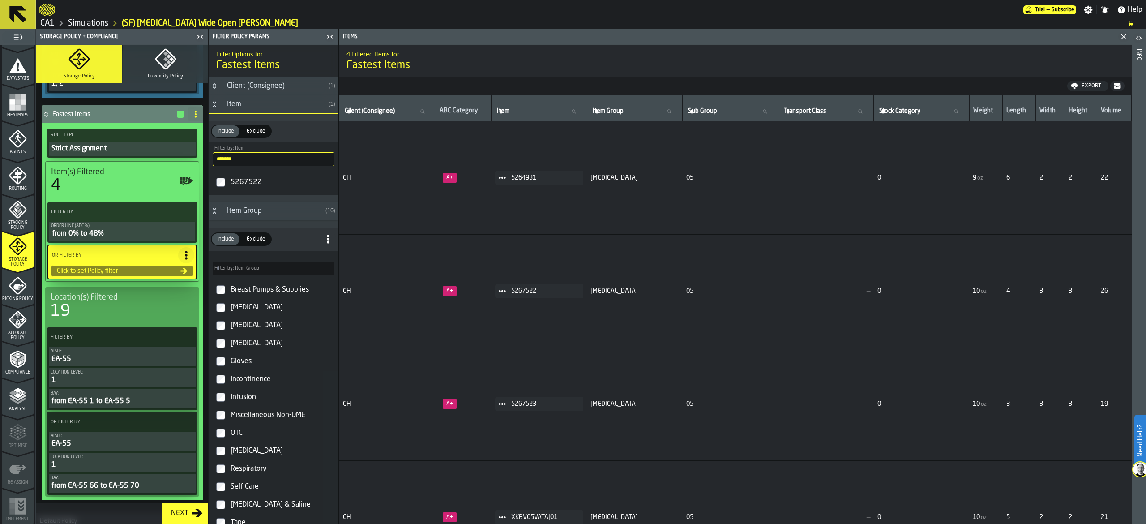
type input "***"
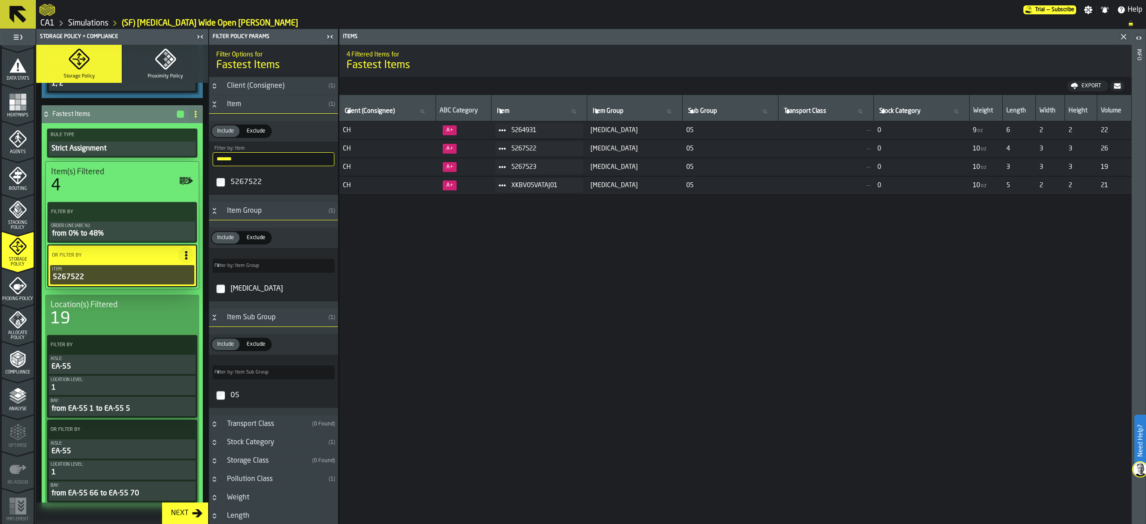
click at [27, 358] on div "Compliance" at bounding box center [18, 362] width 32 height 25
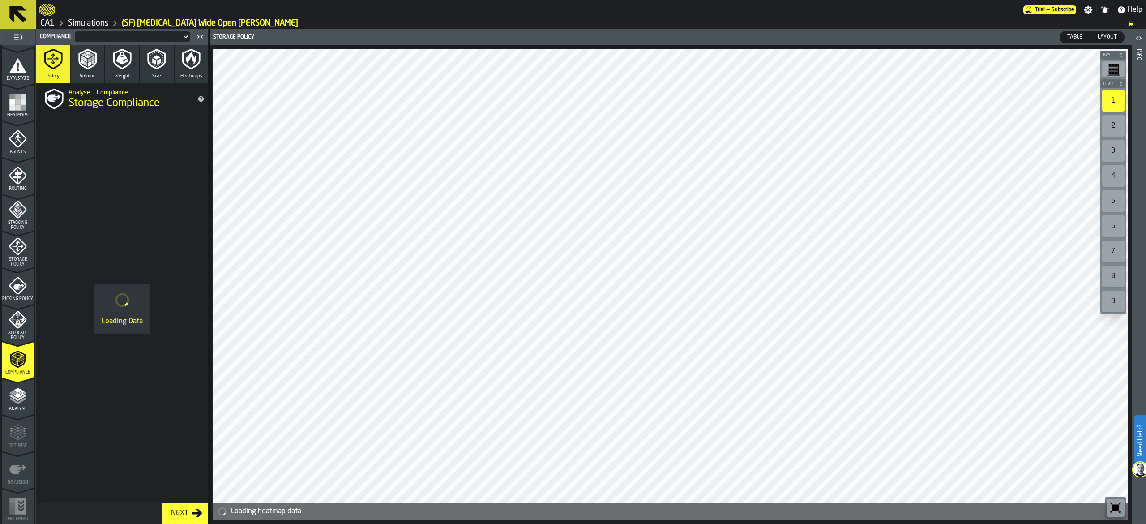
click at [18, 328] on div "Allocate Policy" at bounding box center [18, 326] width 32 height 30
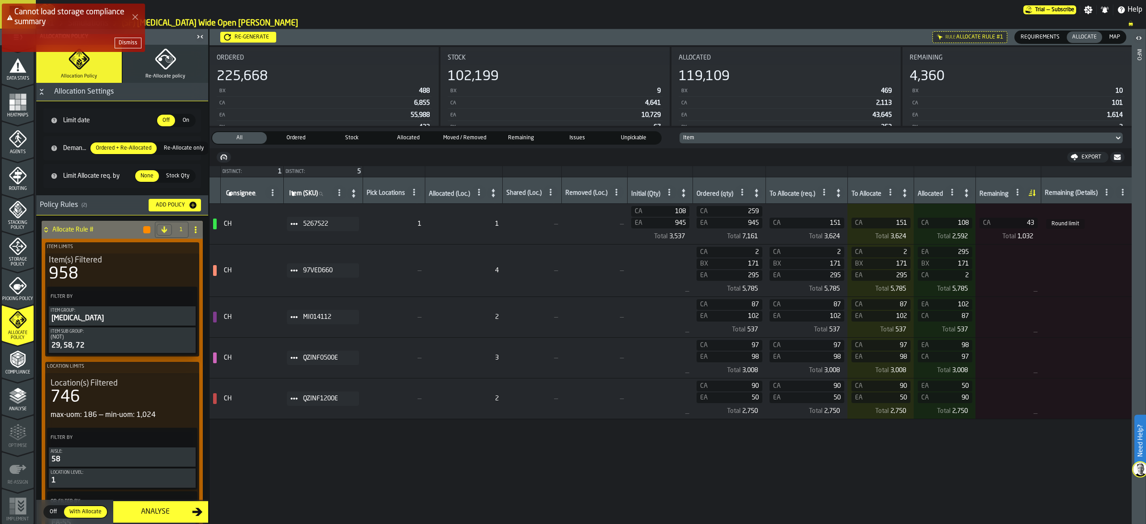
drag, startPoint x: 271, startPoint y: 38, endPoint x: 264, endPoint y: 38, distance: 7.6
click at [264, 38] on div "Cannot load storage compliance summary Dismiss" at bounding box center [575, 31] width 1146 height 59
click at [241, 32] on div "Cannot load storage compliance summary Dismiss" at bounding box center [575, 31] width 1146 height 59
click at [122, 42] on div "Dismiss" at bounding box center [128, 43] width 19 height 6
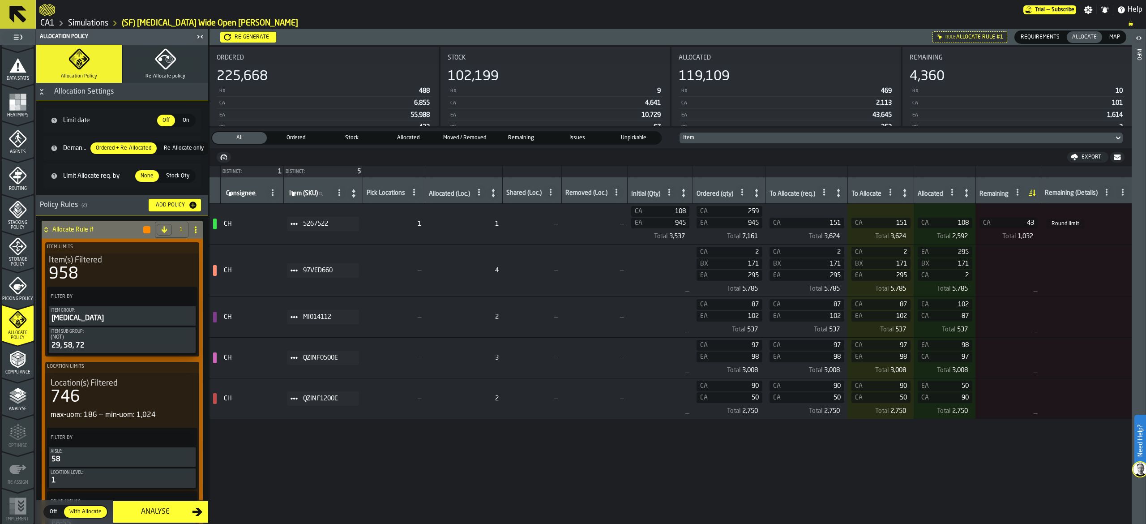
drag, startPoint x: 250, startPoint y: 35, endPoint x: 247, endPoint y: 39, distance: 4.6
click at [247, 39] on div "Re-generate" at bounding box center [252, 37] width 42 height 6
click at [255, 34] on div "Re-generate" at bounding box center [252, 37] width 42 height 6
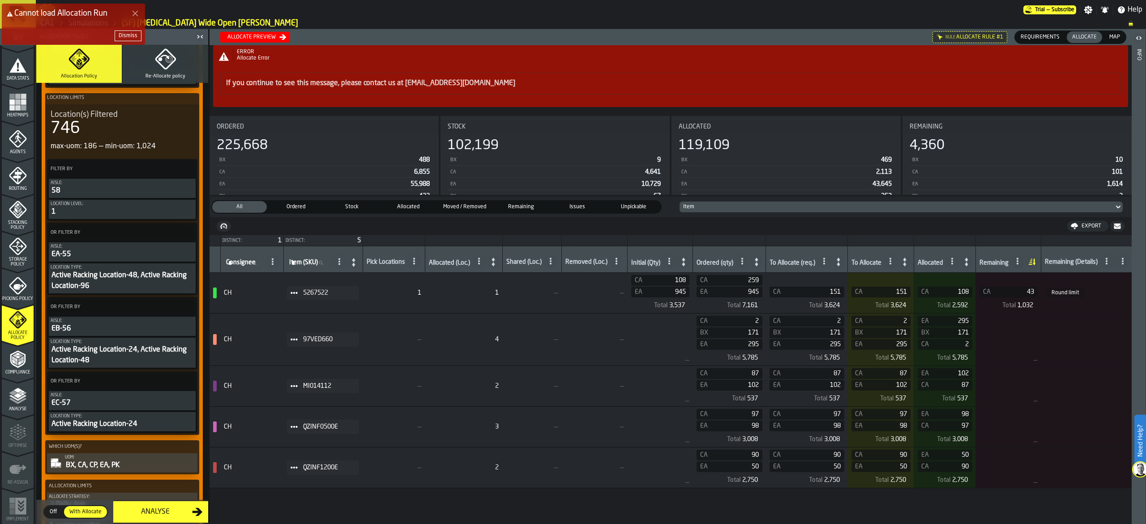
scroll to position [0, 0]
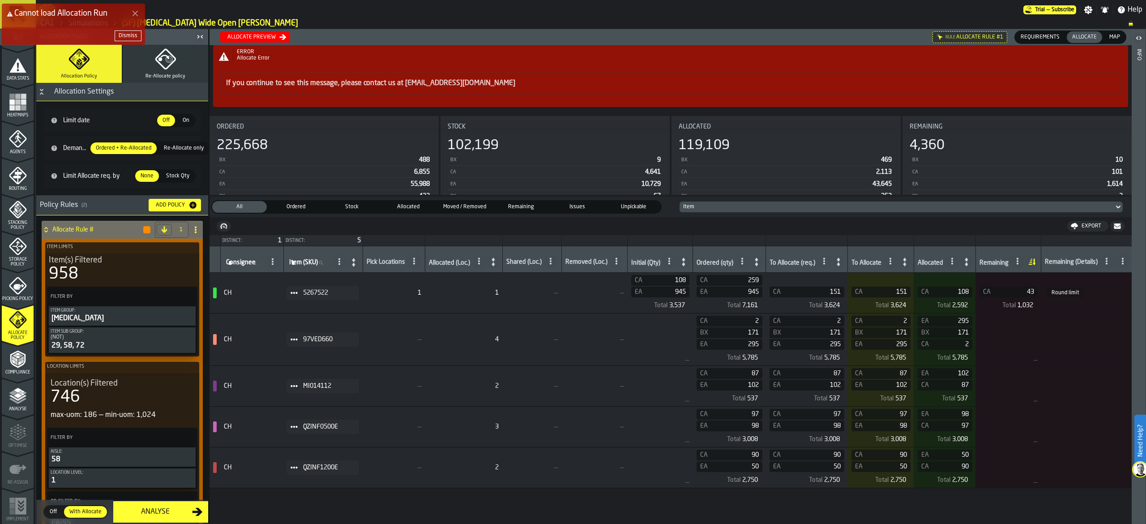
click at [136, 33] on div "Dismiss" at bounding box center [128, 36] width 19 height 6
click at [938, 87] on div "If you continue to see this message, please contact us at support@warebee.com" at bounding box center [670, 83] width 889 height 11
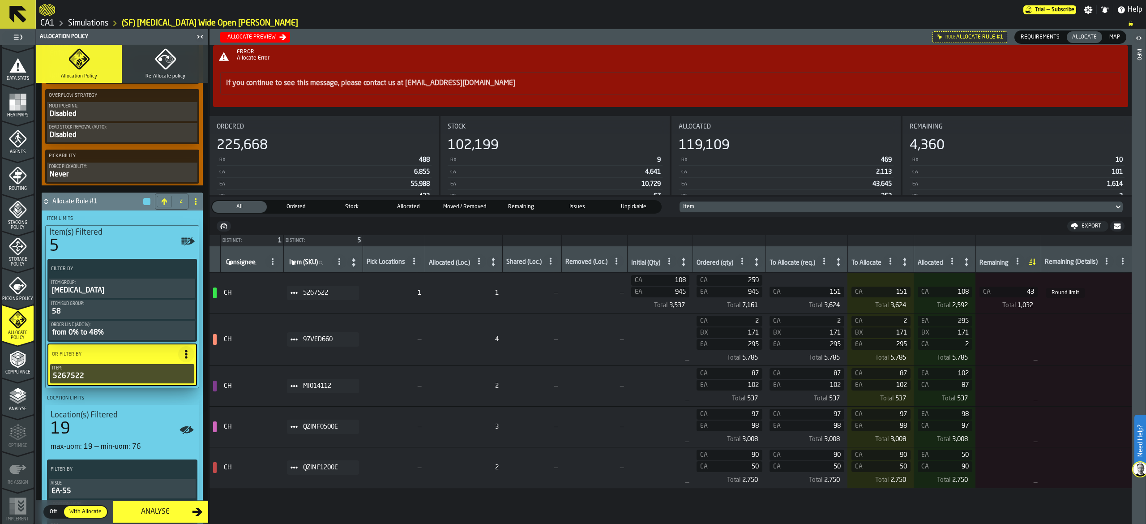
scroll to position [1074, 0]
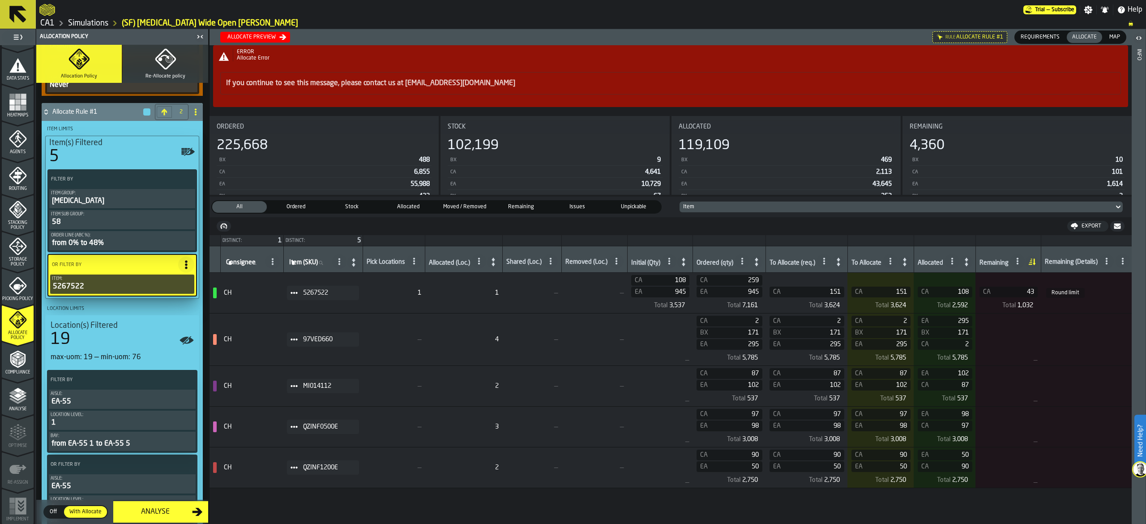
click at [6, 260] on span "Storage Policy" at bounding box center [18, 262] width 32 height 10
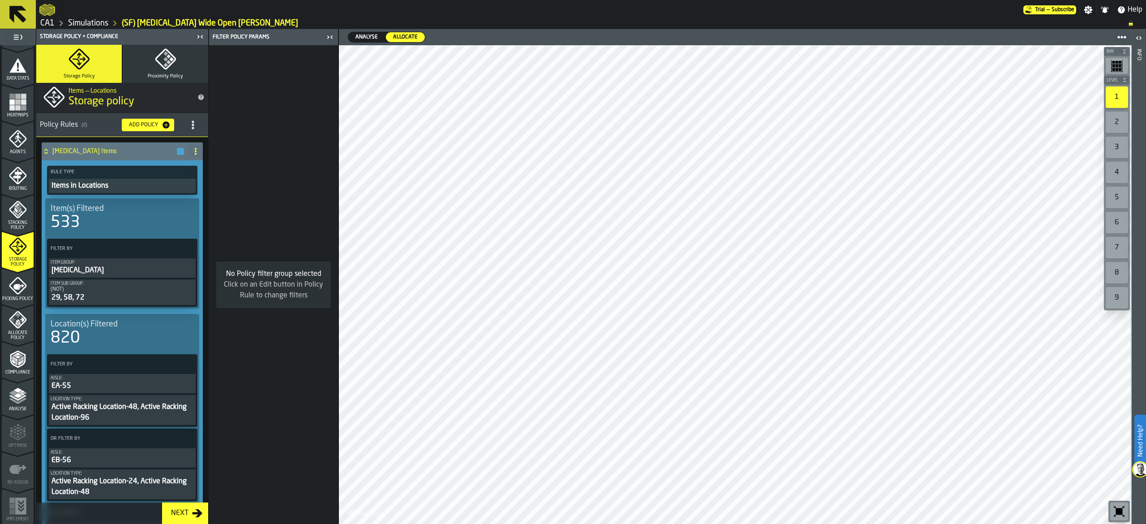
scroll to position [0, 0]
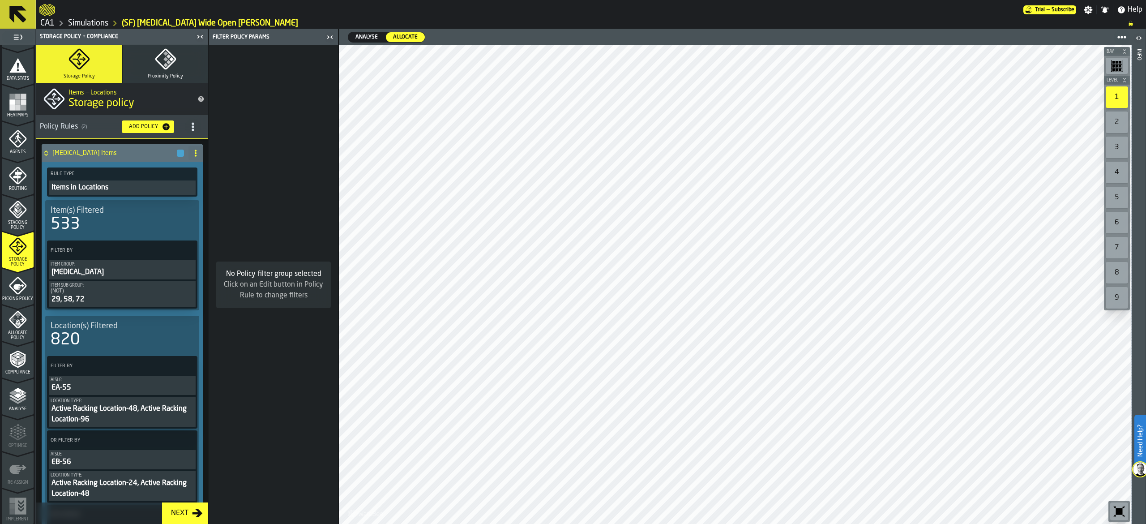
click at [13, 324] on icon "menu Allocate Policy" at bounding box center [17, 319] width 17 height 17
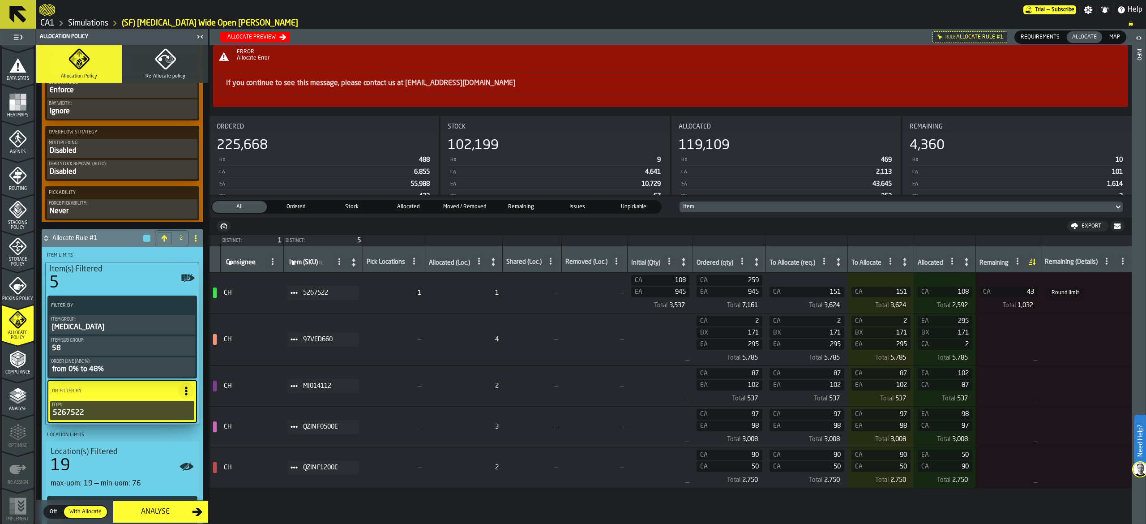
scroll to position [985, 0]
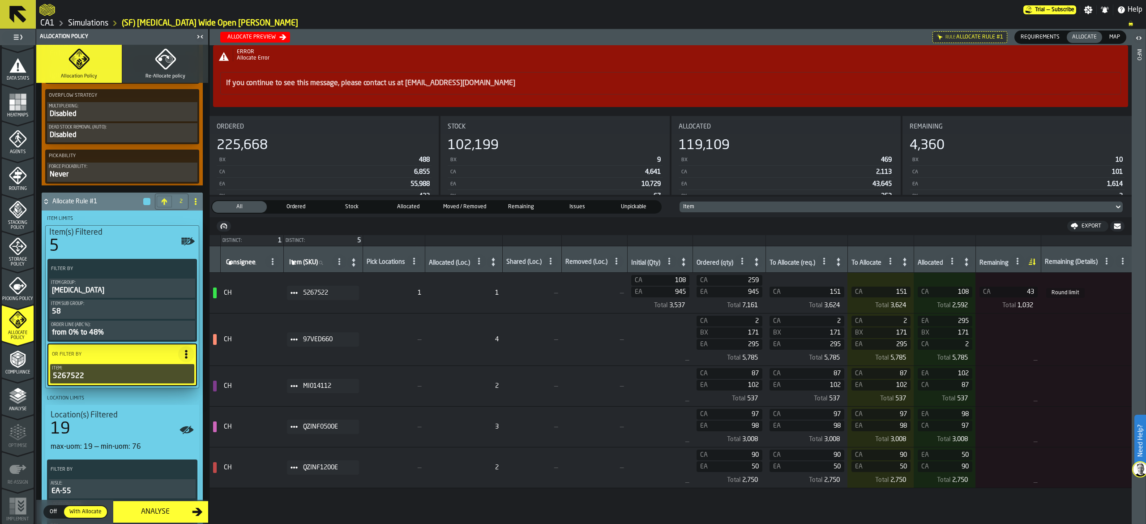
click at [14, 252] on icon "menu Storage Policy" at bounding box center [17, 246] width 17 height 17
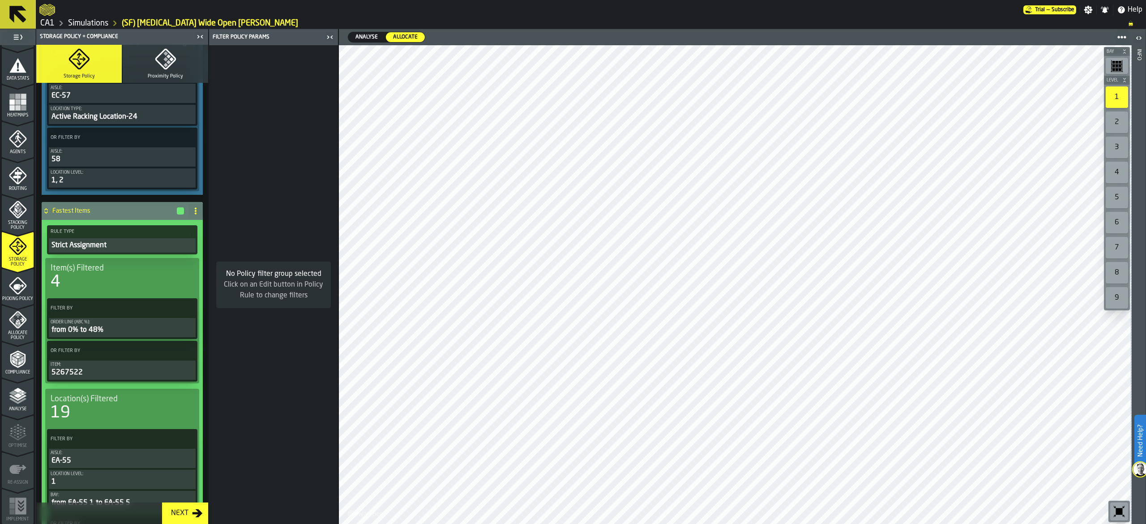
scroll to position [530, 0]
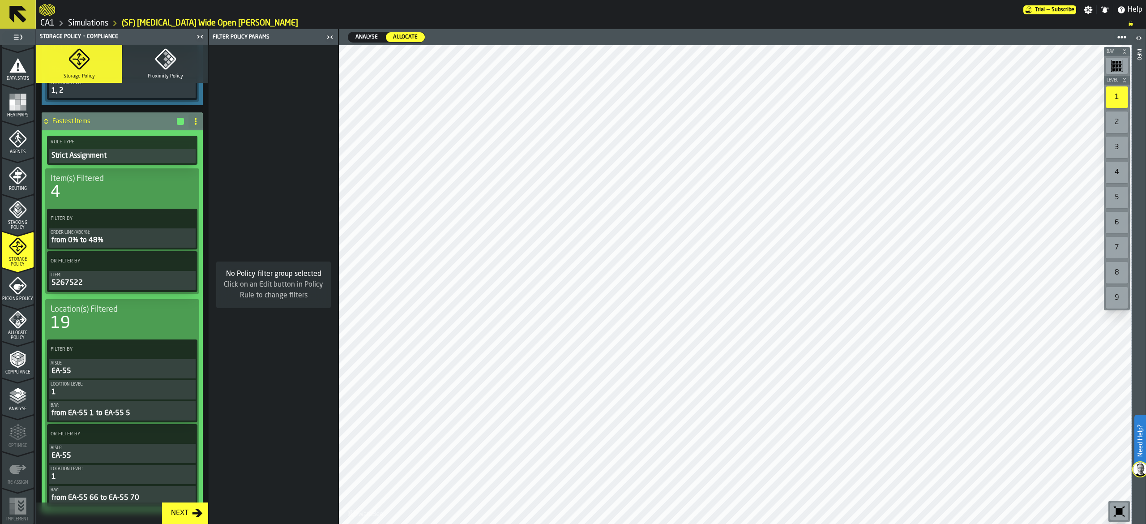
click at [67, 195] on div "4" at bounding box center [122, 192] width 143 height 18
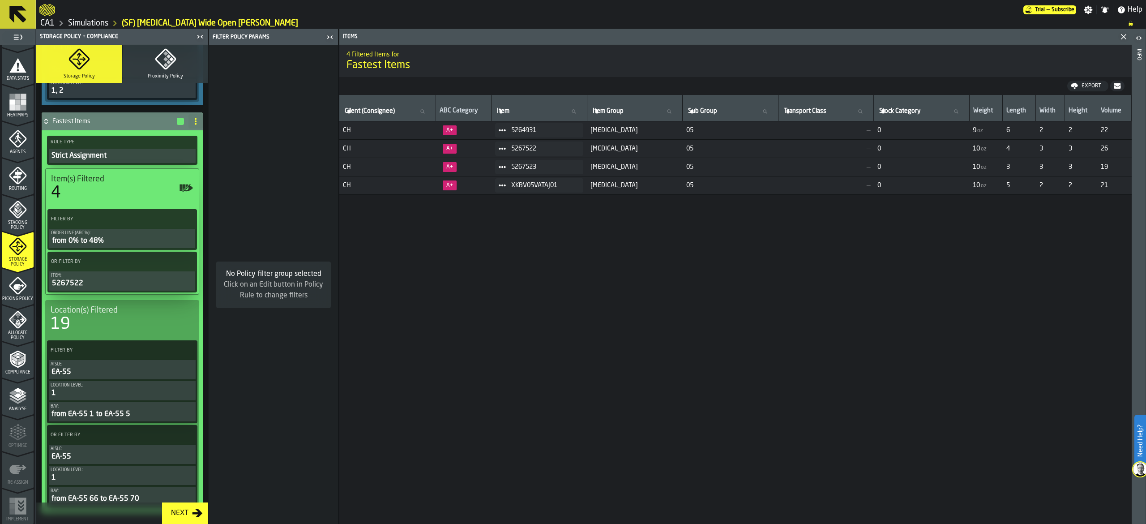
click at [17, 333] on span "Allocate Policy" at bounding box center [18, 335] width 32 height 10
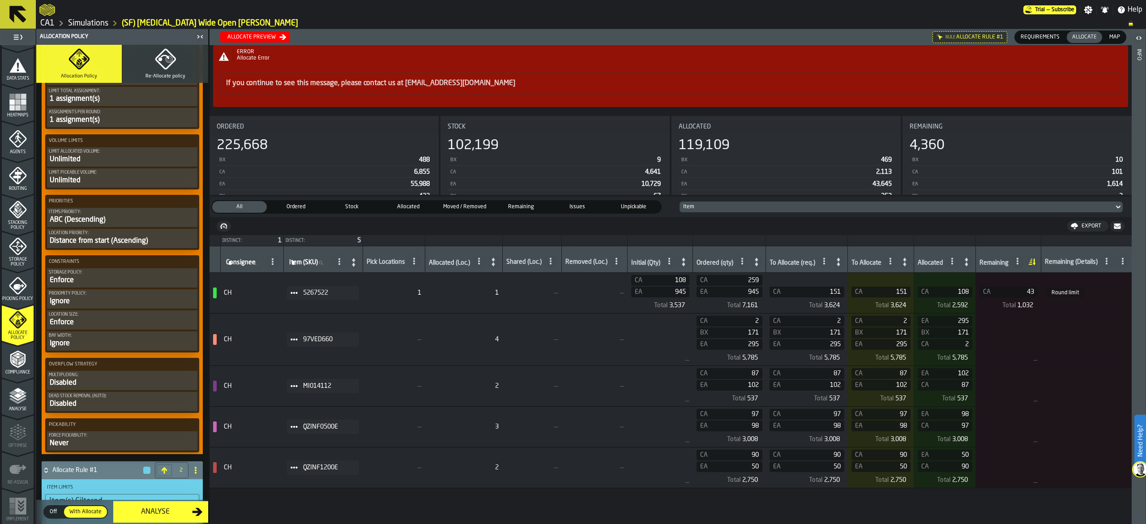
scroll to position [895, 0]
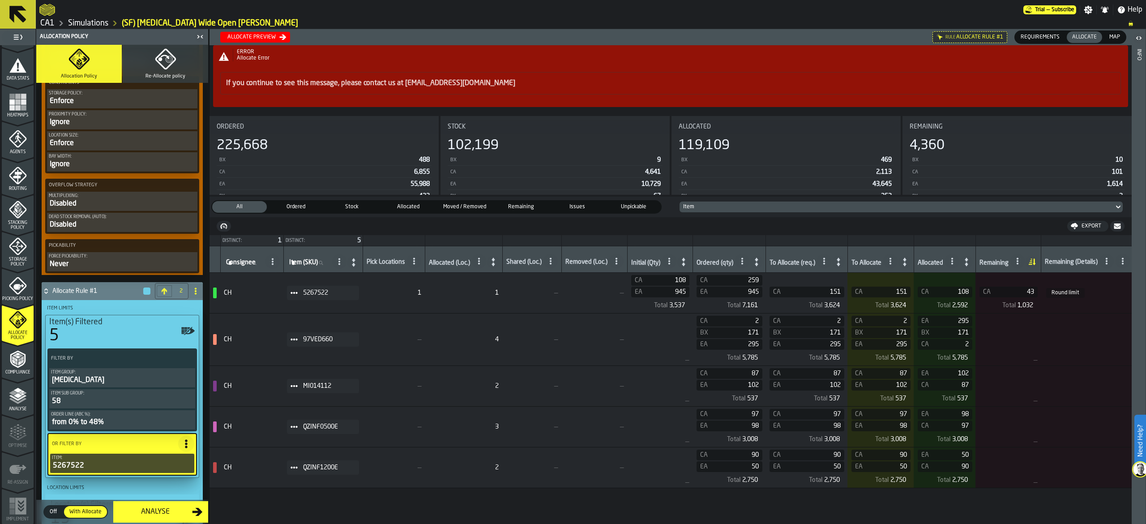
click at [88, 341] on div "5" at bounding box center [122, 336] width 146 height 18
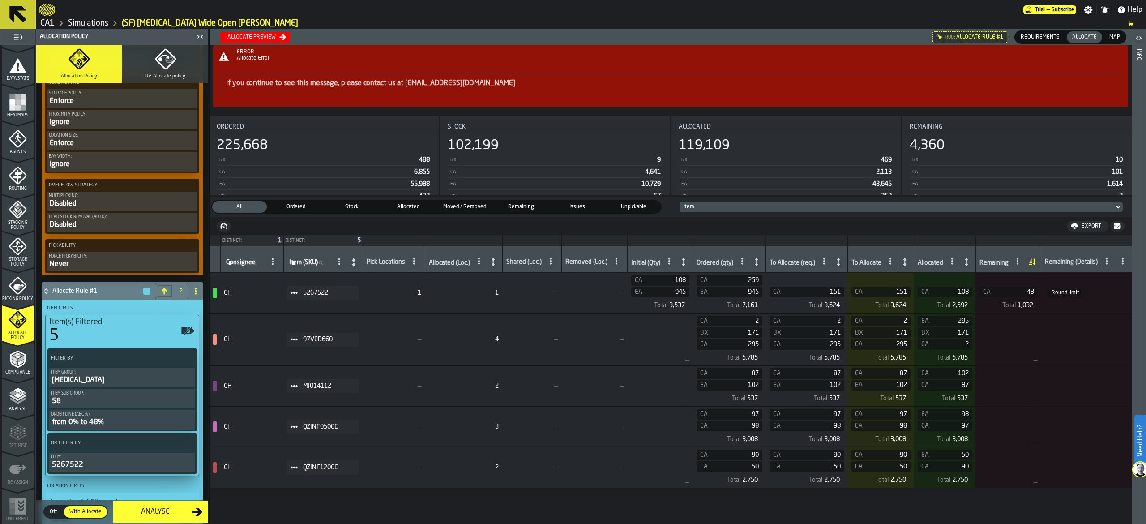
click at [93, 345] on div "5" at bounding box center [122, 336] width 146 height 18
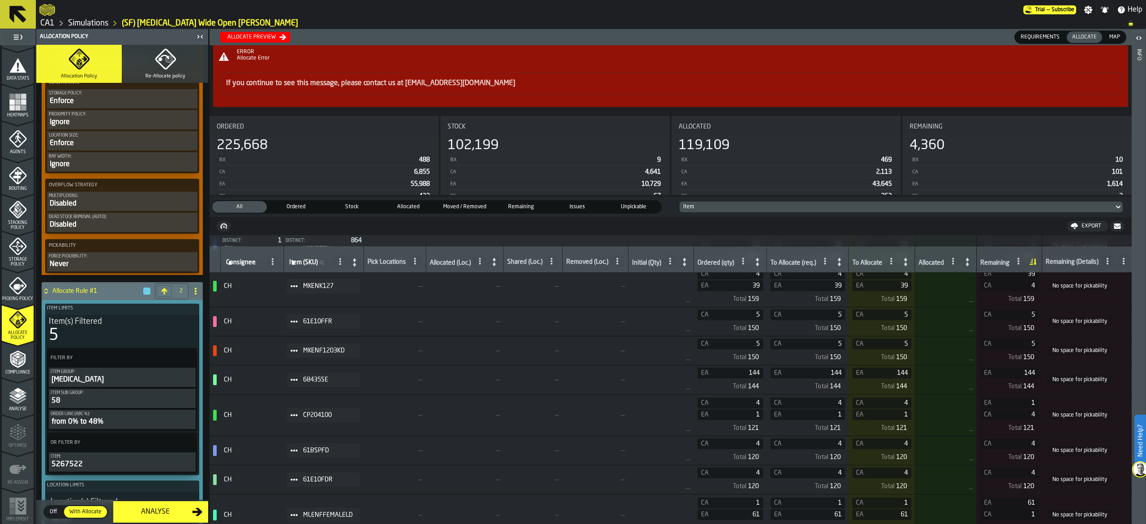
scroll to position [0, 0]
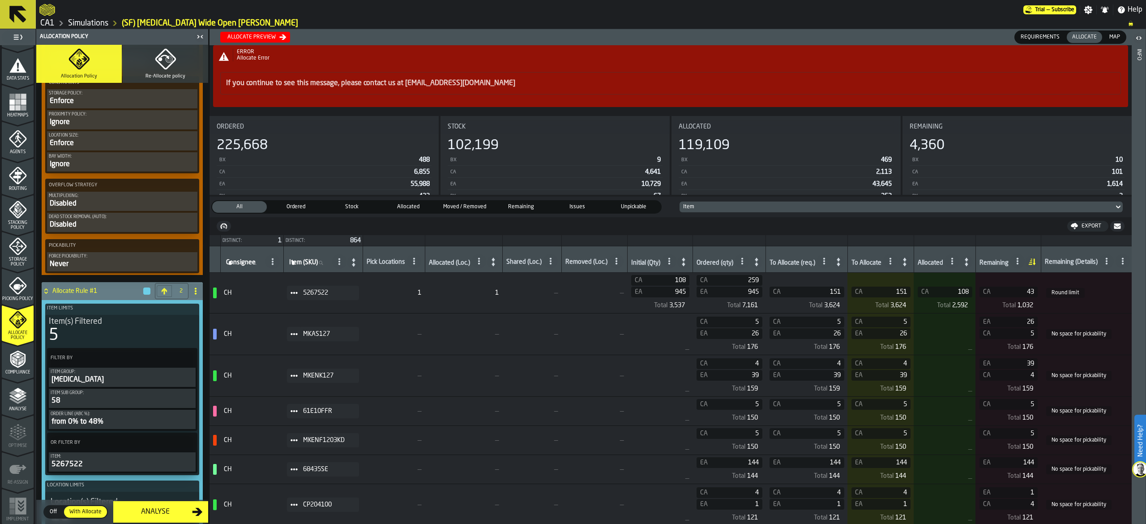
click at [87, 344] on div "5" at bounding box center [122, 335] width 147 height 18
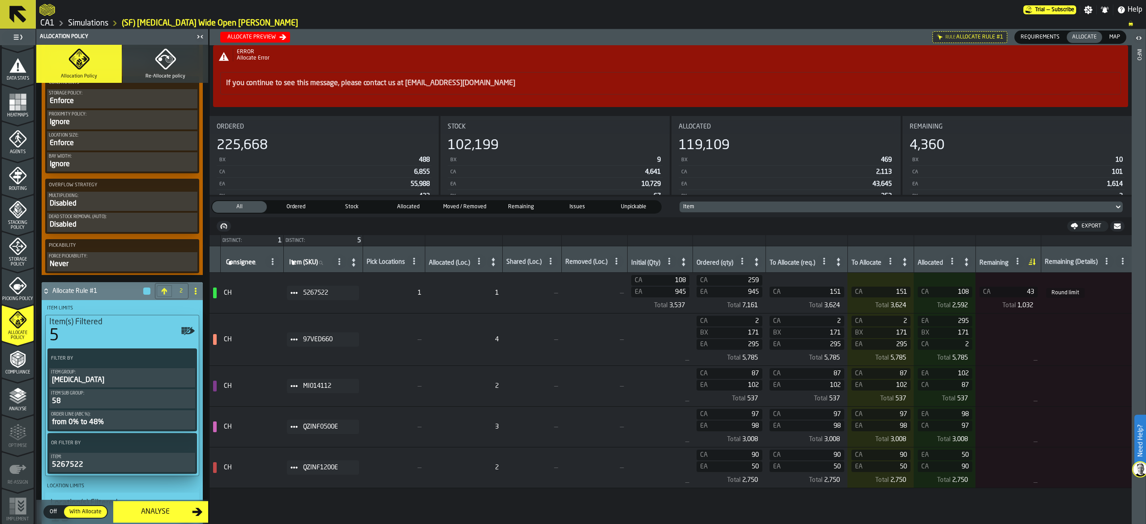
click at [97, 396] on div "Item Sub Group:" at bounding box center [122, 393] width 142 height 5
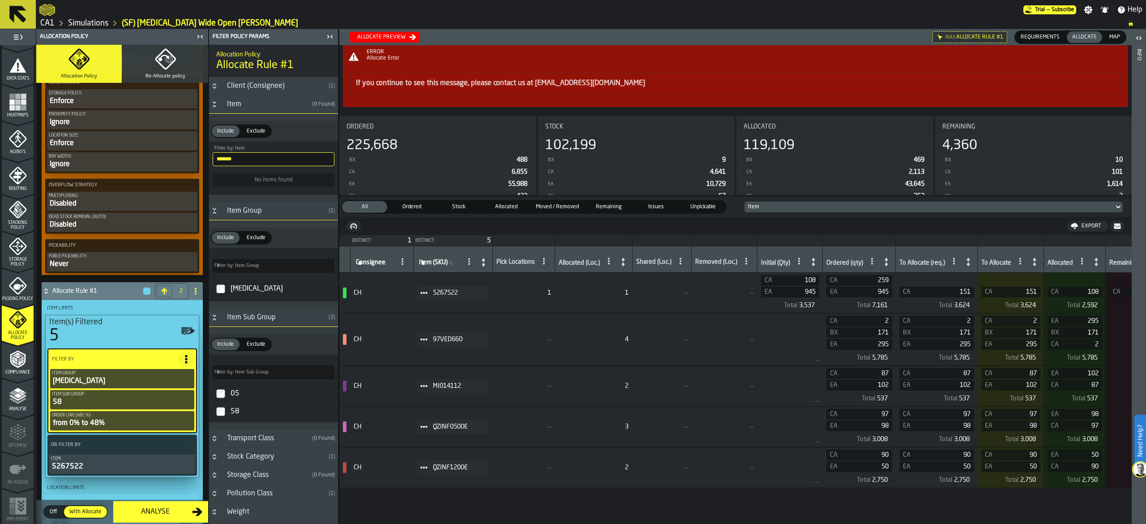
click at [250, 345] on span "Exclude" at bounding box center [256, 344] width 26 height 8
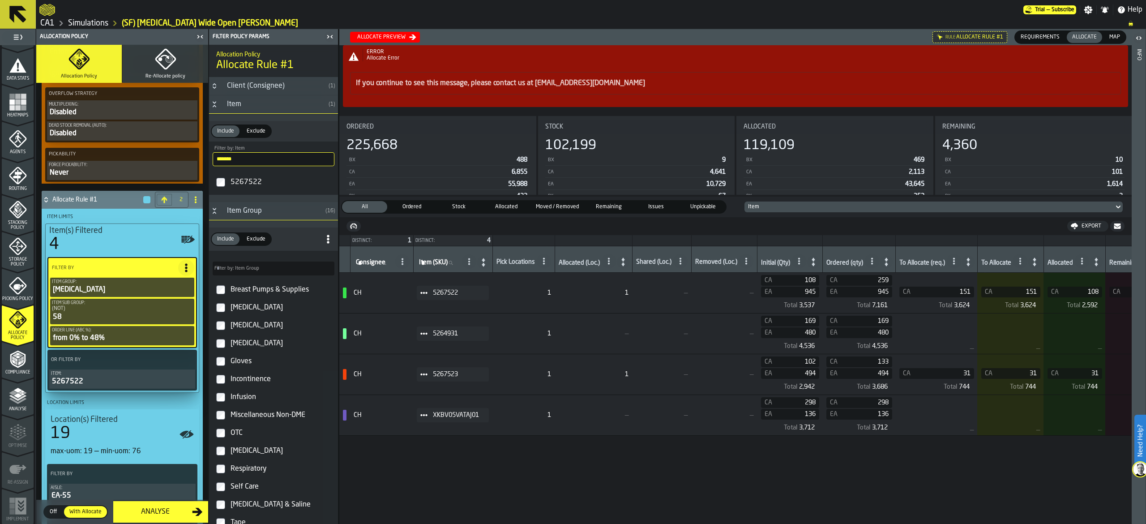
scroll to position [985, 0]
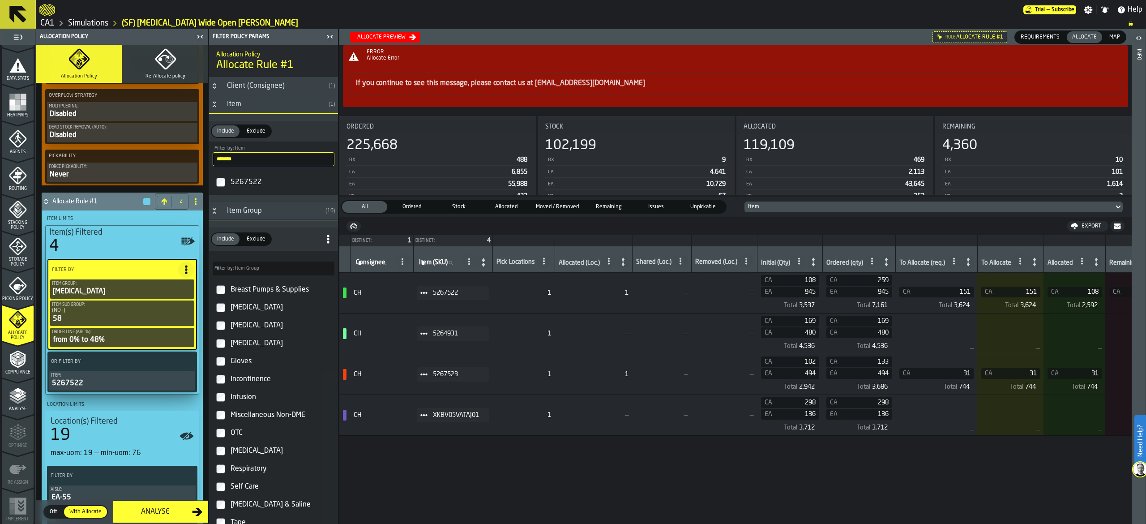
click at [789, 38] on span "Allocate preview" at bounding box center [637, 37] width 588 height 11
click at [379, 34] on div "Allocate preview" at bounding box center [381, 37] width 55 height 6
click at [376, 36] on div "Allocate preview" at bounding box center [381, 37] width 55 height 6
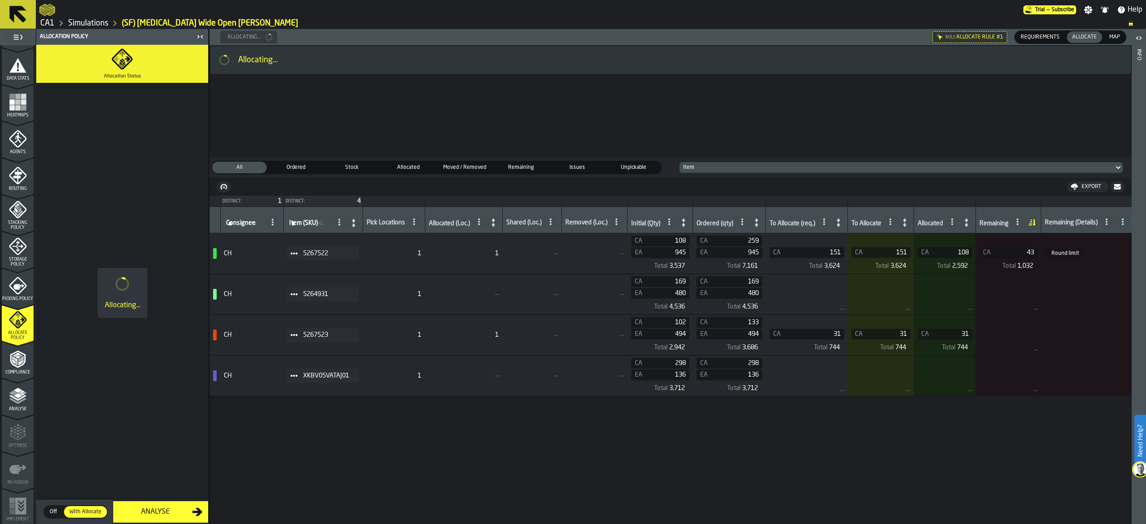
scroll to position [0, 0]
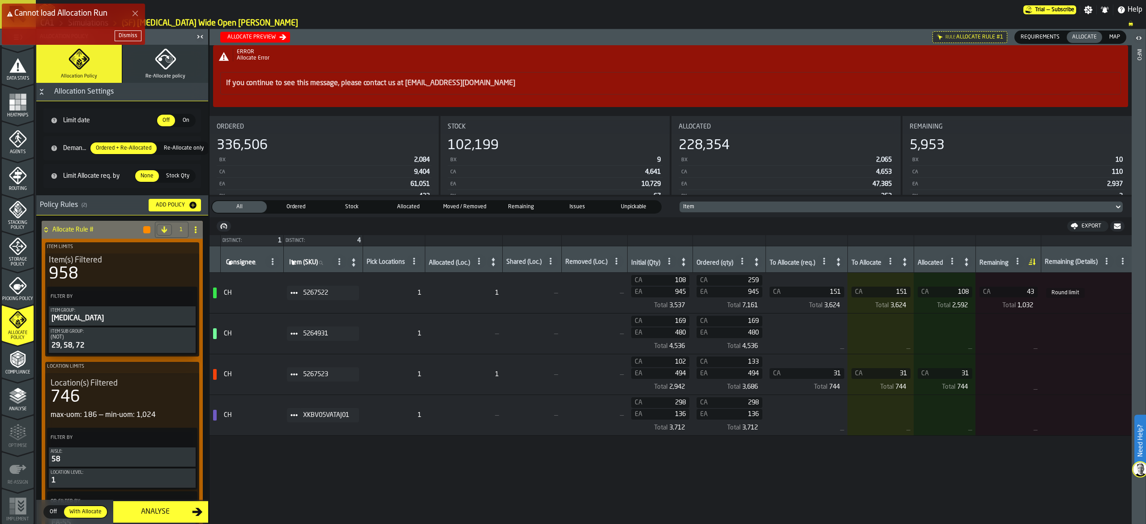
click at [135, 37] on div "Dismiss" at bounding box center [128, 36] width 19 height 6
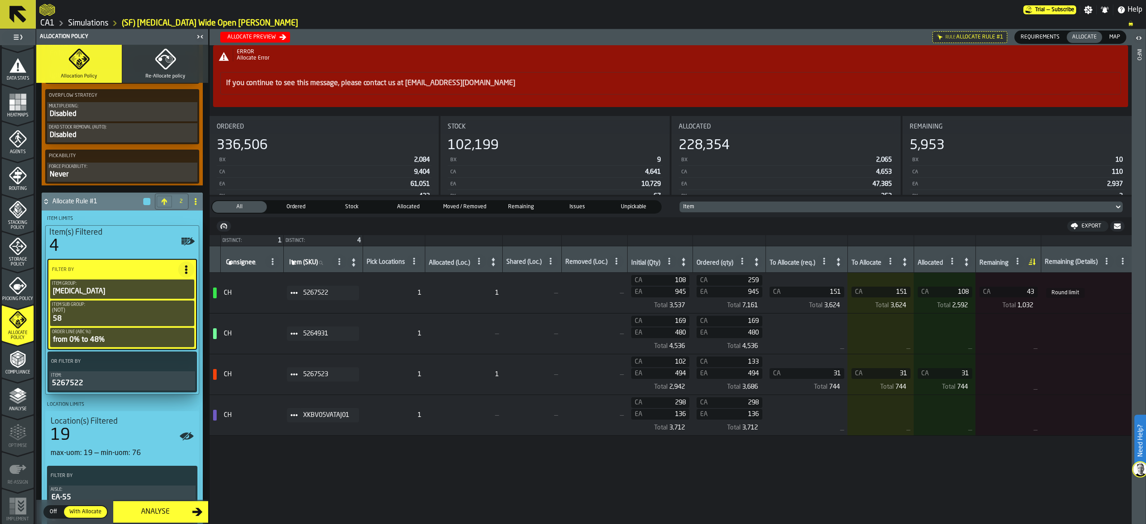
scroll to position [1074, 0]
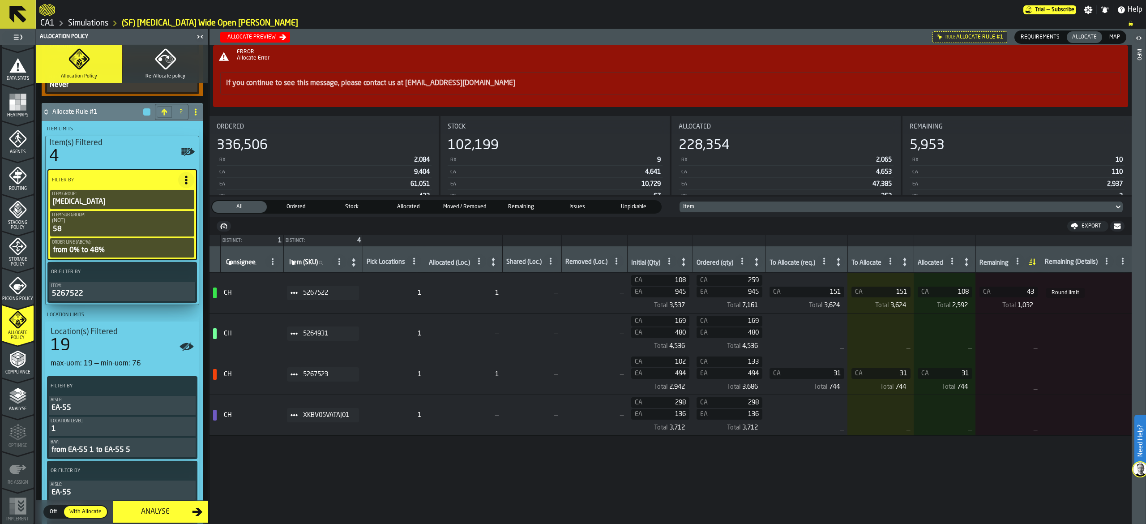
click at [14, 254] on div "Storage Policy" at bounding box center [18, 252] width 32 height 30
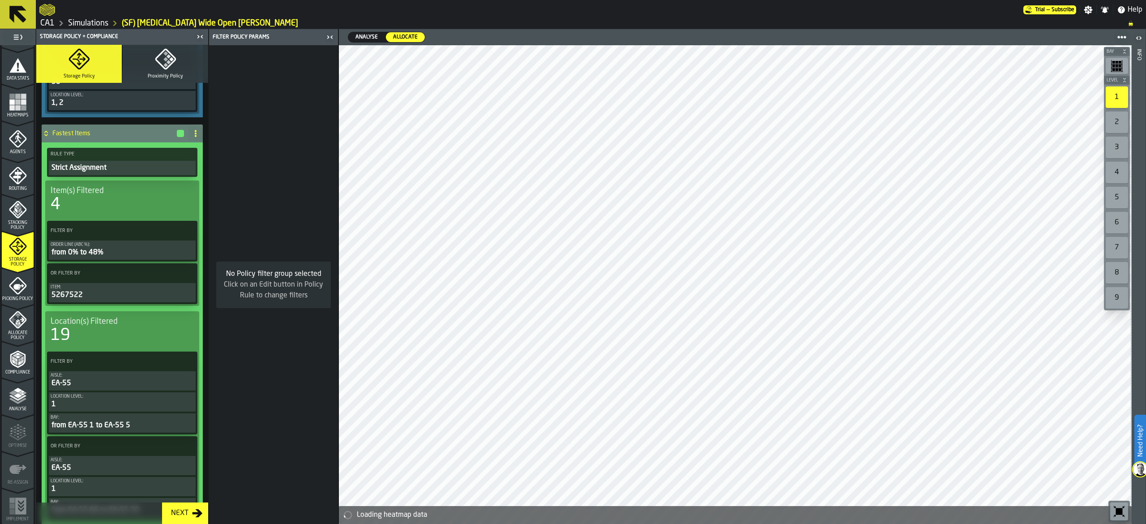
scroll to position [537, 0]
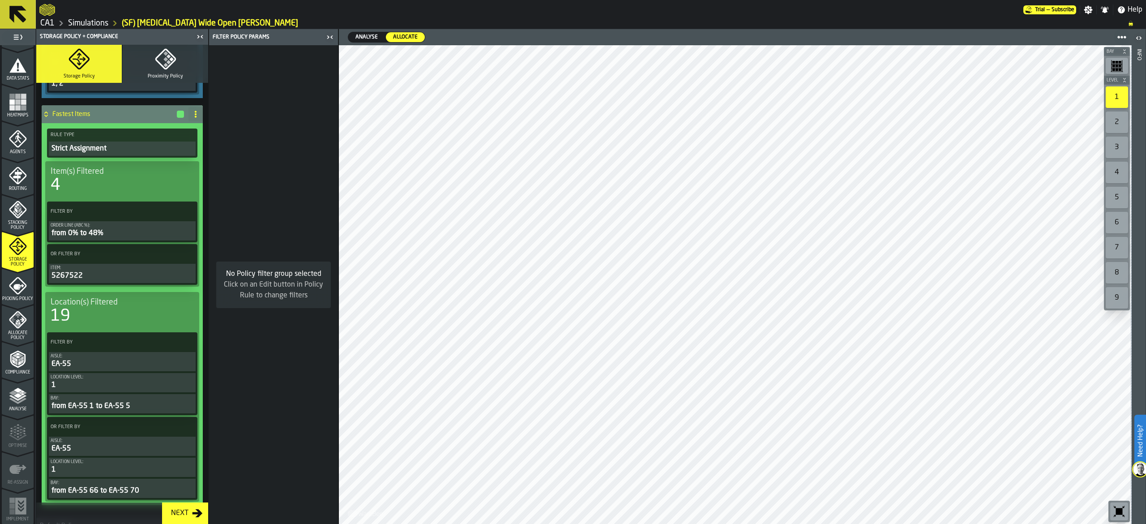
click at [147, 181] on div "4" at bounding box center [122, 185] width 143 height 18
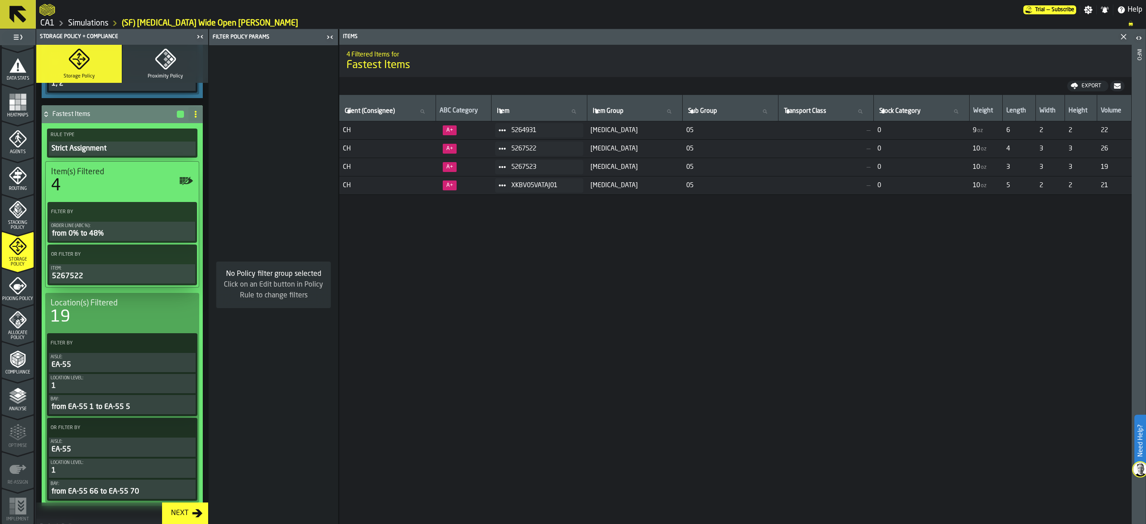
click at [24, 325] on icon "menu Allocate Policy" at bounding box center [18, 320] width 18 height 18
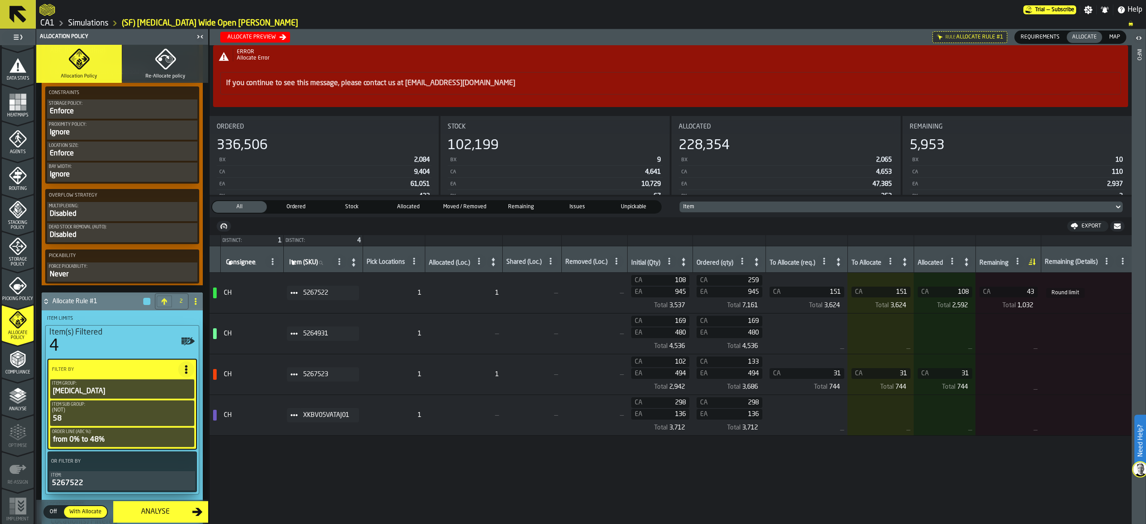
scroll to position [895, 0]
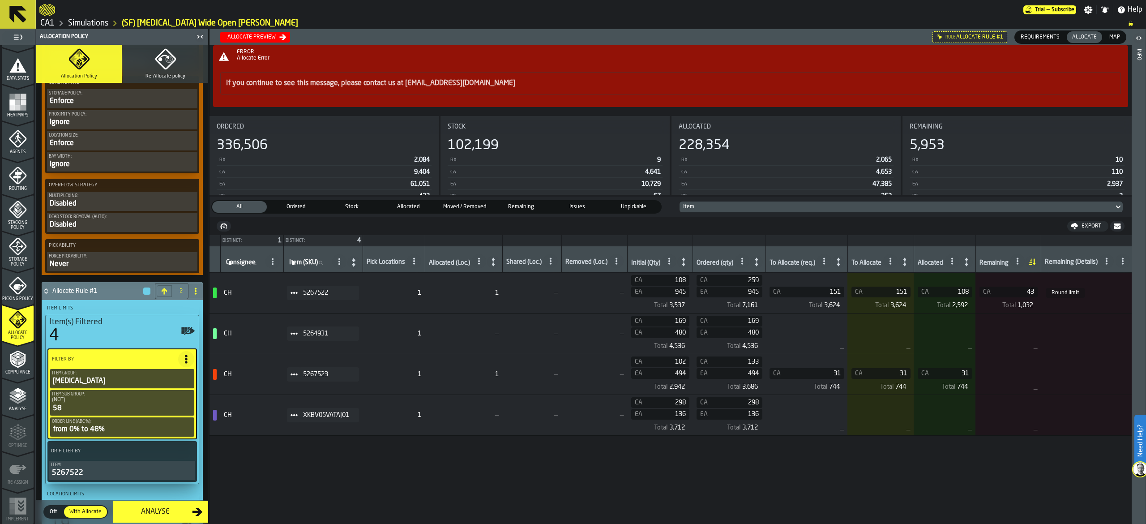
click at [129, 345] on div "4" at bounding box center [122, 336] width 146 height 18
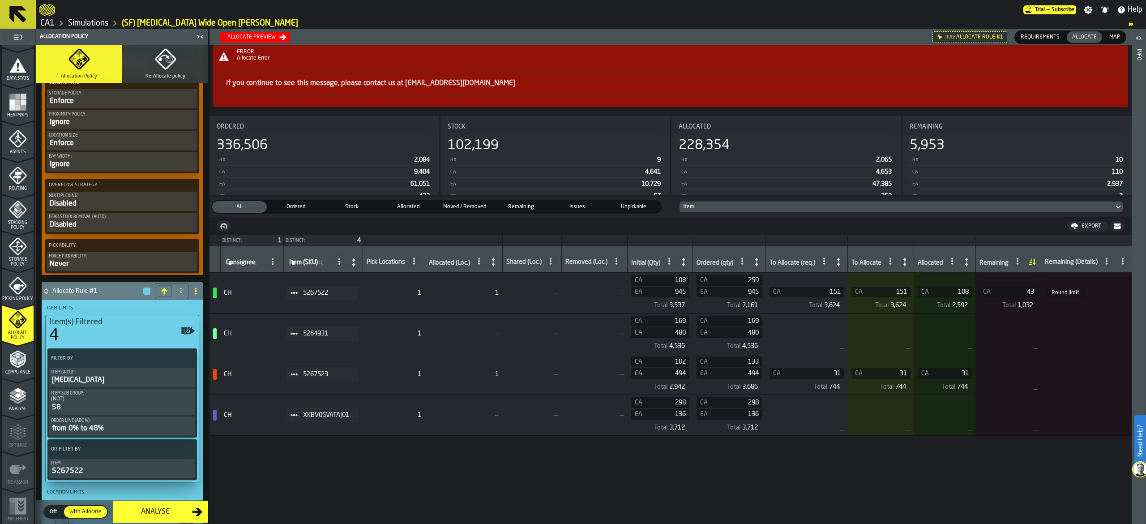
click at [128, 343] on div "4" at bounding box center [122, 336] width 146 height 18
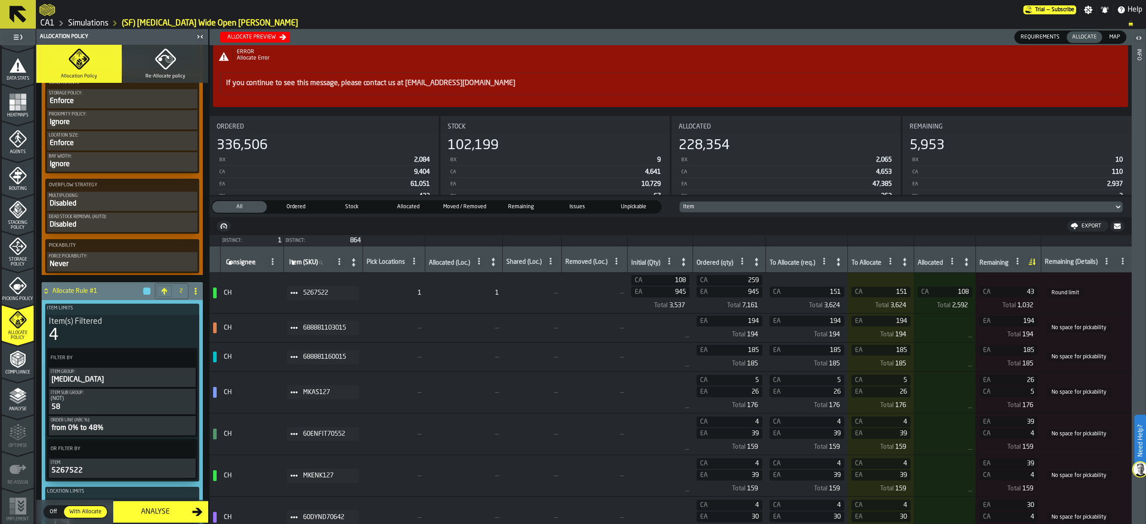
click at [128, 343] on div "4" at bounding box center [122, 335] width 147 height 18
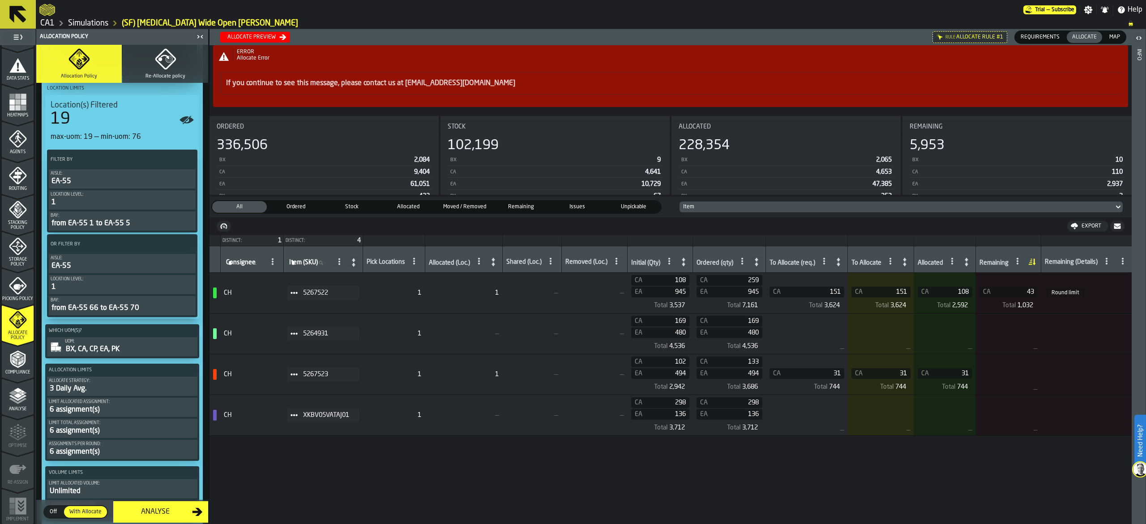
scroll to position [1343, 0]
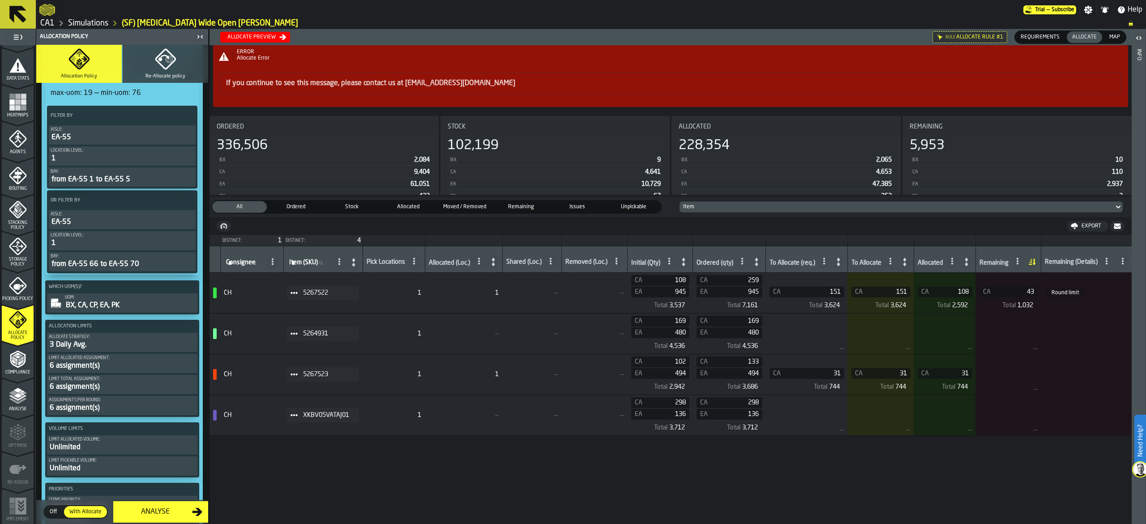
click at [1112, 38] on span "Map" at bounding box center [1114, 37] width 18 height 8
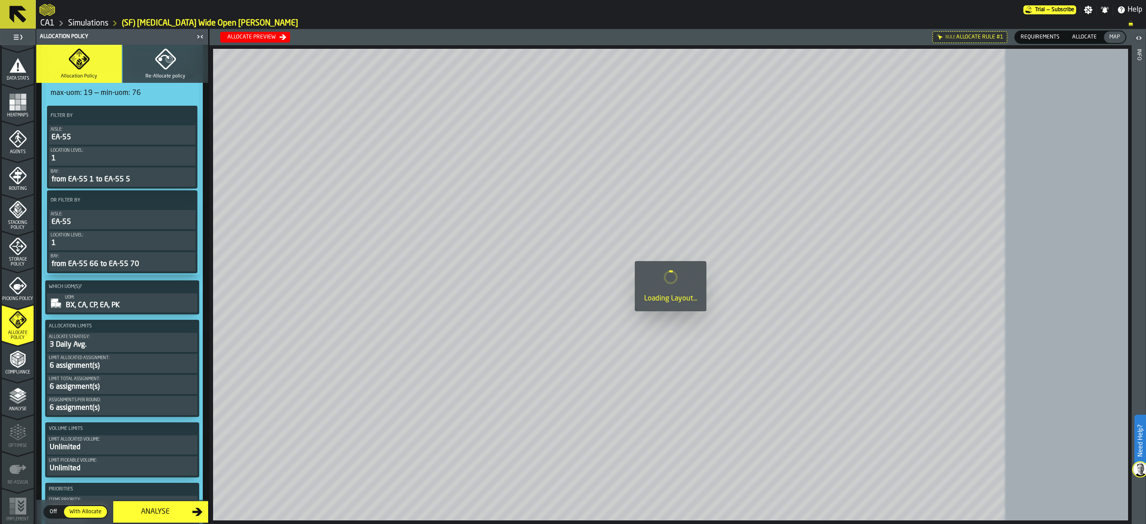
click at [1089, 35] on span "Allocate" at bounding box center [1084, 37] width 32 height 8
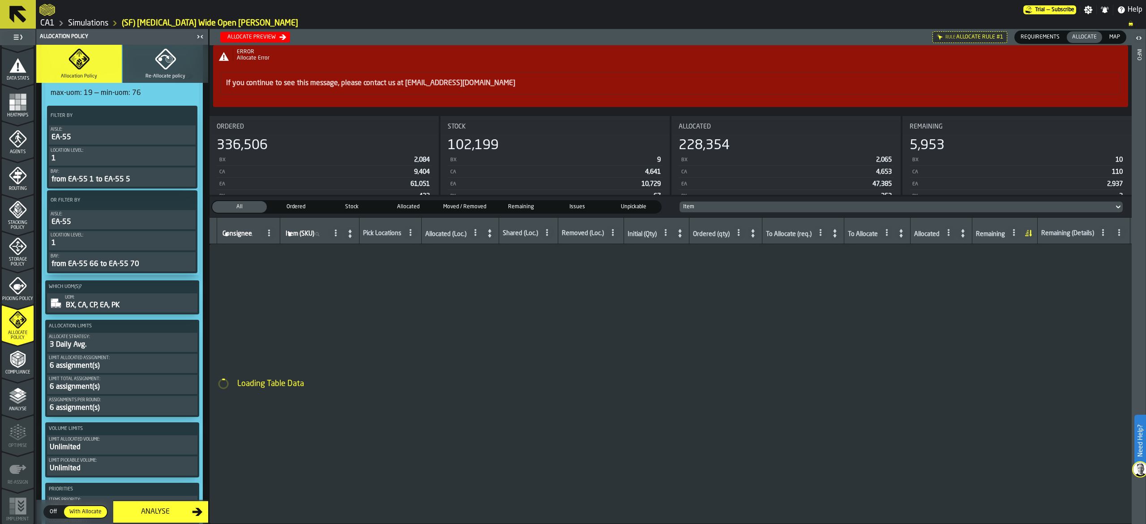
click at [18, 296] on span "Picking Policy" at bounding box center [18, 298] width 32 height 5
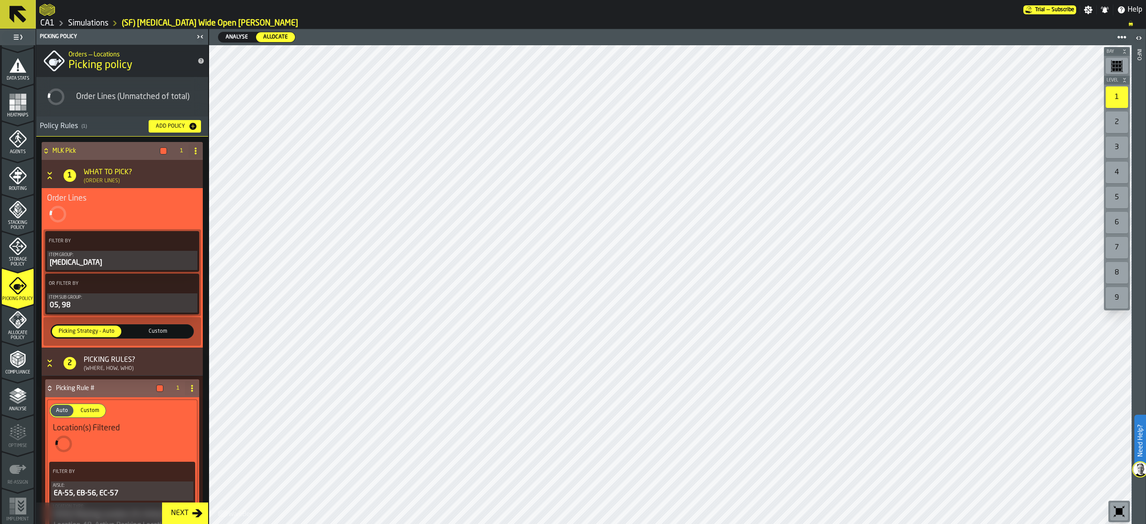
click at [20, 325] on icon "menu Allocate Policy" at bounding box center [18, 320] width 18 height 18
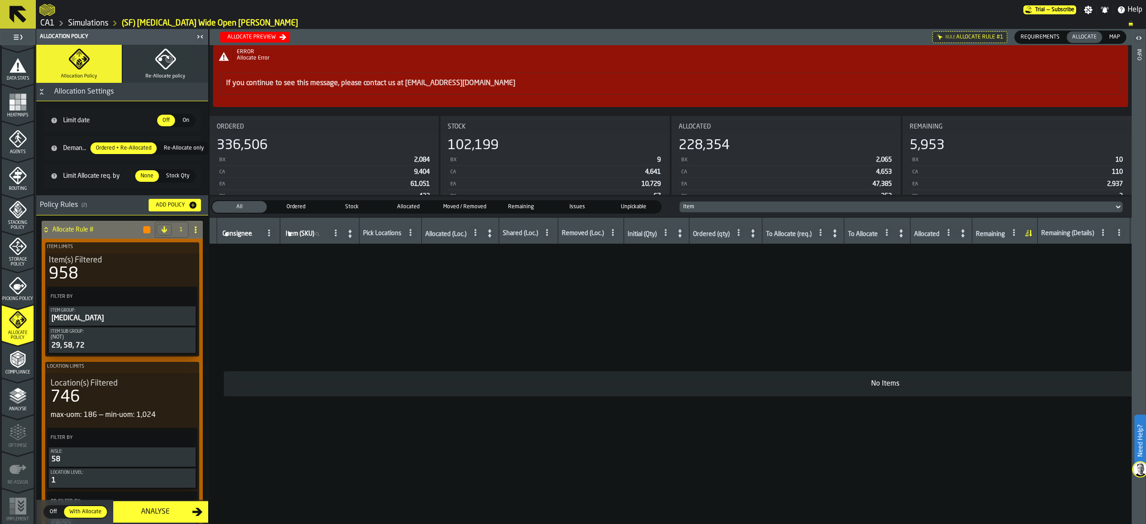
drag, startPoint x: 9, startPoint y: 291, endPoint x: 9, endPoint y: 322, distance: 31.3
click at [9, 291] on icon "menu Picking Policy" at bounding box center [18, 286] width 18 height 18
click at [9, 316] on icon "menu Allocate Policy" at bounding box center [18, 320] width 18 height 18
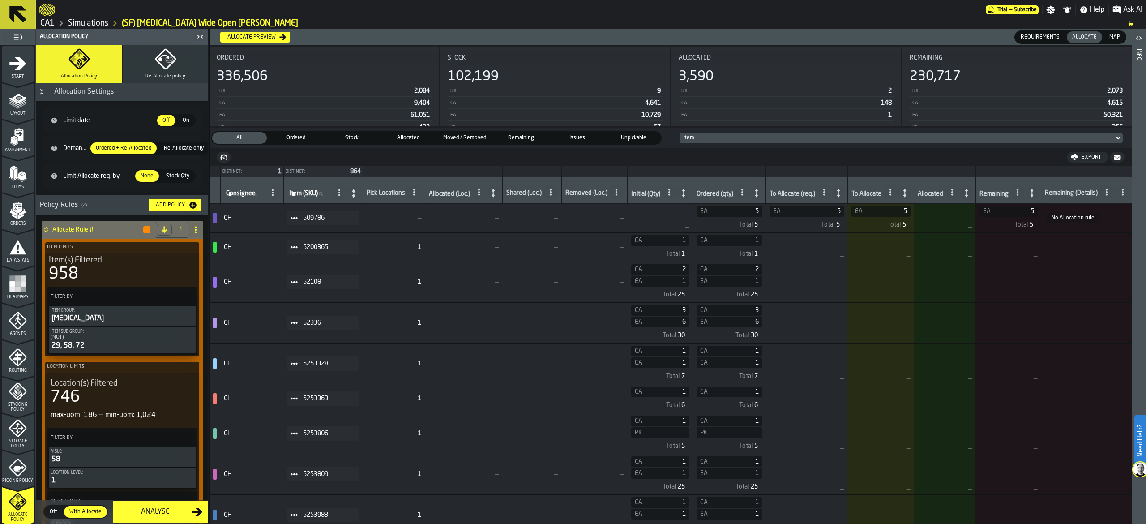
click at [1018, 196] on div at bounding box center [1017, 192] width 14 height 14
click at [1037, 188] on icon at bounding box center [1031, 193] width 13 height 13
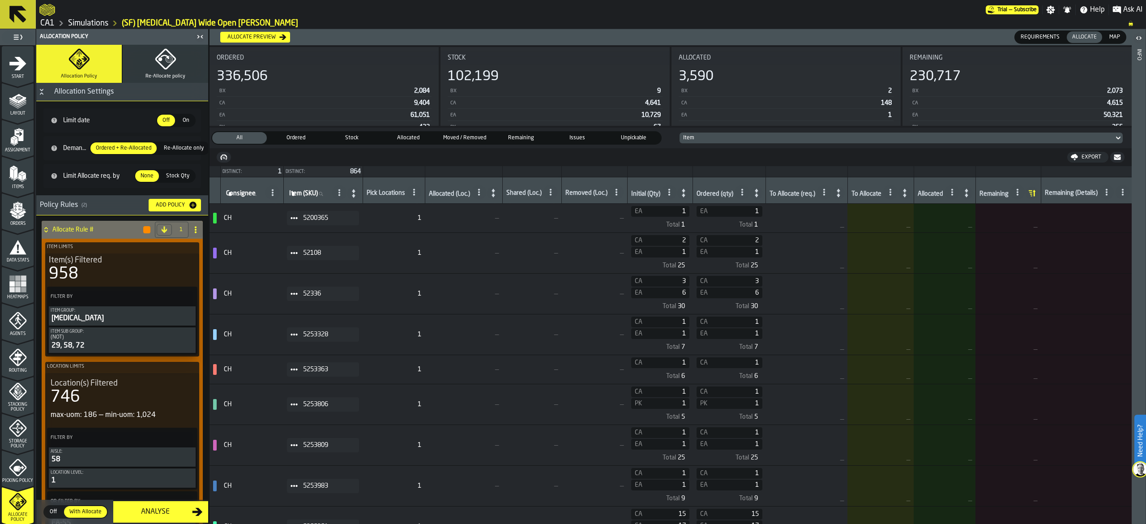
click at [1037, 188] on icon at bounding box center [1031, 193] width 13 height 13
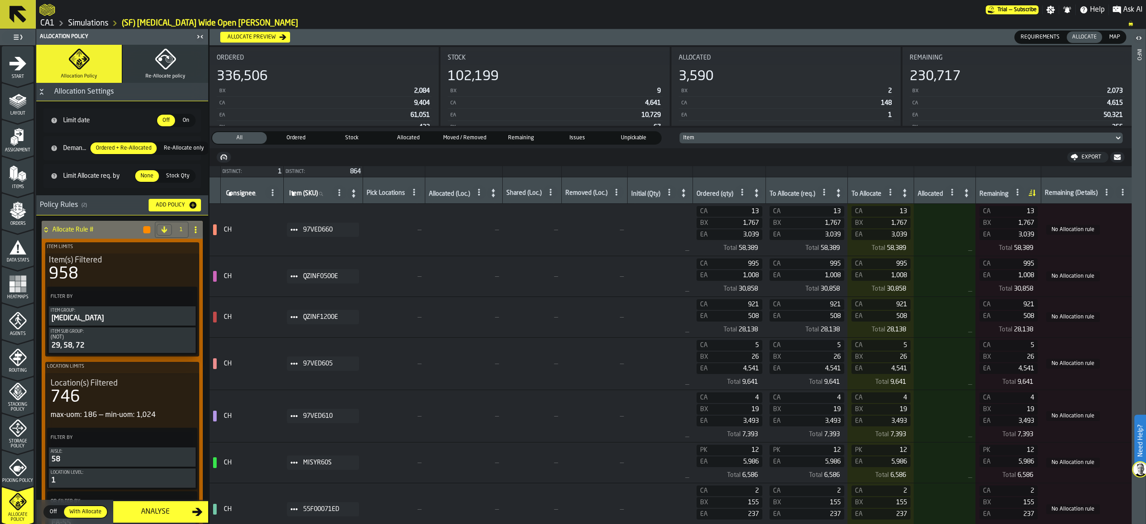
click at [1110, 193] on icon at bounding box center [1106, 191] width 7 height 7
click at [1089, 229] on div "Round limit" at bounding box center [1080, 232] width 73 height 11
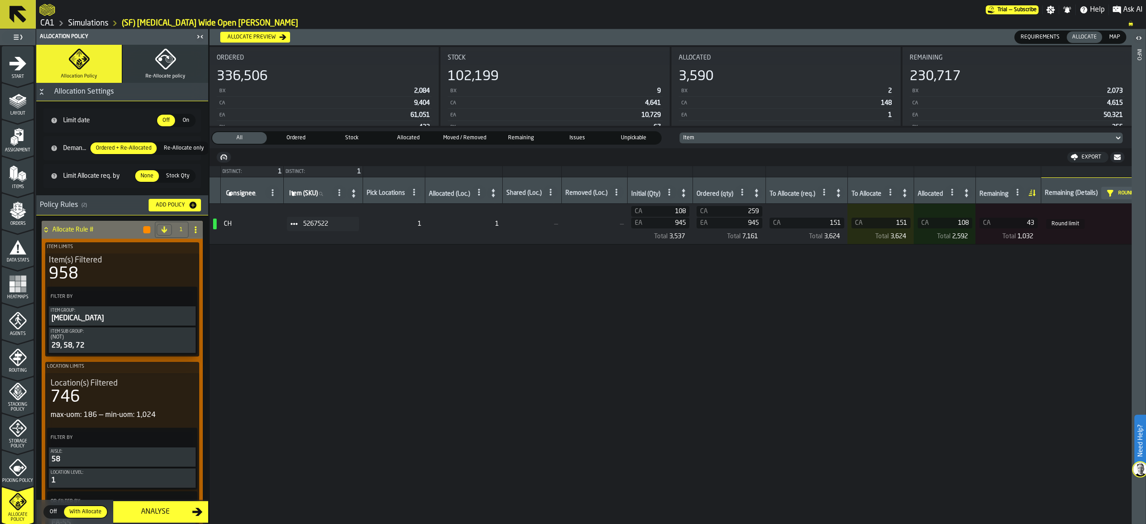
click at [1006, 222] on span "CA" at bounding box center [995, 222] width 25 height 7
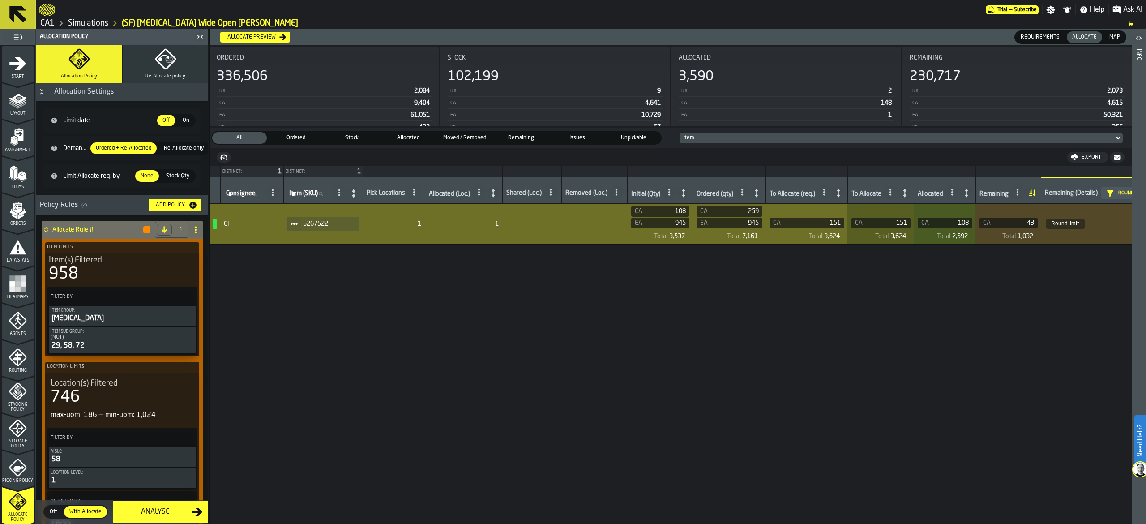
click at [183, 506] on button "Analyse" at bounding box center [160, 511] width 95 height 21
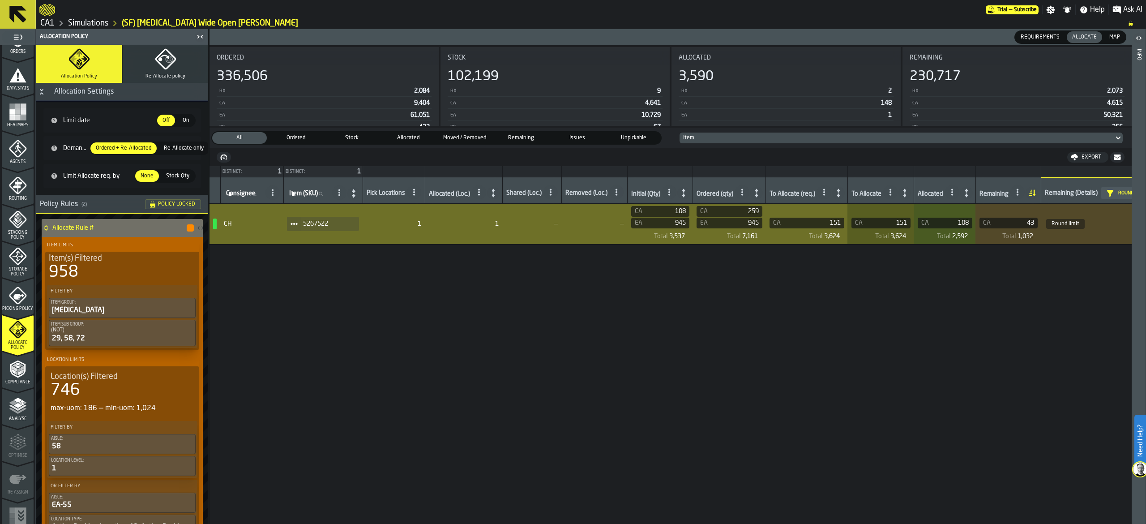
scroll to position [182, 0]
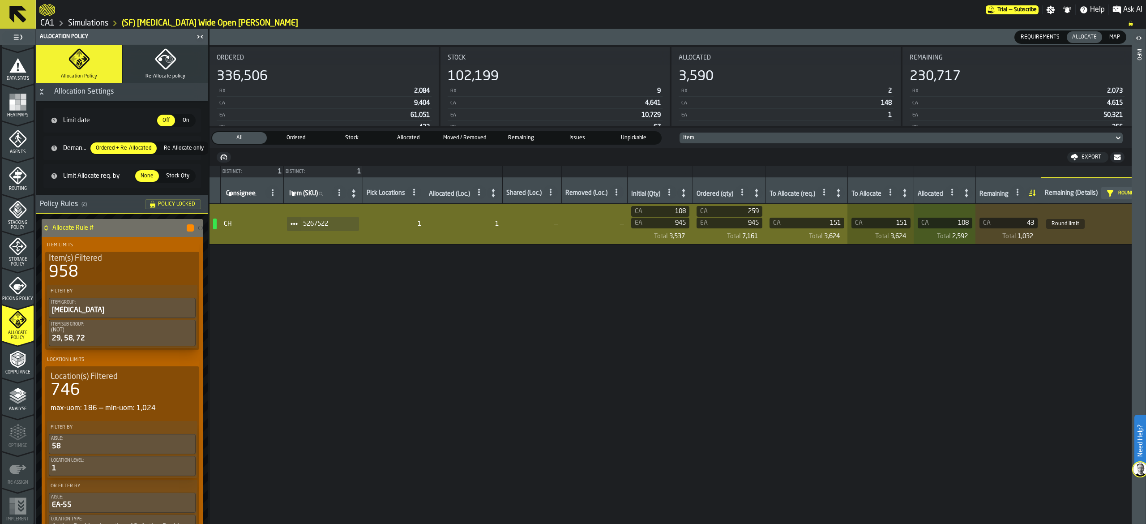
click at [19, 401] on polyline "menu Analyse" at bounding box center [17, 400] width 17 height 6
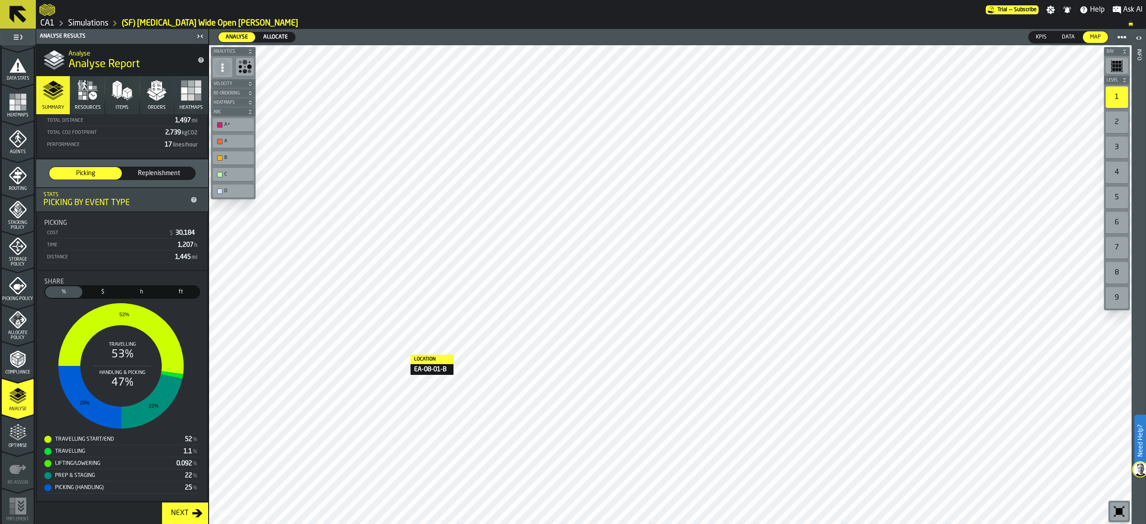
scroll to position [98, 0]
click at [19, 429] on icon "menu Optimise" at bounding box center [21, 429] width 7 height 10
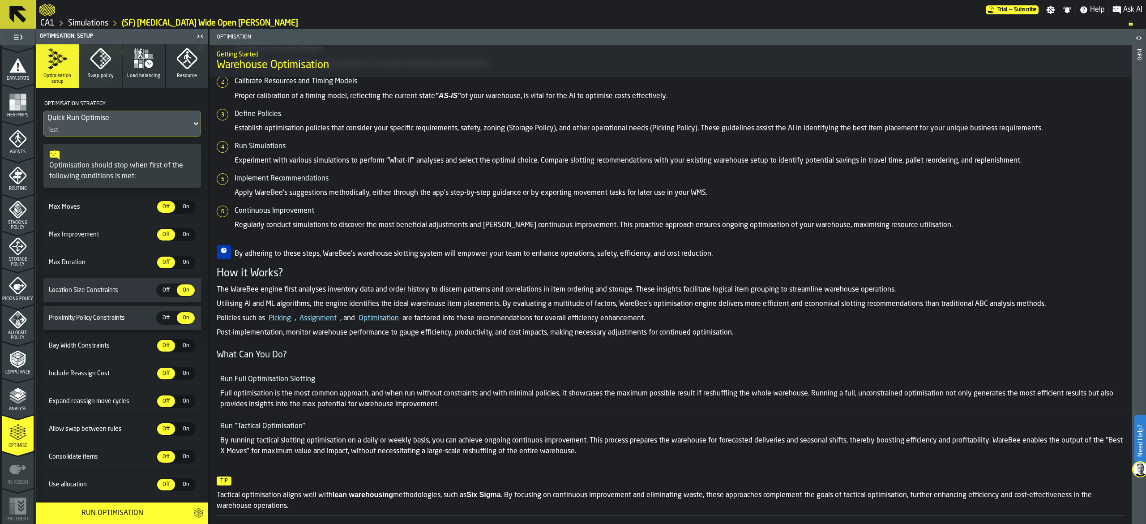
scroll to position [83, 0]
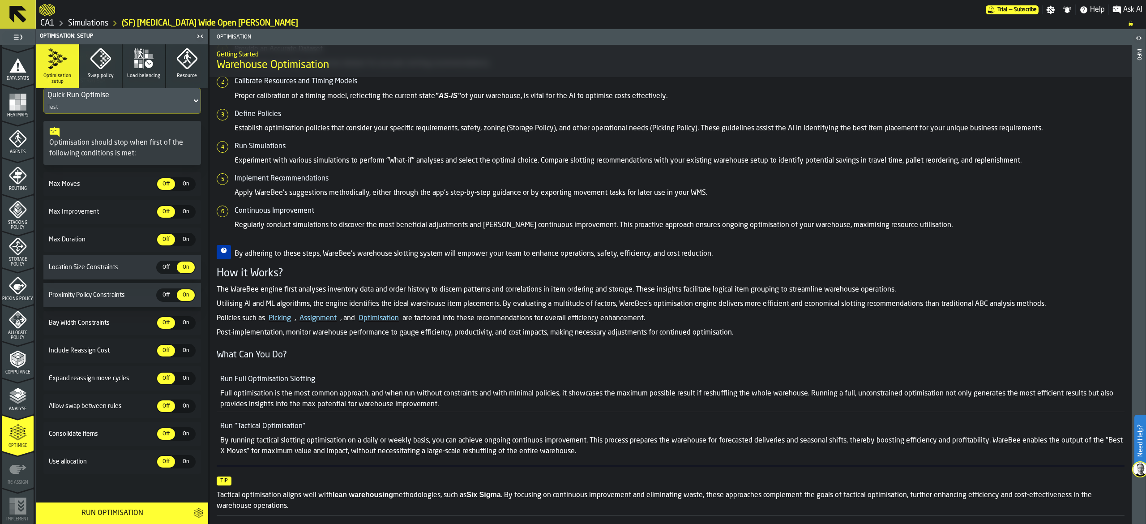
click at [162, 460] on span "Off" at bounding box center [166, 461] width 14 height 8
click at [185, 463] on span "On" at bounding box center [186, 461] width 14 height 8
click at [133, 510] on div "Run Optimisation" at bounding box center [112, 512] width 141 height 11
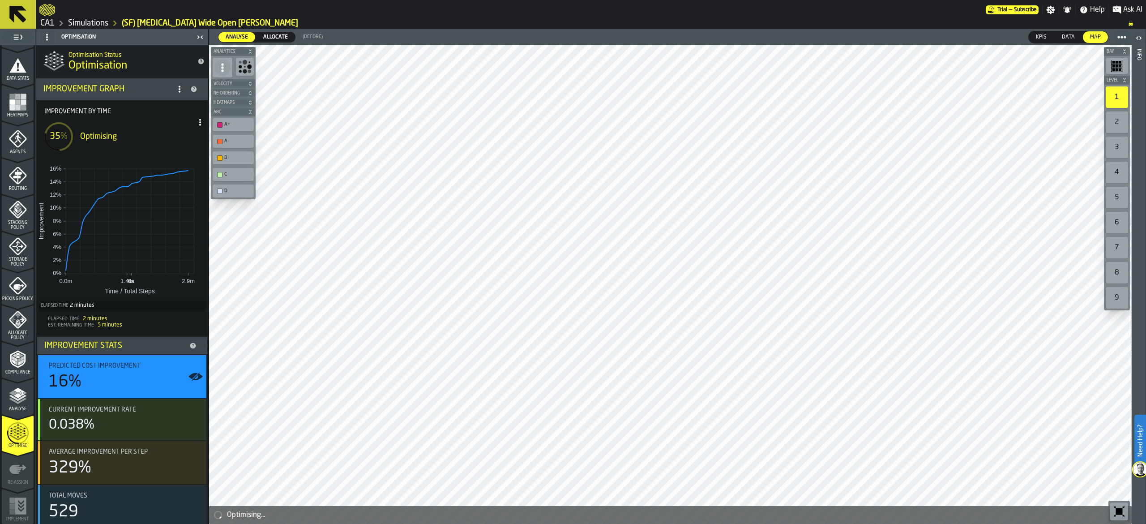
scroll to position [8, 0]
